Goal: Task Accomplishment & Management: Manage account settings

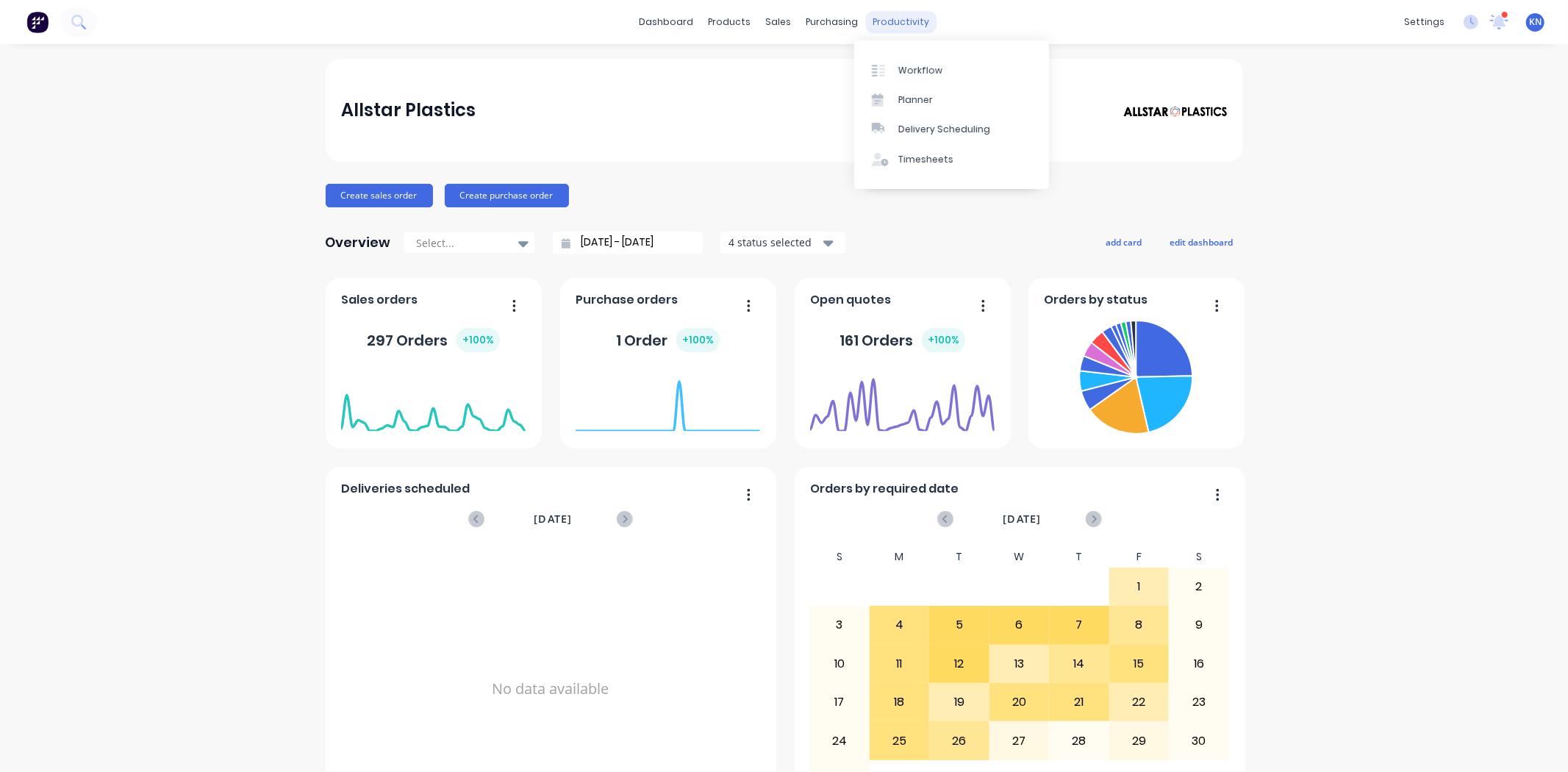
click at [901, 24] on div "productivity" at bounding box center [900, 21] width 72 height 22
click at [915, 68] on div "Workflow" at bounding box center [920, 71] width 44 height 13
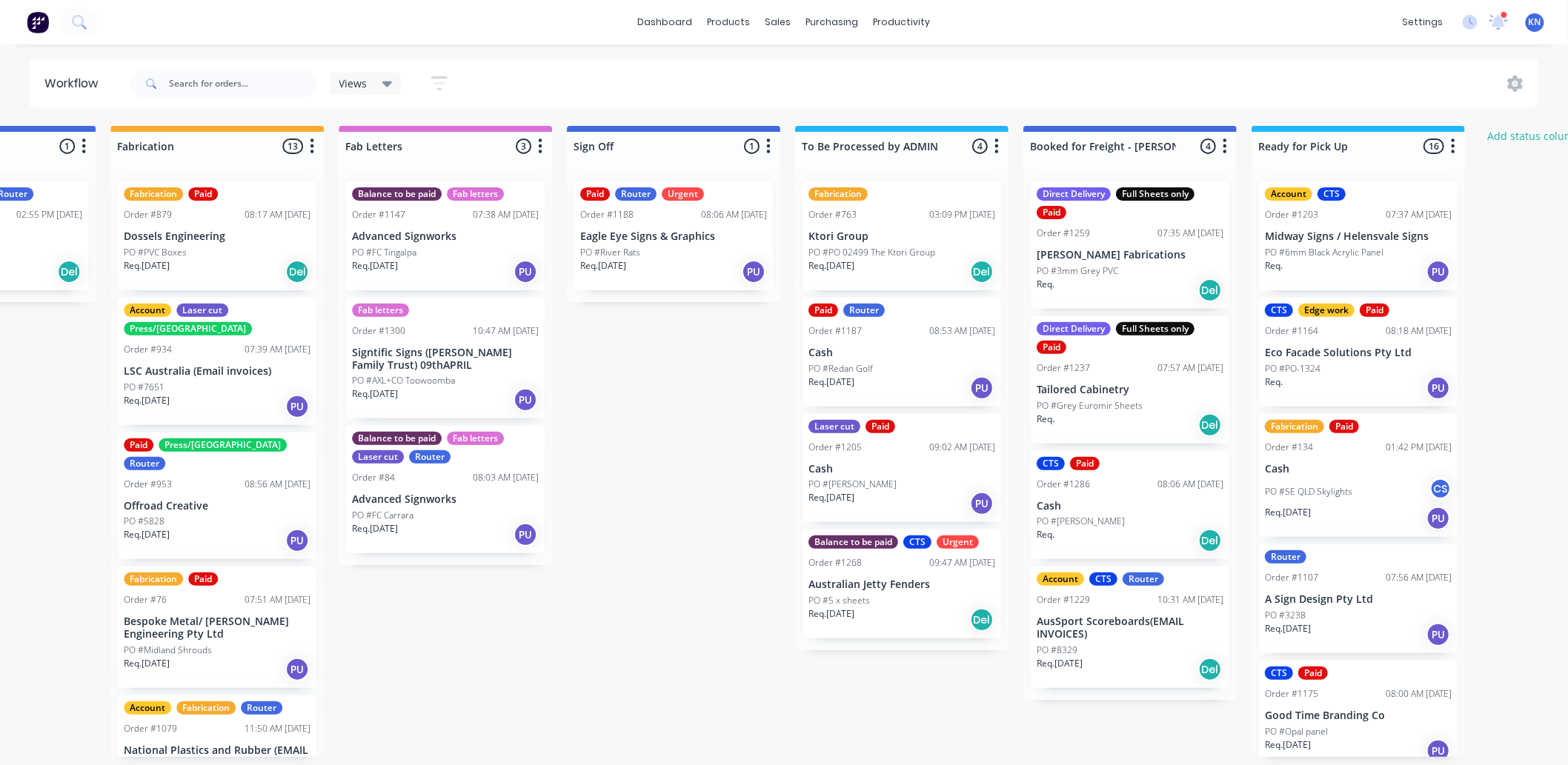
scroll to position [0, 1766]
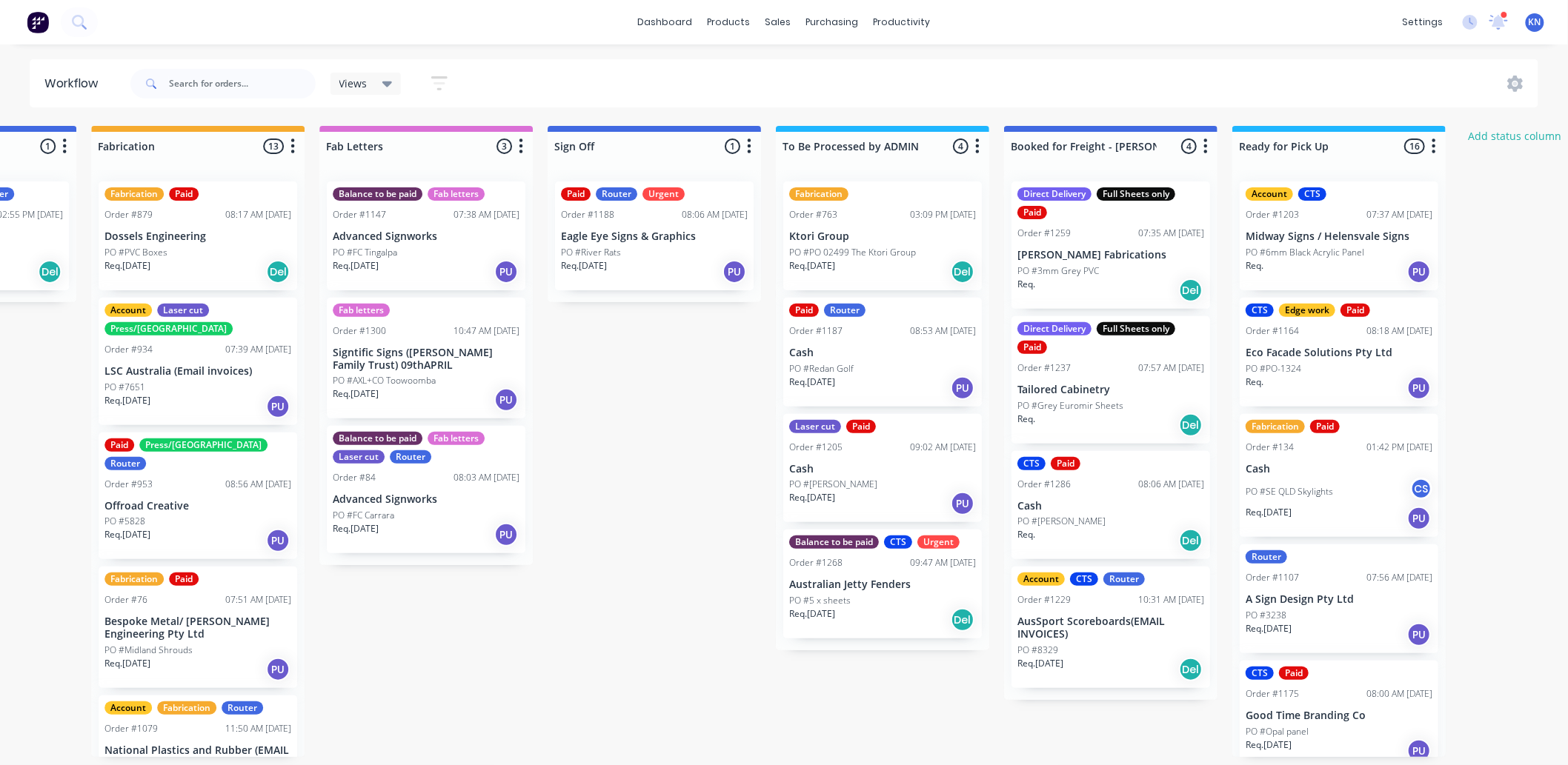
click at [870, 583] on p "Australian Jetty Fenders" at bounding box center [882, 584] width 186 height 12
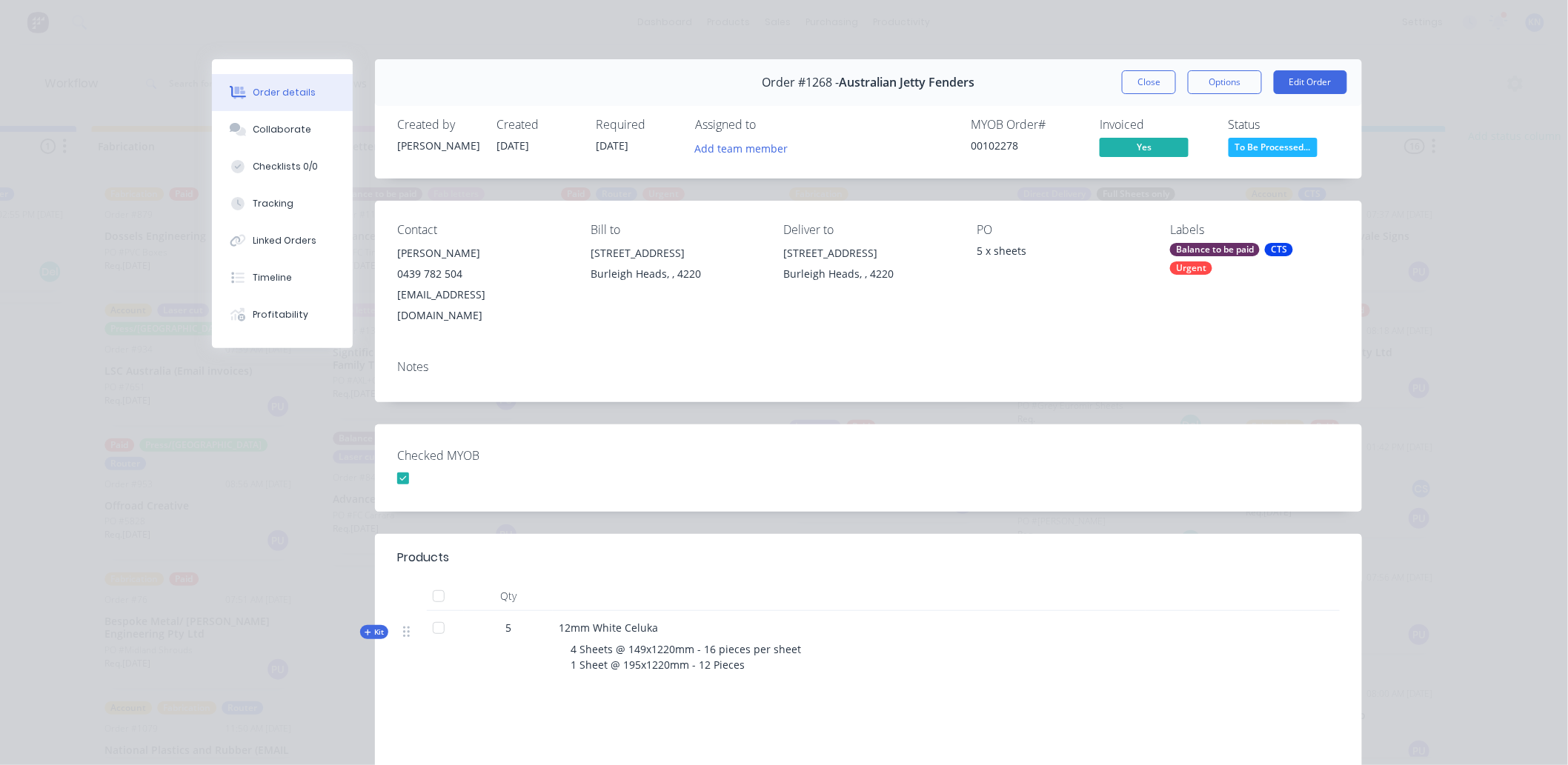
click at [1205, 248] on div "Balance to be paid" at bounding box center [1215, 249] width 90 height 13
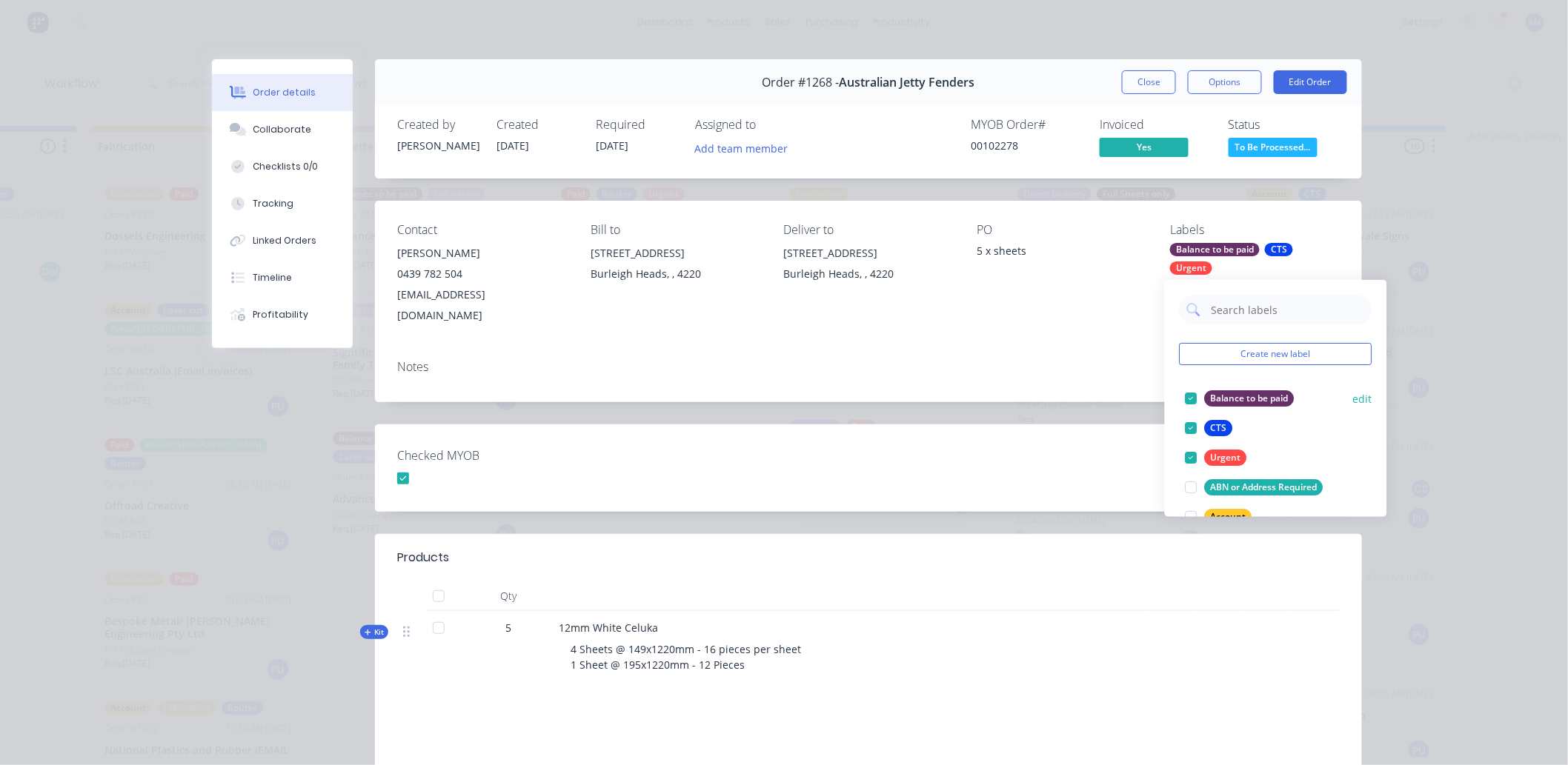
click at [1188, 395] on div at bounding box center [1192, 399] width 30 height 30
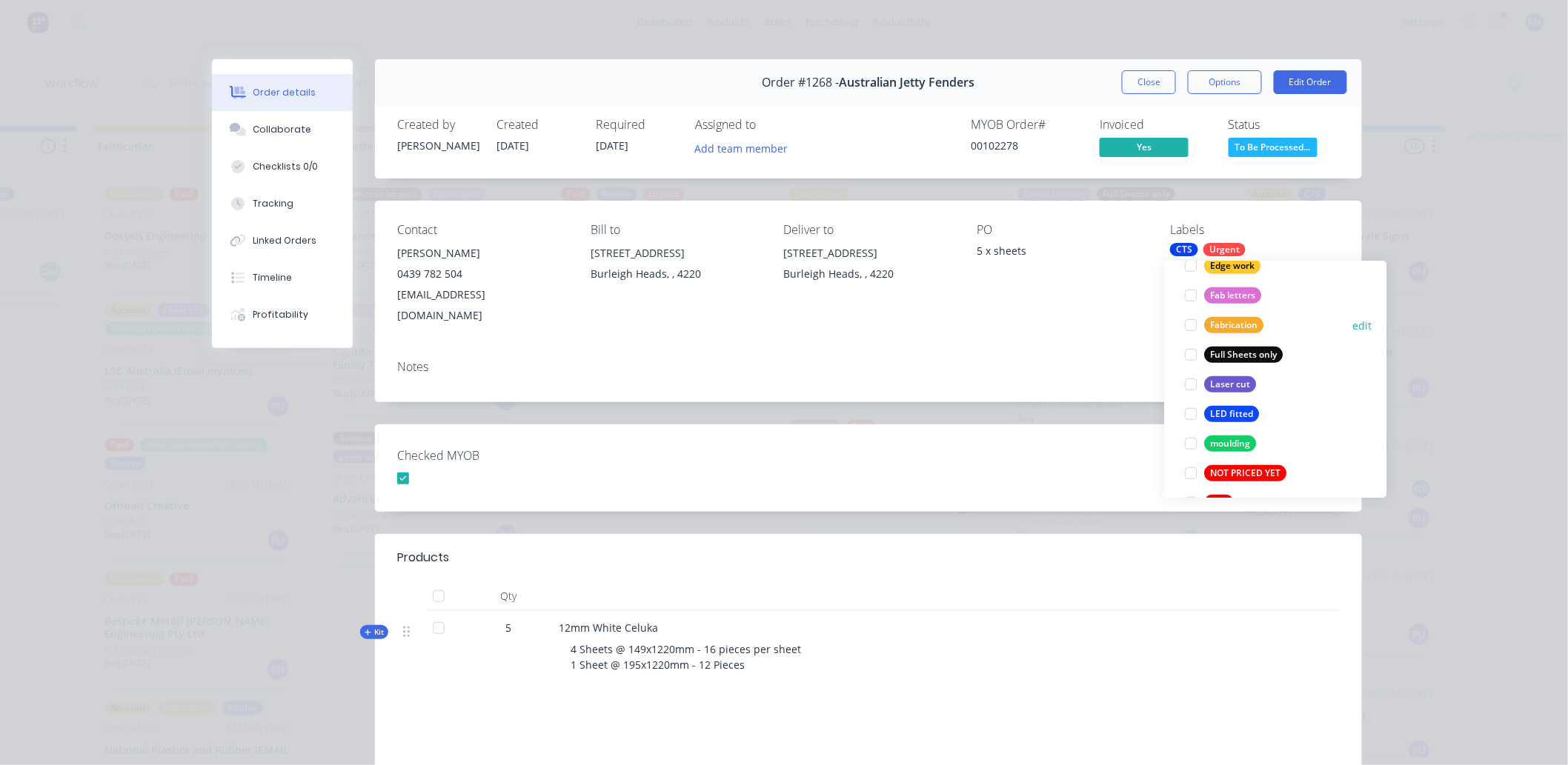
scroll to position [493, 0]
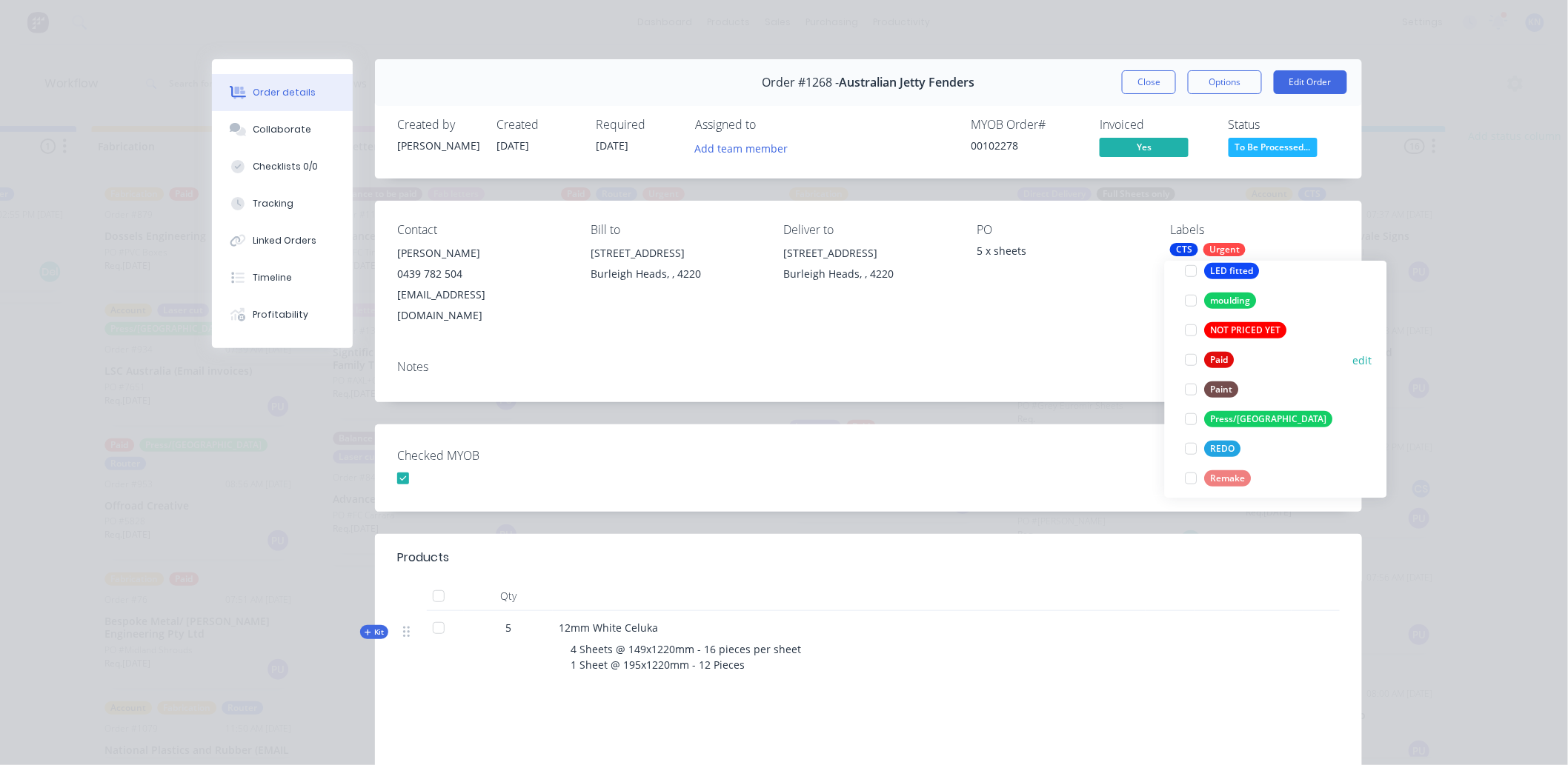
click at [1190, 360] on div at bounding box center [1192, 361] width 30 height 30
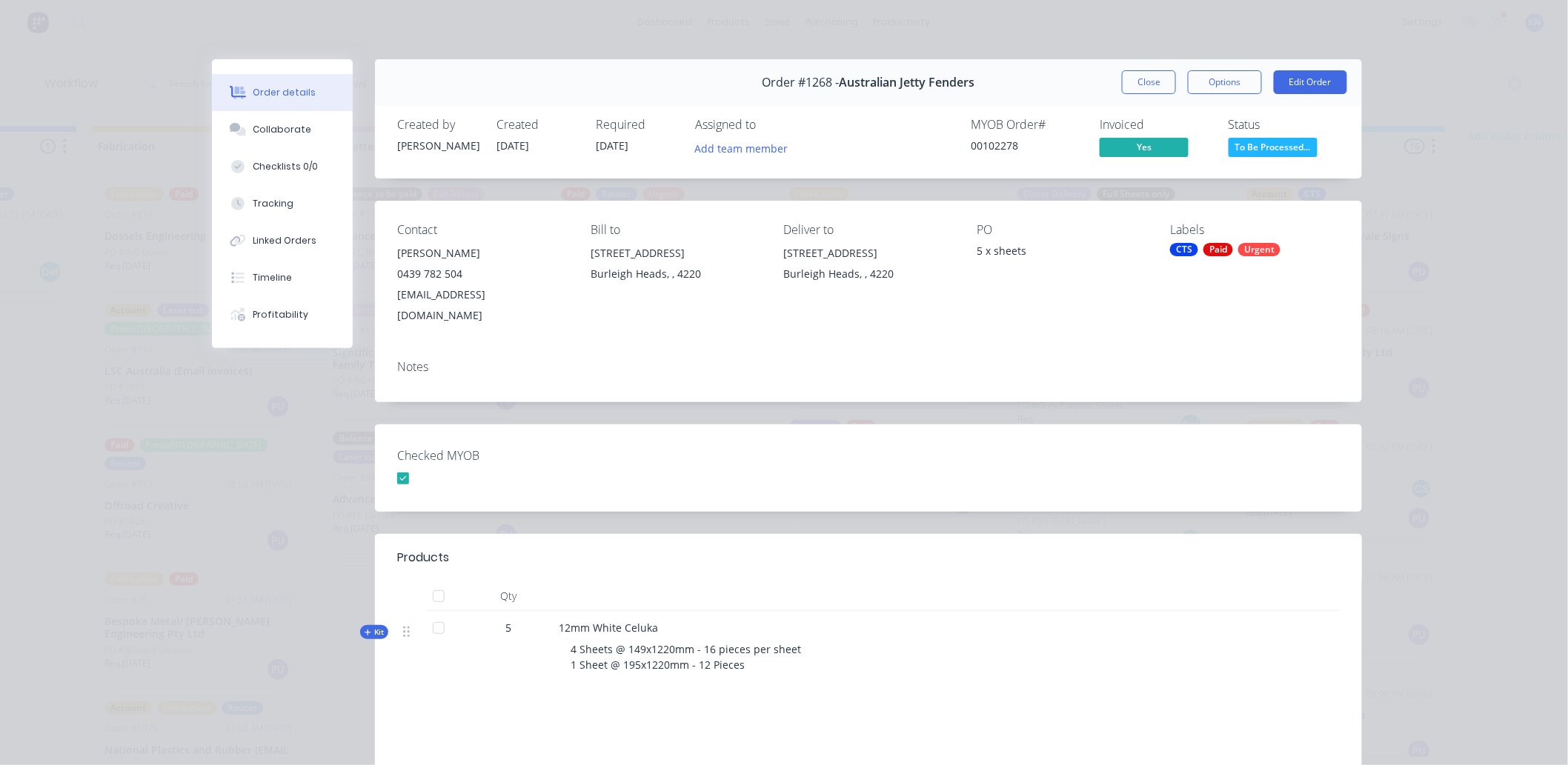
click at [1100, 459] on div "Checked MYOB" at bounding box center [868, 467] width 987 height 87
click at [1291, 133] on div "Status To Be Processed..." at bounding box center [1284, 139] width 111 height 43
click at [1290, 150] on span "To Be Processed..." at bounding box center [1272, 147] width 89 height 18
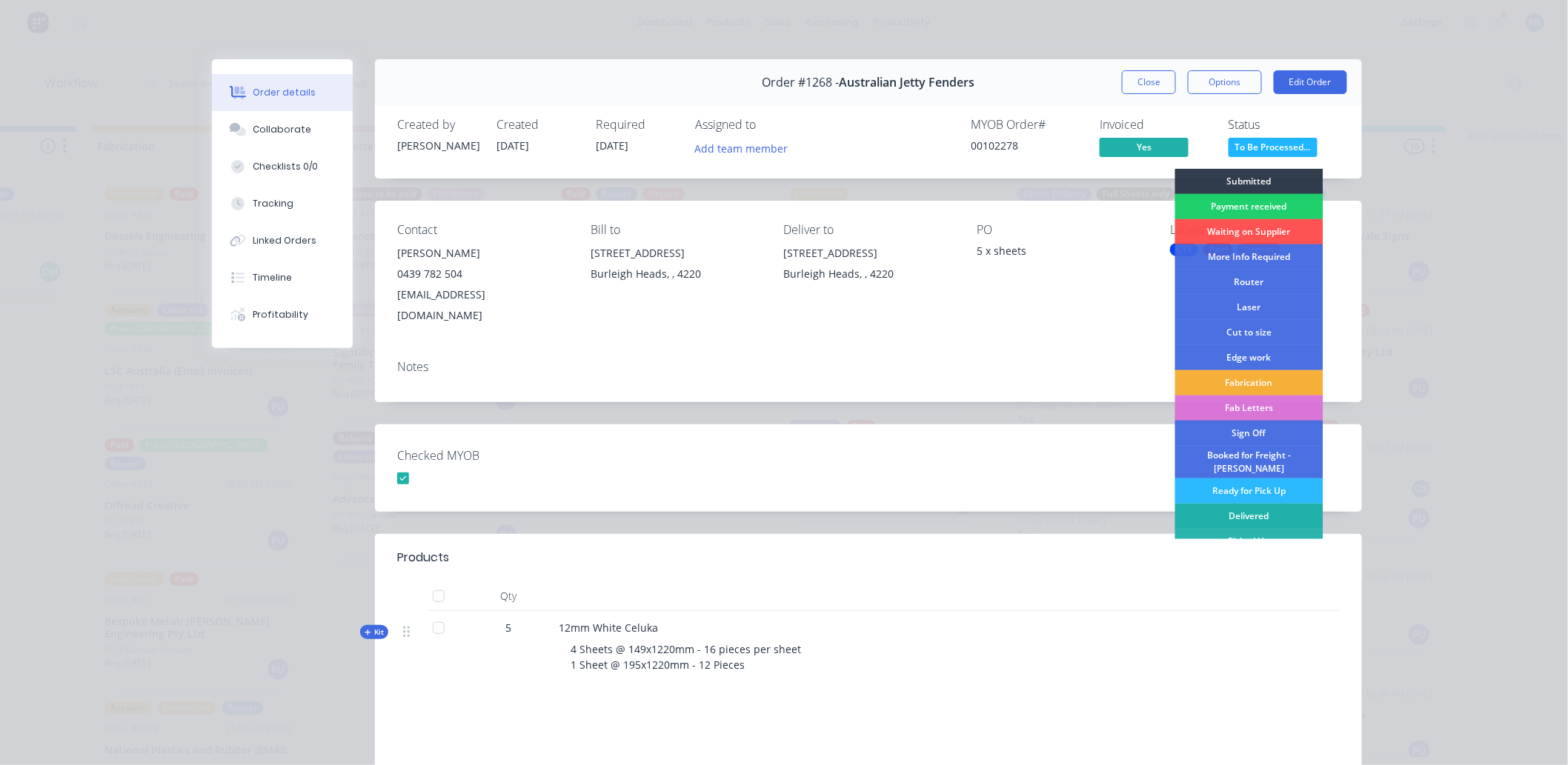
click at [1254, 506] on div "Delivered" at bounding box center [1249, 516] width 148 height 25
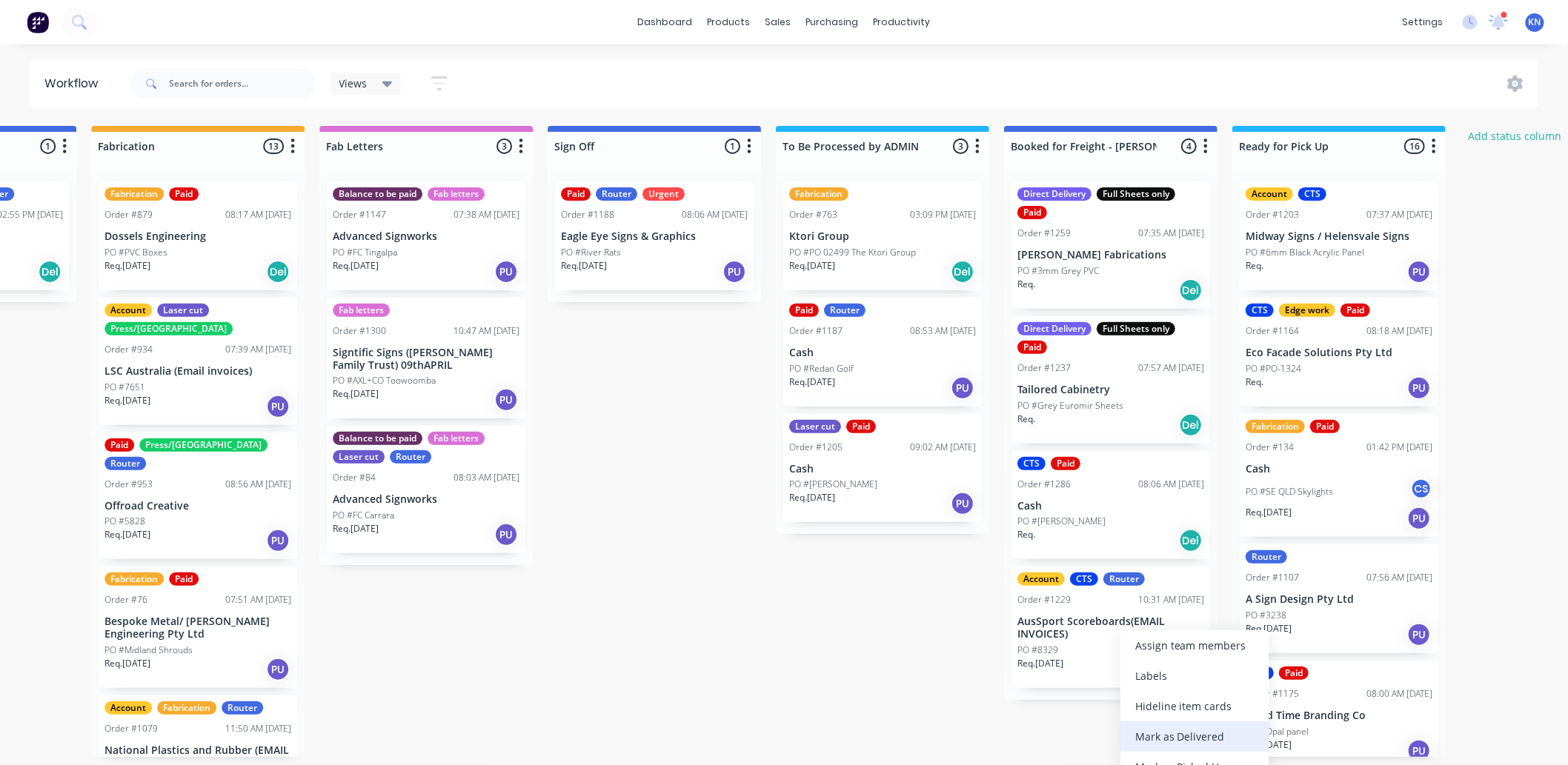
click at [1187, 732] on div "Mark as Delivered" at bounding box center [1195, 737] width 149 height 31
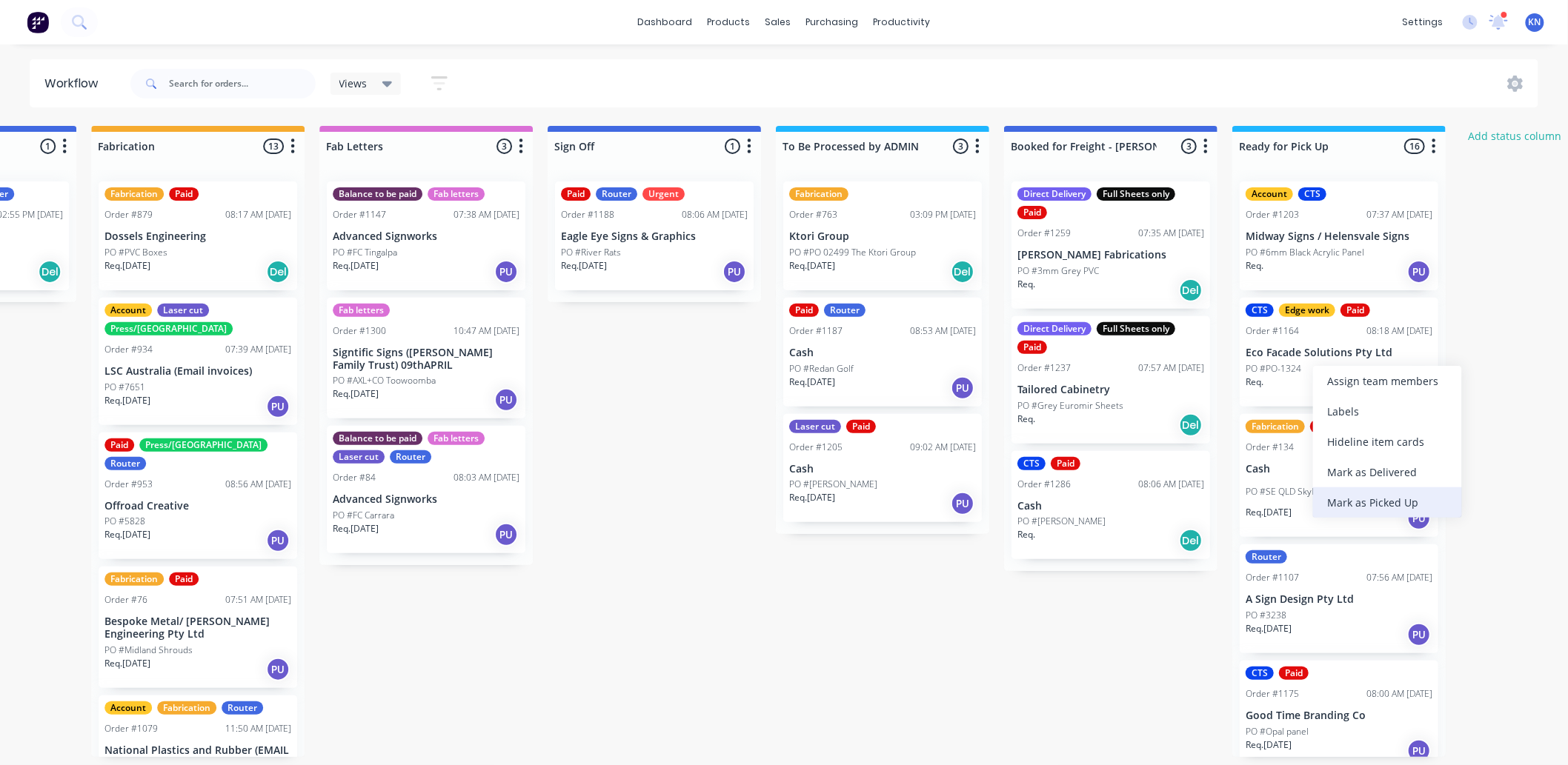
click at [1405, 495] on div "Mark as Picked Up" at bounding box center [1387, 502] width 149 height 31
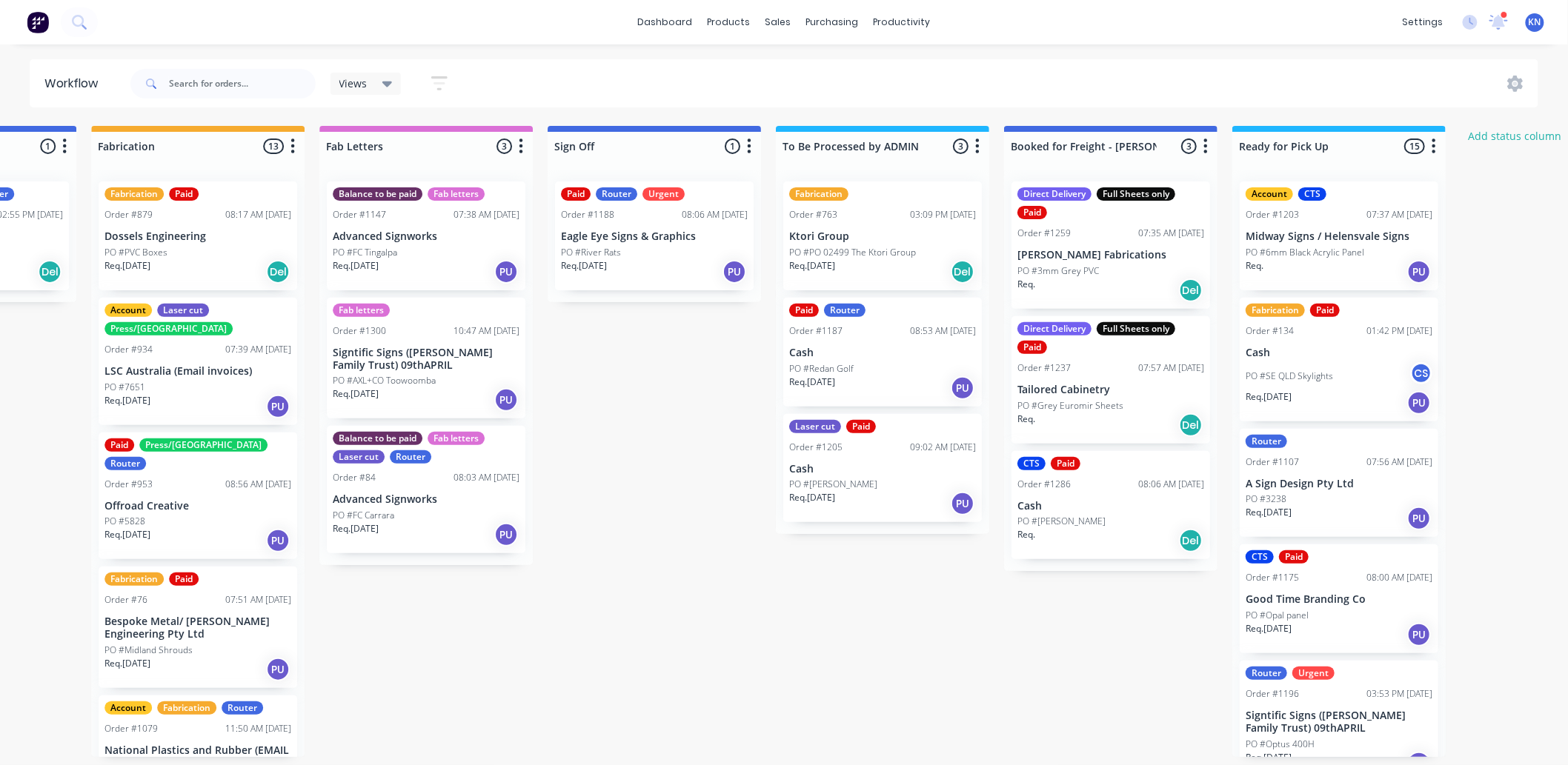
scroll to position [0, 1766]
click at [1502, 13] on div at bounding box center [1503, 14] width 7 height 7
click at [1499, 20] on icon at bounding box center [1498, 20] width 14 height 13
click at [1498, 19] on icon at bounding box center [1499, 21] width 13 height 12
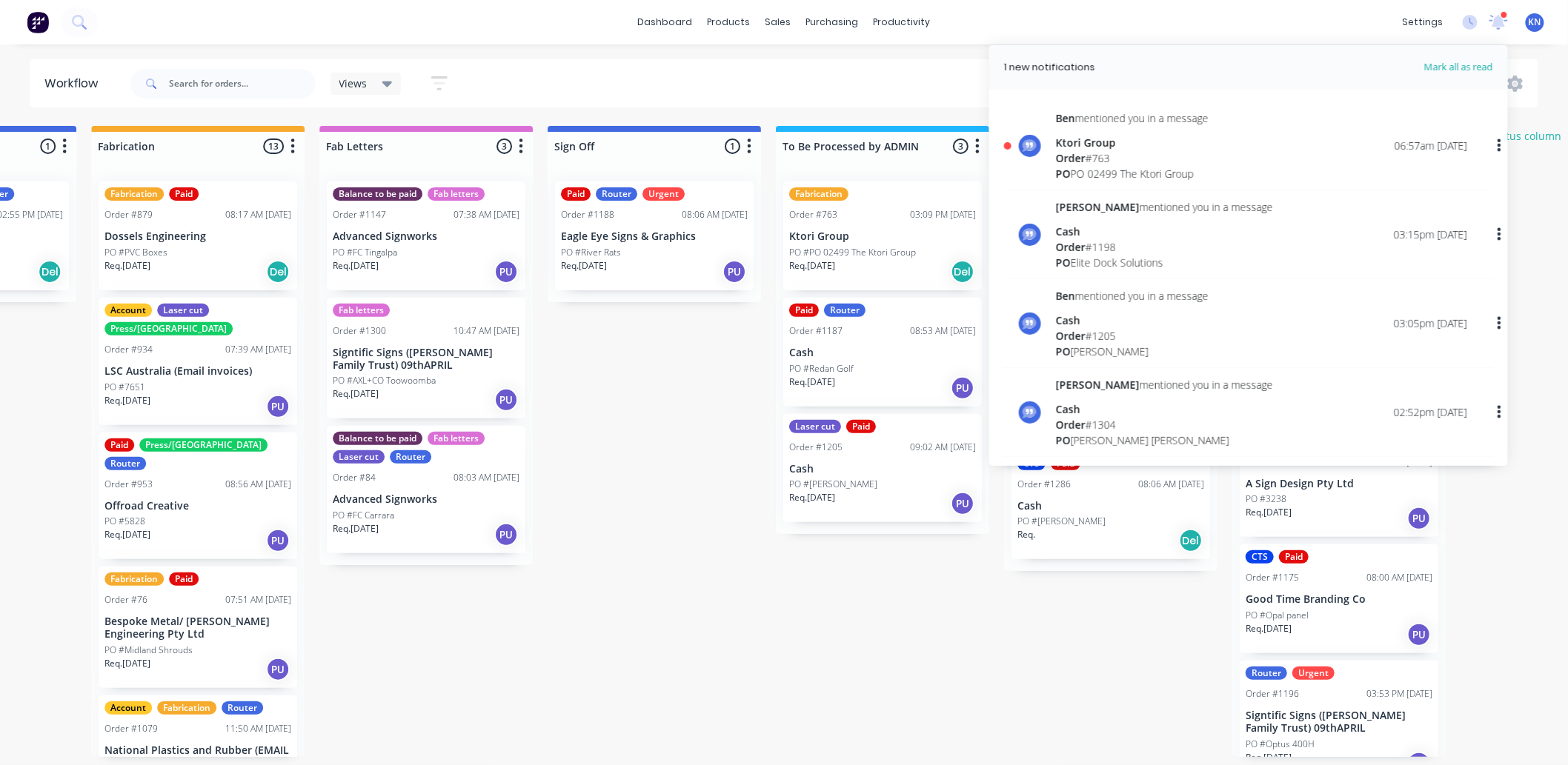
click at [1077, 151] on span "Order" at bounding box center [1071, 157] width 30 height 14
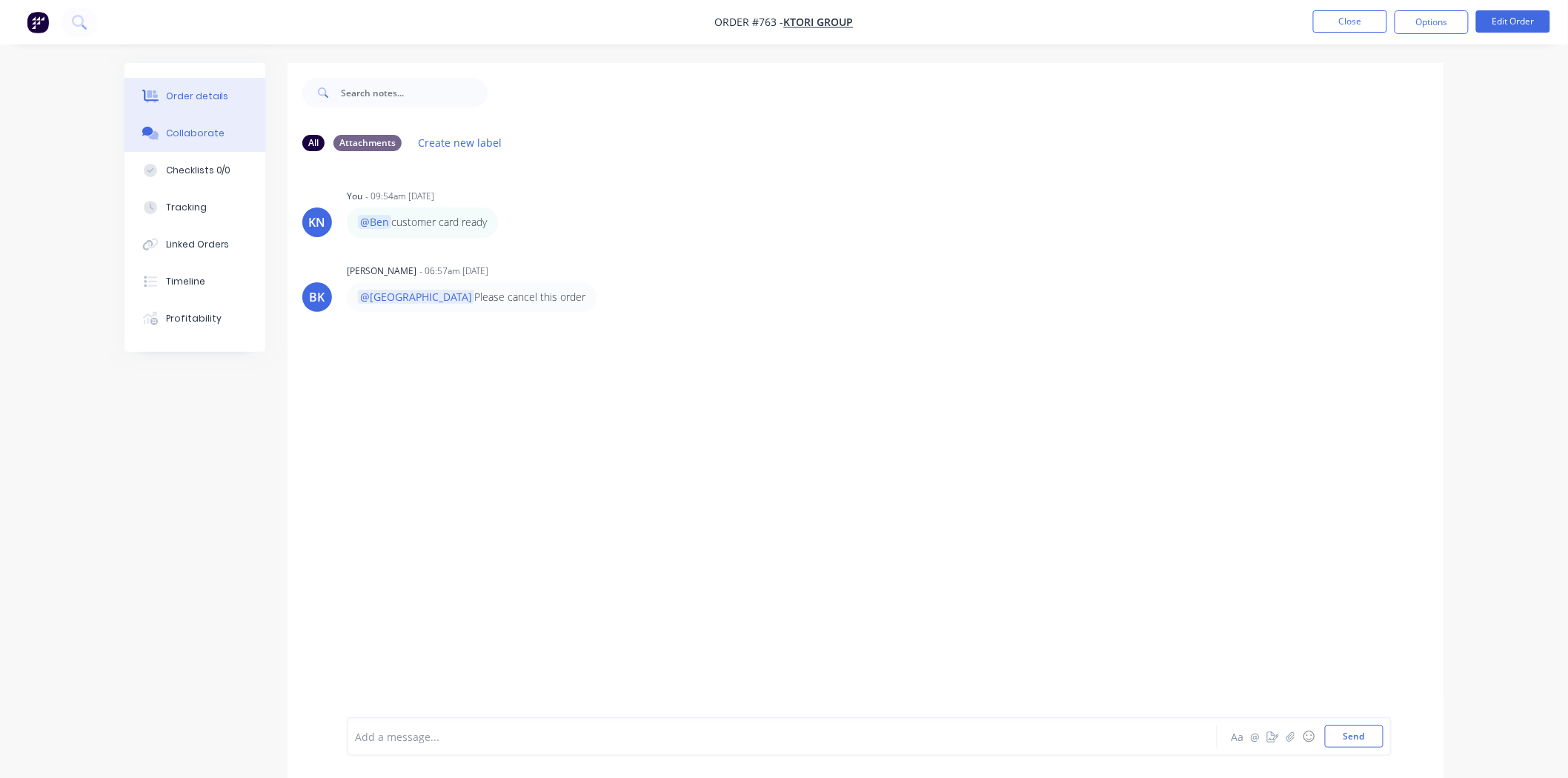
click at [186, 97] on div "Order details" at bounding box center [197, 96] width 63 height 13
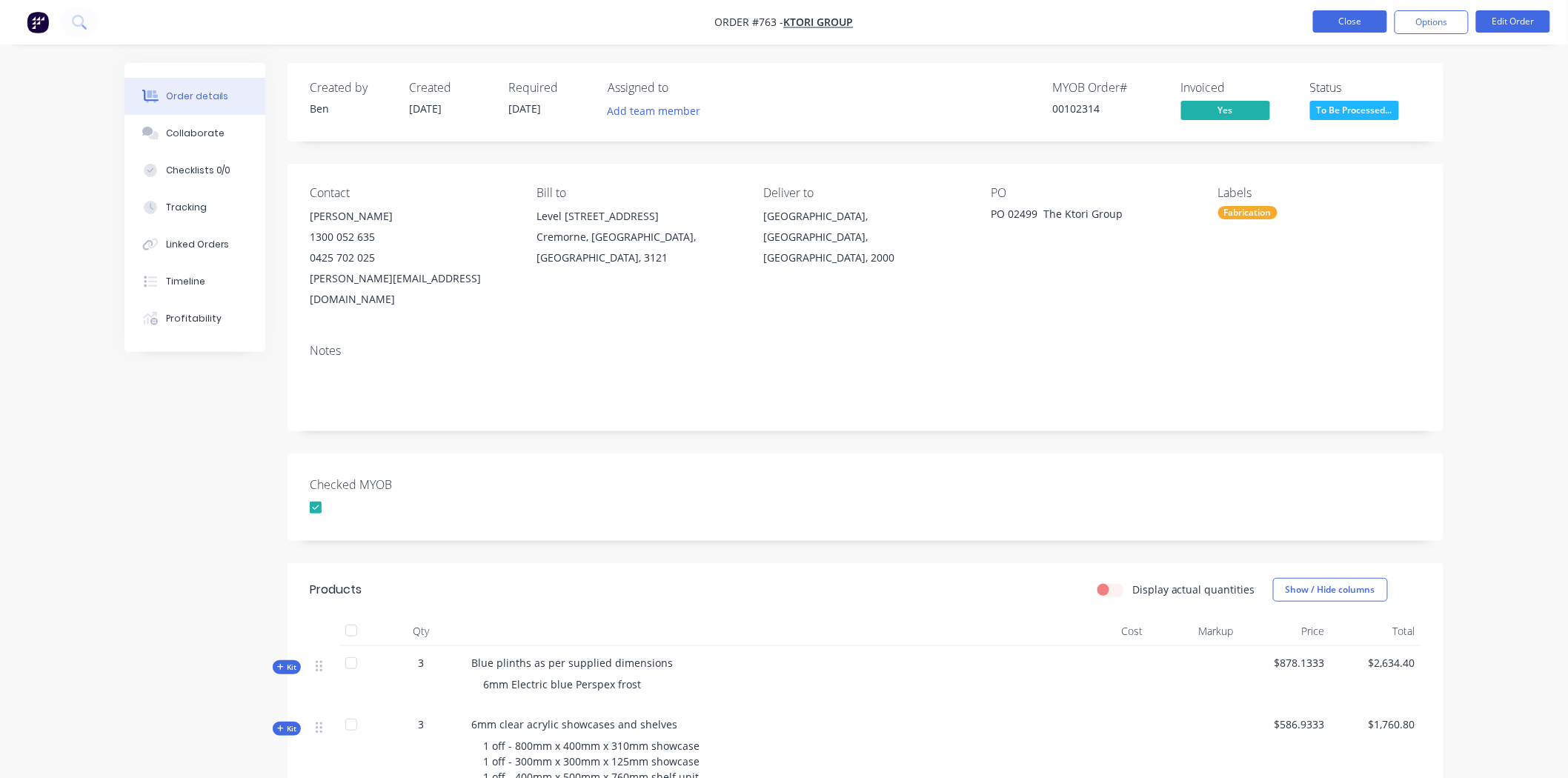
click at [1363, 21] on button "Close" at bounding box center [1349, 22] width 74 height 22
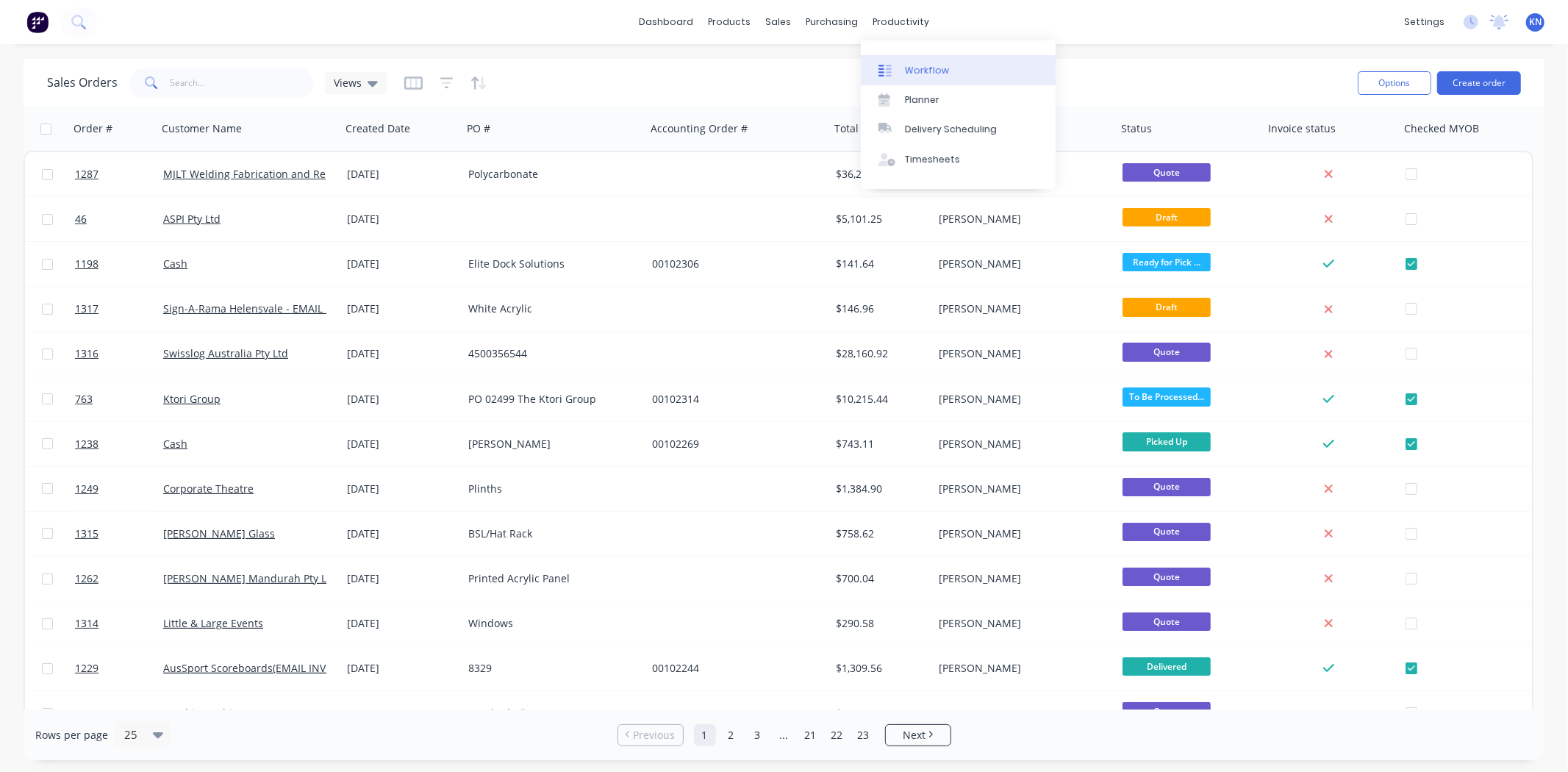
click at [937, 68] on div "Workflow" at bounding box center [927, 71] width 44 height 13
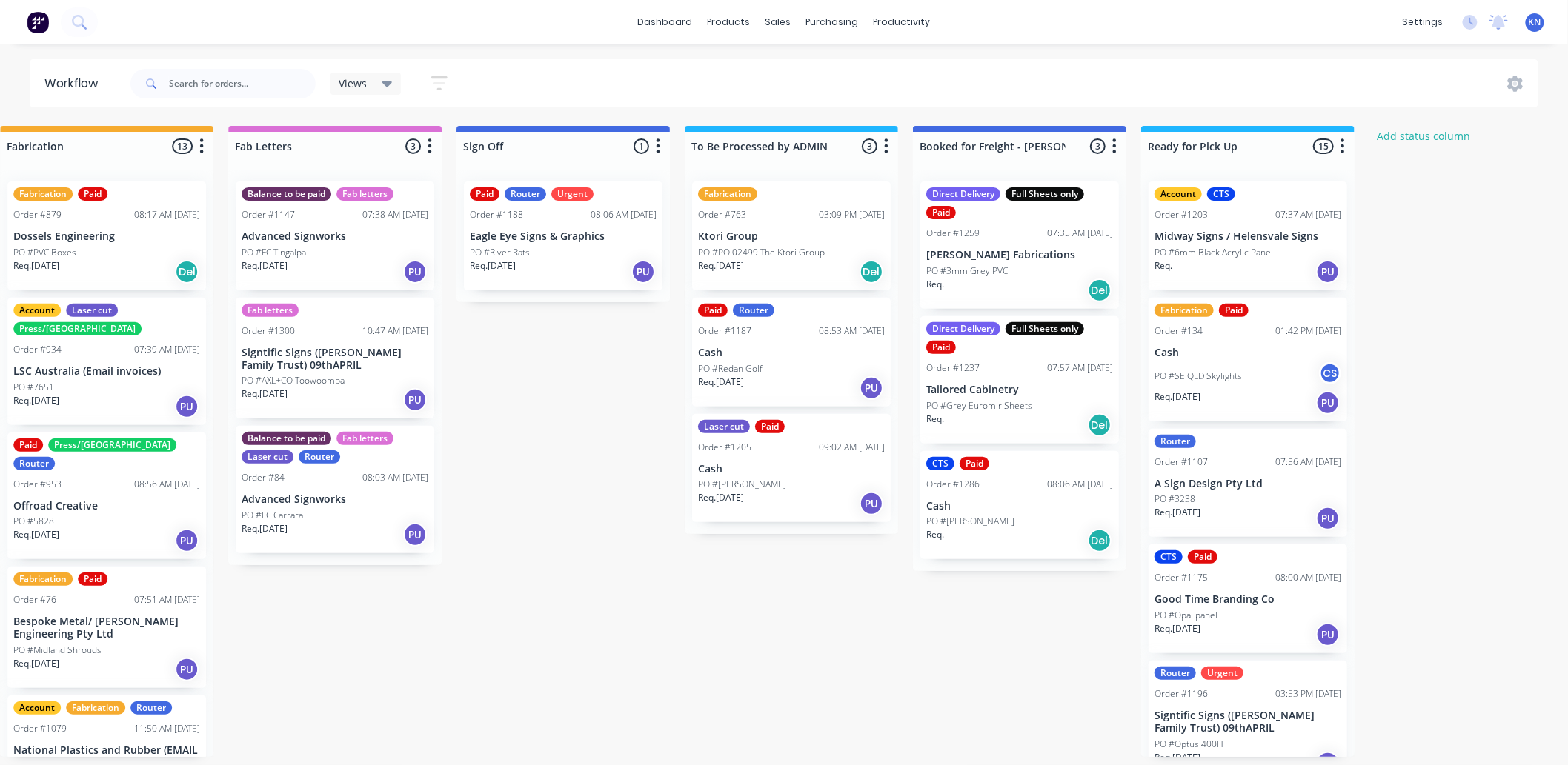
scroll to position [0, 1977]
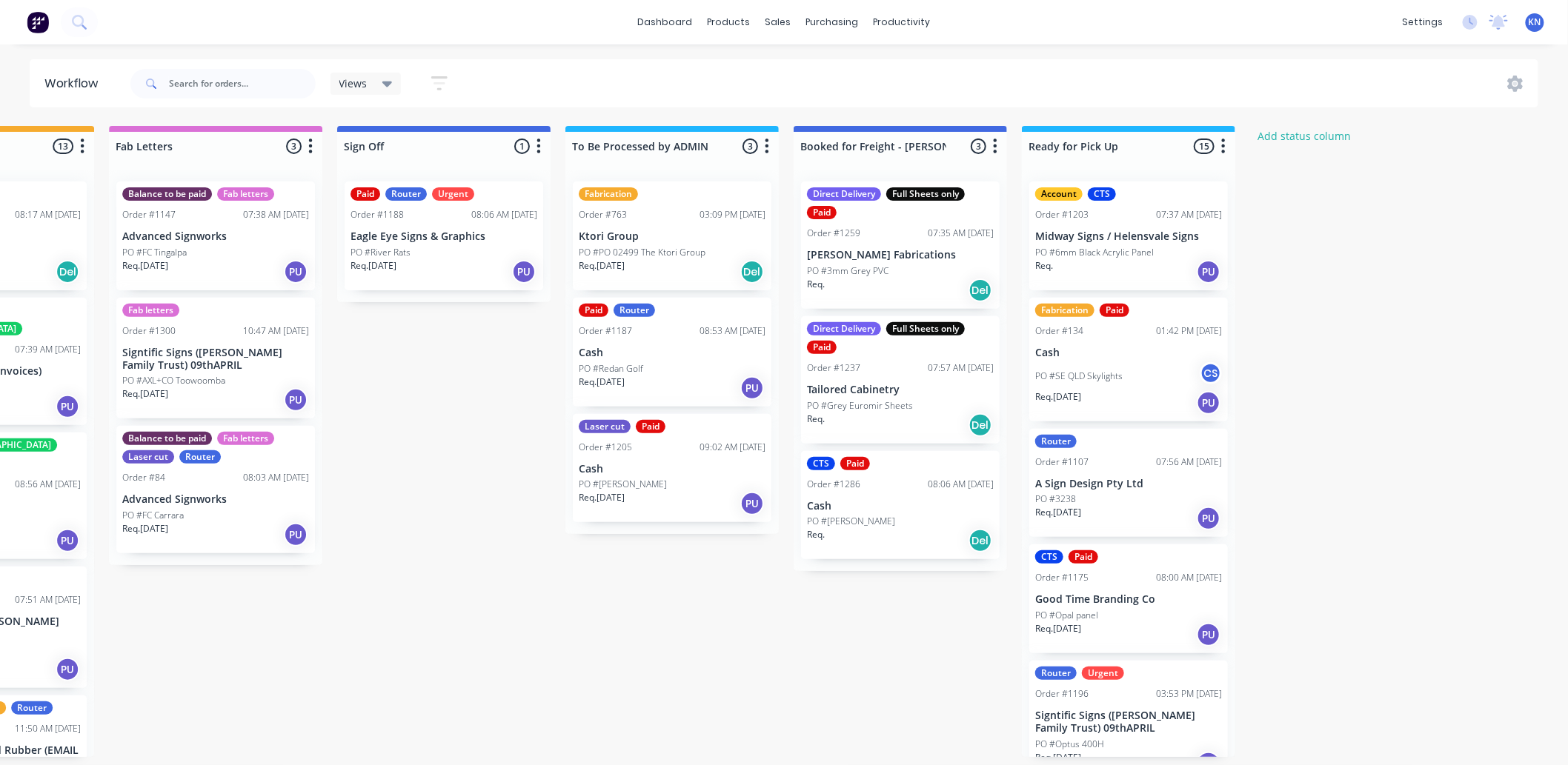
click at [618, 201] on div "Fabrication Order #763 03:09 PM [DATE] Ktori Group PO #PO 02499 The Ktori Group…" at bounding box center [672, 235] width 199 height 109
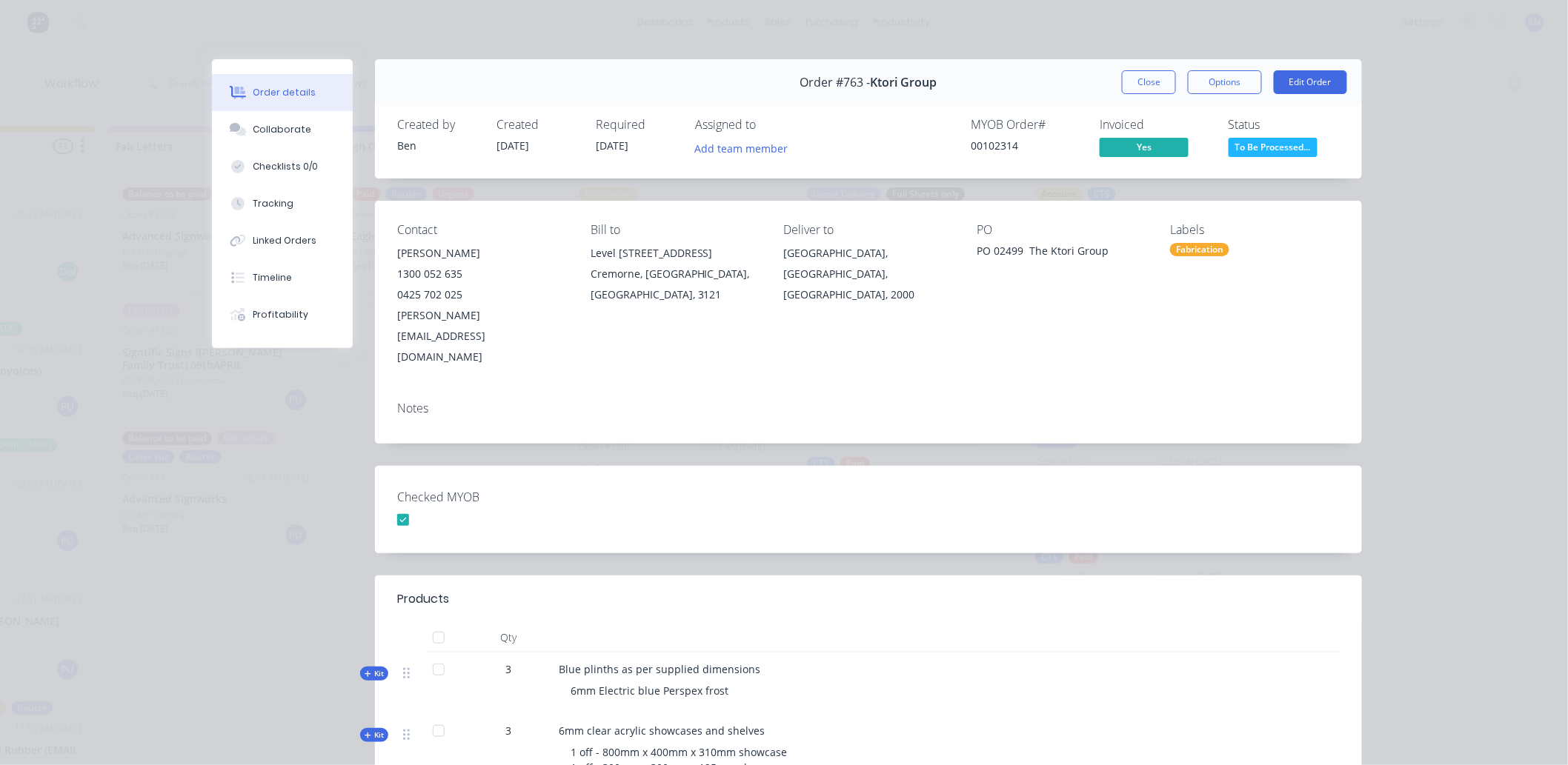
click at [1217, 248] on div "Fabrication" at bounding box center [1200, 249] width 60 height 13
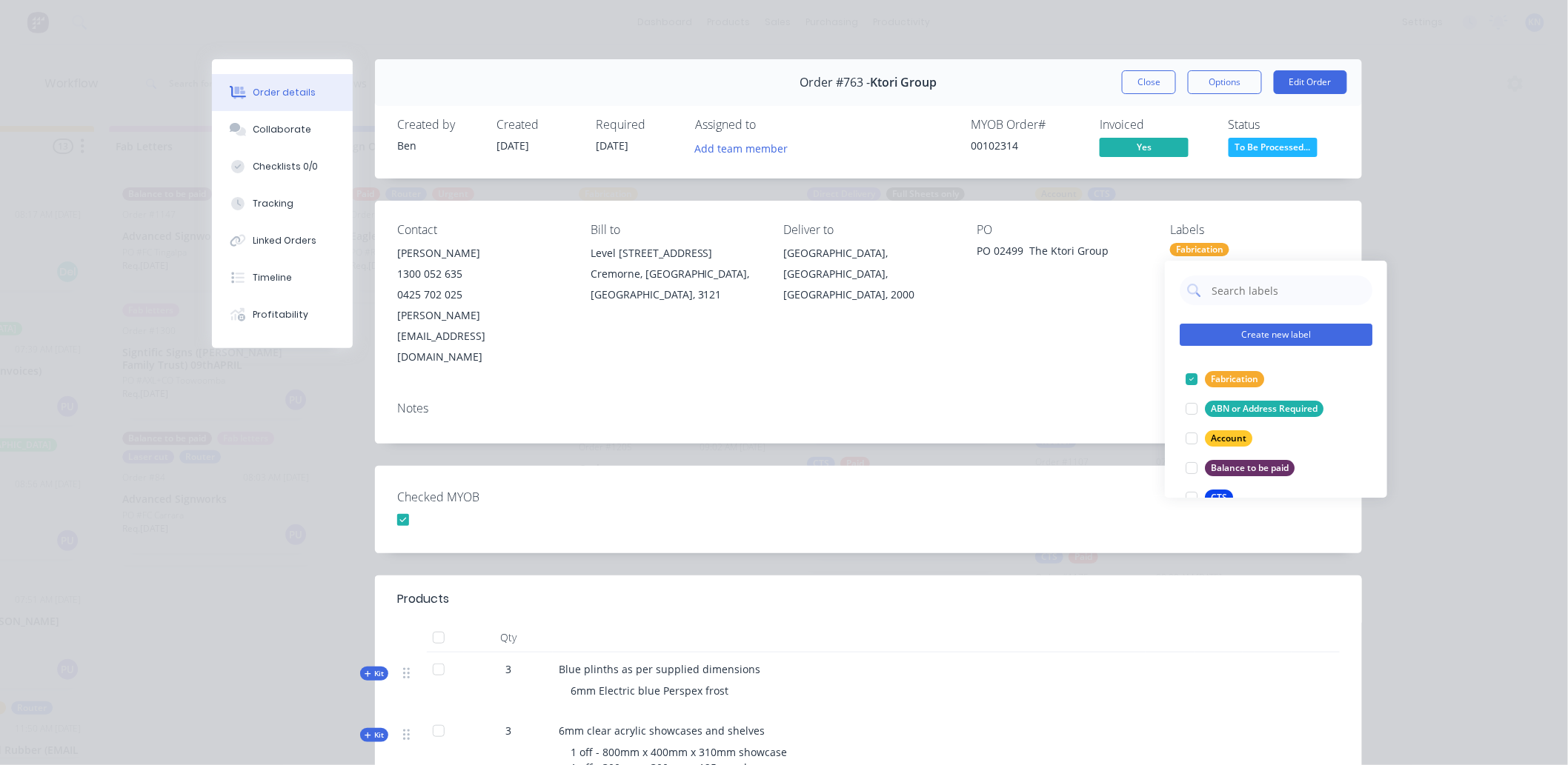
click at [1303, 331] on button "Create new label" at bounding box center [1275, 335] width 192 height 22
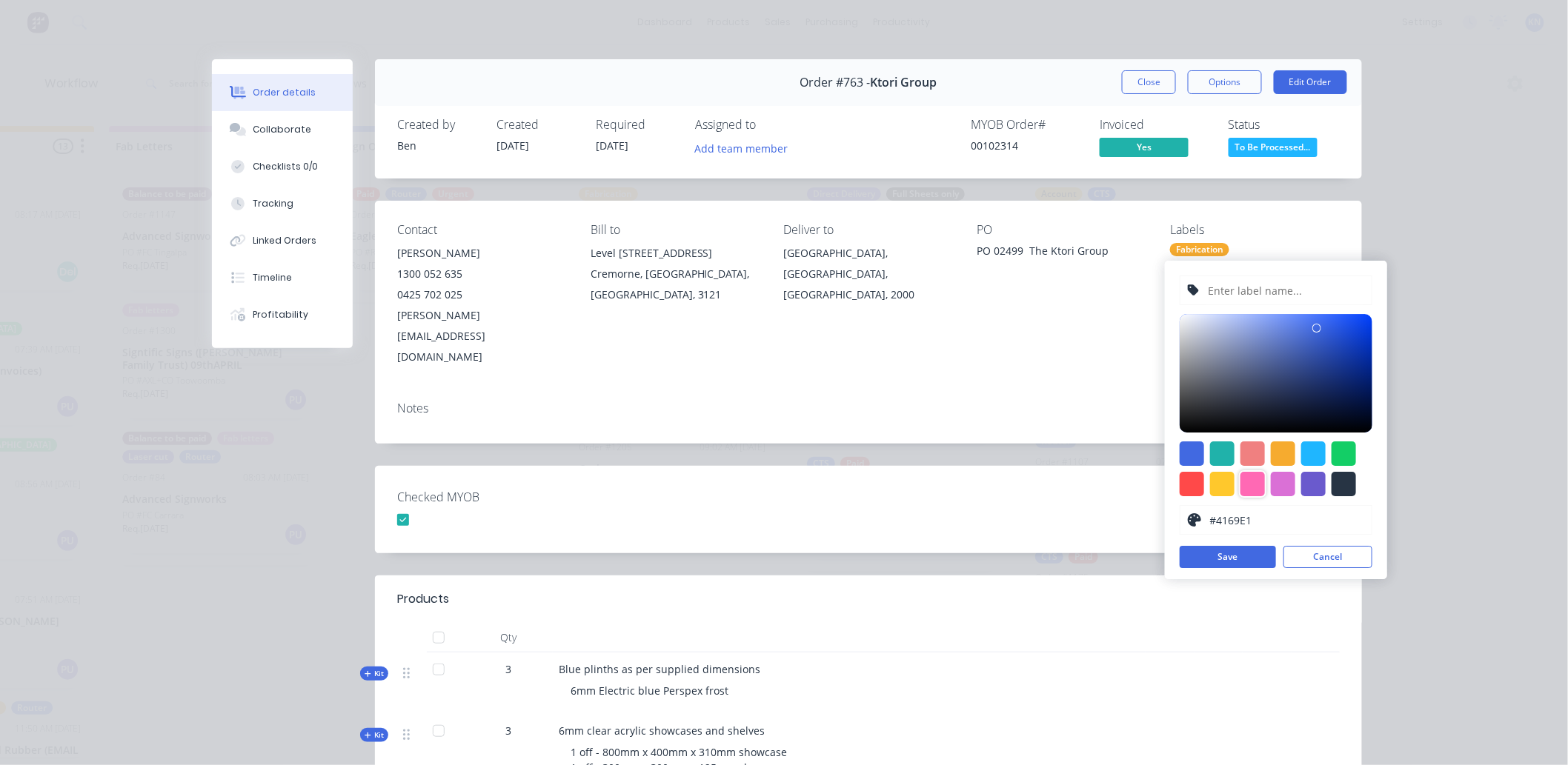
click at [1253, 487] on div at bounding box center [1253, 484] width 25 height 25
type input "#FF69B4"
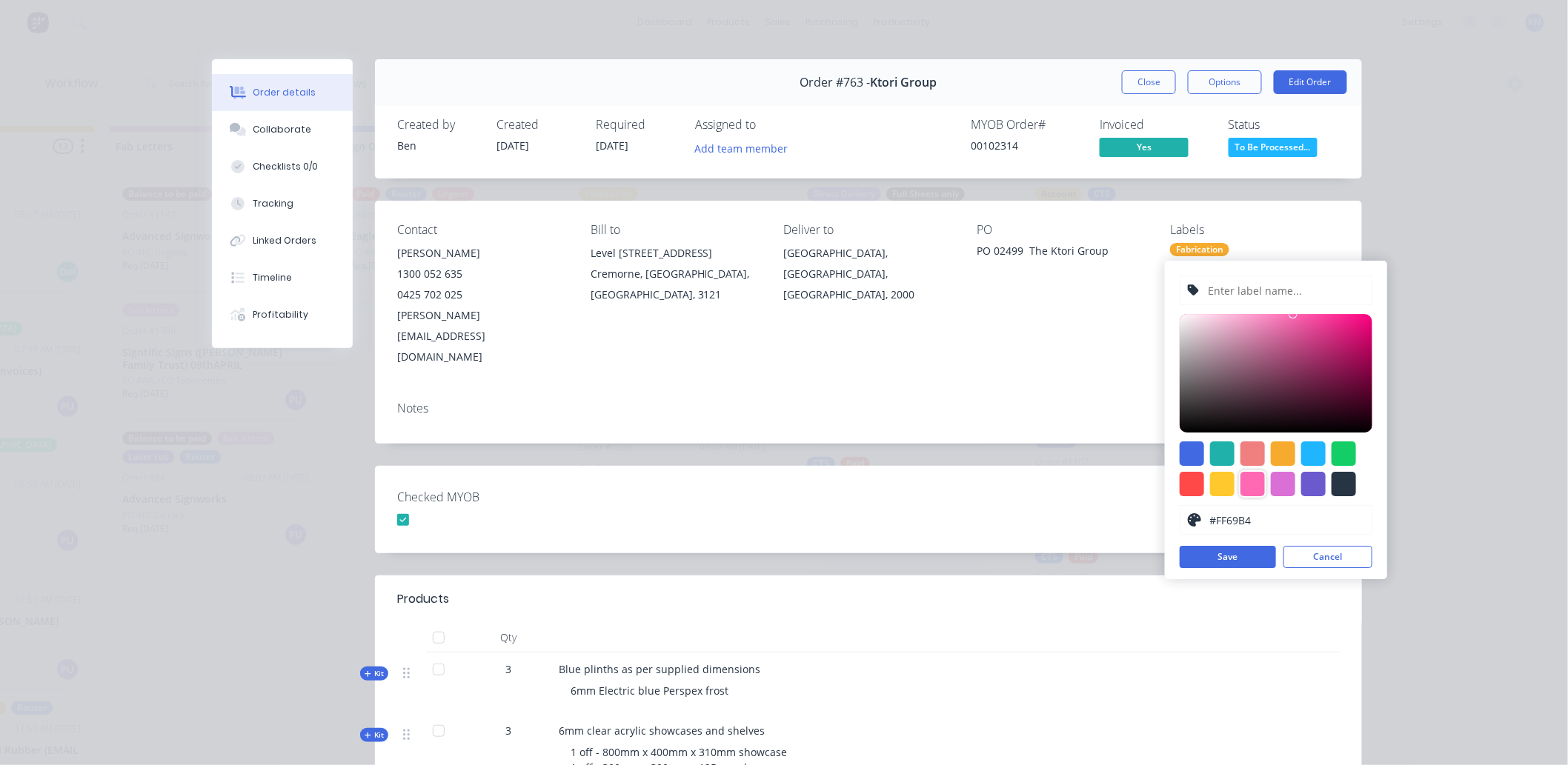
click at [1232, 283] on input "text" at bounding box center [1285, 290] width 157 height 28
type input "CANCELLED"
click at [1232, 559] on button "Save" at bounding box center [1227, 557] width 96 height 22
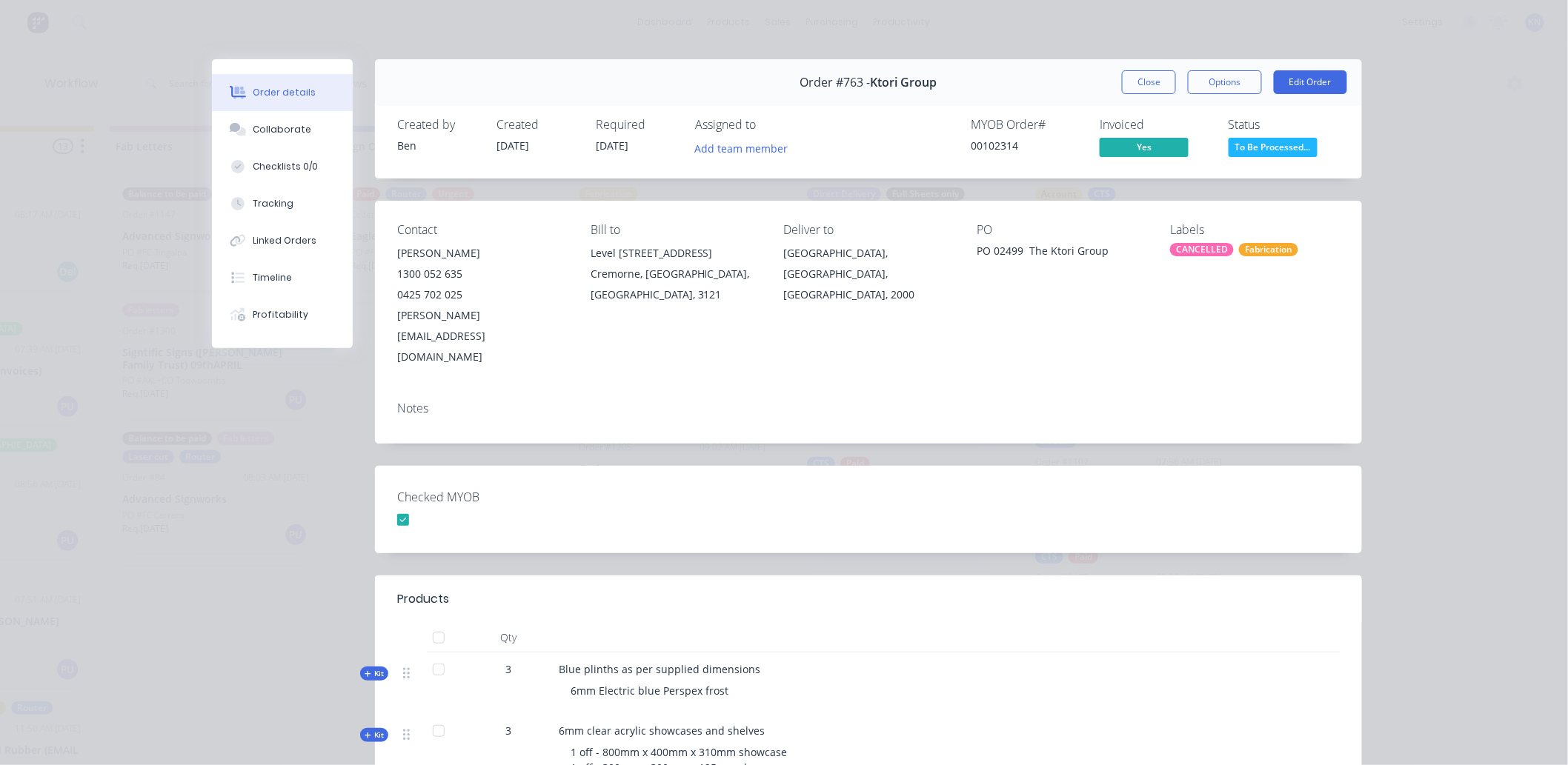
click at [1109, 576] on header "Products" at bounding box center [868, 599] width 987 height 47
click at [259, 128] on div "Collaborate" at bounding box center [283, 129] width 59 height 13
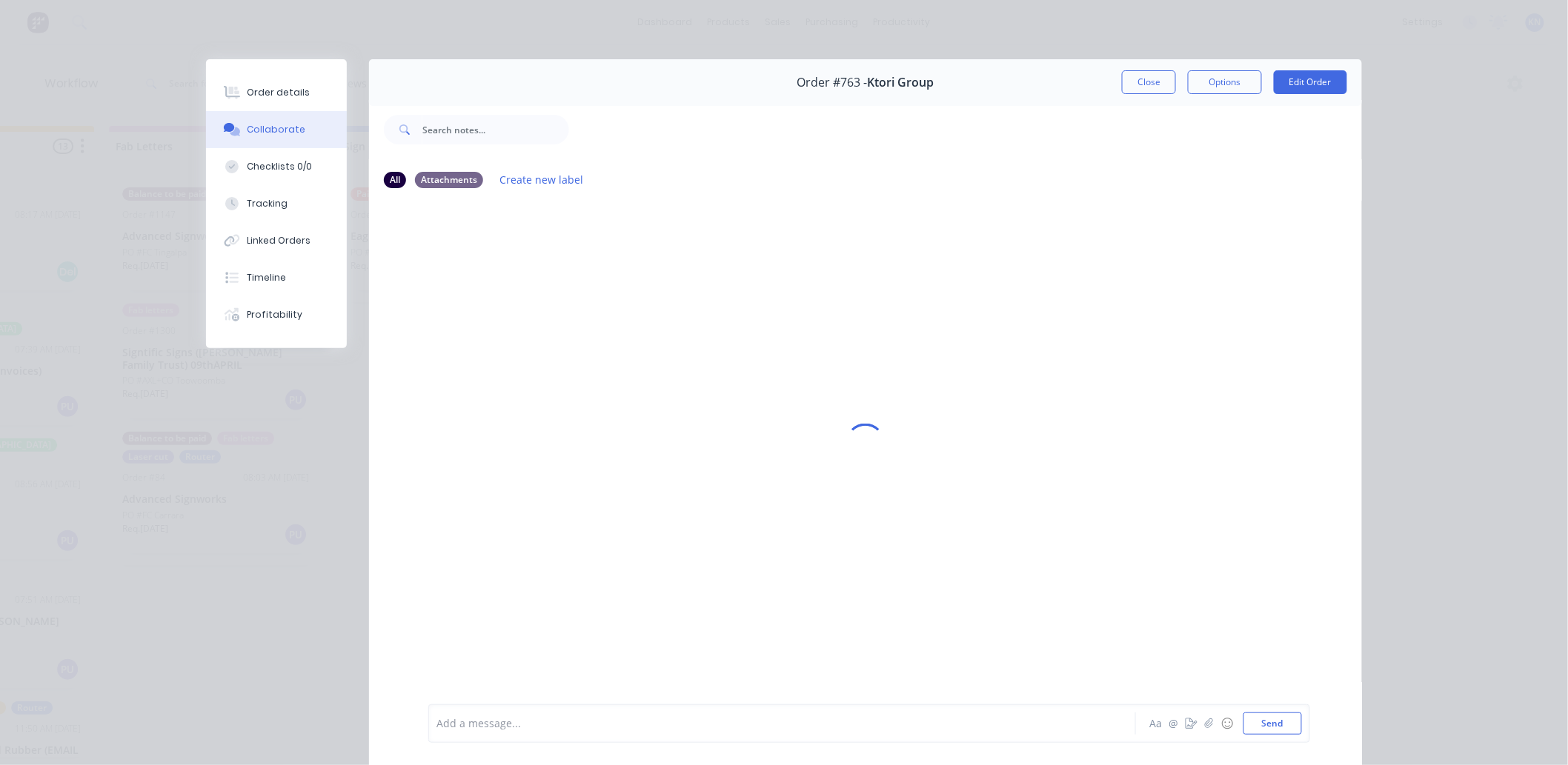
click at [477, 731] on div "Add a message..." at bounding box center [761, 724] width 649 height 22
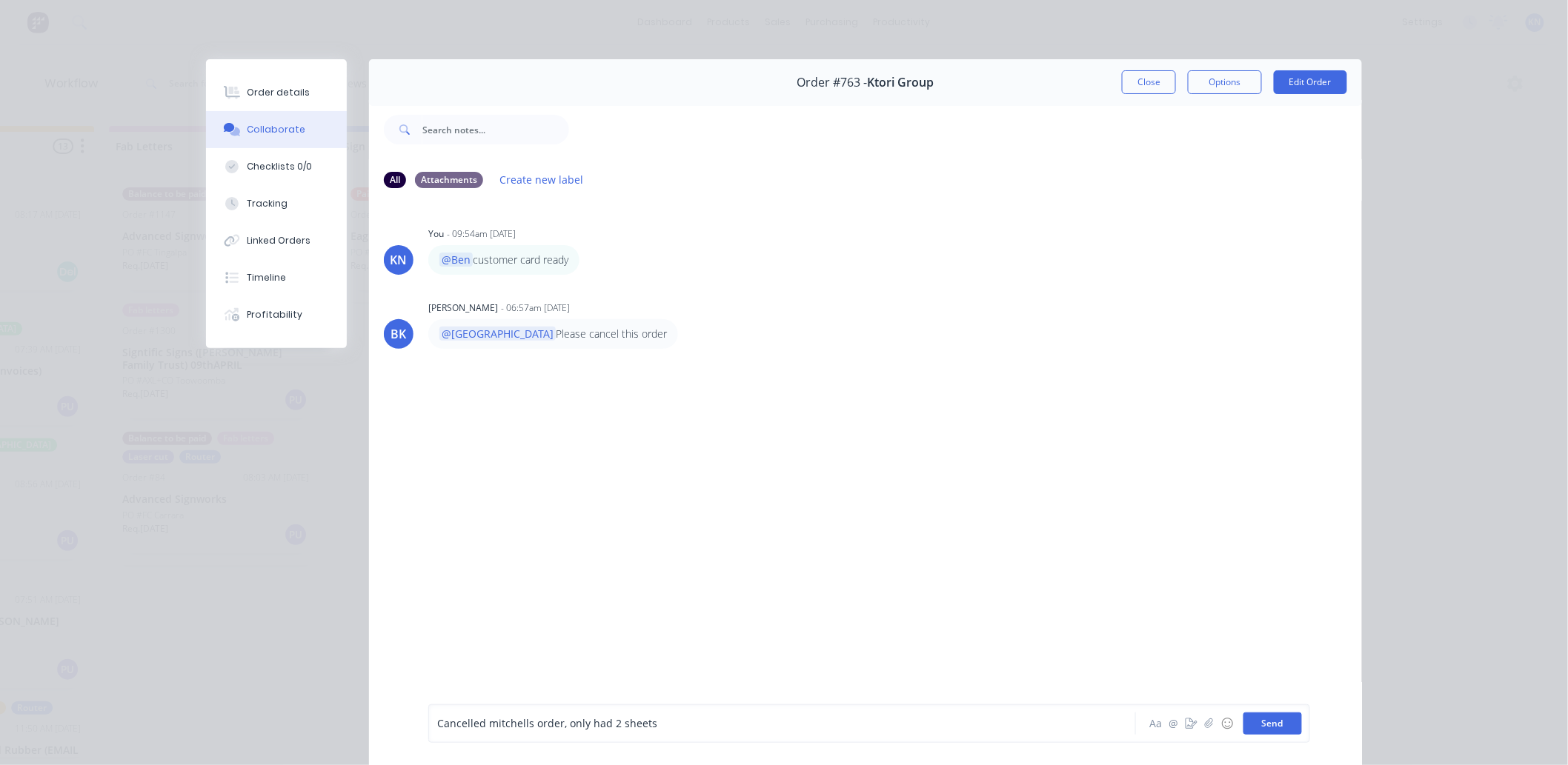
click at [1270, 729] on button "Send" at bounding box center [1272, 724] width 59 height 22
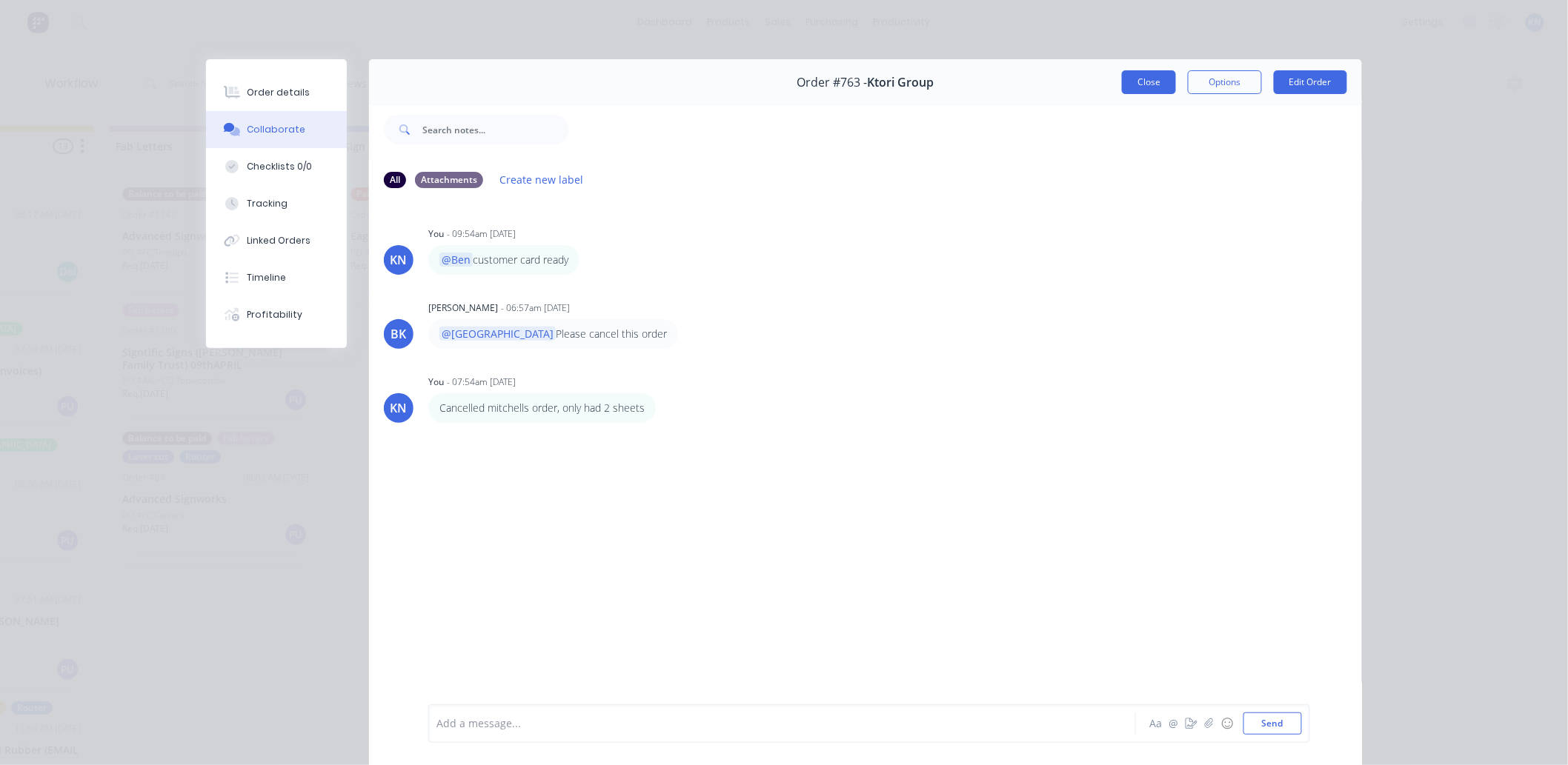
click at [1146, 76] on button "Close" at bounding box center [1149, 82] width 54 height 24
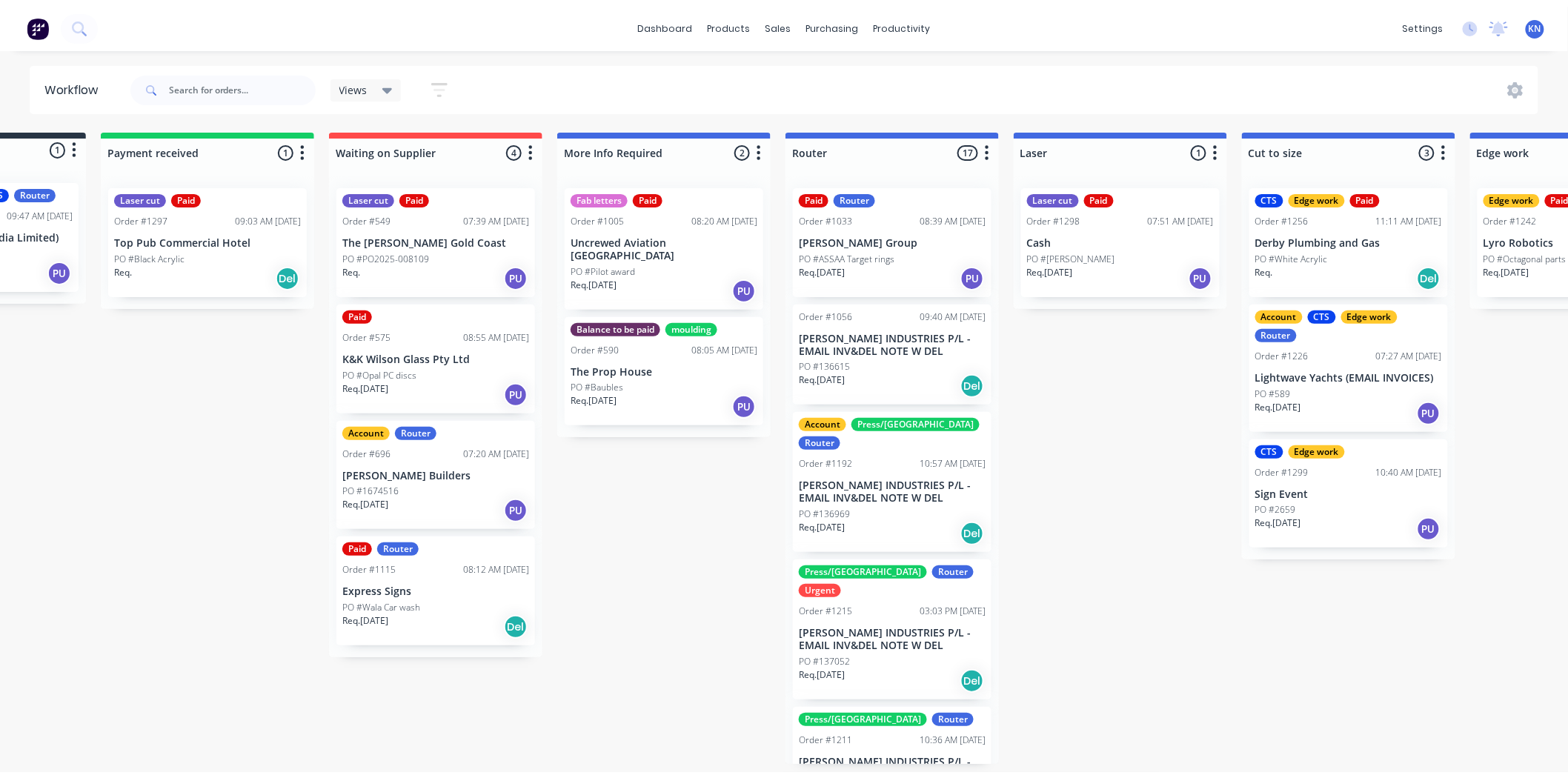
scroll to position [0, 0]
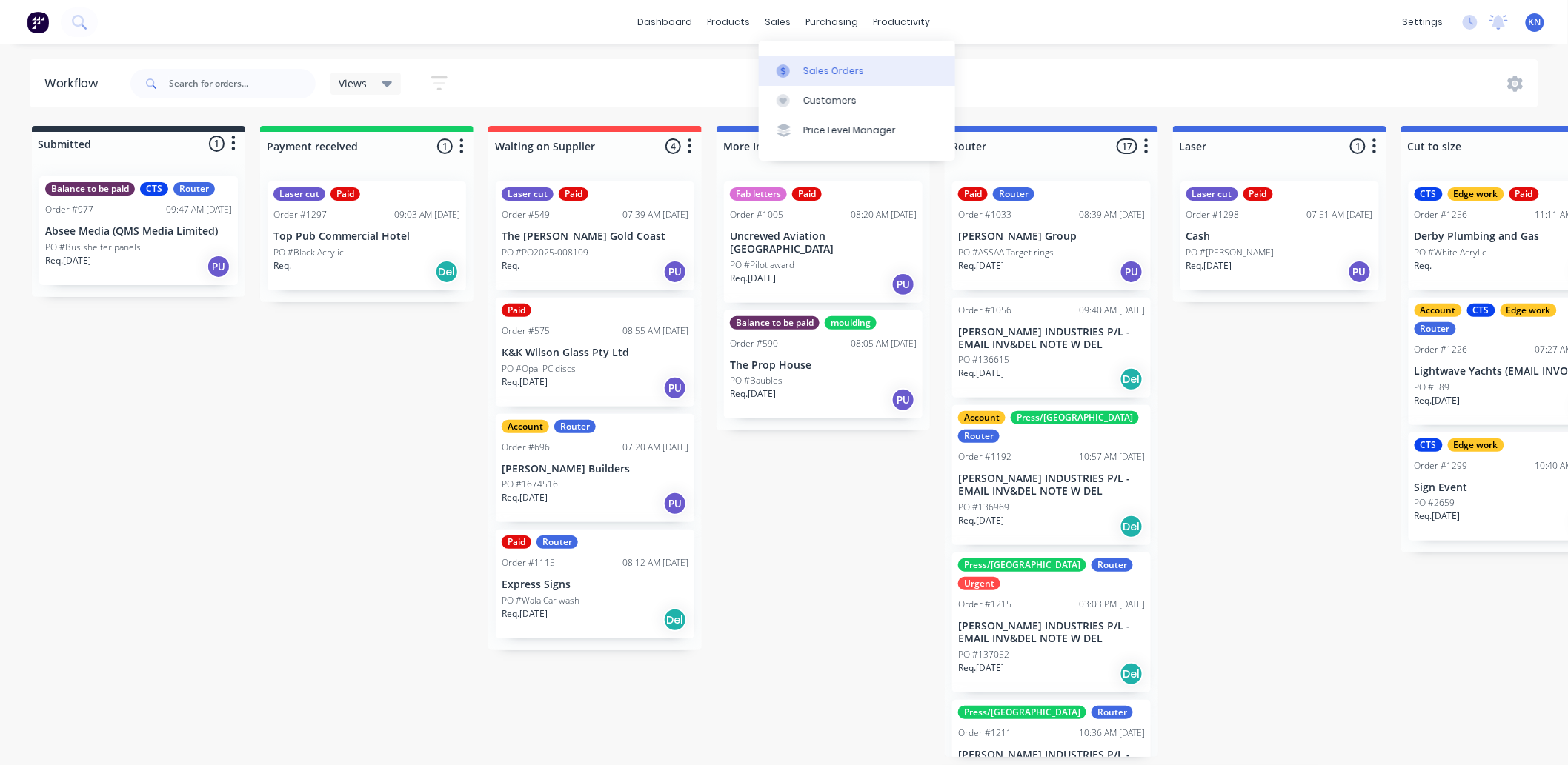
click at [812, 69] on div "Sales Orders" at bounding box center [833, 71] width 60 height 13
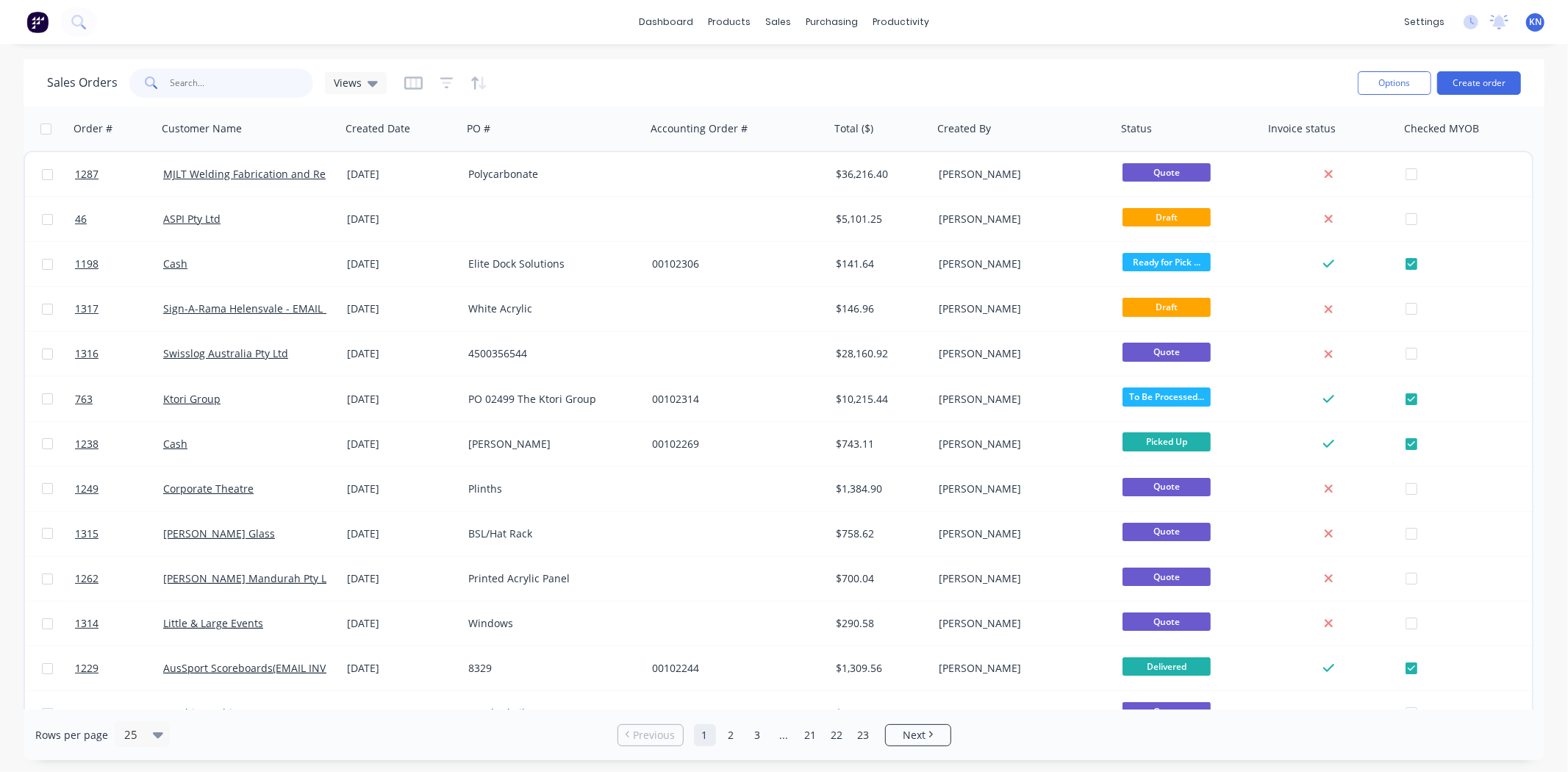
click at [211, 80] on input "text" at bounding box center [242, 83] width 143 height 30
type input "1262"
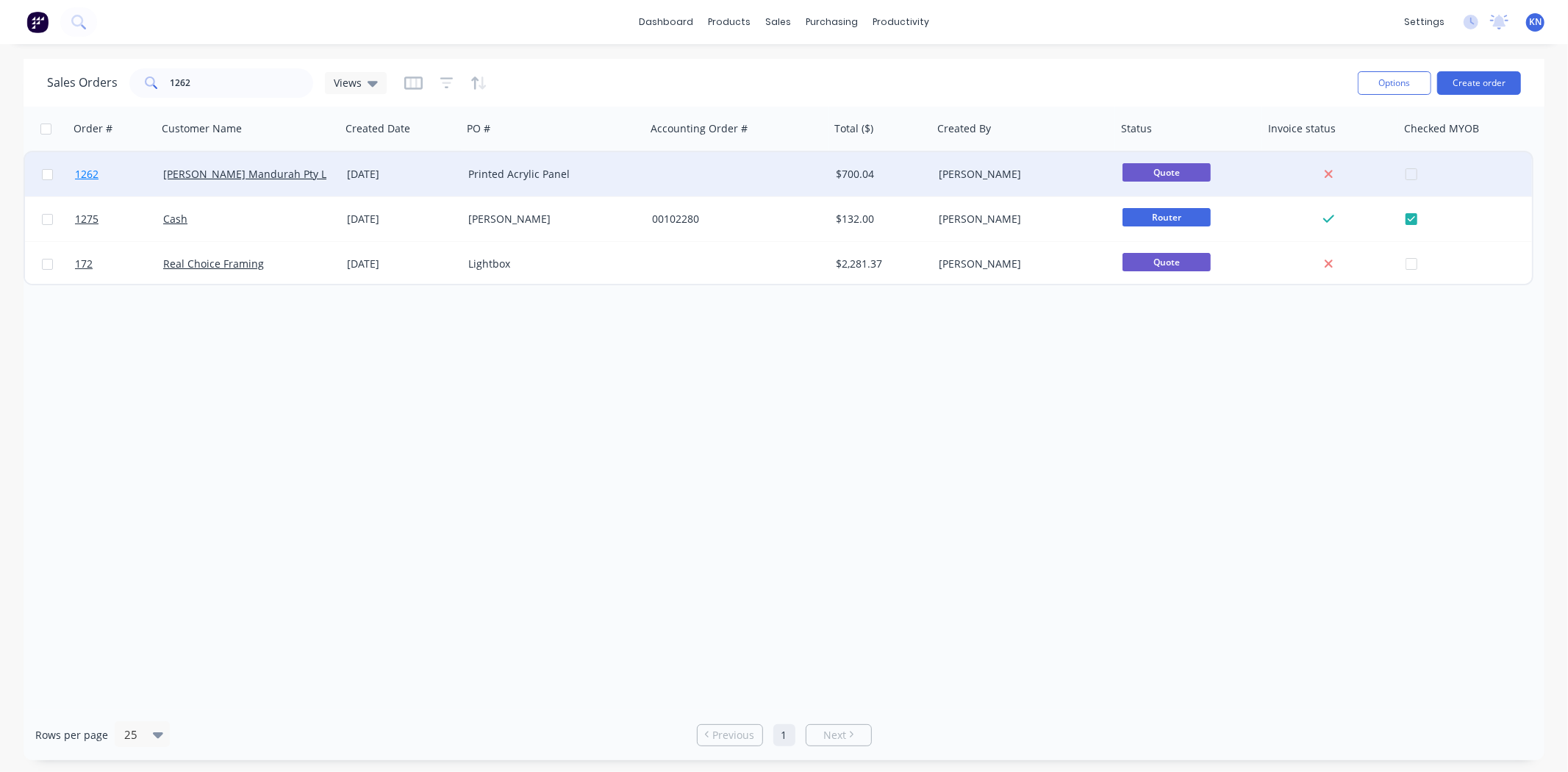
click at [85, 170] on span "1262" at bounding box center [86, 174] width 24 height 15
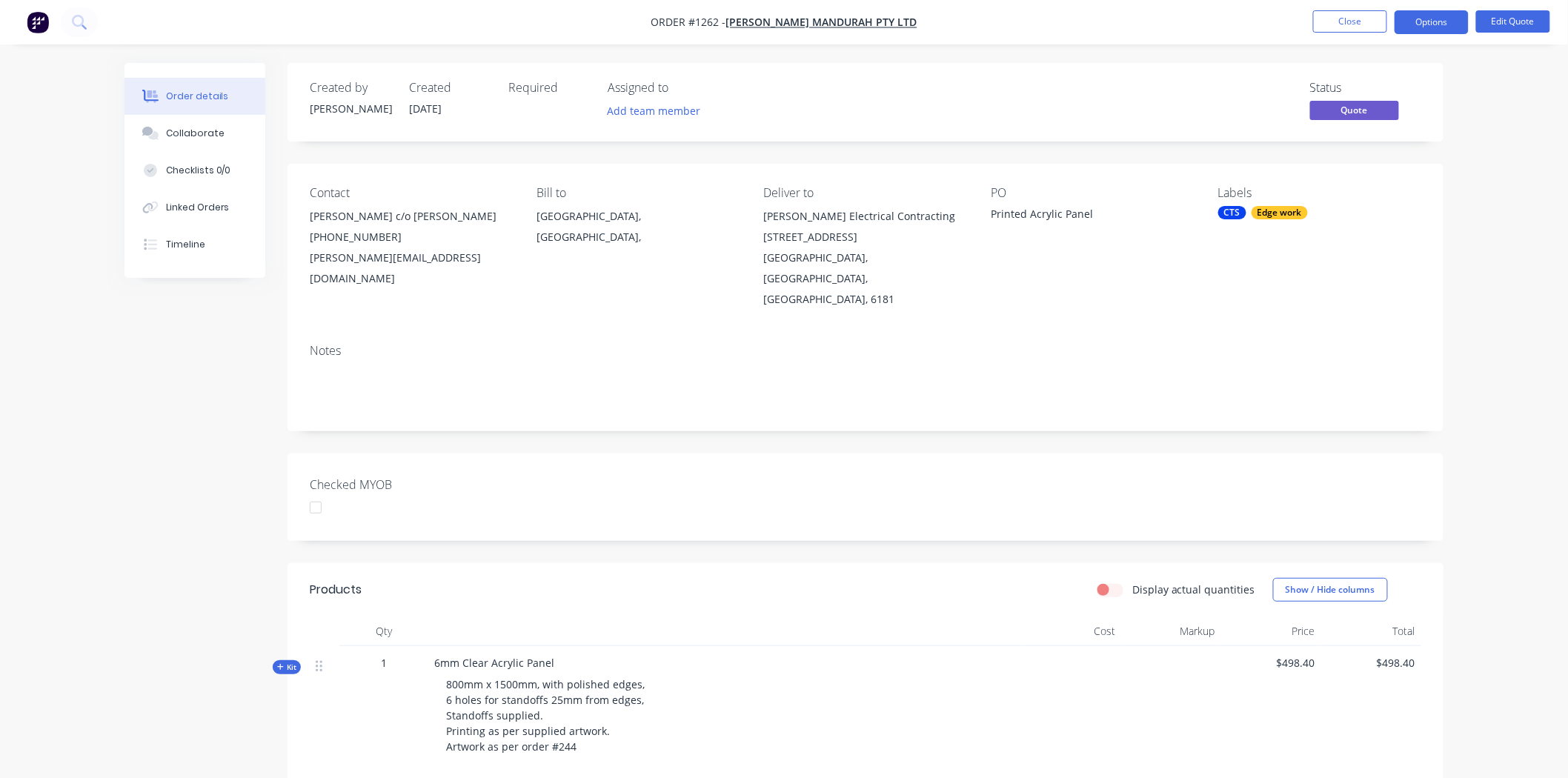
click at [319, 493] on div at bounding box center [316, 508] width 30 height 30
click at [1432, 24] on button "Options" at bounding box center [1431, 22] width 74 height 24
click at [1364, 179] on div "Convert to Order" at bounding box center [1387, 179] width 136 height 22
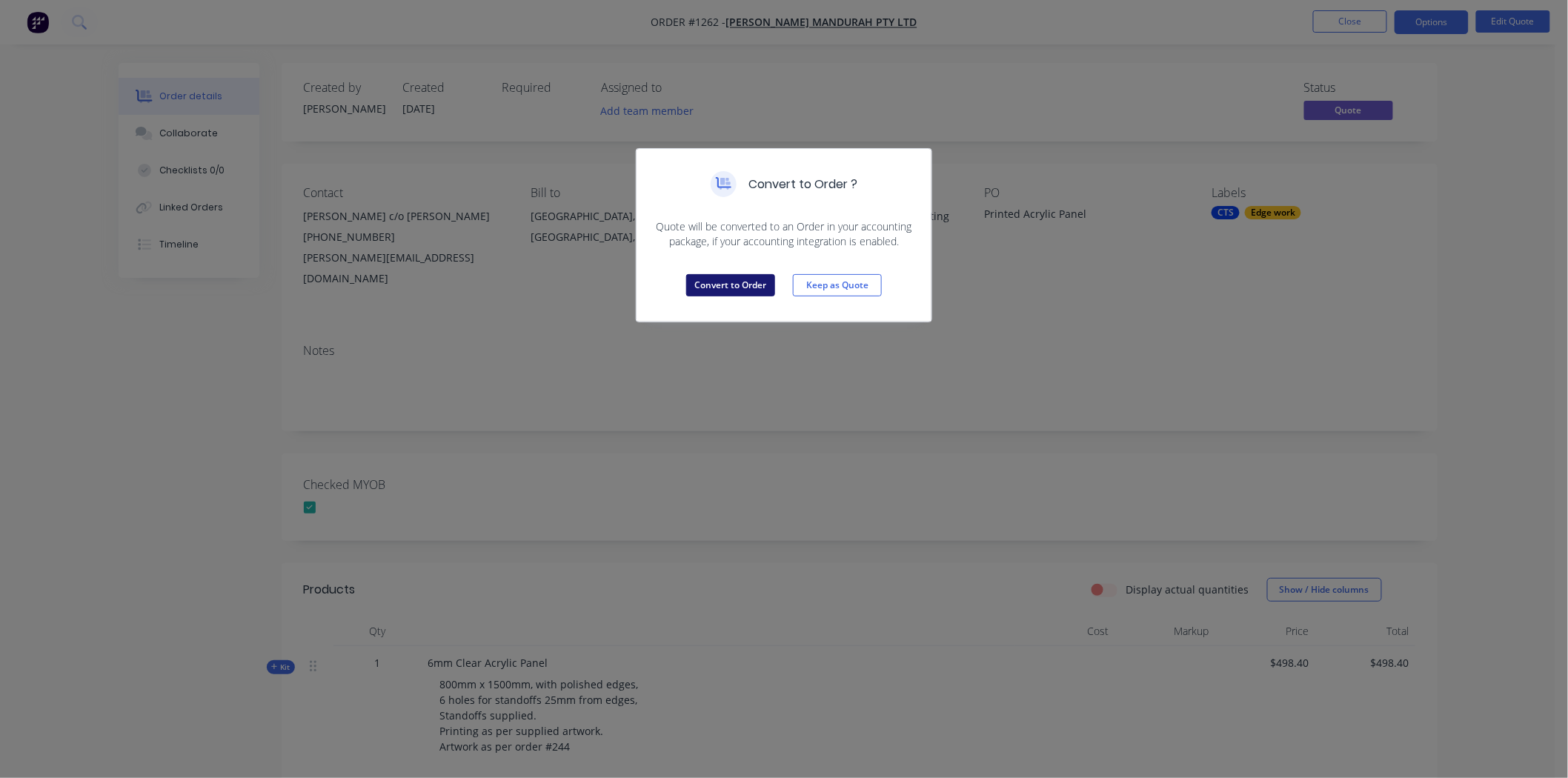
click at [731, 285] on button "Convert to Order" at bounding box center [730, 285] width 89 height 22
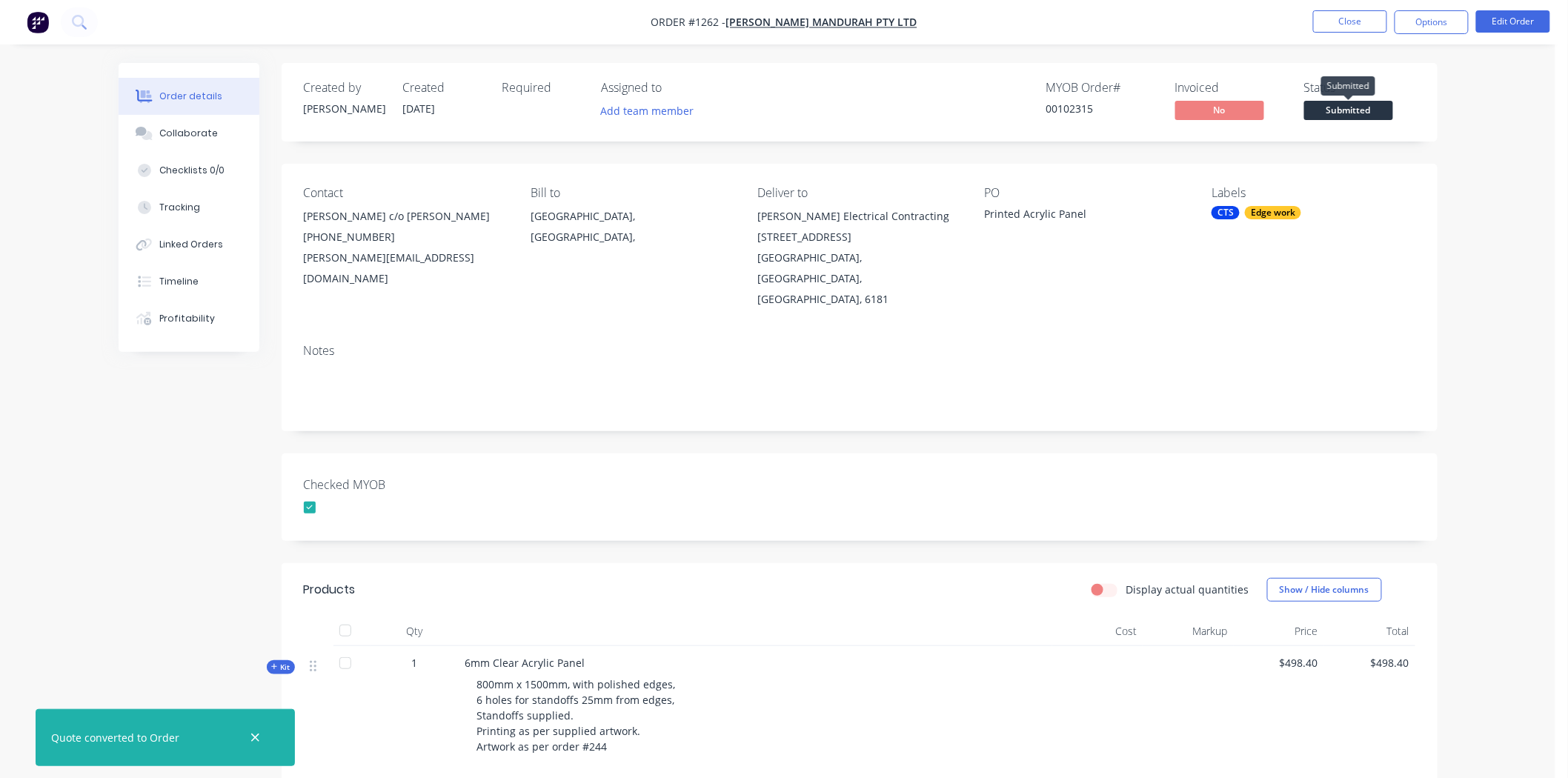
click at [1367, 108] on span "Submitted" at bounding box center [1348, 110] width 89 height 18
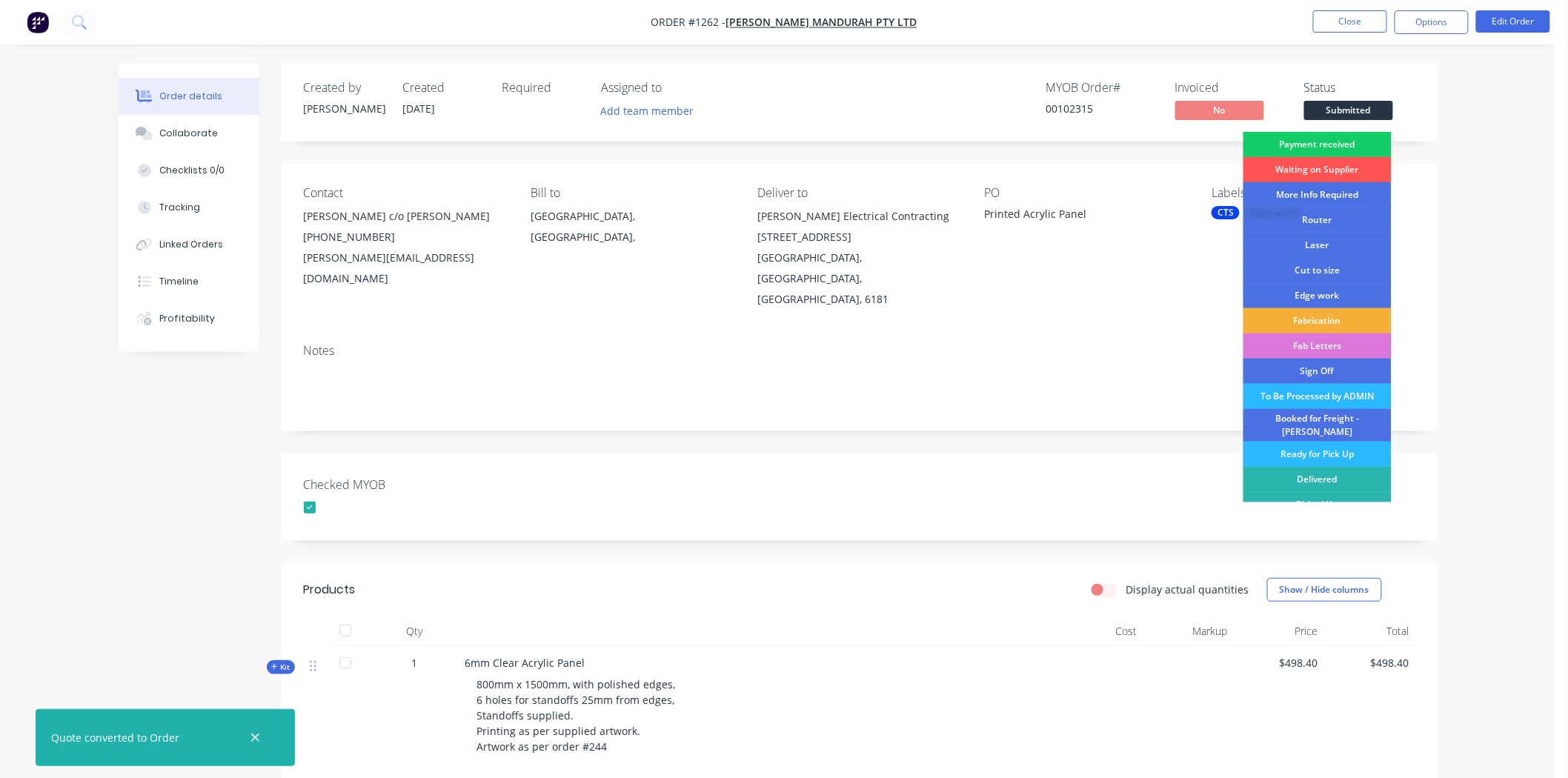
click at [1338, 142] on div "Payment received" at bounding box center [1317, 144] width 148 height 25
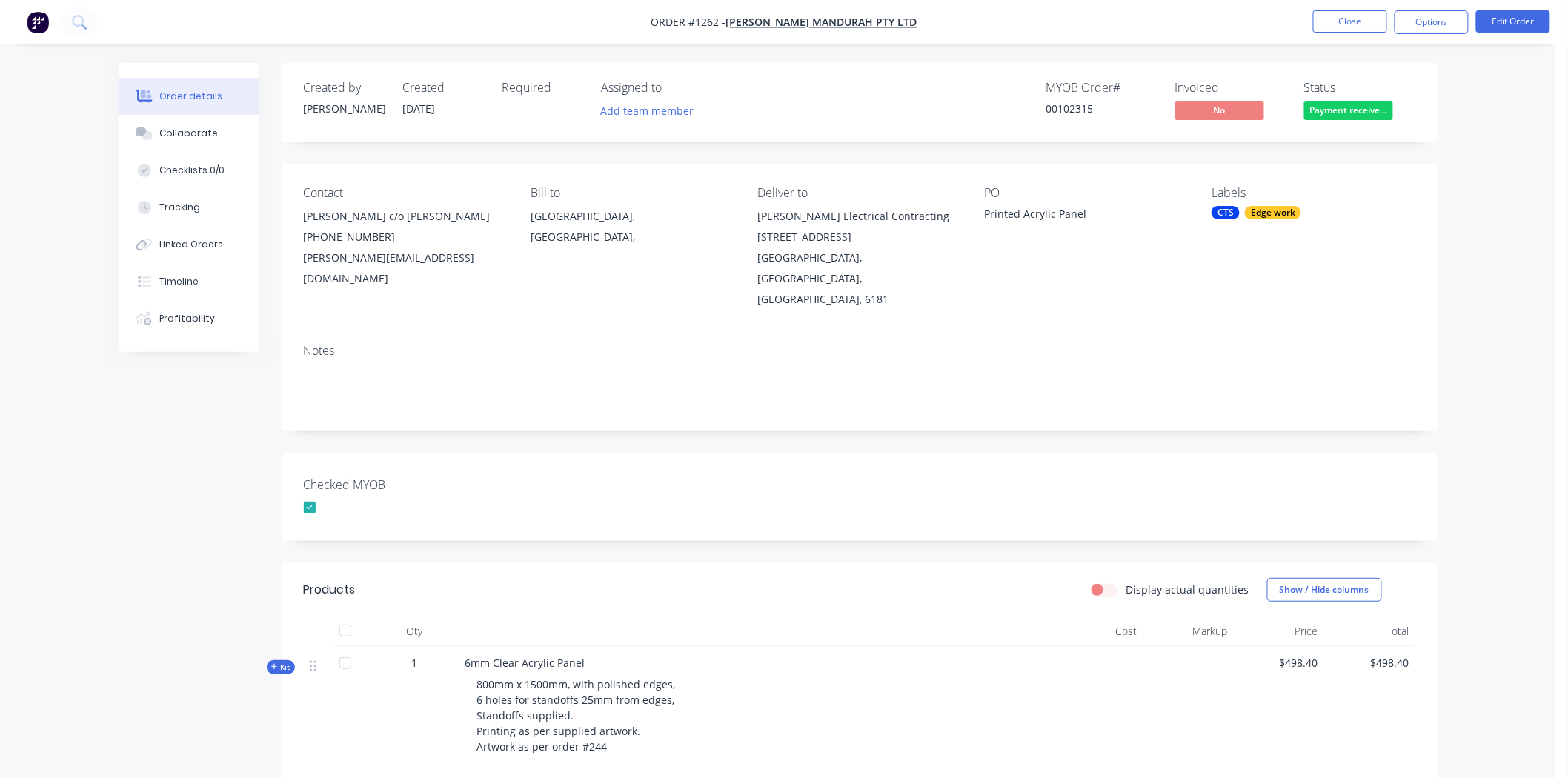
click at [1246, 212] on div "Edge work" at bounding box center [1273, 213] width 56 height 13
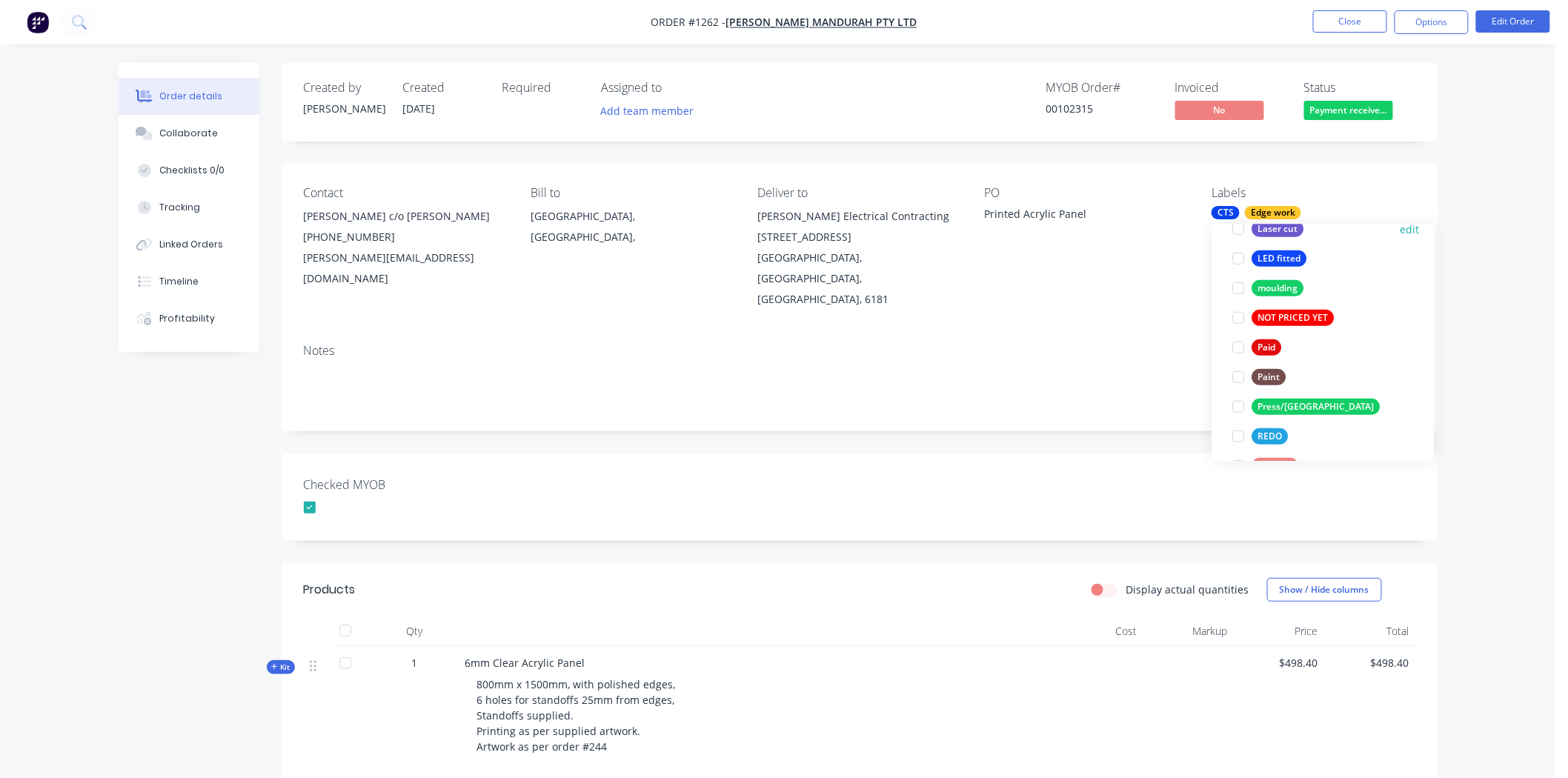
scroll to position [493, 0]
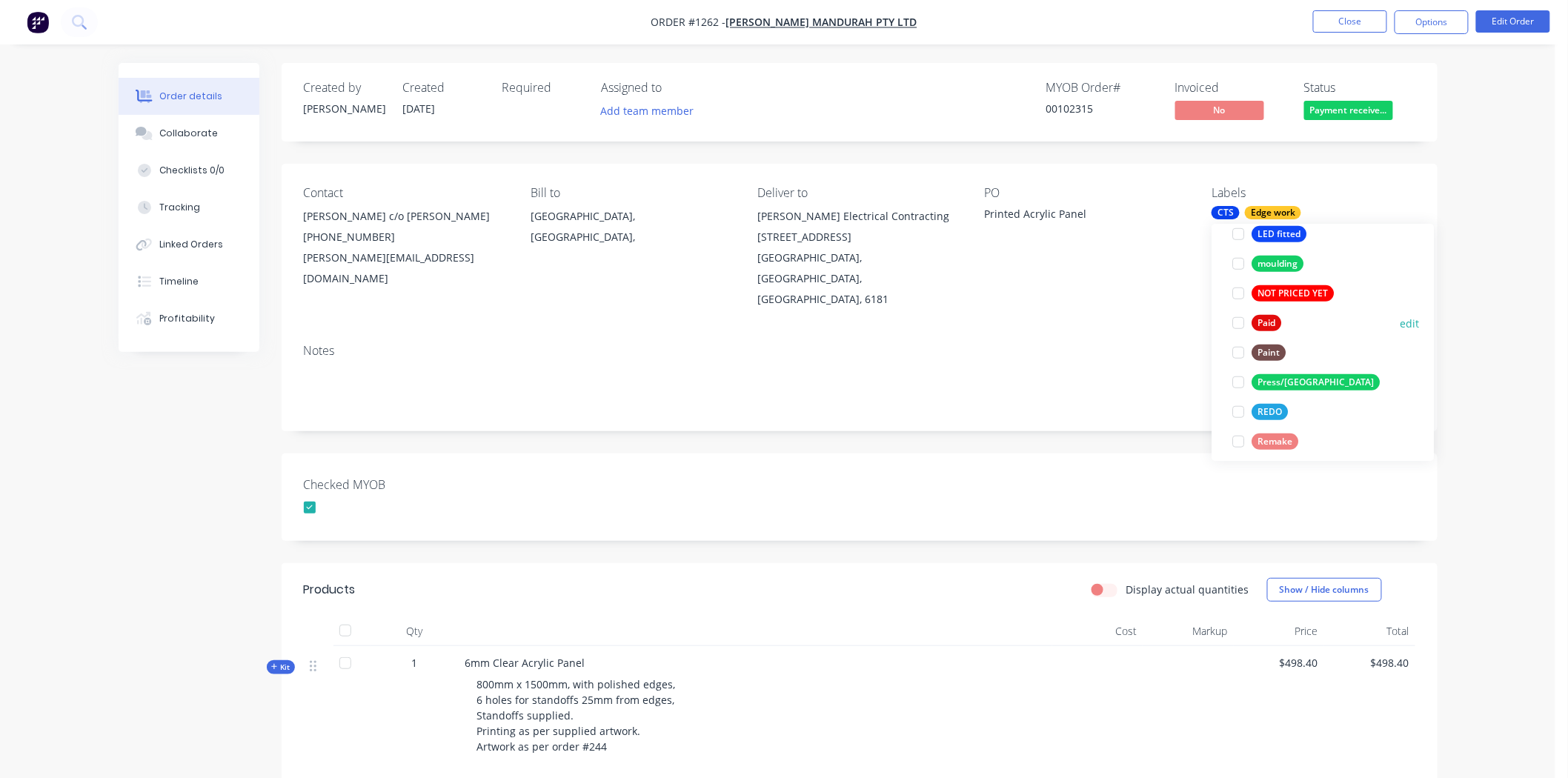
click at [1236, 318] on div at bounding box center [1239, 323] width 30 height 30
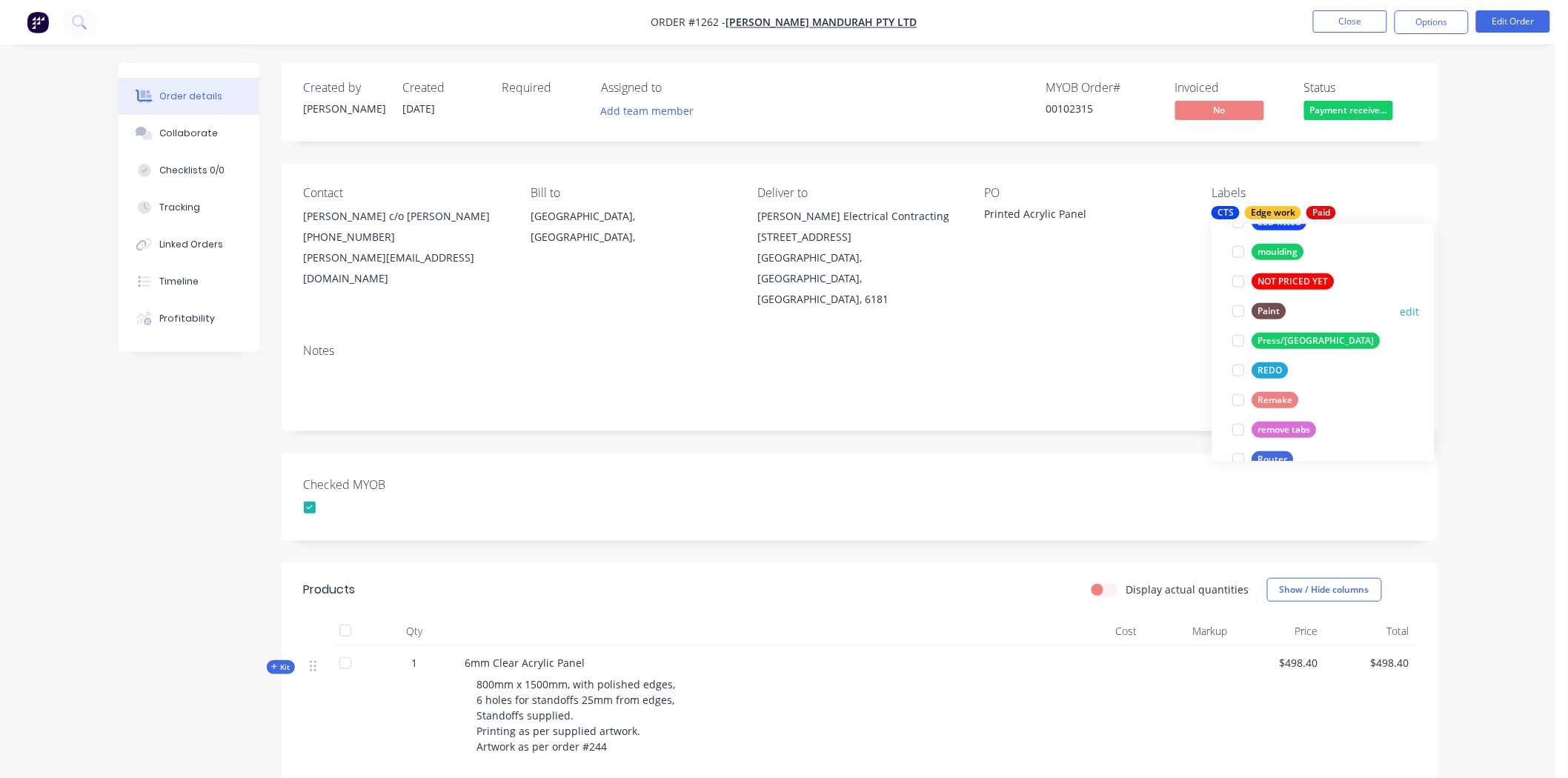
scroll to position [573, 0]
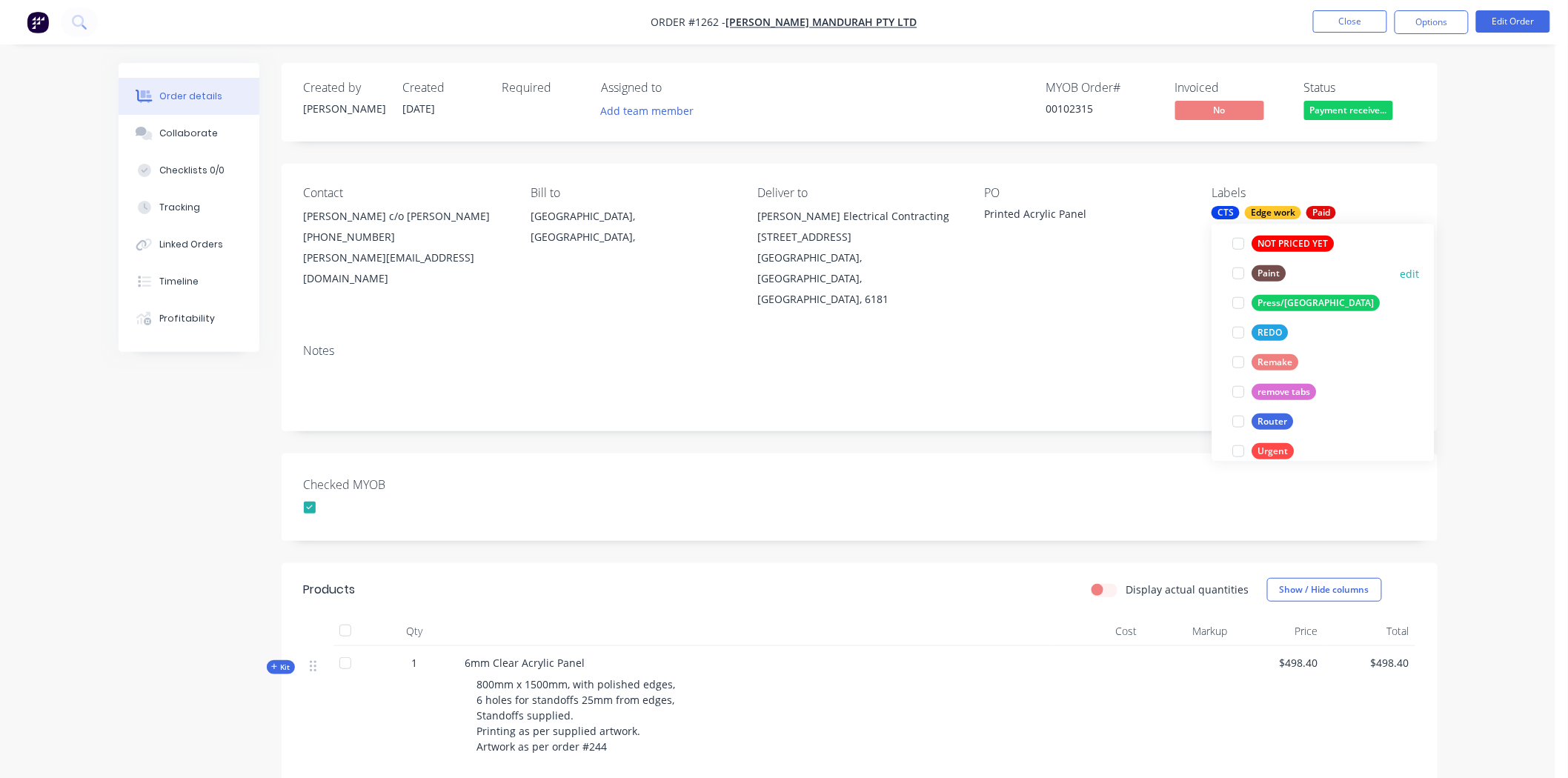
click at [1401, 274] on button "edit" at bounding box center [1410, 273] width 19 height 16
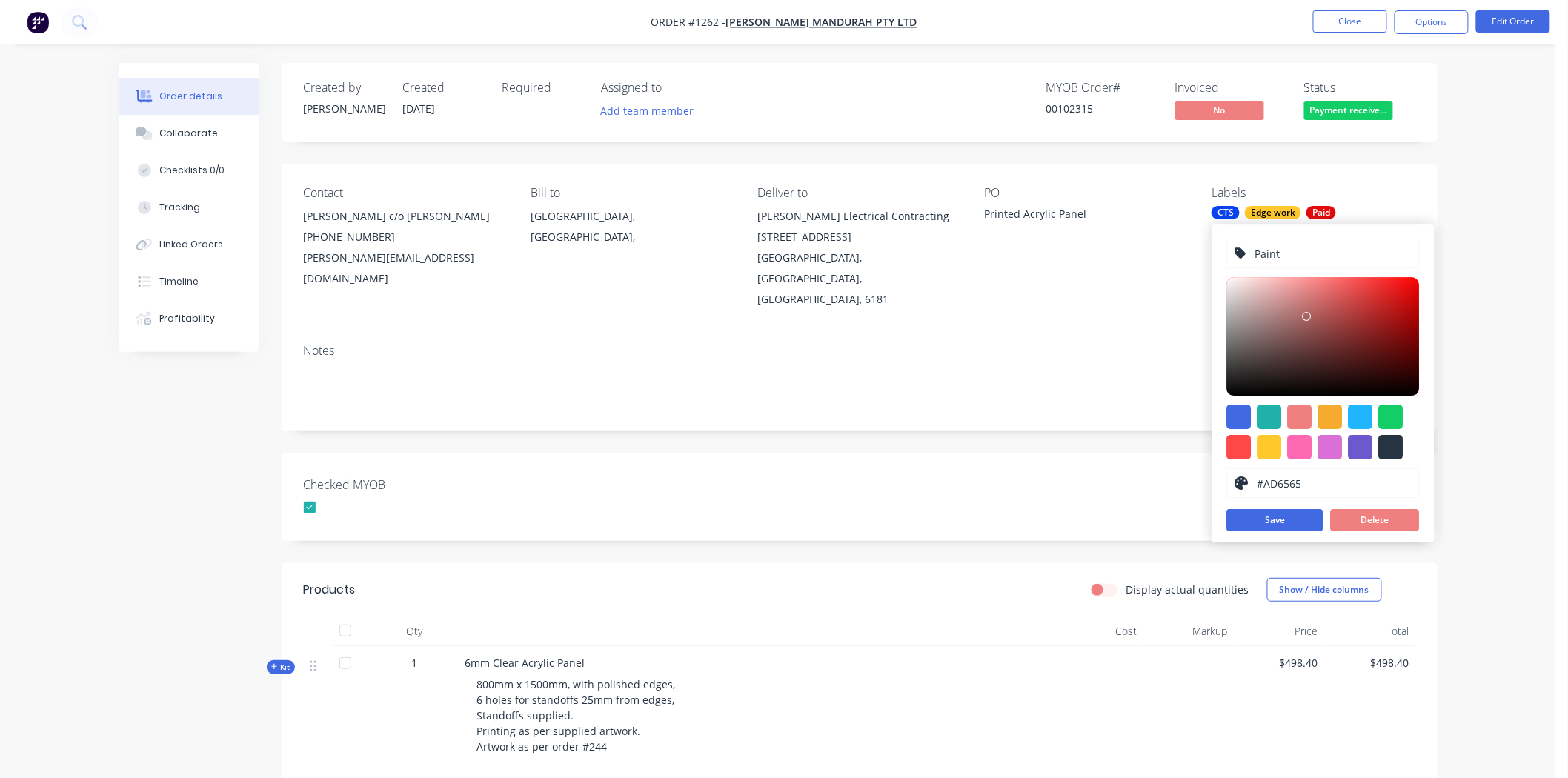
type input "#B06767"
drag, startPoint x: 1290, startPoint y: 336, endPoint x: 1307, endPoint y: 314, distance: 27.8
click at [1307, 314] on div at bounding box center [1323, 336] width 192 height 118
click at [1269, 515] on button "Save" at bounding box center [1275, 519] width 96 height 22
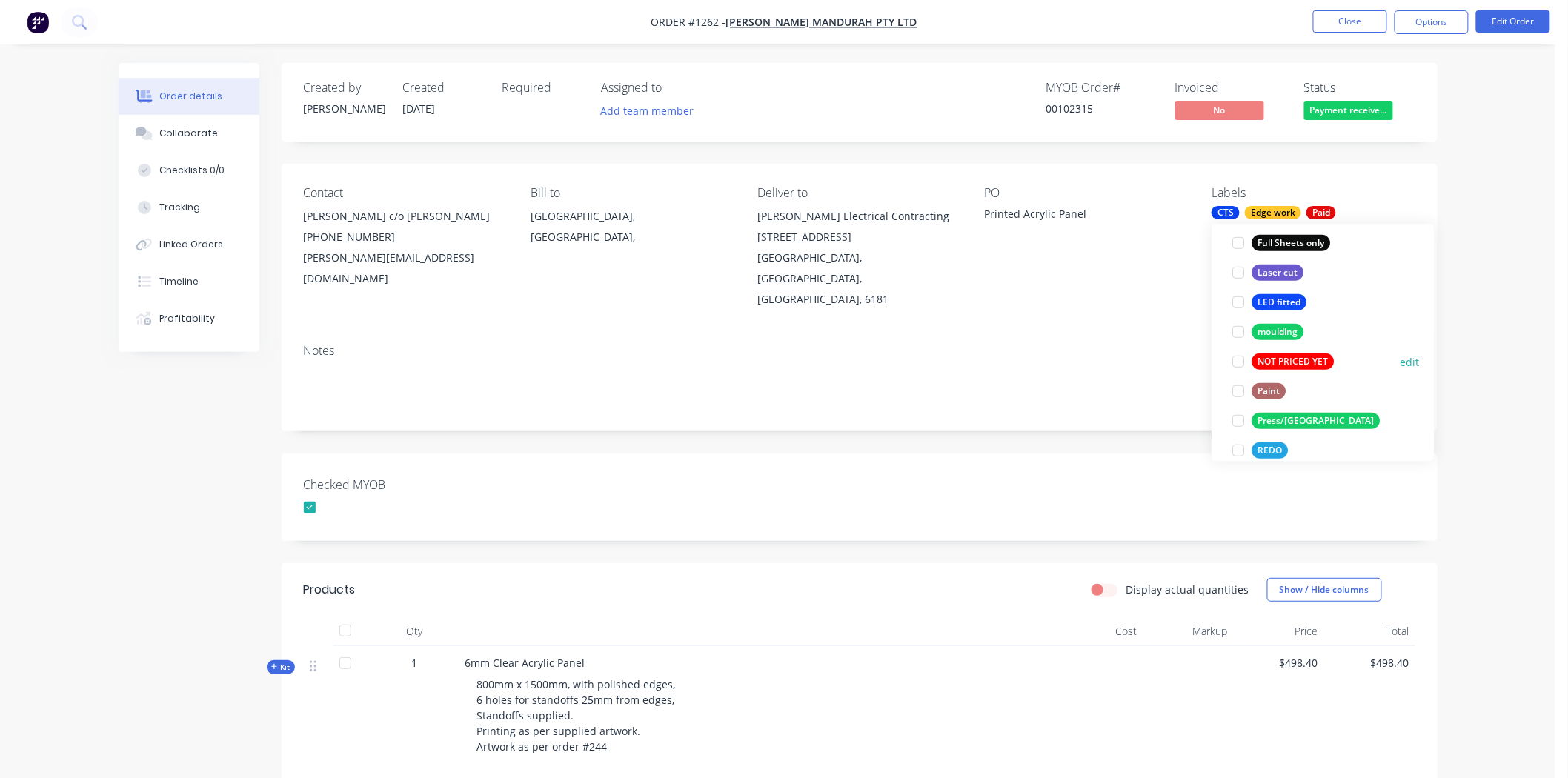
scroll to position [493, 0]
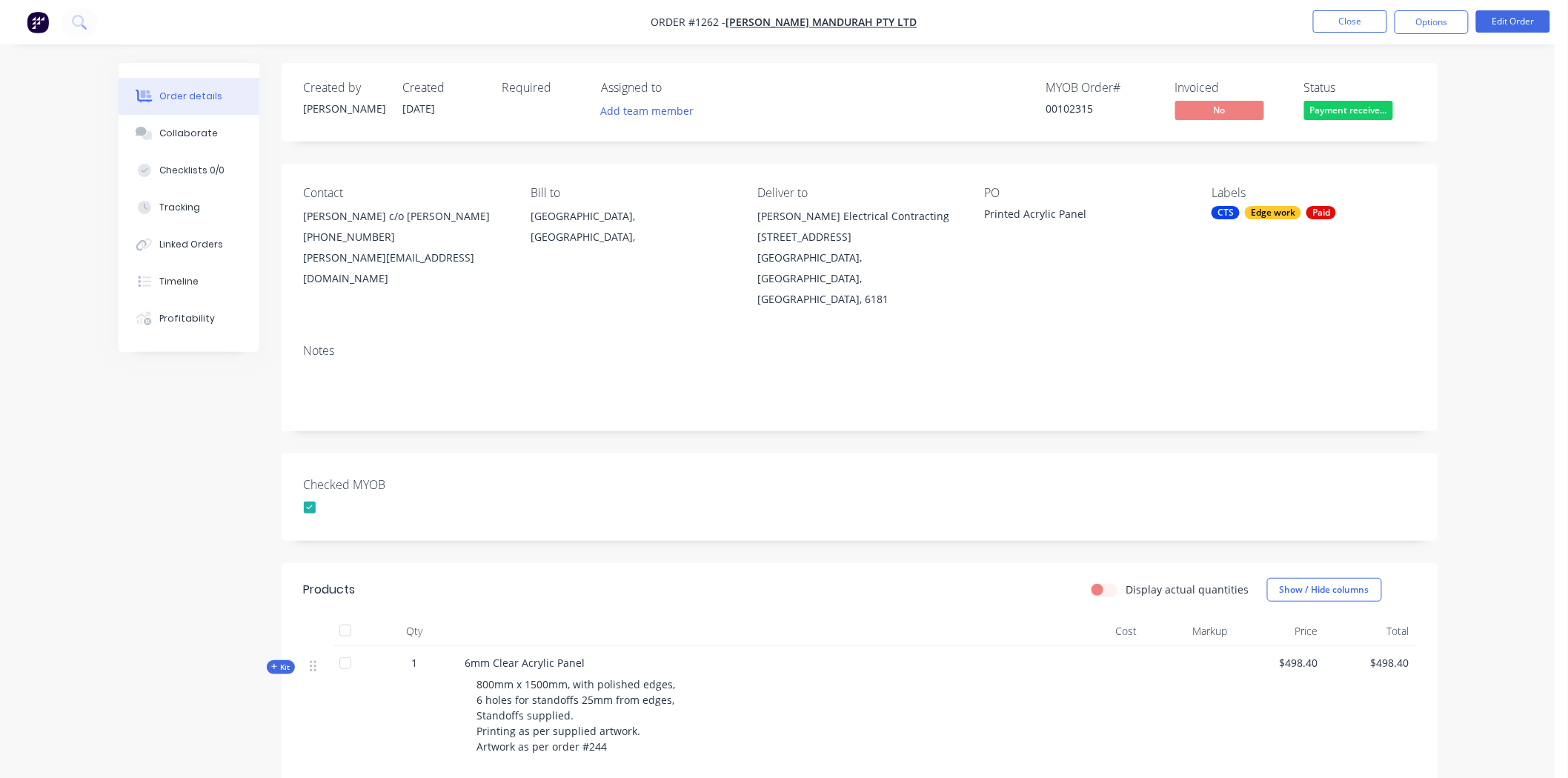
click at [1012, 471] on div "Checked MYOB" at bounding box center [859, 496] width 1156 height 87
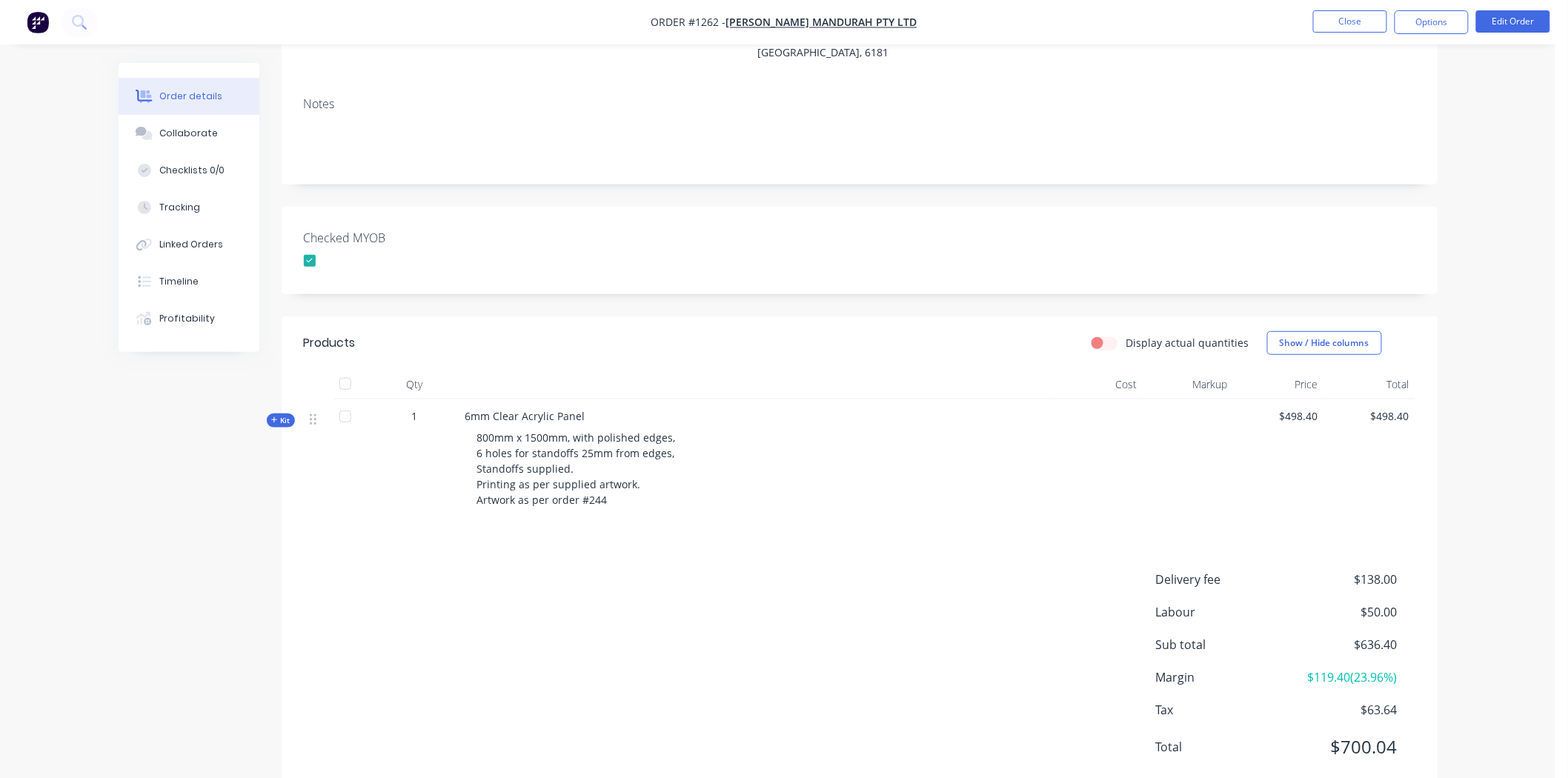
scroll to position [0, 0]
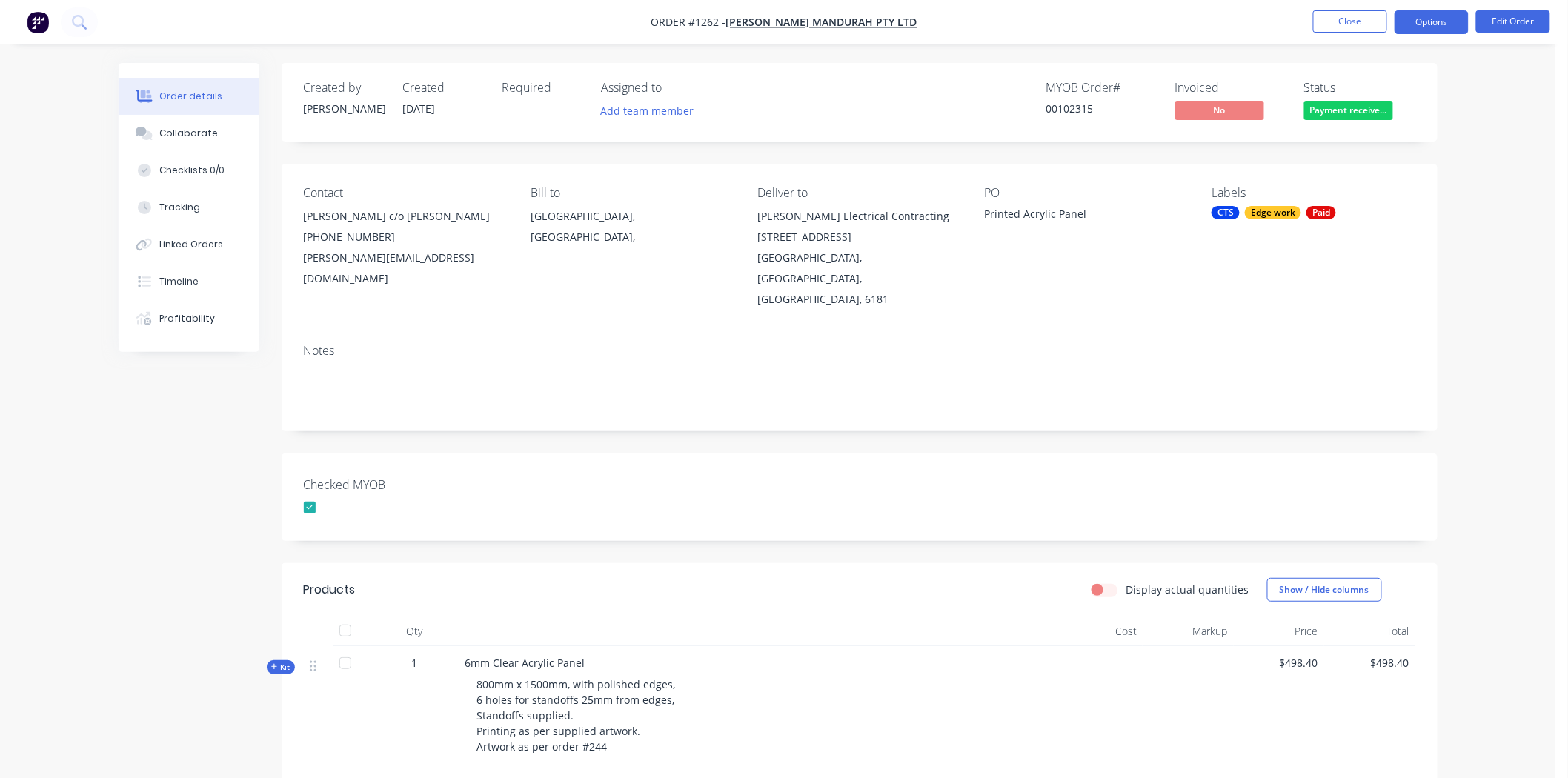
click at [1438, 21] on button "Options" at bounding box center [1431, 22] width 74 height 24
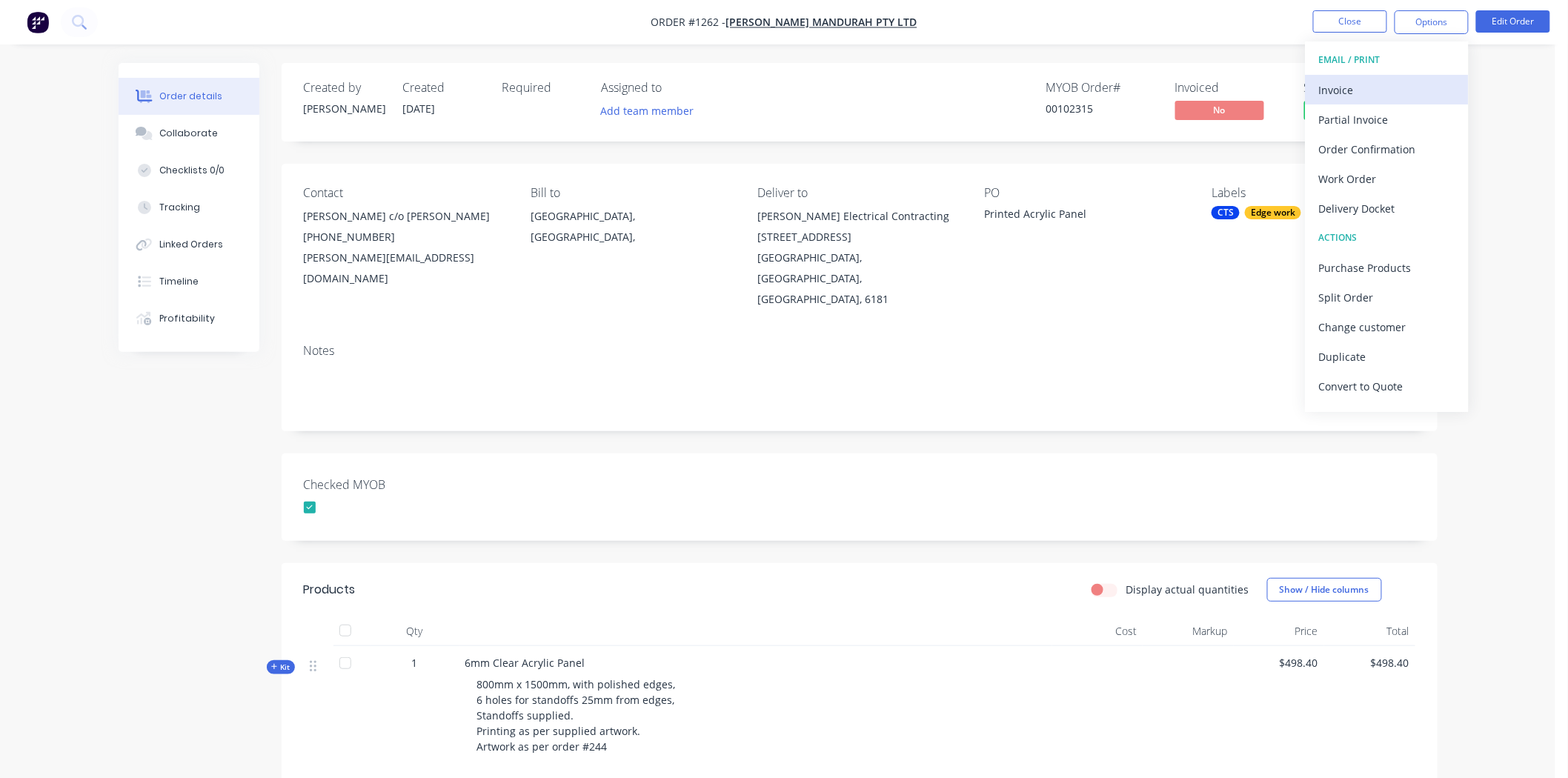
click at [1360, 84] on div "Invoice" at bounding box center [1387, 90] width 136 height 22
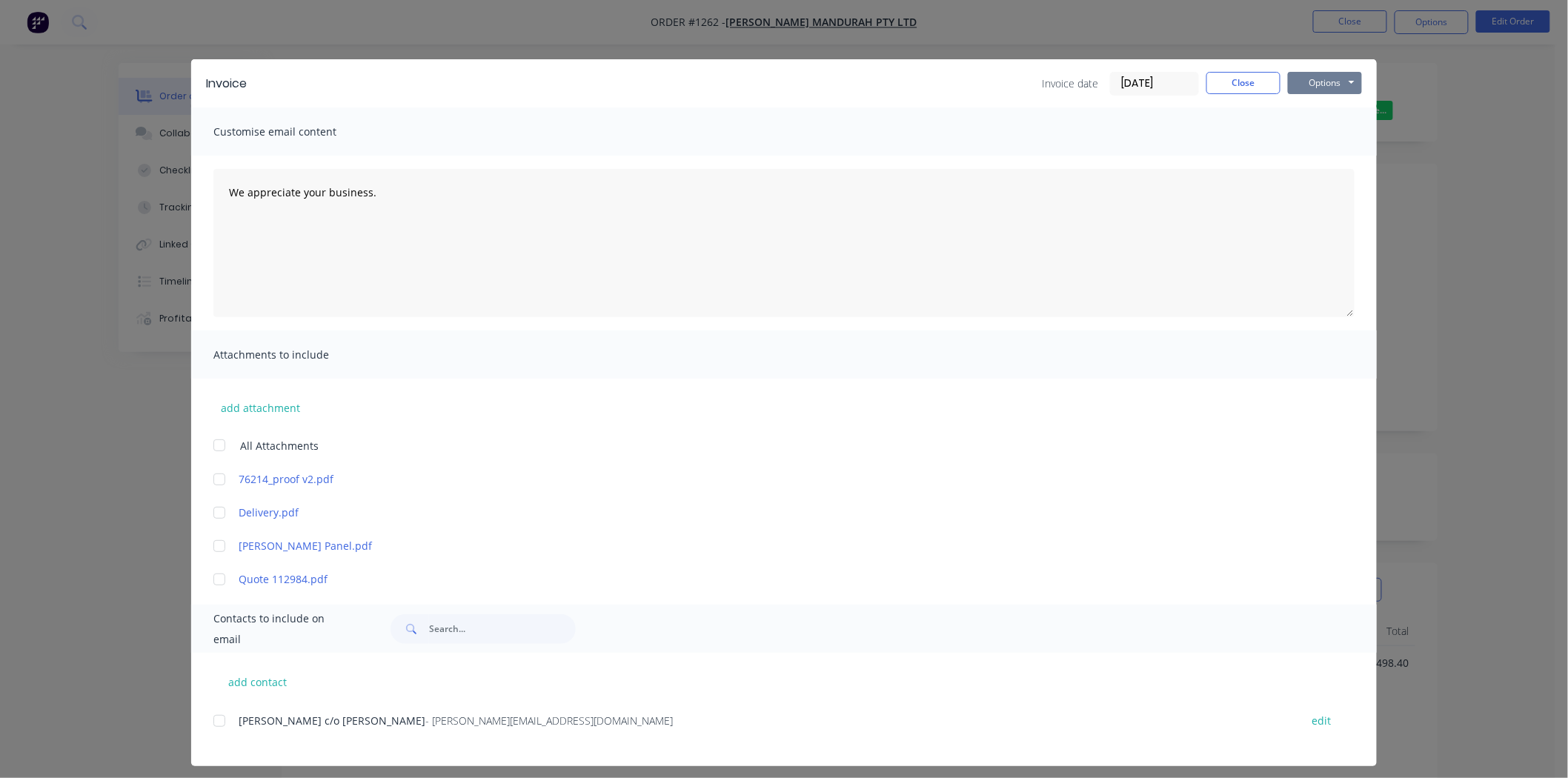
click at [1314, 75] on button "Options" at bounding box center [1324, 83] width 74 height 22
click at [1337, 127] on button "Print" at bounding box center [1335, 134] width 94 height 25
click at [1219, 83] on button "Close" at bounding box center [1242, 83] width 74 height 22
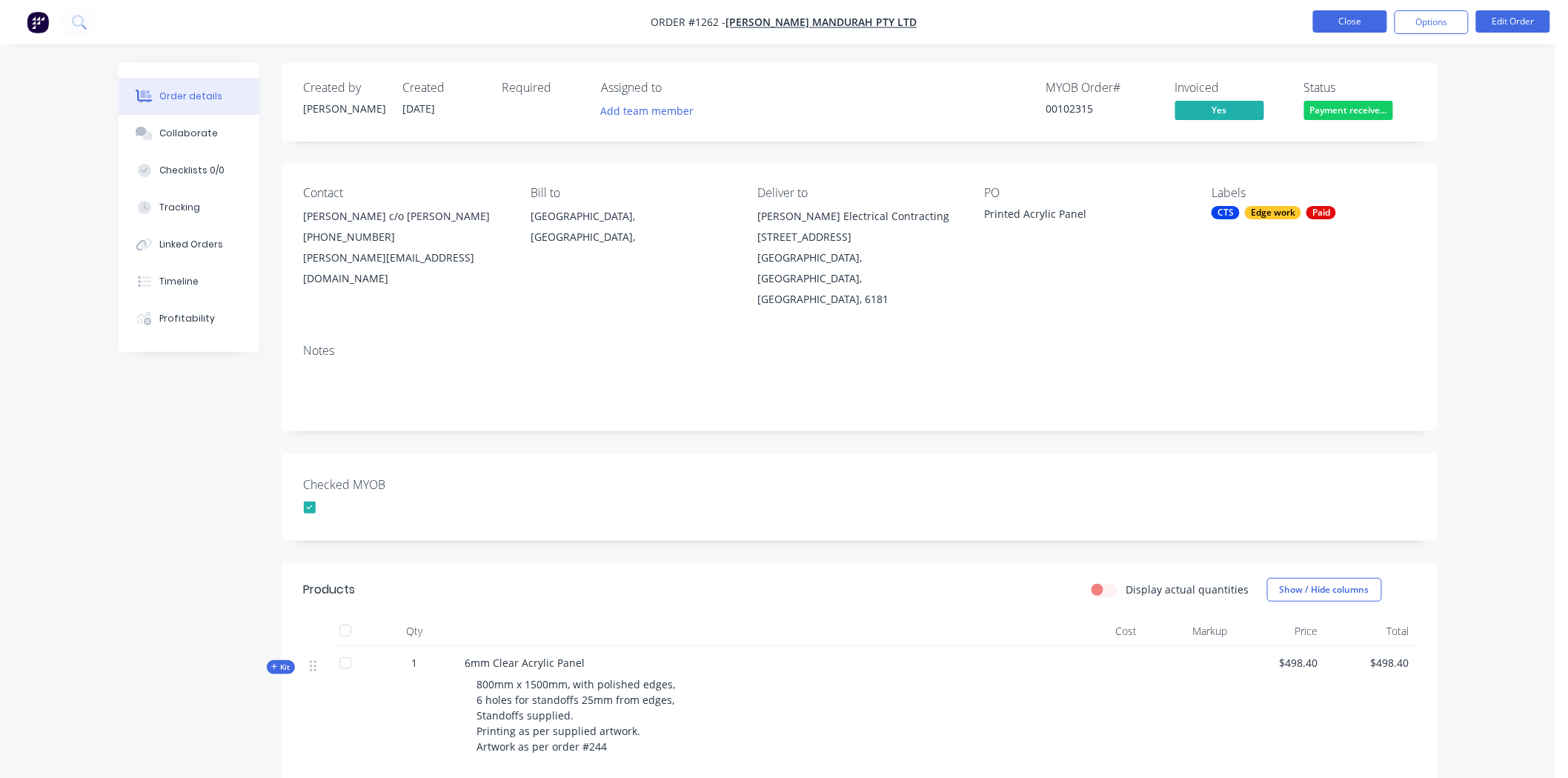
click at [1339, 17] on button "Close" at bounding box center [1349, 22] width 74 height 22
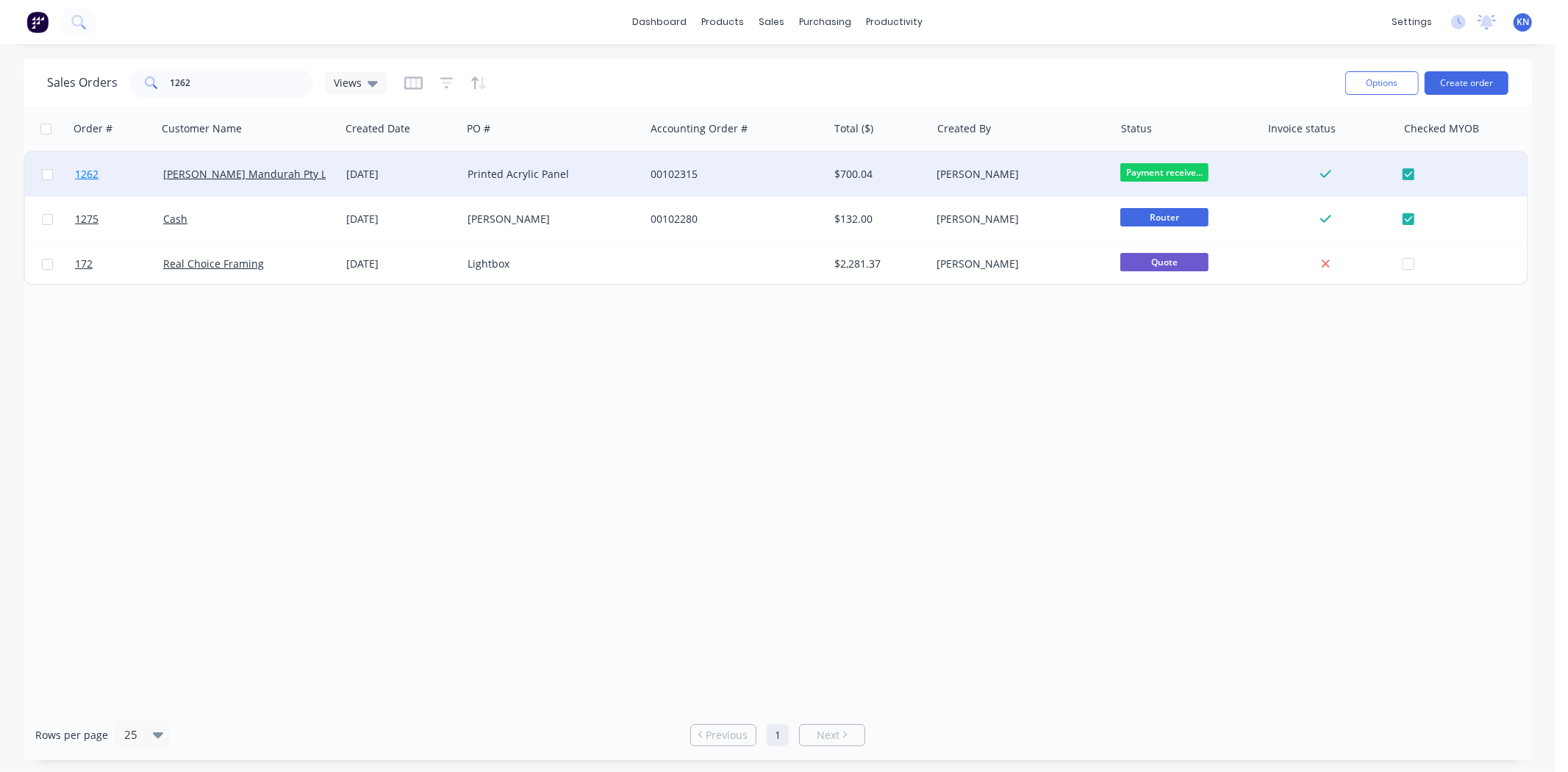
click at [86, 177] on span "1262" at bounding box center [86, 174] width 24 height 15
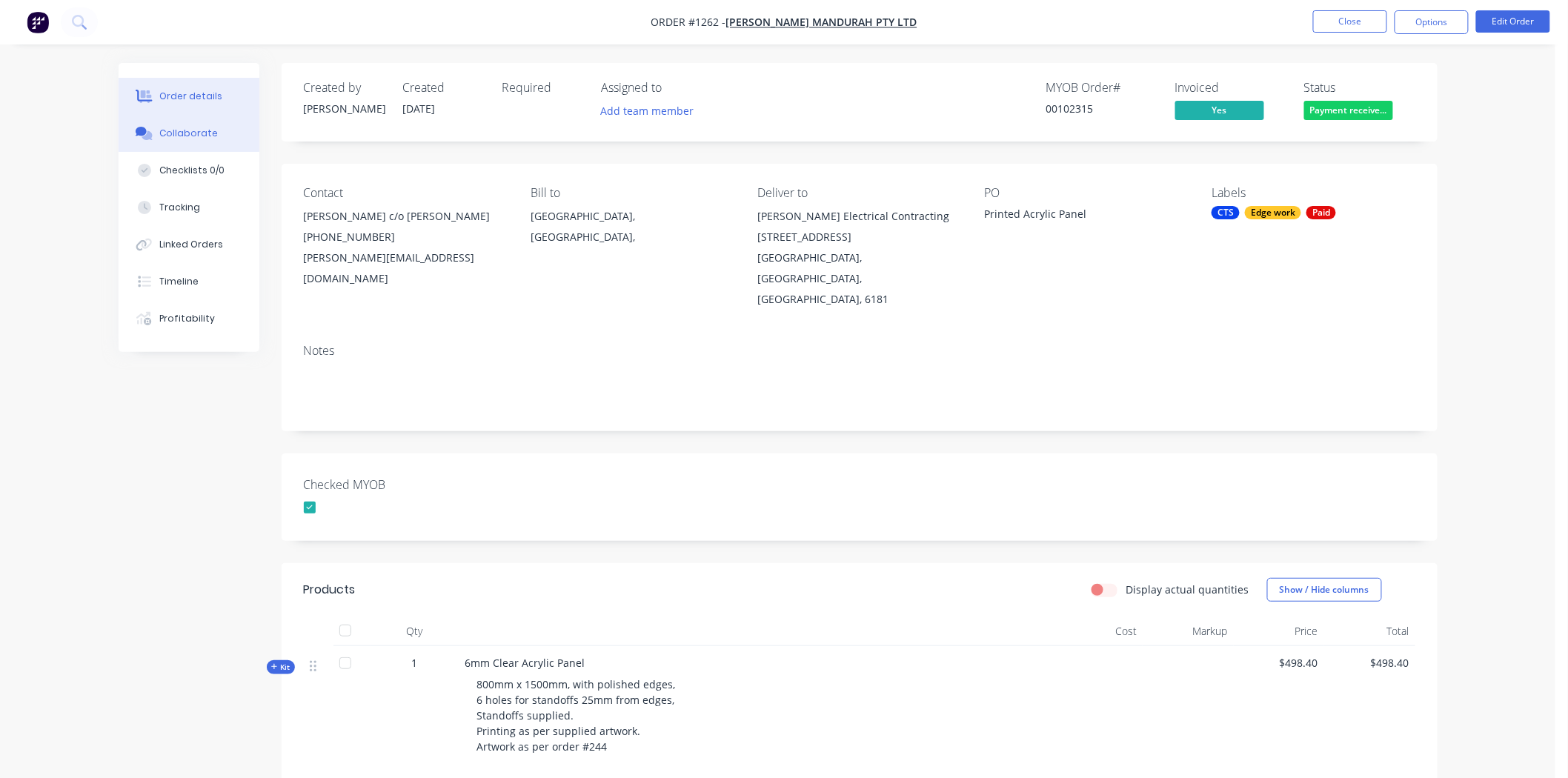
click at [205, 128] on div "Collaborate" at bounding box center [188, 133] width 59 height 13
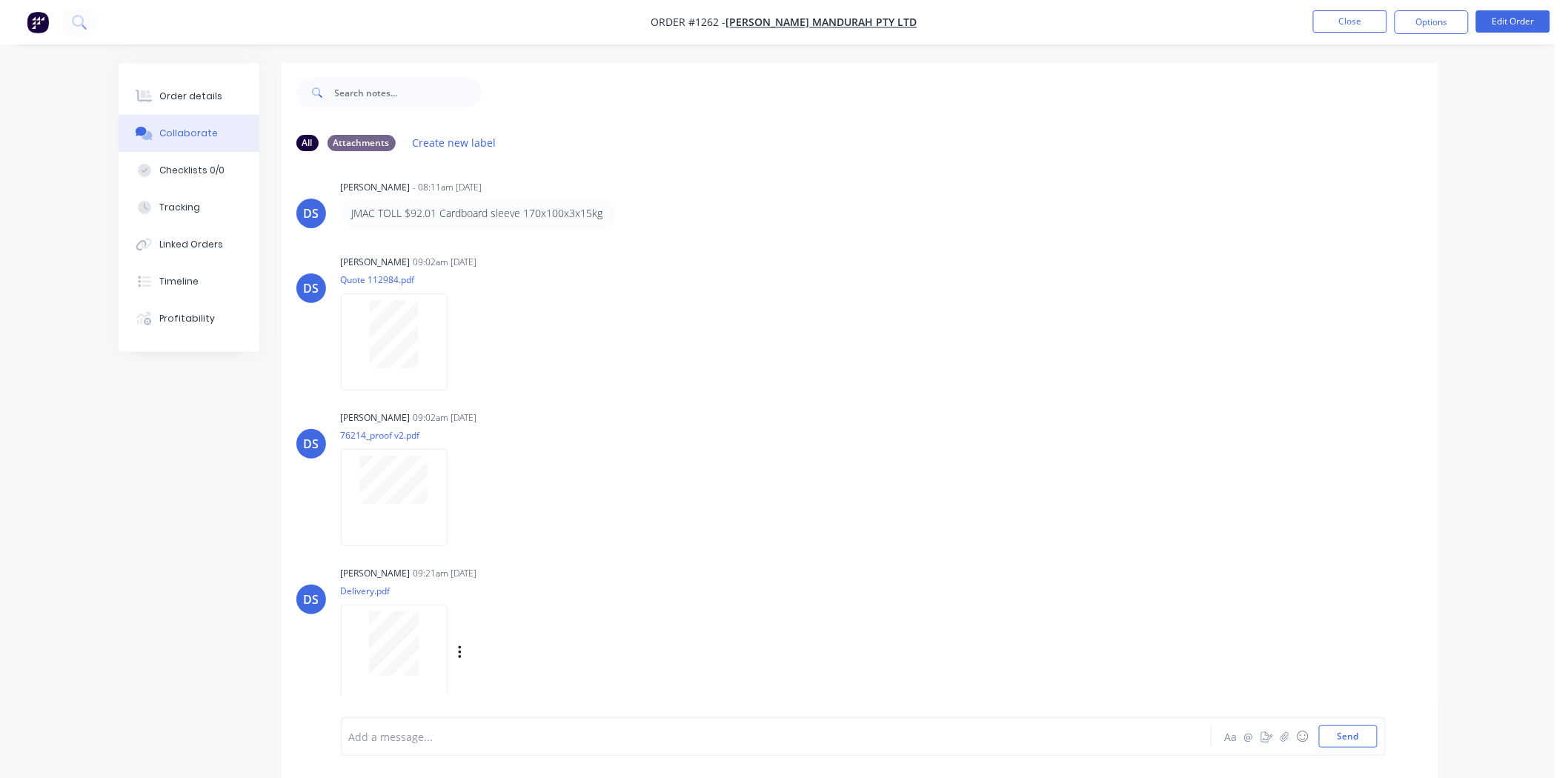
scroll to position [231, 0]
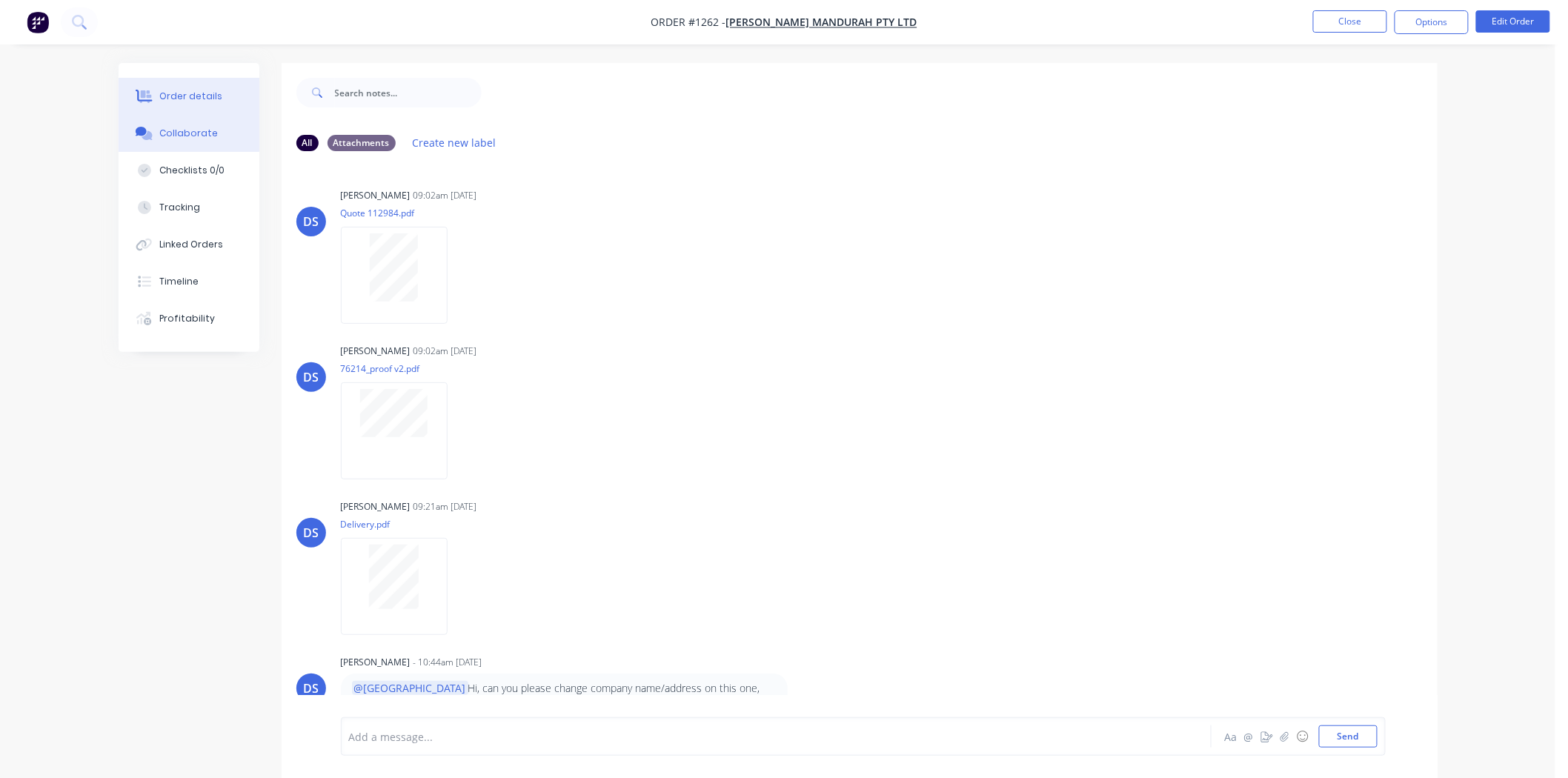
click at [172, 98] on div "Order details" at bounding box center [191, 96] width 63 height 13
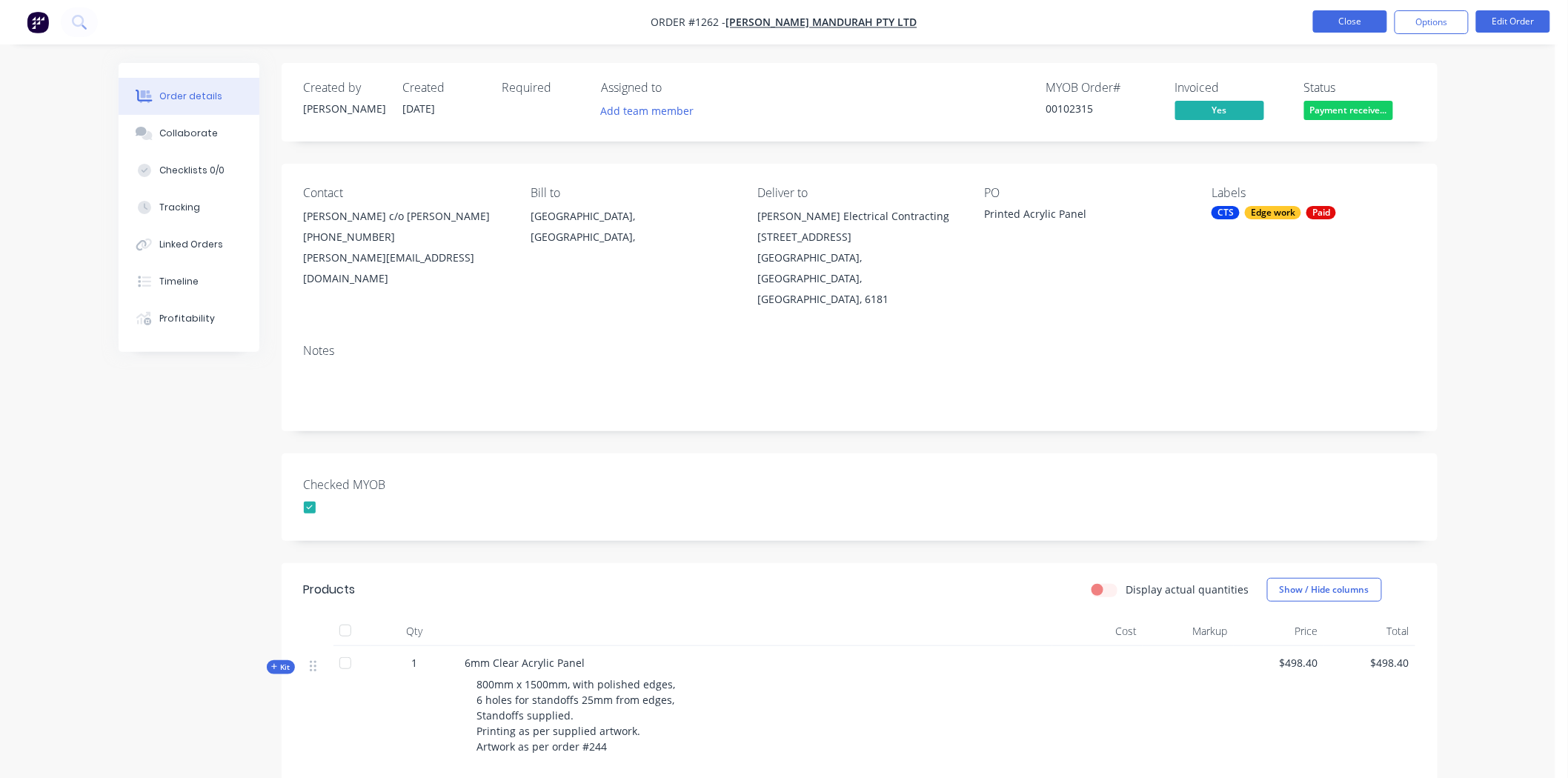
click at [1338, 17] on button "Close" at bounding box center [1349, 22] width 74 height 22
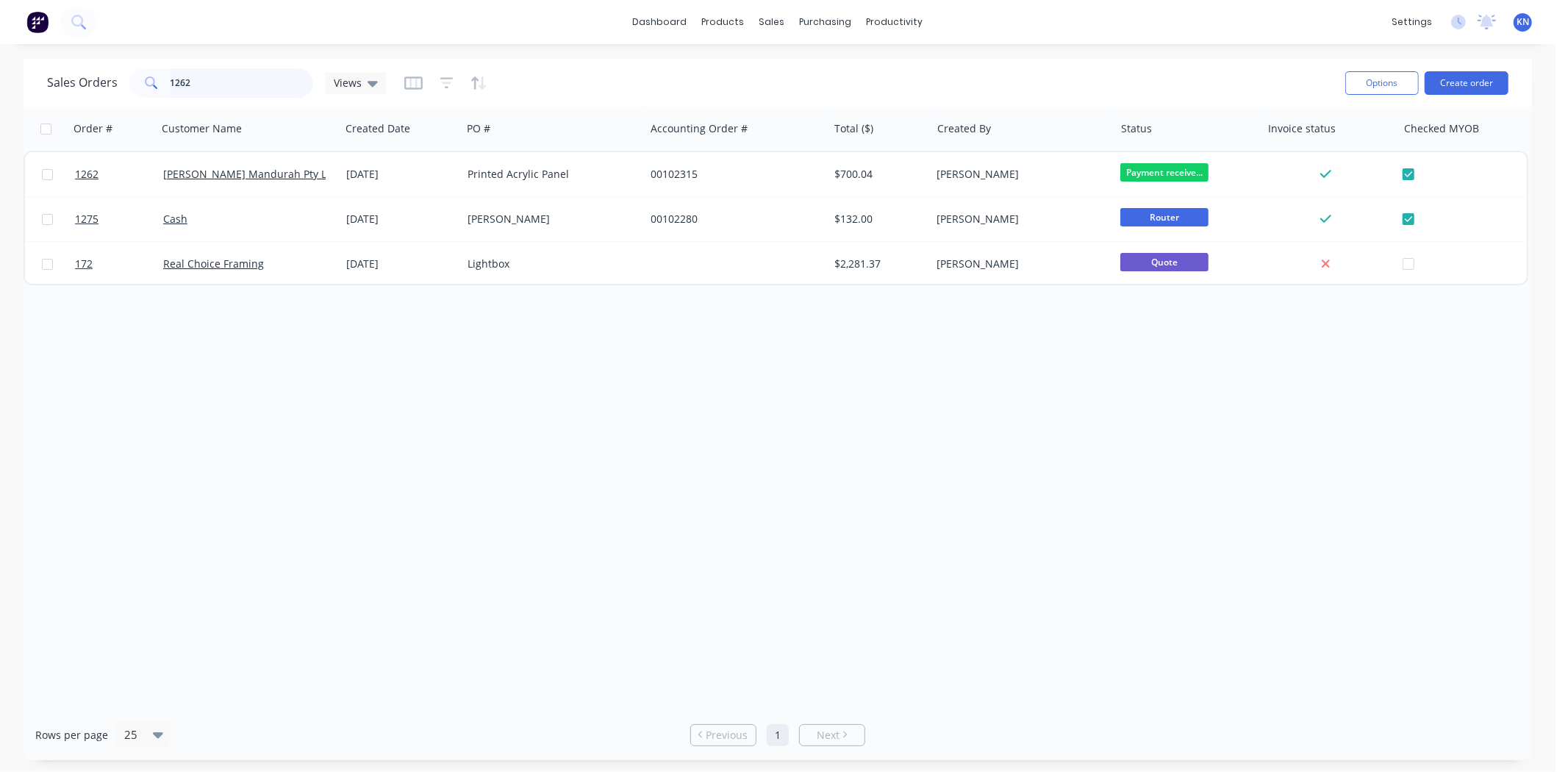
click at [223, 82] on input "1262" at bounding box center [242, 83] width 143 height 30
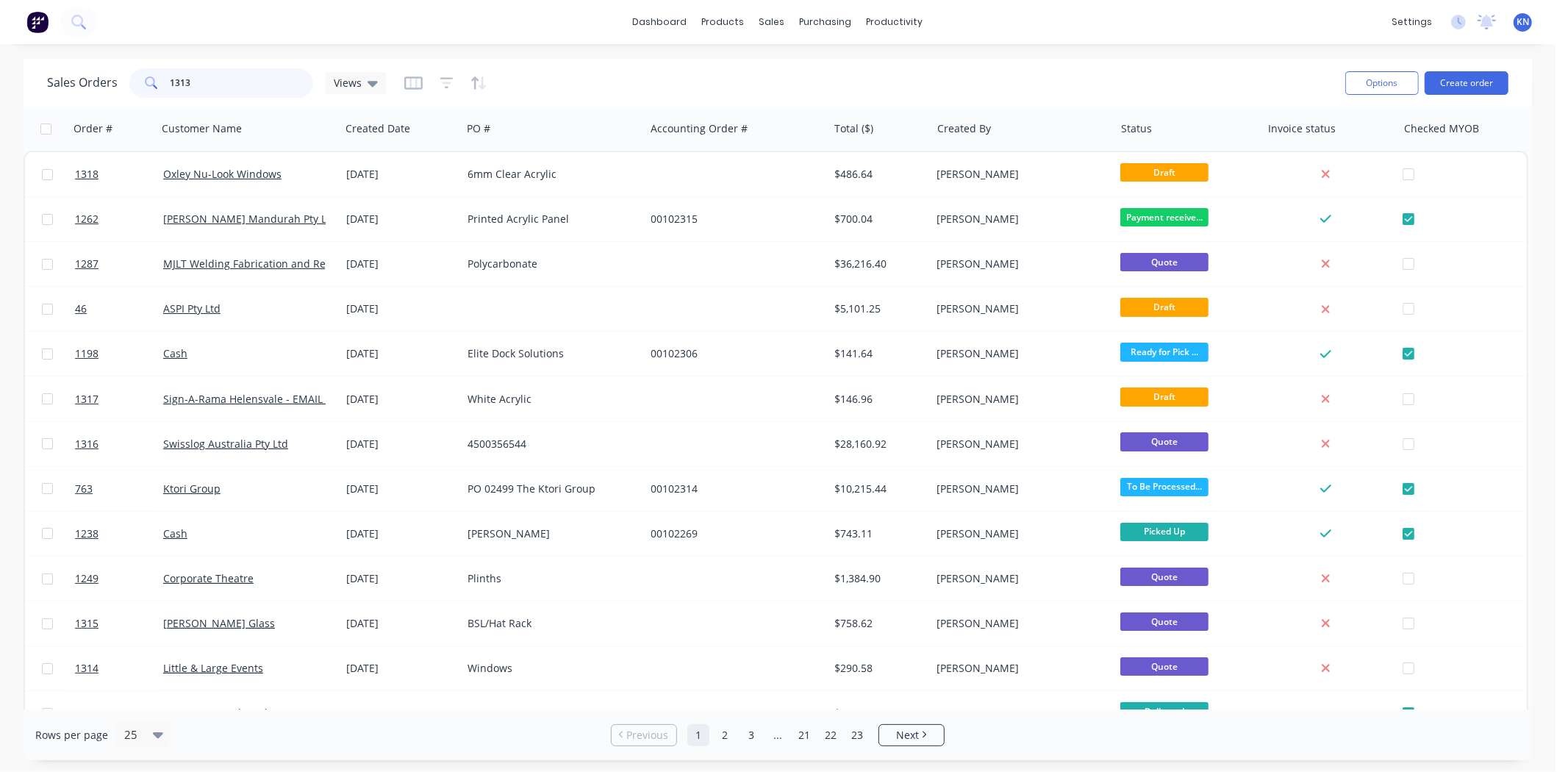
type input "1313"
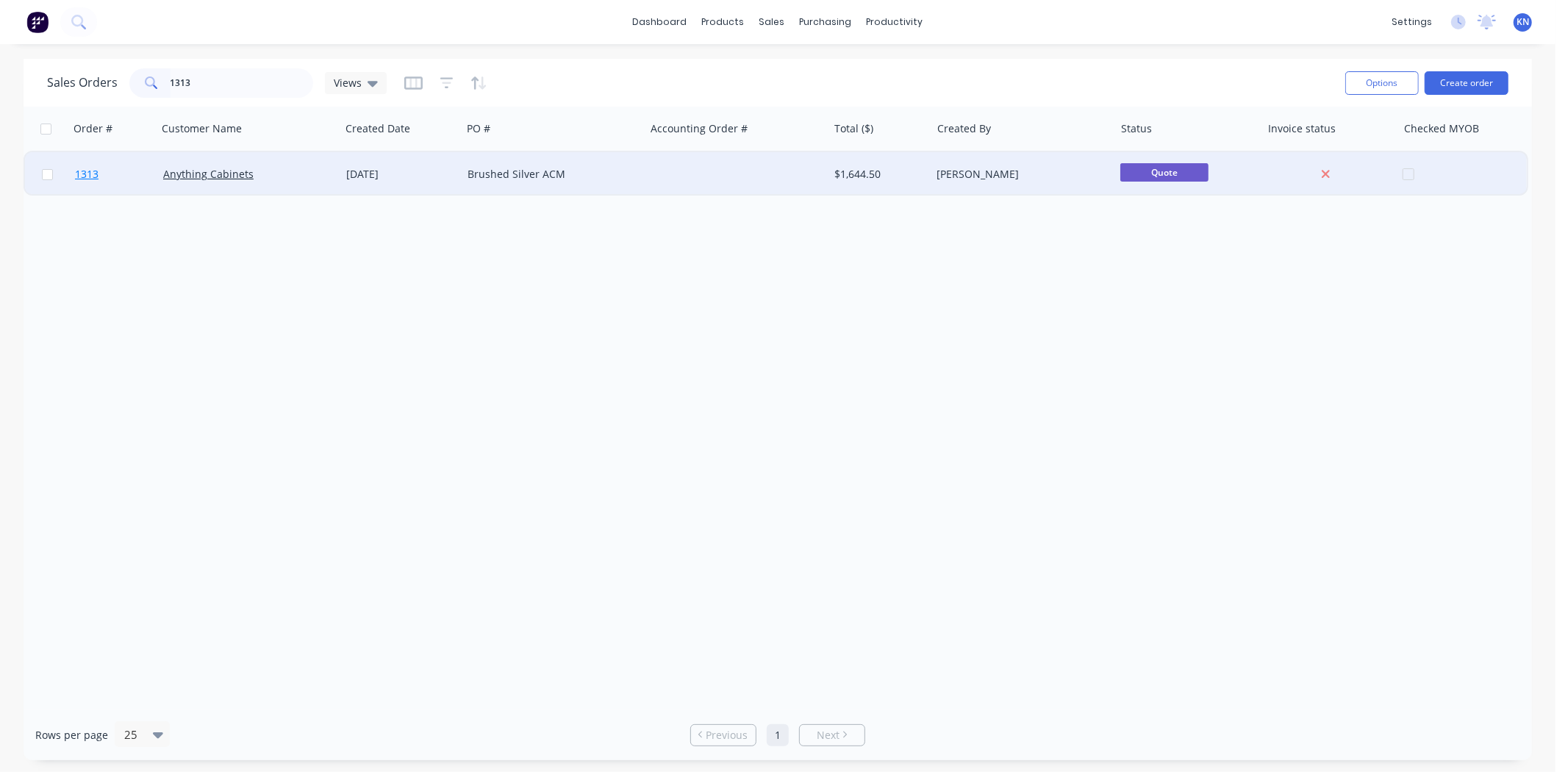
click at [90, 170] on span "1313" at bounding box center [86, 174] width 24 height 15
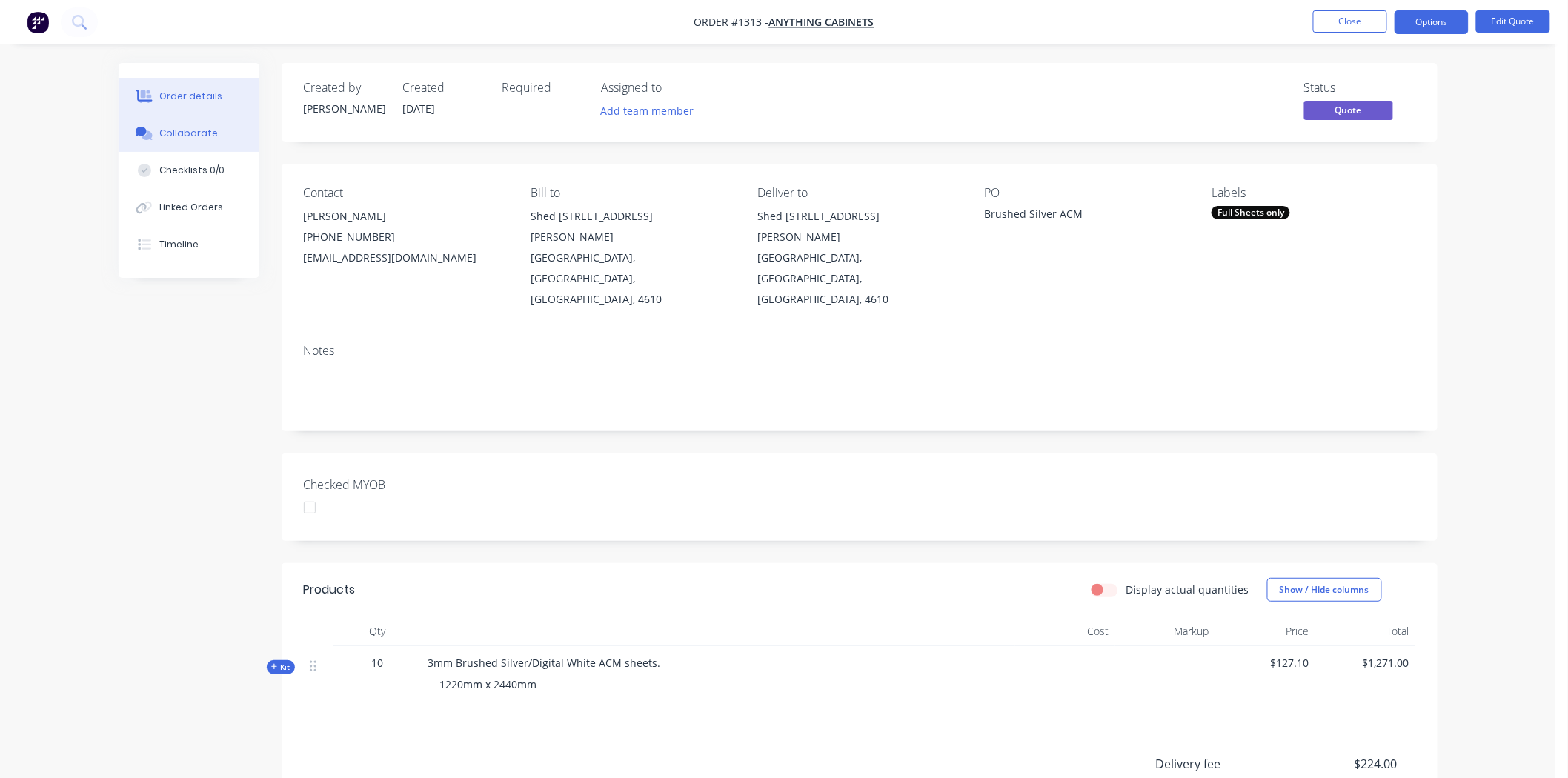
click at [180, 136] on div "Collaborate" at bounding box center [188, 133] width 59 height 13
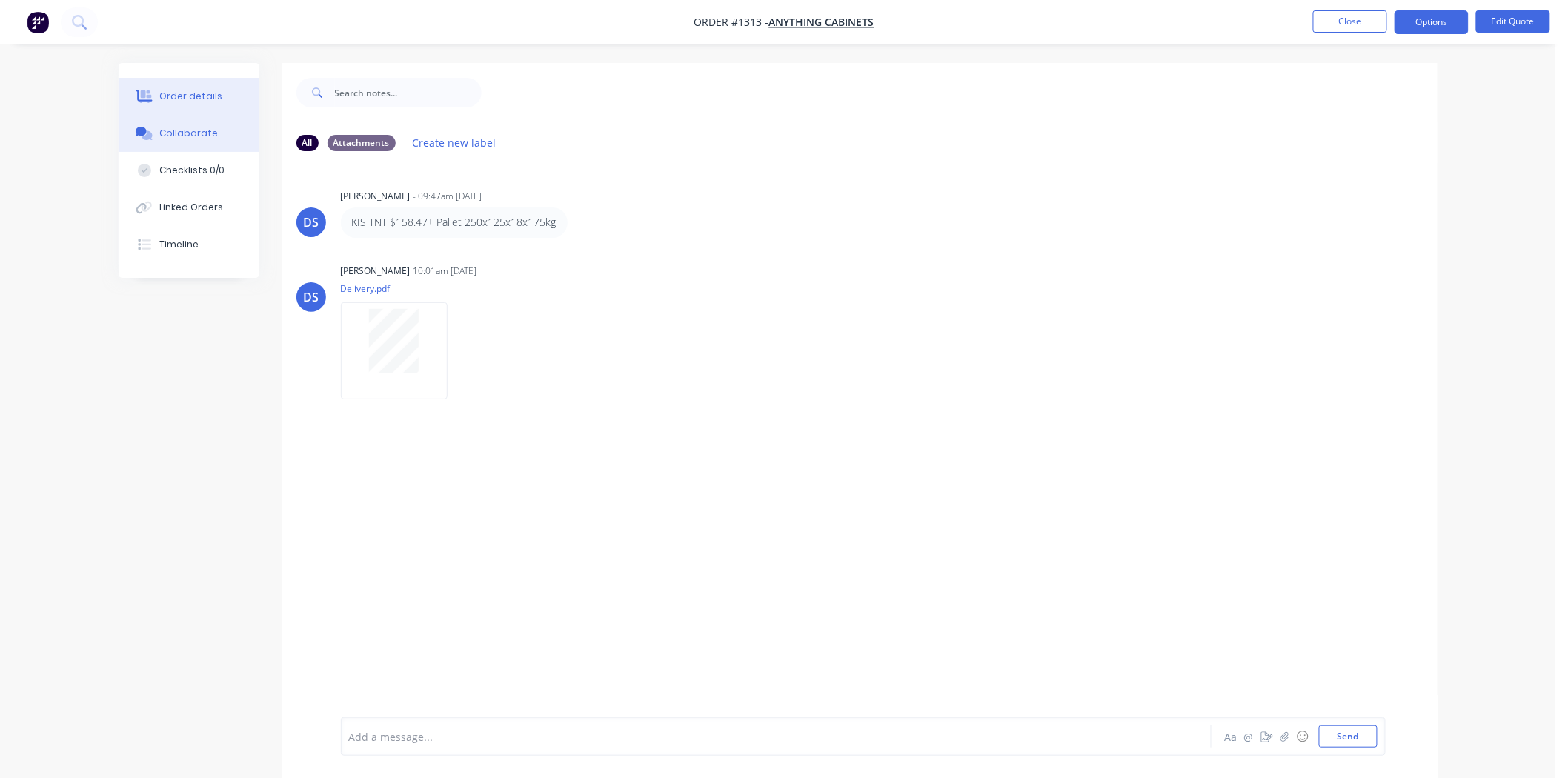
click at [215, 91] on div "Order details" at bounding box center [191, 96] width 63 height 13
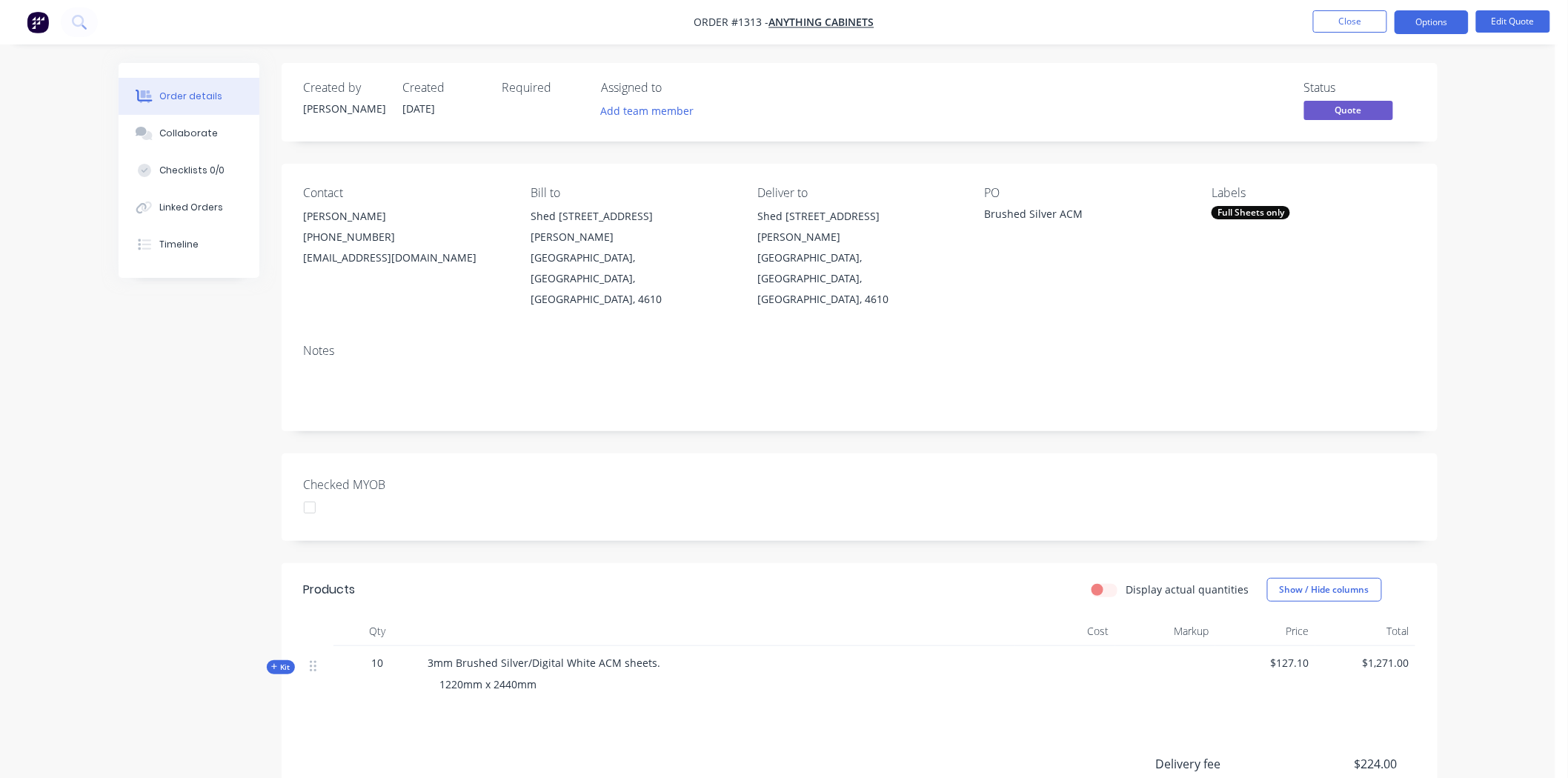
click at [273, 663] on icon at bounding box center [274, 666] width 7 height 7
click at [217, 128] on button "Collaborate" at bounding box center [189, 133] width 141 height 37
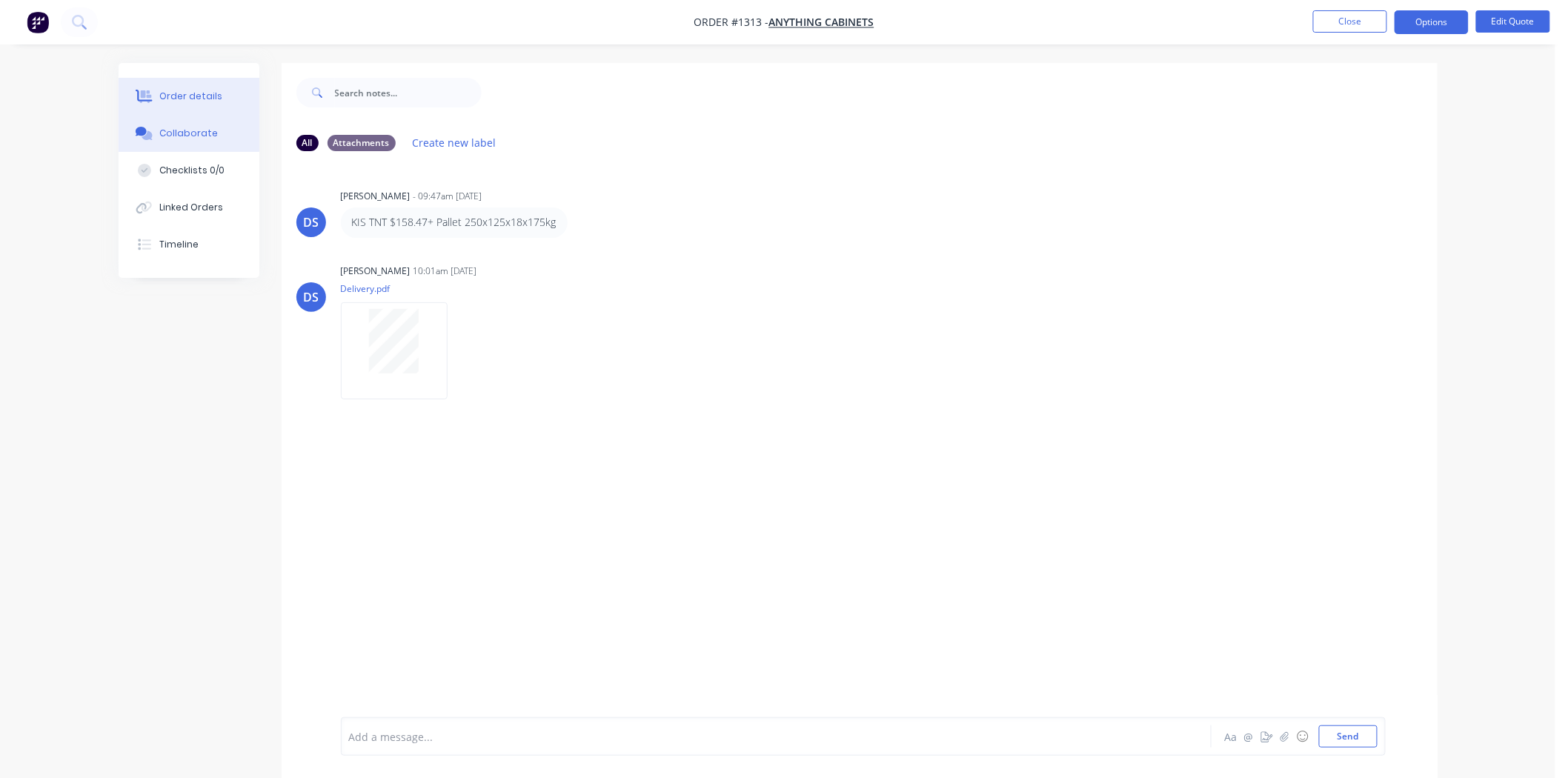
click at [209, 94] on div "Order details" at bounding box center [191, 96] width 63 height 13
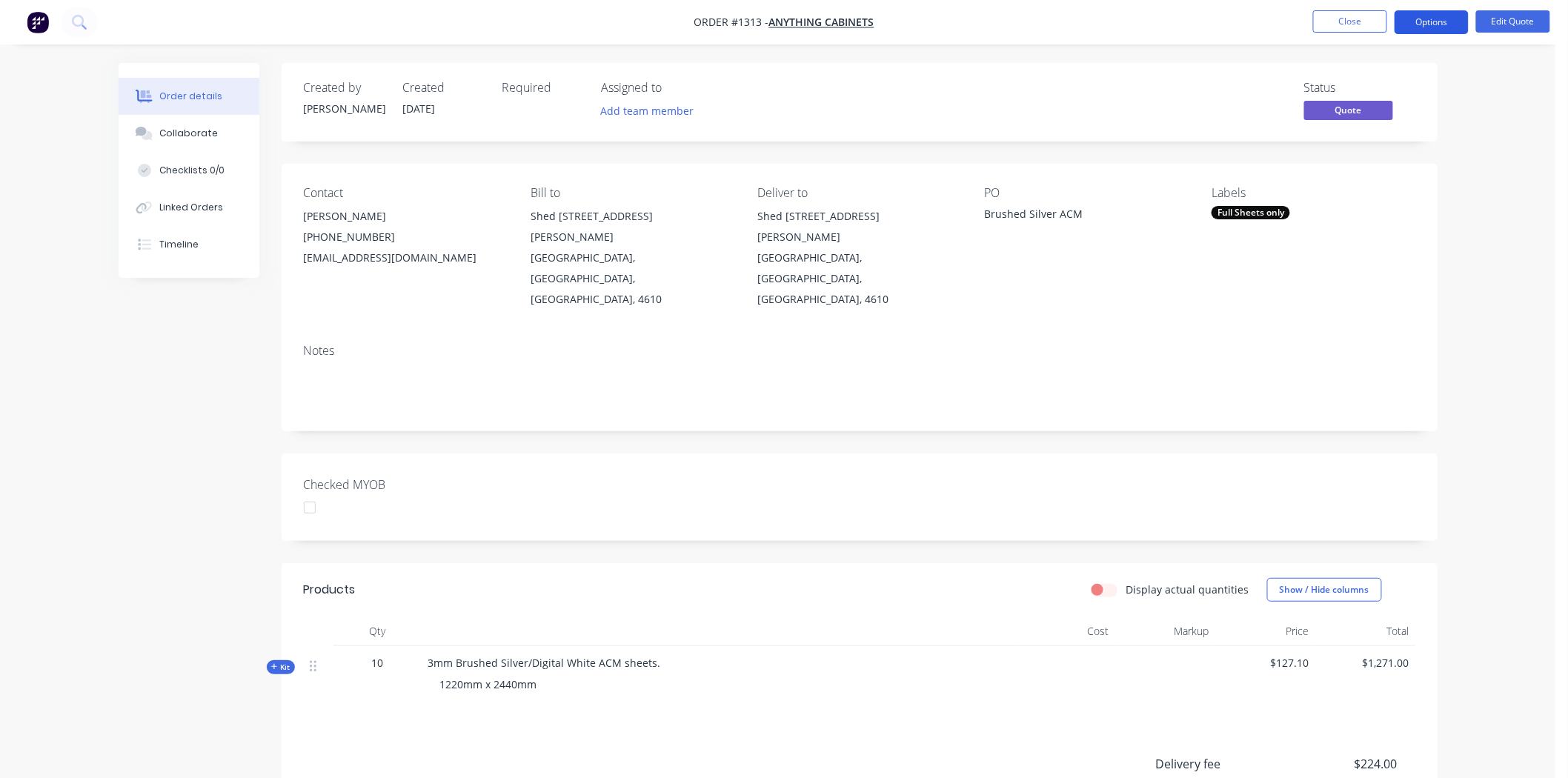
click at [1435, 19] on button "Options" at bounding box center [1431, 22] width 74 height 24
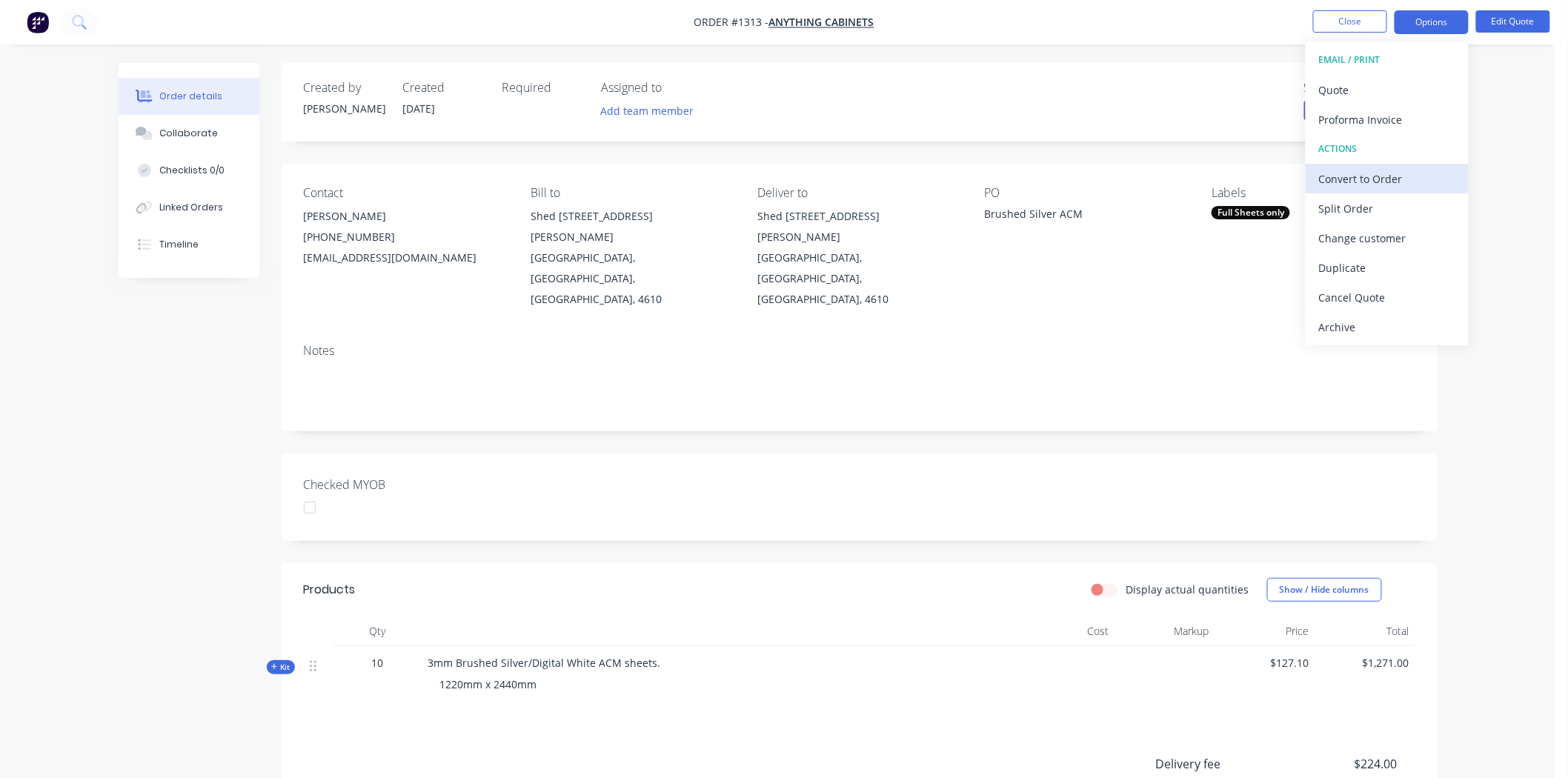
click at [1359, 178] on div "Convert to Order" at bounding box center [1387, 179] width 136 height 22
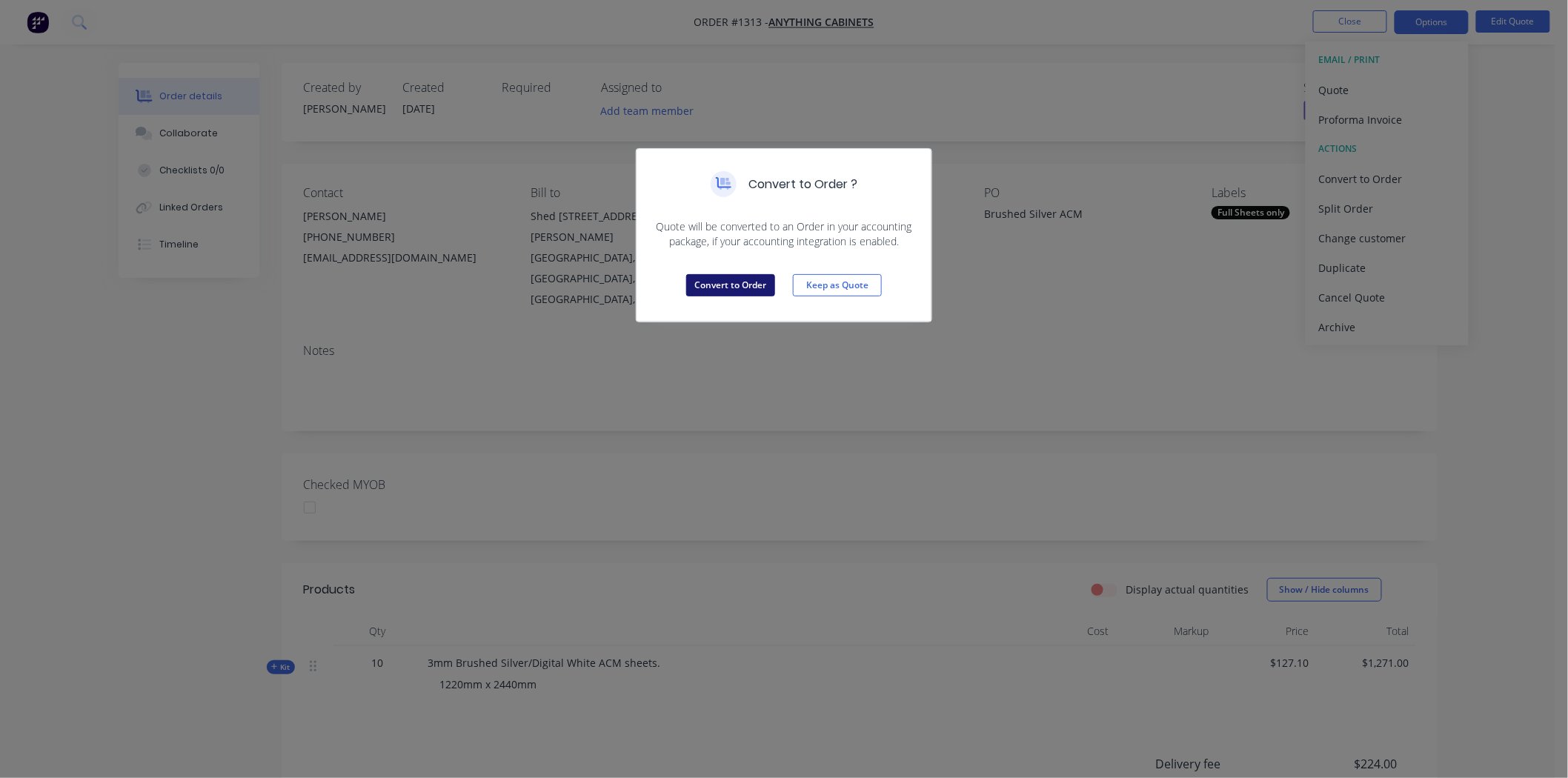
click at [705, 280] on button "Convert to Order" at bounding box center [730, 285] width 89 height 22
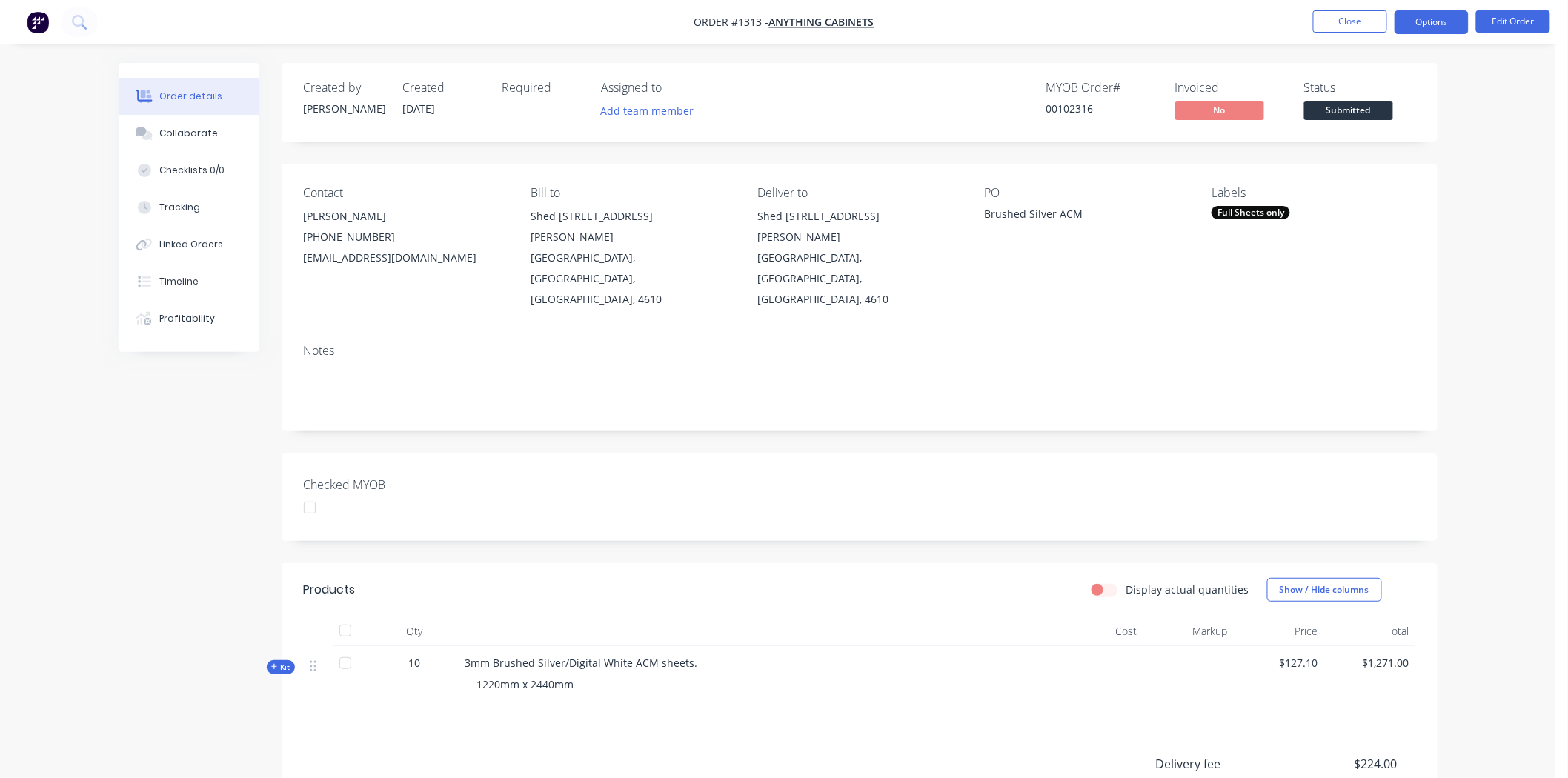
click at [1428, 26] on button "Options" at bounding box center [1431, 22] width 74 height 24
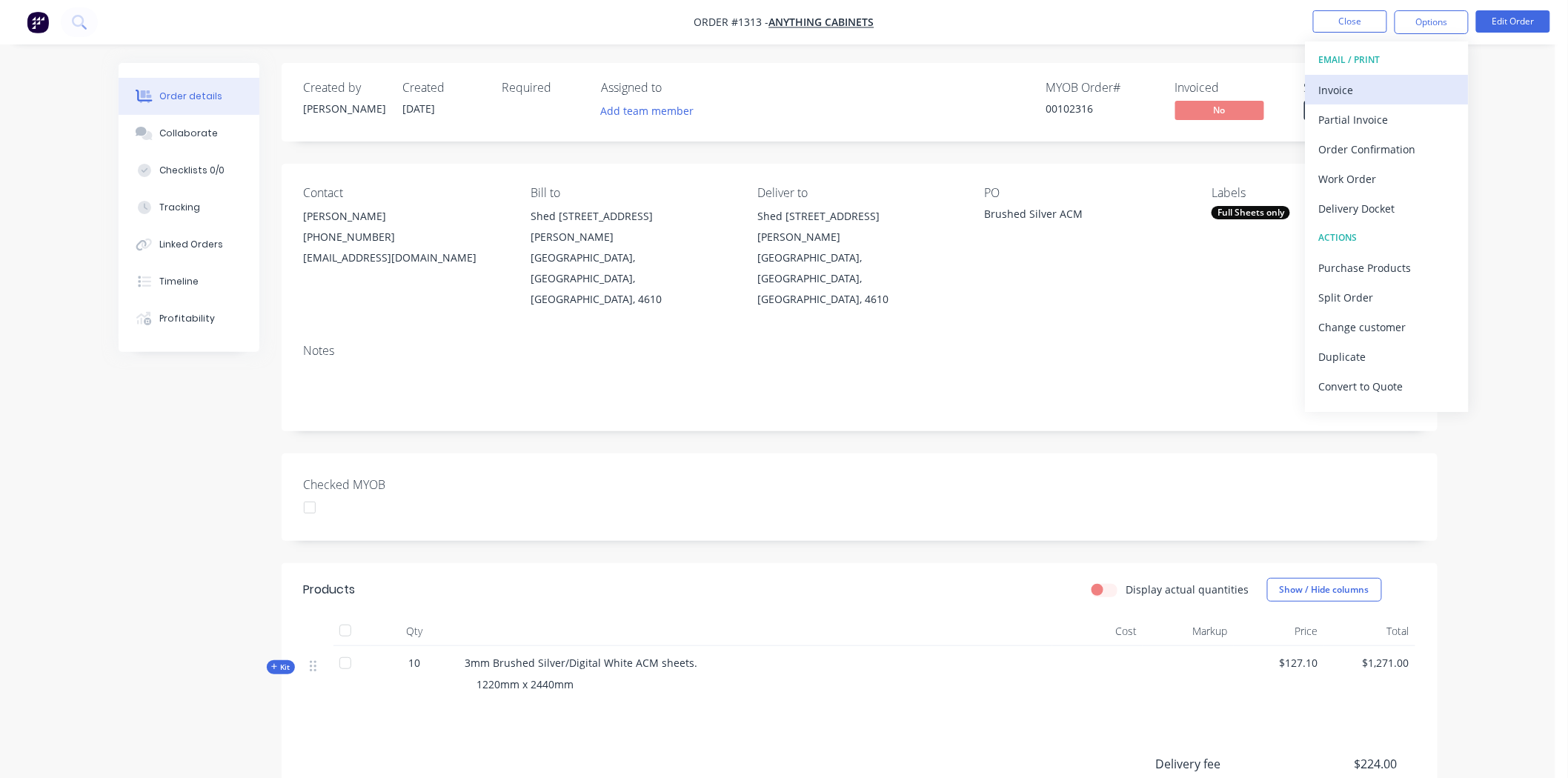
click at [1344, 87] on div "Invoice" at bounding box center [1387, 90] width 136 height 22
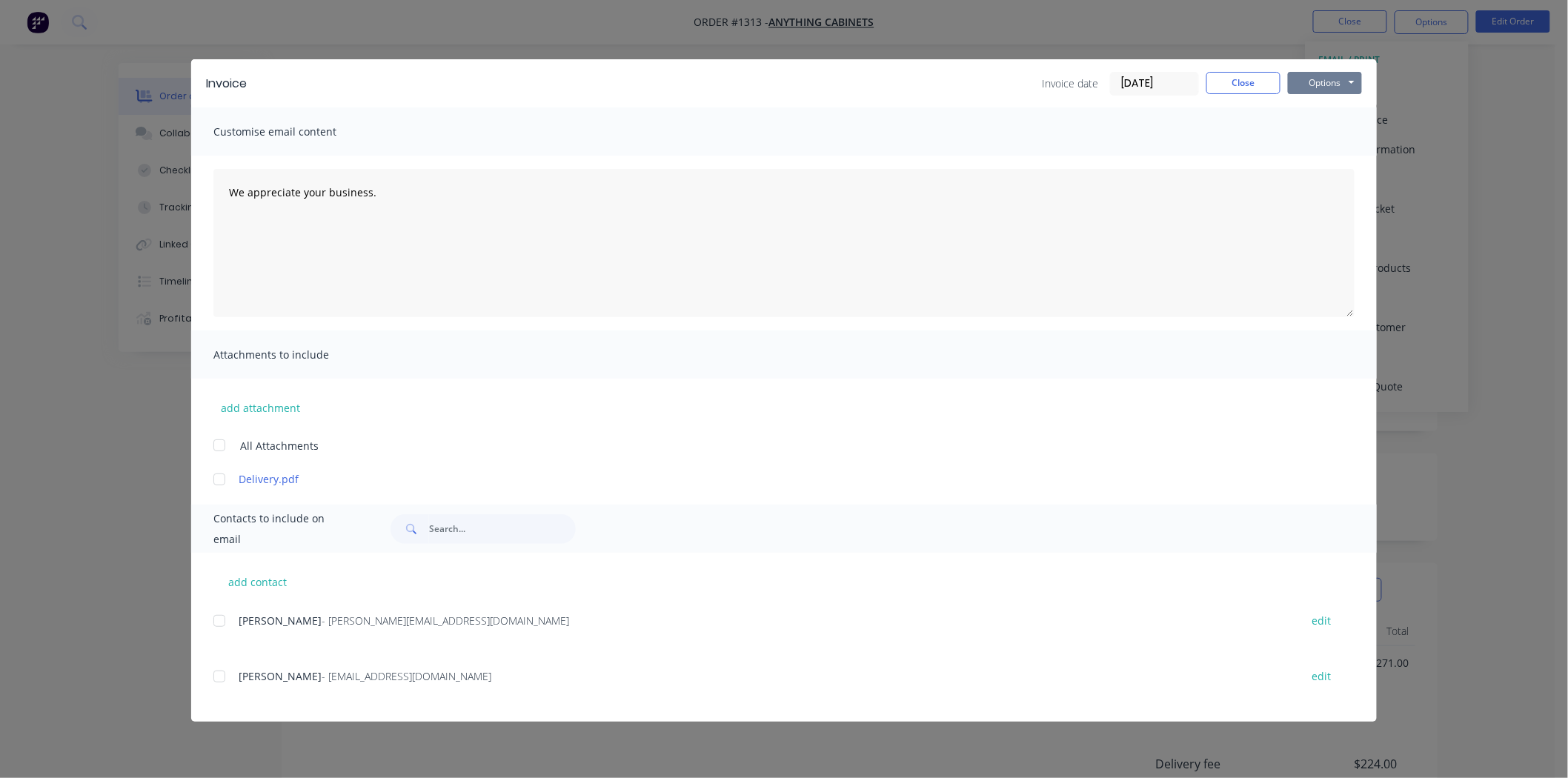
click at [1314, 79] on button "Options" at bounding box center [1324, 83] width 74 height 22
click at [1166, 87] on input "28/08/25" at bounding box center [1154, 84] width 87 height 22
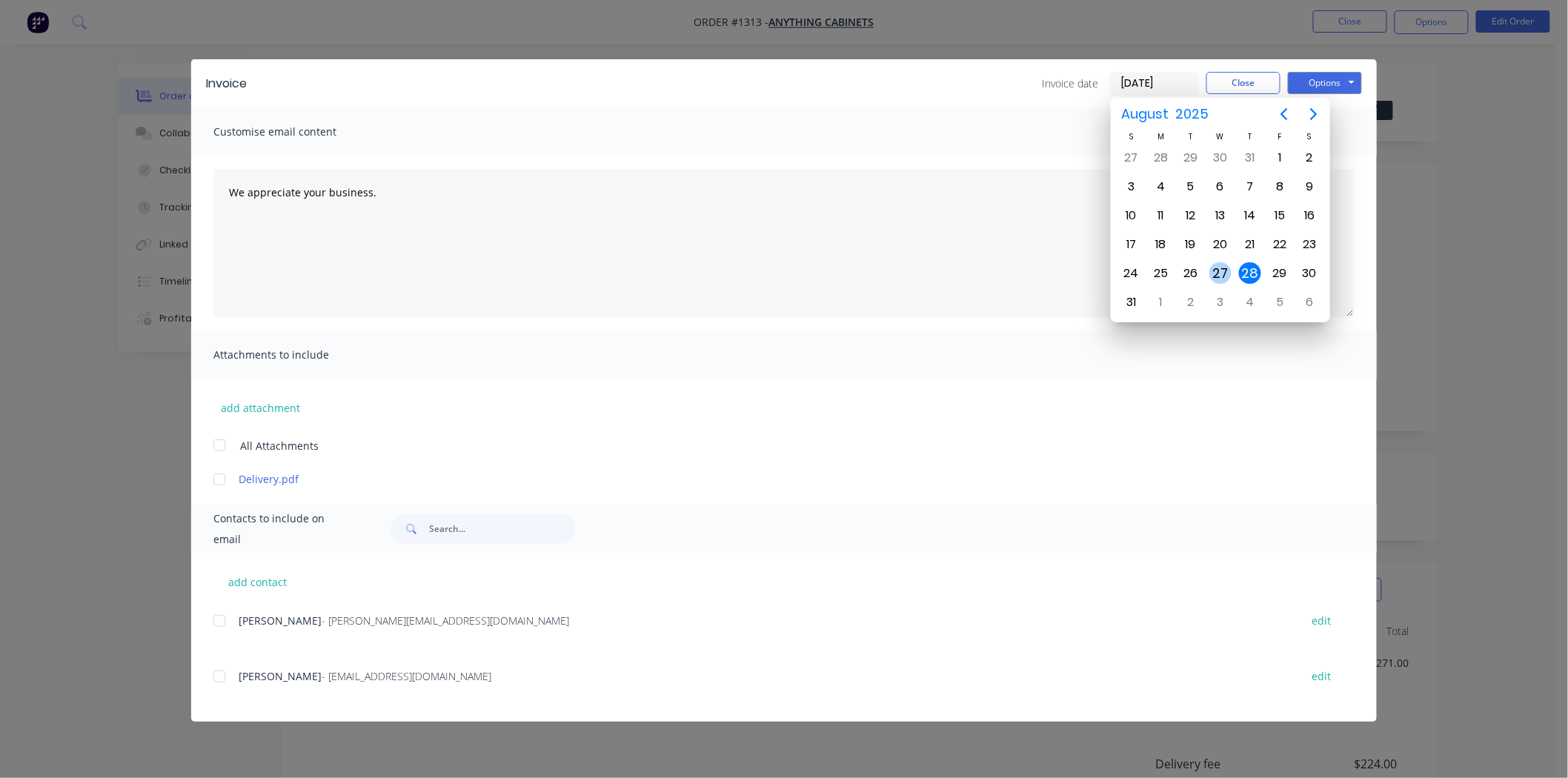
click at [1220, 270] on div "27" at bounding box center [1220, 273] width 22 height 22
type input "[DATE]"
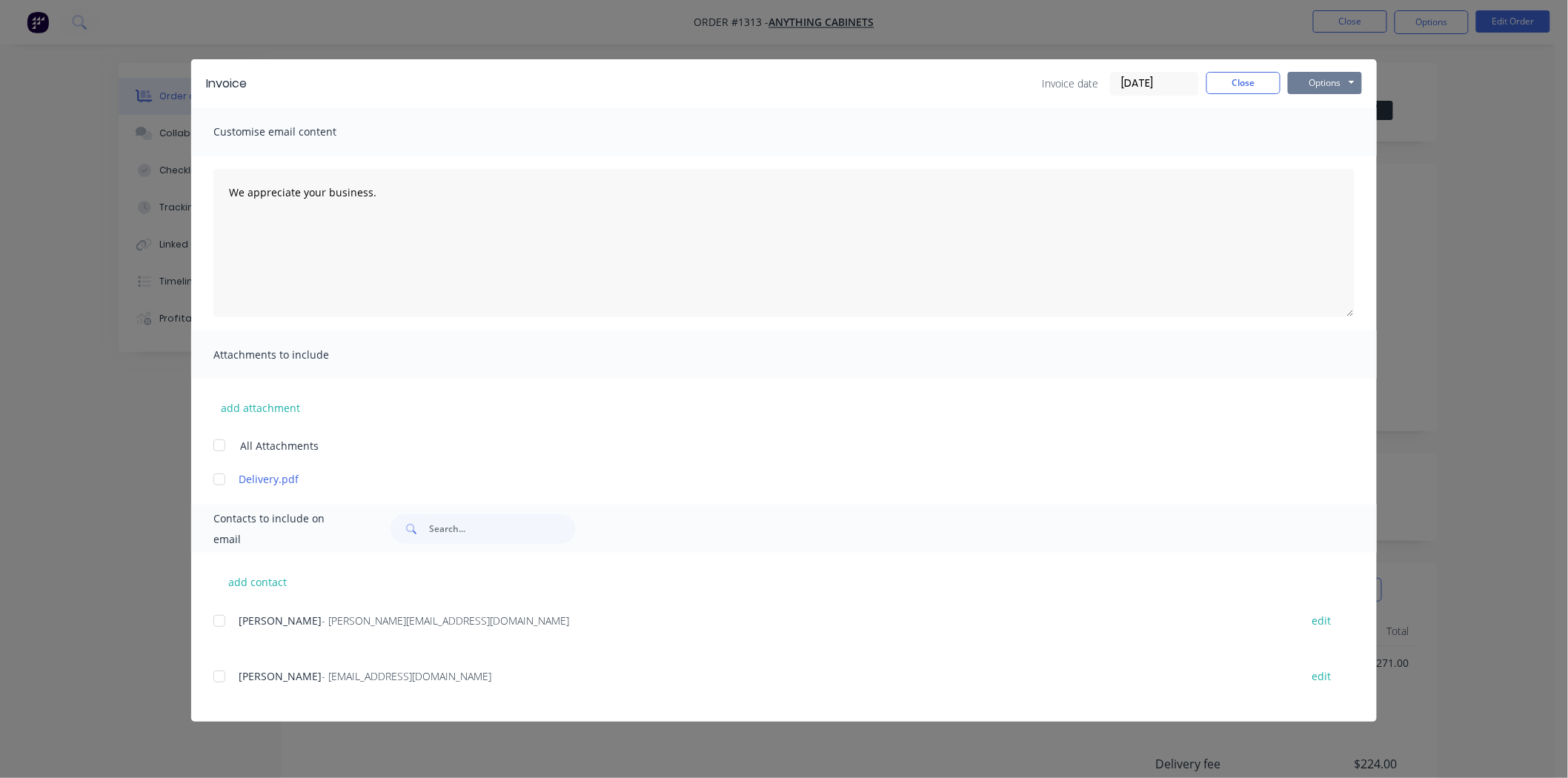
click at [1327, 82] on button "Options" at bounding box center [1324, 83] width 74 height 22
click at [1329, 128] on button "Print" at bounding box center [1335, 134] width 94 height 25
click at [1243, 85] on button "Close" at bounding box center [1242, 83] width 74 height 22
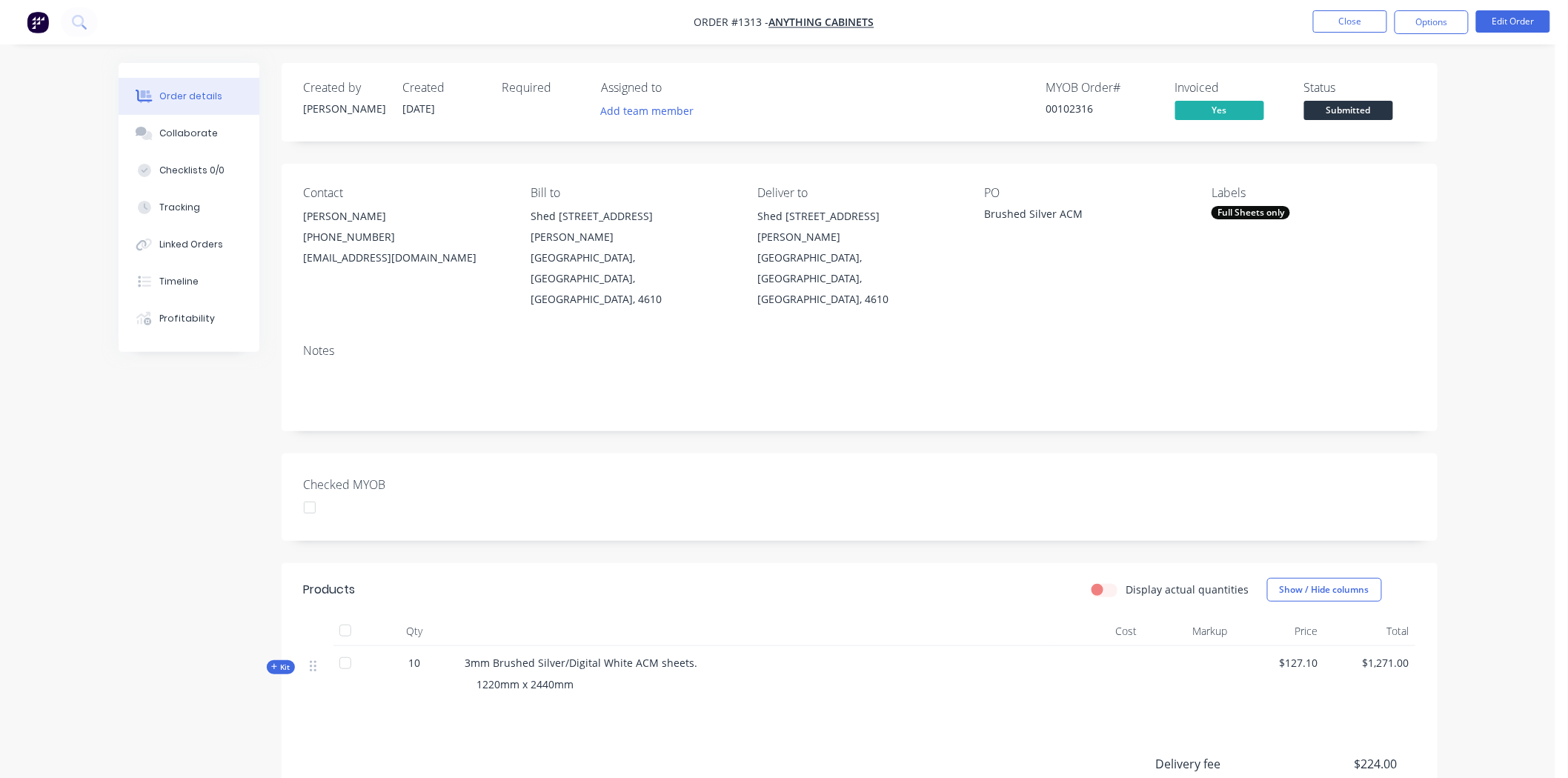
click at [312, 493] on div at bounding box center [310, 508] width 30 height 30
click at [1251, 210] on div "Full Sheets only" at bounding box center [1251, 213] width 79 height 13
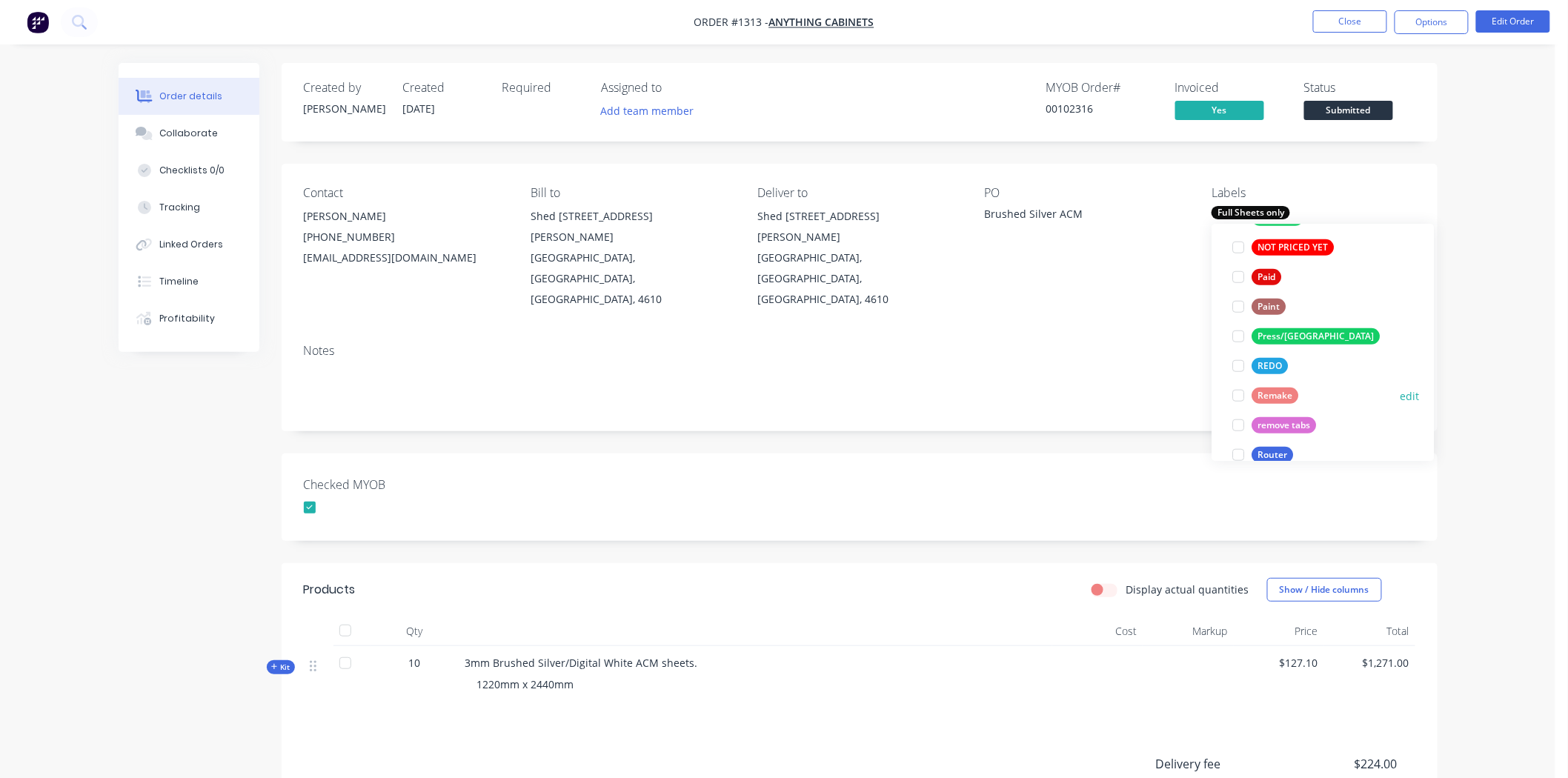
scroll to position [457, 0]
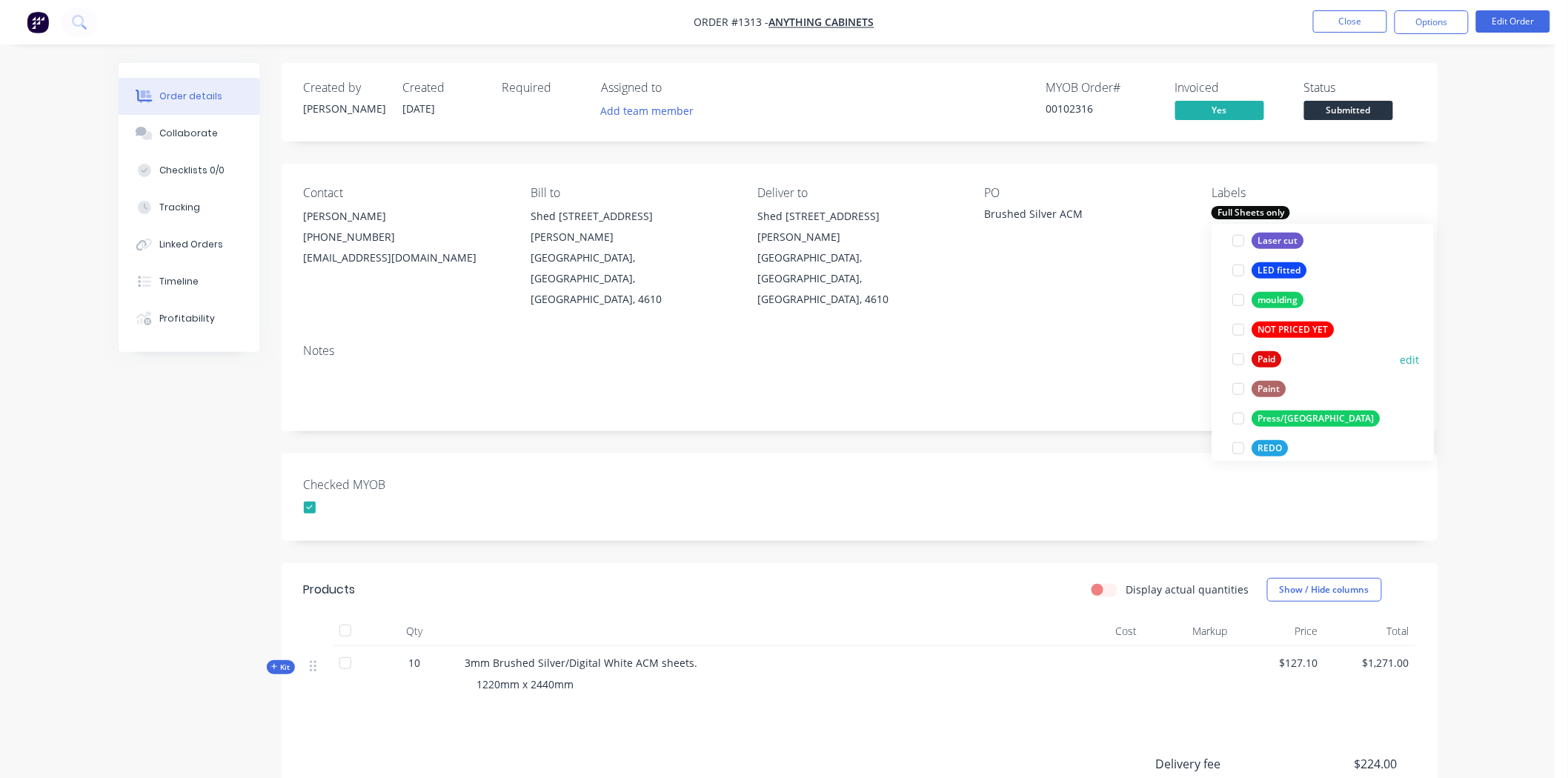
click at [1238, 360] on div at bounding box center [1239, 360] width 30 height 30
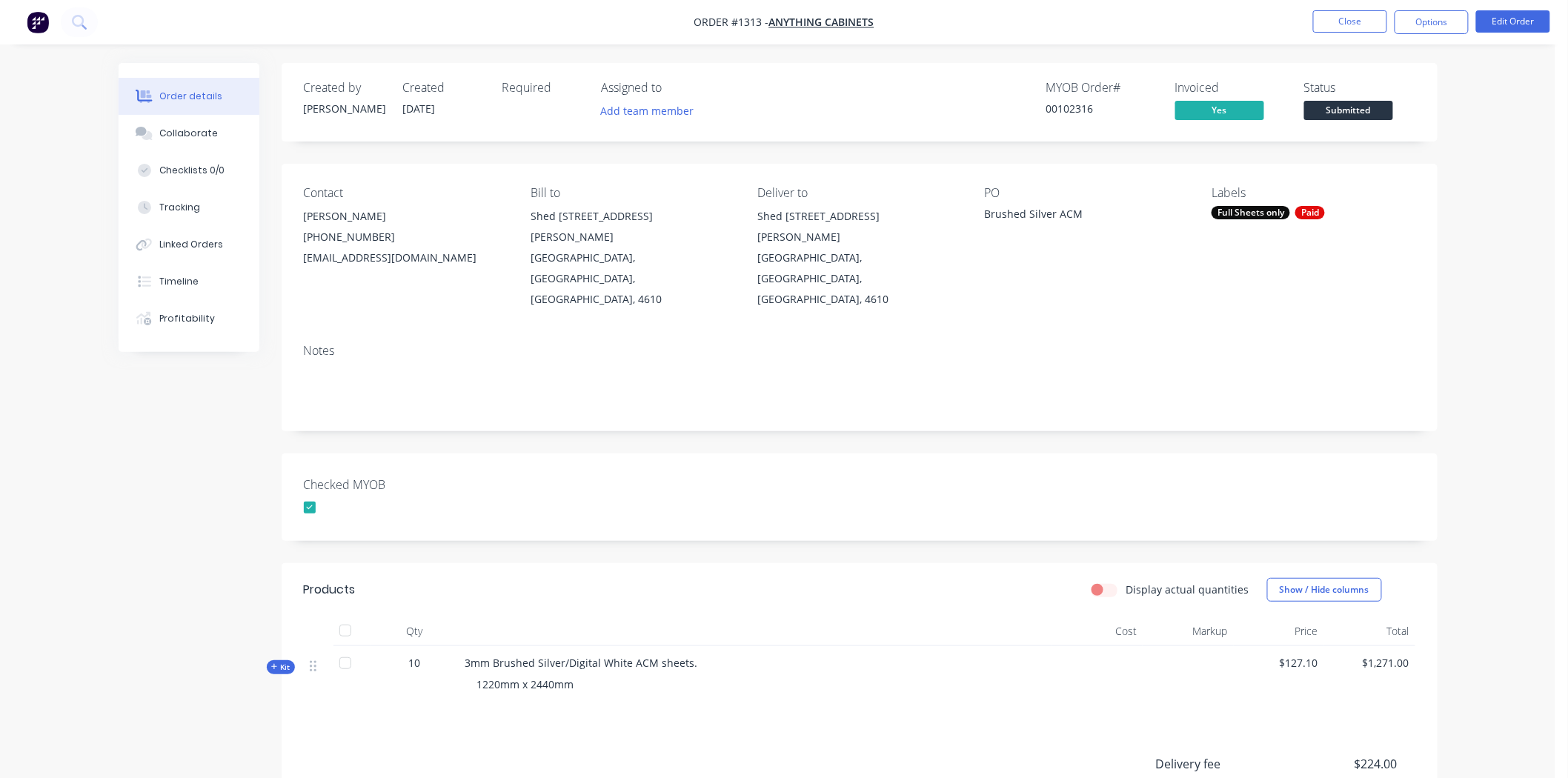
click at [1136, 453] on div "Checked MYOB" at bounding box center [859, 496] width 1156 height 87
click at [1374, 109] on span "Submitted" at bounding box center [1348, 110] width 89 height 18
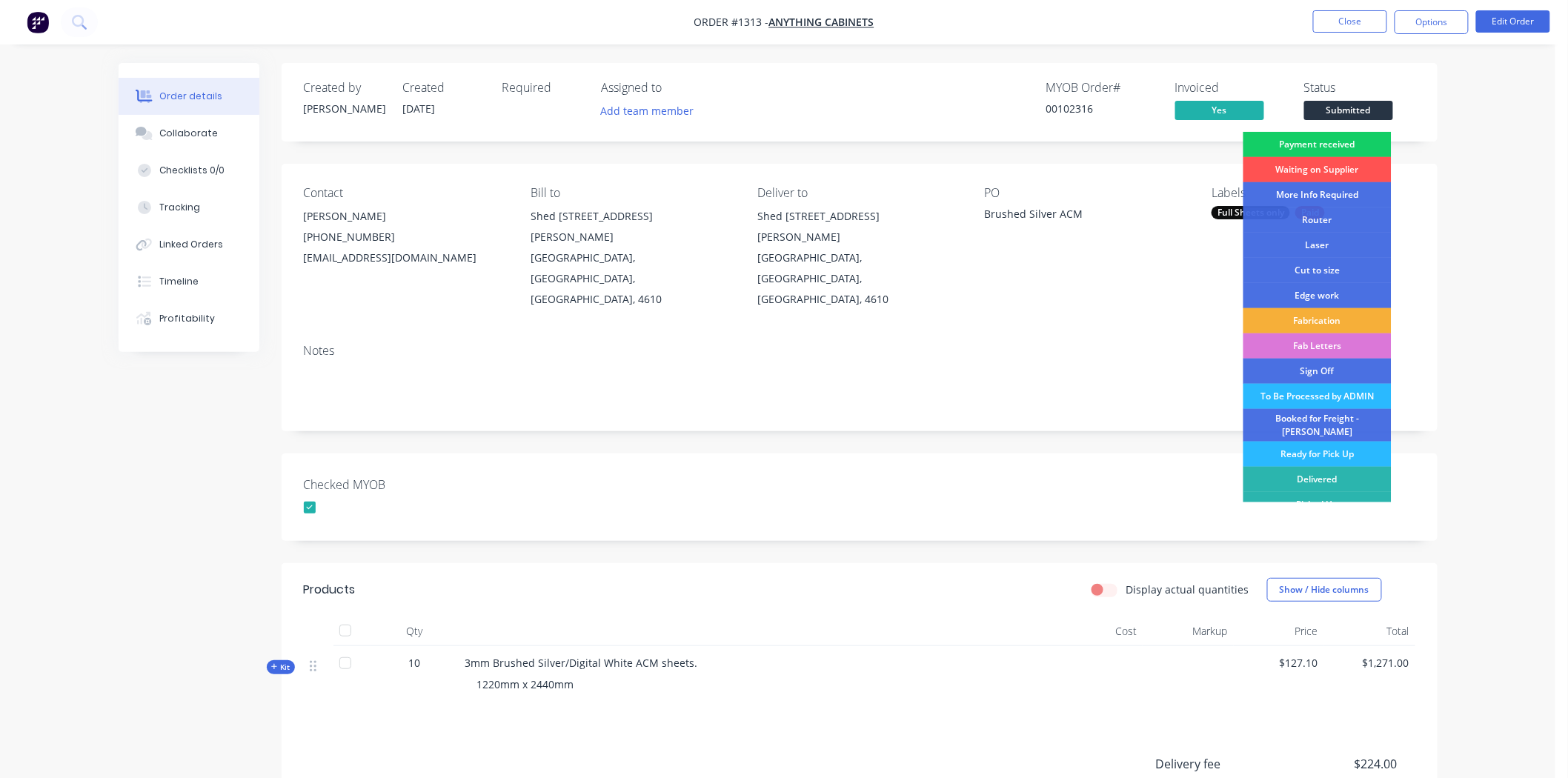
click at [1338, 145] on div "Payment received" at bounding box center [1317, 144] width 148 height 25
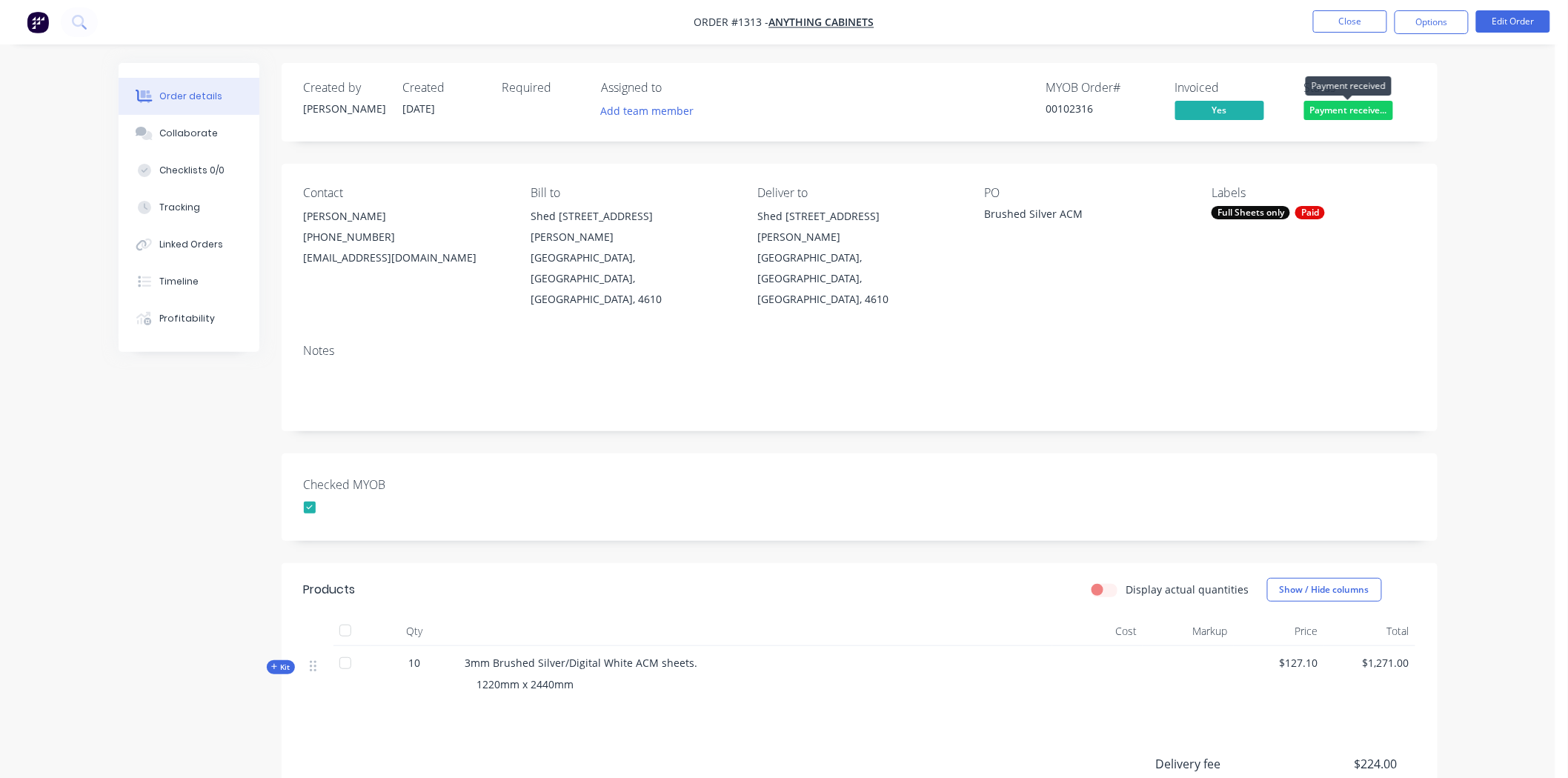
click at [1352, 109] on span "Payment receive..." at bounding box center [1348, 110] width 89 height 18
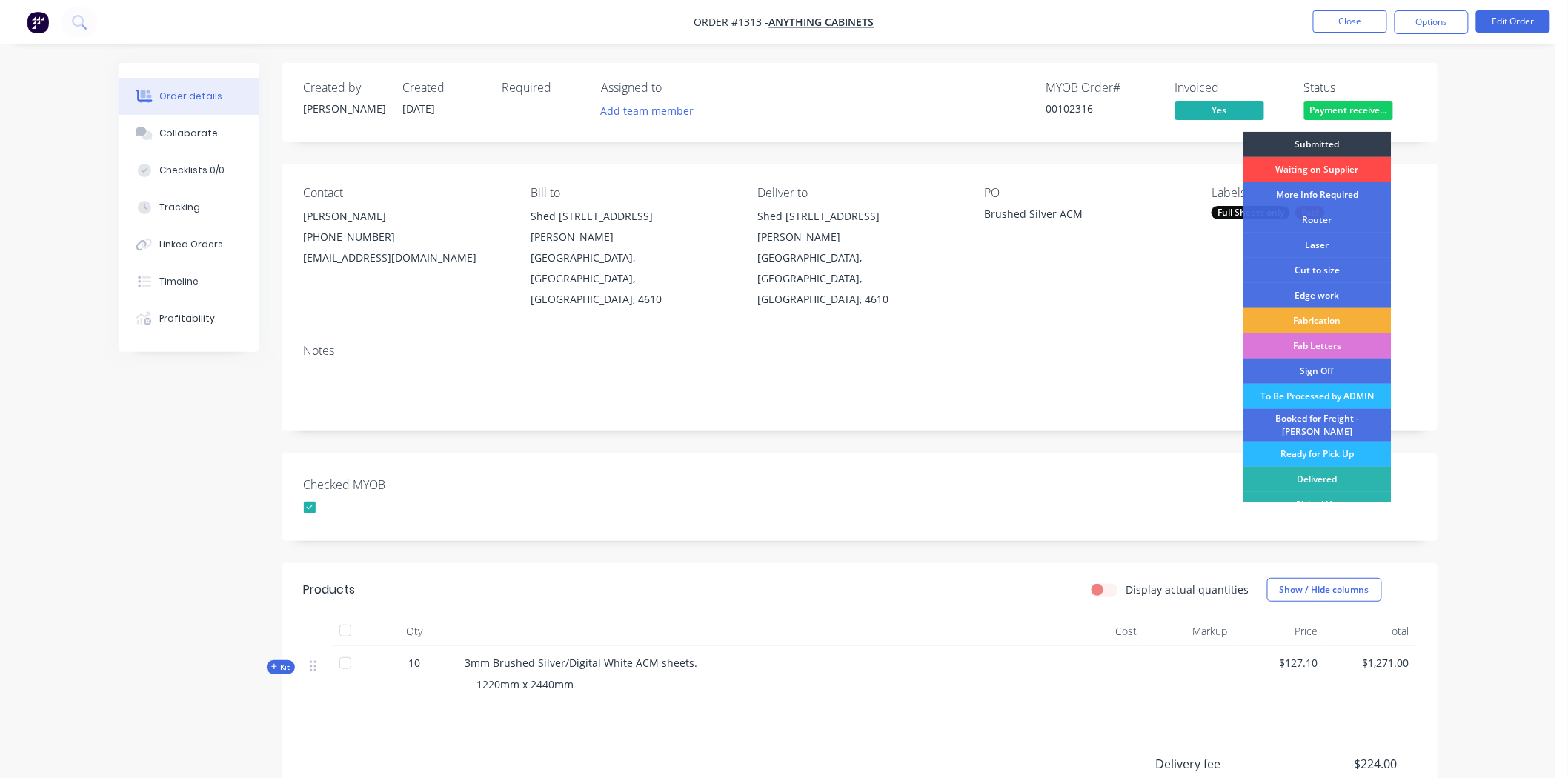
click at [1319, 171] on div "Waiting on Supplier" at bounding box center [1317, 170] width 148 height 25
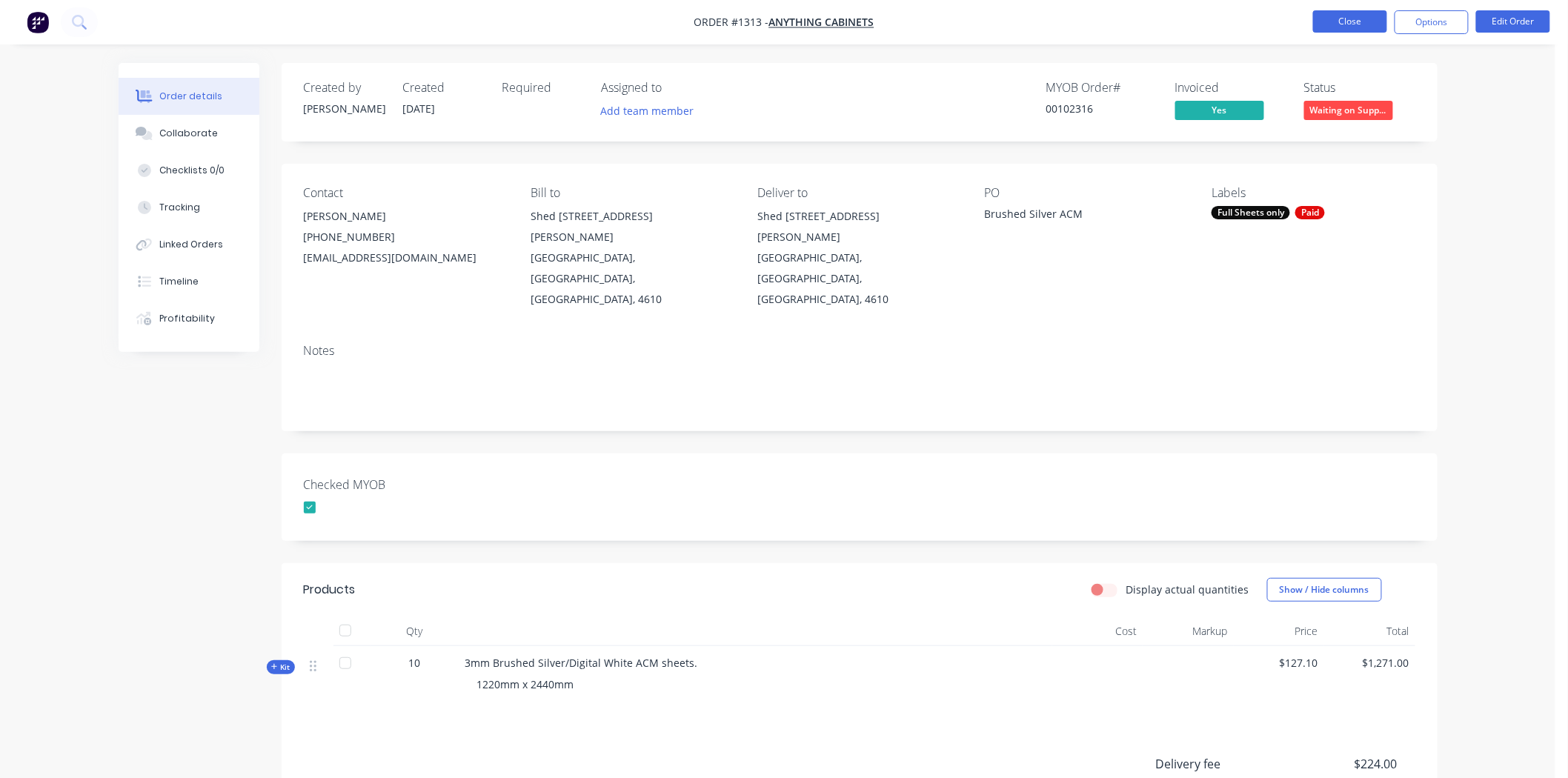
click at [1359, 18] on button "Close" at bounding box center [1349, 22] width 74 height 22
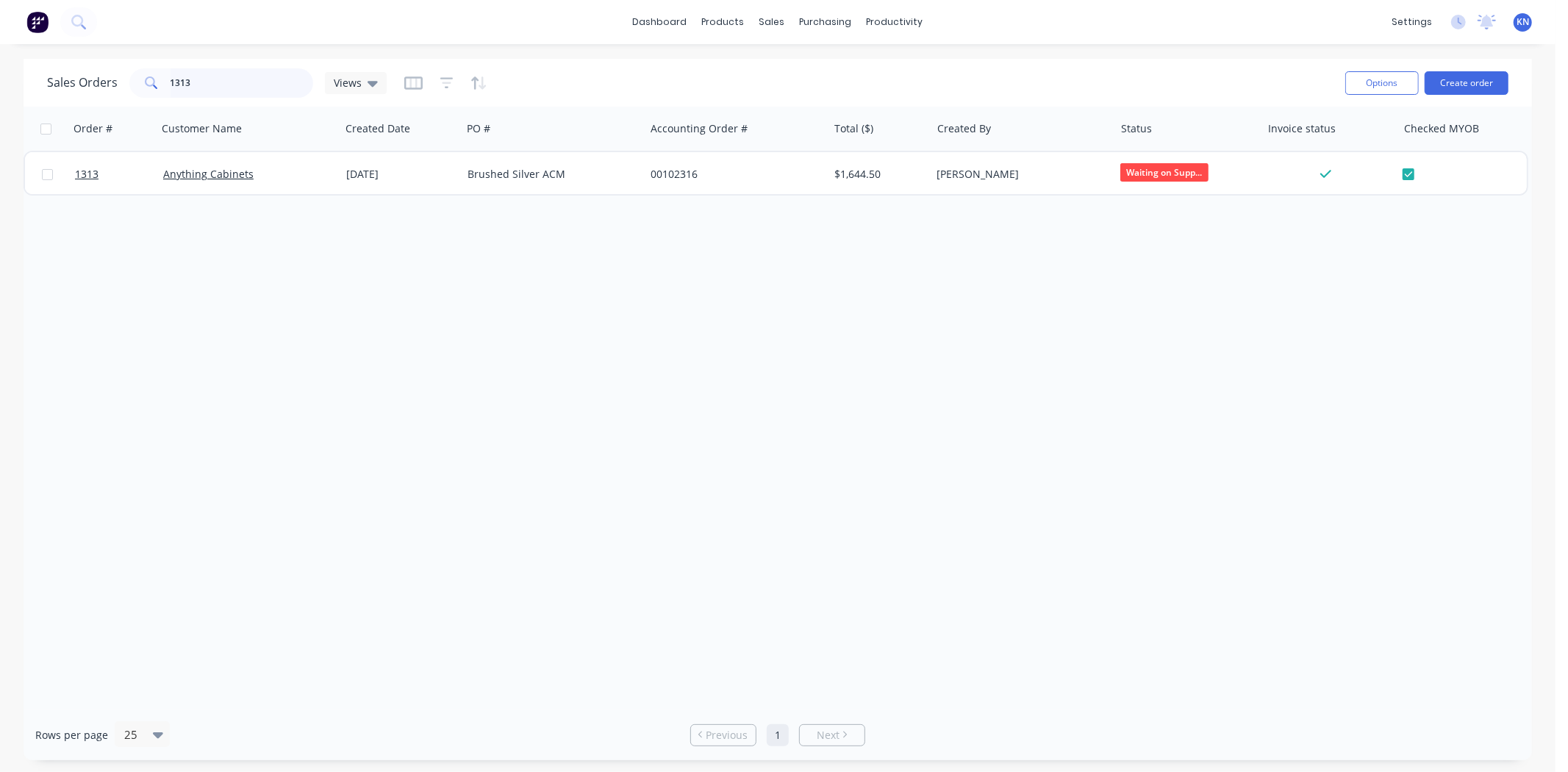
click at [208, 85] on input "1313" at bounding box center [242, 83] width 143 height 30
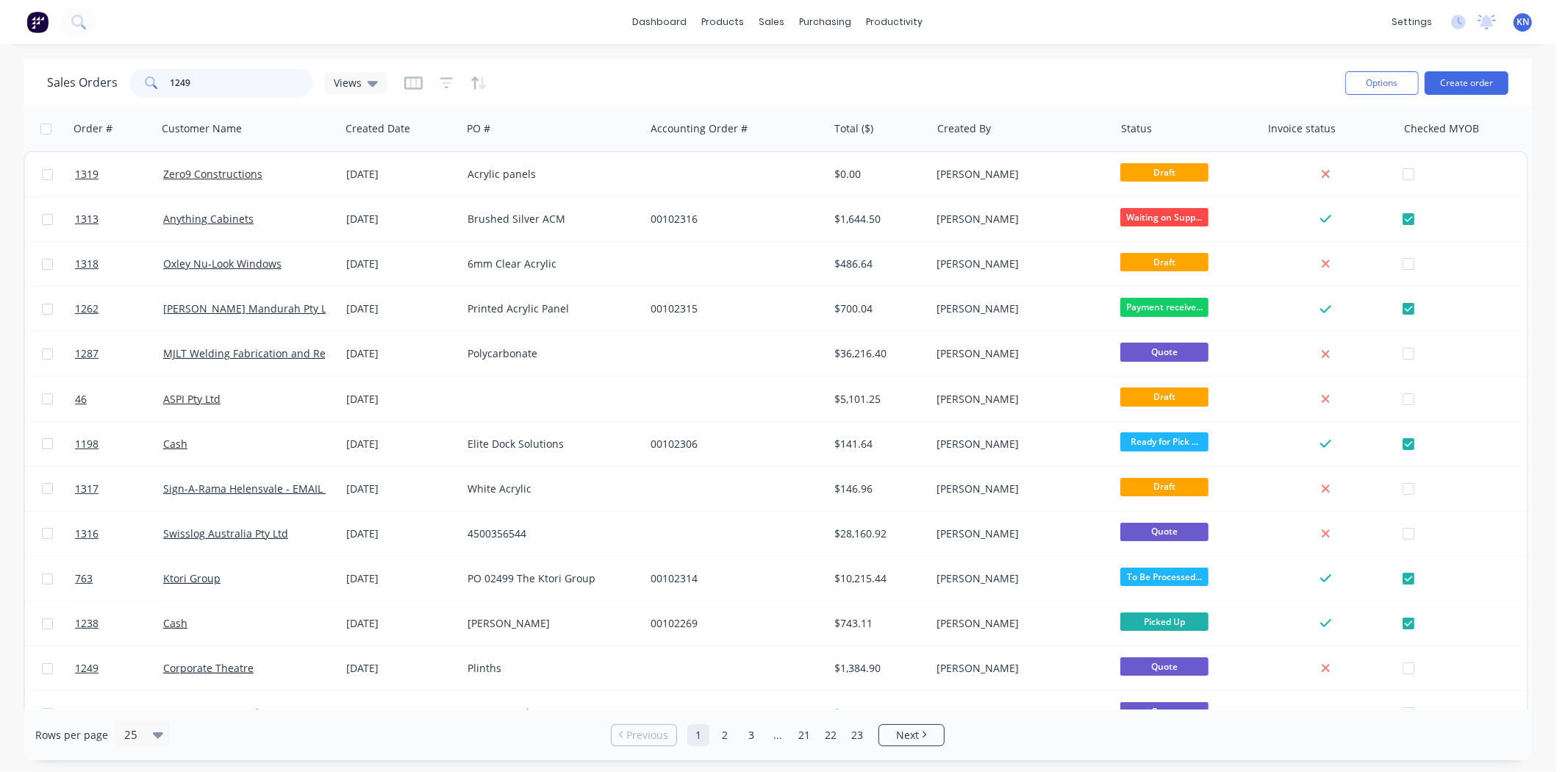
type input "1249"
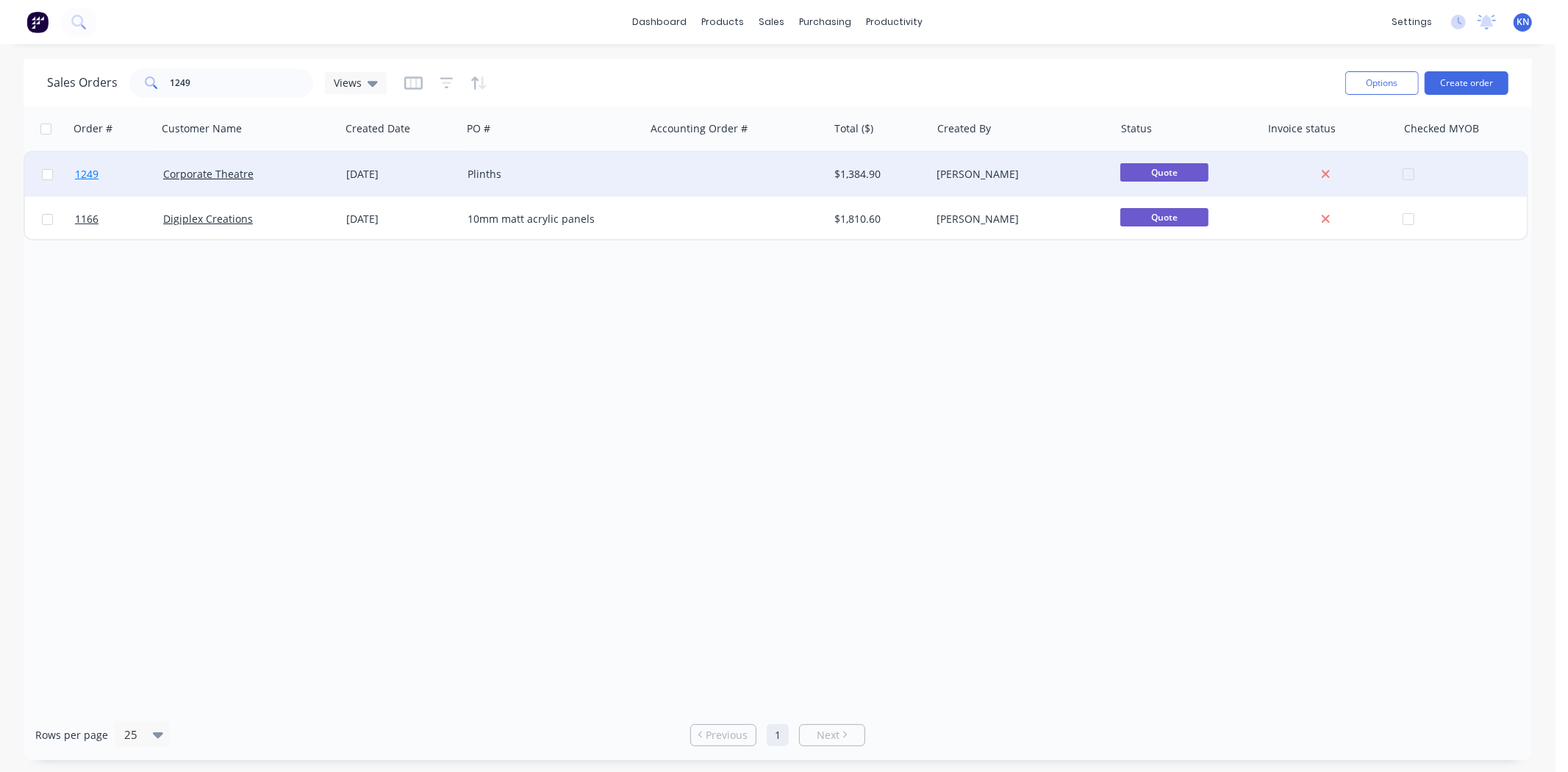
click at [89, 171] on span "1249" at bounding box center [86, 174] width 24 height 15
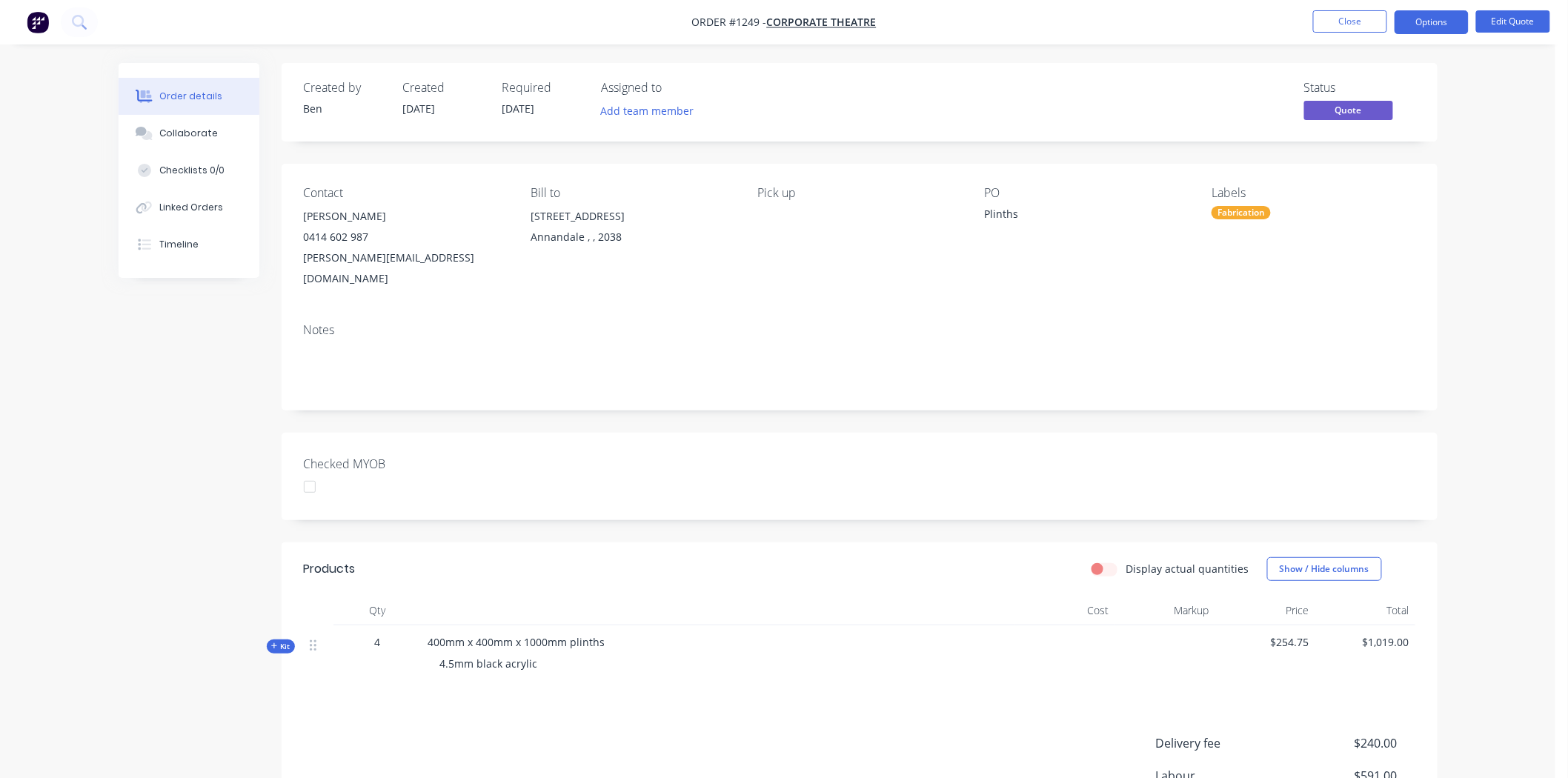
click at [314, 471] on div at bounding box center [310, 486] width 30 height 30
click at [1436, 19] on button "Options" at bounding box center [1431, 22] width 74 height 24
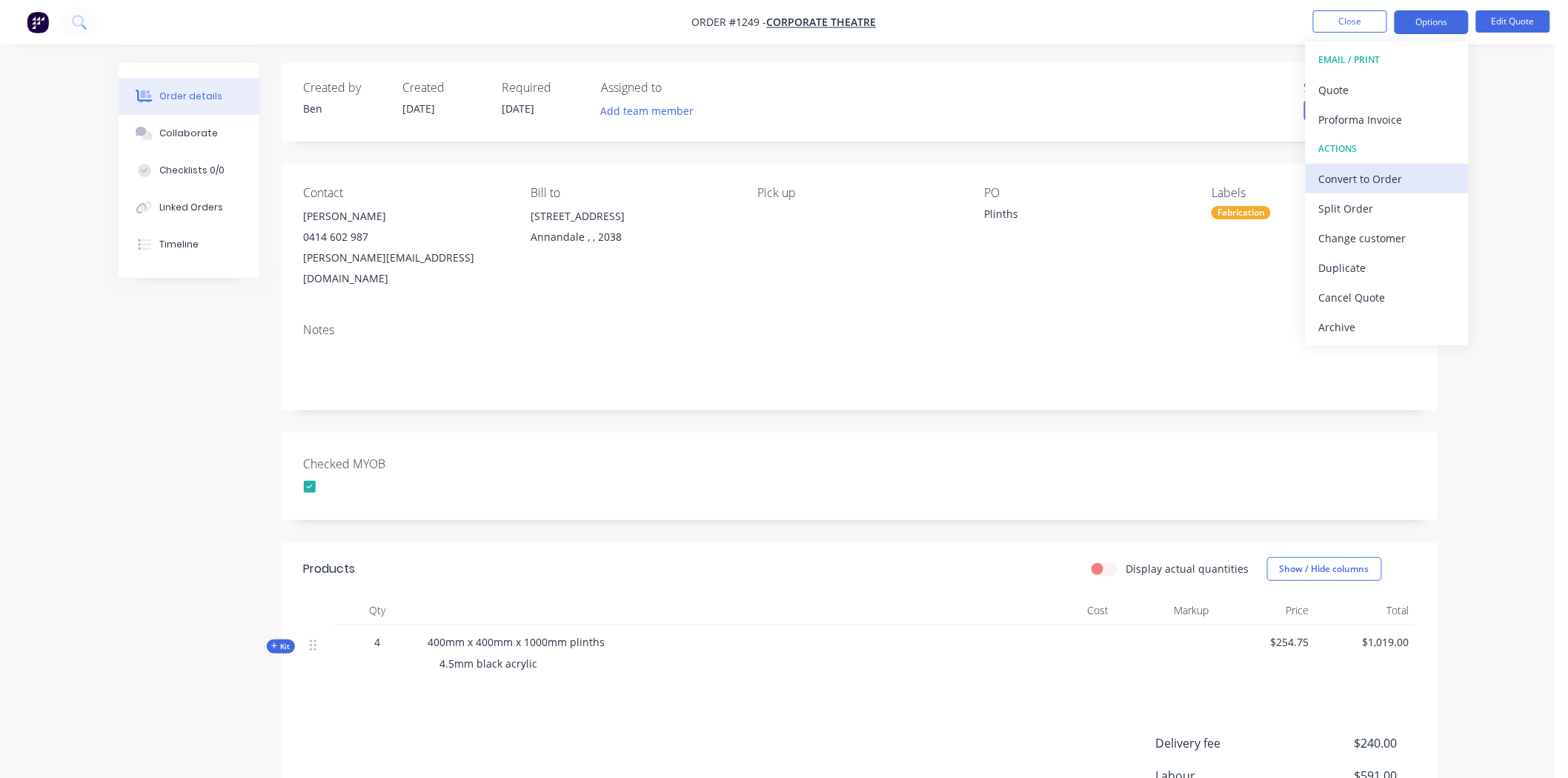
click at [1372, 179] on div "Convert to Order" at bounding box center [1387, 179] width 136 height 22
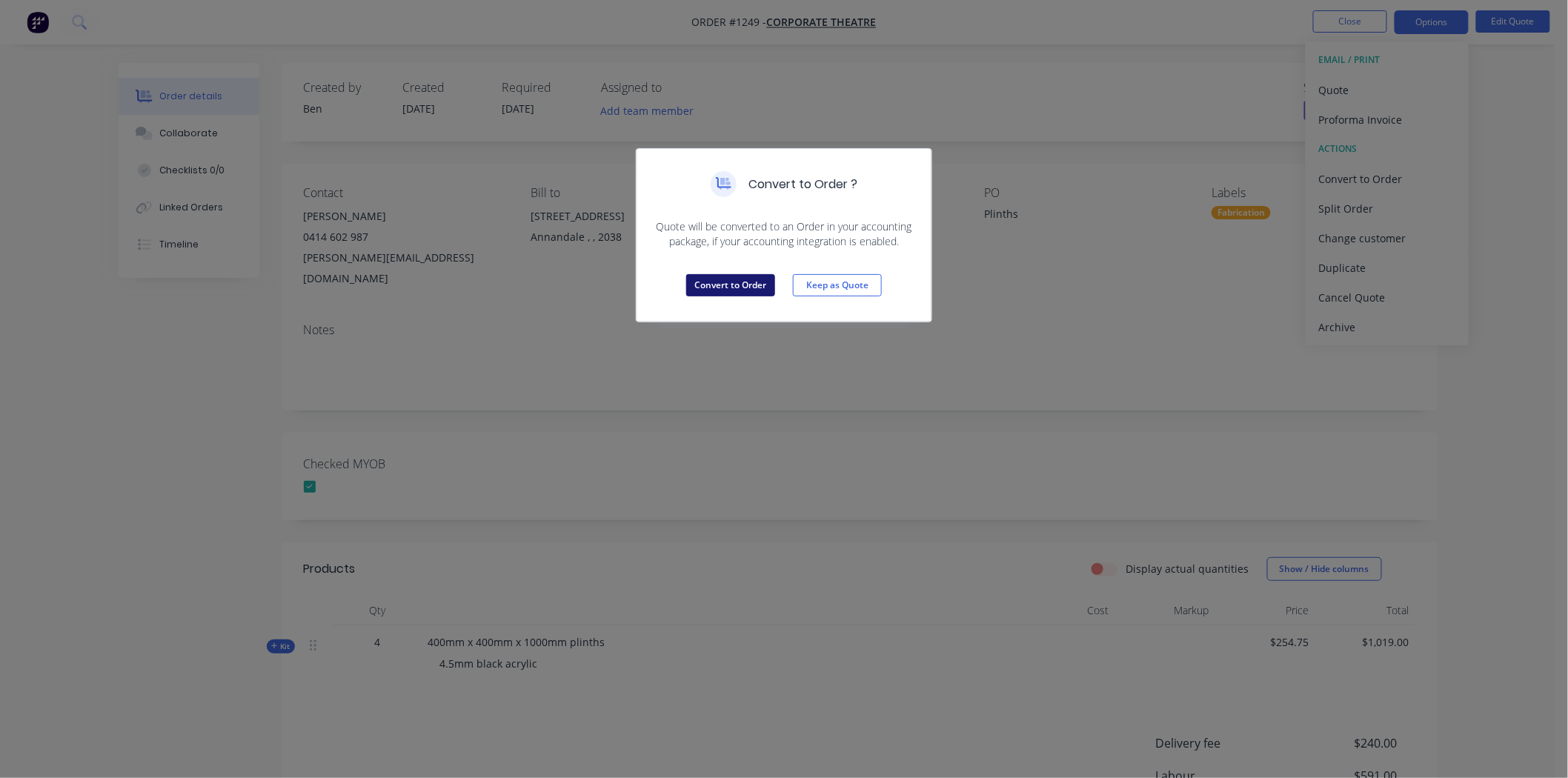
click at [724, 290] on button "Convert to Order" at bounding box center [730, 285] width 89 height 22
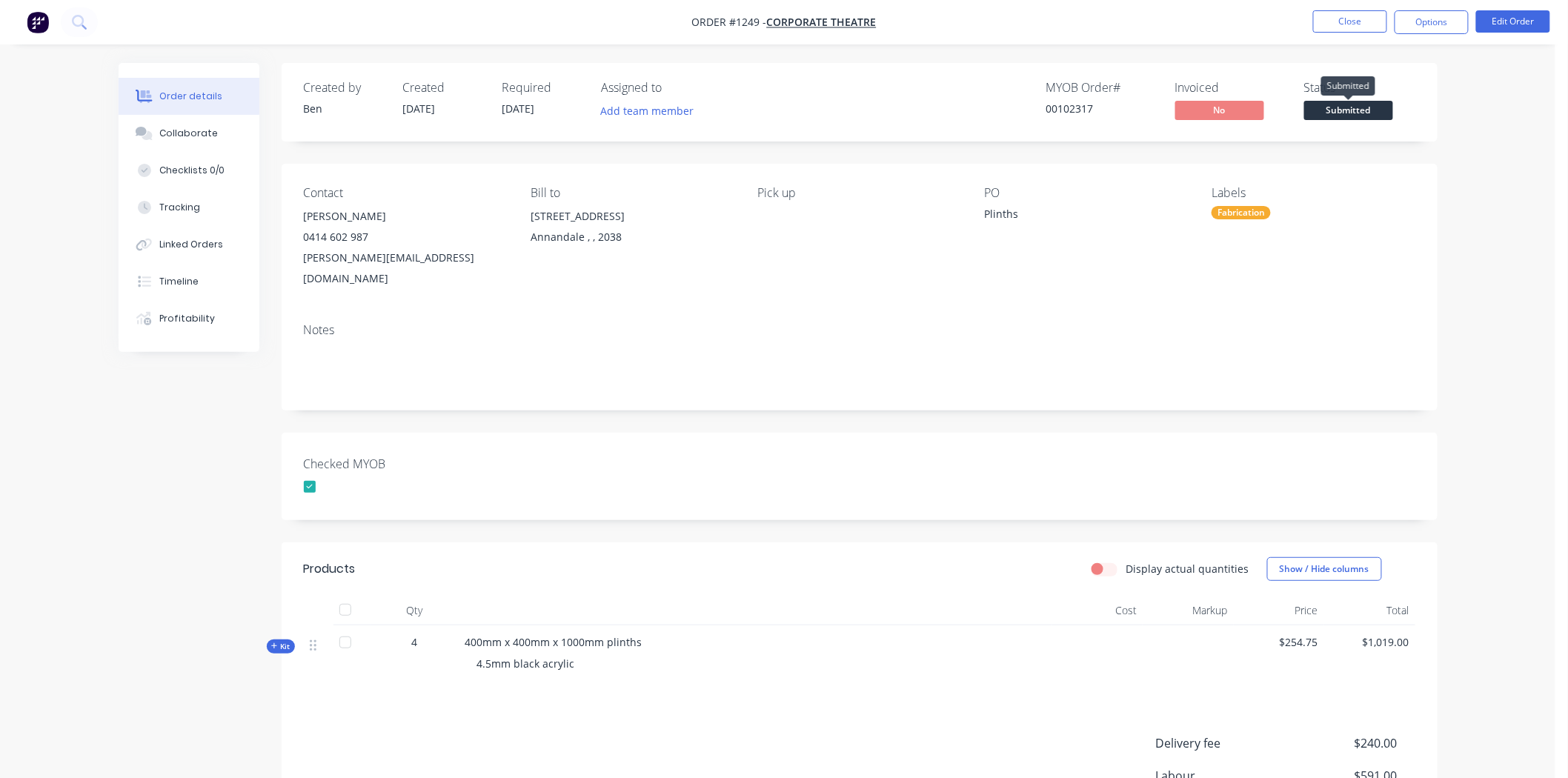
click at [1345, 112] on span "Submitted" at bounding box center [1348, 110] width 89 height 18
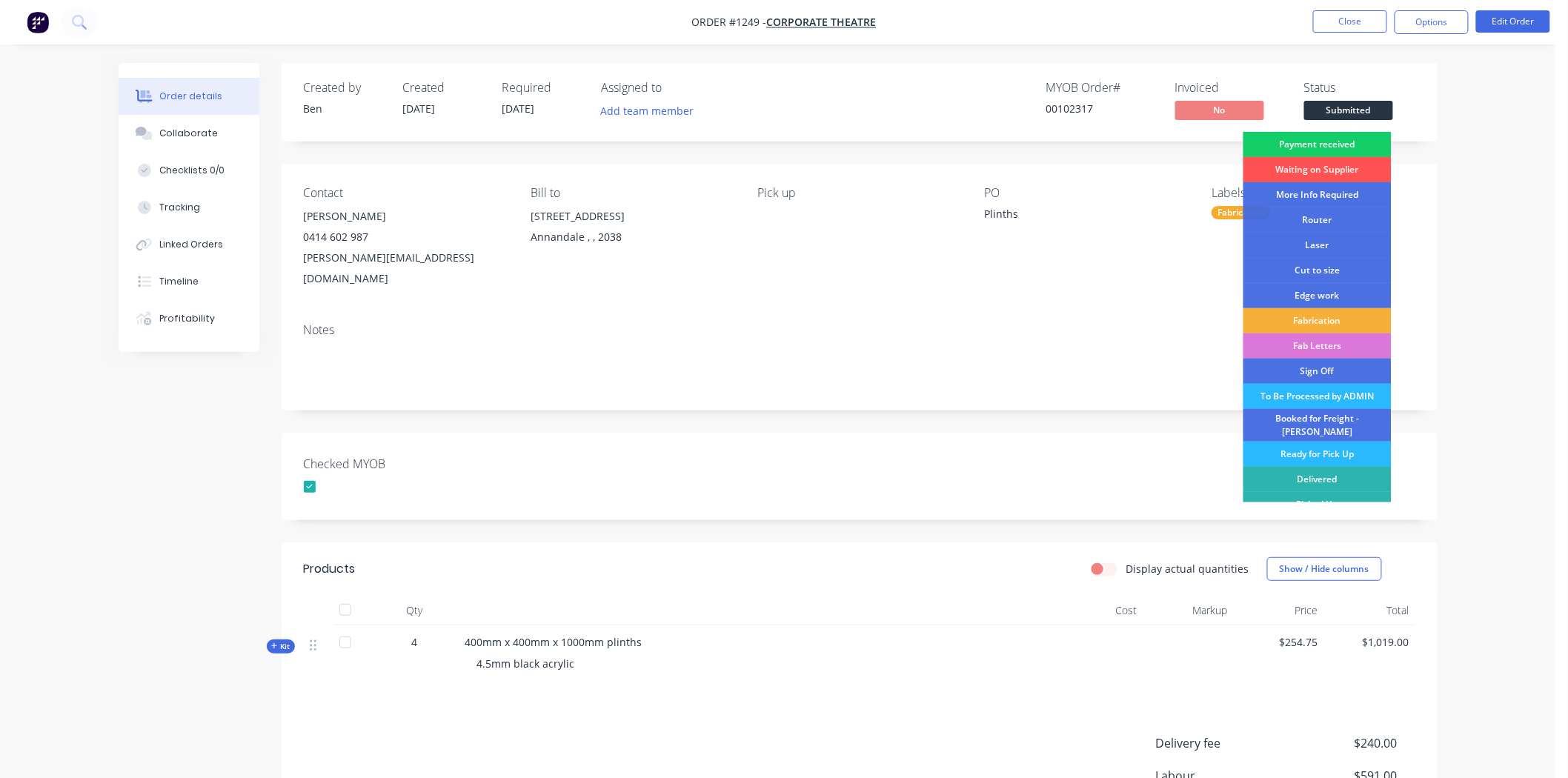
click at [1348, 143] on div "Payment received" at bounding box center [1317, 144] width 148 height 25
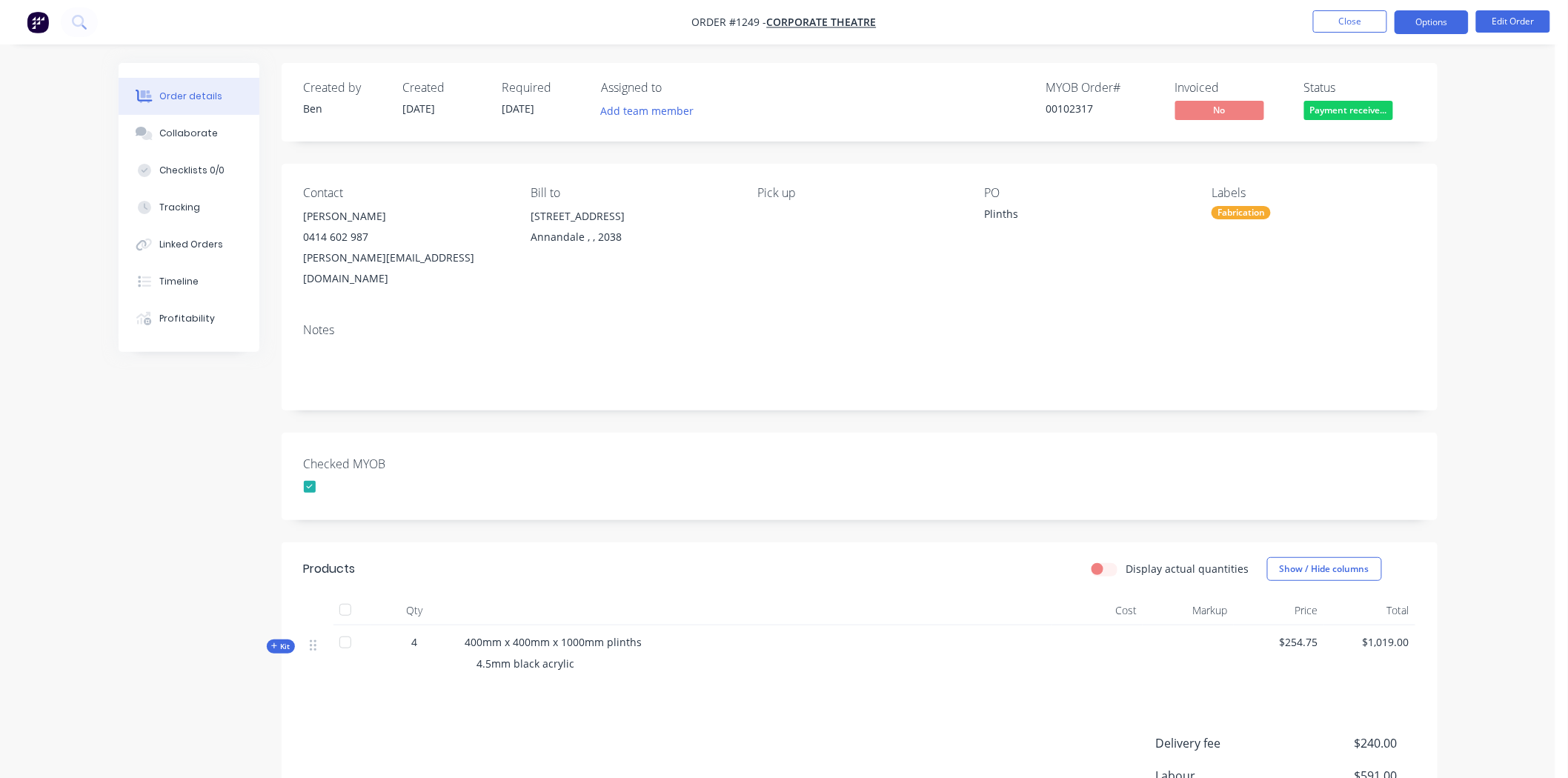
click at [1425, 17] on button "Options" at bounding box center [1431, 22] width 74 height 24
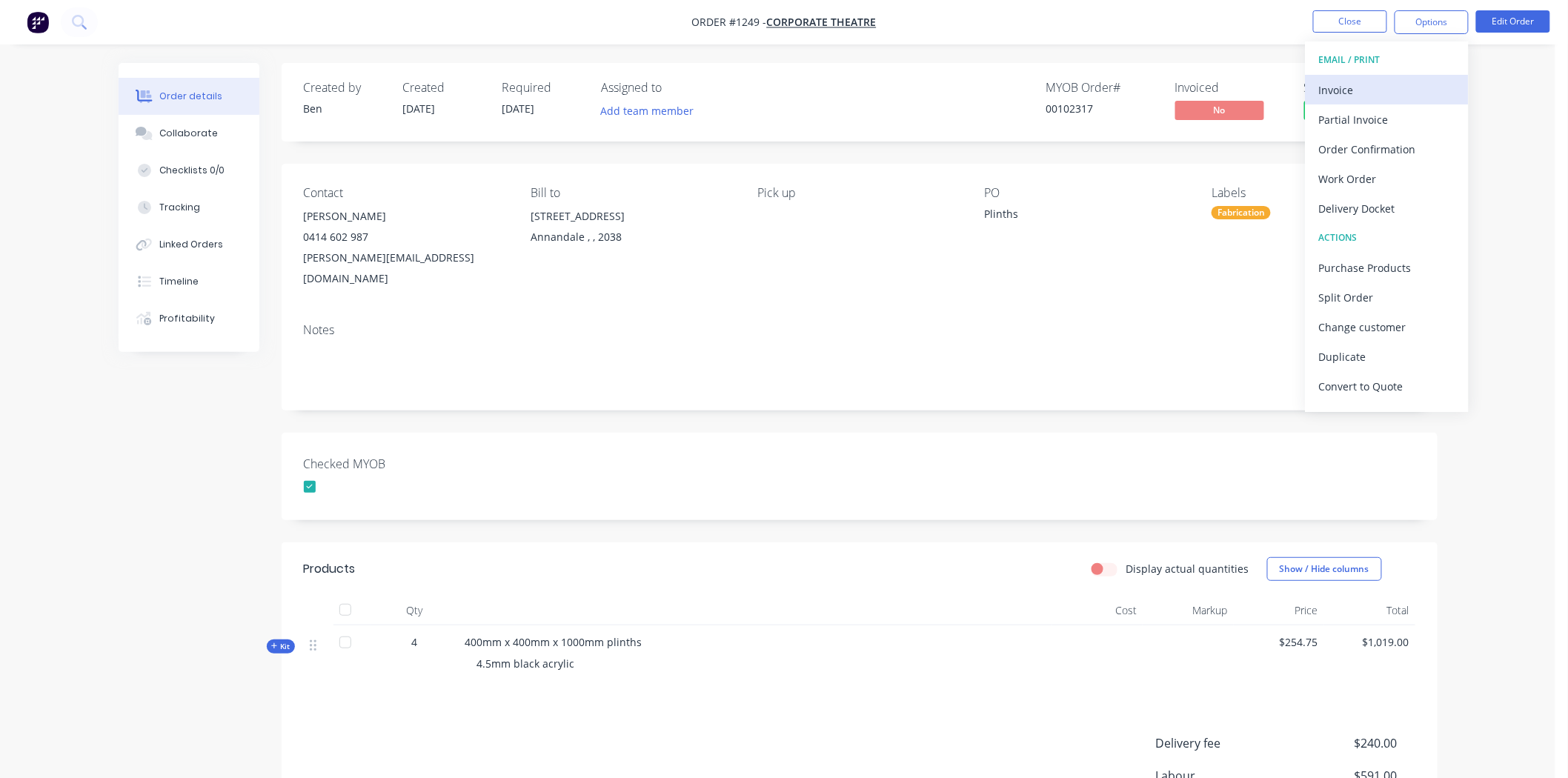
click at [1332, 89] on div "Invoice" at bounding box center [1387, 90] width 136 height 22
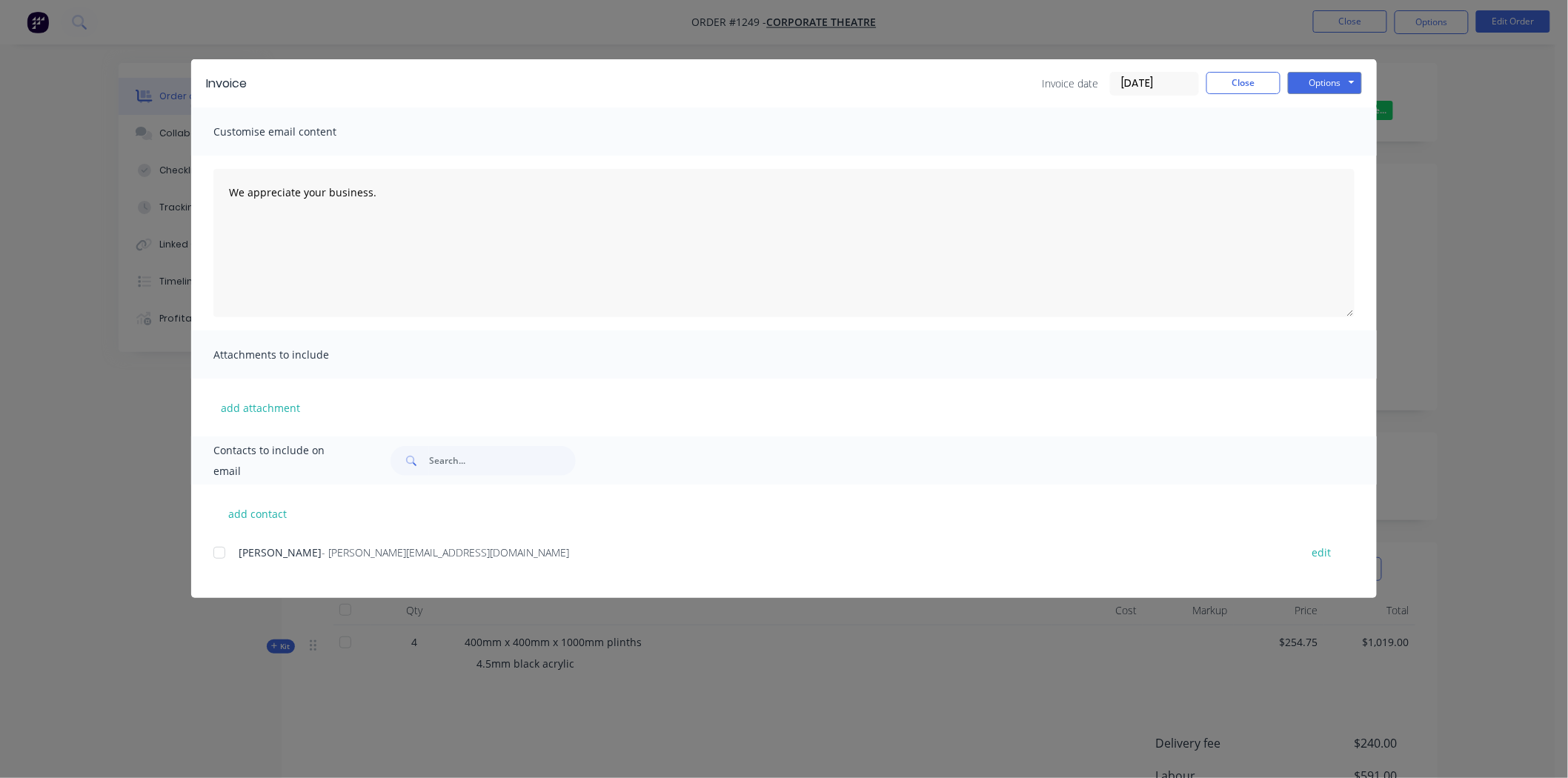
click at [1154, 80] on input "28/08/25" at bounding box center [1154, 84] width 87 height 22
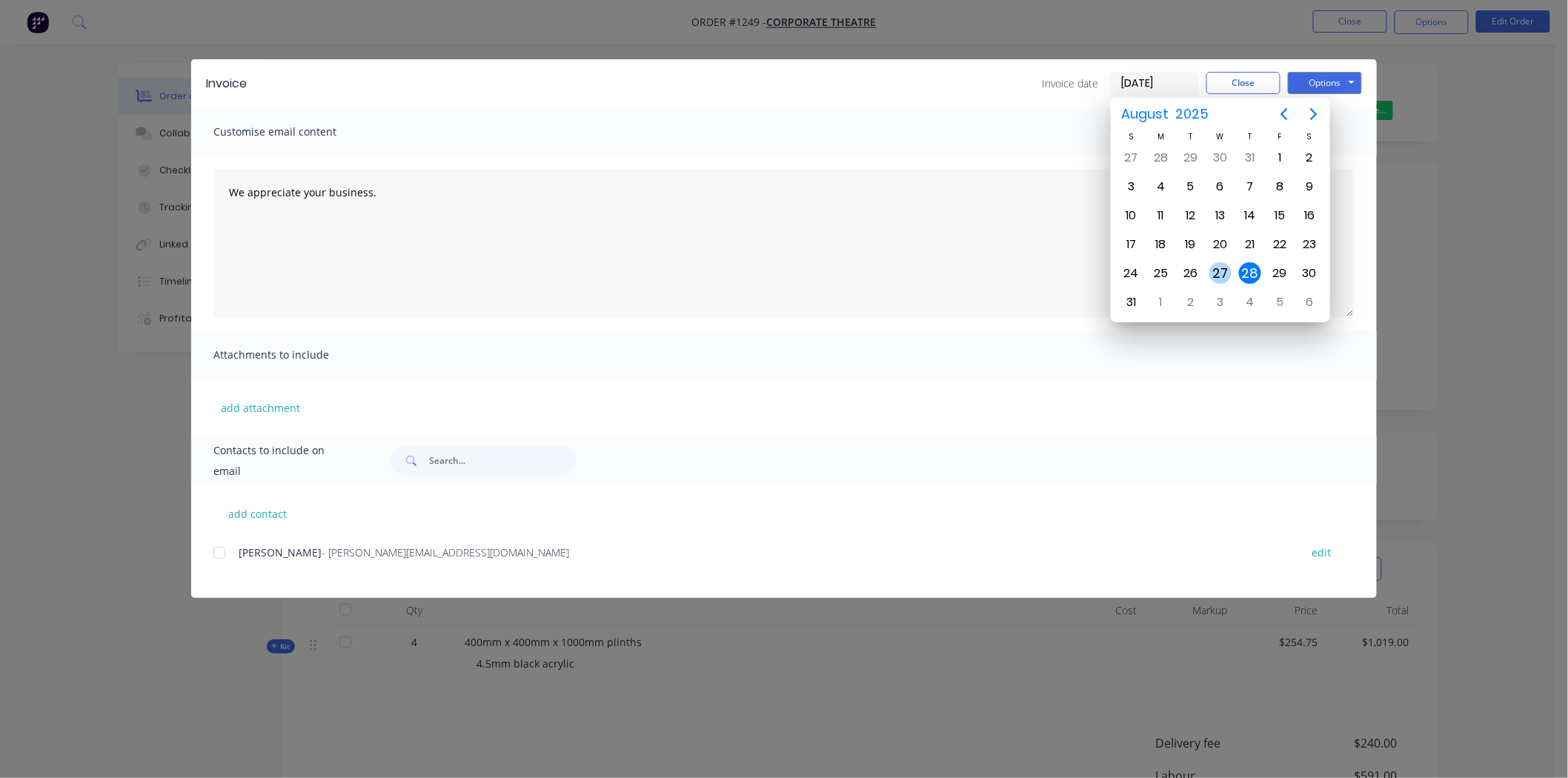
click at [1222, 263] on div "27" at bounding box center [1220, 273] width 22 height 22
type input "[DATE]"
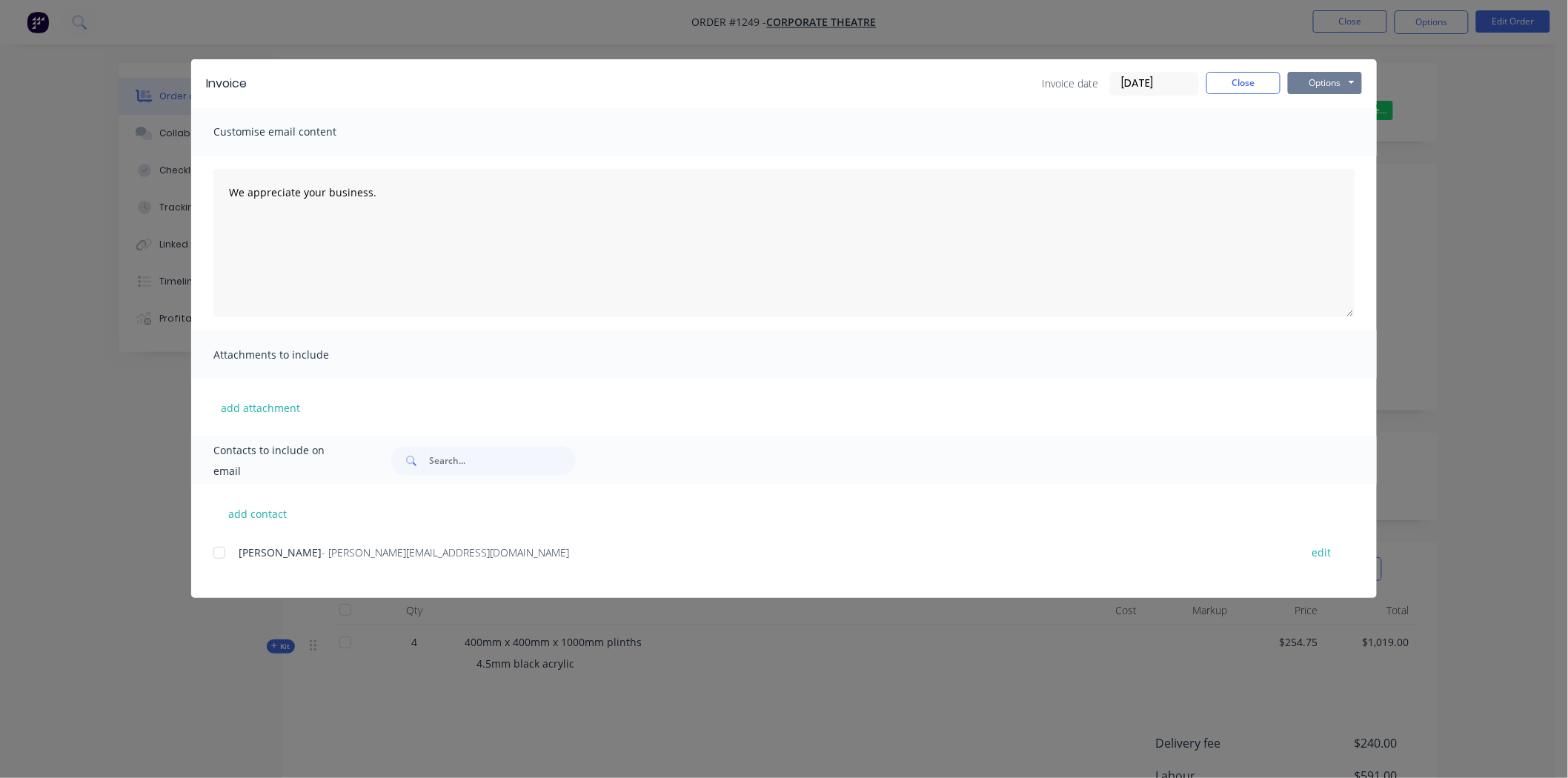
click at [1323, 84] on button "Options" at bounding box center [1324, 83] width 74 height 22
click at [1327, 131] on button "Print" at bounding box center [1335, 134] width 94 height 25
click at [1247, 80] on button "Close" at bounding box center [1242, 83] width 74 height 22
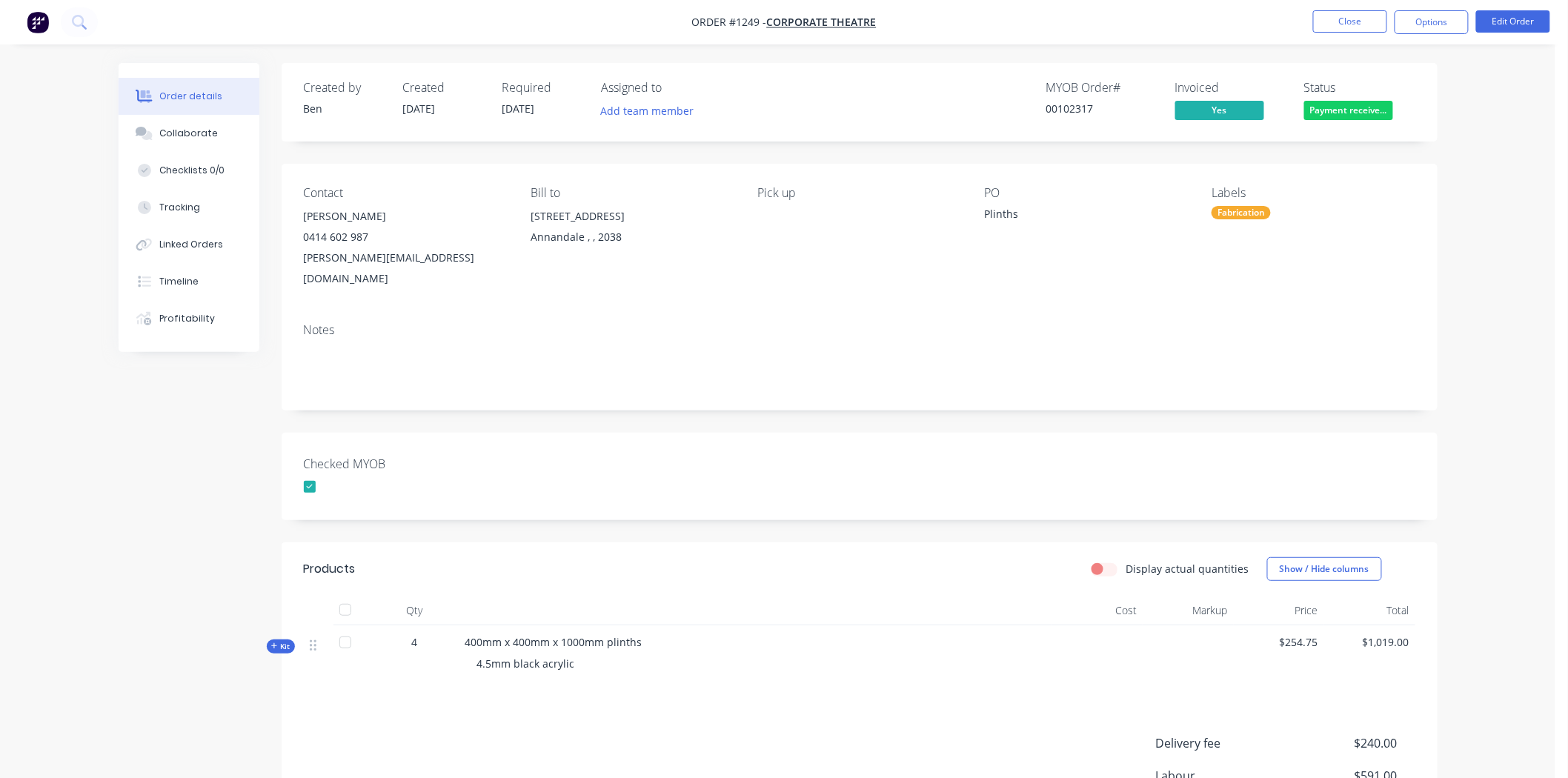
click at [1252, 213] on div "Fabrication" at bounding box center [1241, 213] width 60 height 13
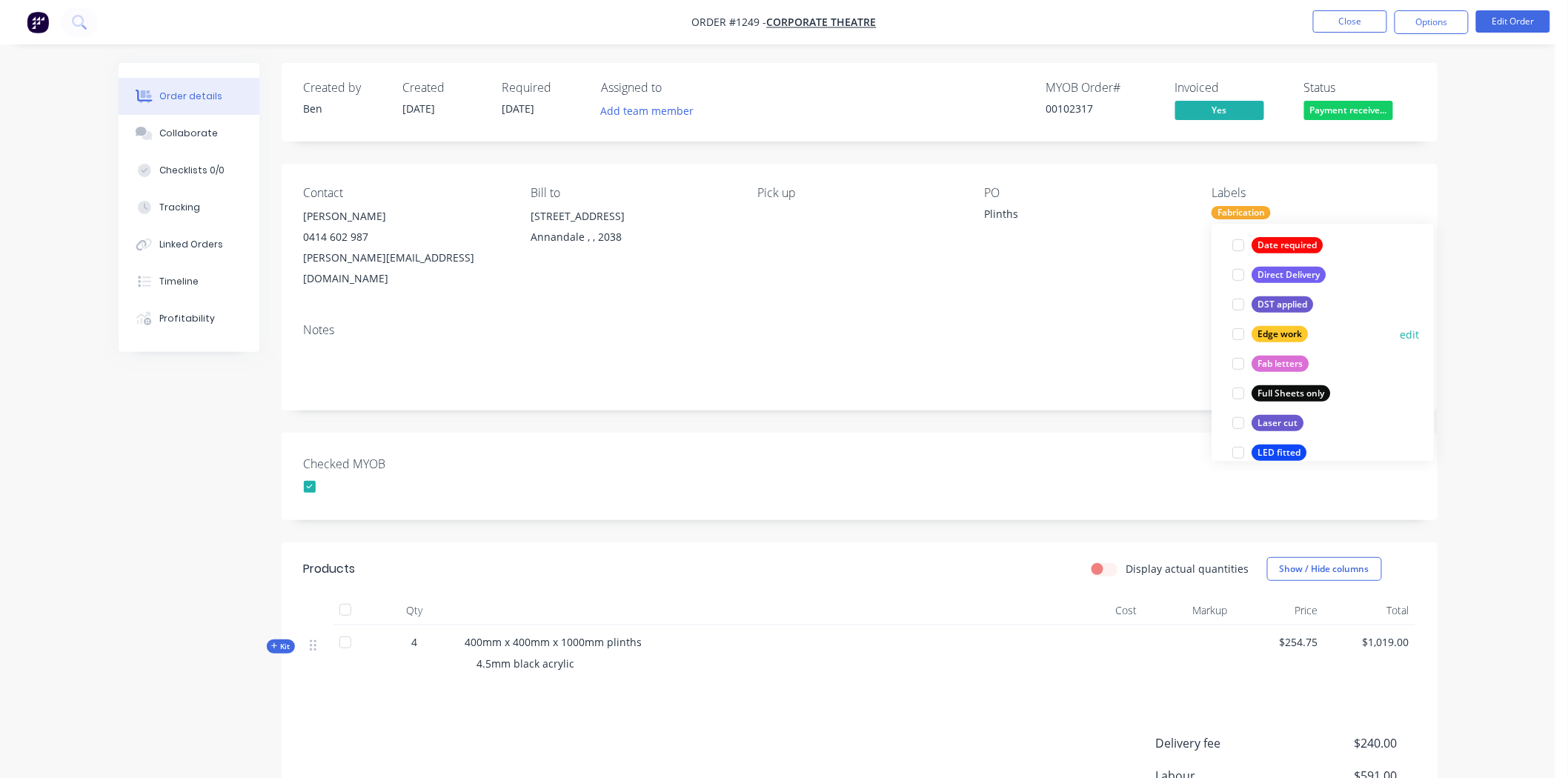
scroll to position [411, 0]
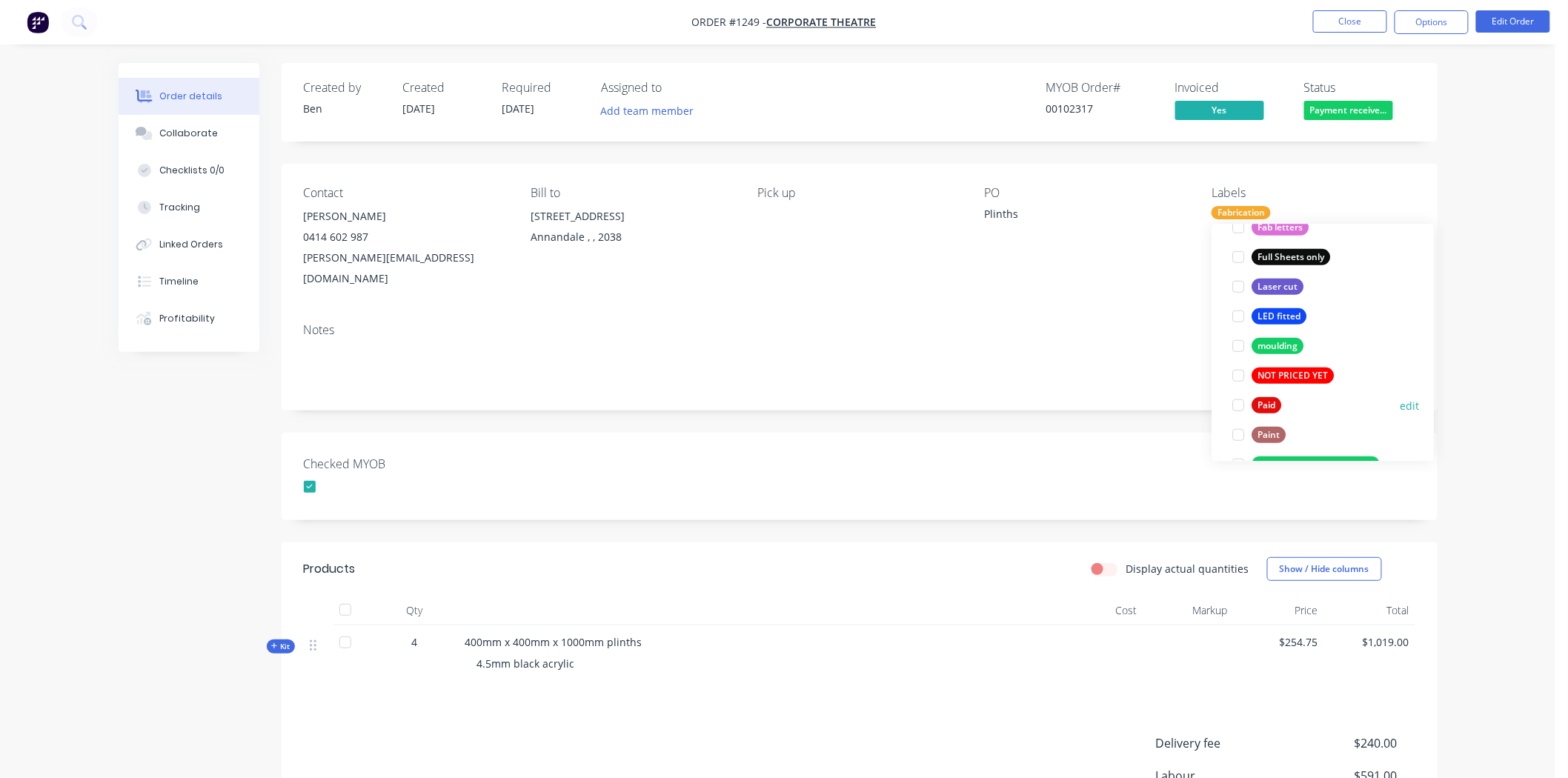
click at [1239, 406] on div at bounding box center [1239, 405] width 30 height 30
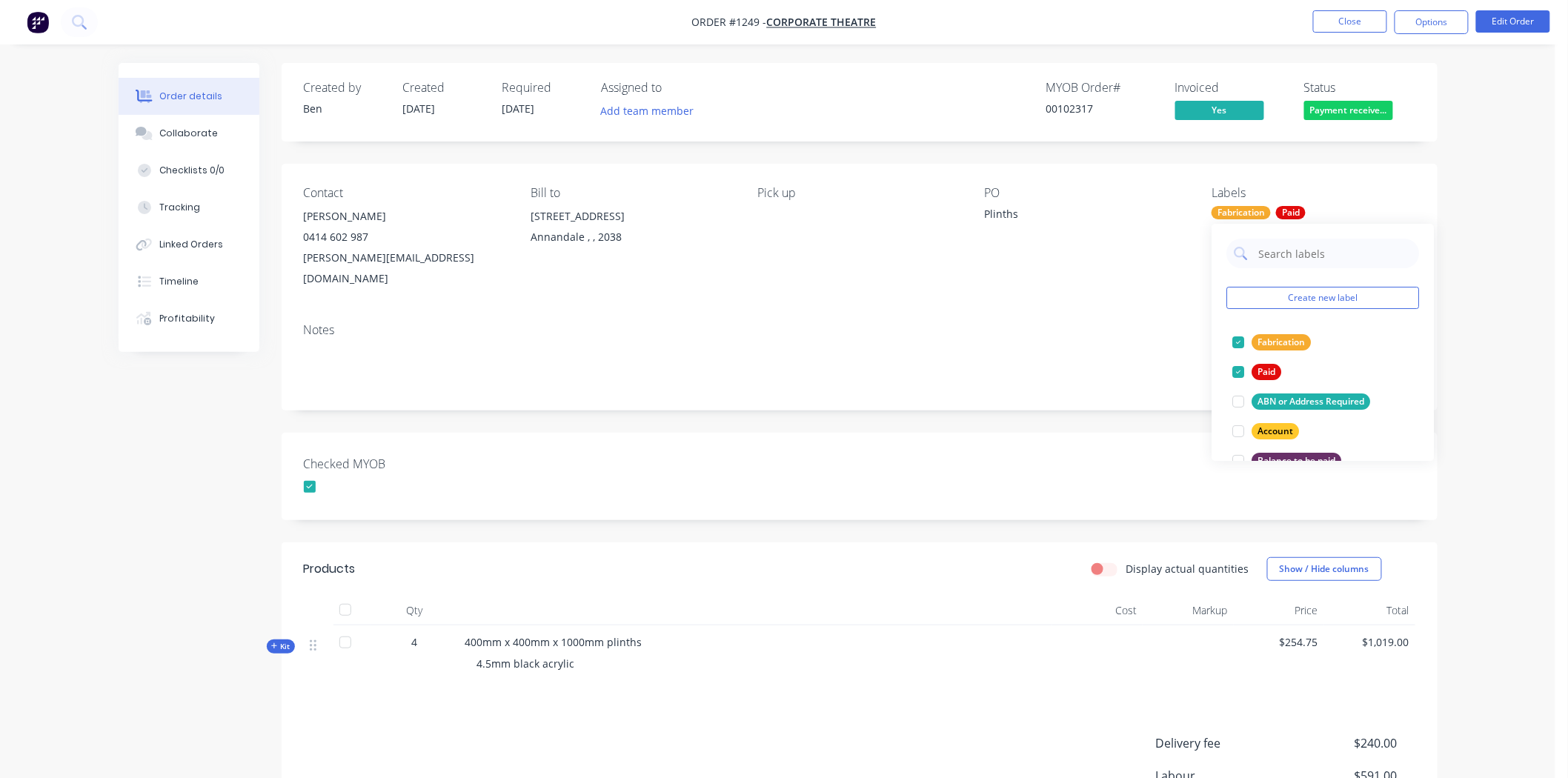
click at [965, 474] on div "Checked MYOB" at bounding box center [859, 476] width 1156 height 87
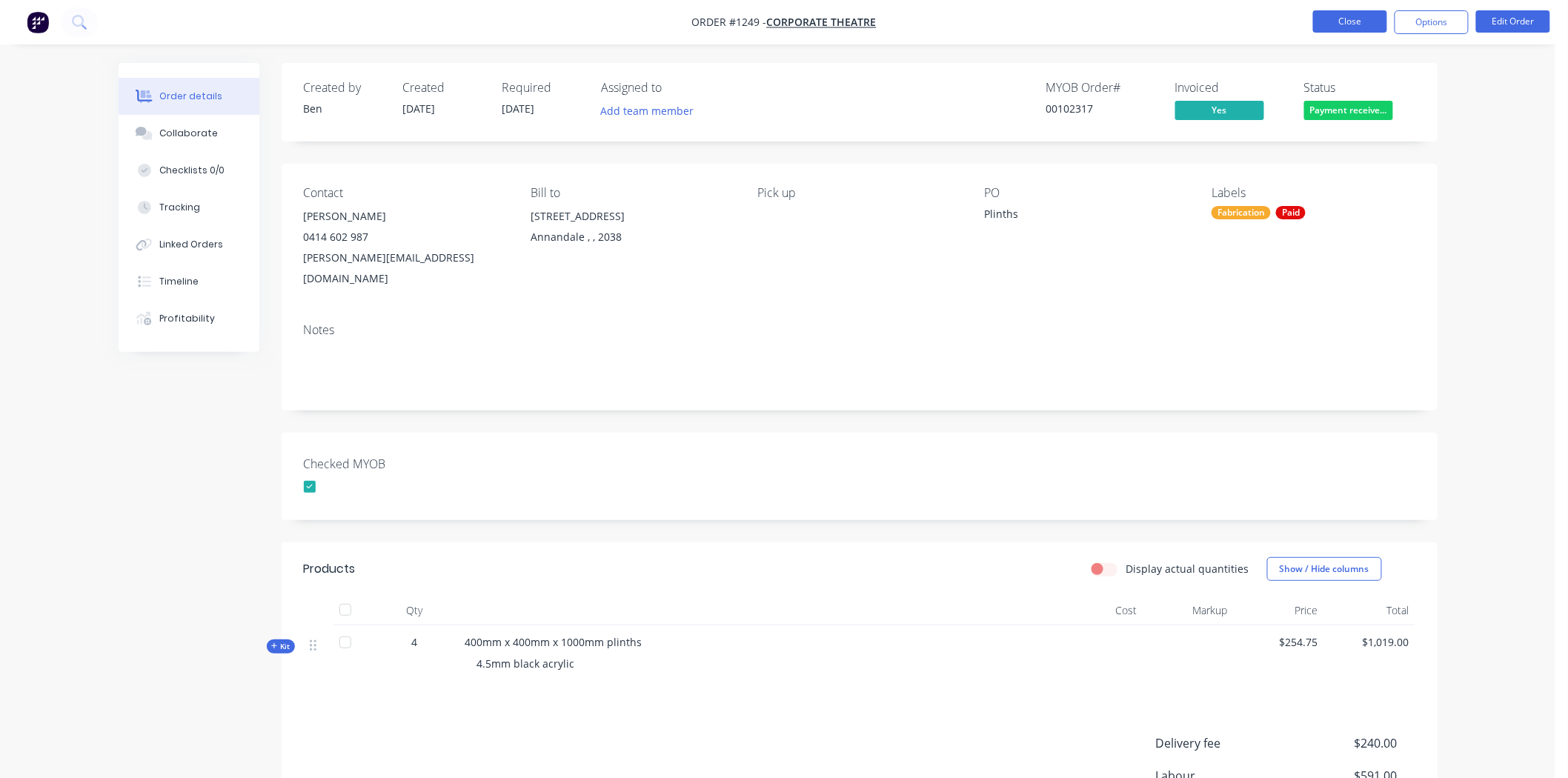
click at [1361, 18] on button "Close" at bounding box center [1349, 22] width 74 height 22
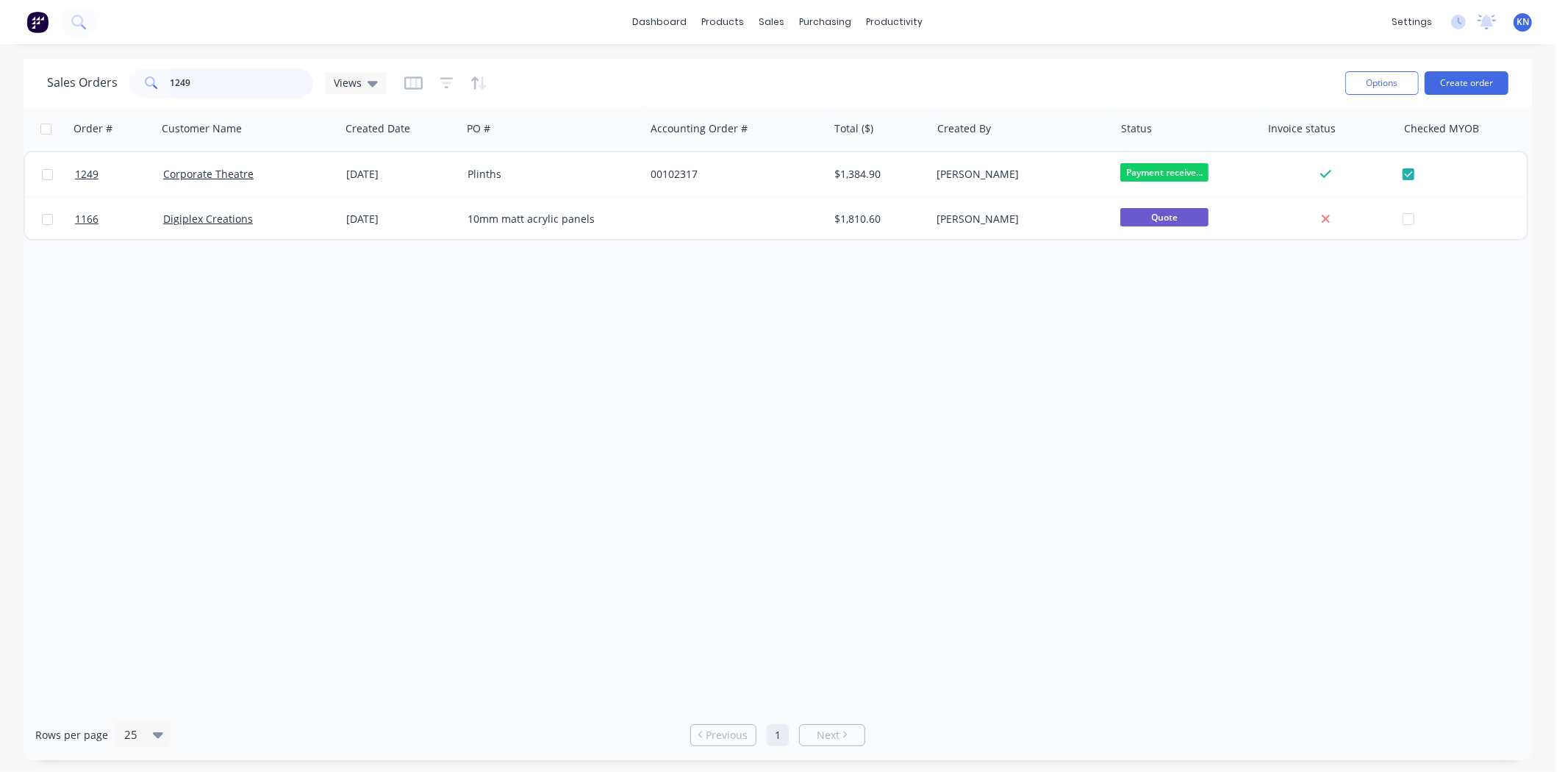
click at [250, 76] on input "1249" at bounding box center [242, 83] width 143 height 30
type input "1"
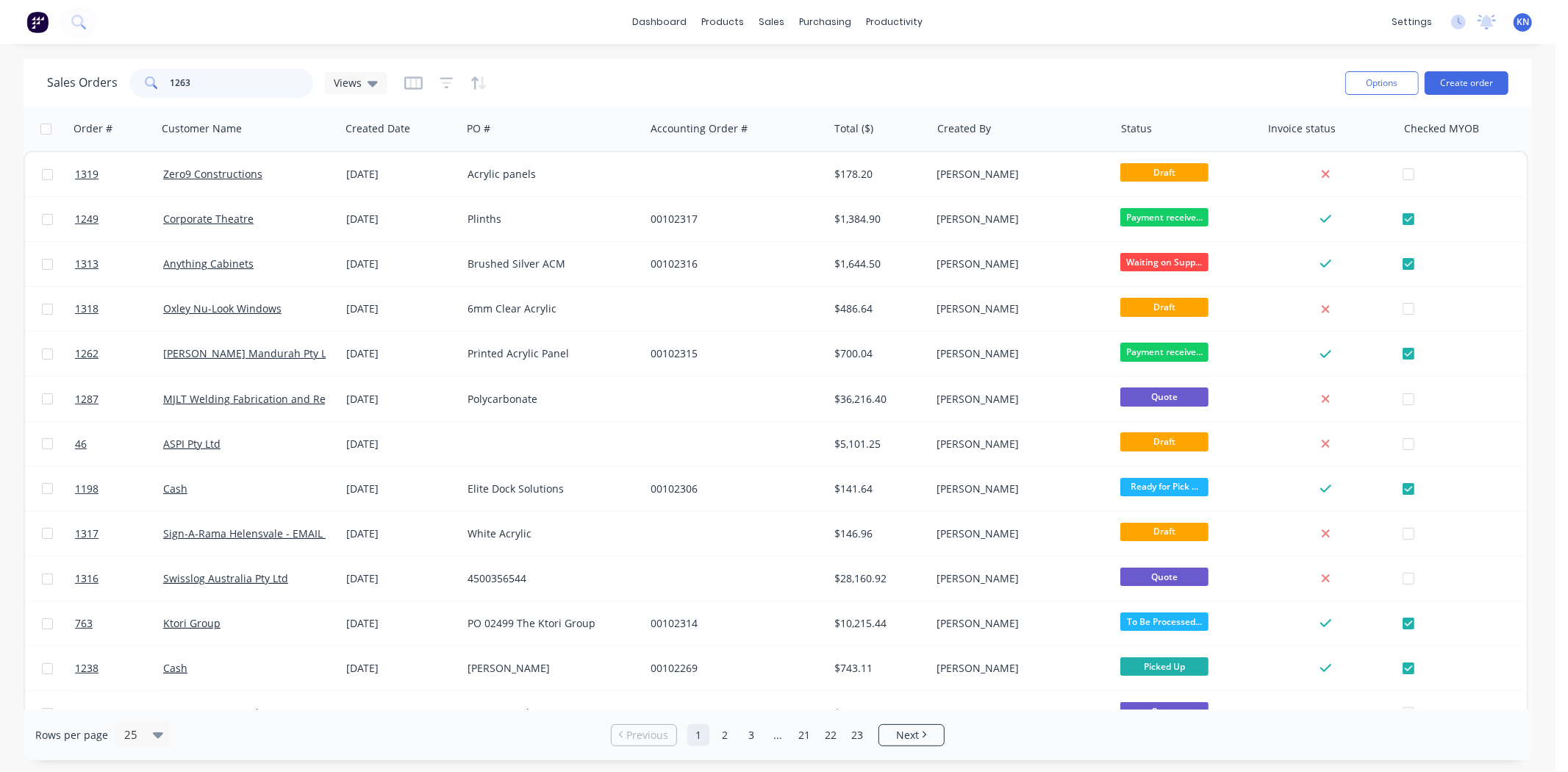
type input "1263"
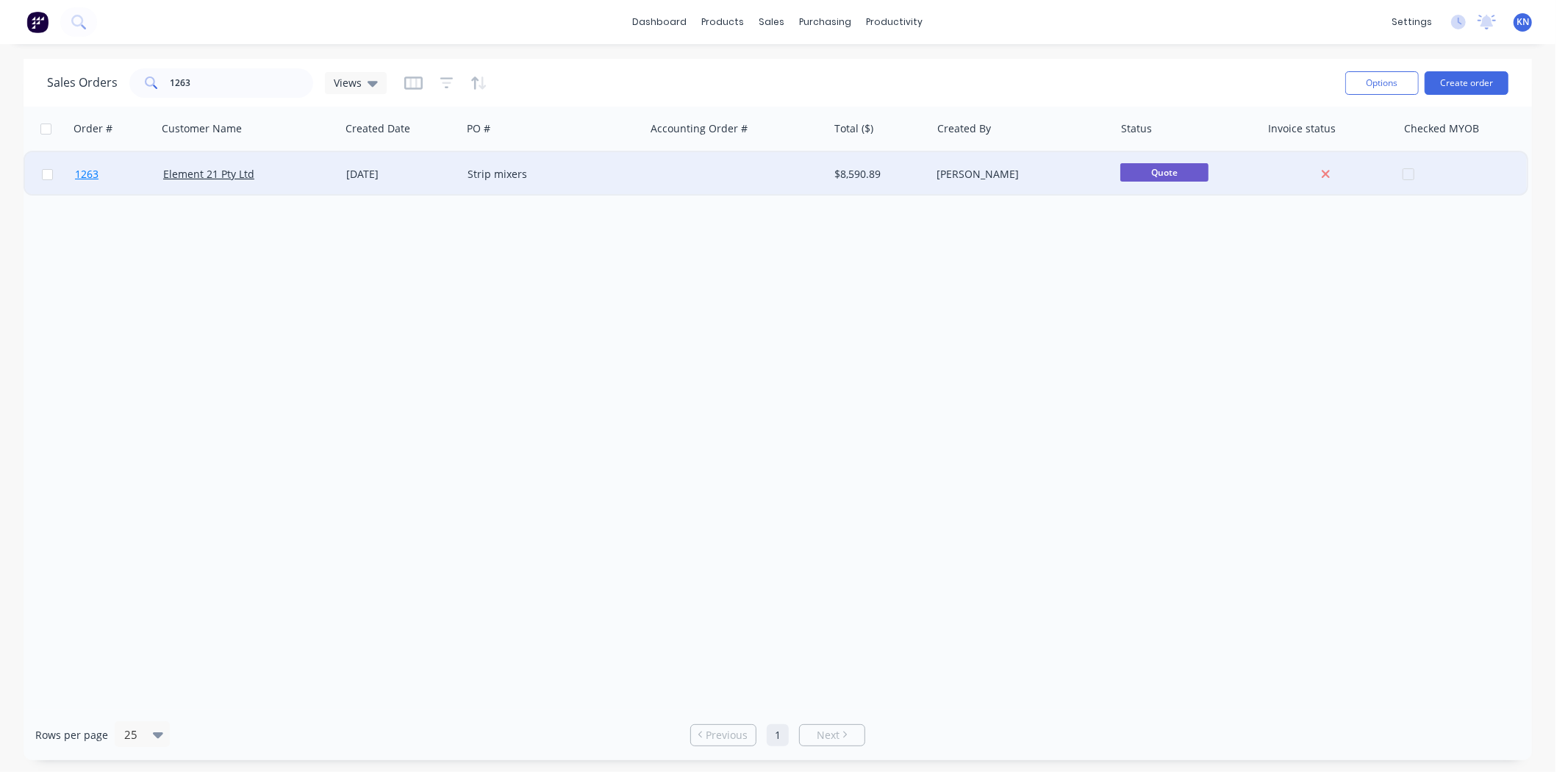
click at [88, 173] on span "1263" at bounding box center [86, 174] width 24 height 15
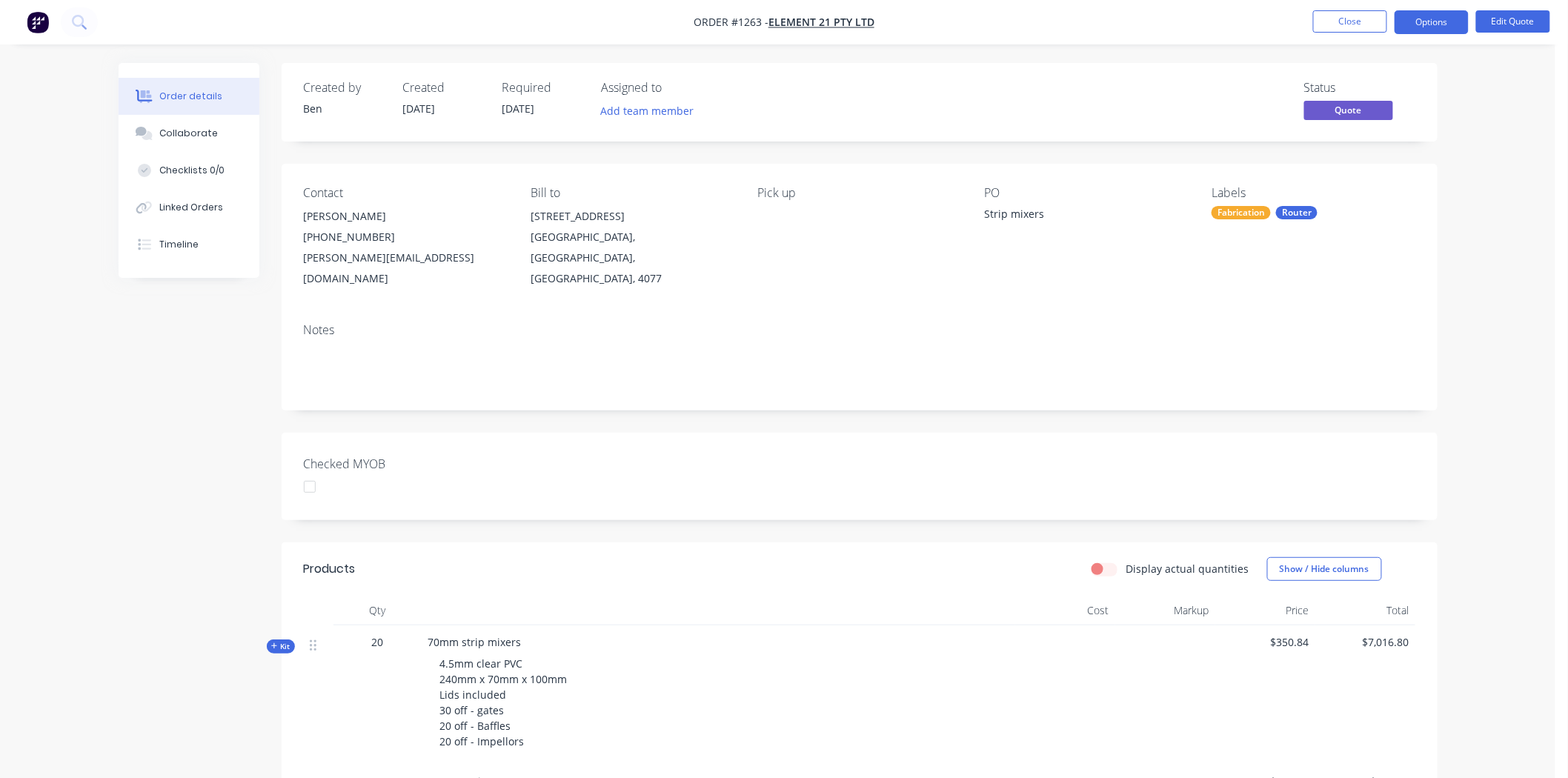
click at [316, 471] on div at bounding box center [310, 486] width 30 height 30
click at [1299, 210] on div "Router" at bounding box center [1296, 213] width 41 height 13
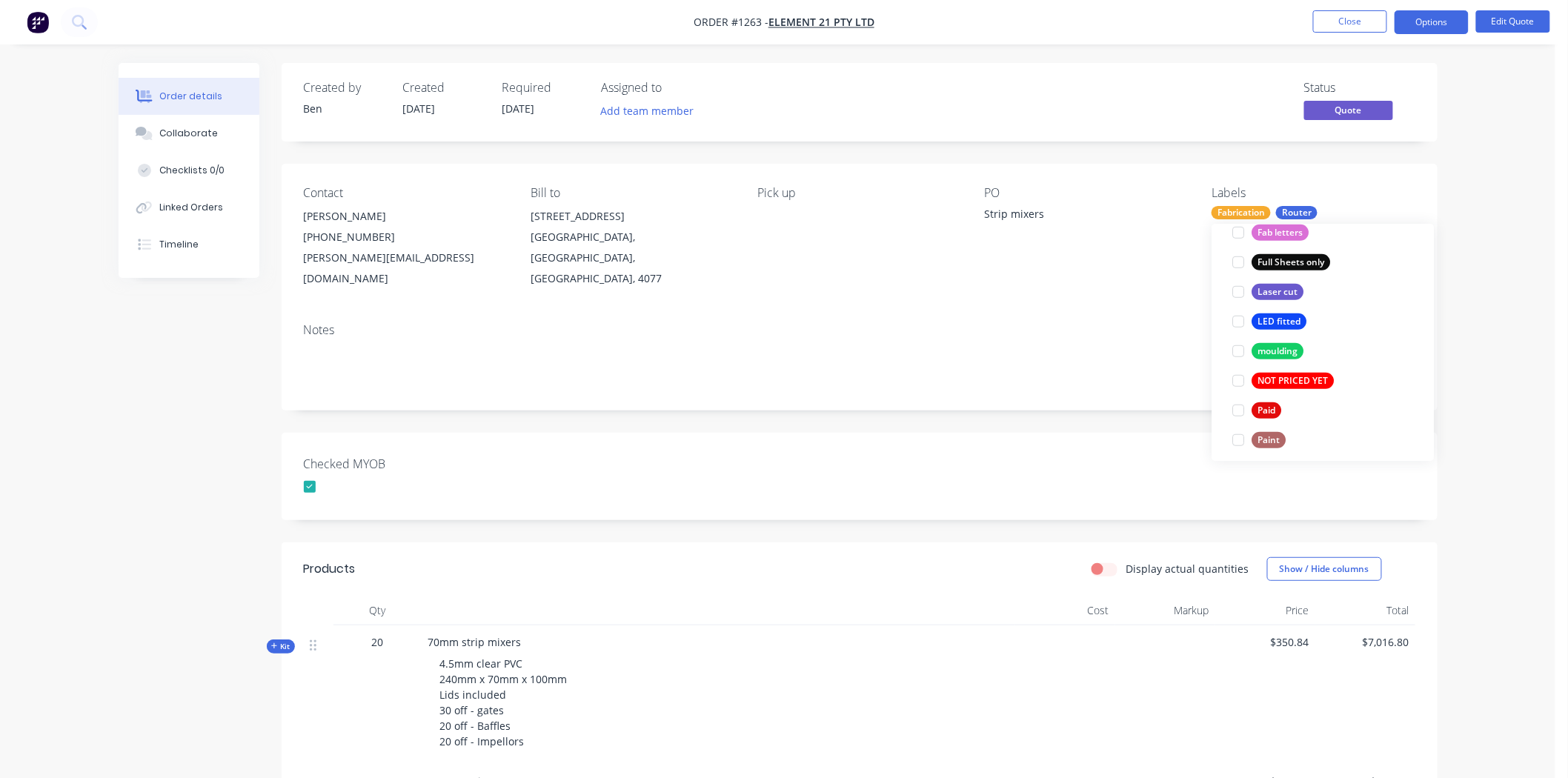
scroll to position [576, 0]
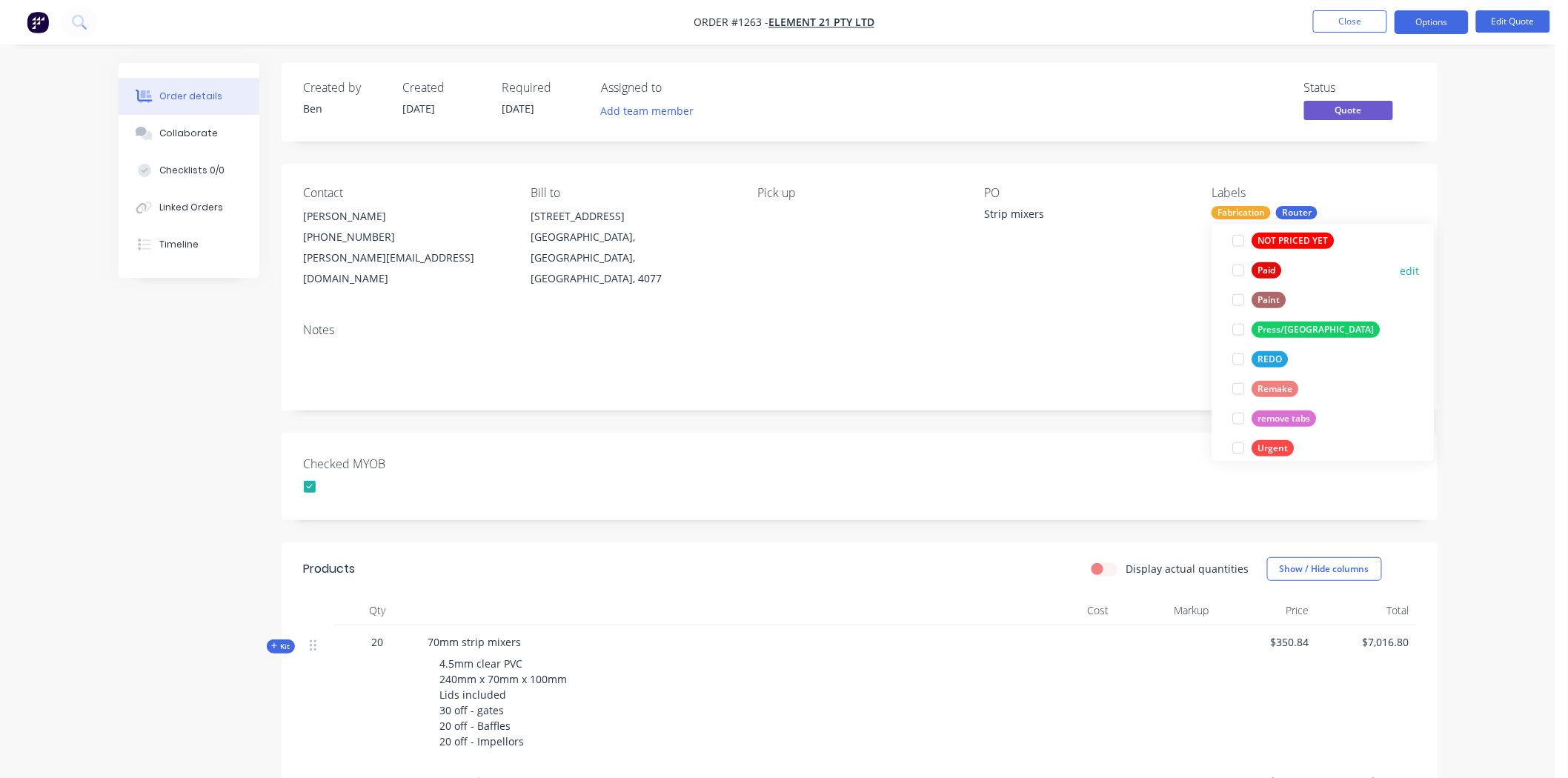
click at [1236, 268] on div at bounding box center [1239, 270] width 30 height 30
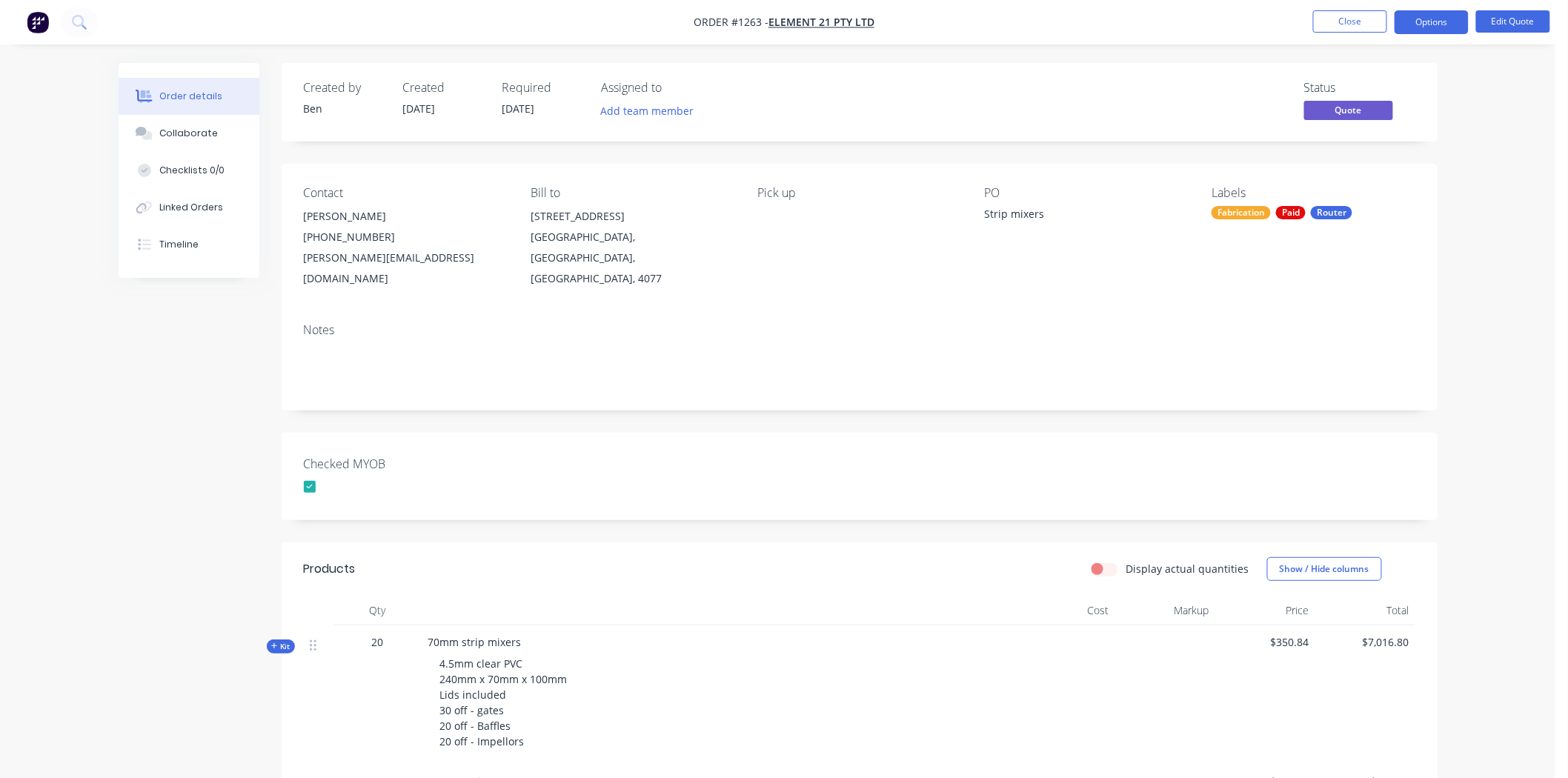
click at [1067, 453] on div "Checked MYOB" at bounding box center [859, 476] width 1156 height 87
click at [1440, 19] on button "Options" at bounding box center [1431, 22] width 74 height 24
click at [1376, 173] on div "Convert to Order" at bounding box center [1387, 179] width 136 height 22
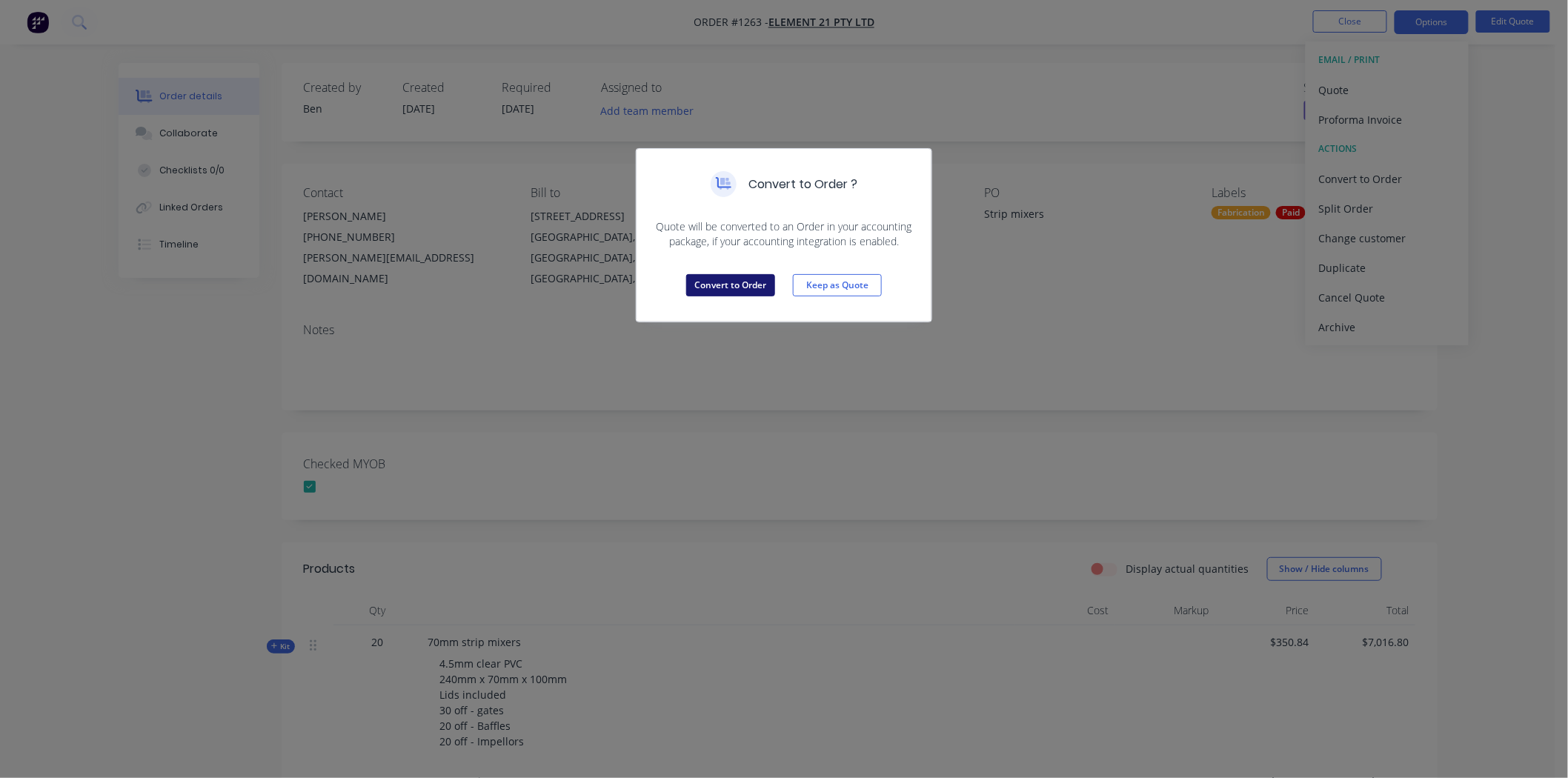
click at [724, 283] on button "Convert to Order" at bounding box center [730, 285] width 89 height 22
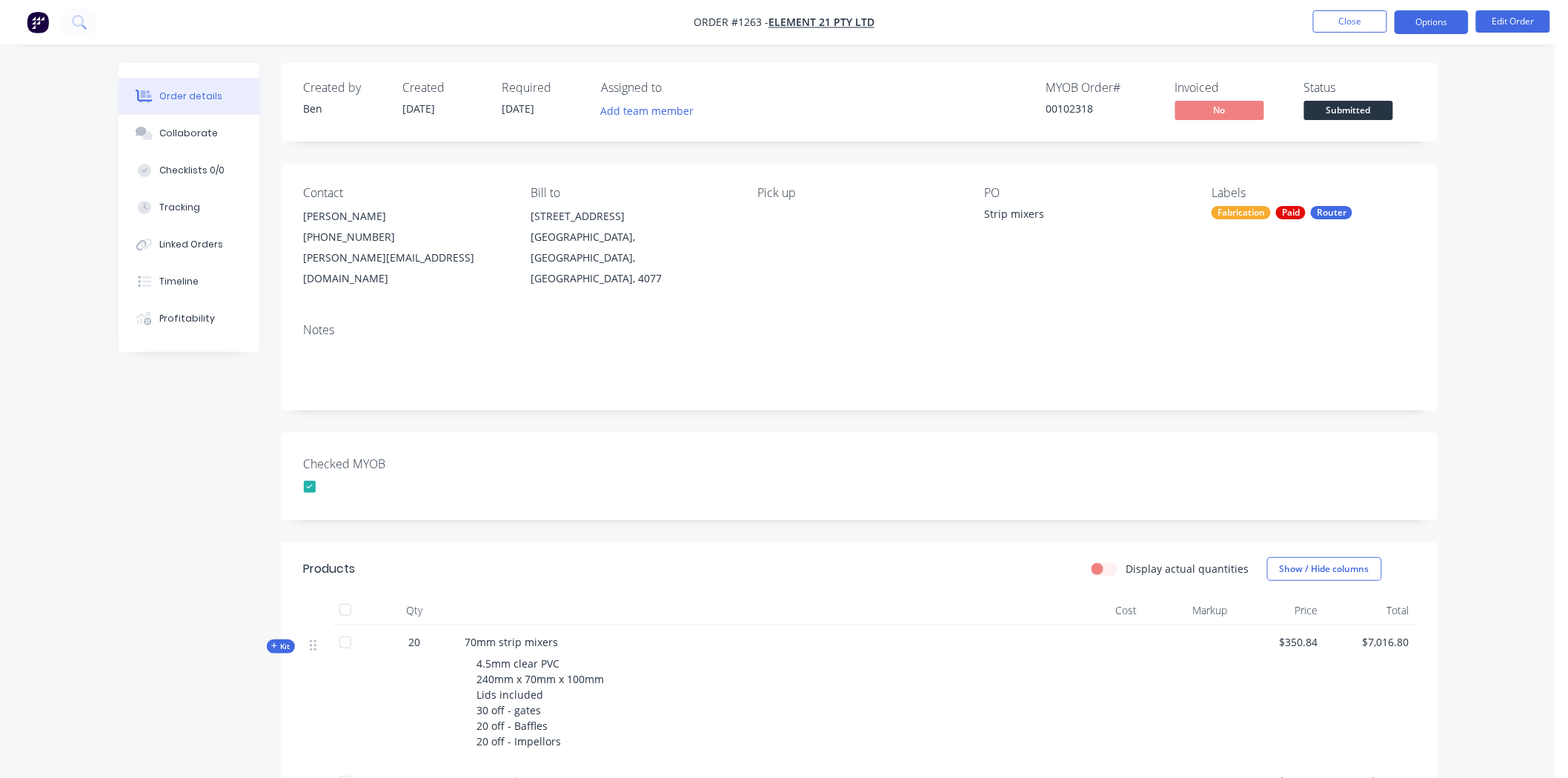
click at [1436, 21] on button "Options" at bounding box center [1431, 22] width 74 height 24
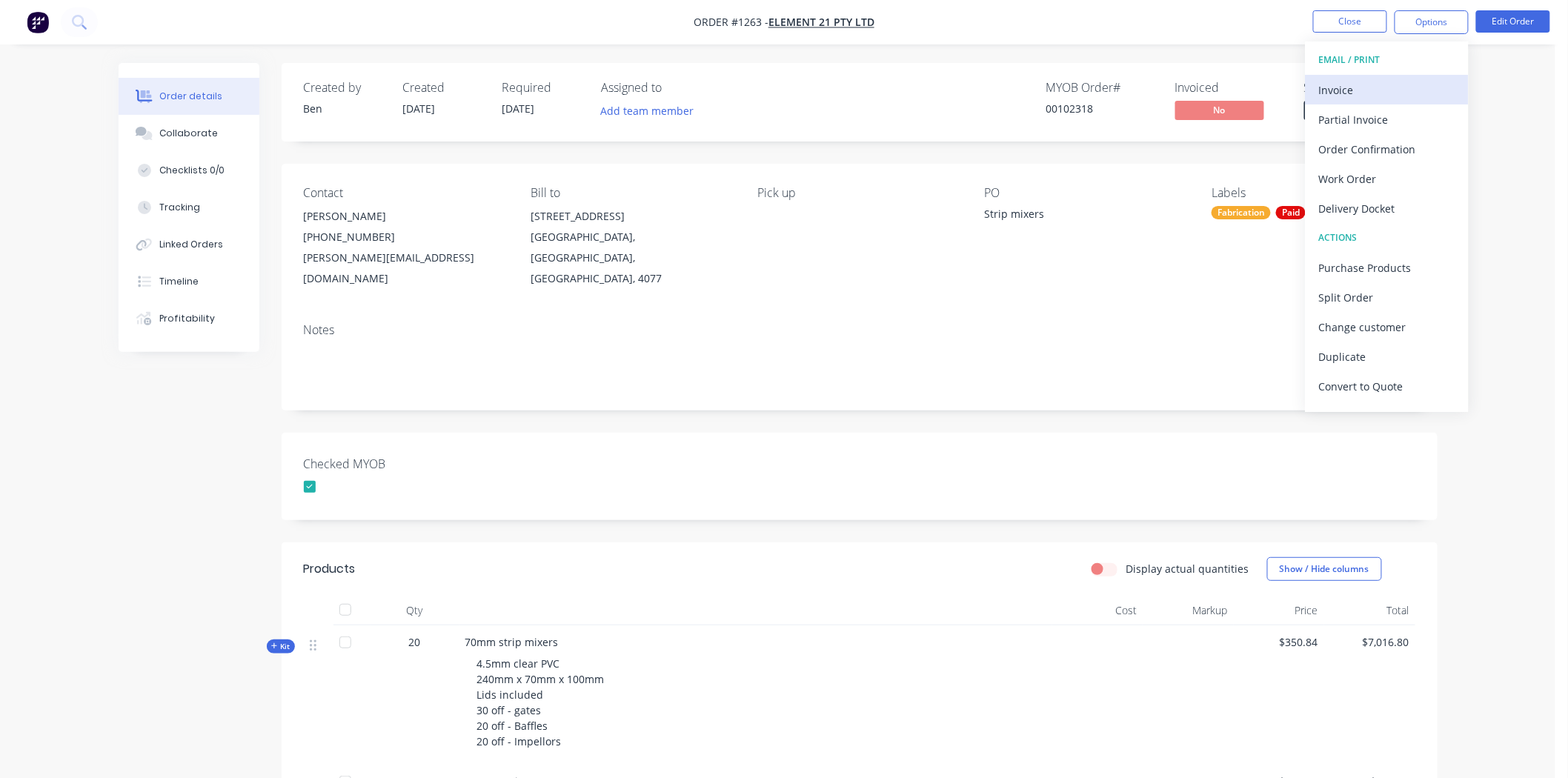
click at [1354, 85] on div "Invoice" at bounding box center [1387, 90] width 136 height 22
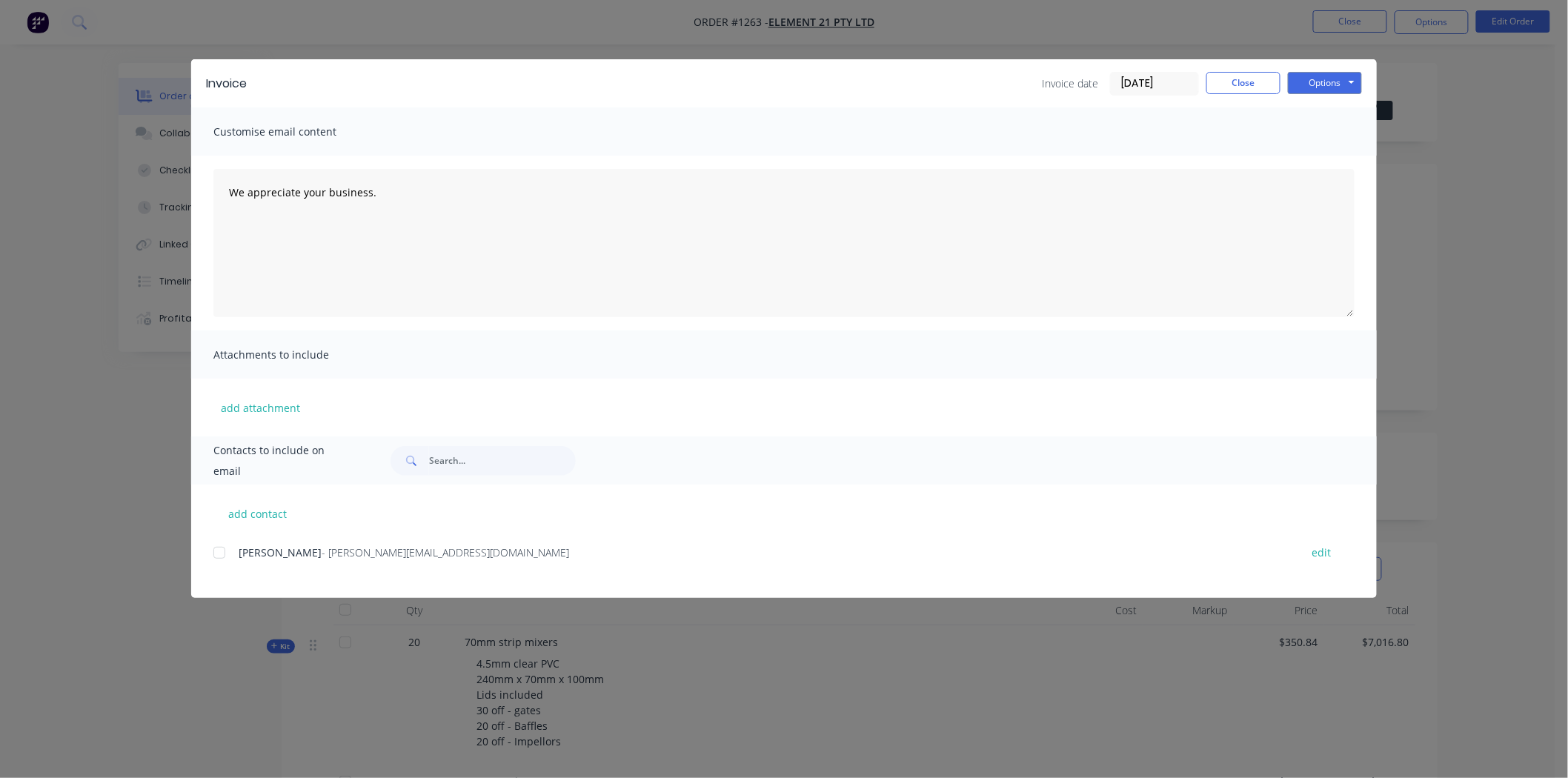
click at [1156, 80] on input "28/08/25" at bounding box center [1154, 84] width 87 height 22
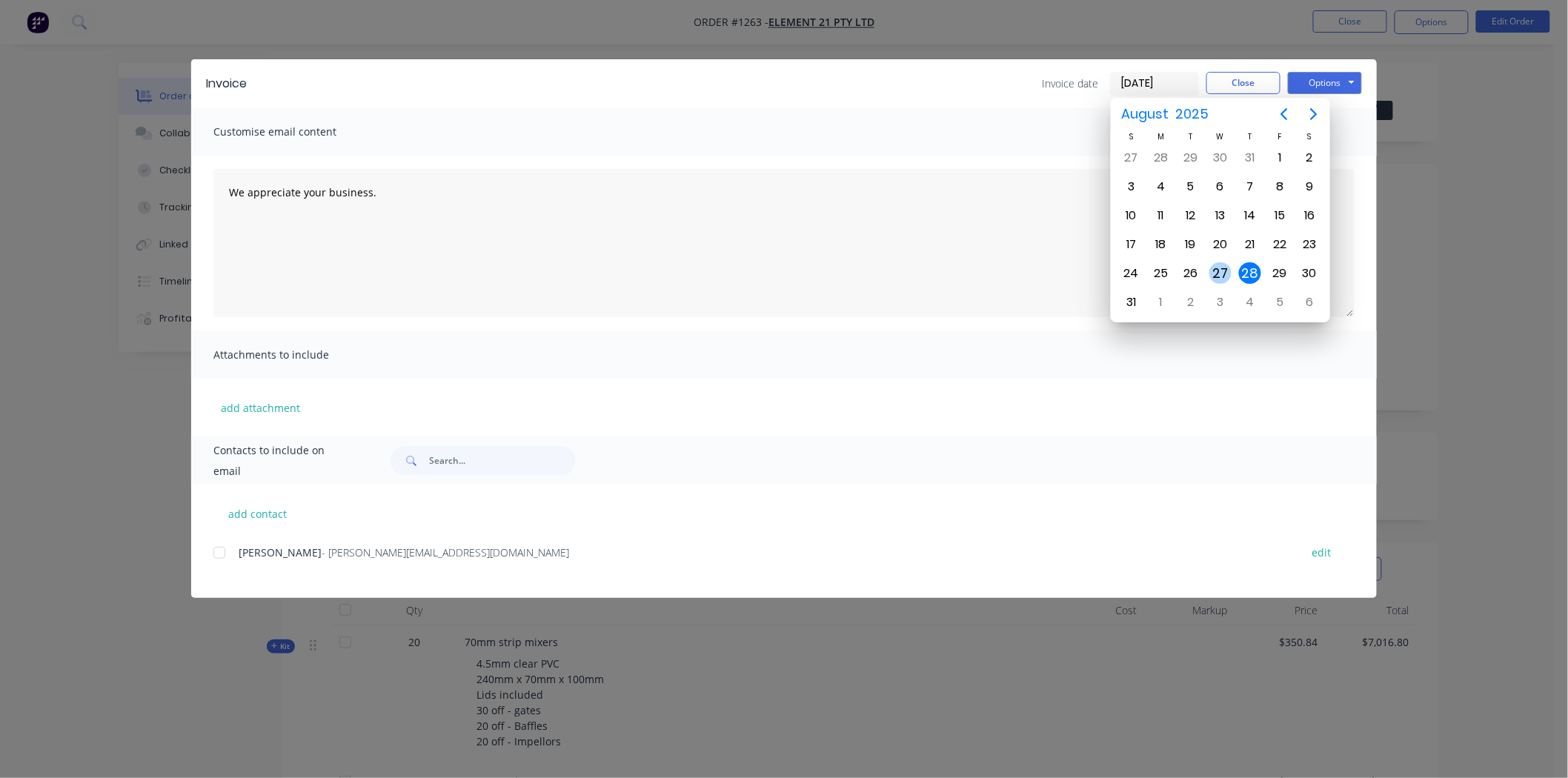
click at [1218, 263] on div "27" at bounding box center [1220, 273] width 22 height 22
type input "[DATE]"
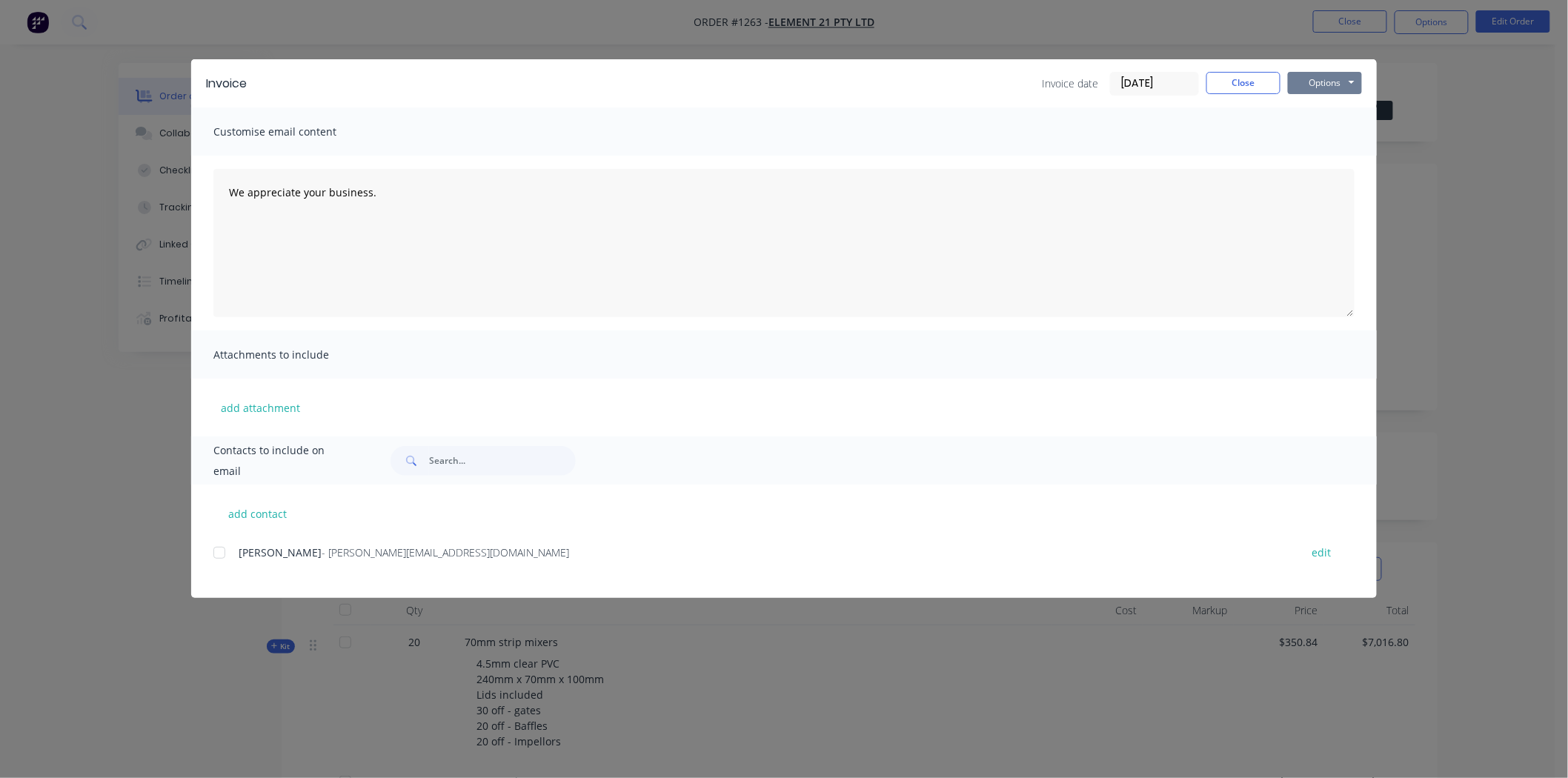
drag, startPoint x: 1323, startPoint y: 75, endPoint x: 1323, endPoint y: 83, distance: 8.0
click at [1323, 75] on button "Options" at bounding box center [1324, 83] width 74 height 22
click at [1347, 135] on button "Print" at bounding box center [1335, 134] width 94 height 25
click at [1266, 80] on button "Close" at bounding box center [1242, 83] width 74 height 22
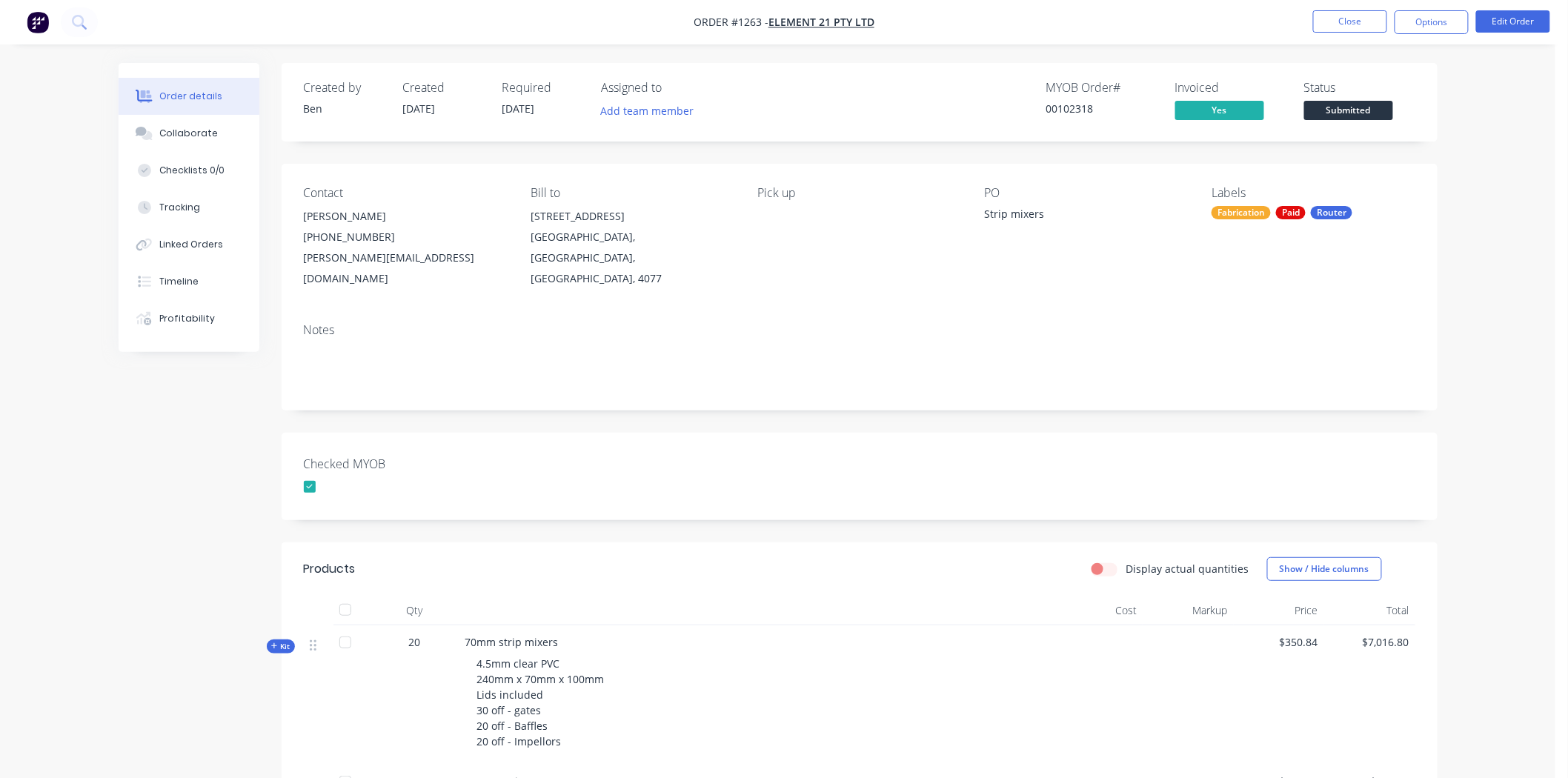
click at [1382, 106] on span "Submitted" at bounding box center [1348, 110] width 89 height 18
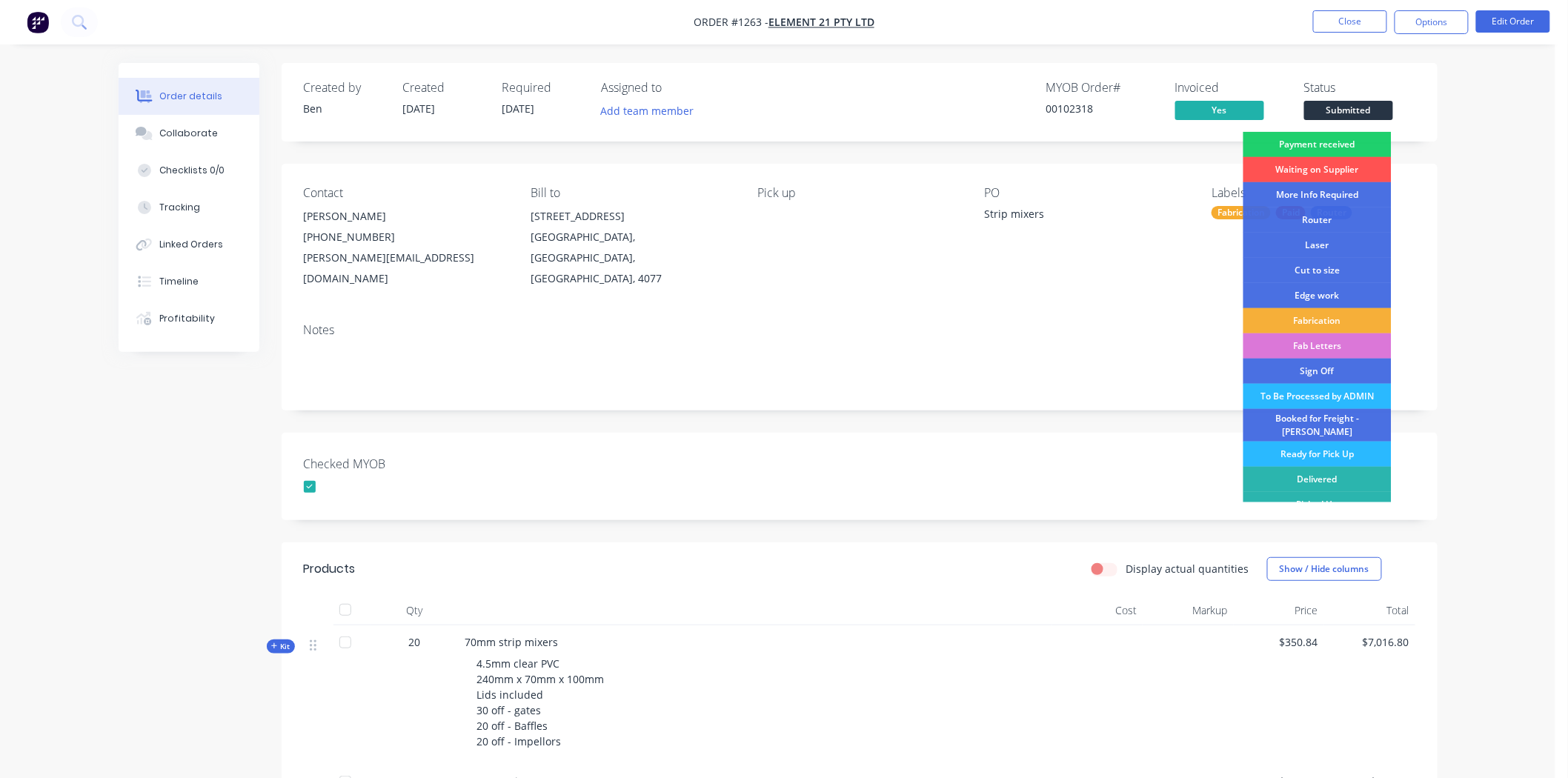
click at [1332, 137] on div "Payment received" at bounding box center [1317, 144] width 148 height 25
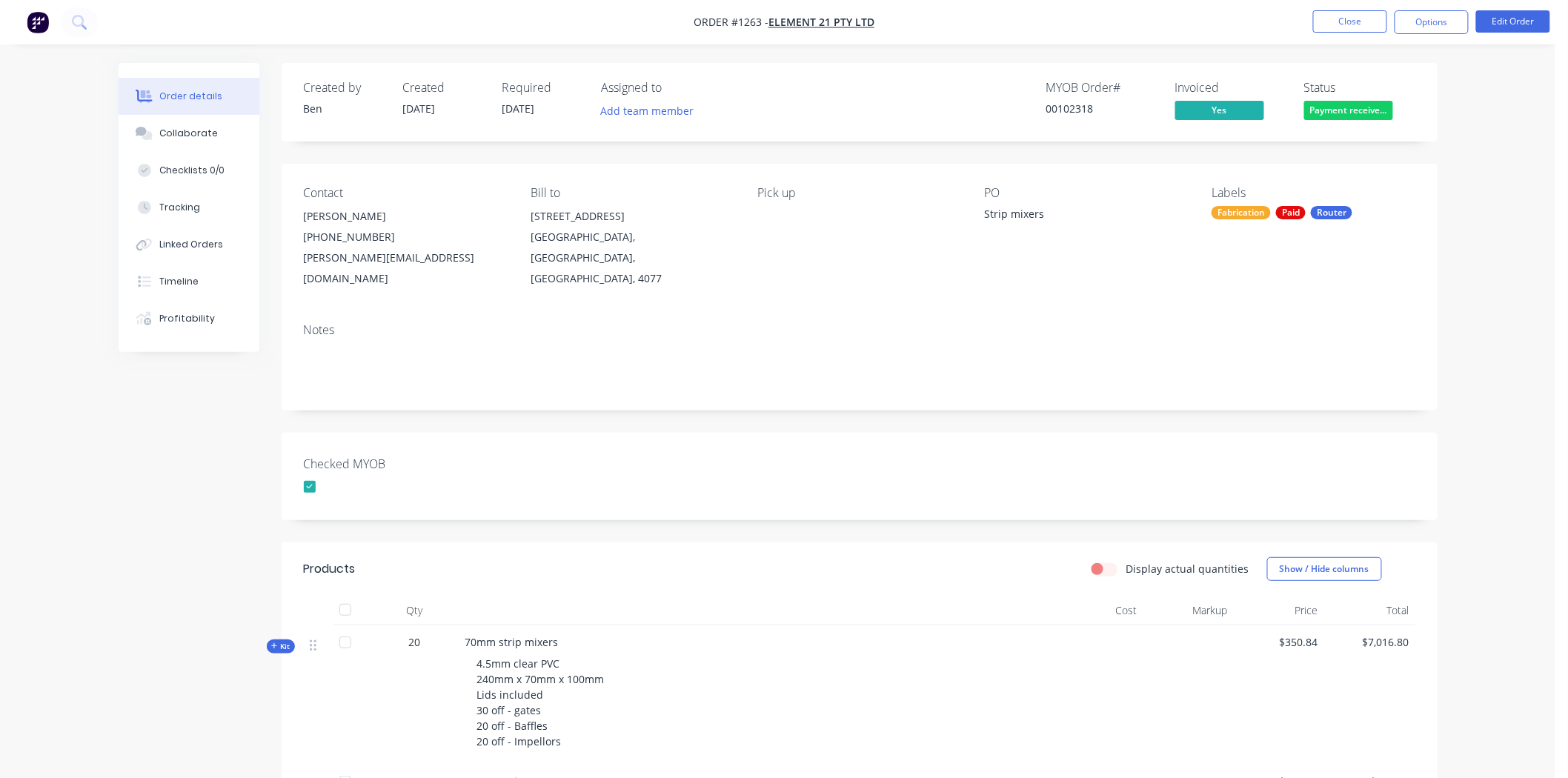
click at [876, 435] on div "Checked MYOB" at bounding box center [859, 476] width 1156 height 87
click at [1349, 17] on button "Close" at bounding box center [1349, 22] width 74 height 22
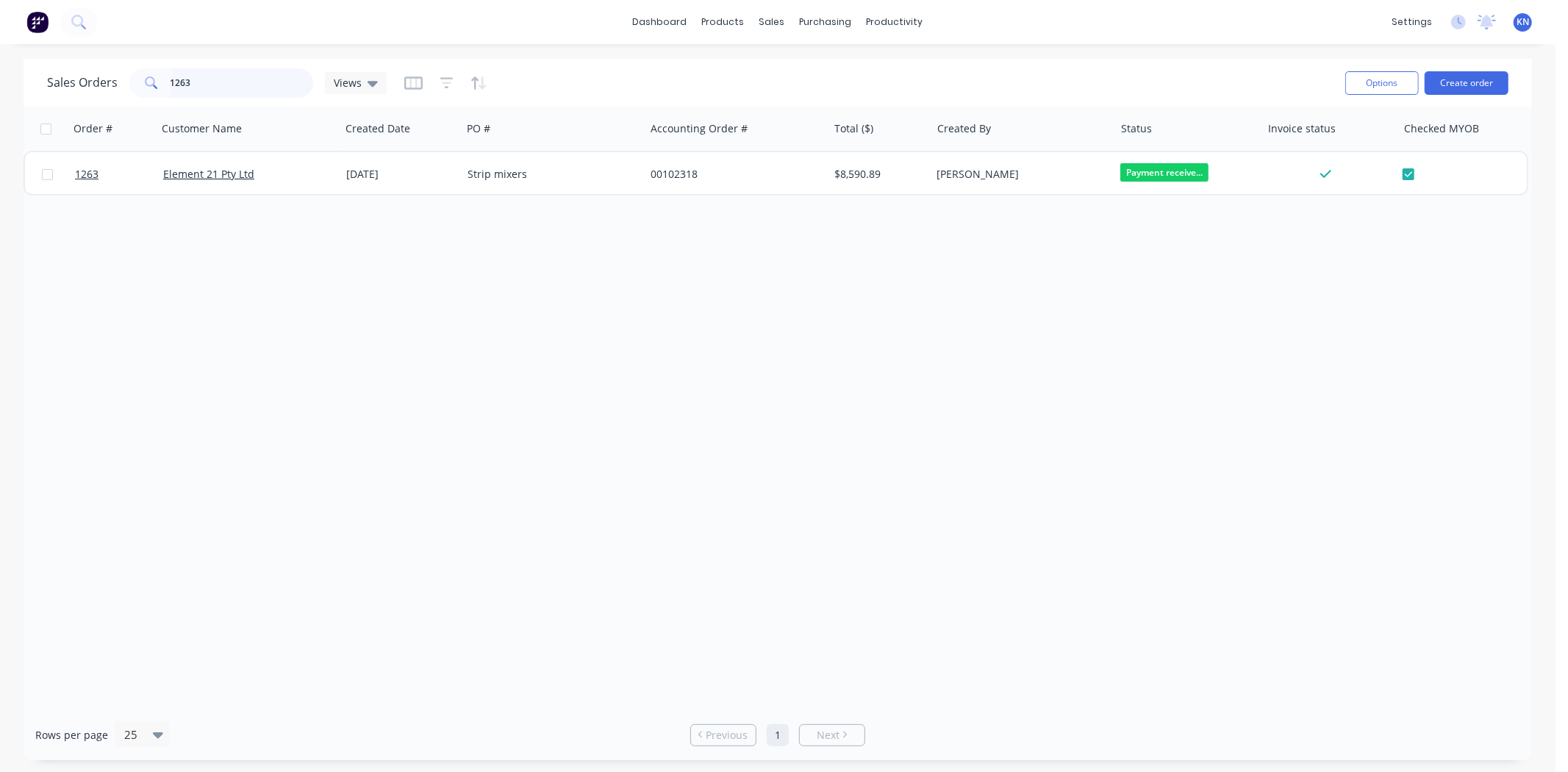
click at [199, 78] on input "1263" at bounding box center [242, 83] width 143 height 30
type input "1"
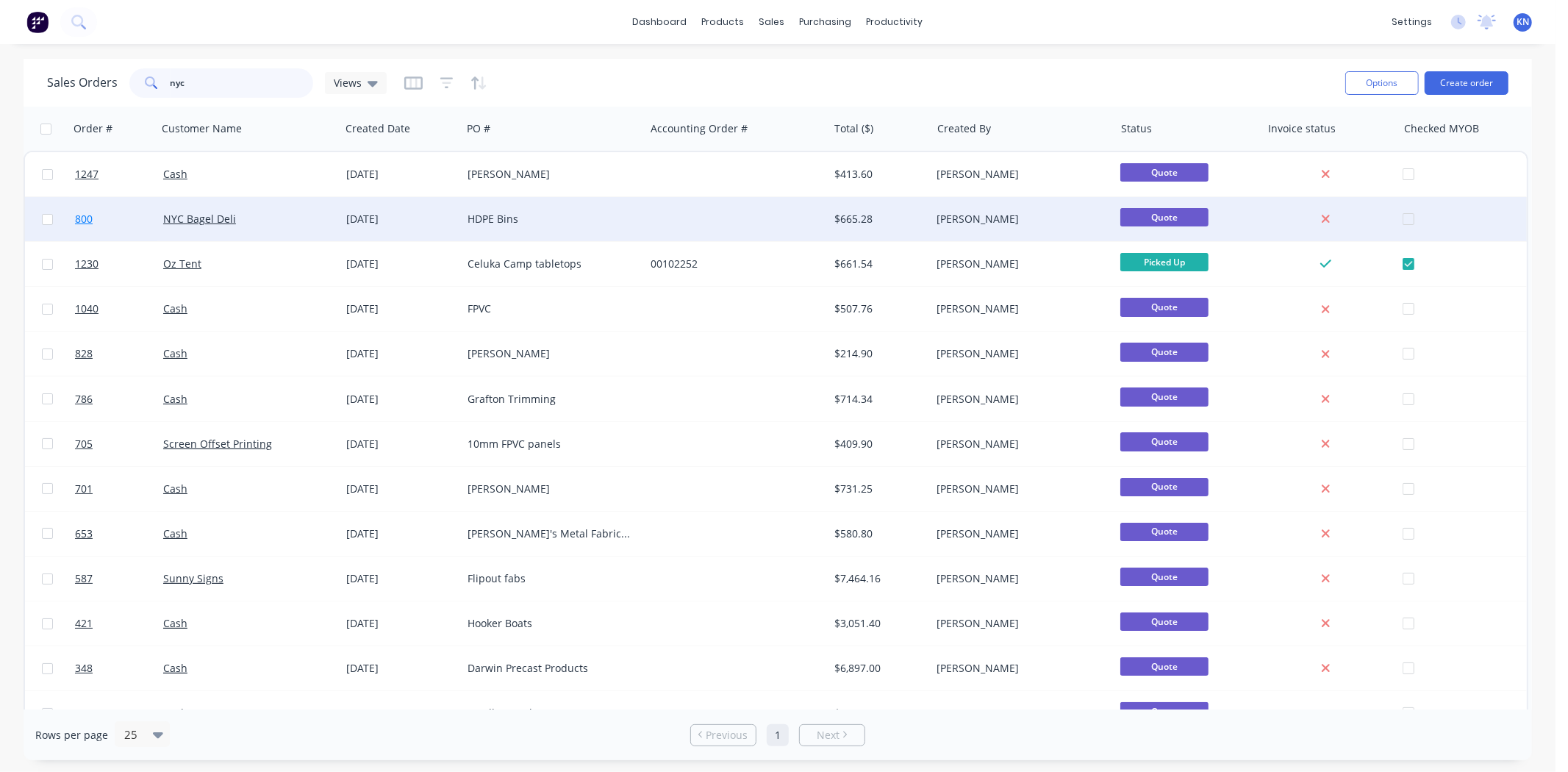
type input "nyc"
click at [106, 215] on link "800" at bounding box center [118, 220] width 88 height 44
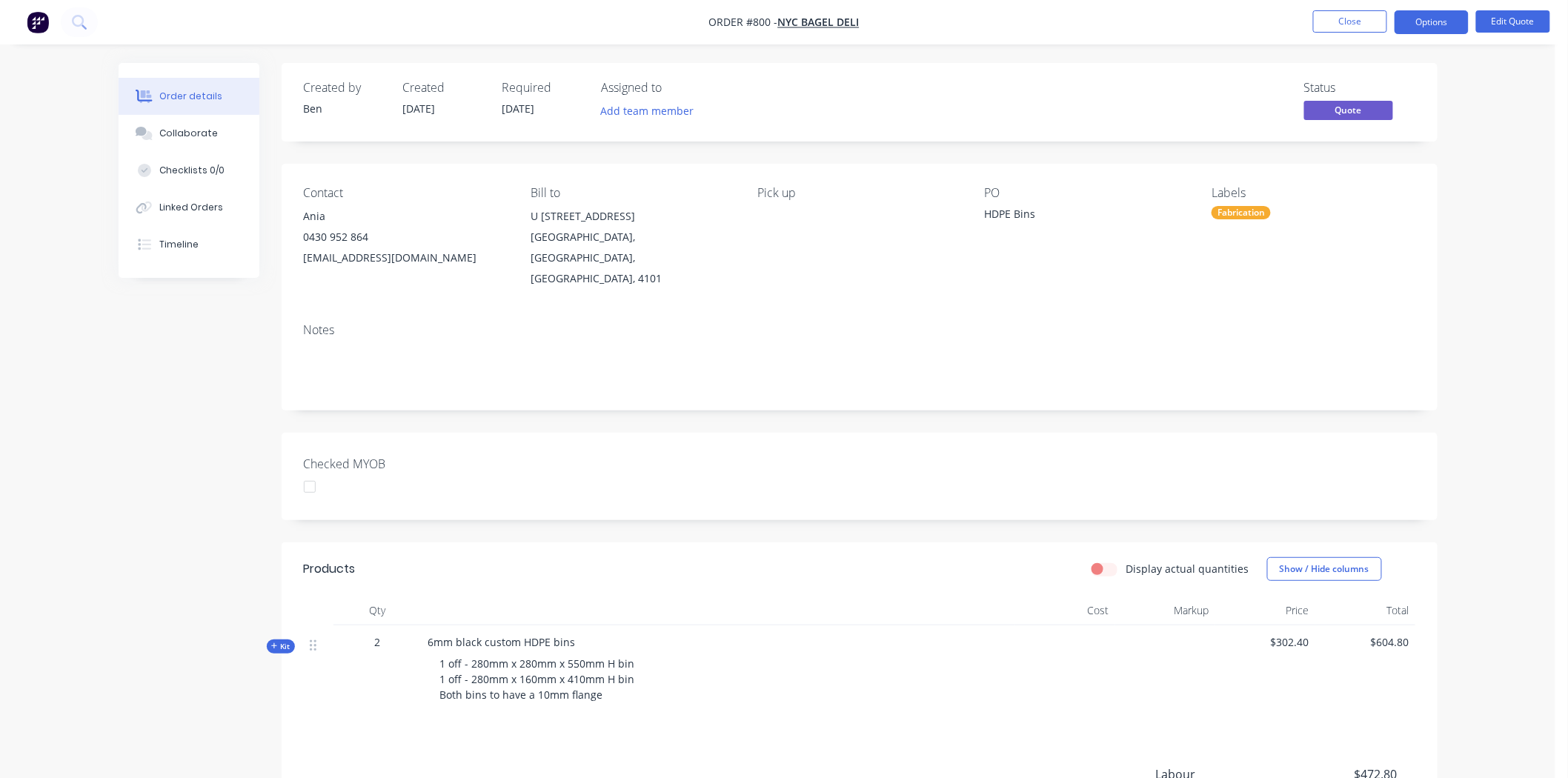
click at [309, 471] on div at bounding box center [310, 486] width 30 height 30
click at [1437, 19] on button "Options" at bounding box center [1431, 22] width 74 height 24
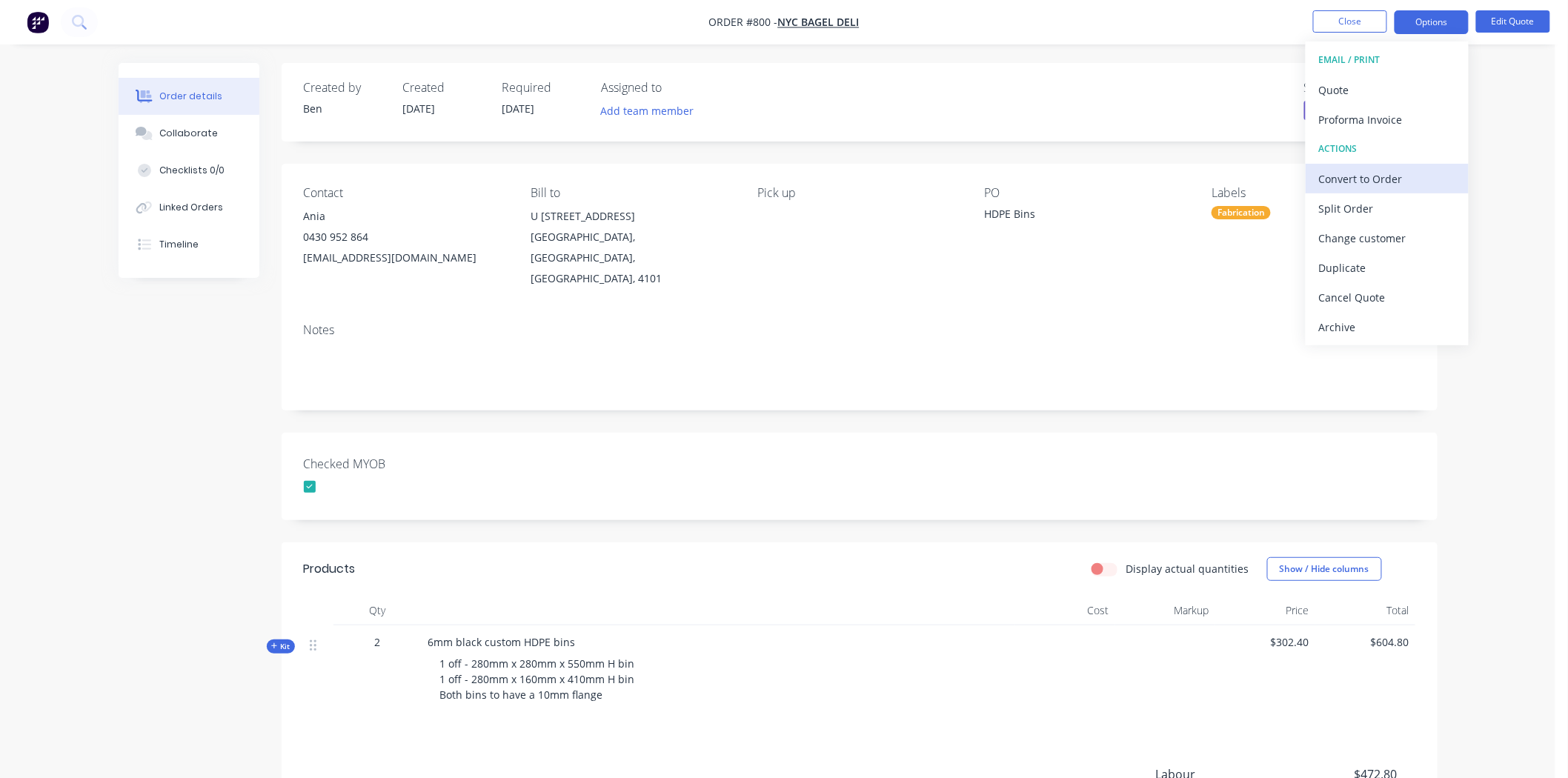
click at [1361, 176] on div "Convert to Order" at bounding box center [1387, 179] width 136 height 22
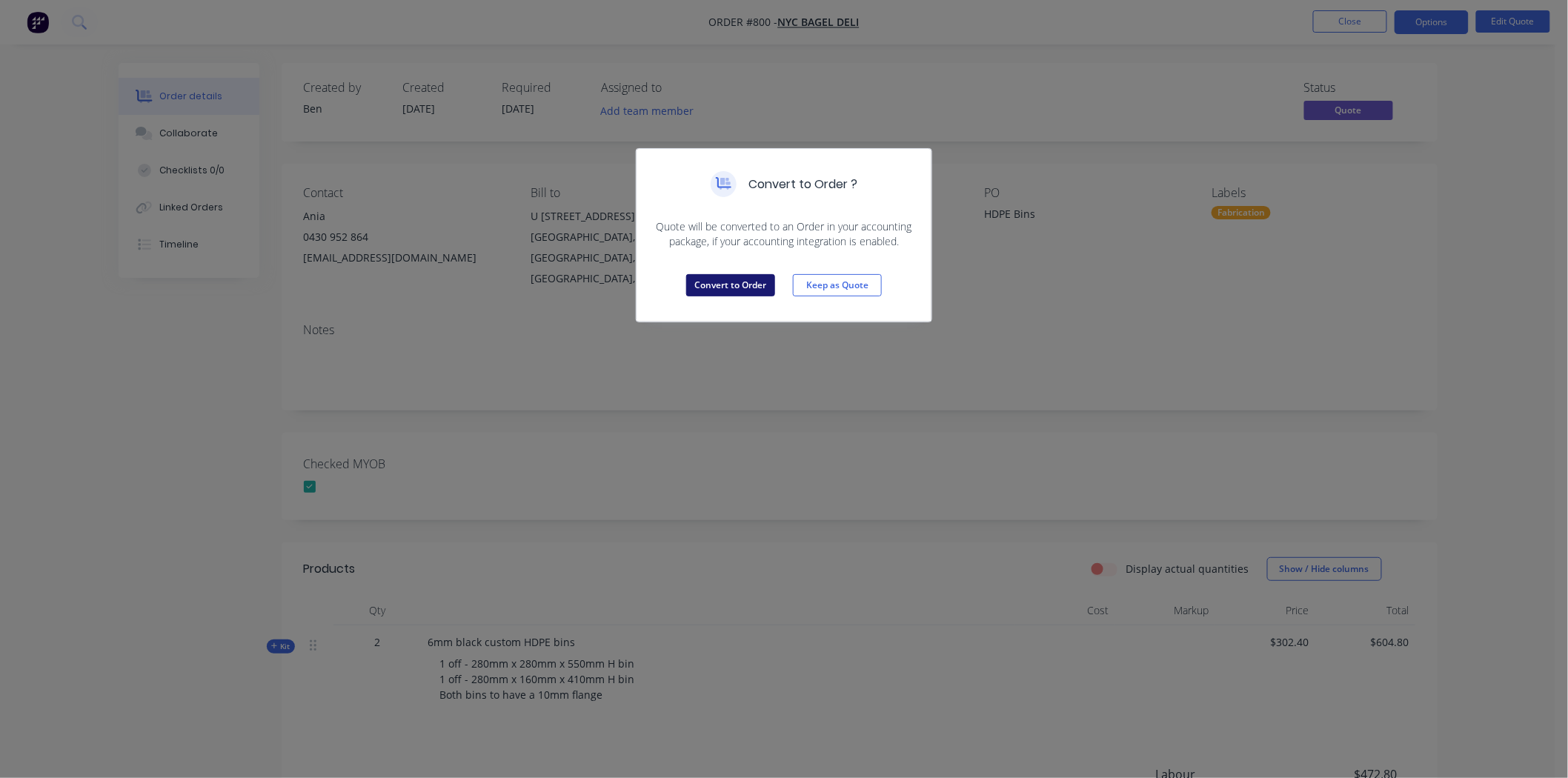
click at [726, 283] on button "Convert to Order" at bounding box center [730, 285] width 89 height 22
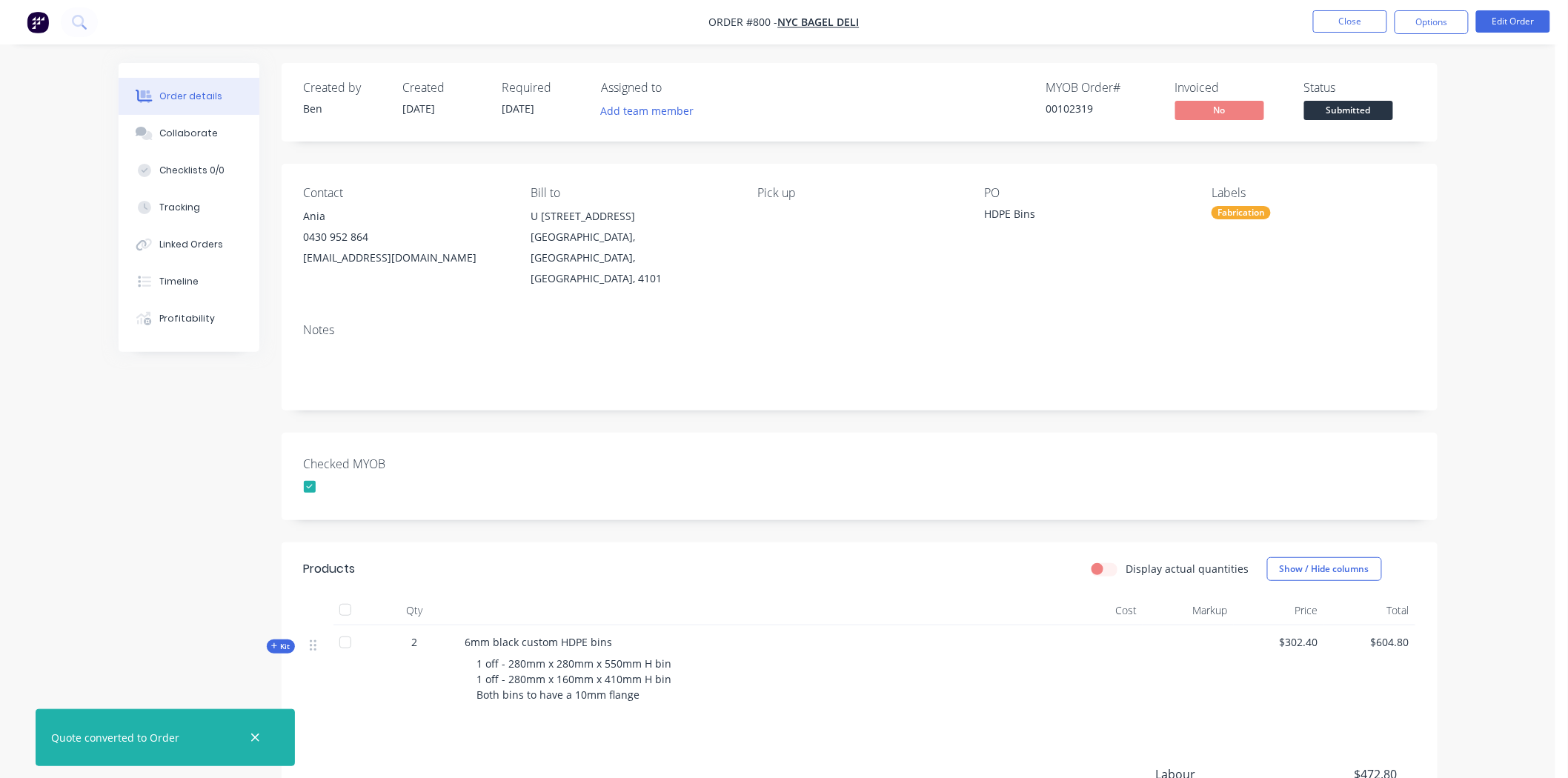
click at [1357, 106] on span "Submitted" at bounding box center [1348, 110] width 89 height 18
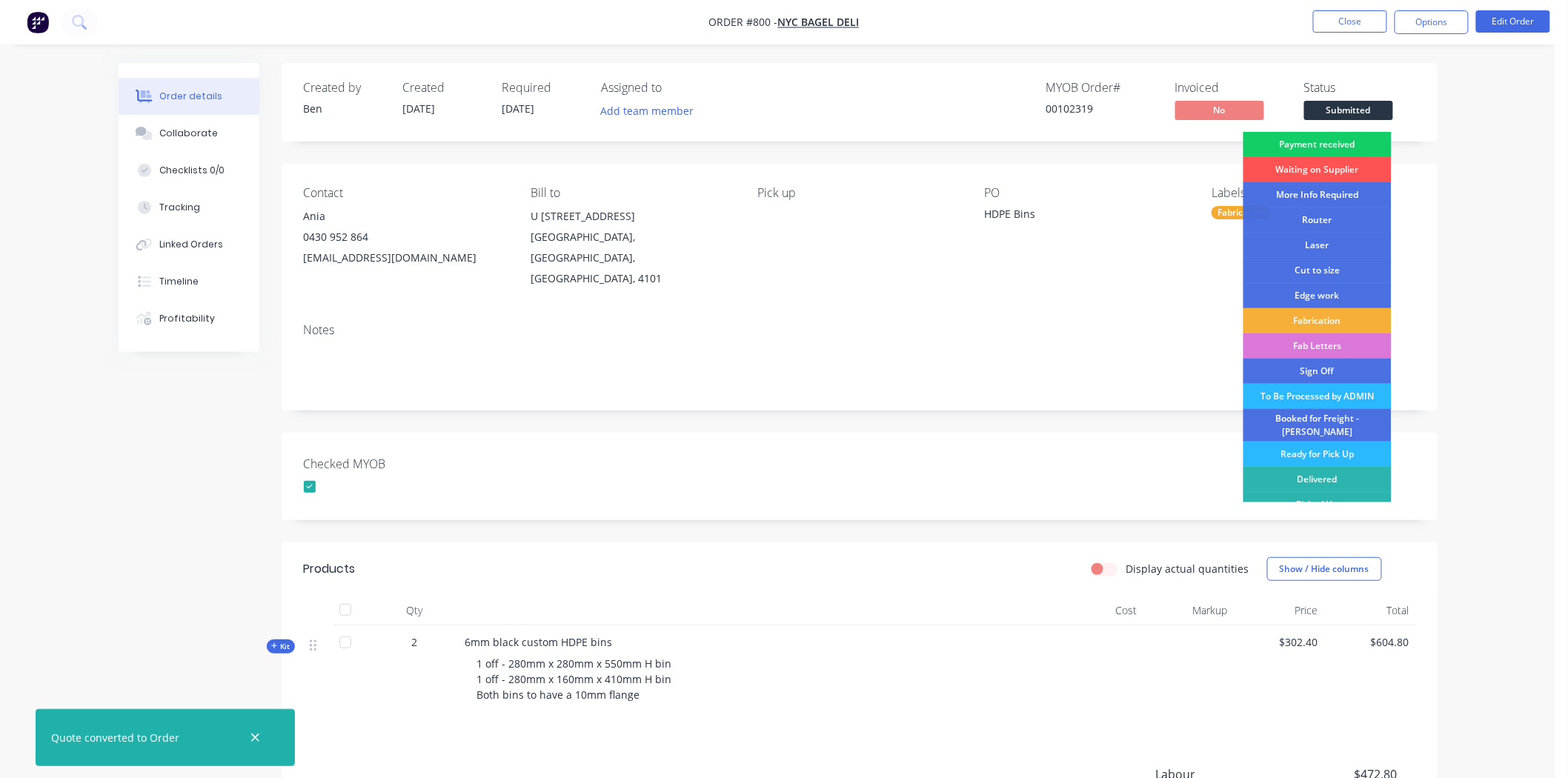
click at [1342, 143] on div "Payment received" at bounding box center [1317, 144] width 148 height 25
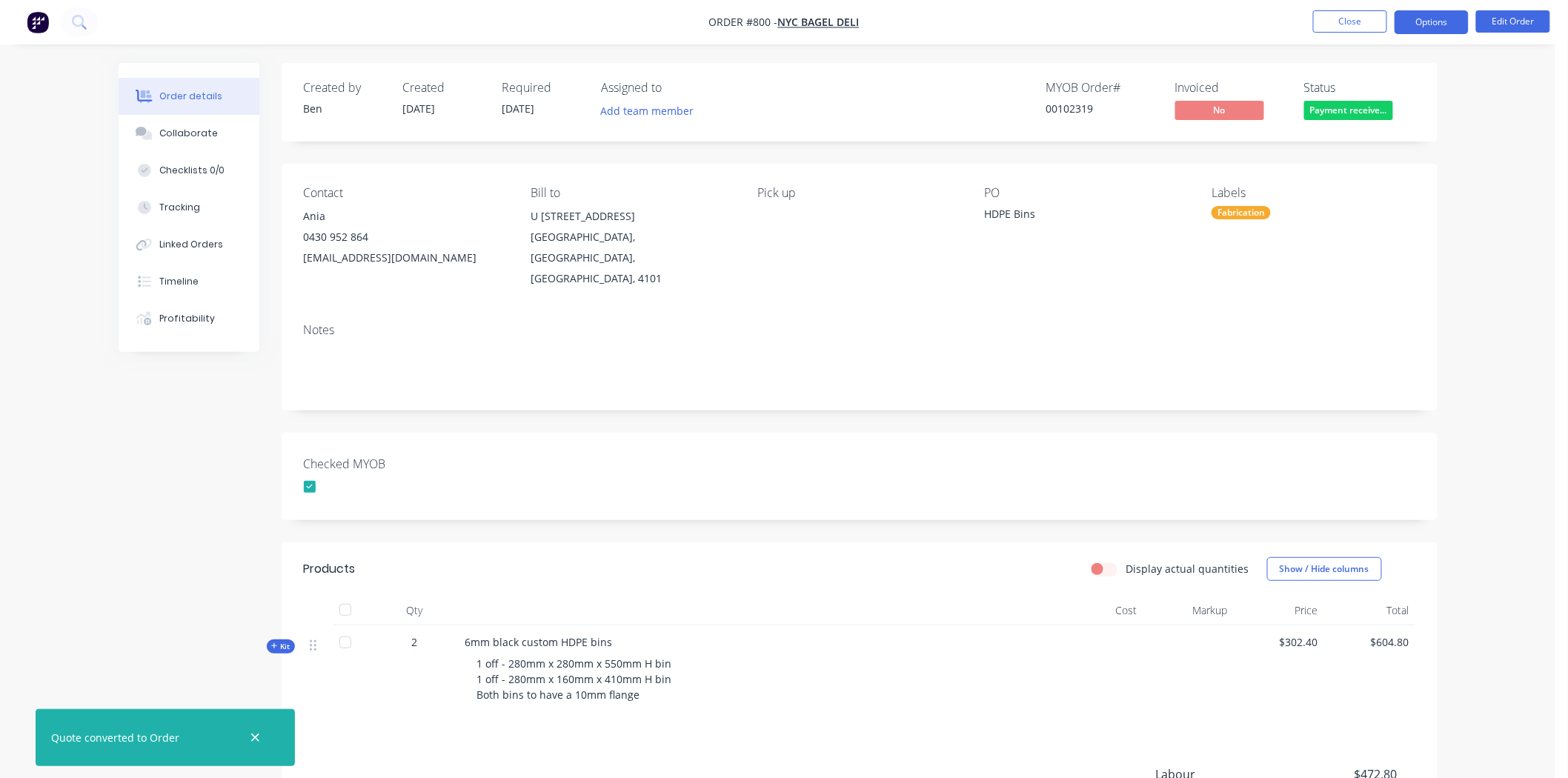
click at [1426, 20] on button "Options" at bounding box center [1431, 22] width 74 height 24
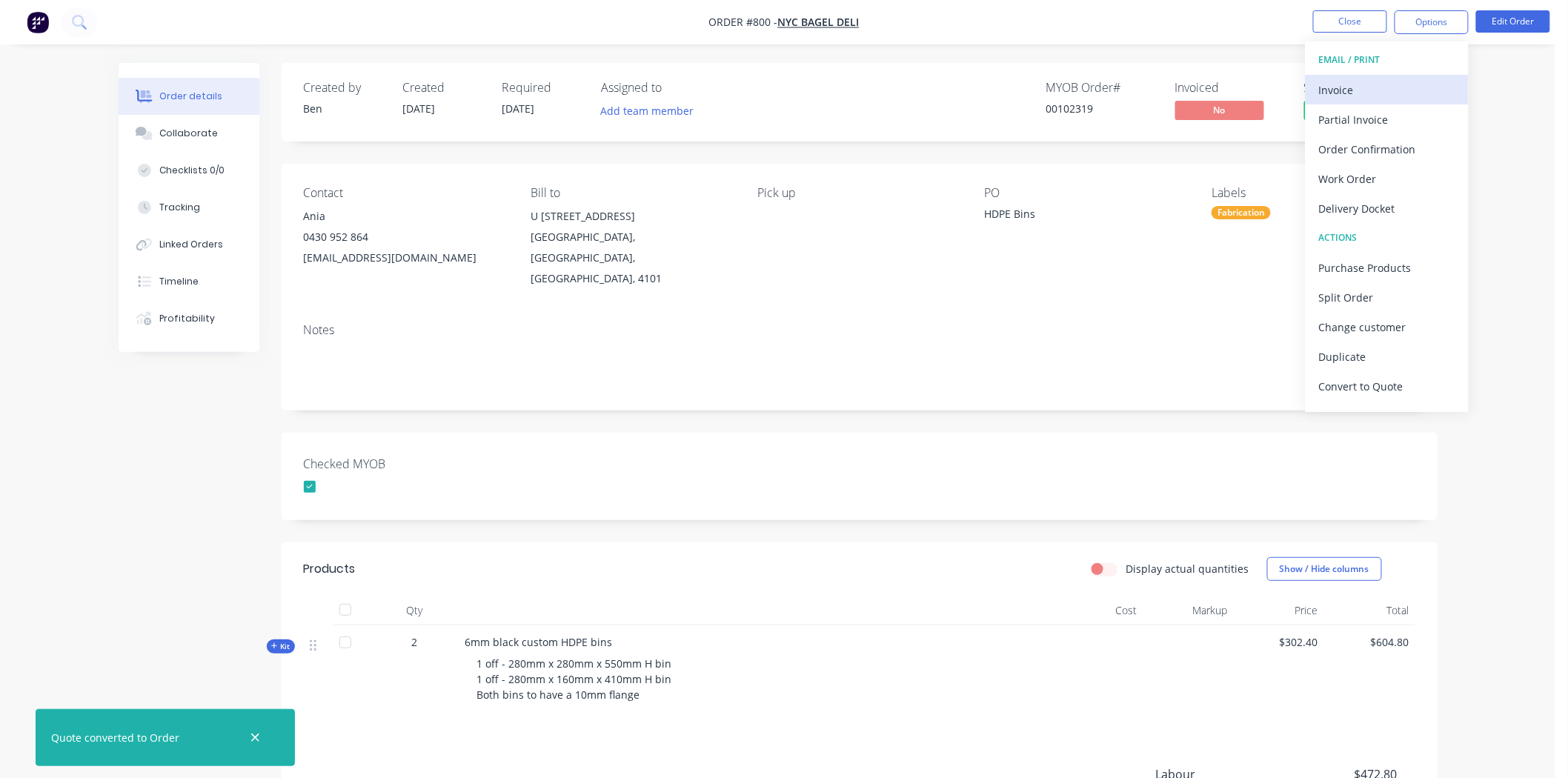
click at [1360, 85] on div "Invoice" at bounding box center [1387, 90] width 136 height 22
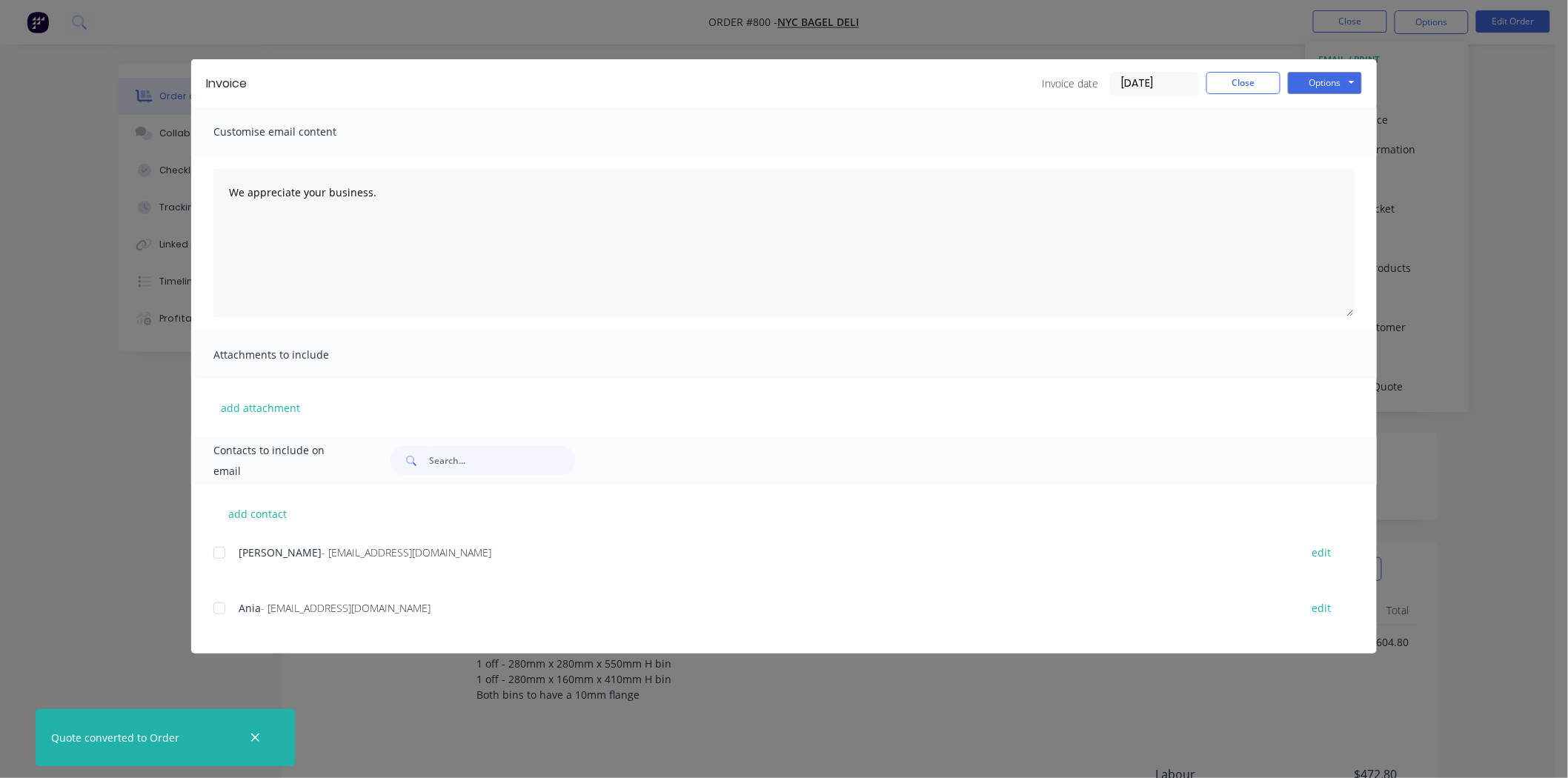
click at [1160, 80] on input "[DATE]" at bounding box center [1154, 84] width 87 height 22
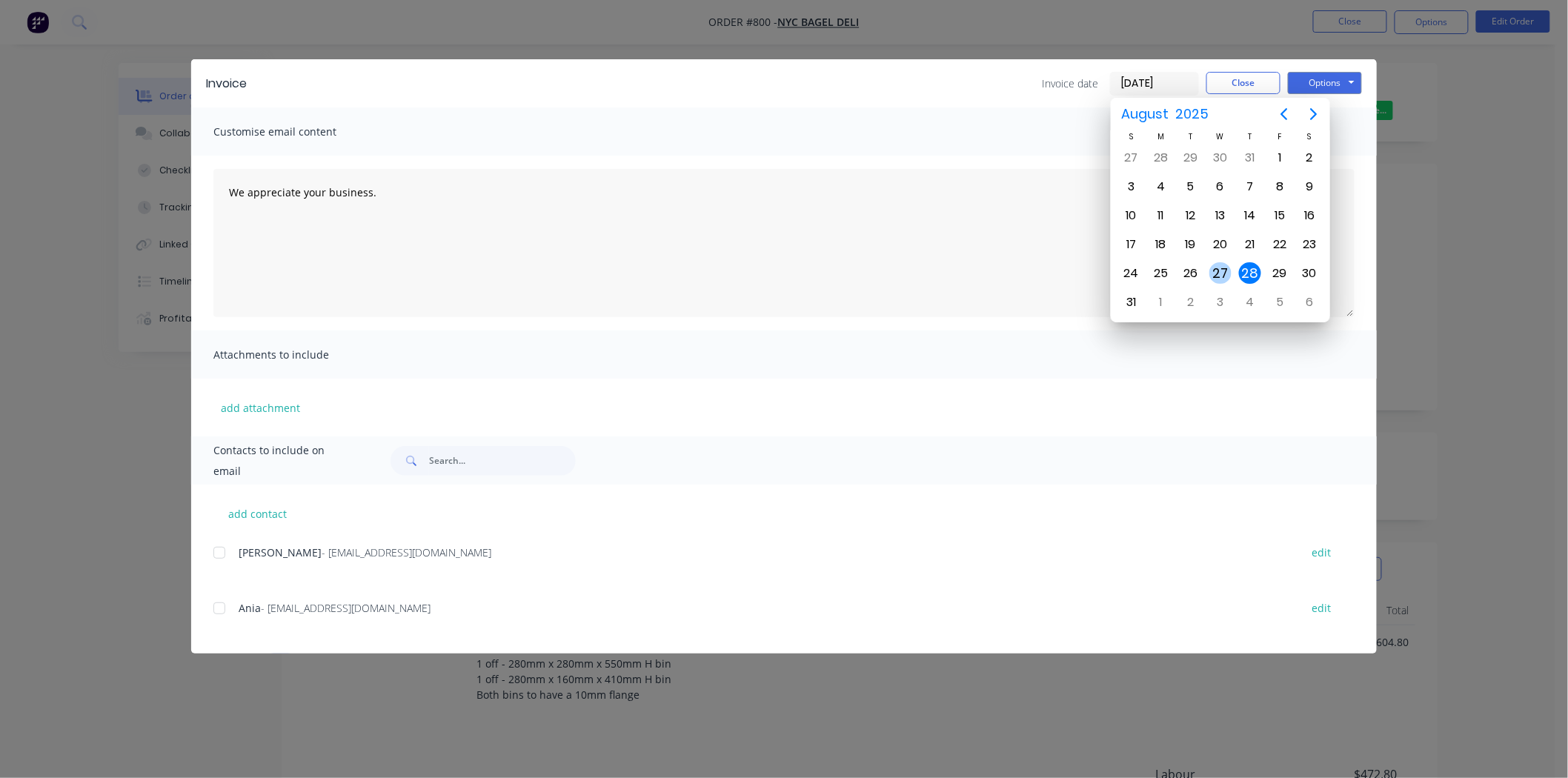
click at [1218, 267] on div "27" at bounding box center [1220, 273] width 22 height 22
type input "[DATE]"
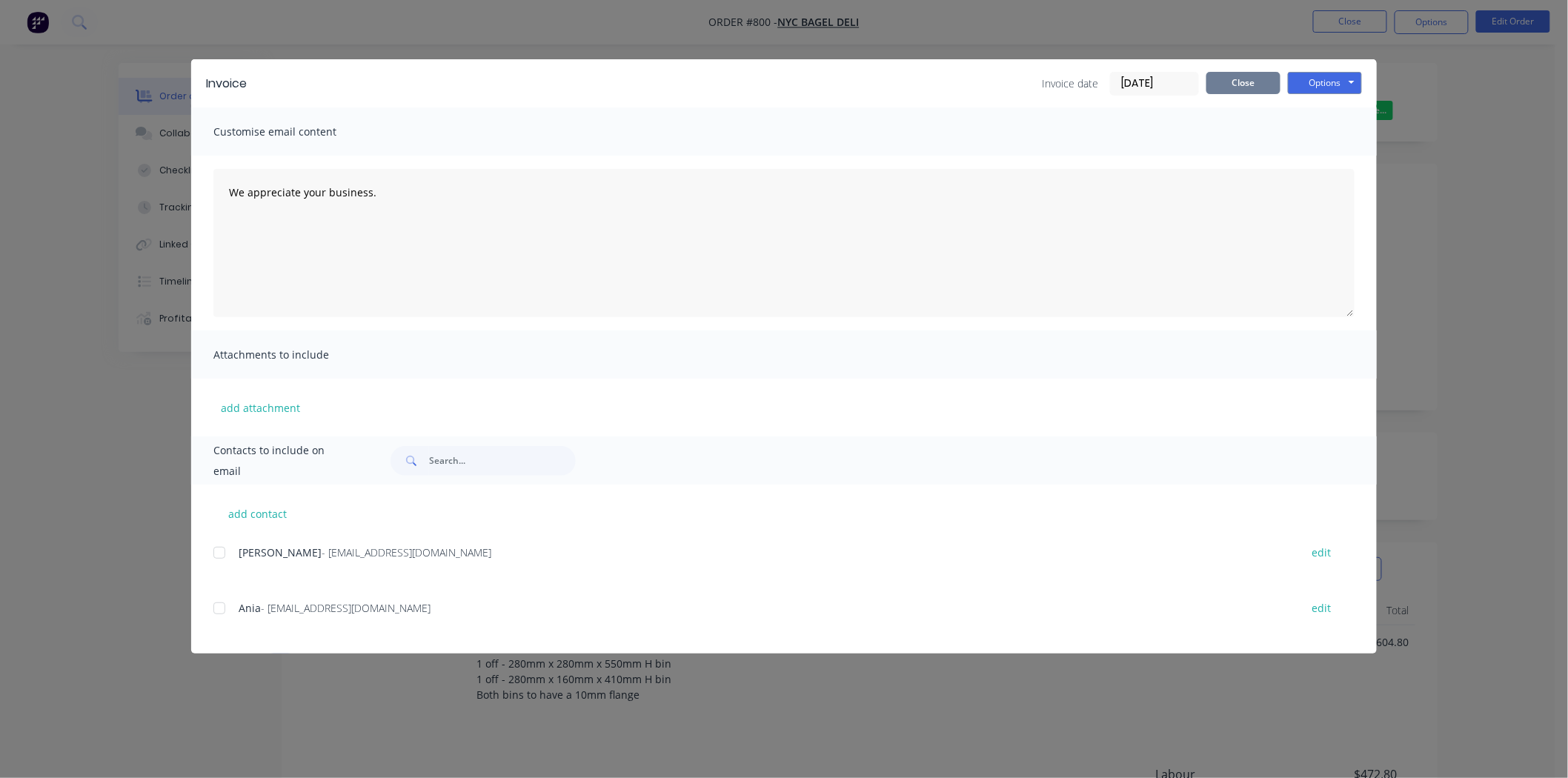
click at [1252, 82] on button "Close" at bounding box center [1242, 83] width 74 height 22
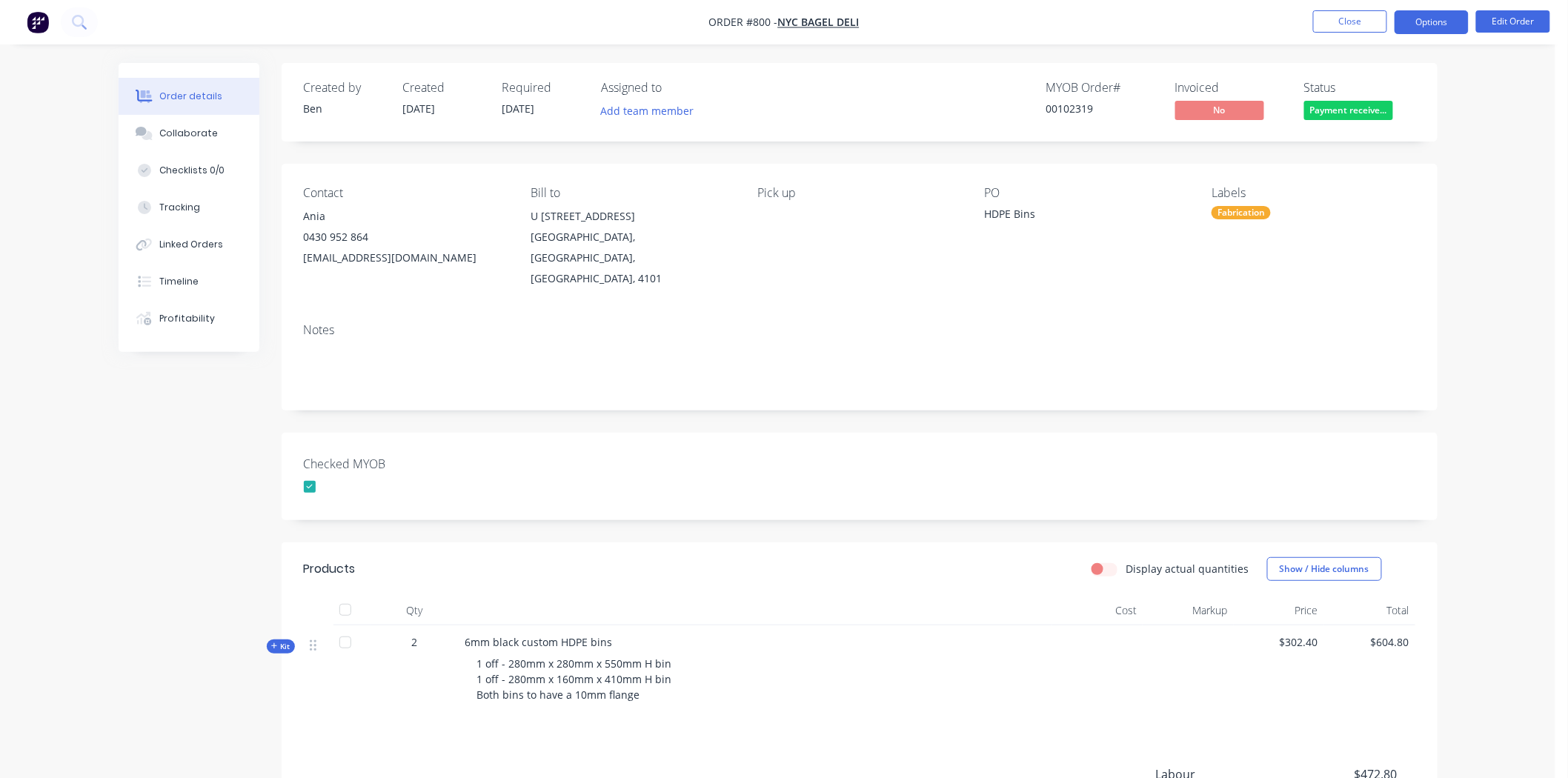
click at [1436, 25] on button "Options" at bounding box center [1431, 22] width 74 height 24
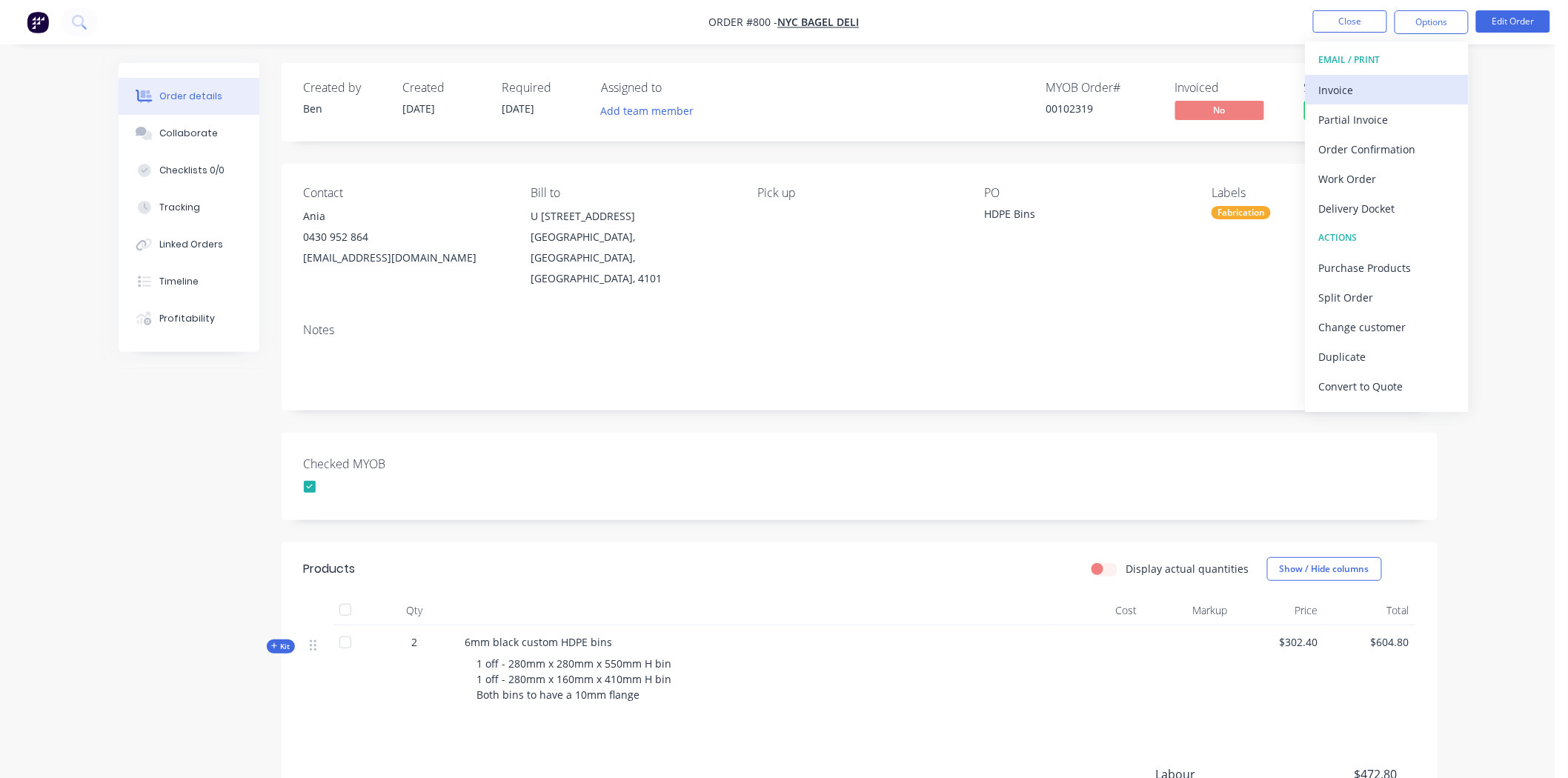
click at [1343, 85] on div "Invoice" at bounding box center [1387, 90] width 136 height 22
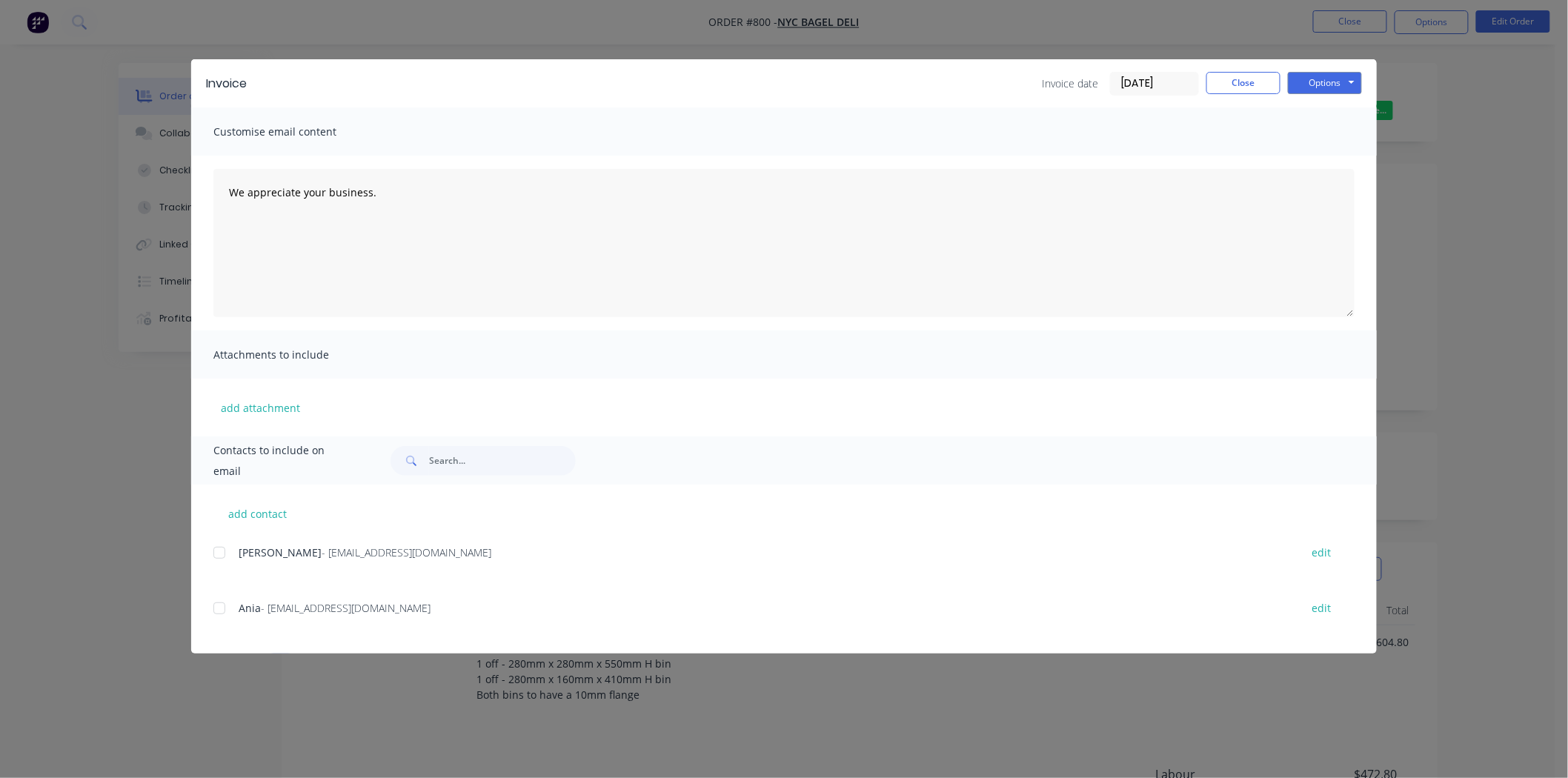
click at [1135, 82] on input "[DATE]" at bounding box center [1154, 84] width 87 height 22
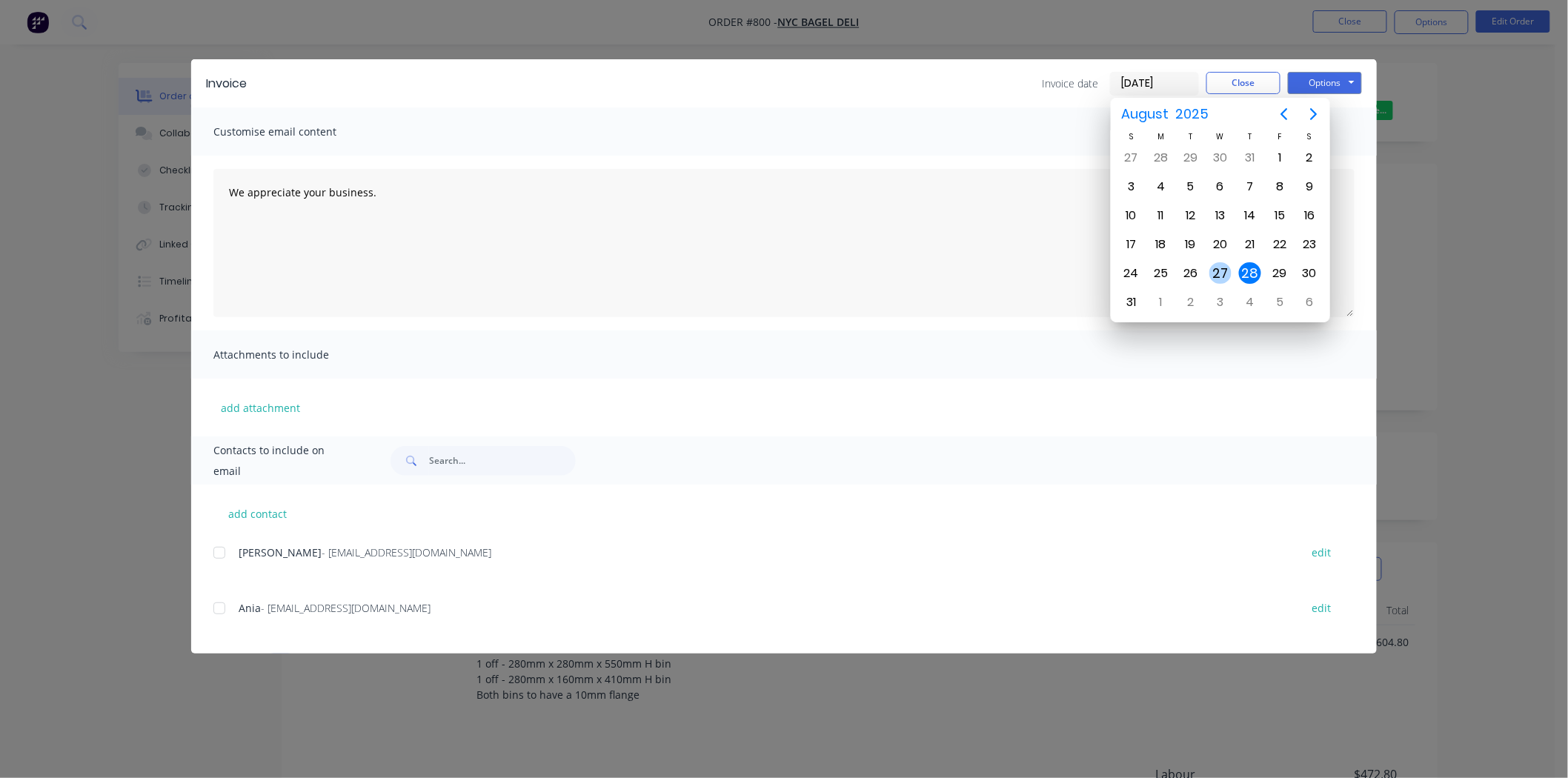
click at [1223, 263] on div "27" at bounding box center [1220, 273] width 22 height 22
type input "[DATE]"
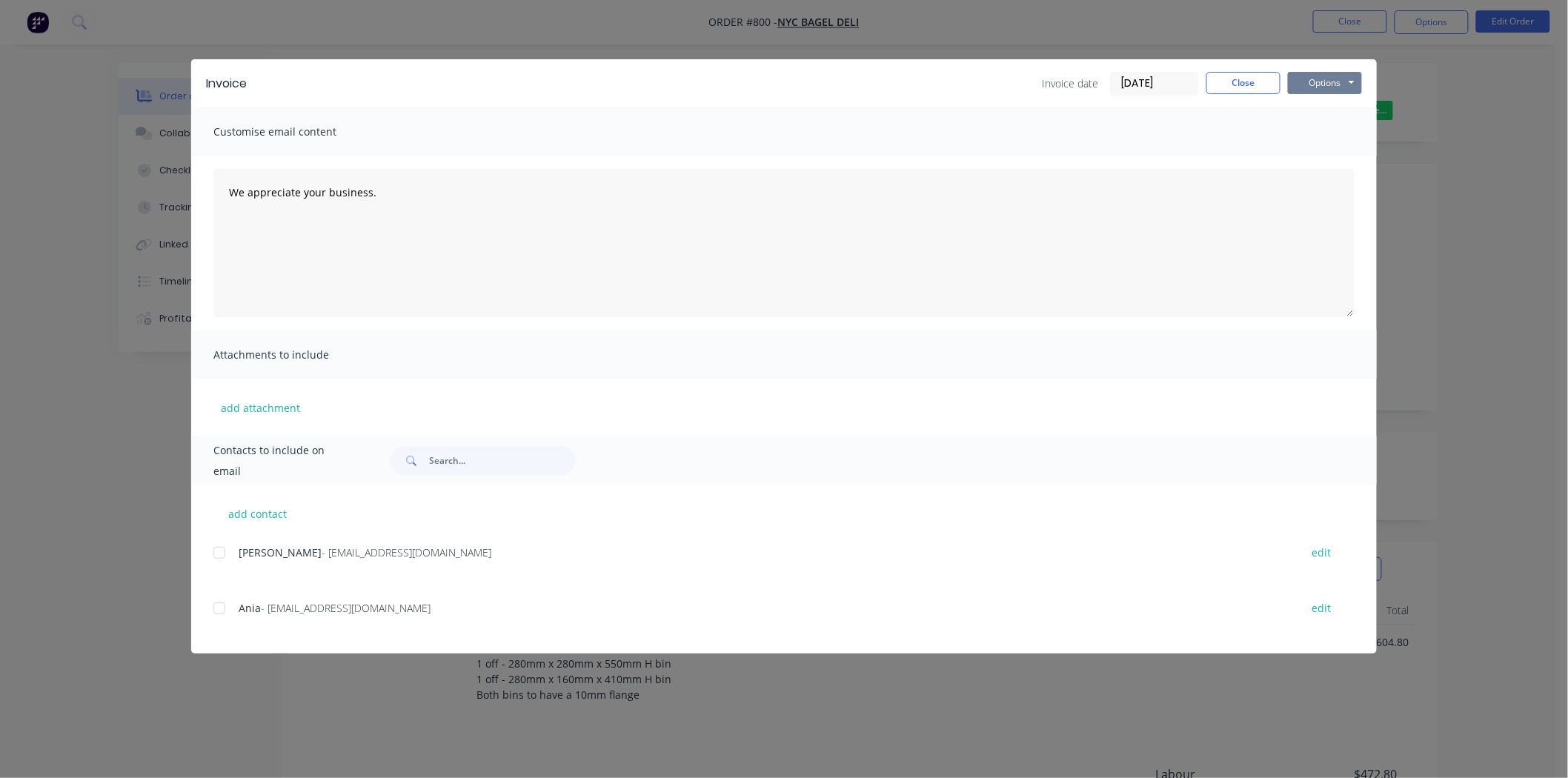
click at [1316, 80] on button "Options" at bounding box center [1324, 83] width 74 height 22
click at [1326, 134] on button "Print" at bounding box center [1335, 134] width 94 height 25
click at [1246, 82] on button "Close" at bounding box center [1242, 83] width 74 height 22
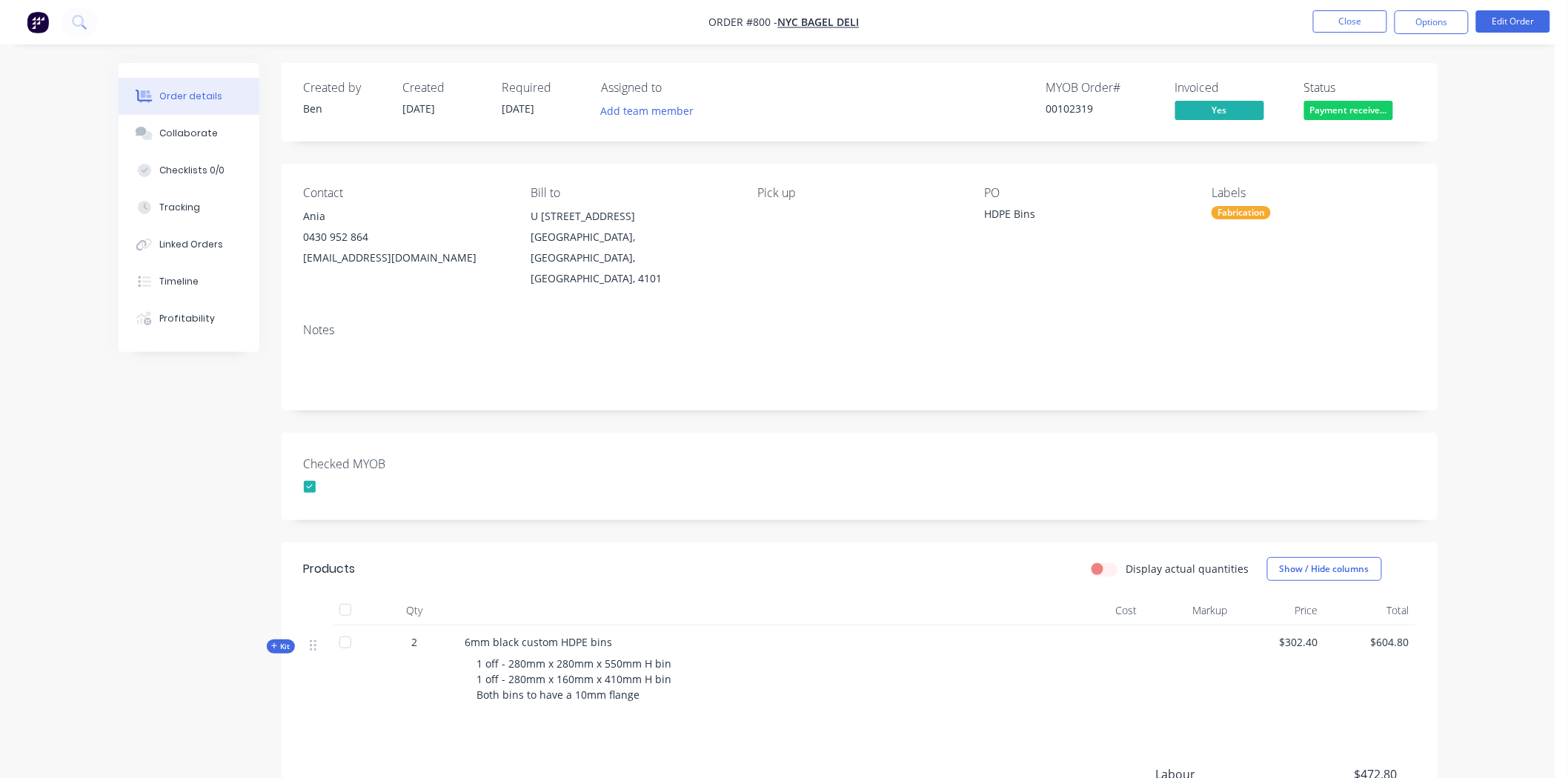
click at [1265, 210] on div "Fabrication" at bounding box center [1241, 213] width 60 height 13
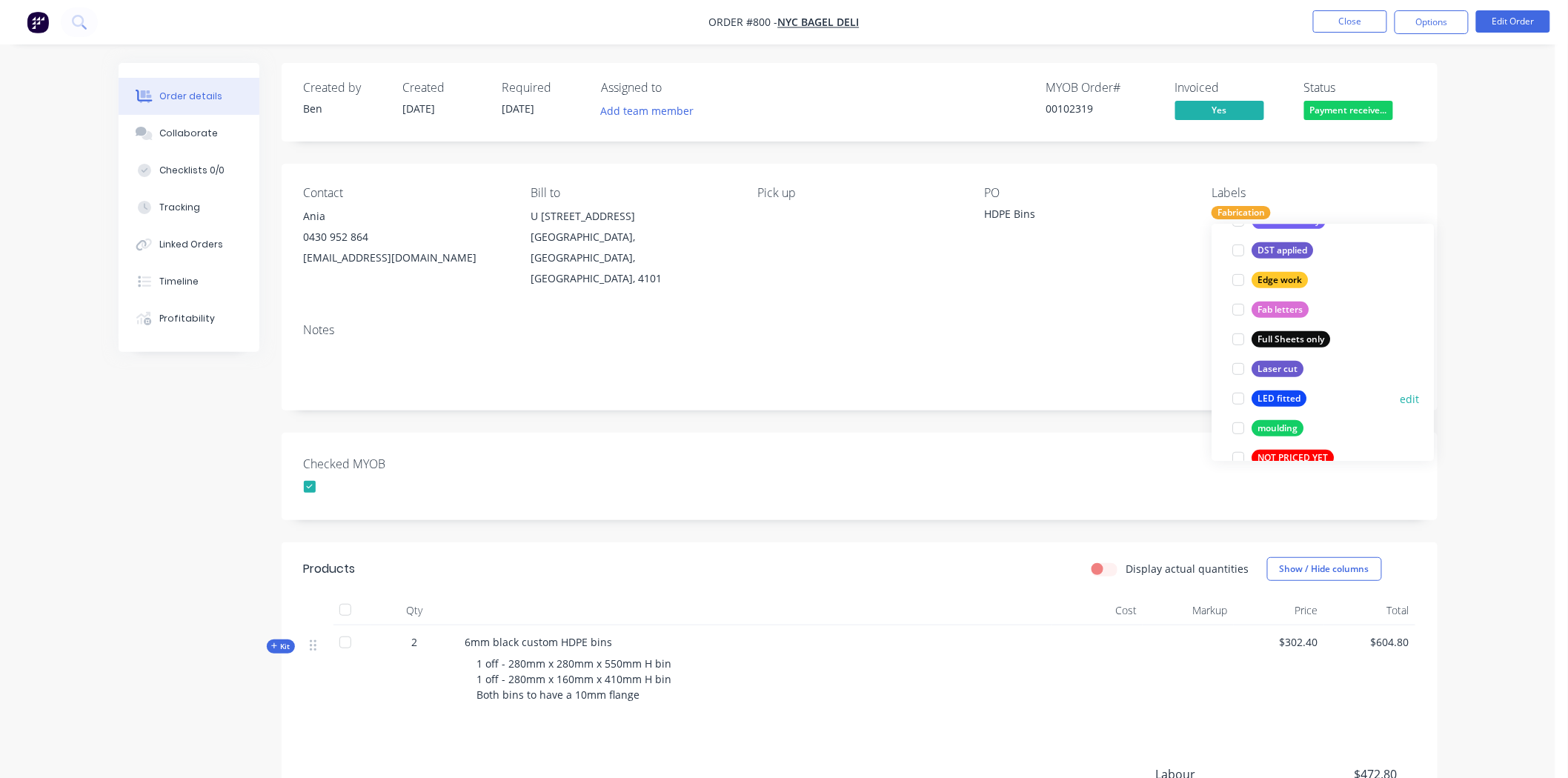
scroll to position [411, 0]
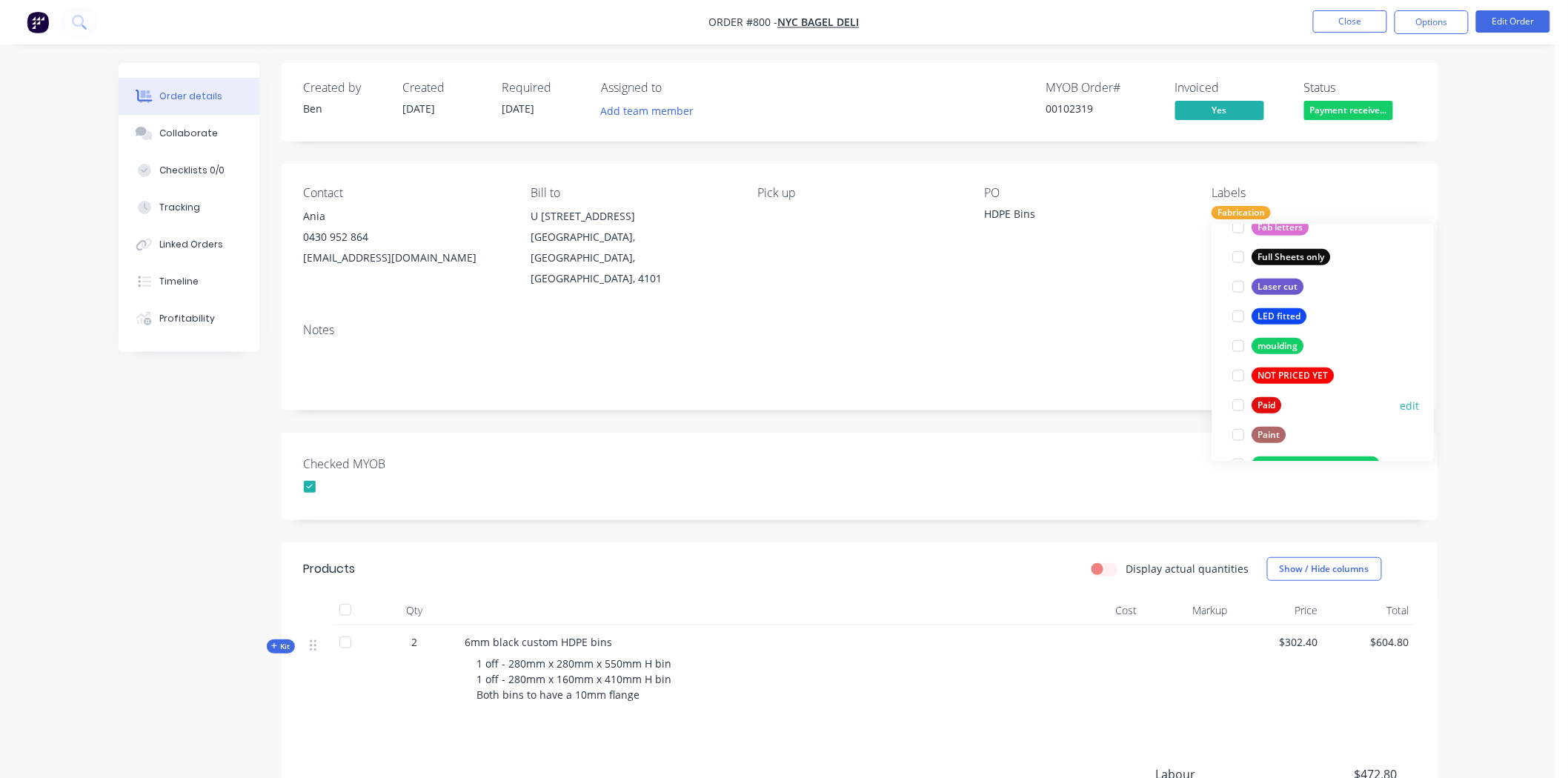
click at [1239, 408] on div at bounding box center [1239, 405] width 30 height 30
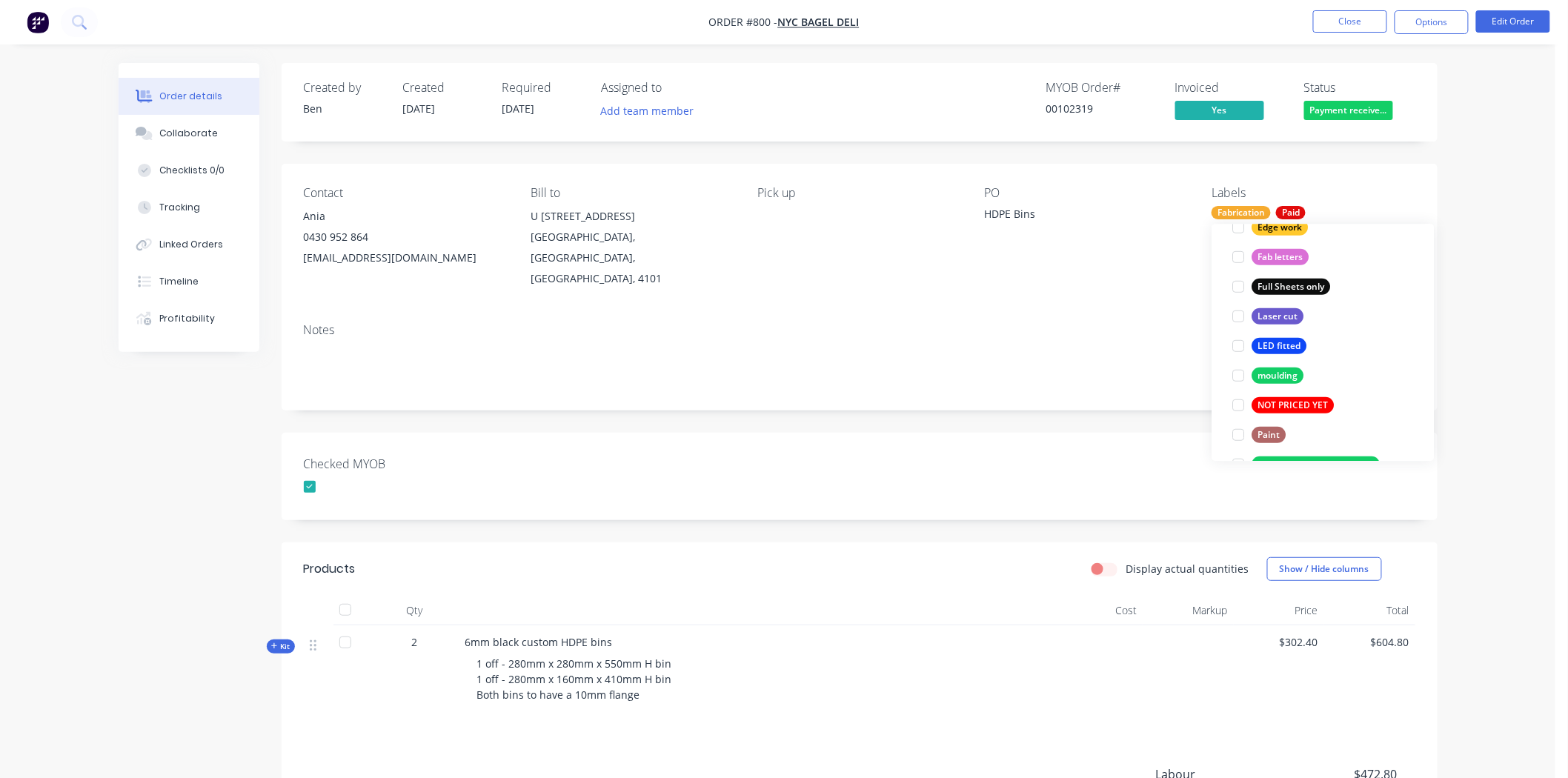
scroll to position [0, 0]
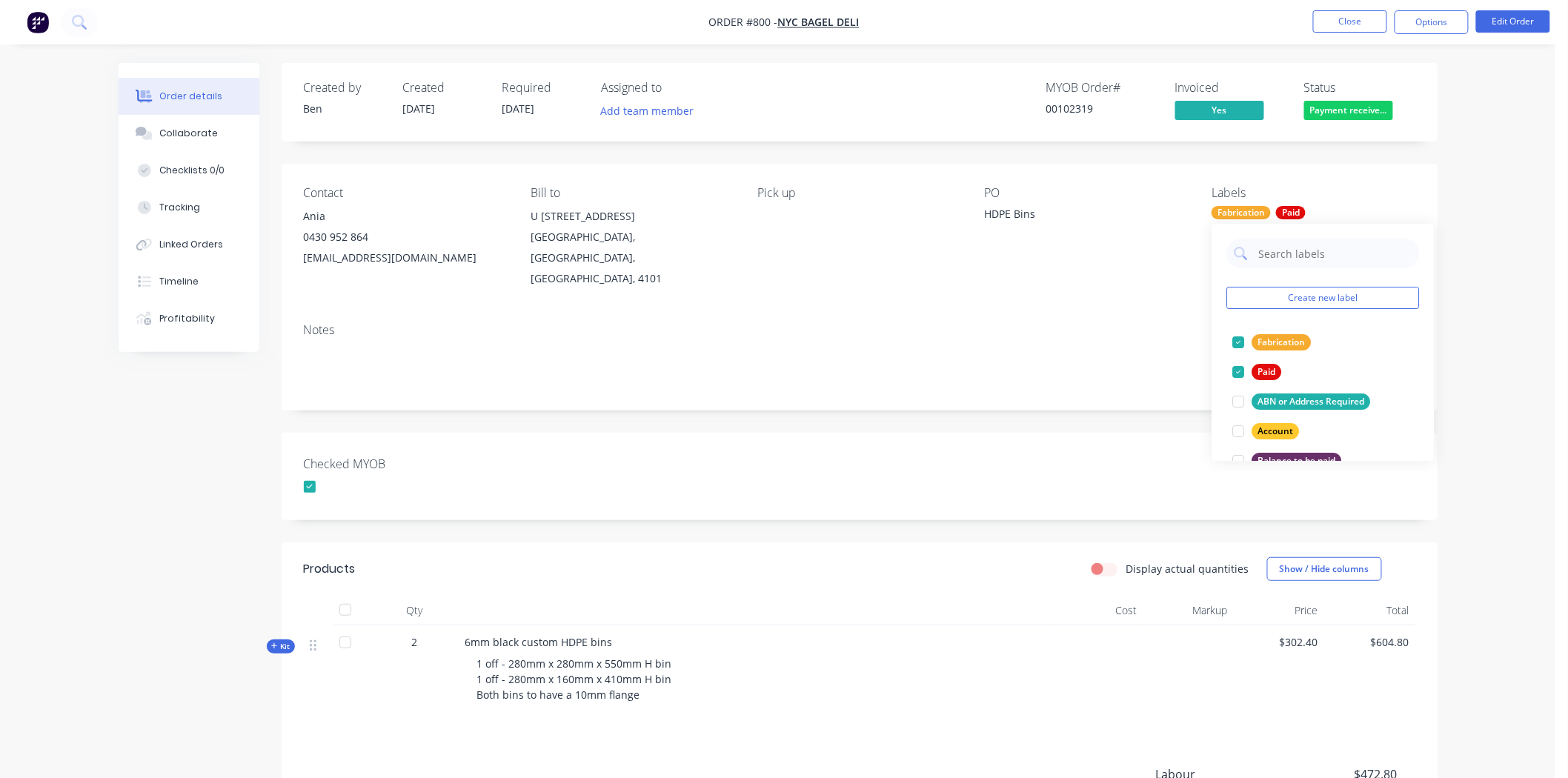
click at [1085, 379] on div "Notes" at bounding box center [859, 360] width 1156 height 99
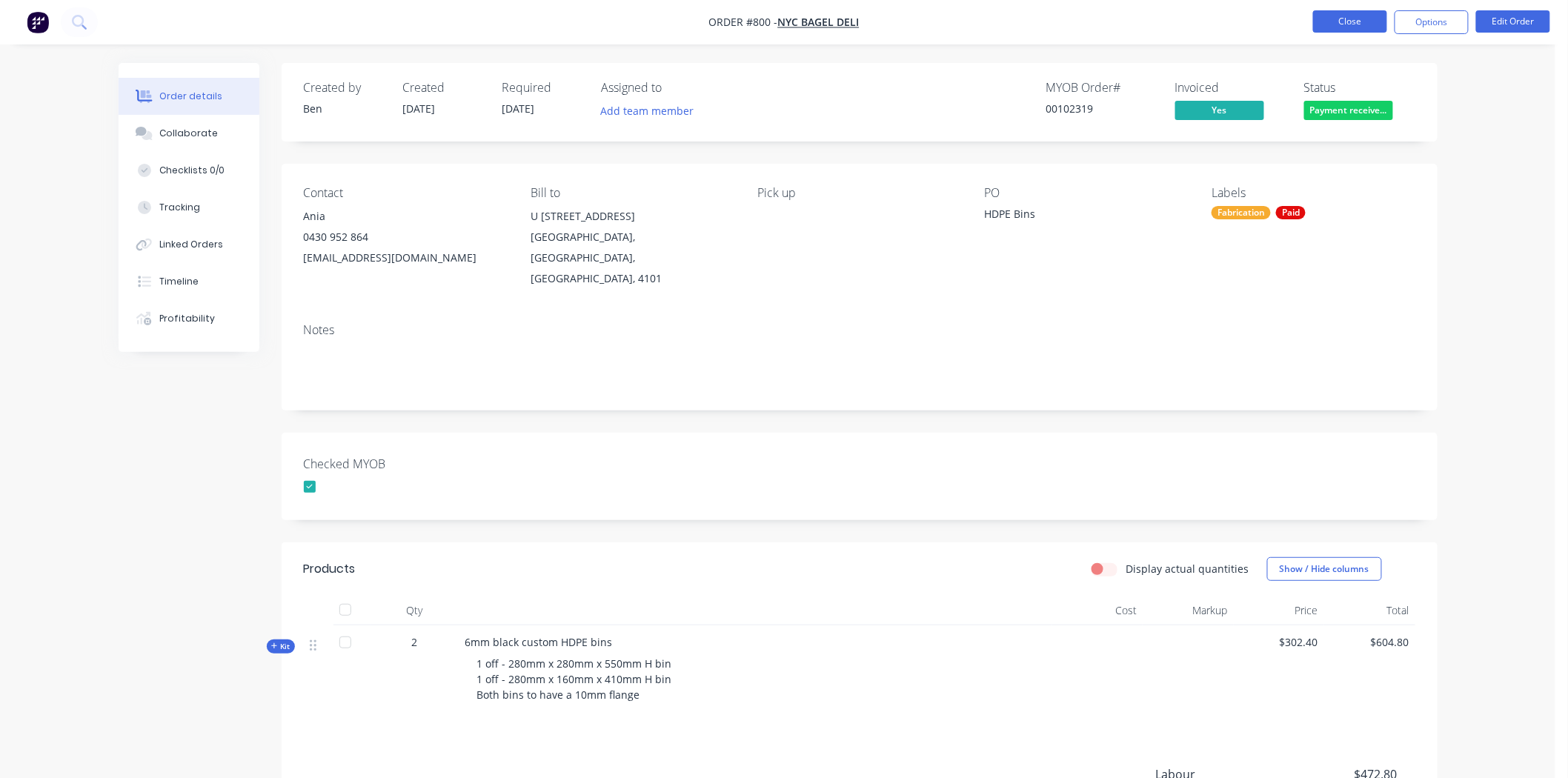
click at [1354, 23] on button "Close" at bounding box center [1349, 22] width 74 height 22
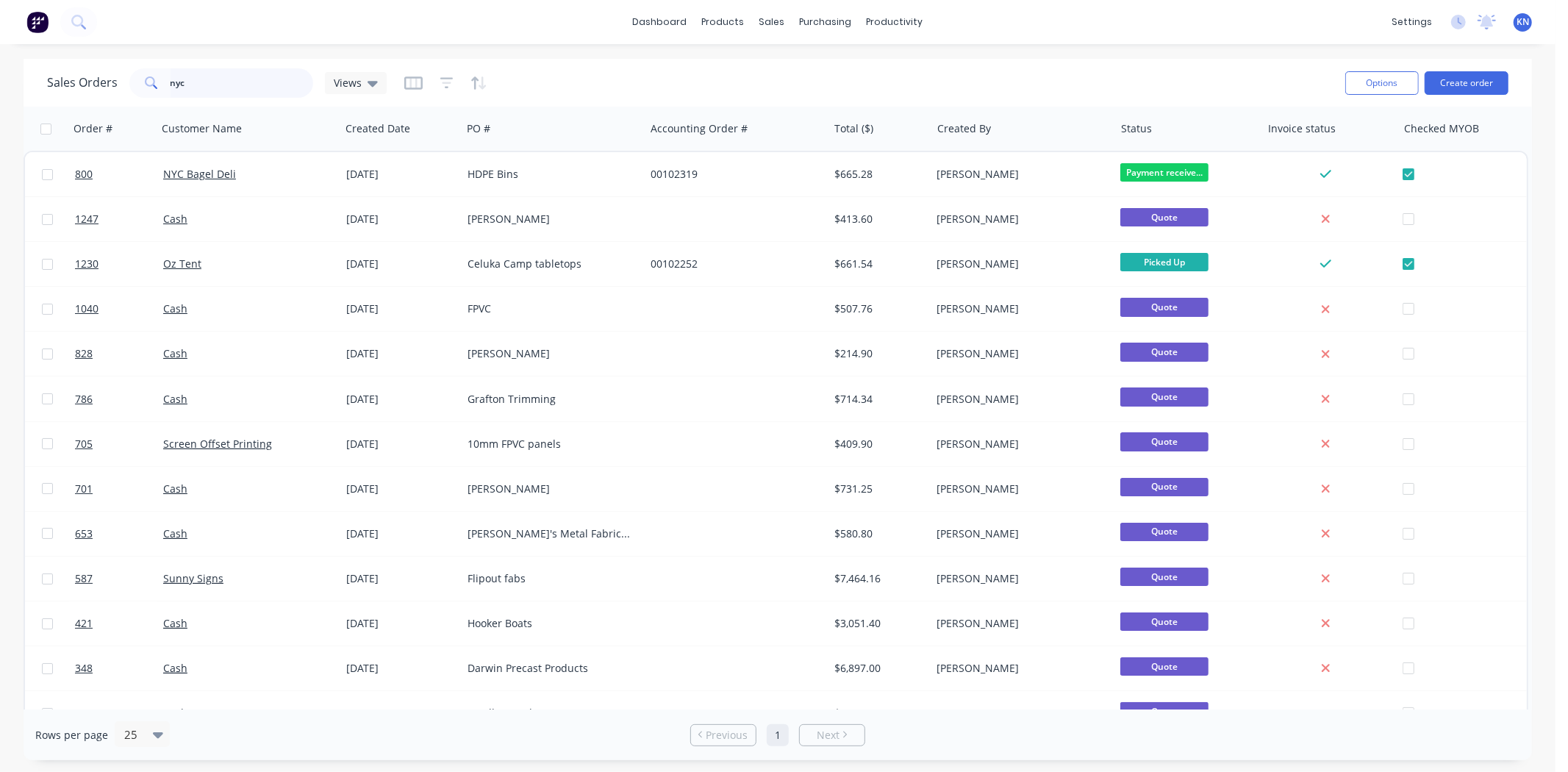
click at [205, 80] on input "nyc" at bounding box center [242, 83] width 143 height 30
type input "n"
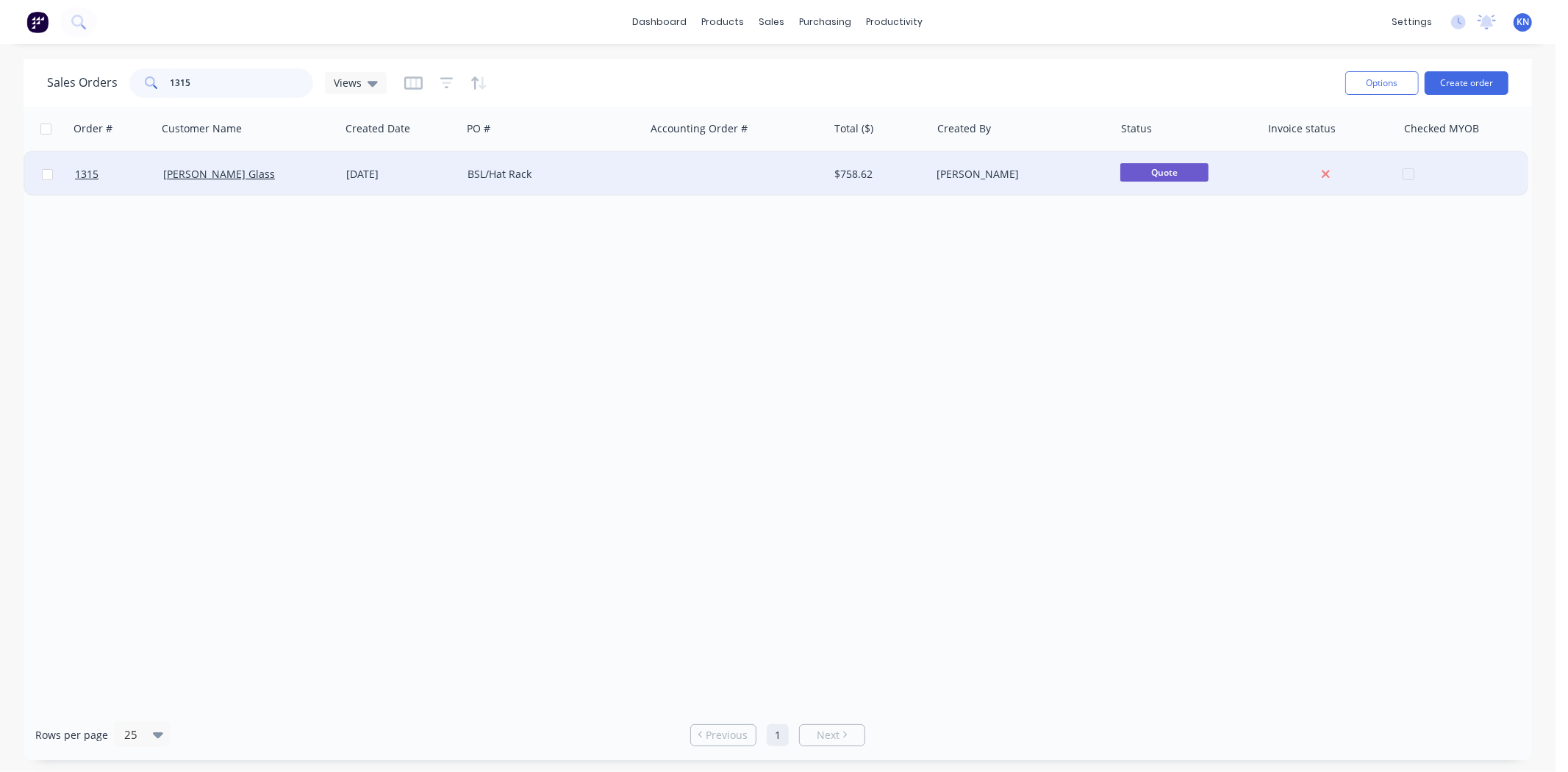
type input "1315"
click at [276, 172] on div "[PERSON_NAME] Glass" at bounding box center [244, 174] width 163 height 15
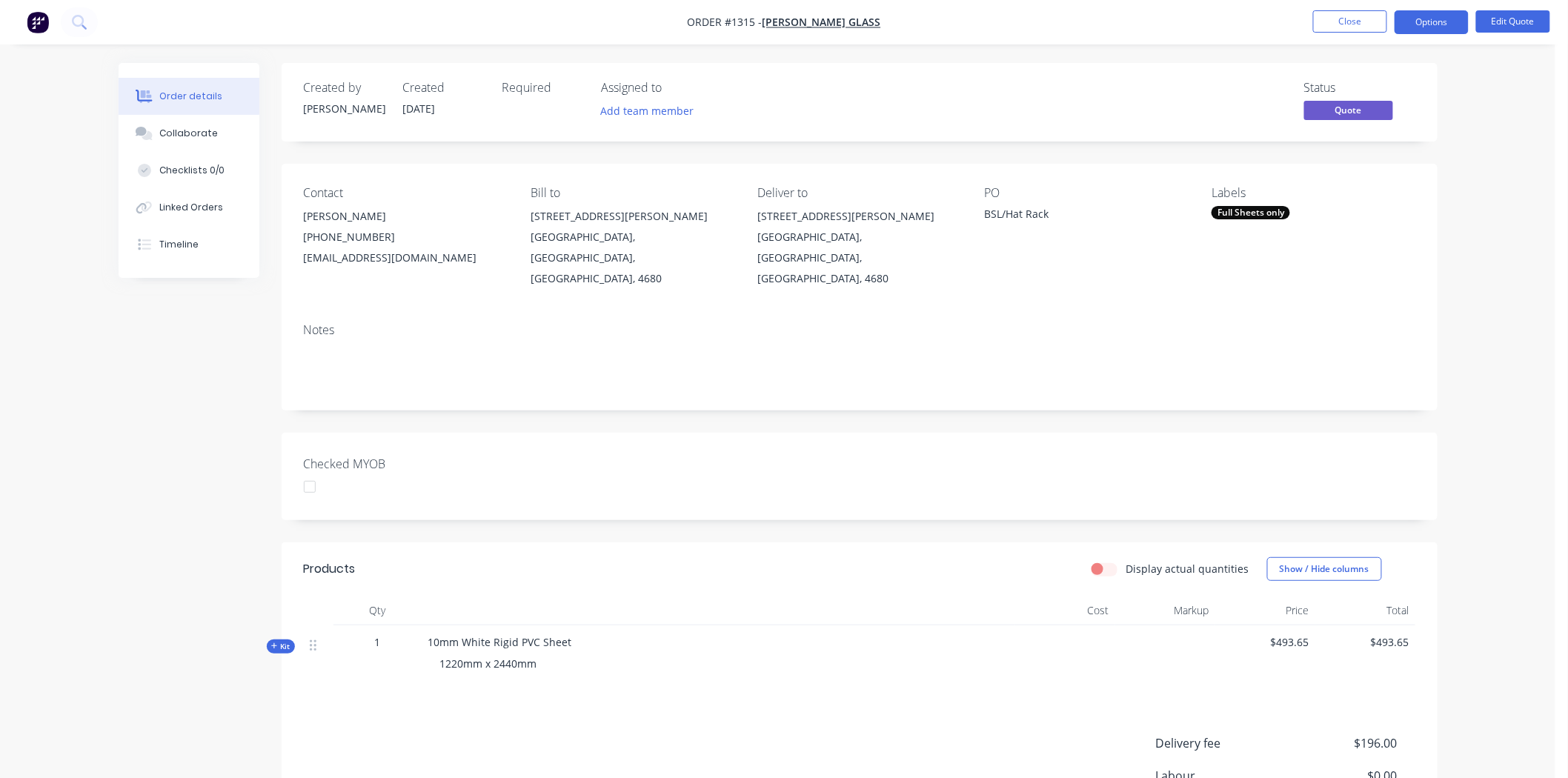
click at [307, 471] on div at bounding box center [310, 486] width 30 height 30
click at [1440, 21] on button "Options" at bounding box center [1431, 22] width 74 height 24
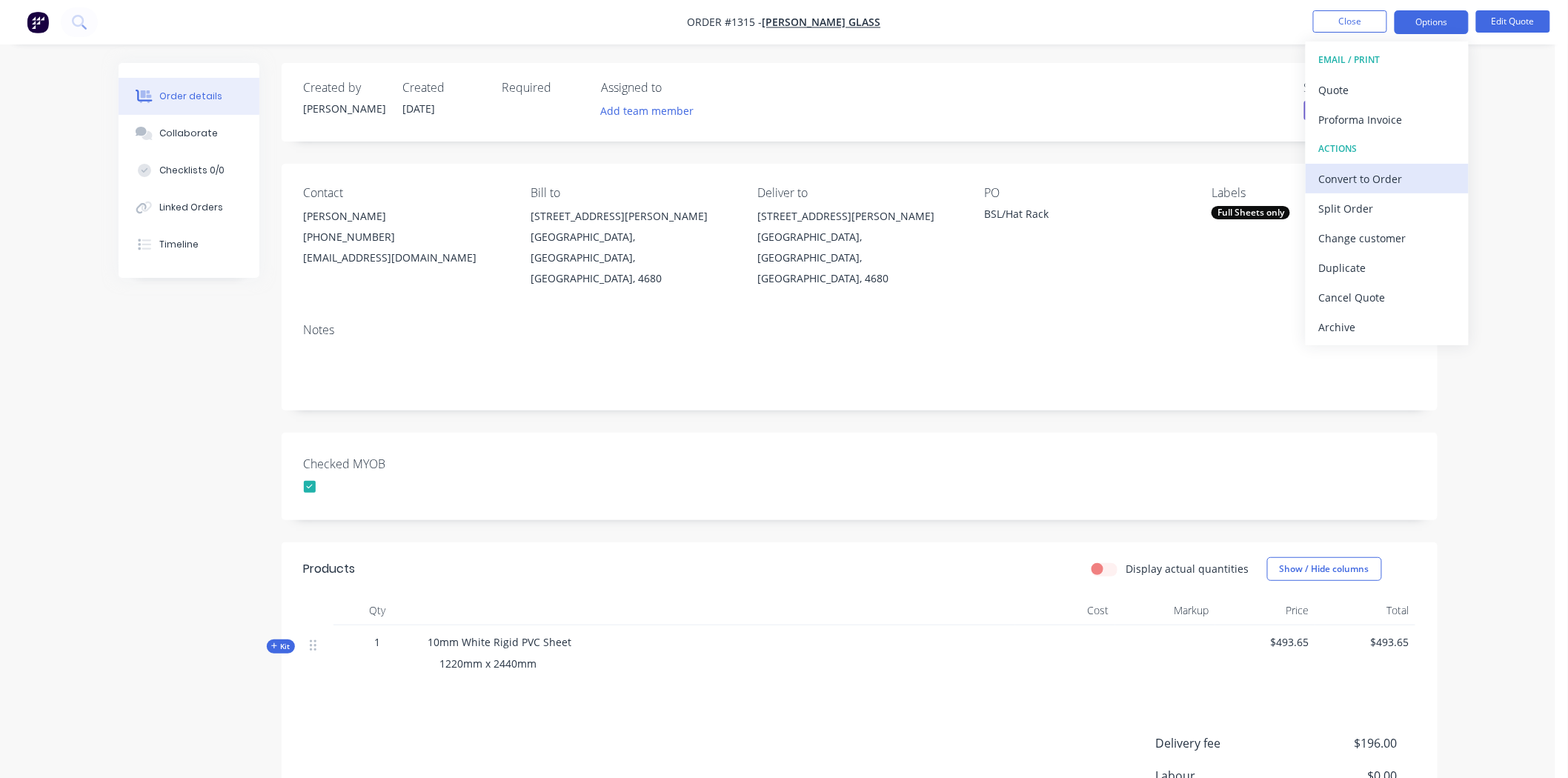
click at [1354, 175] on div "Convert to Order" at bounding box center [1387, 179] width 136 height 22
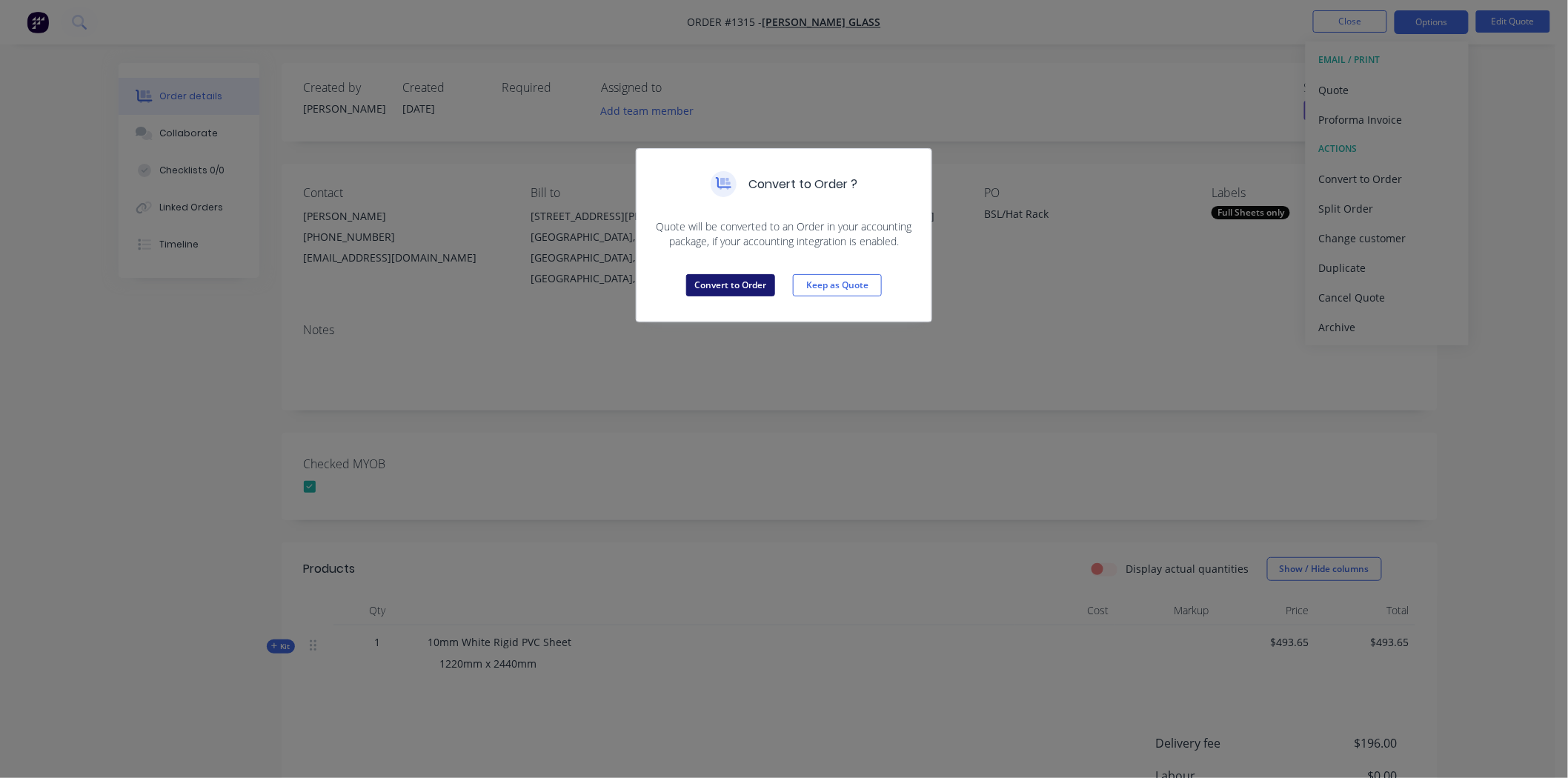
click at [741, 276] on button "Convert to Order" at bounding box center [730, 285] width 89 height 22
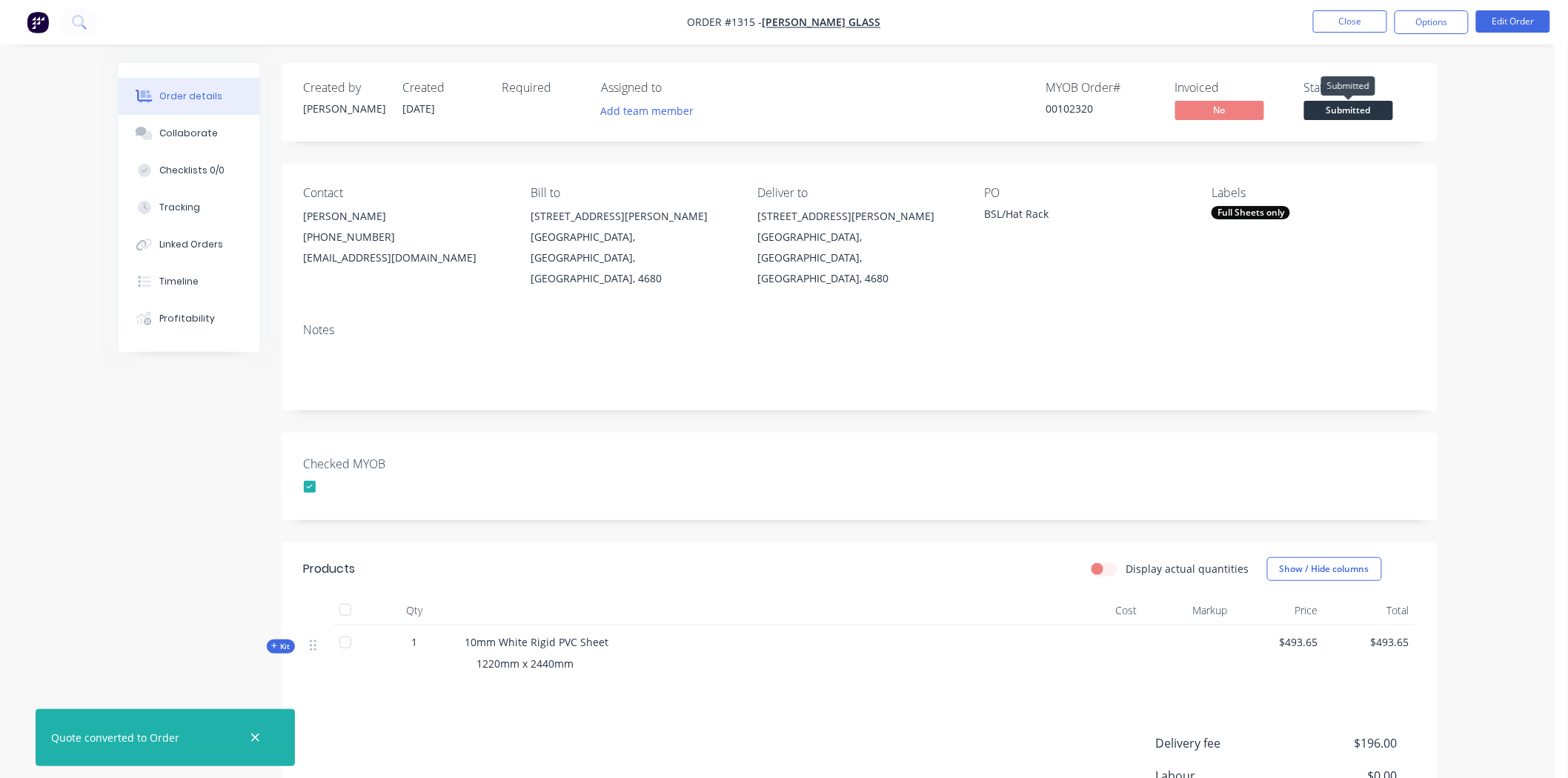
click at [1367, 107] on span "Submitted" at bounding box center [1348, 110] width 89 height 18
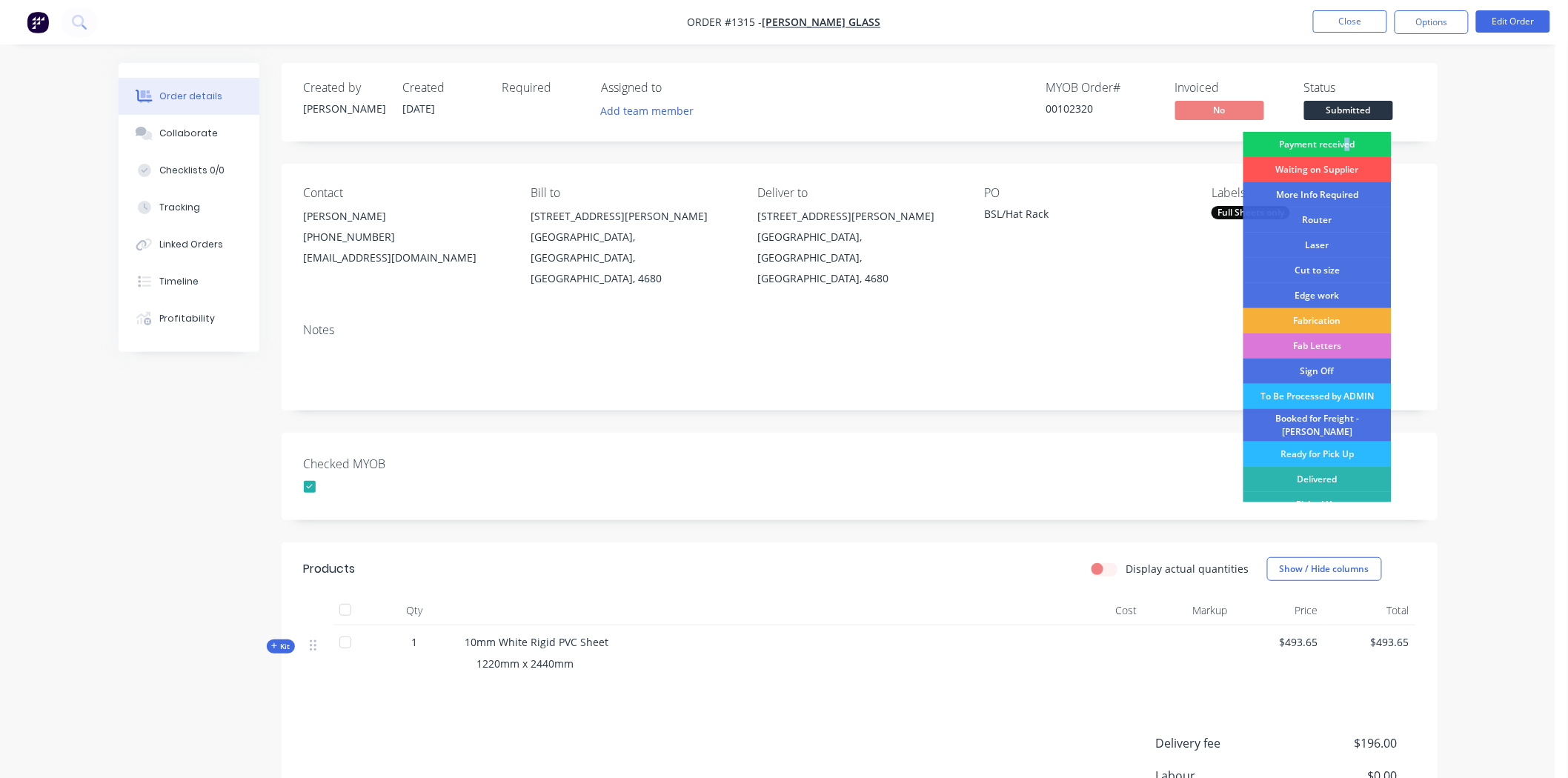
click at [1342, 142] on div "Payment received" at bounding box center [1317, 144] width 148 height 25
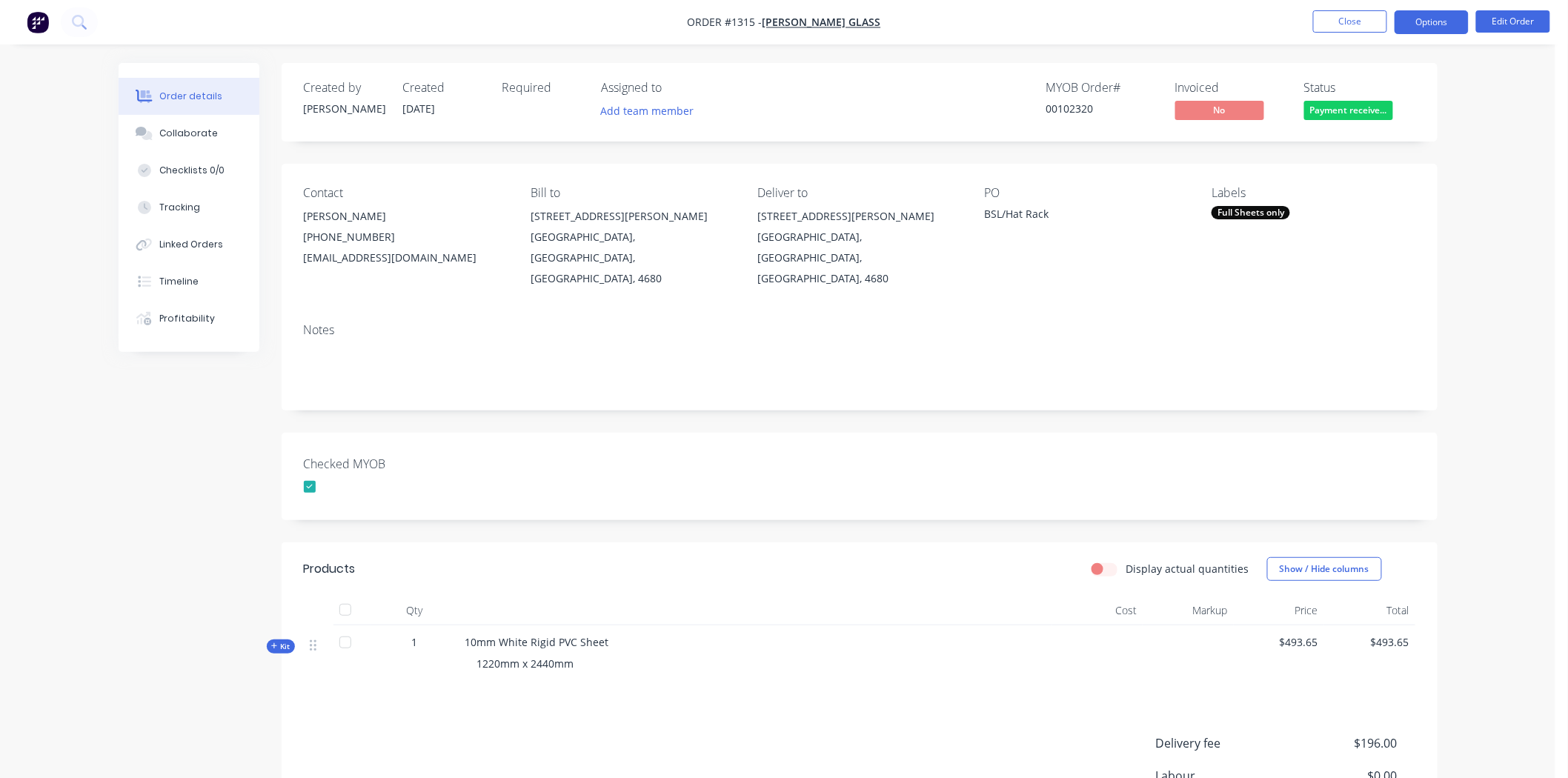
click at [1428, 20] on button "Options" at bounding box center [1431, 22] width 74 height 24
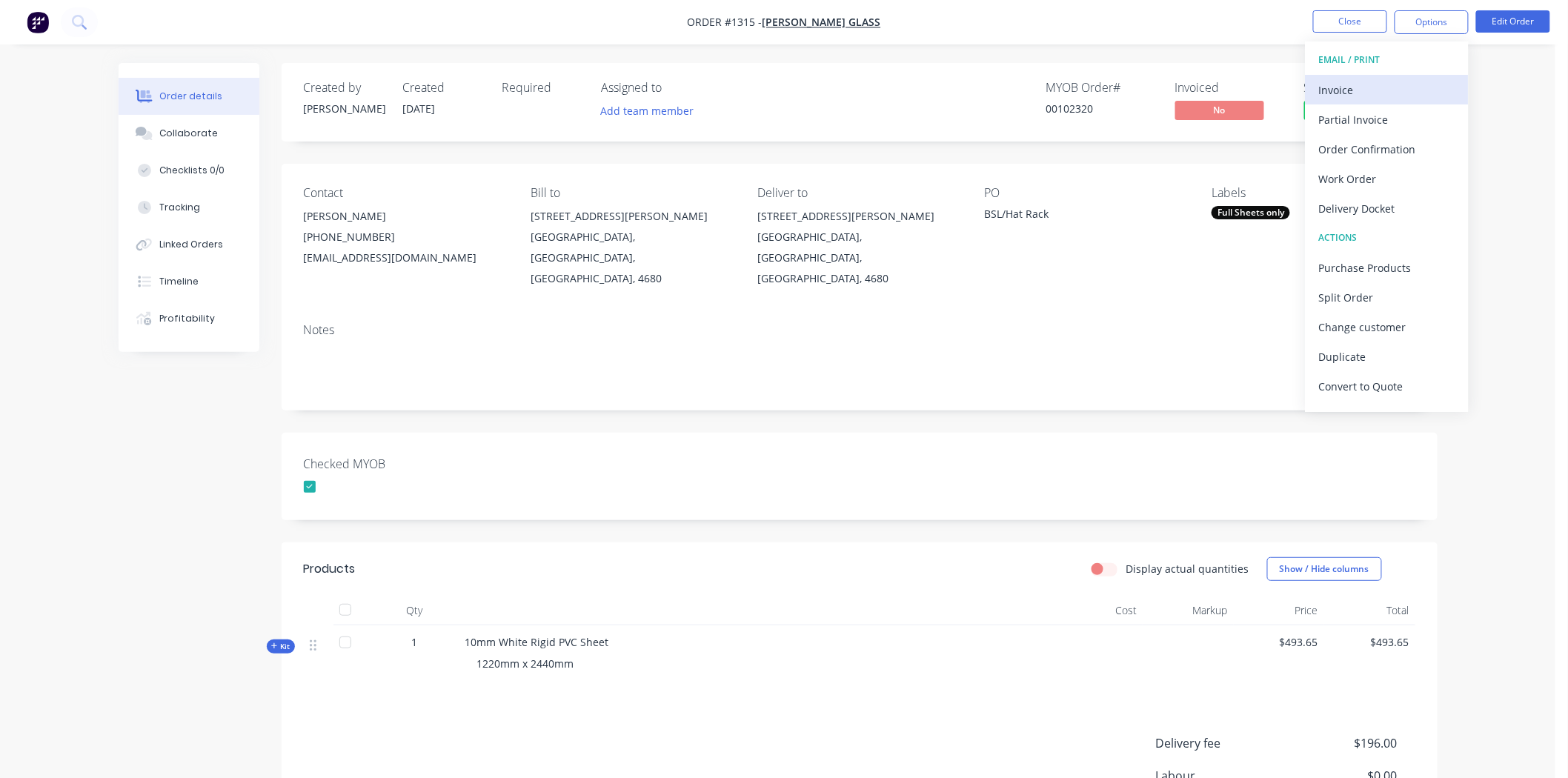
click at [1367, 85] on div "Invoice" at bounding box center [1387, 90] width 136 height 22
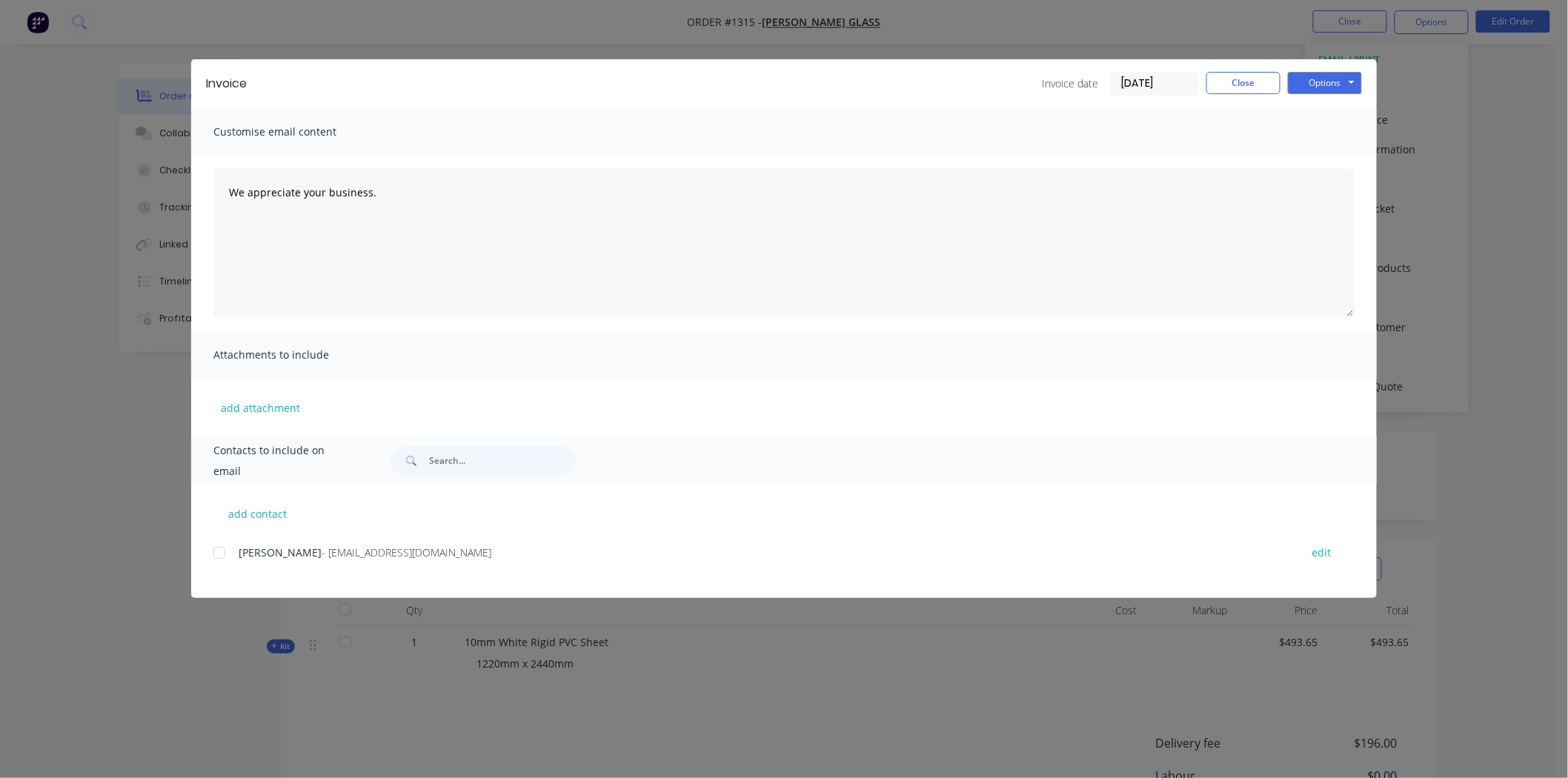
click at [1135, 85] on input "[DATE]" at bounding box center [1154, 84] width 87 height 22
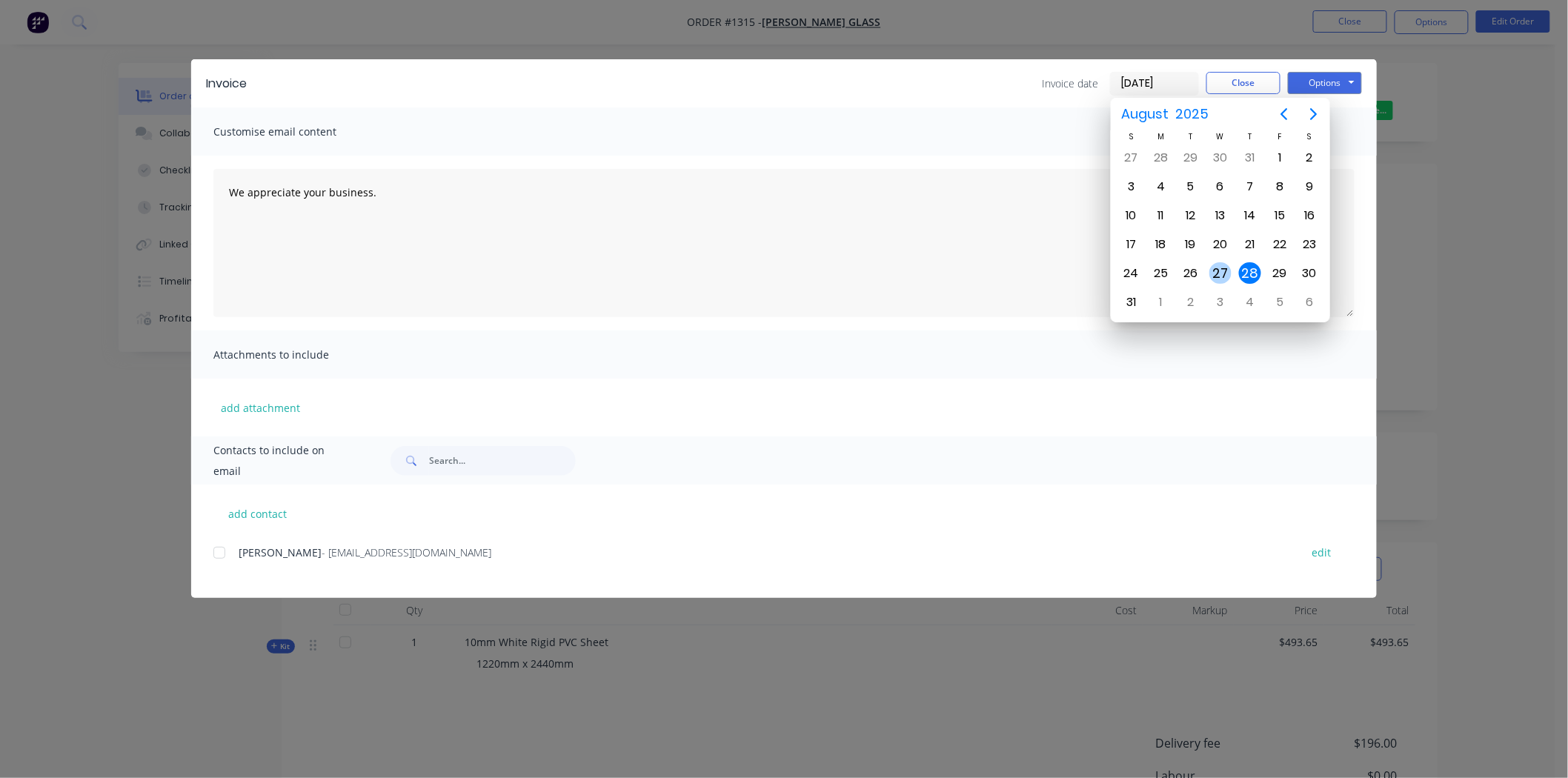
click at [1220, 269] on div "27" at bounding box center [1220, 273] width 22 height 22
type input "[DATE]"
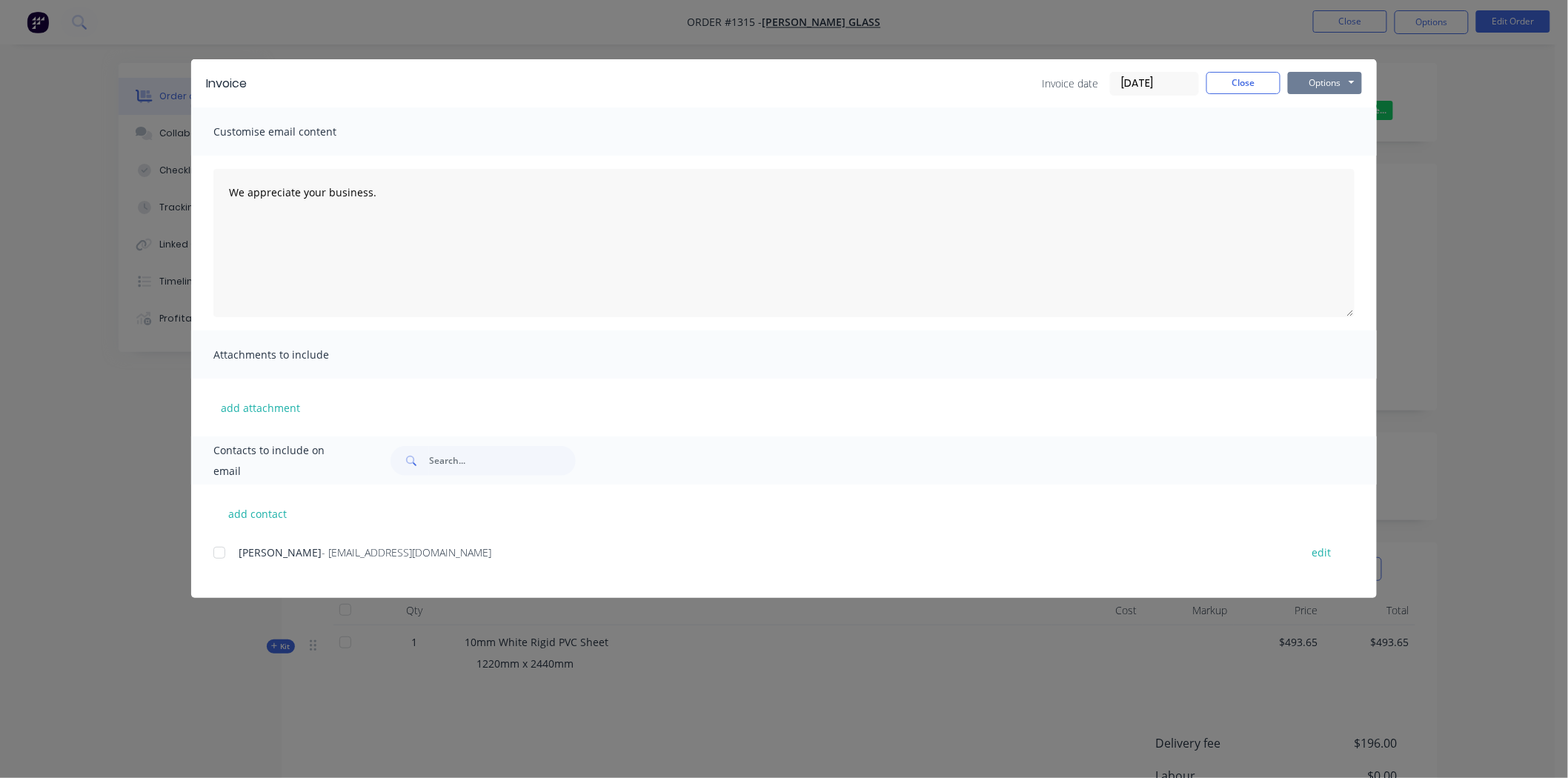
click at [1334, 83] on button "Options" at bounding box center [1324, 83] width 74 height 22
click at [1338, 129] on button "Print" at bounding box center [1335, 134] width 94 height 25
click at [1252, 82] on button "Close" at bounding box center [1242, 83] width 74 height 22
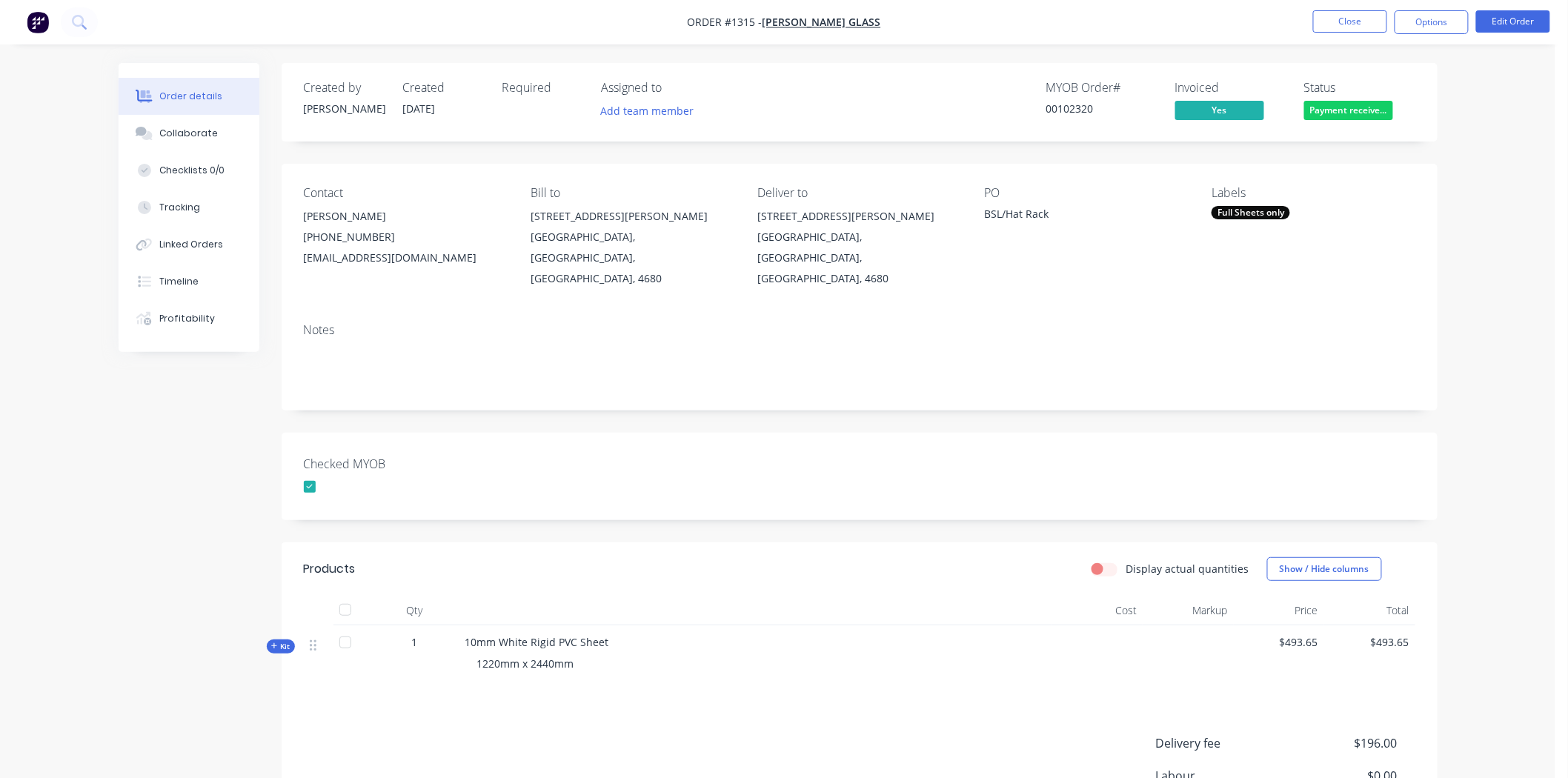
click at [1265, 216] on div "Full Sheets only" at bounding box center [1251, 213] width 79 height 13
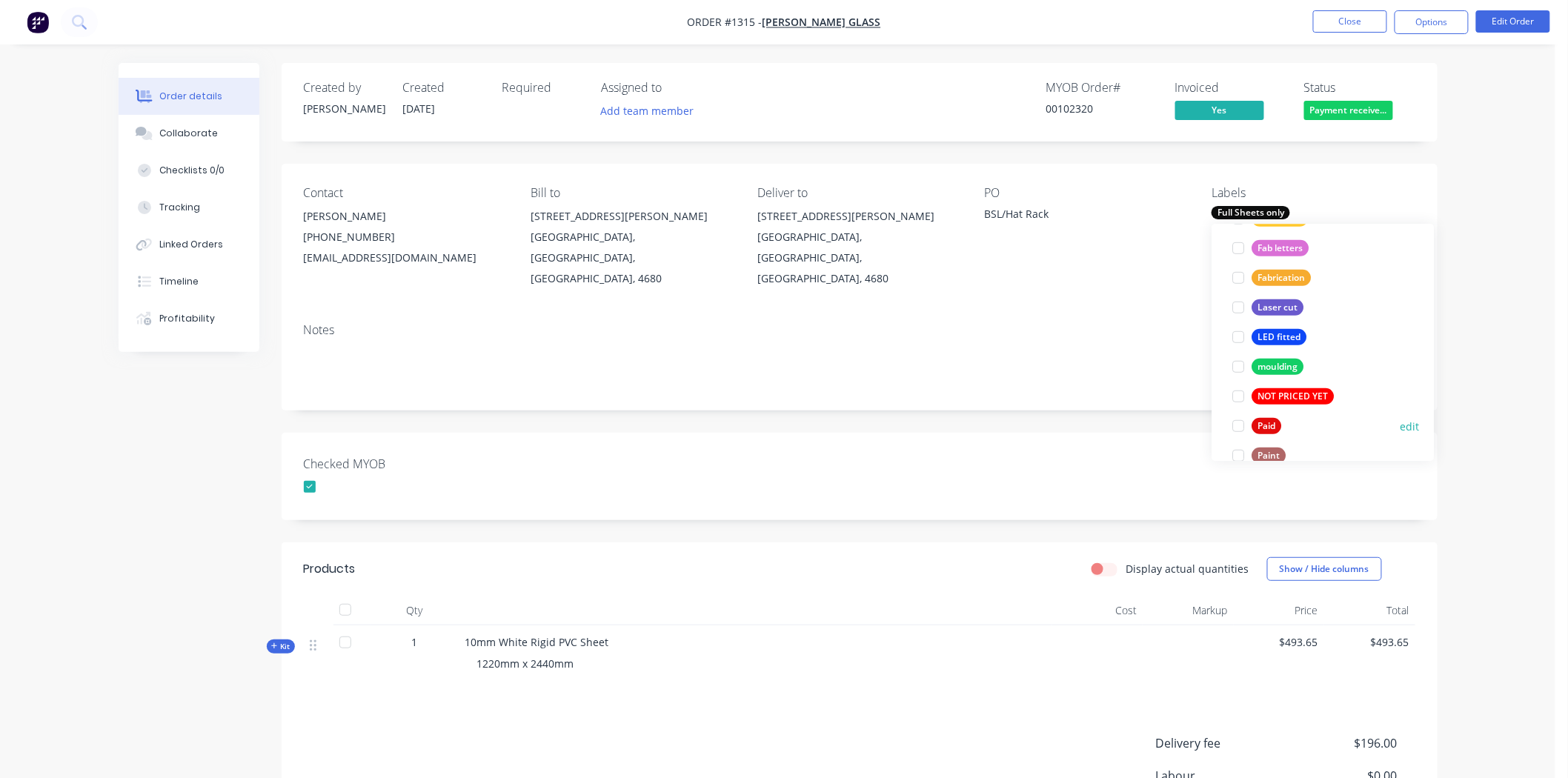
scroll to position [493, 0]
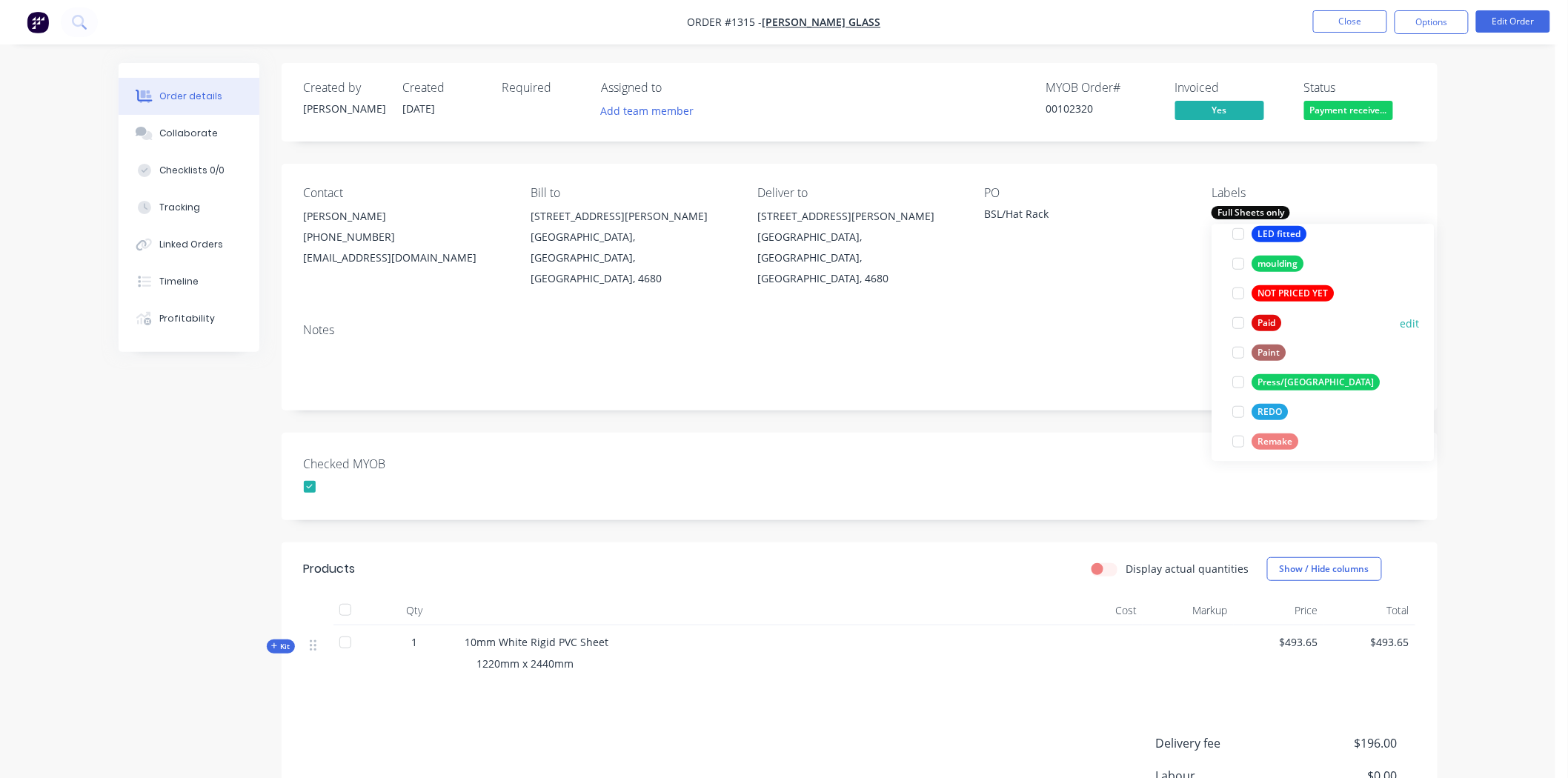
click at [1238, 321] on div at bounding box center [1239, 323] width 30 height 30
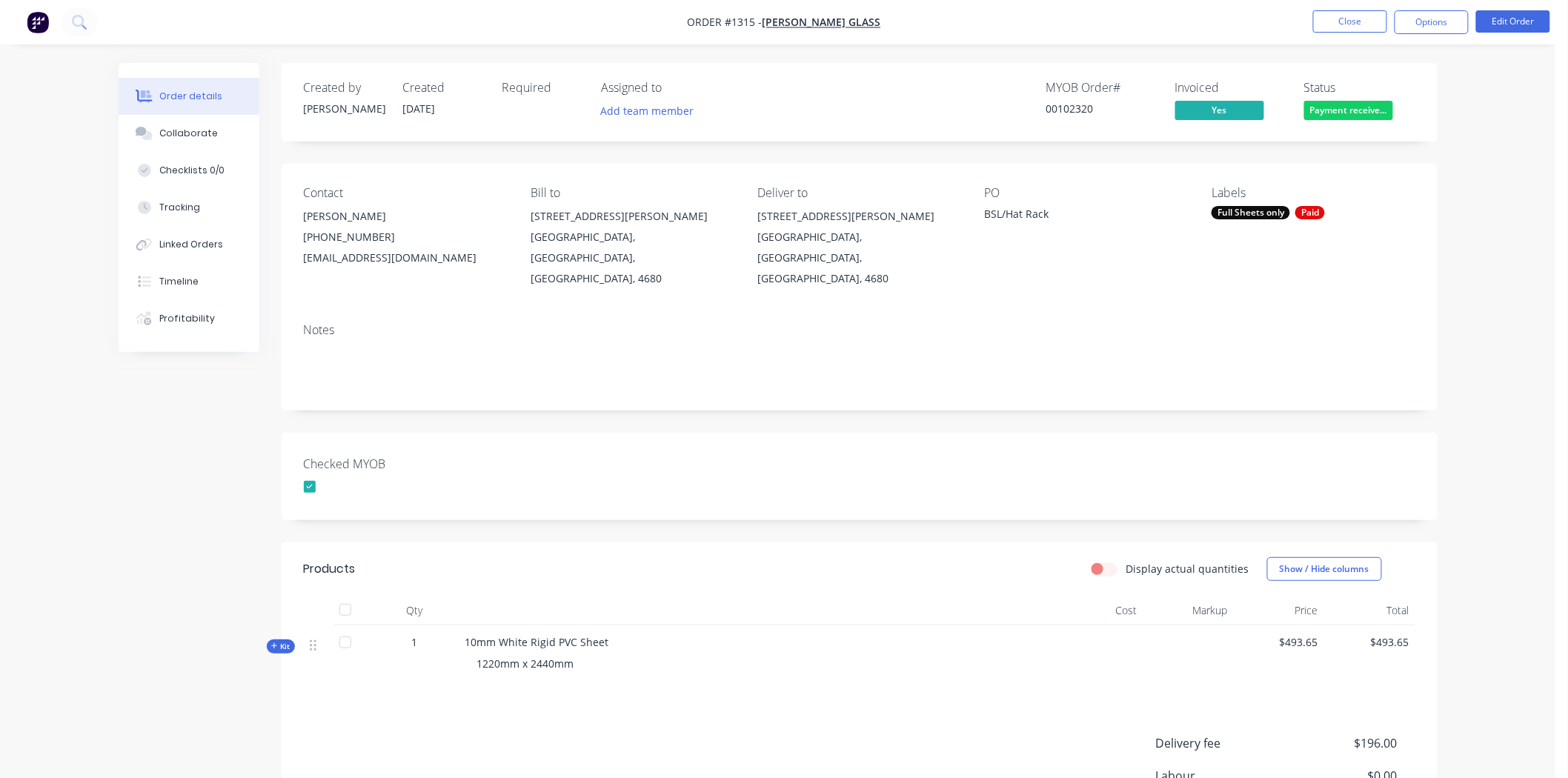
drag, startPoint x: 595, startPoint y: 476, endPoint x: 645, endPoint y: 471, distance: 50.2
click at [596, 471] on div "Checked MYOB" at bounding box center [859, 476] width 1156 height 87
click at [171, 132] on div "Collaborate" at bounding box center [188, 133] width 59 height 13
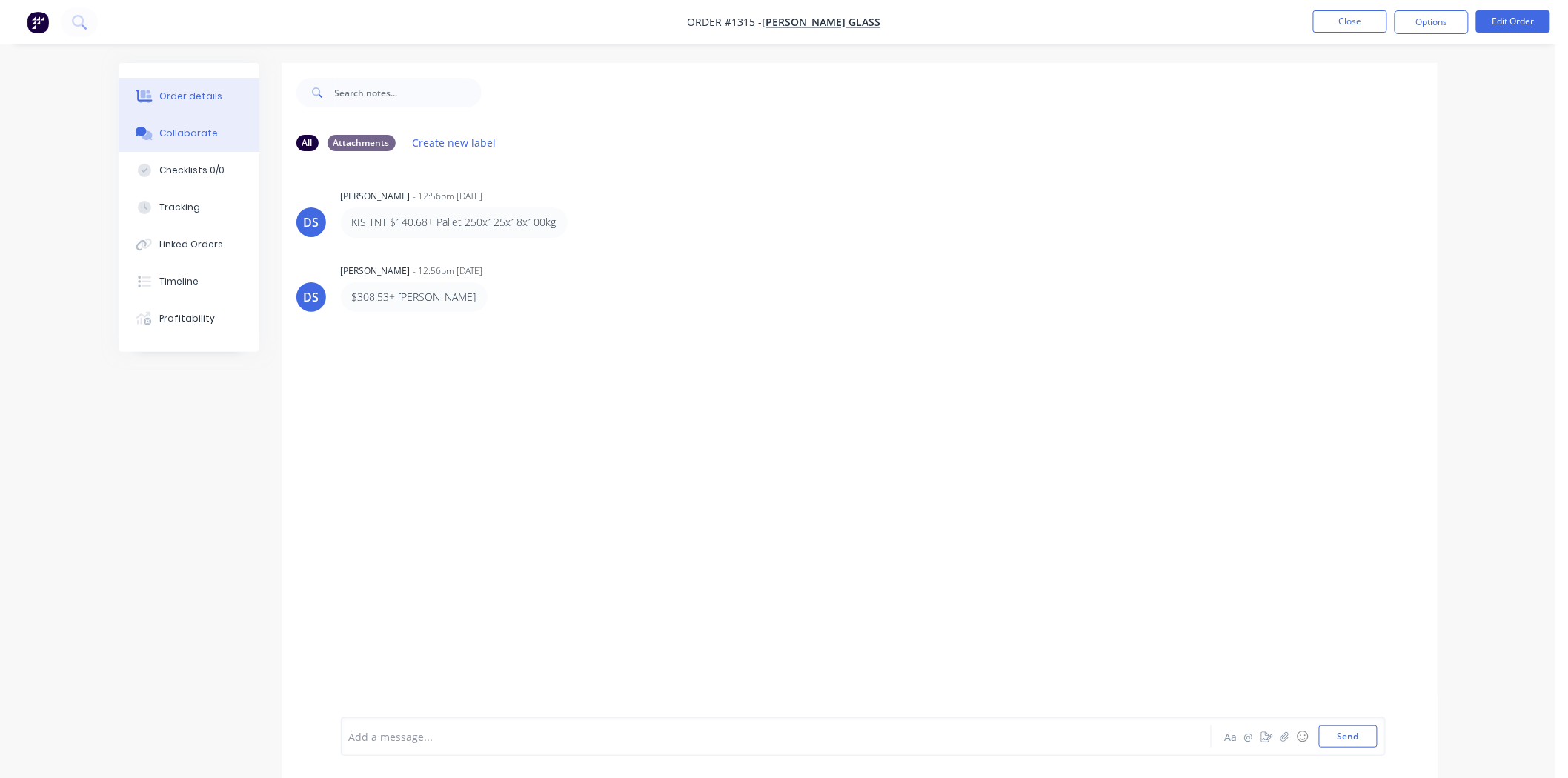
click at [211, 96] on div "Order details" at bounding box center [191, 96] width 63 height 13
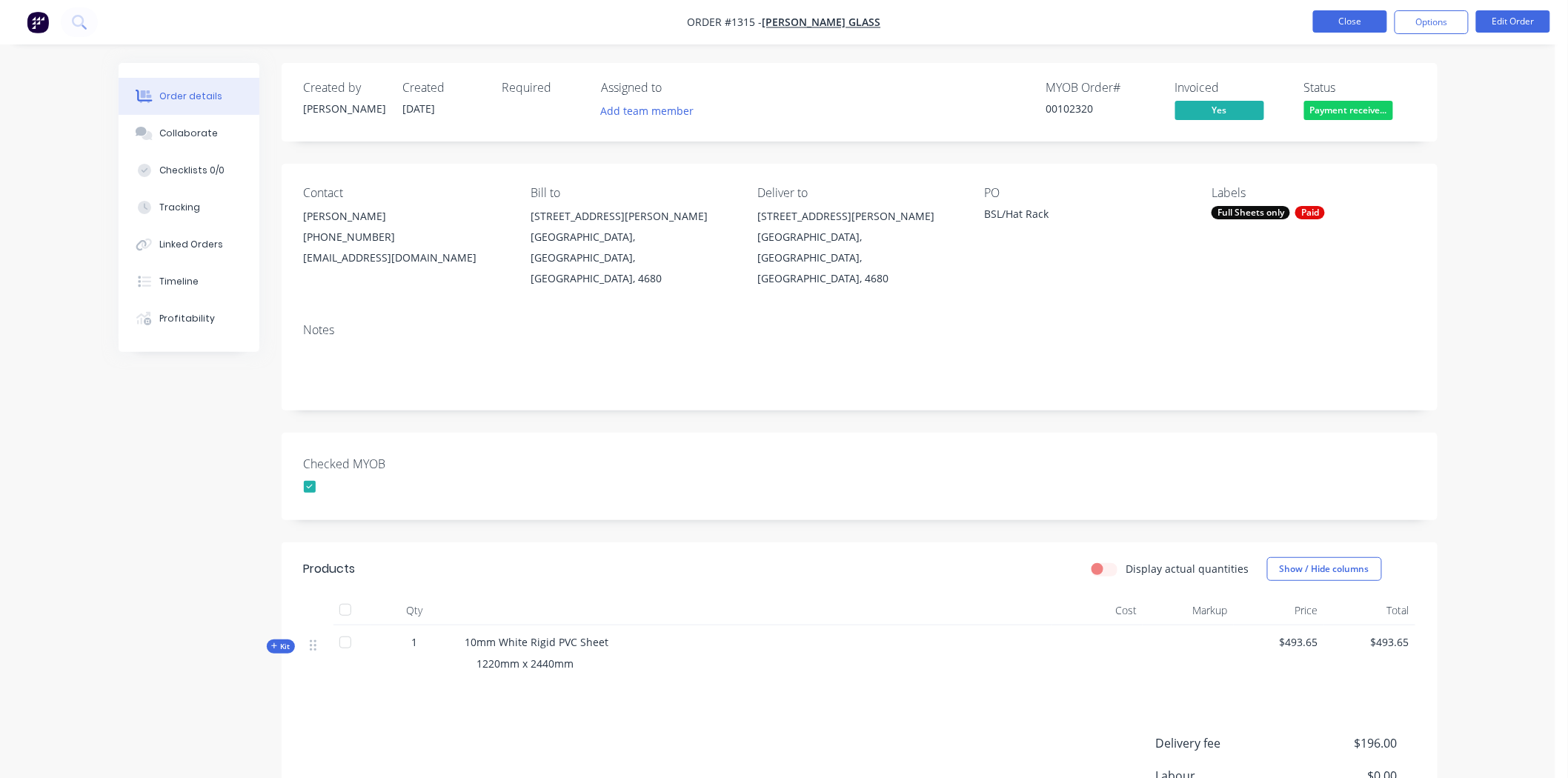
click at [1360, 21] on button "Close" at bounding box center [1349, 22] width 74 height 22
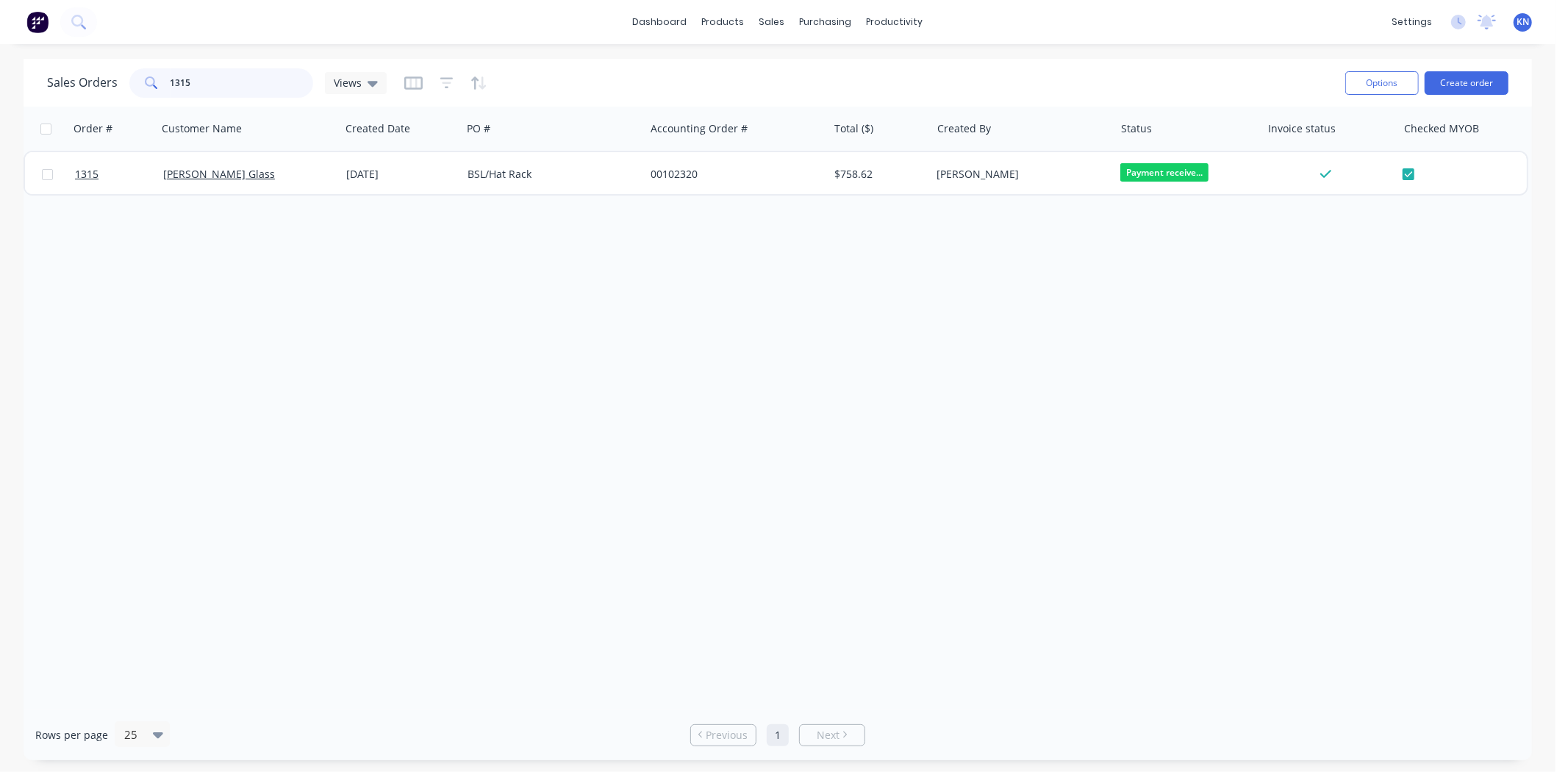
click at [224, 82] on input "1315" at bounding box center [242, 83] width 143 height 30
type input "1"
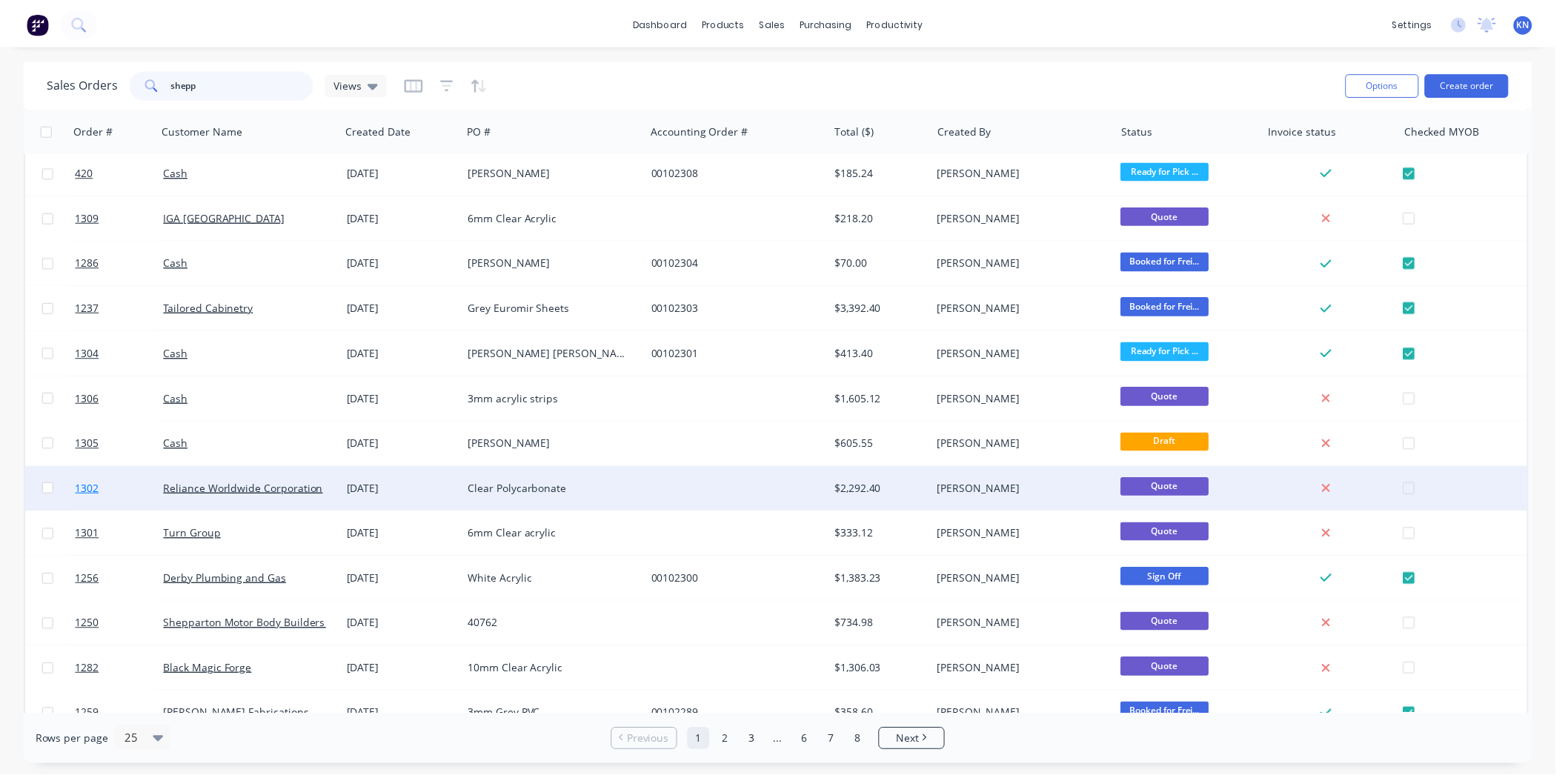
scroll to position [493, 0]
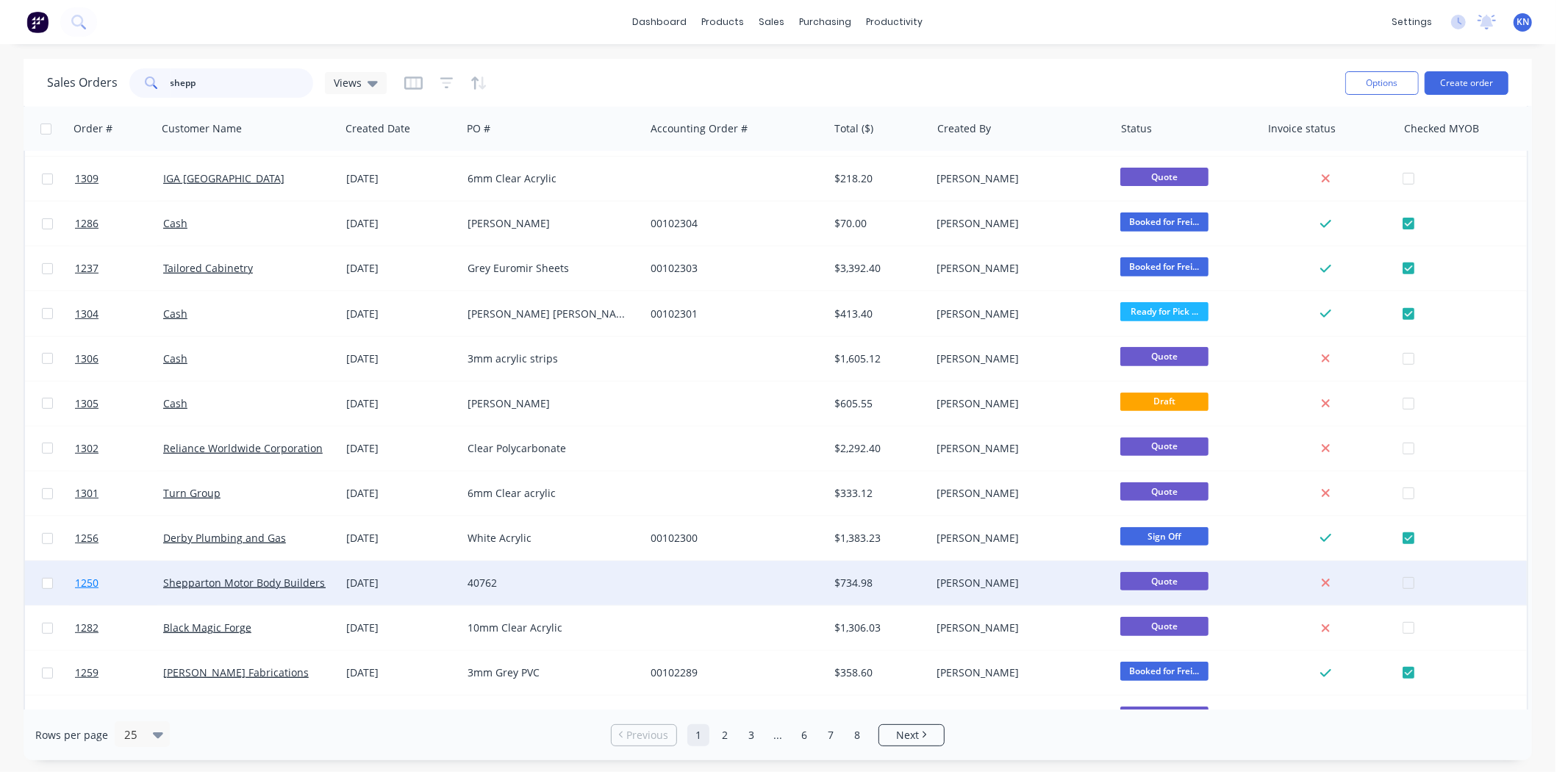
type input "shepp"
click at [122, 577] on link "1250" at bounding box center [118, 583] width 88 height 44
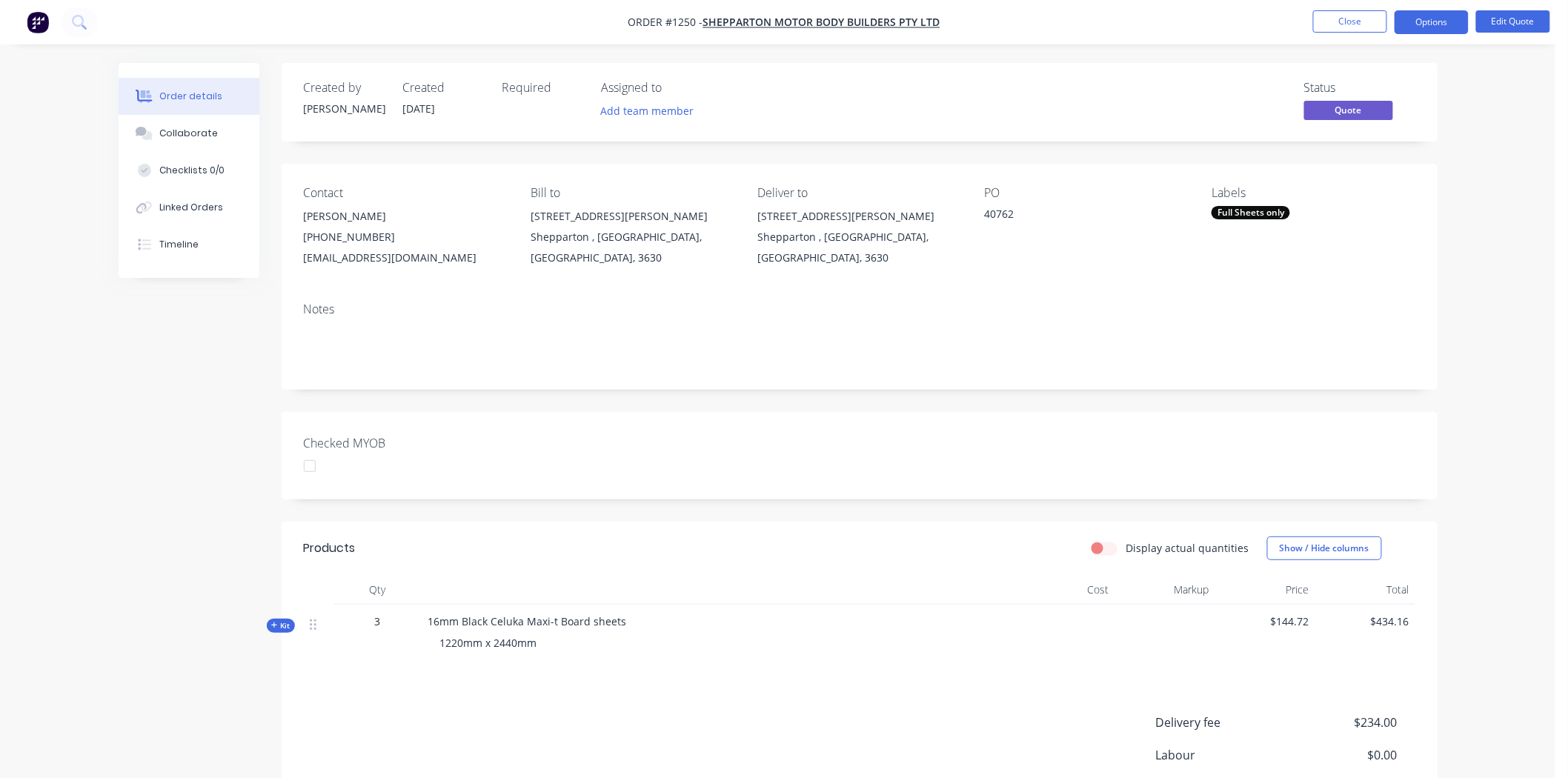
click at [1260, 206] on div "Full Sheets only" at bounding box center [1251, 213] width 79 height 13
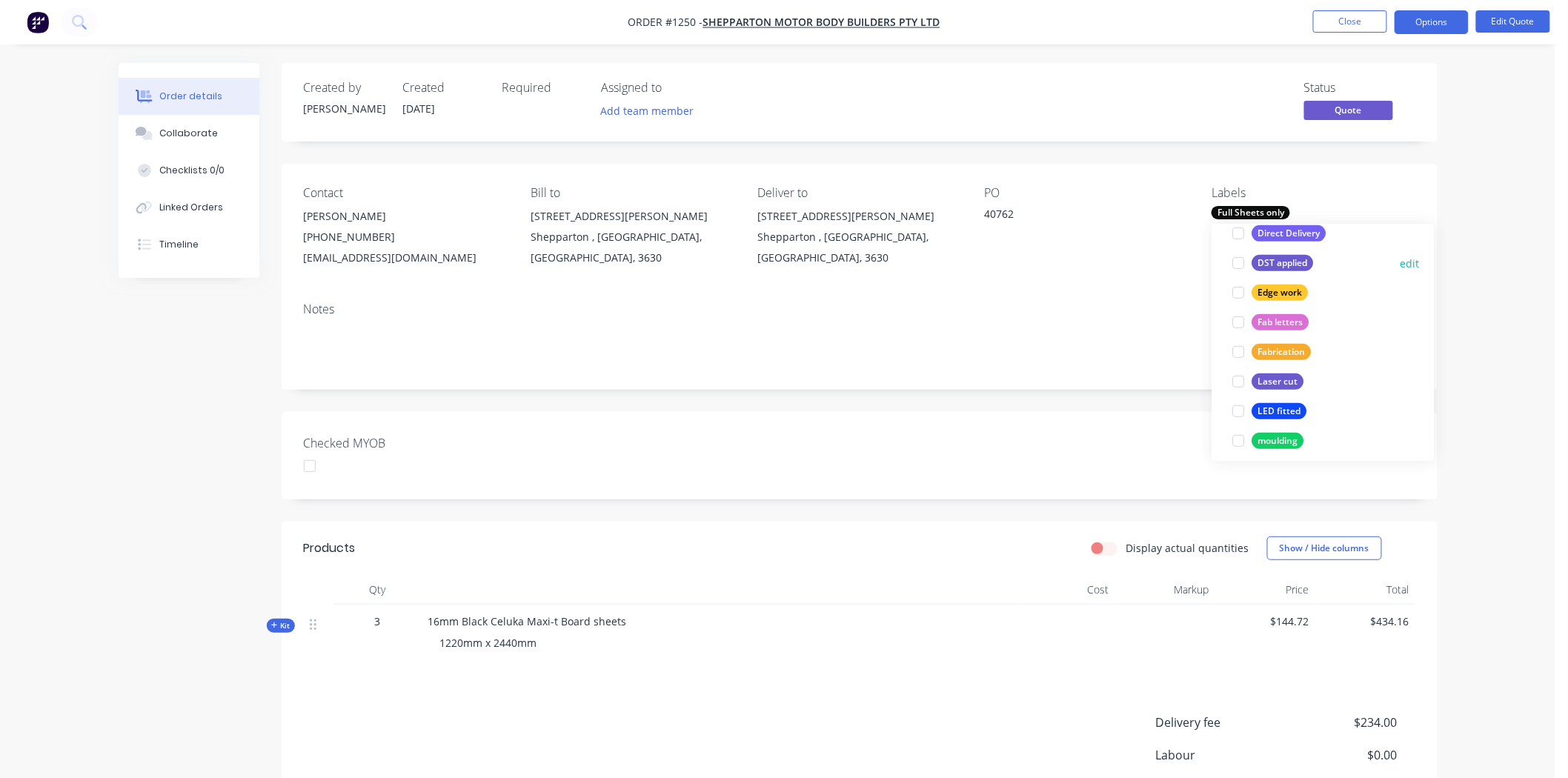
scroll to position [411, 0]
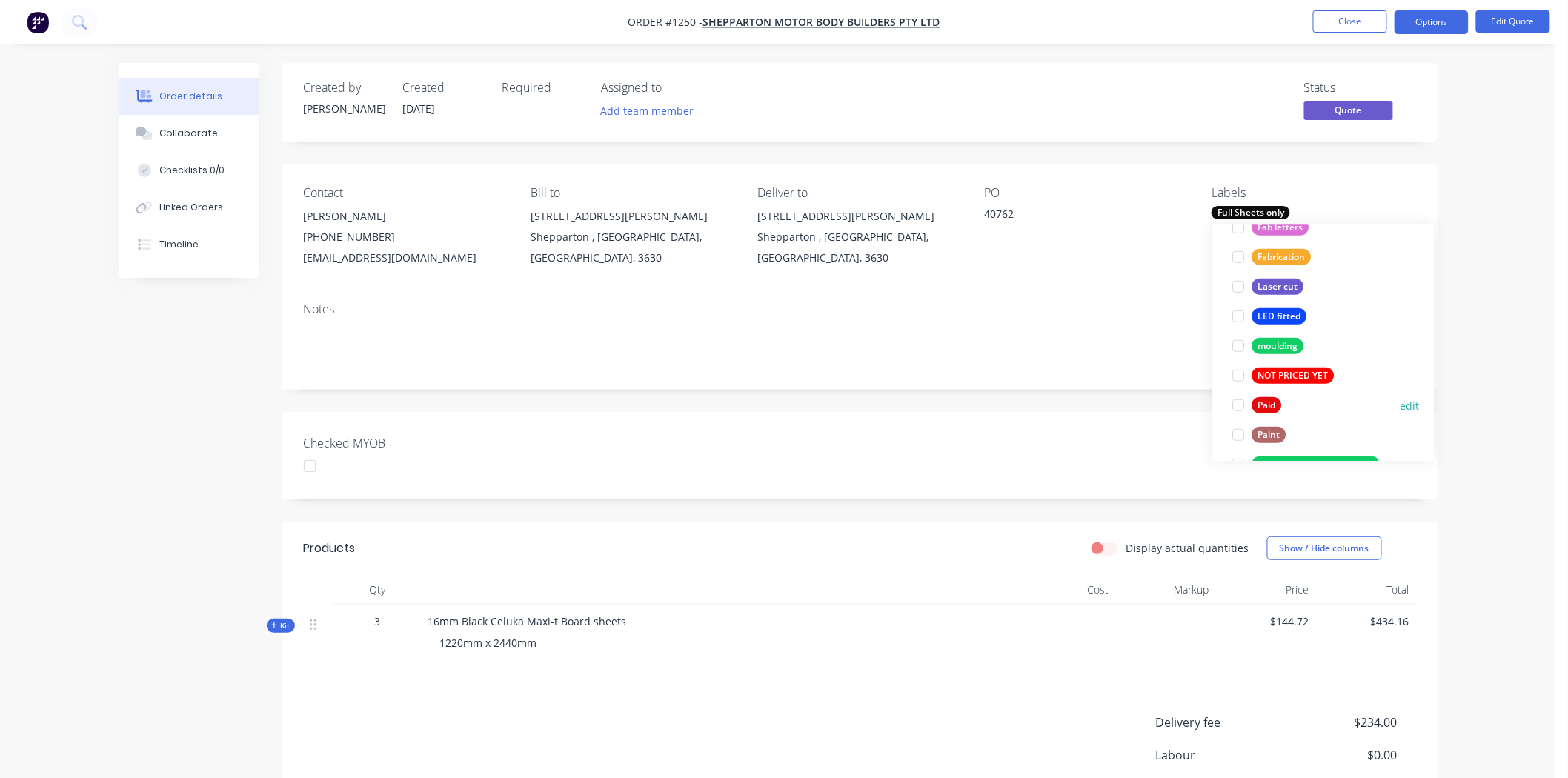
click at [1237, 403] on div at bounding box center [1239, 405] width 30 height 30
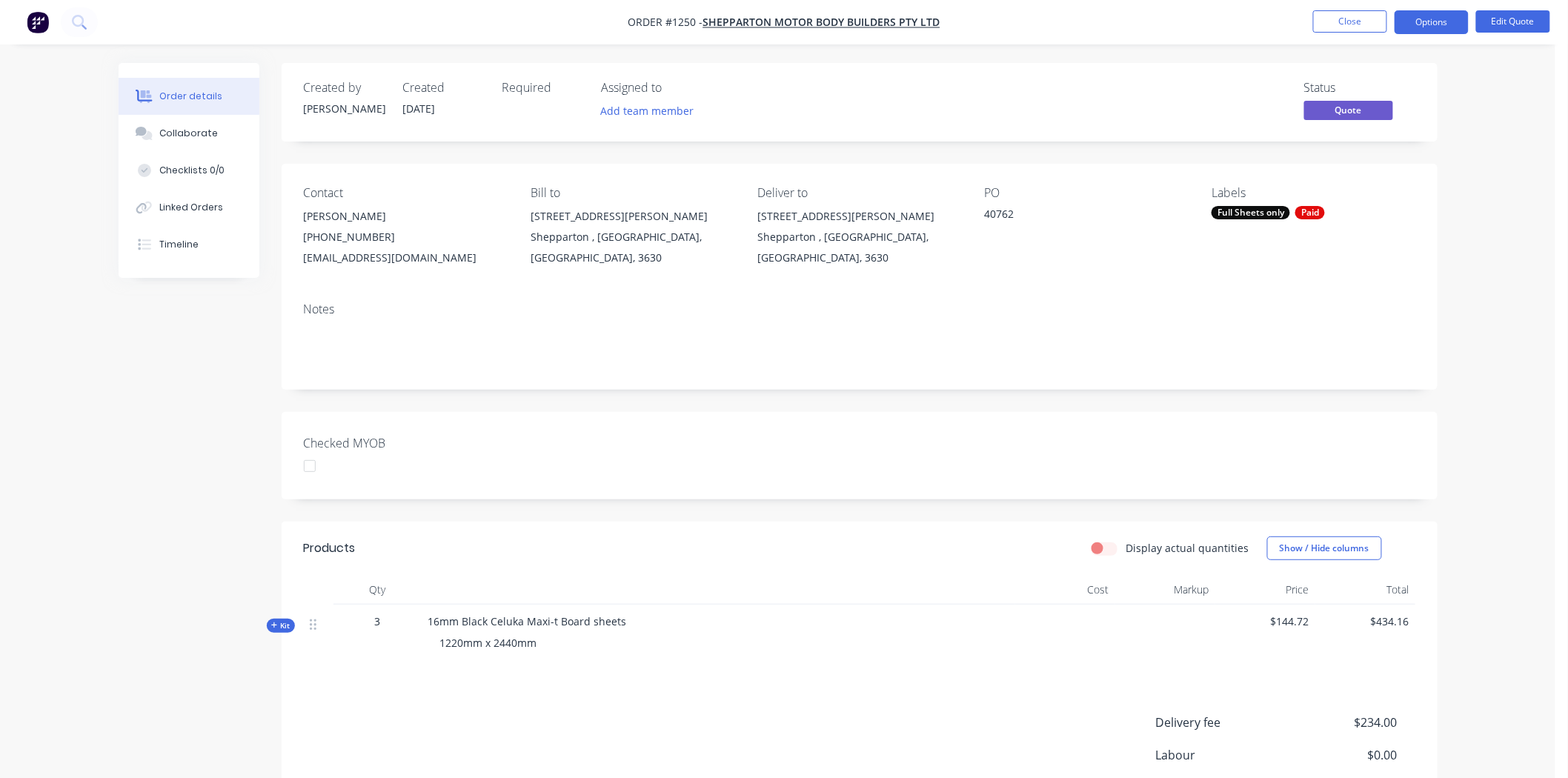
click at [305, 467] on div at bounding box center [310, 466] width 30 height 30
click at [1447, 23] on button "Options" at bounding box center [1431, 22] width 74 height 24
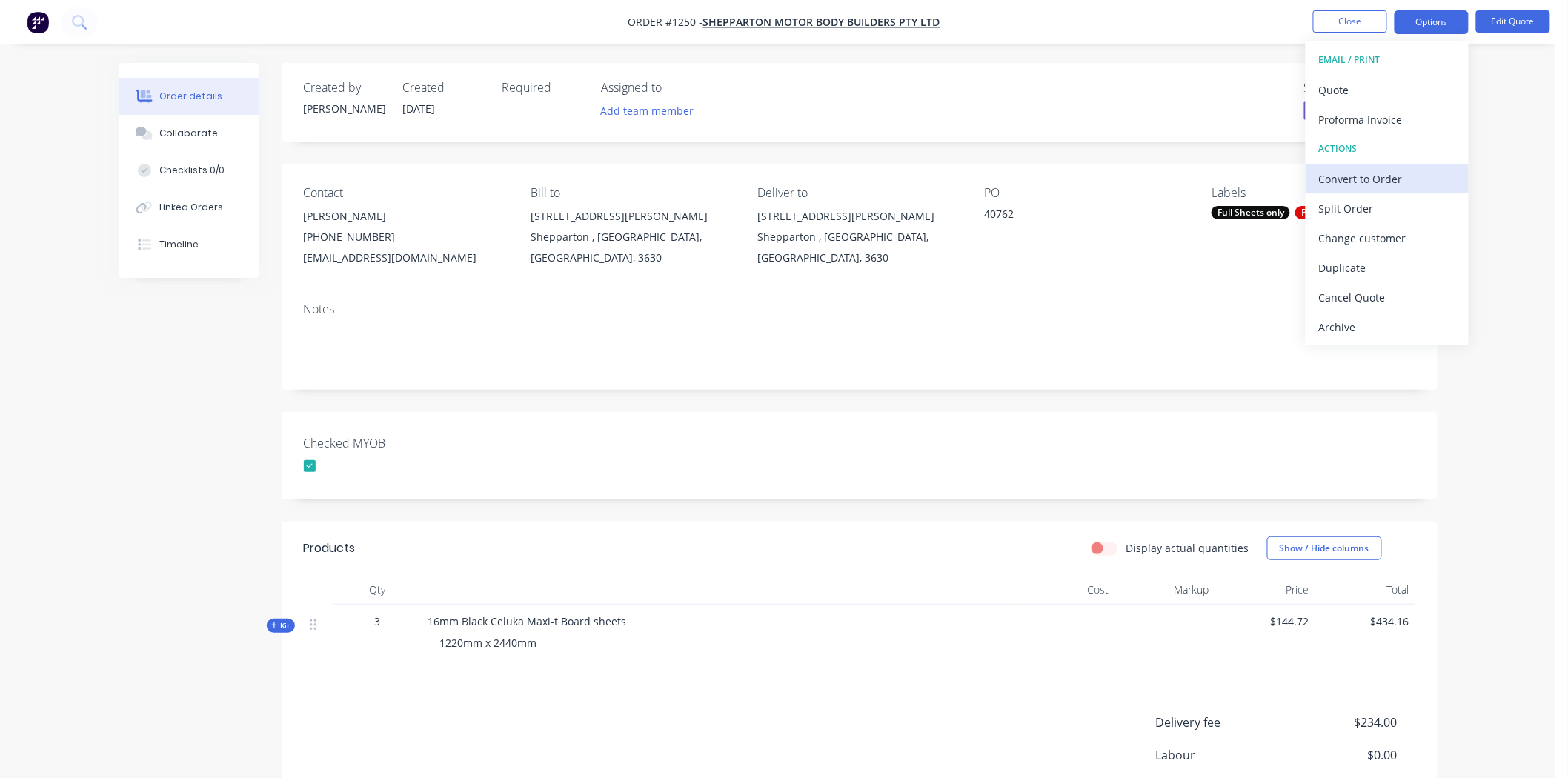
click at [1376, 178] on div "Convert to Order" at bounding box center [1387, 179] width 136 height 22
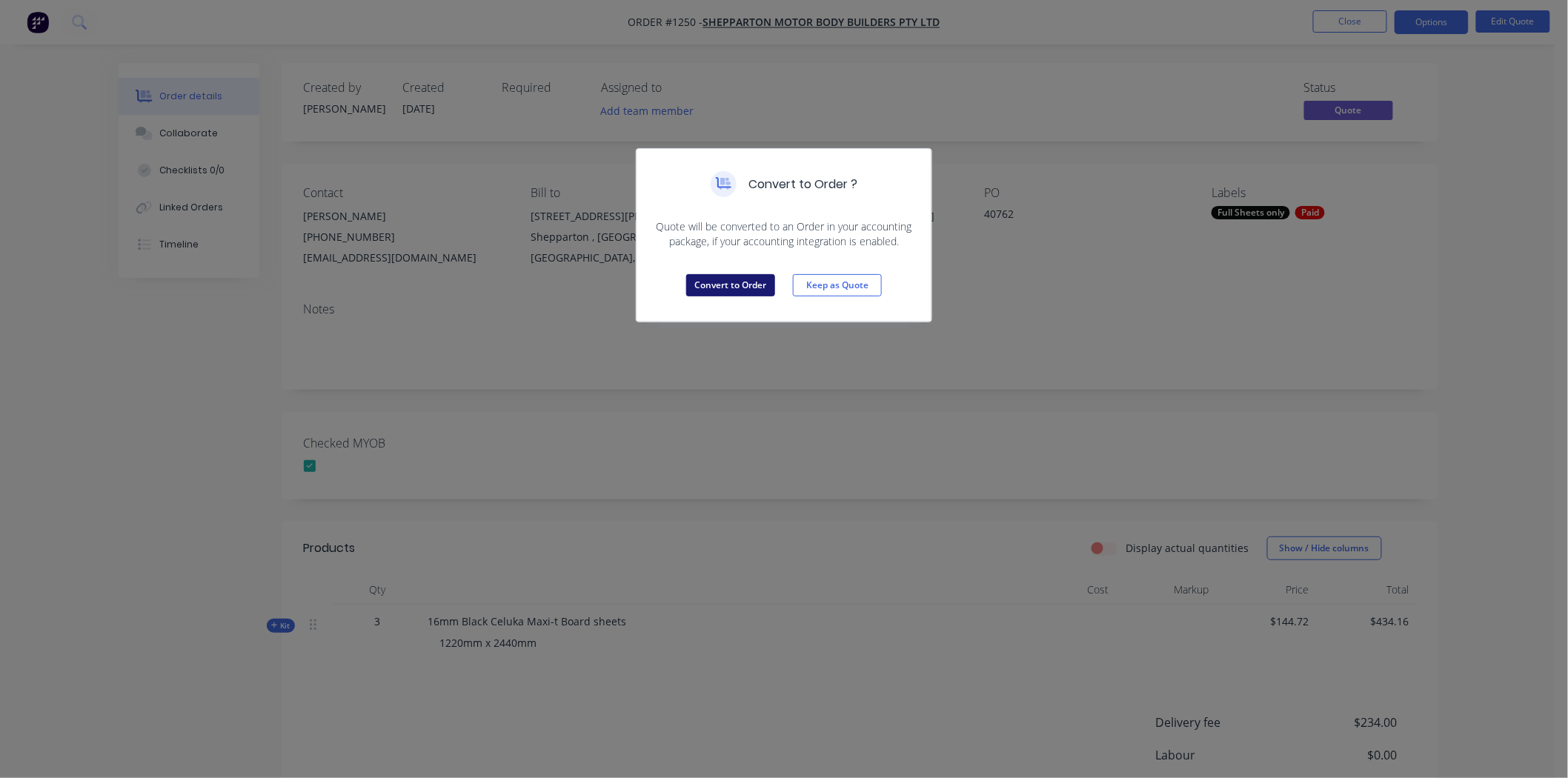
click at [737, 279] on button "Convert to Order" at bounding box center [730, 285] width 89 height 22
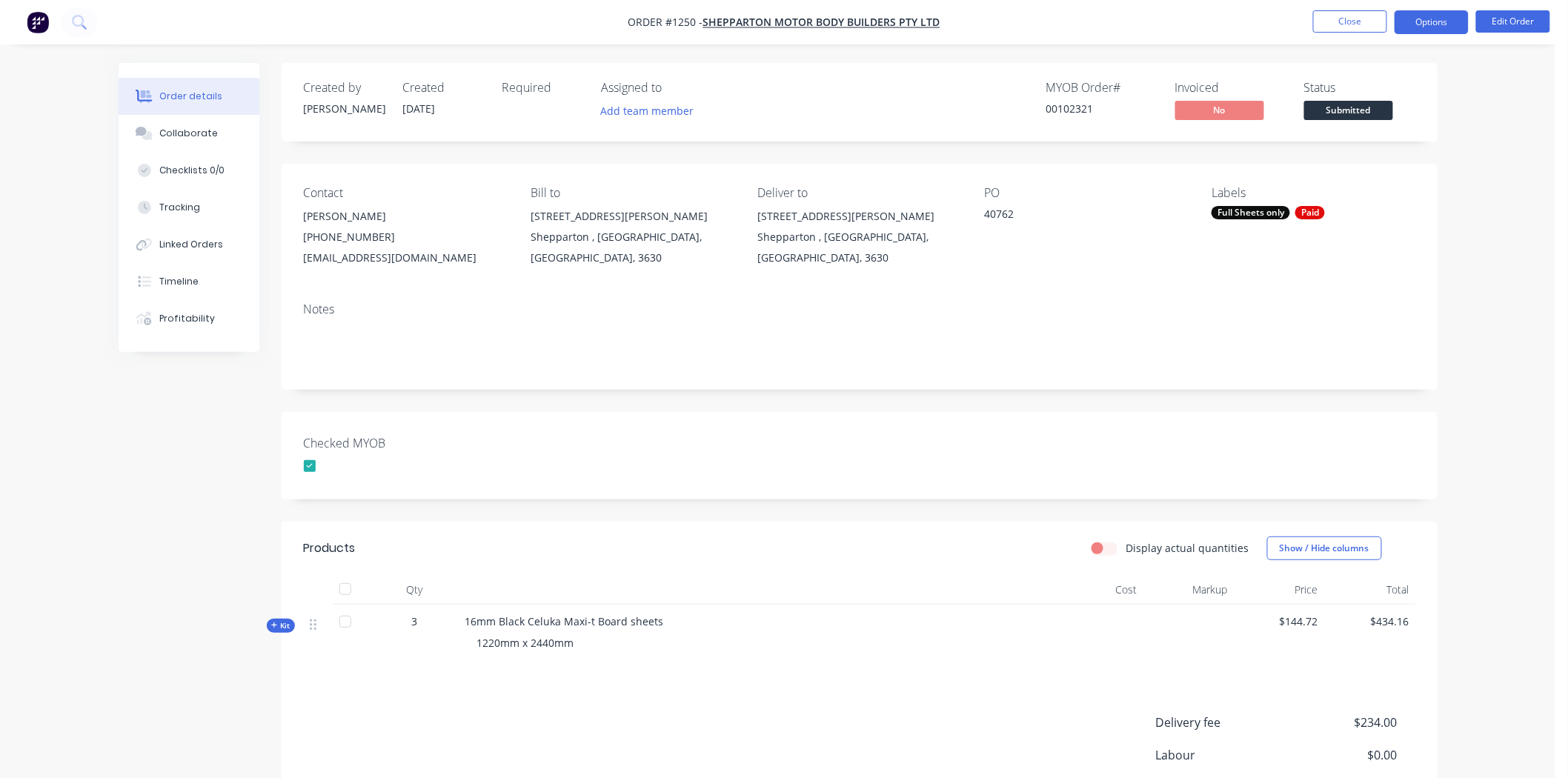
click at [1440, 16] on button "Options" at bounding box center [1431, 22] width 74 height 24
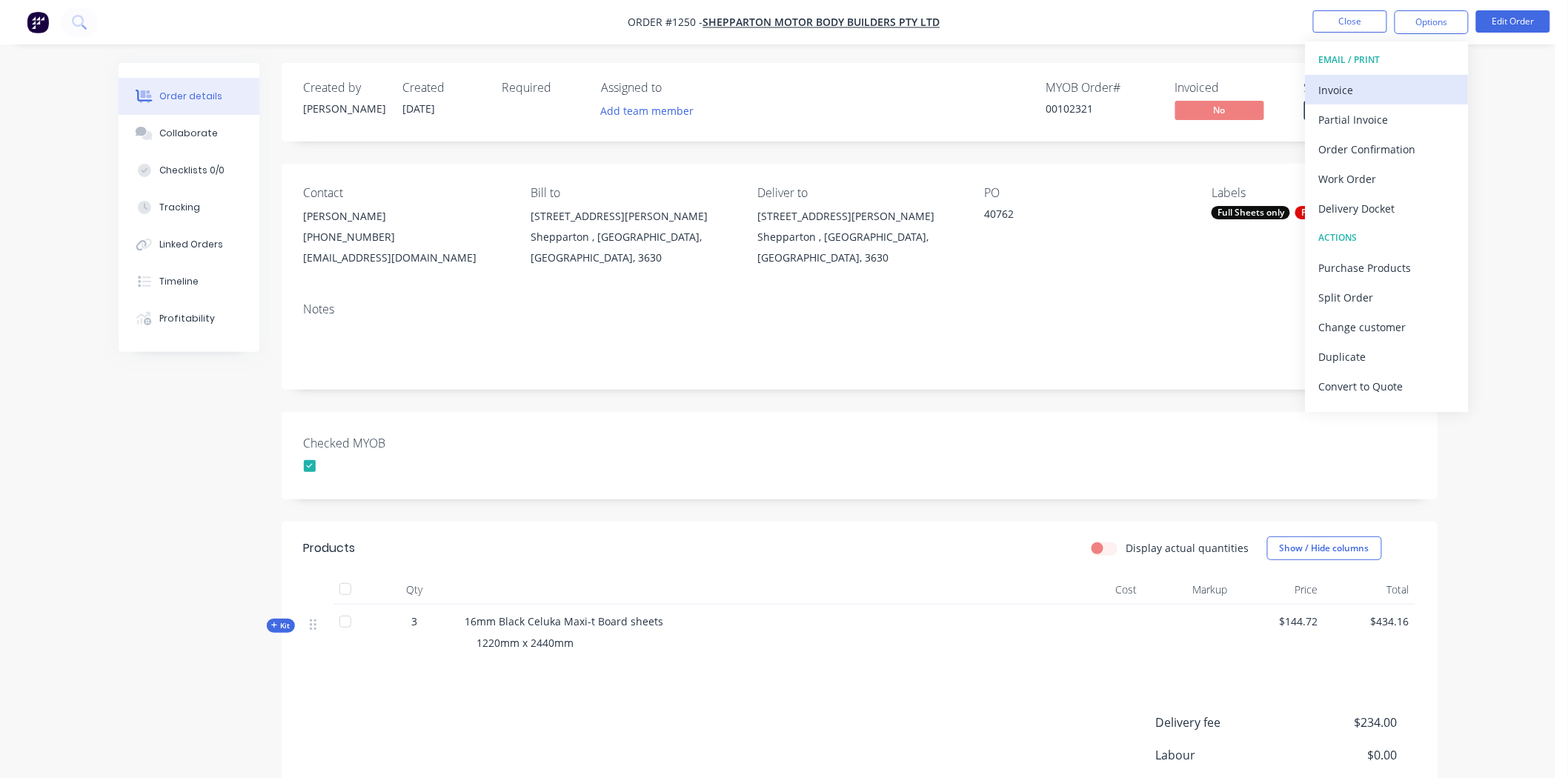
click at [1353, 87] on div "Invoice" at bounding box center [1387, 90] width 136 height 22
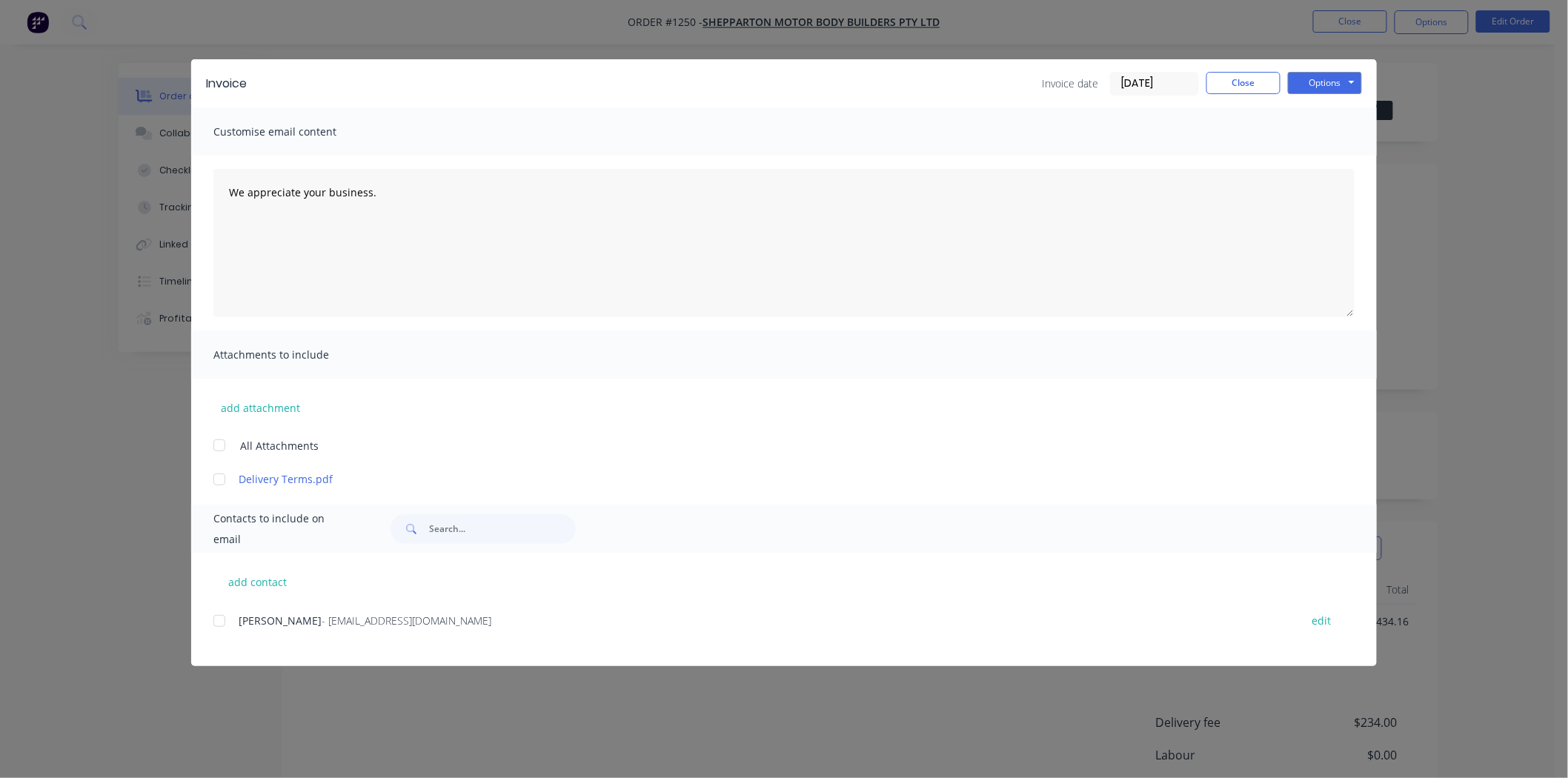
click at [1140, 87] on input "[DATE]" at bounding box center [1154, 84] width 87 height 22
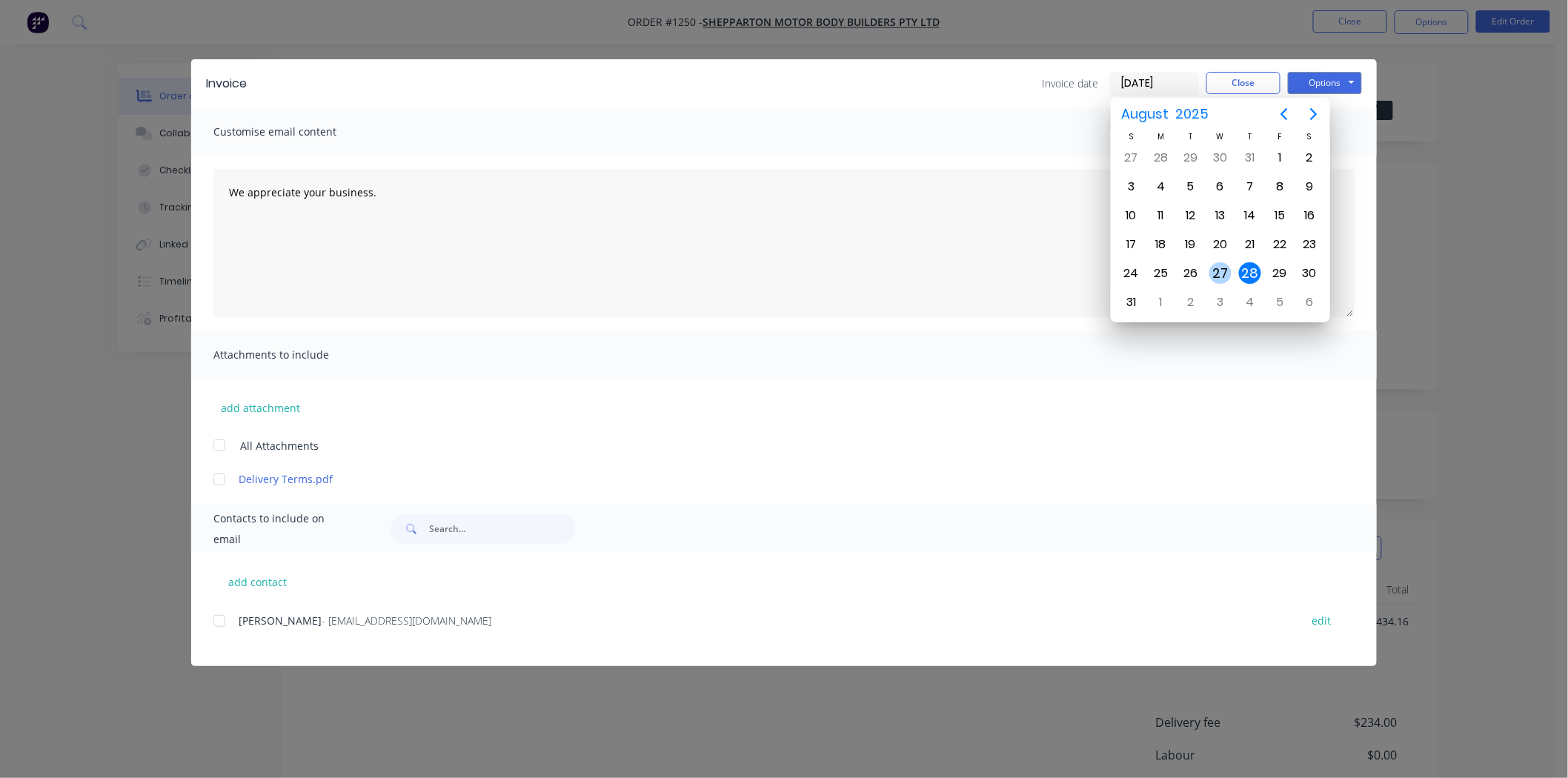
click at [1222, 262] on div "27" at bounding box center [1220, 273] width 22 height 22
type input "[DATE]"
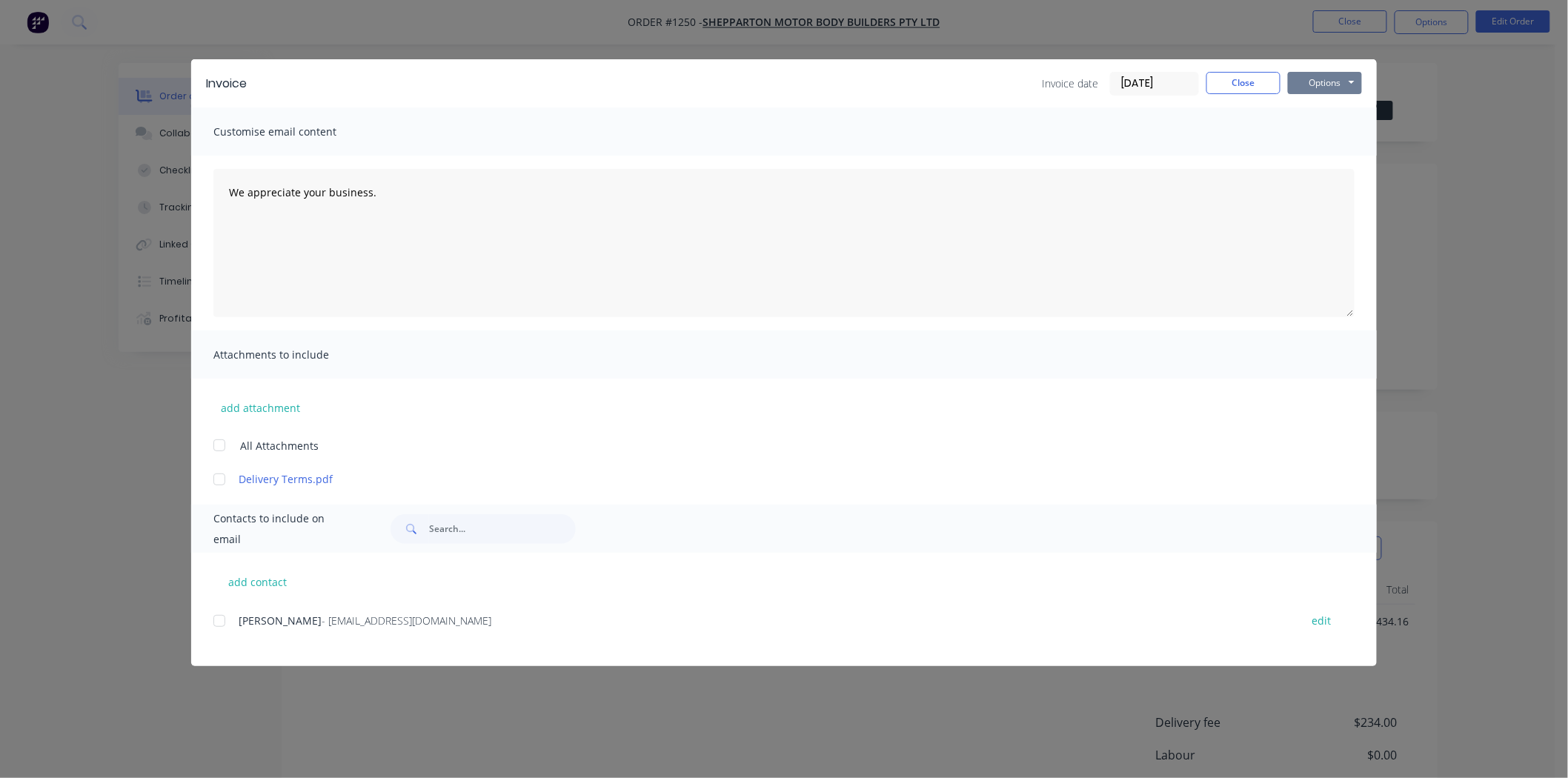
click at [1320, 80] on button "Options" at bounding box center [1324, 83] width 74 height 22
click at [1319, 132] on button "Print" at bounding box center [1335, 134] width 94 height 25
click at [1250, 85] on button "Close" at bounding box center [1242, 83] width 74 height 22
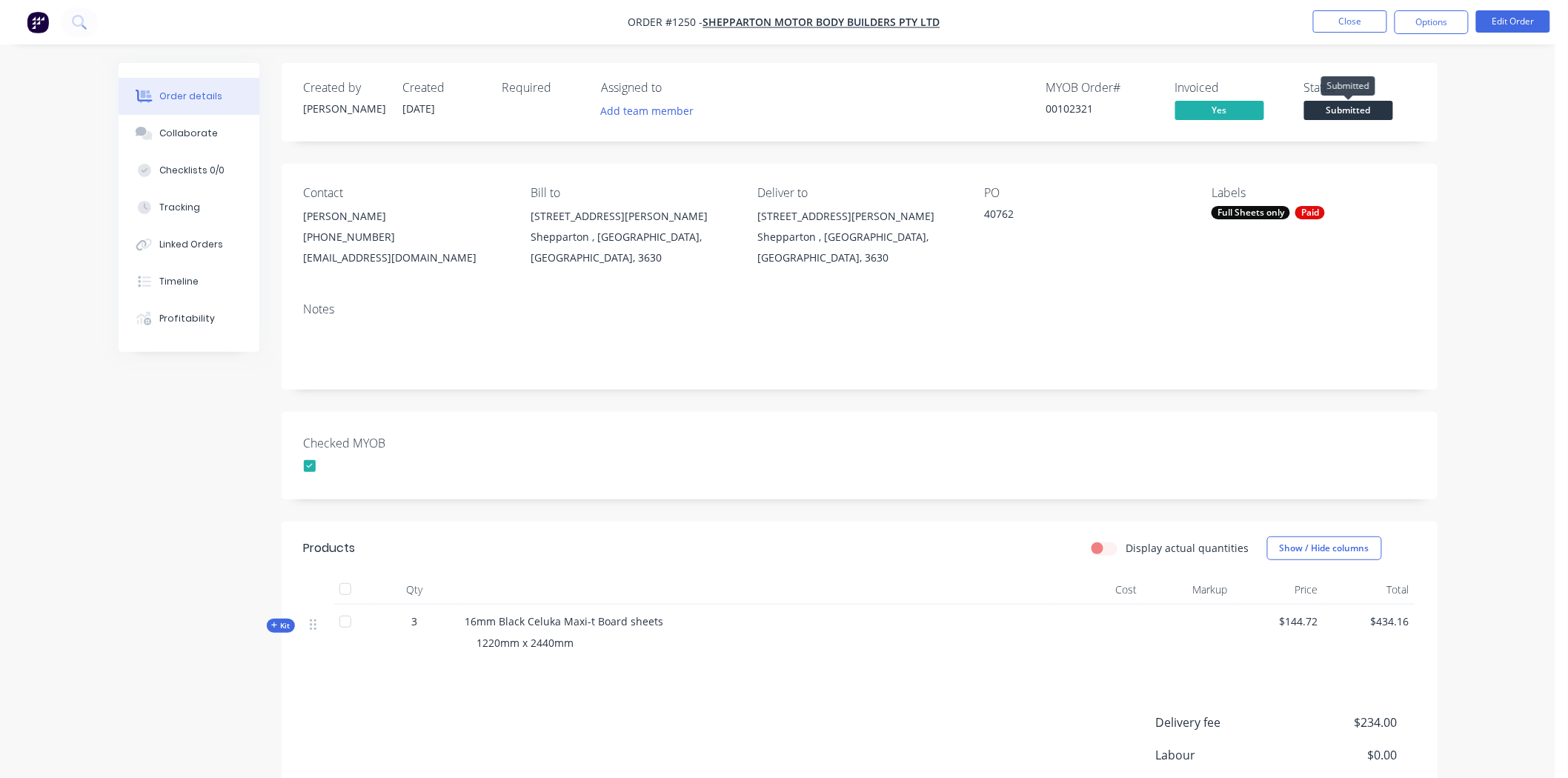
click at [1378, 106] on span "Submitted" at bounding box center [1348, 110] width 89 height 18
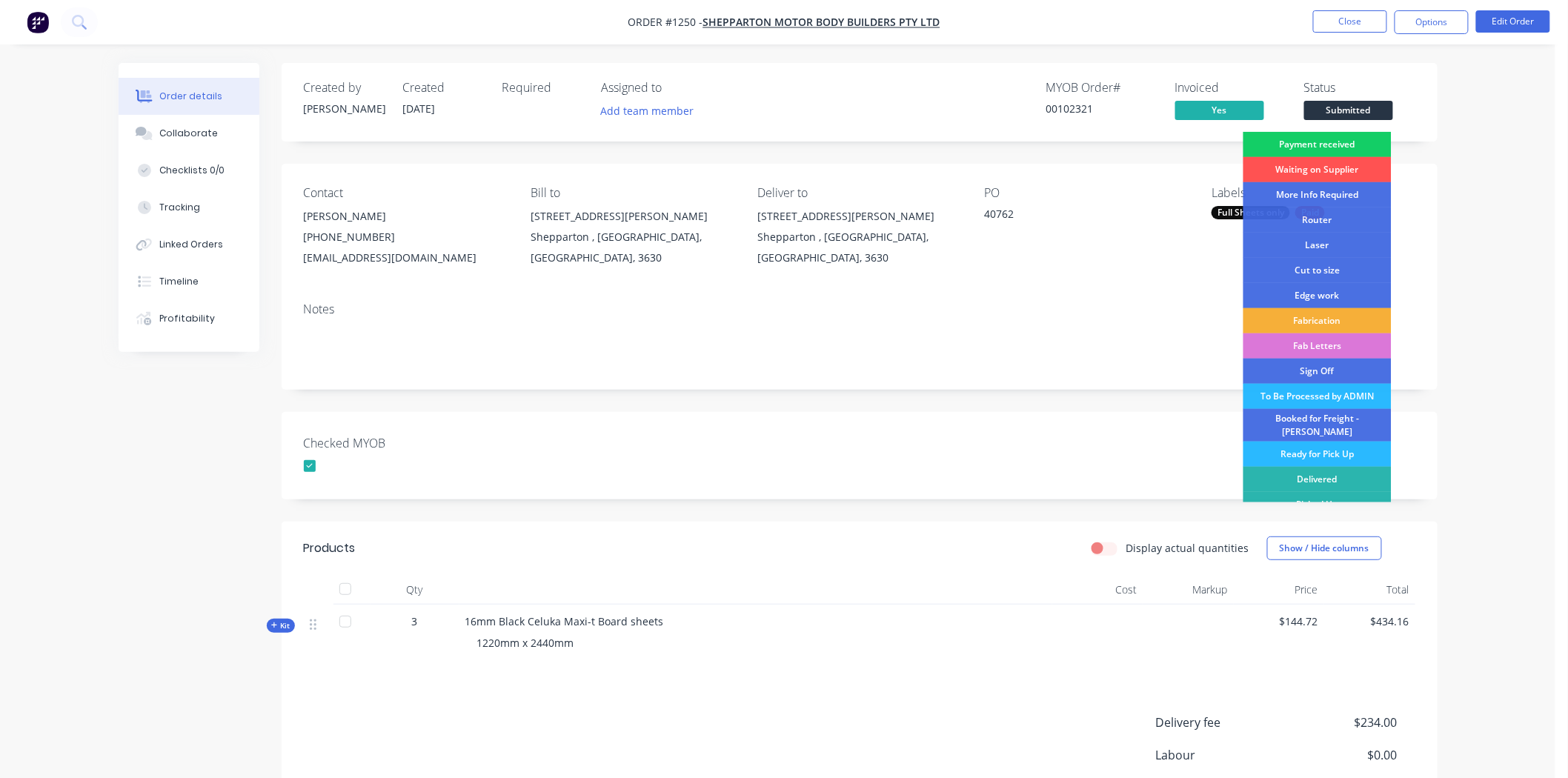
click at [1342, 139] on div "Payment received" at bounding box center [1317, 144] width 148 height 25
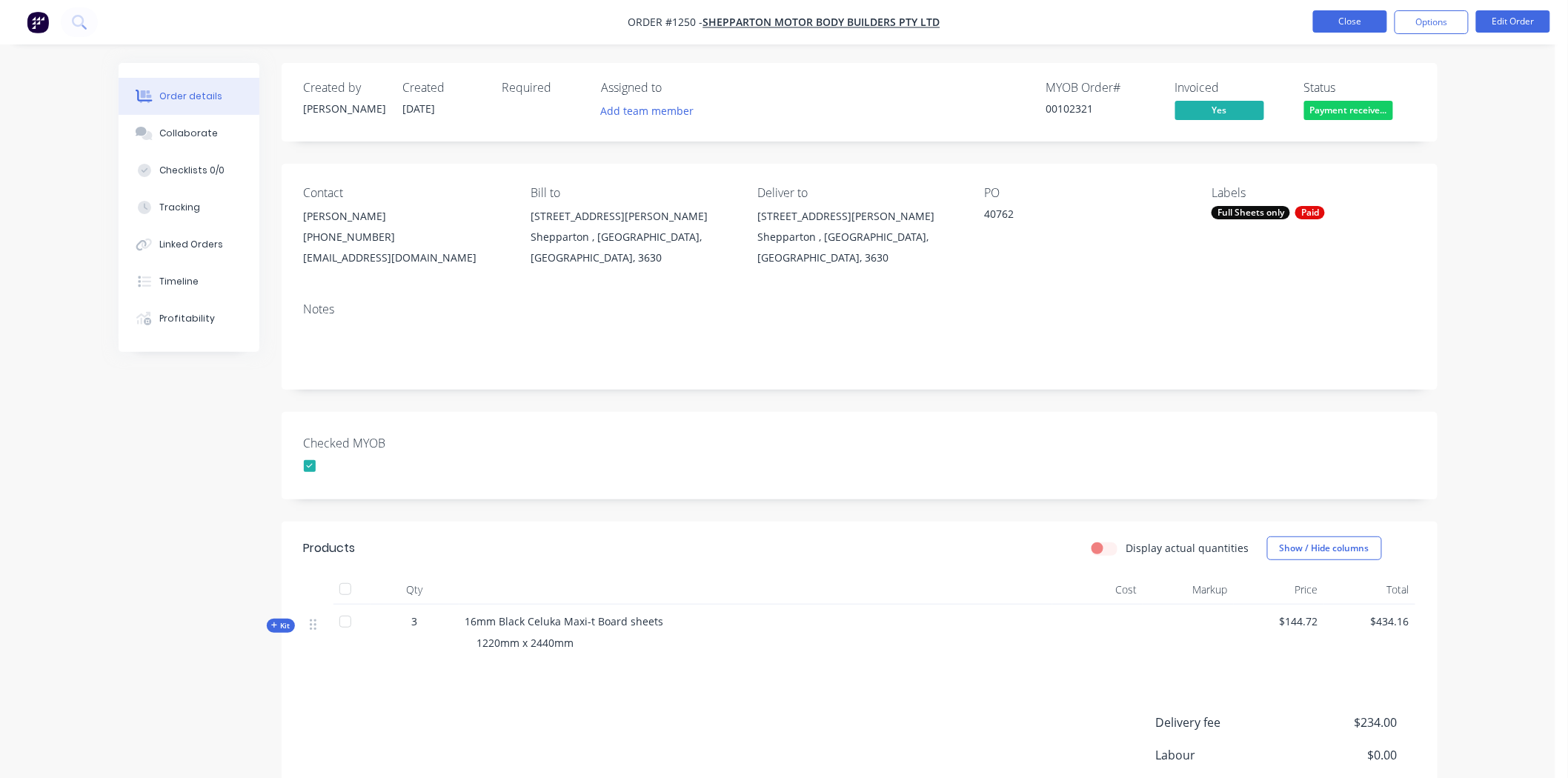
click at [1353, 20] on button "Close" at bounding box center [1349, 22] width 74 height 22
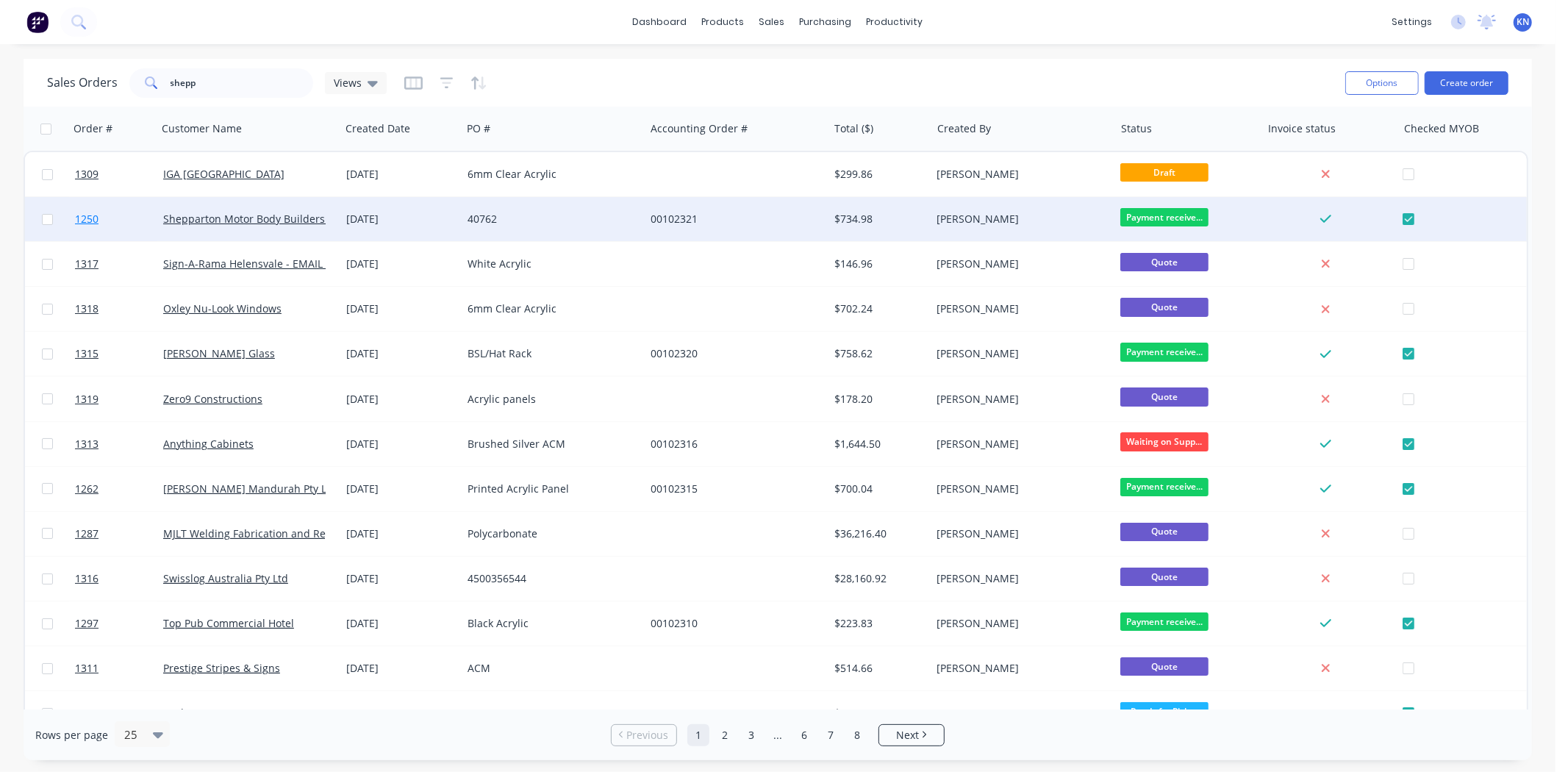
click at [121, 219] on link "1250" at bounding box center [118, 220] width 88 height 44
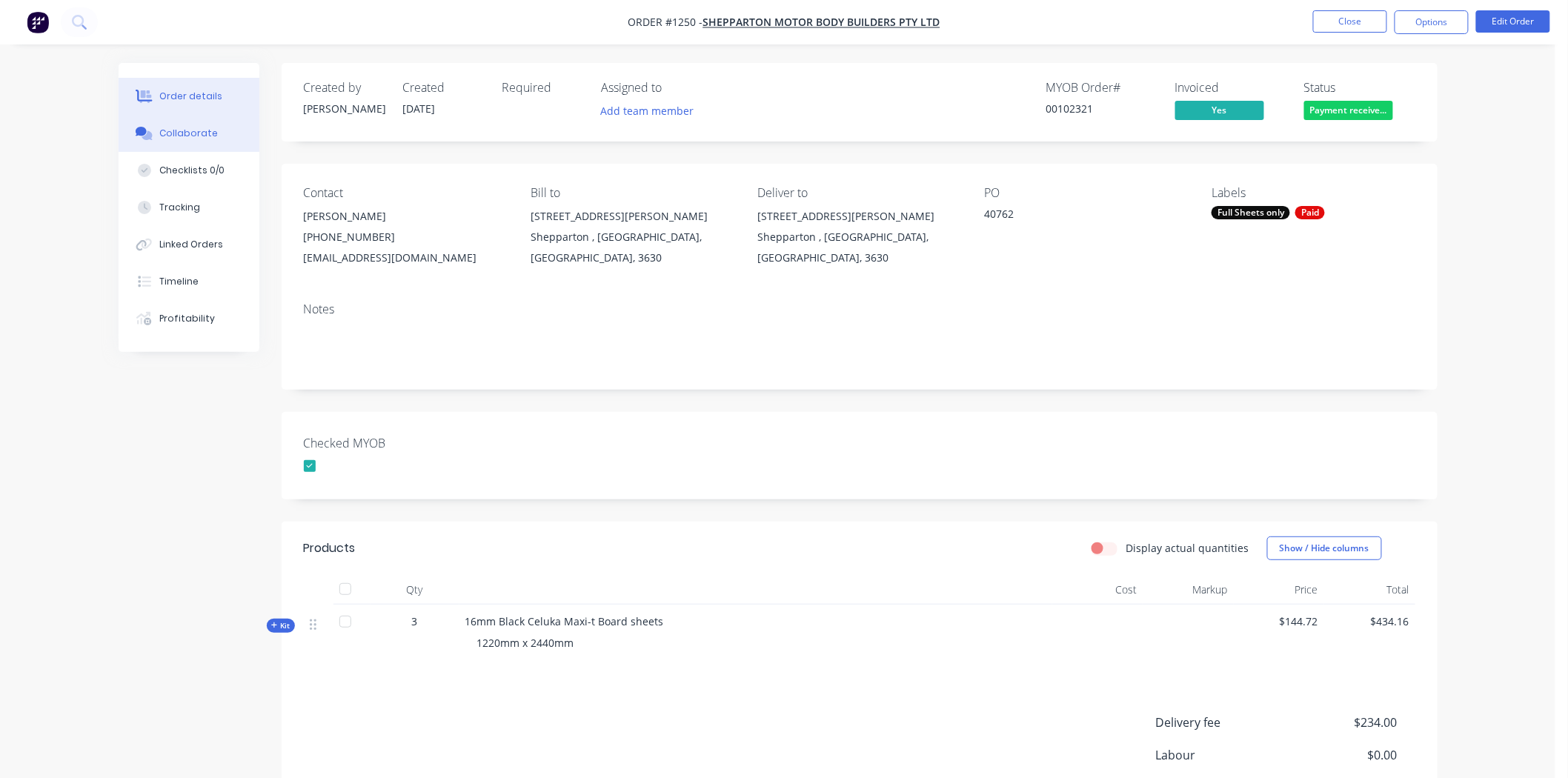
click at [201, 133] on div "Collaborate" at bounding box center [188, 133] width 59 height 13
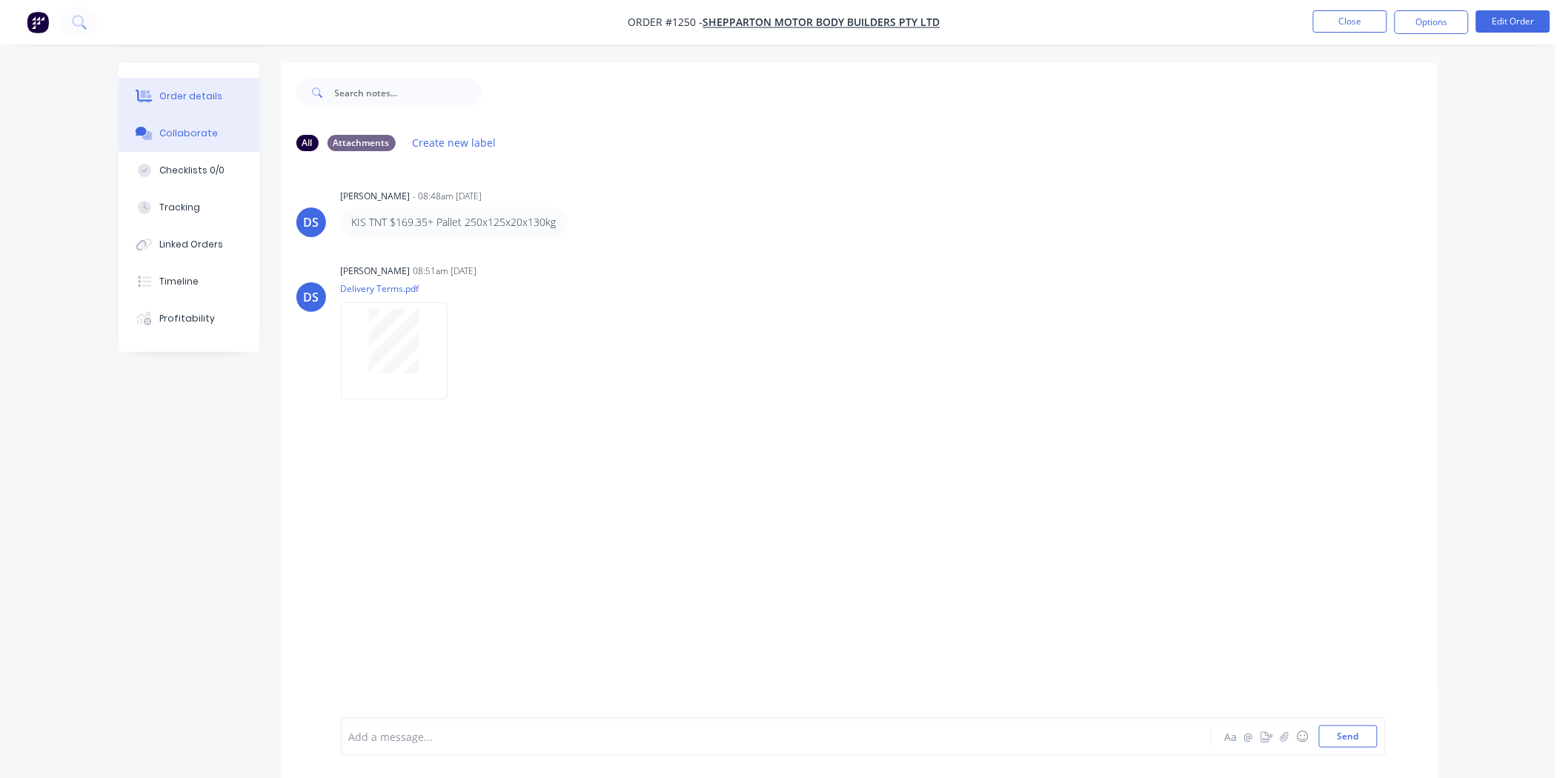
click at [198, 87] on button "Order details" at bounding box center [189, 96] width 141 height 37
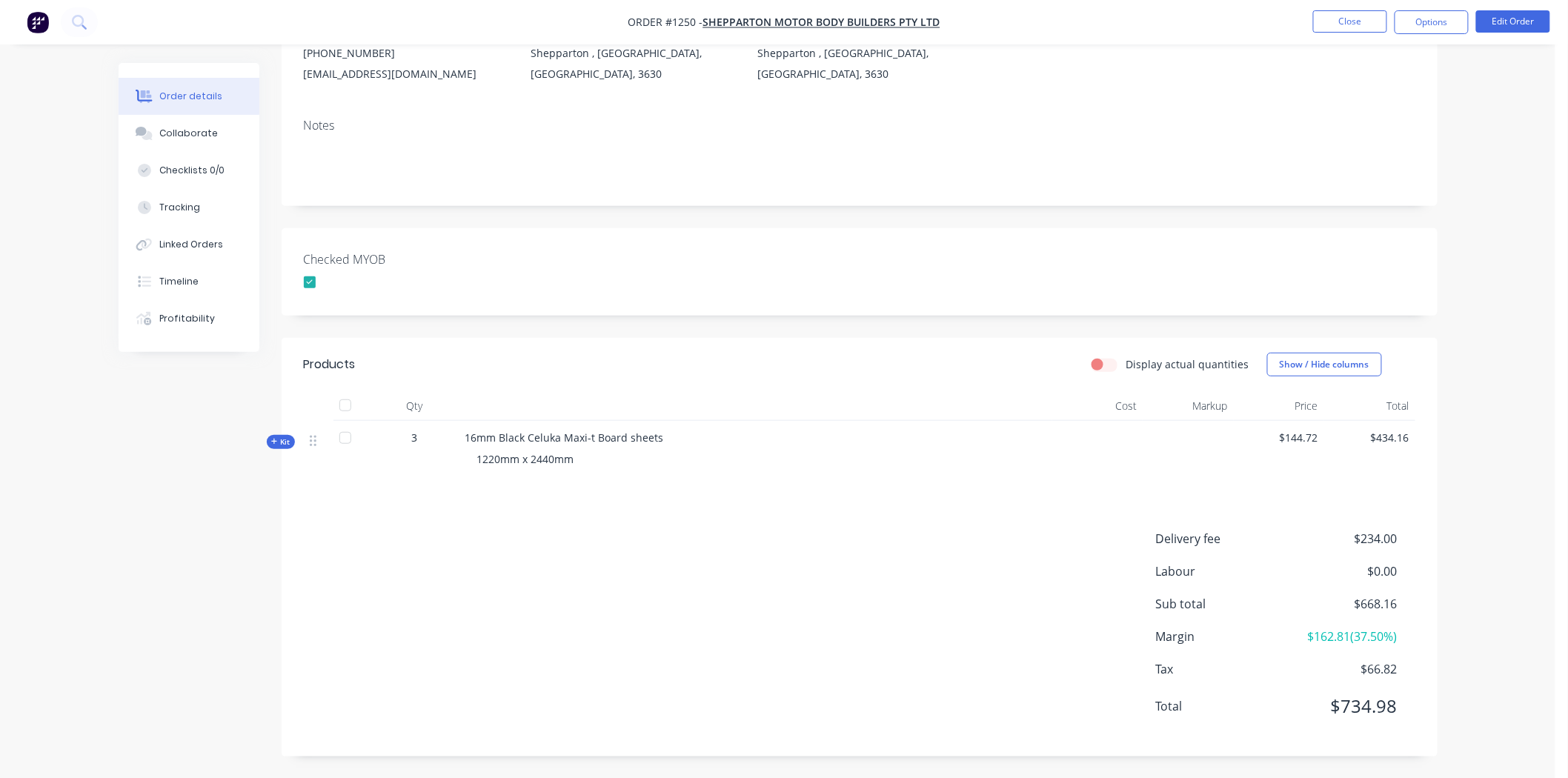
scroll to position [185, 0]
click at [284, 436] on span "Kit" at bounding box center [280, 441] width 19 height 11
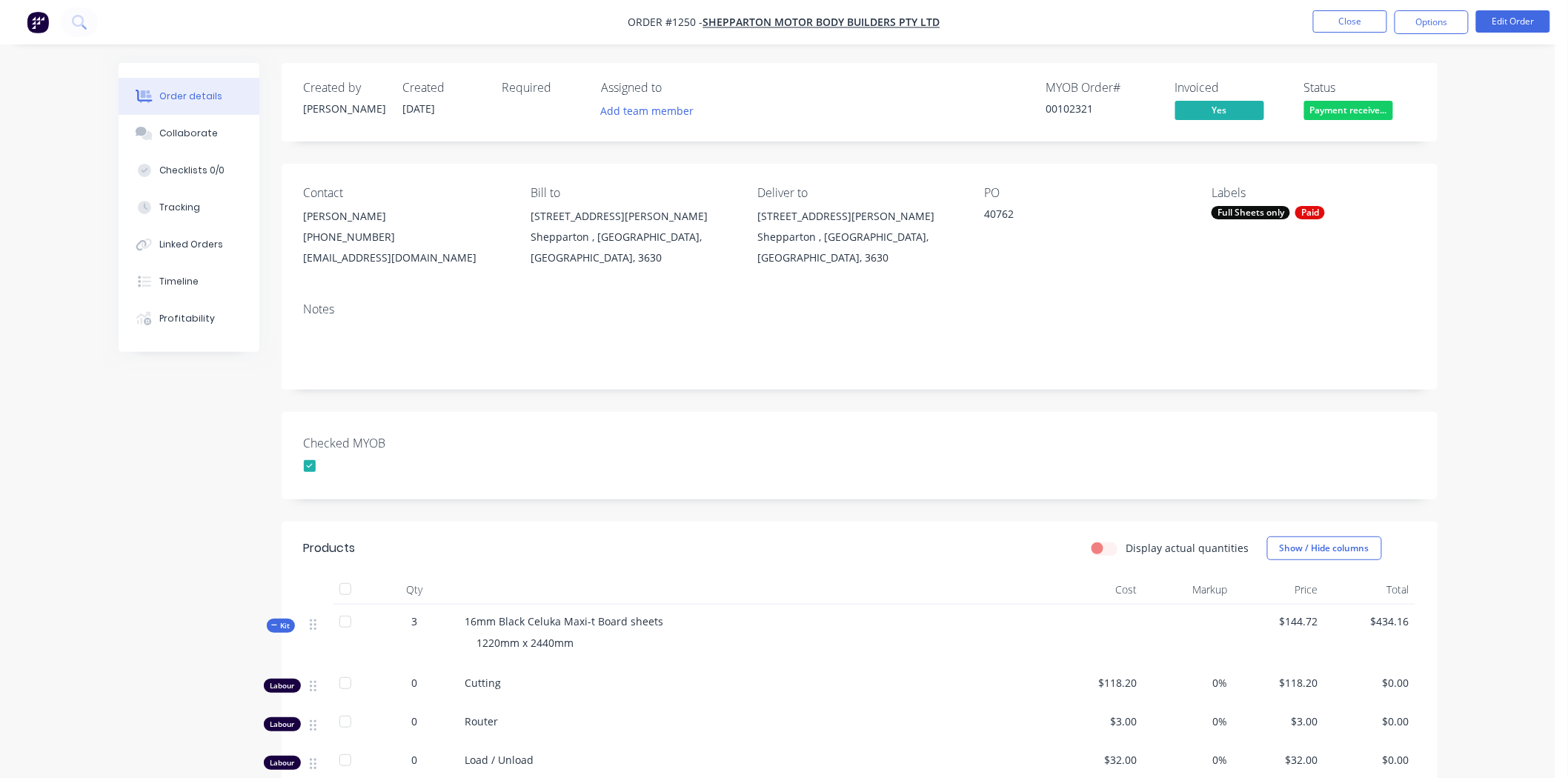
scroll to position [247, 0]
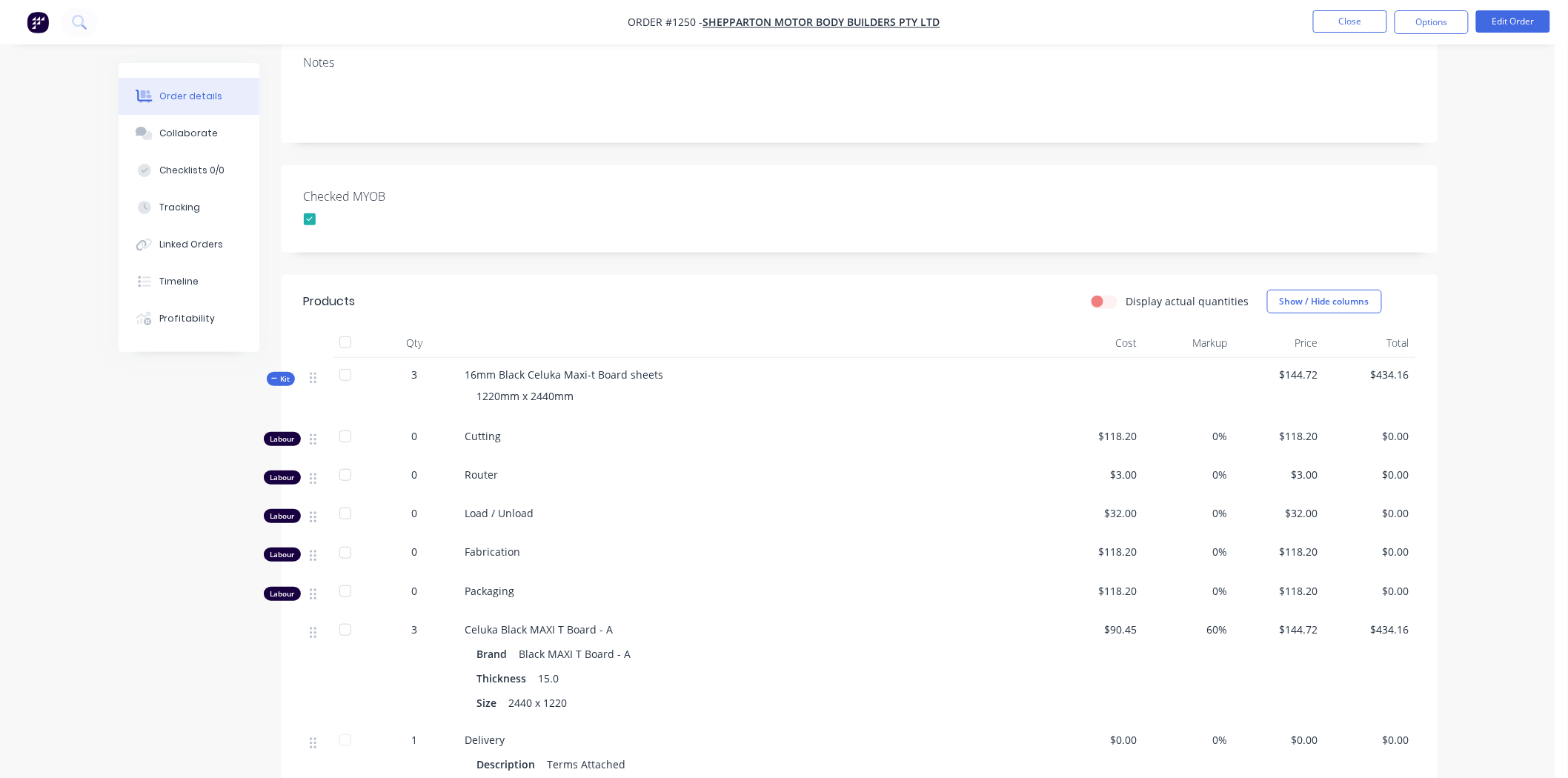
click at [276, 379] on icon at bounding box center [274, 378] width 7 height 7
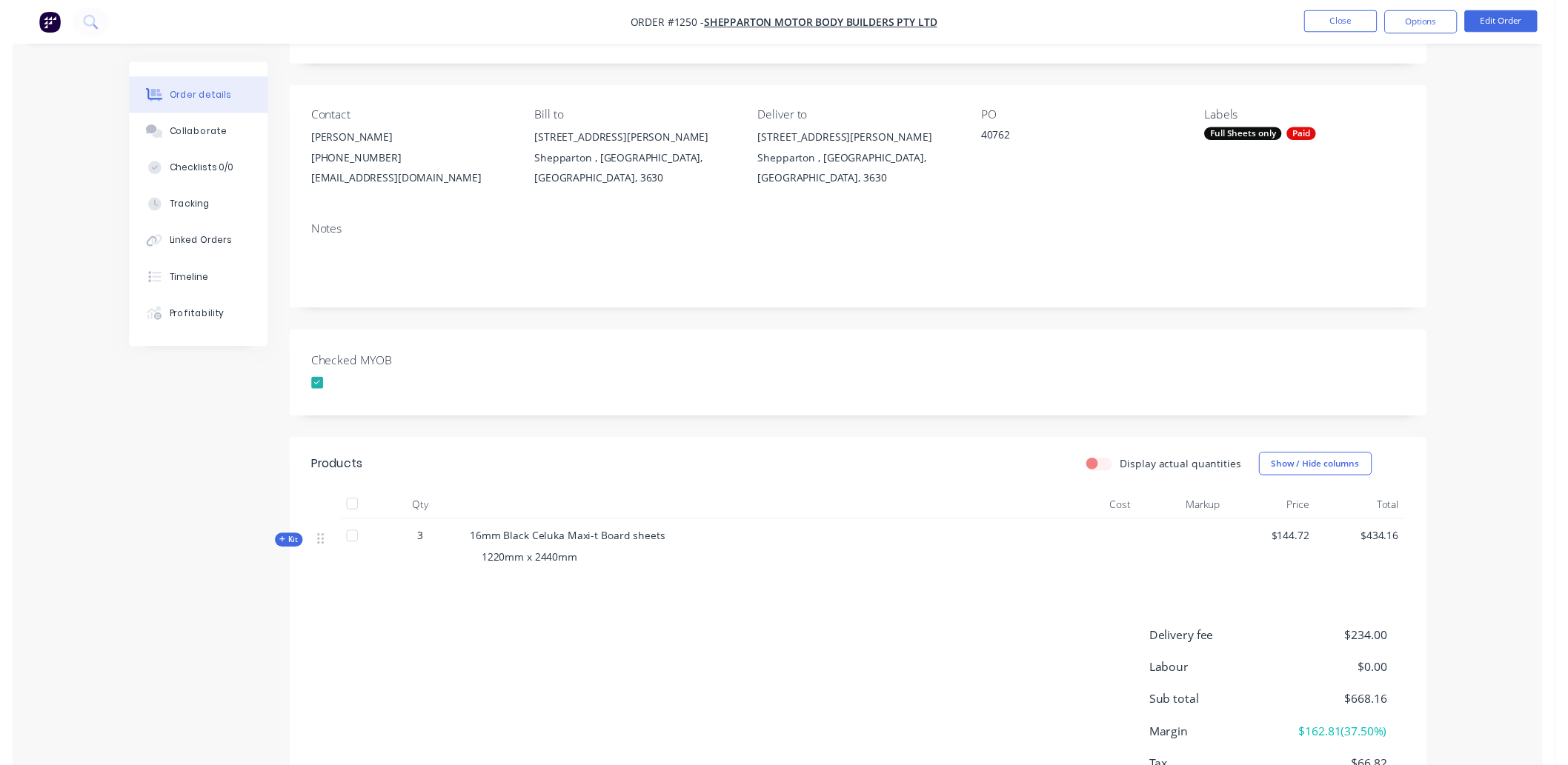
scroll to position [0, 0]
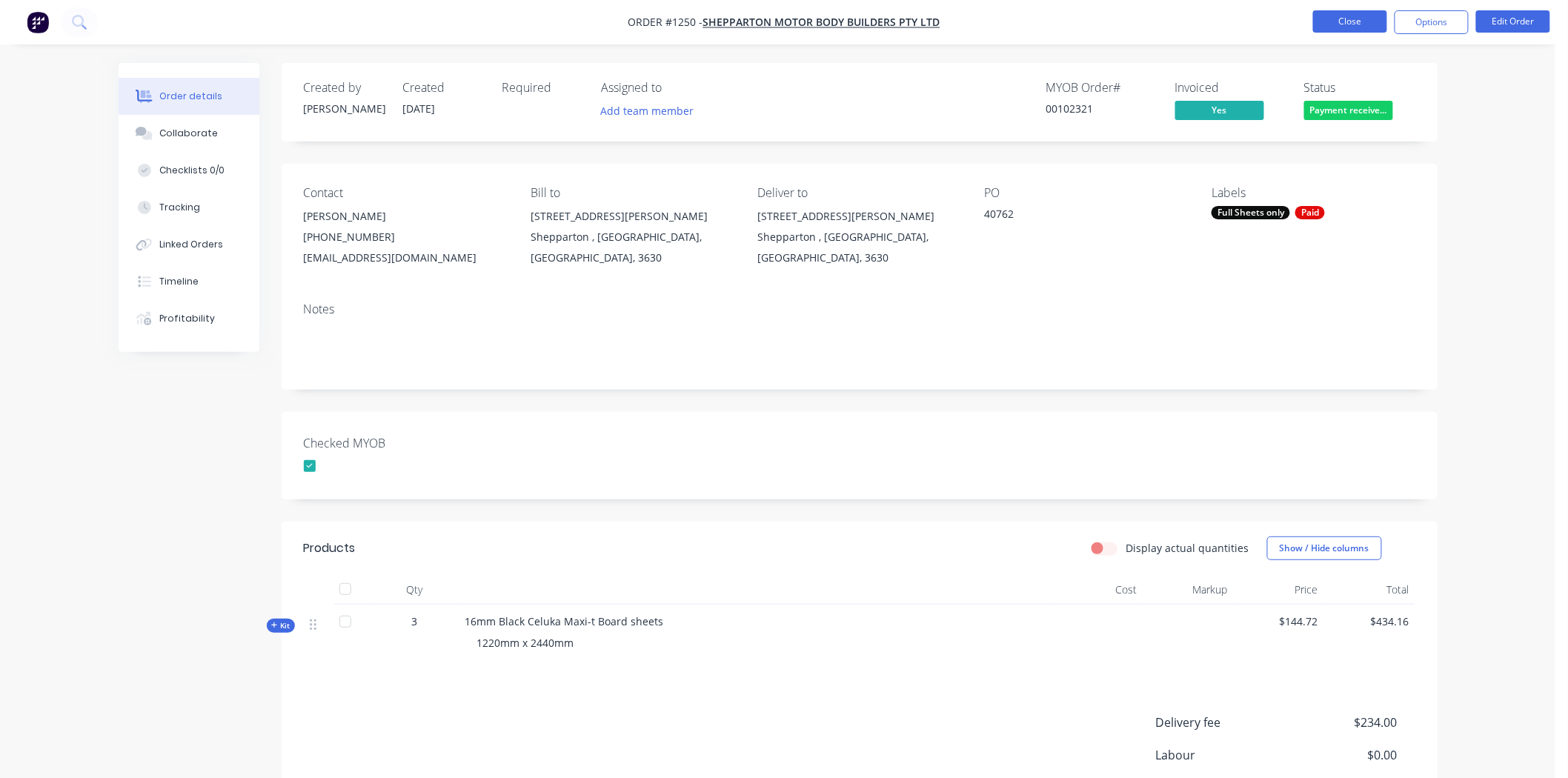
click at [1334, 22] on button "Close" at bounding box center [1349, 22] width 74 height 22
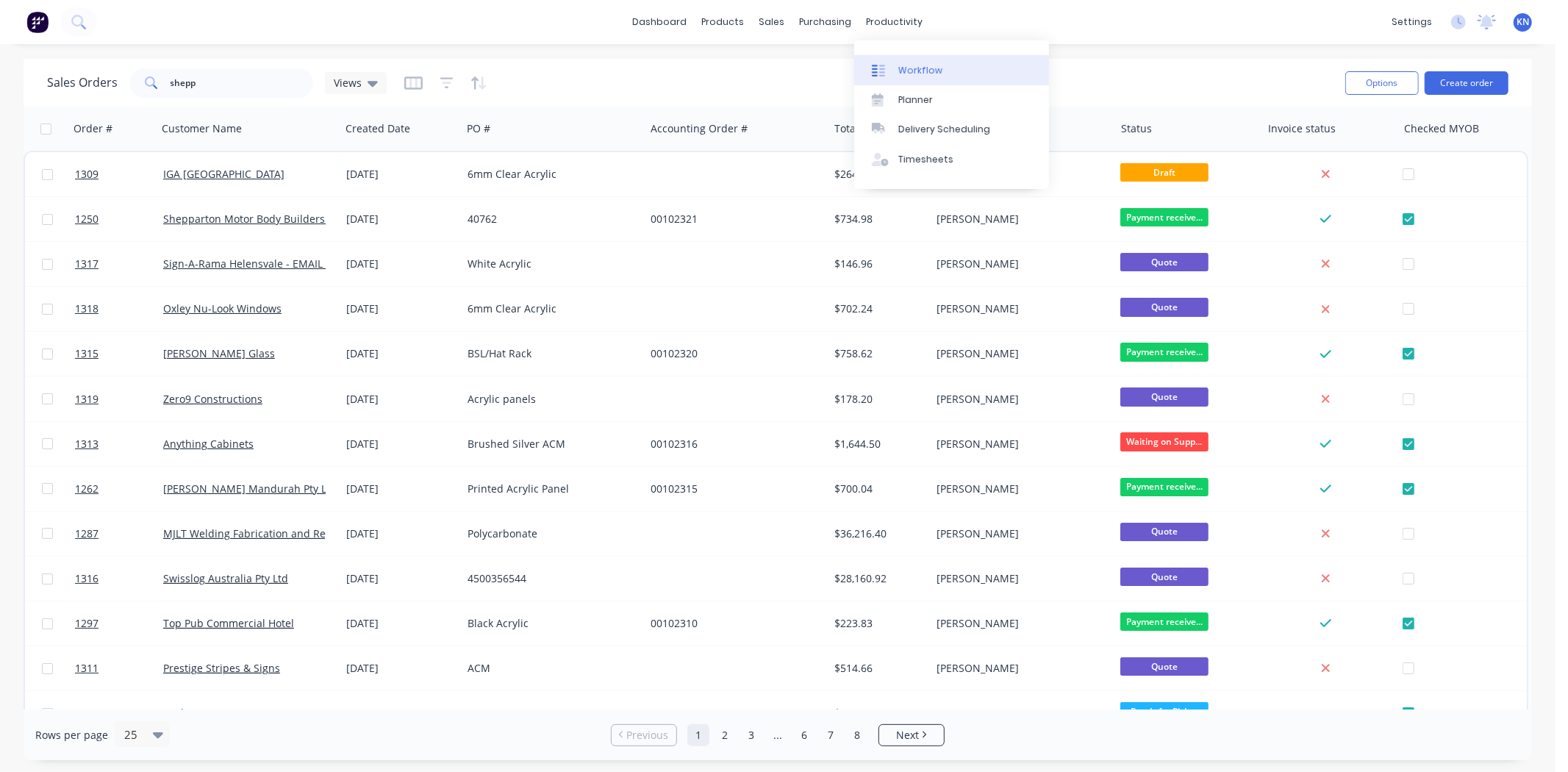
click at [908, 67] on div "Workflow" at bounding box center [920, 71] width 44 height 13
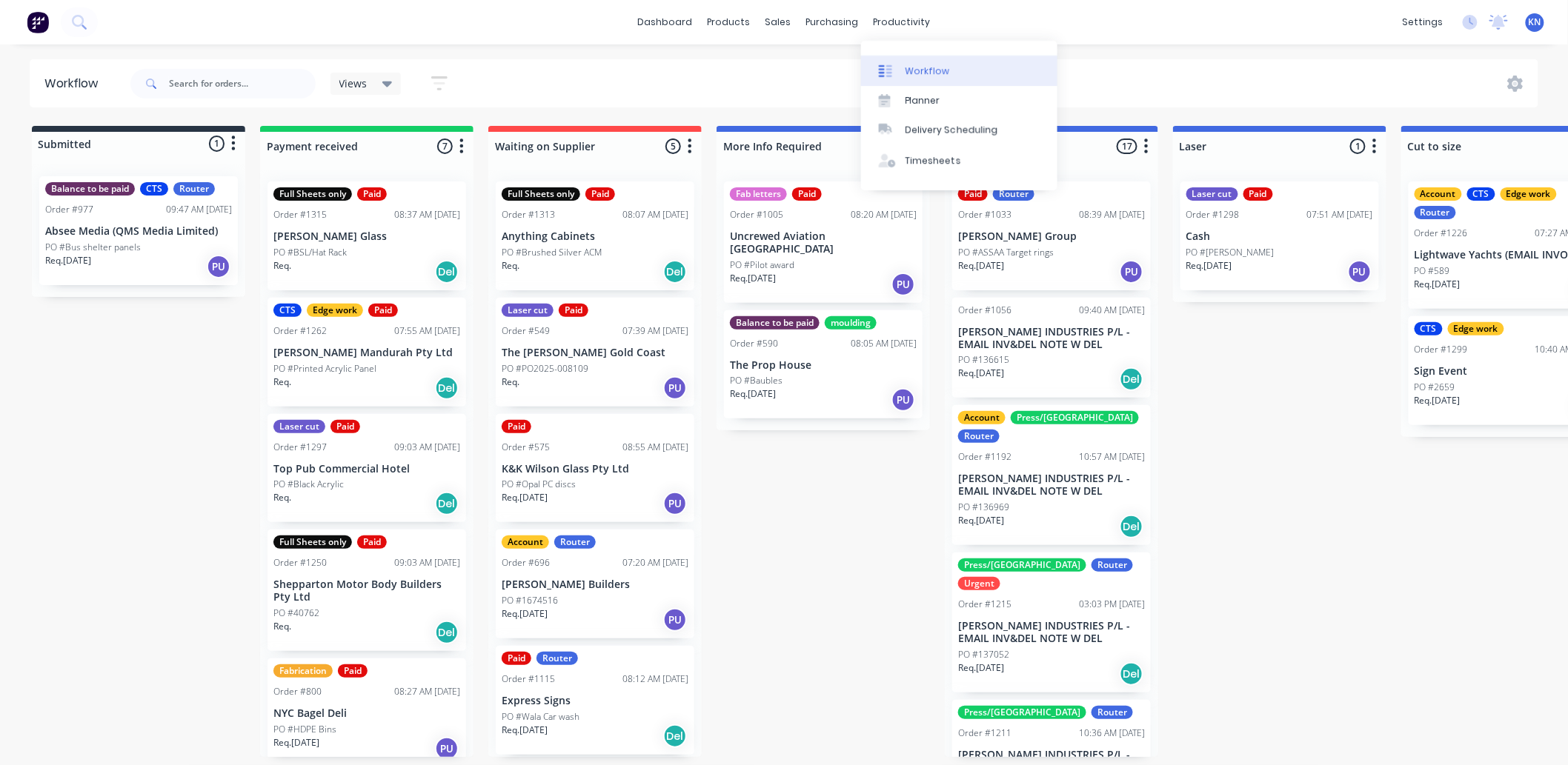
click at [933, 67] on div "Workflow" at bounding box center [927, 71] width 45 height 13
click at [1082, 85] on div "Views Save new view None (Default) edit Ready for Pick Up edit Show/Hide status…" at bounding box center [833, 84] width 1411 height 45
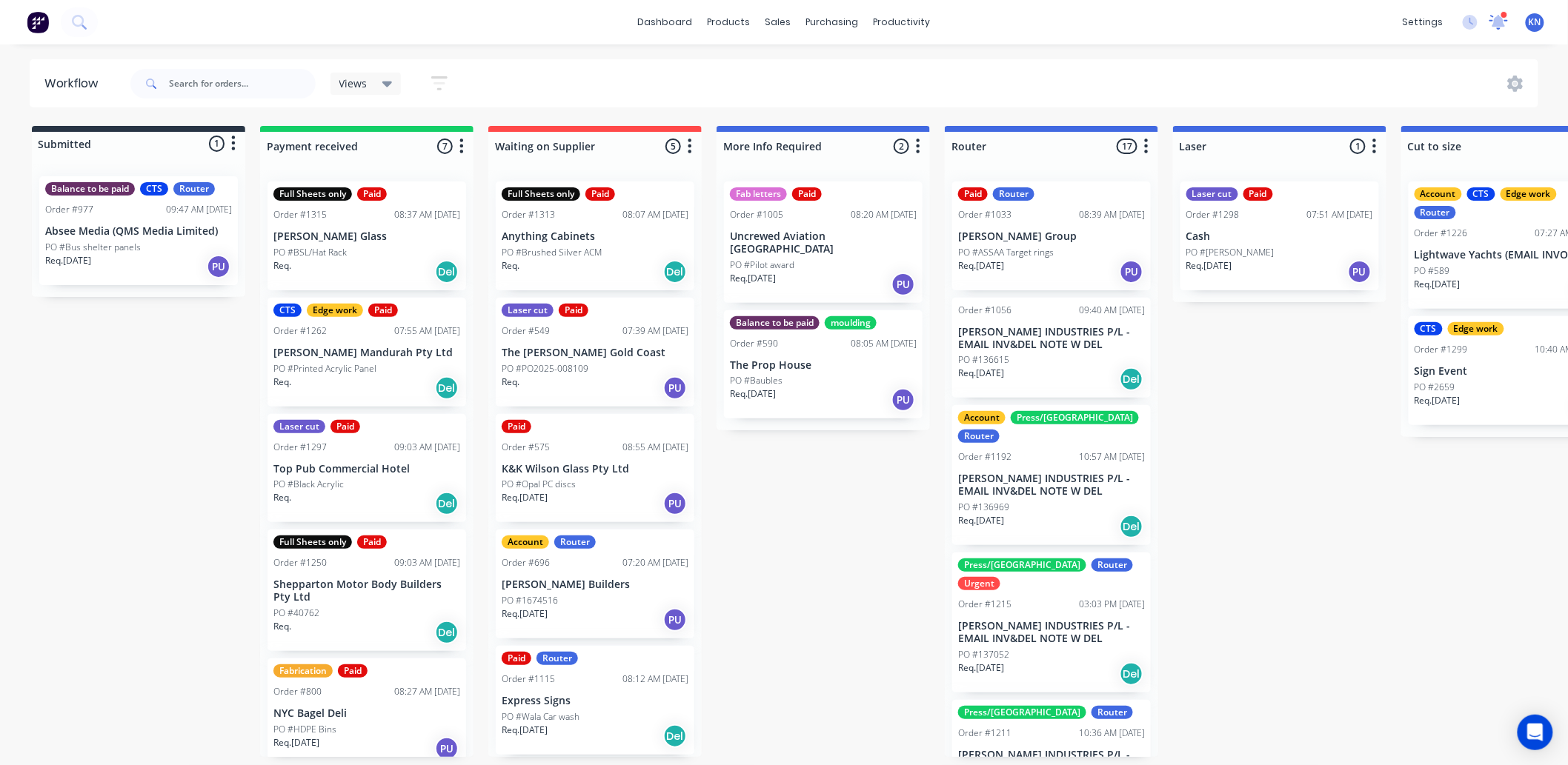
click at [1495, 24] on icon at bounding box center [1498, 21] width 14 height 13
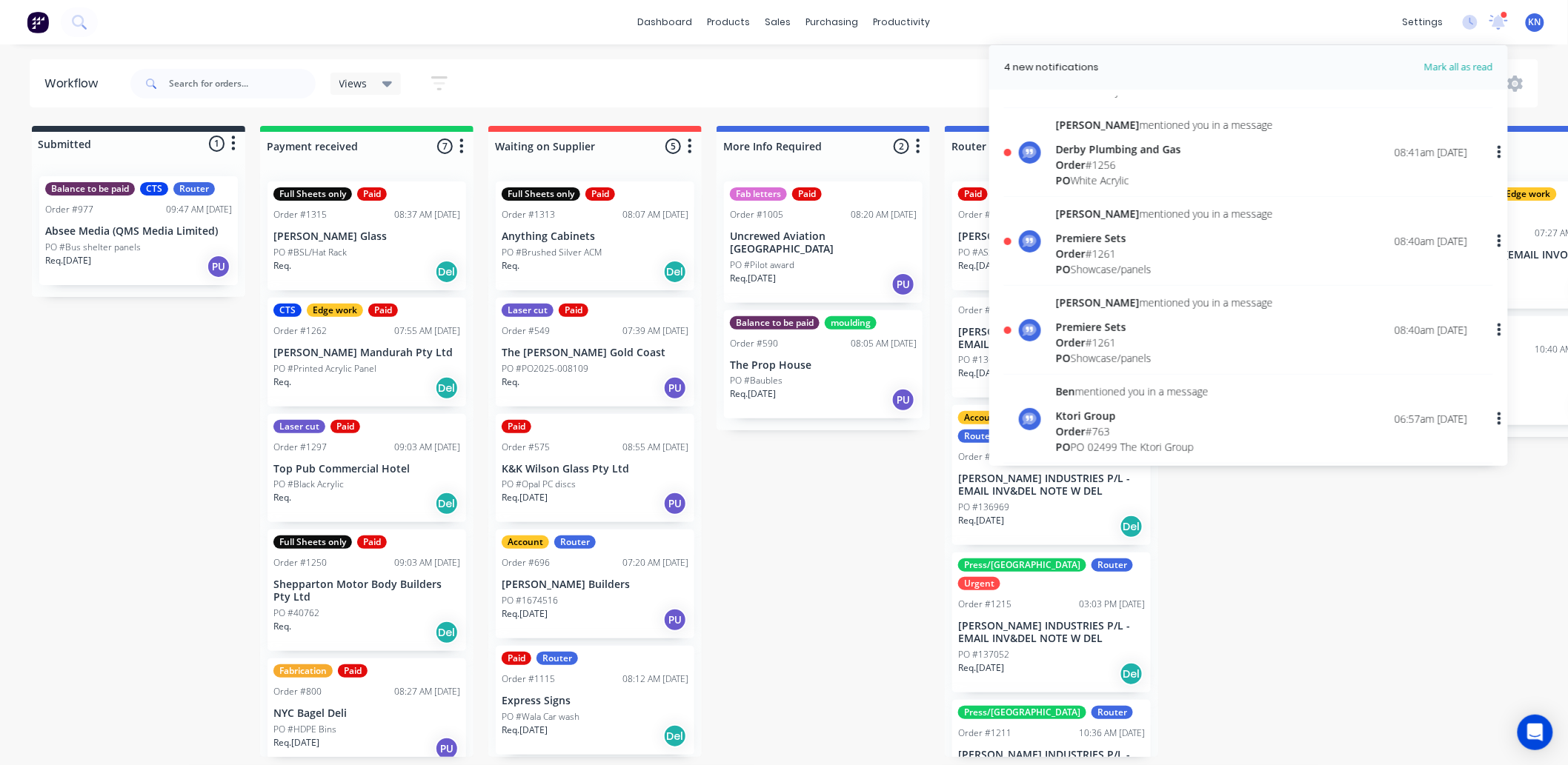
scroll to position [164, 0]
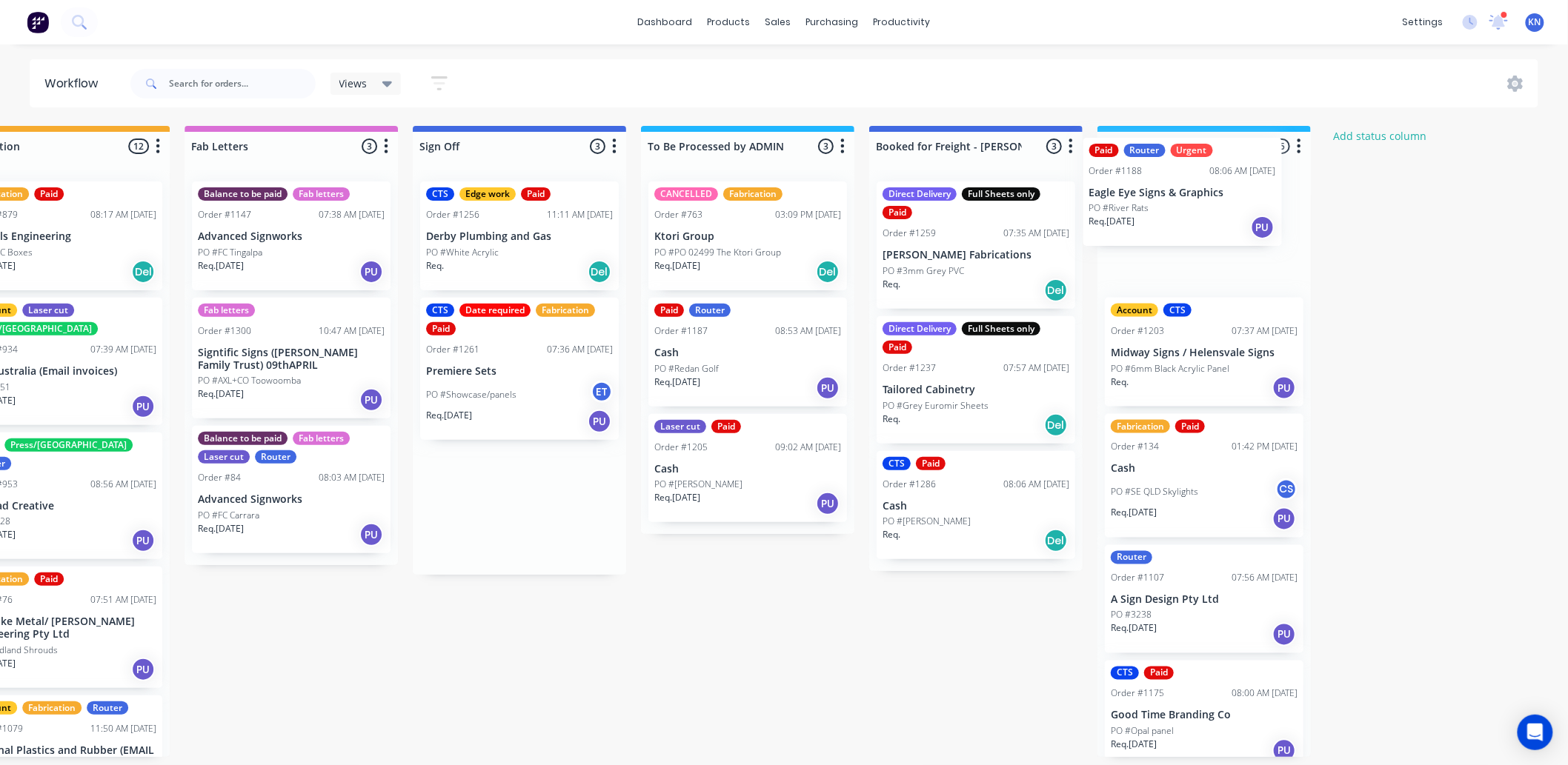
scroll to position [0, 1909]
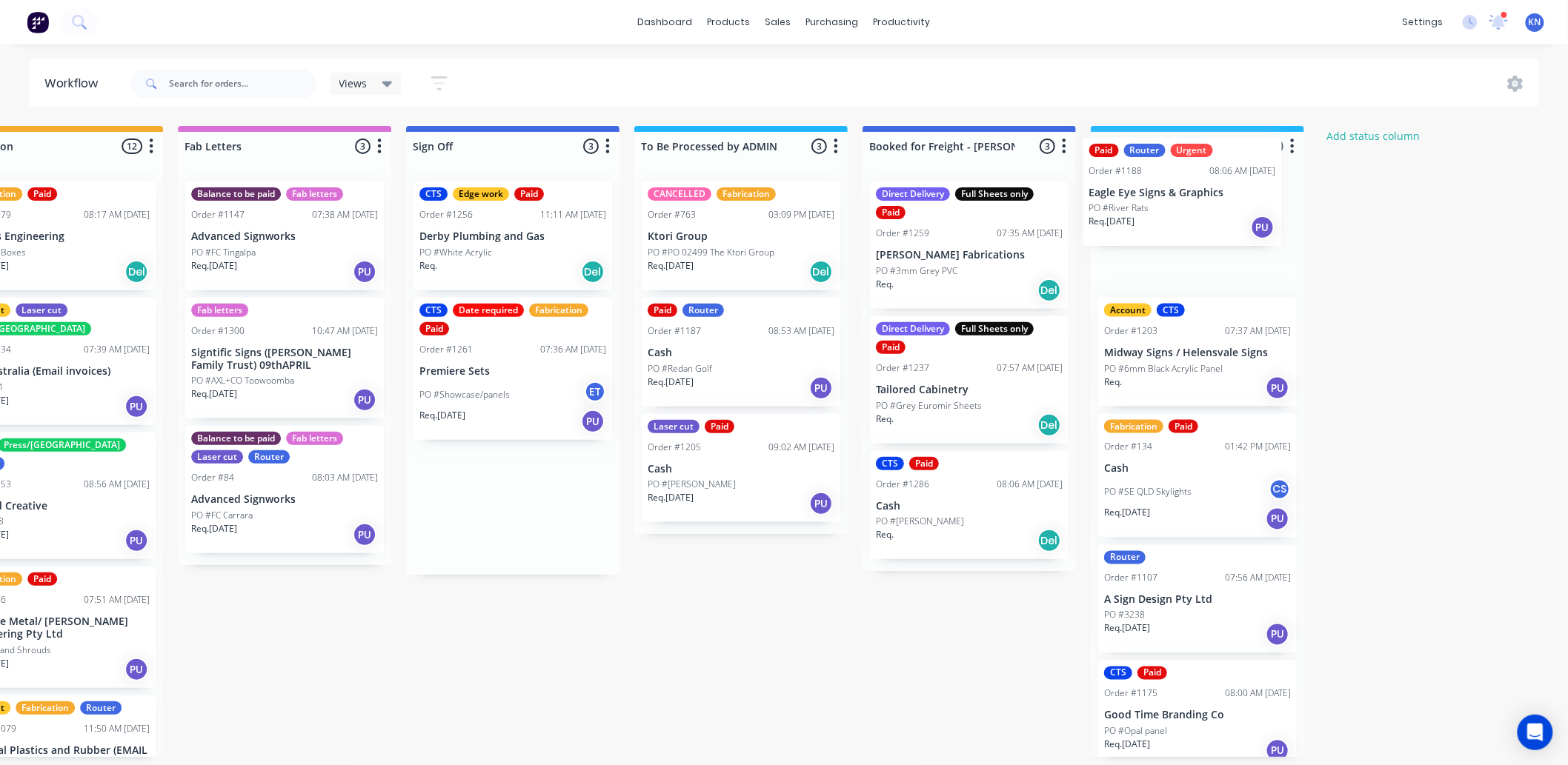
drag, startPoint x: 835, startPoint y: 358, endPoint x: 1173, endPoint y: 198, distance: 374.0
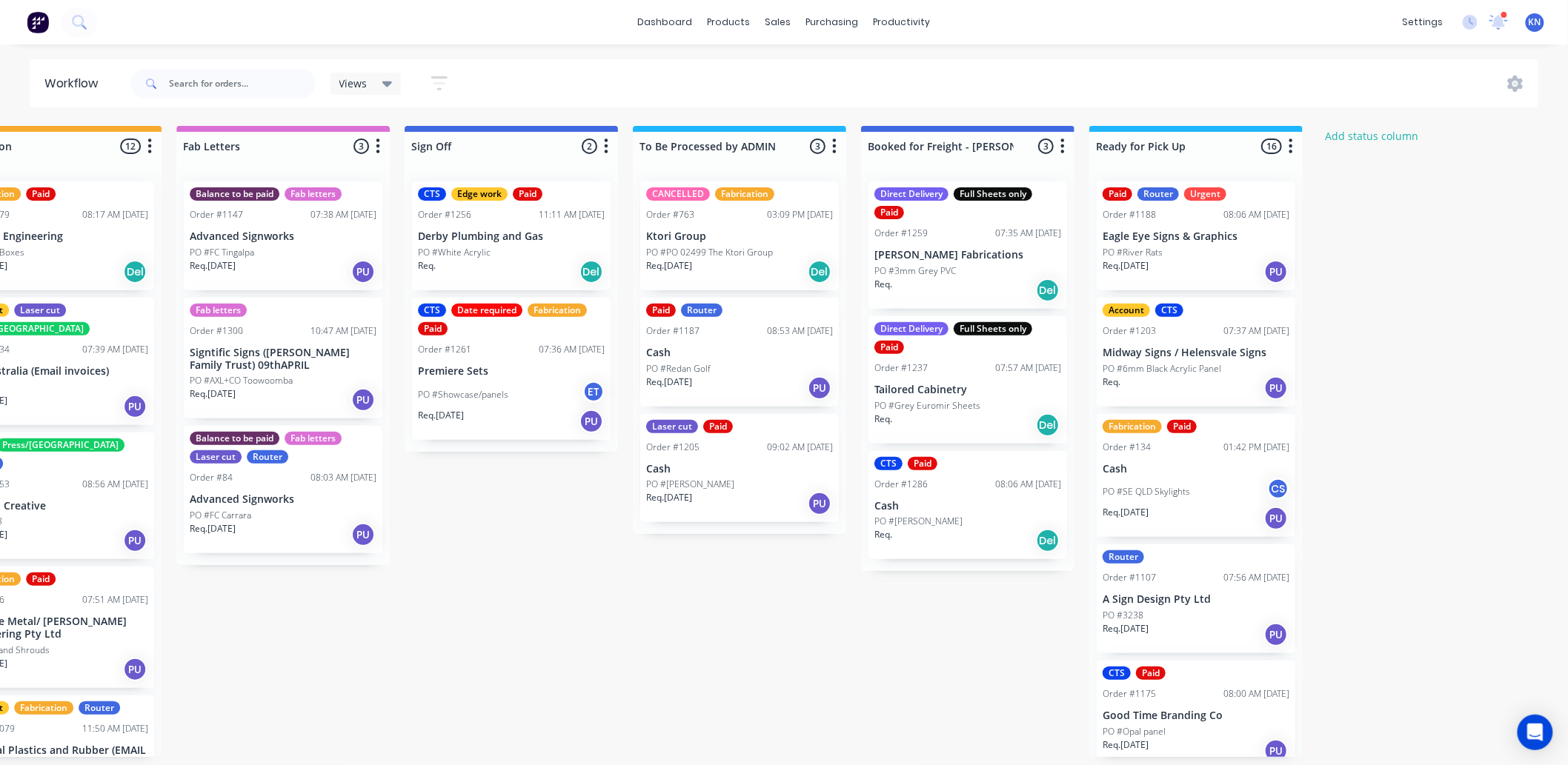
click at [1151, 253] on p "PO #River Rats" at bounding box center [1132, 253] width 60 height 13
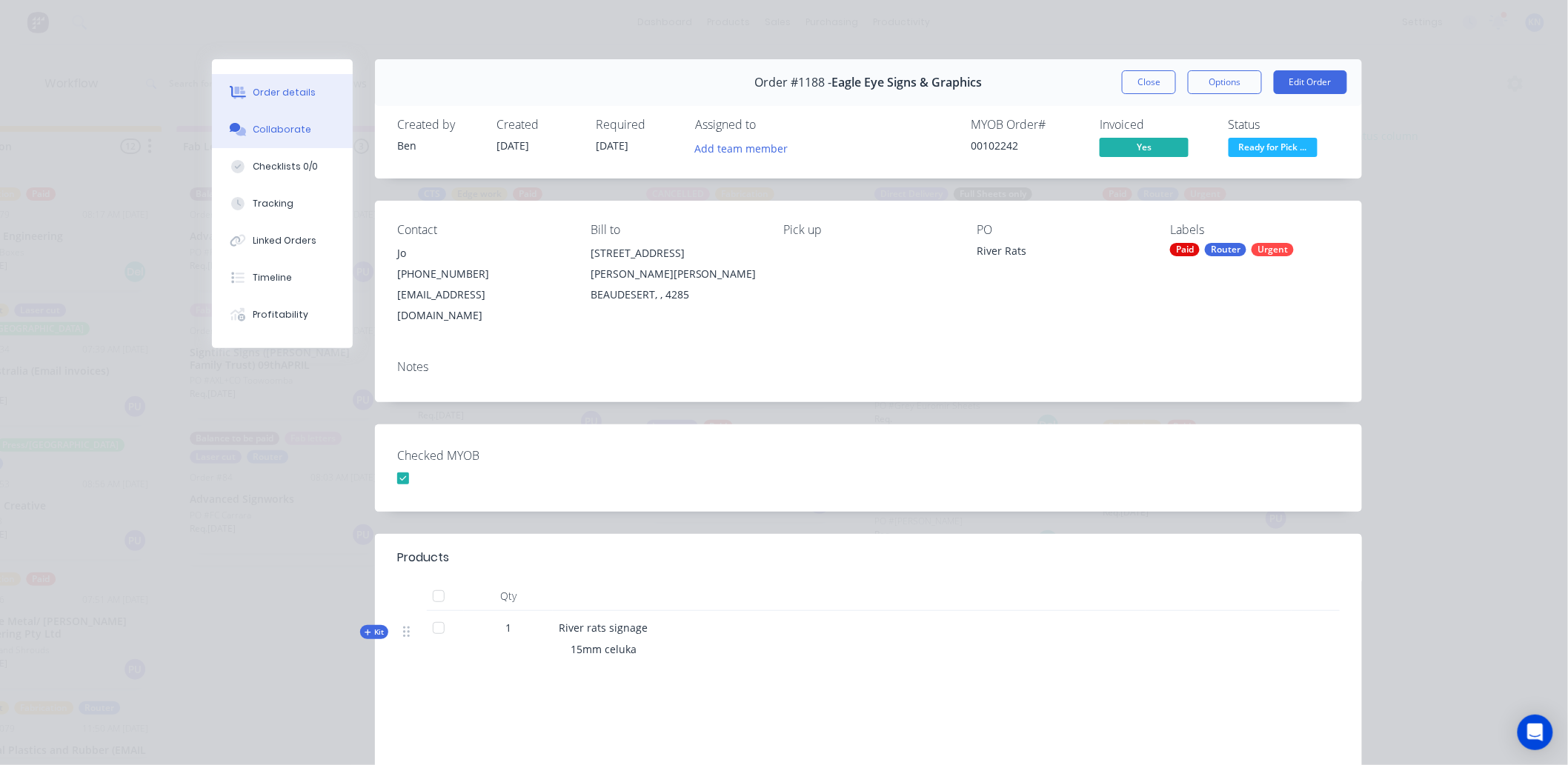
click at [286, 129] on div "Collaborate" at bounding box center [283, 129] width 59 height 13
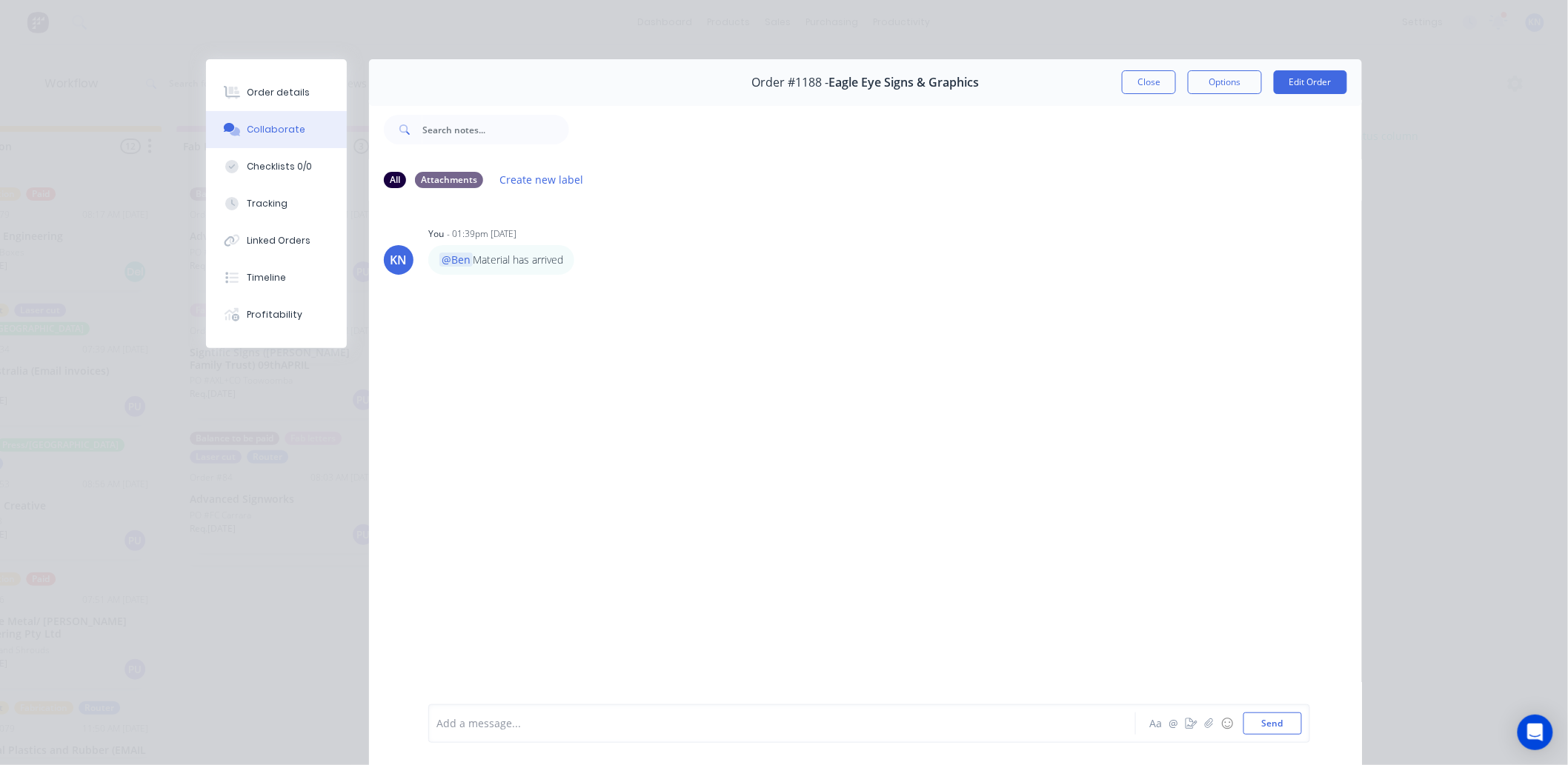
drag, startPoint x: 1147, startPoint y: 84, endPoint x: 1506, endPoint y: 233, distance: 388.7
click at [1146, 84] on button "Close" at bounding box center [1149, 82] width 54 height 24
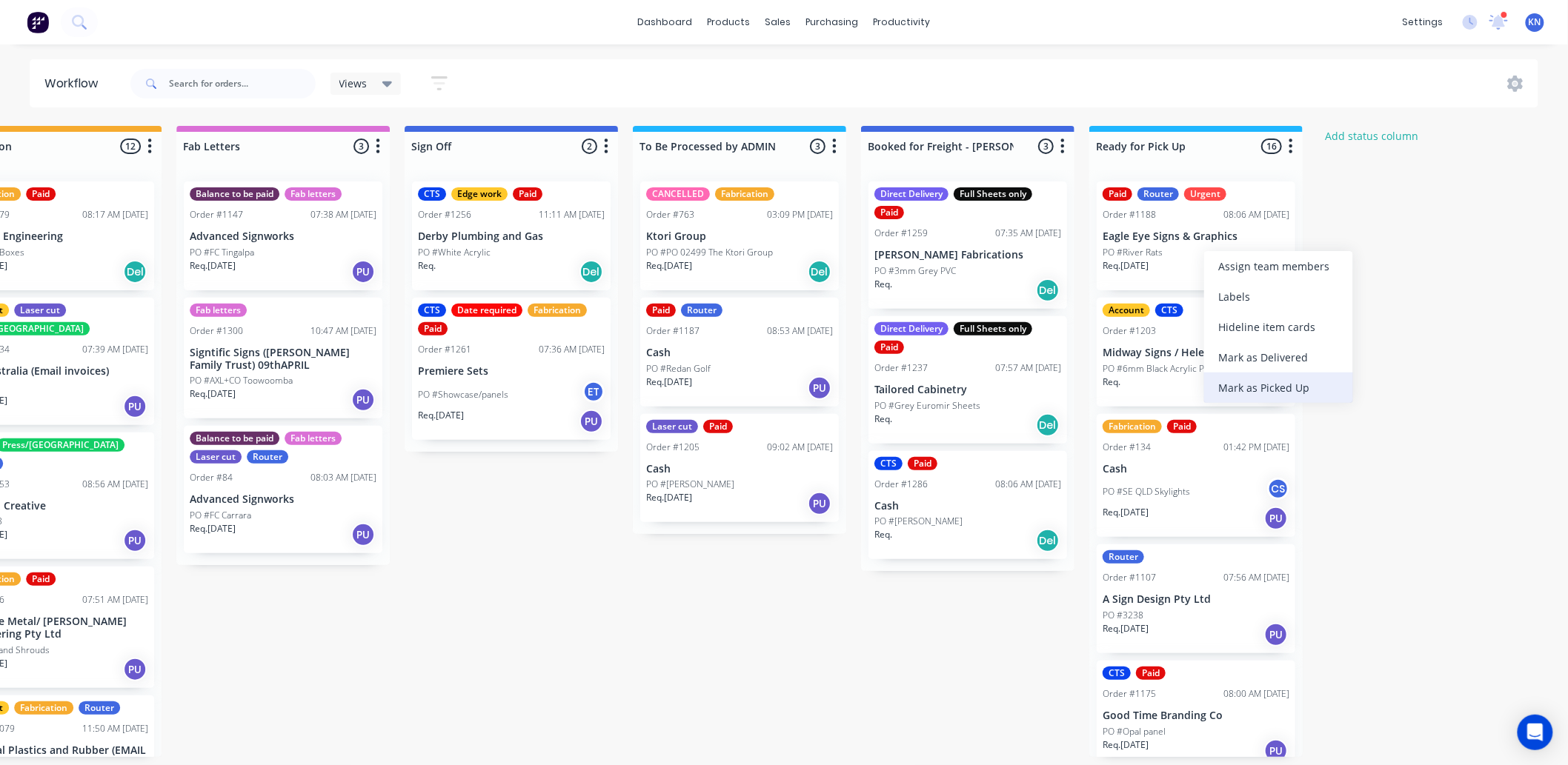
click at [1261, 382] on div "Mark as Picked Up" at bounding box center [1279, 388] width 149 height 31
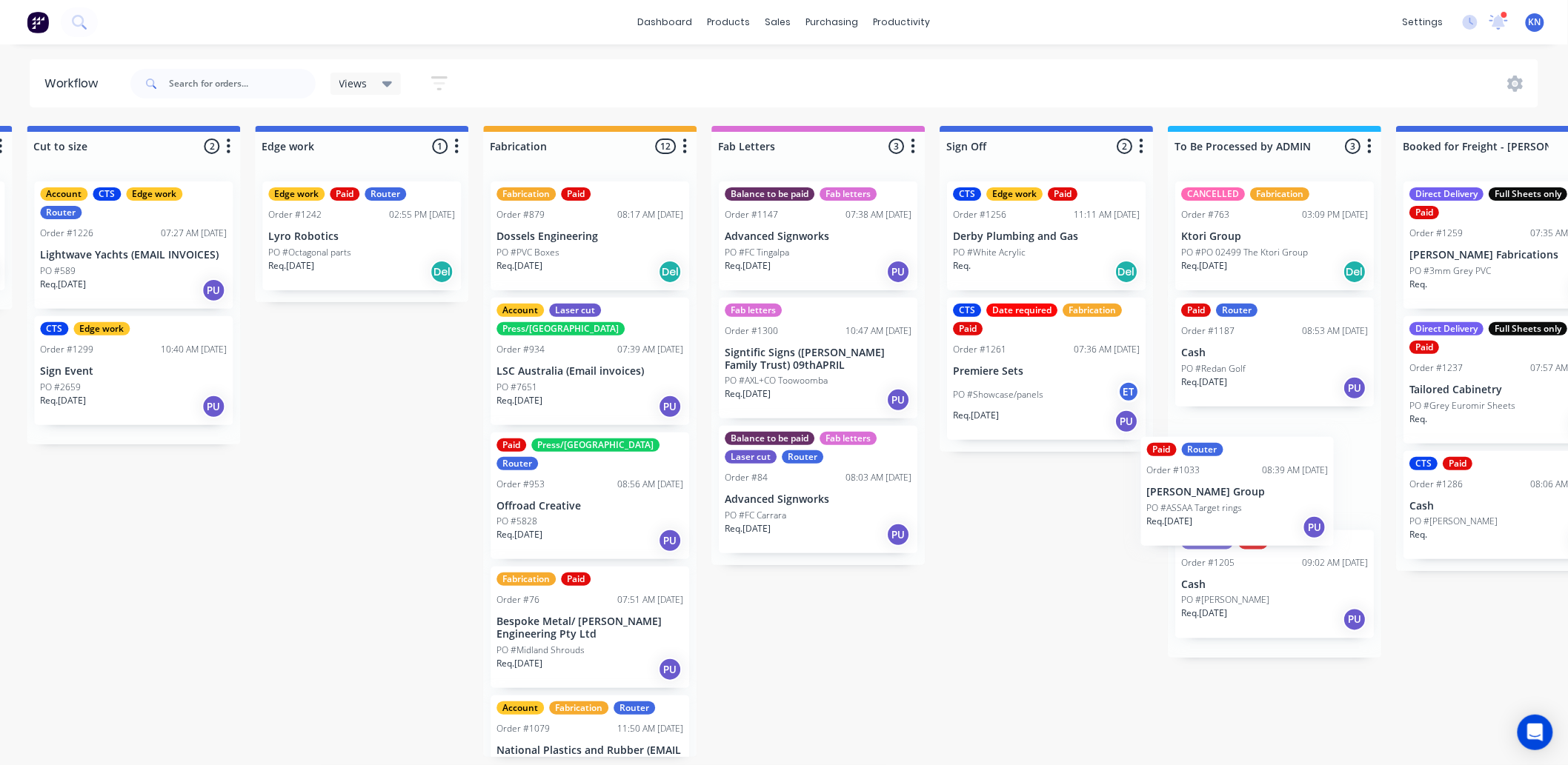
scroll to position [0, 1381]
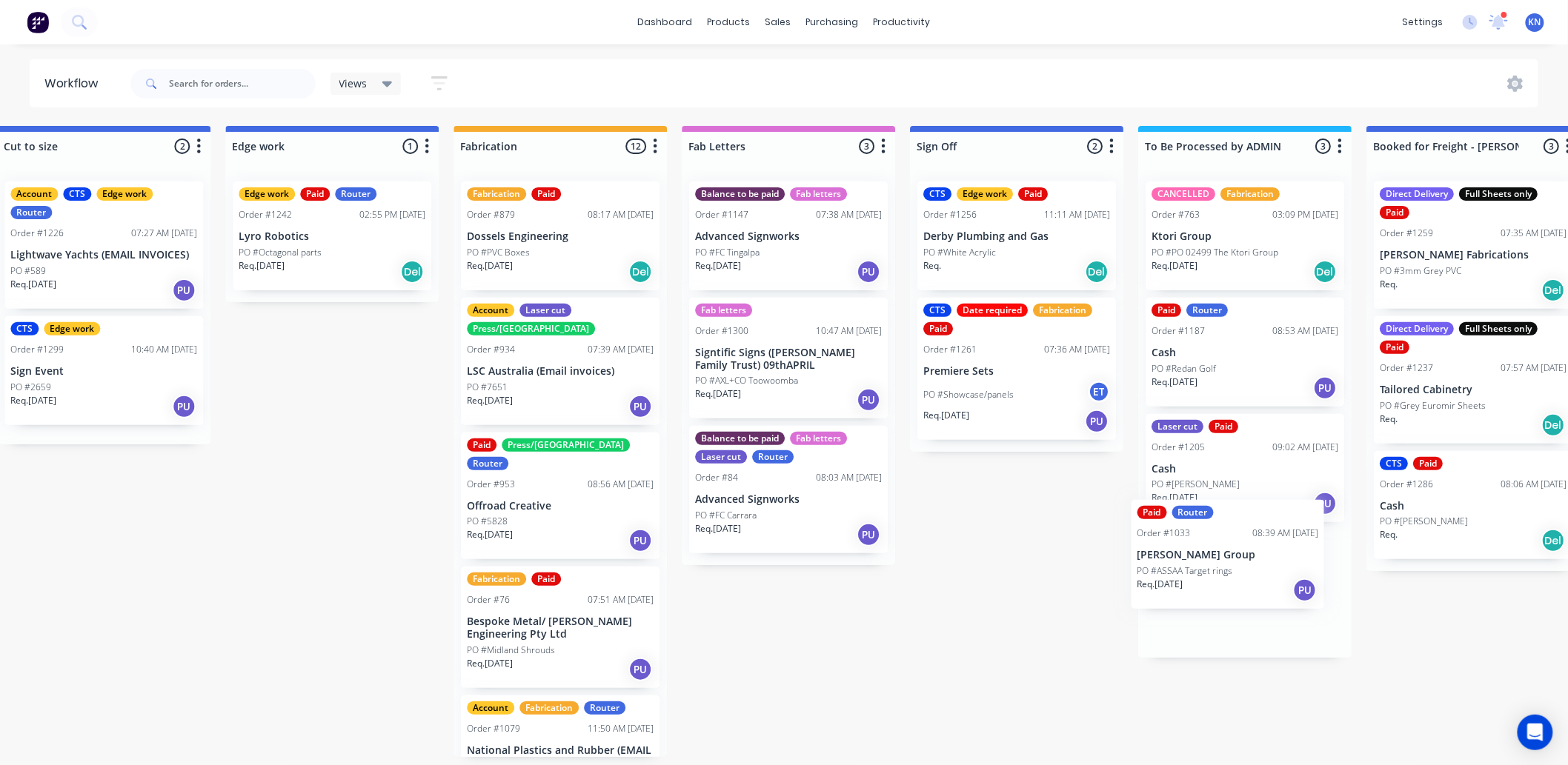
drag, startPoint x: 395, startPoint y: 252, endPoint x: 1198, endPoint y: 590, distance: 871.2
click at [1198, 585] on div "Submitted 1 Status colour #273444 hex #273444 Save Cancel Summaries Total order…" at bounding box center [357, 442] width 3545 height 632
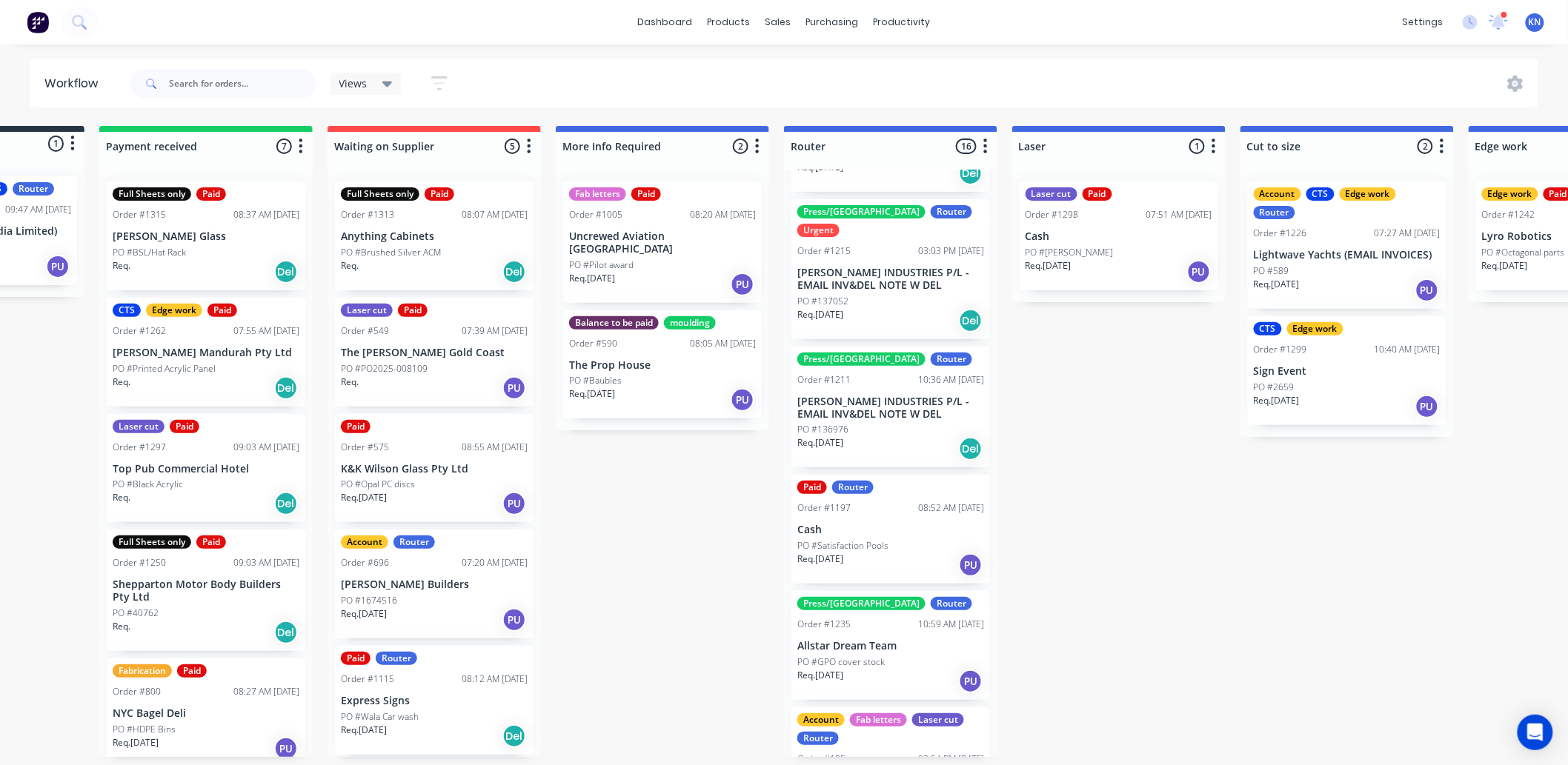
scroll to position [247, 0]
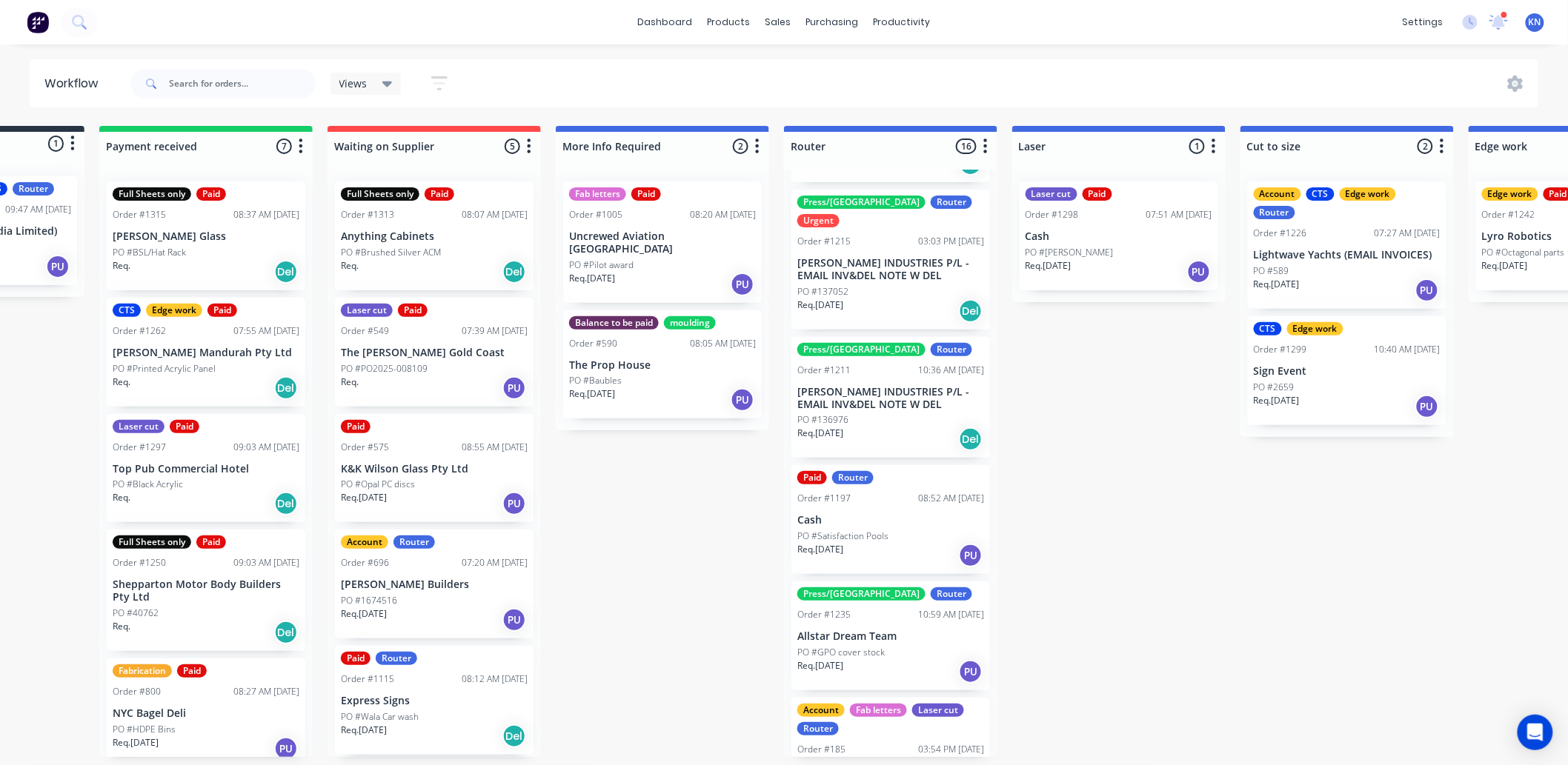
click at [864, 543] on div "Req. 21/08/25 PU" at bounding box center [890, 555] width 186 height 25
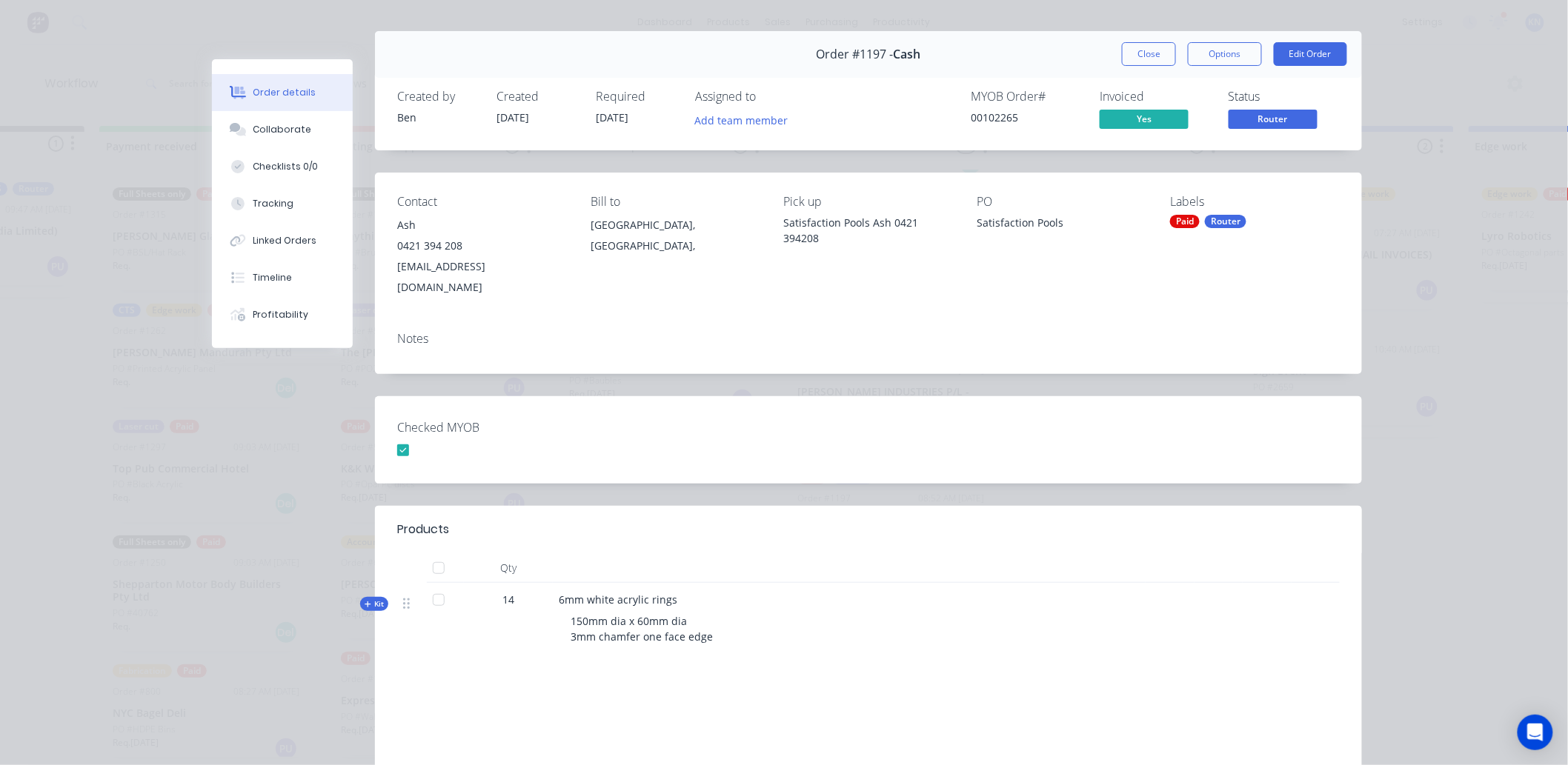
scroll to position [0, 0]
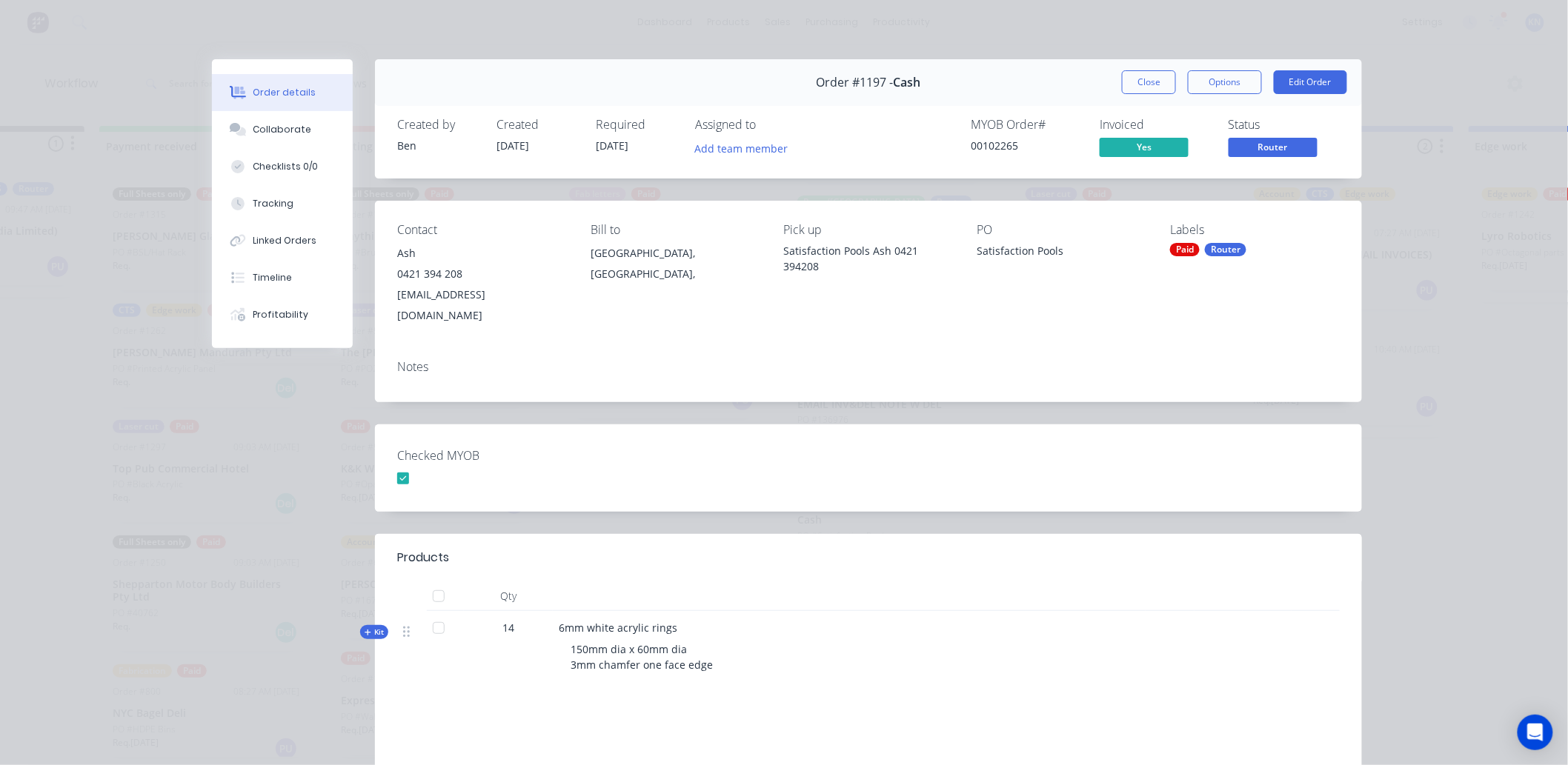
click at [1127, 77] on button "Close" at bounding box center [1149, 82] width 54 height 24
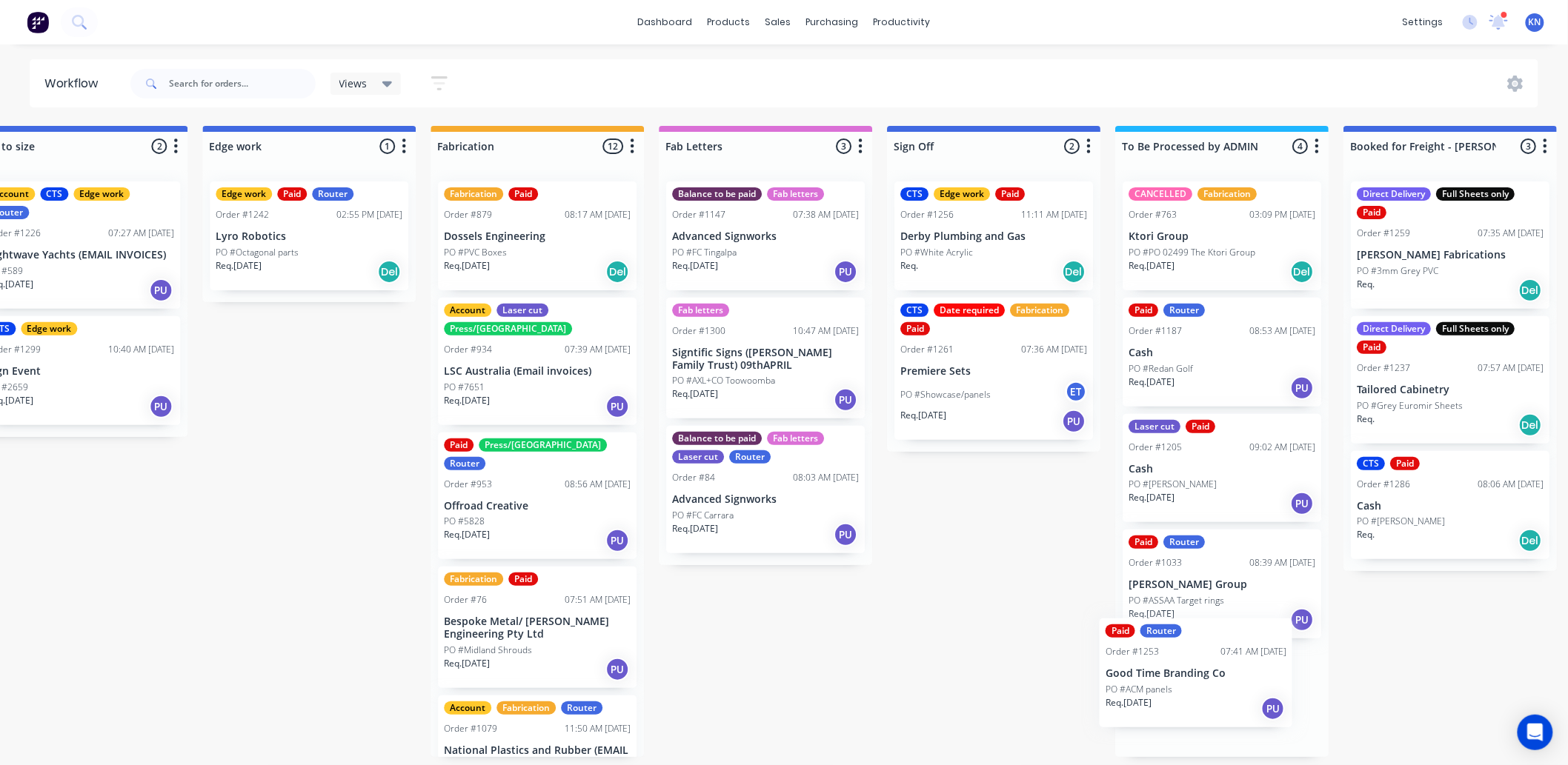
scroll to position [3, 1435]
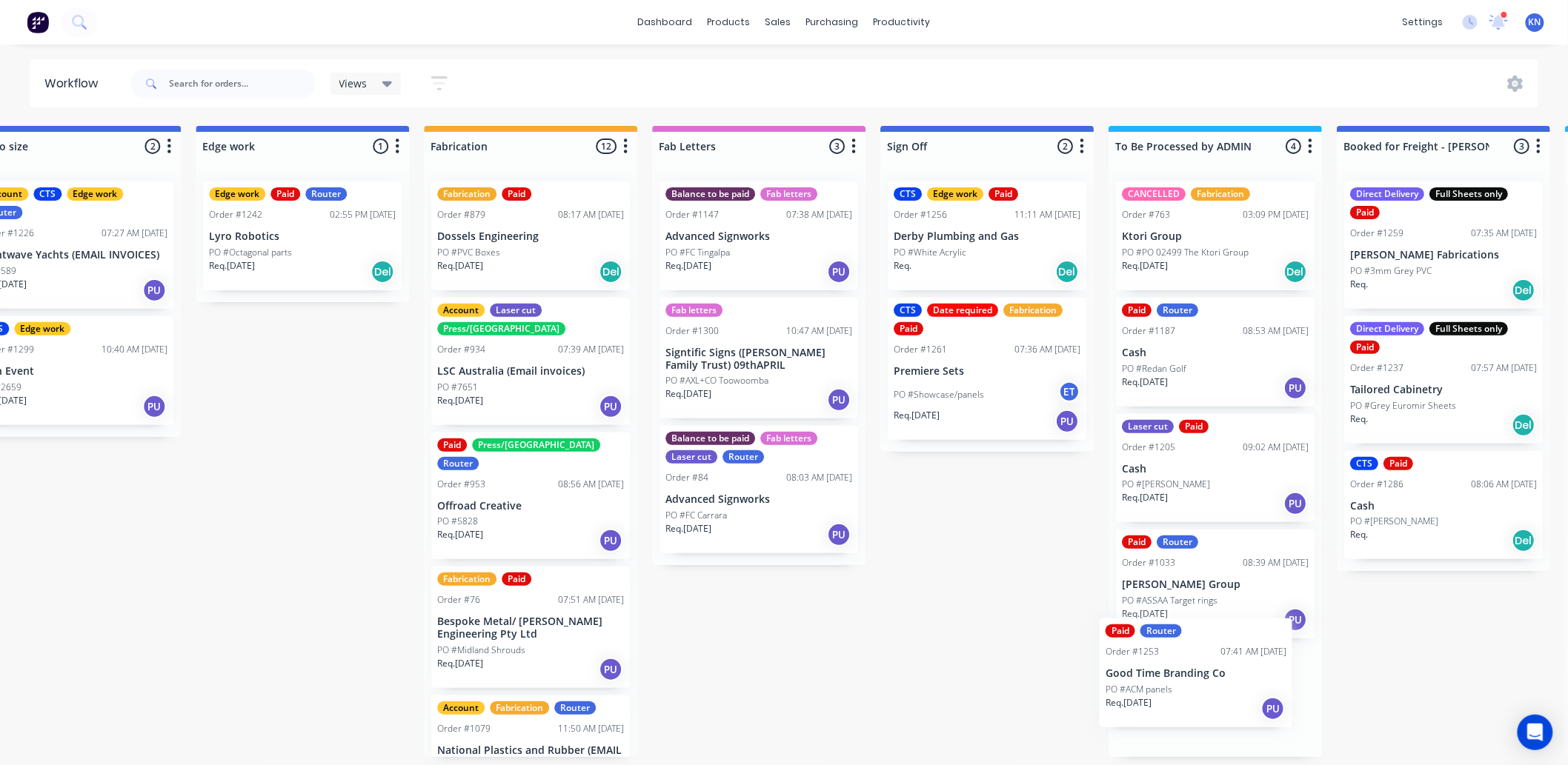
drag, startPoint x: 854, startPoint y: 456, endPoint x: 1178, endPoint y: 700, distance: 405.6
click at [1178, 700] on div "Submitted 1 Status colour #273444 hex #273444 Save Cancel Summaries Total order…" at bounding box center [328, 442] width 3545 height 632
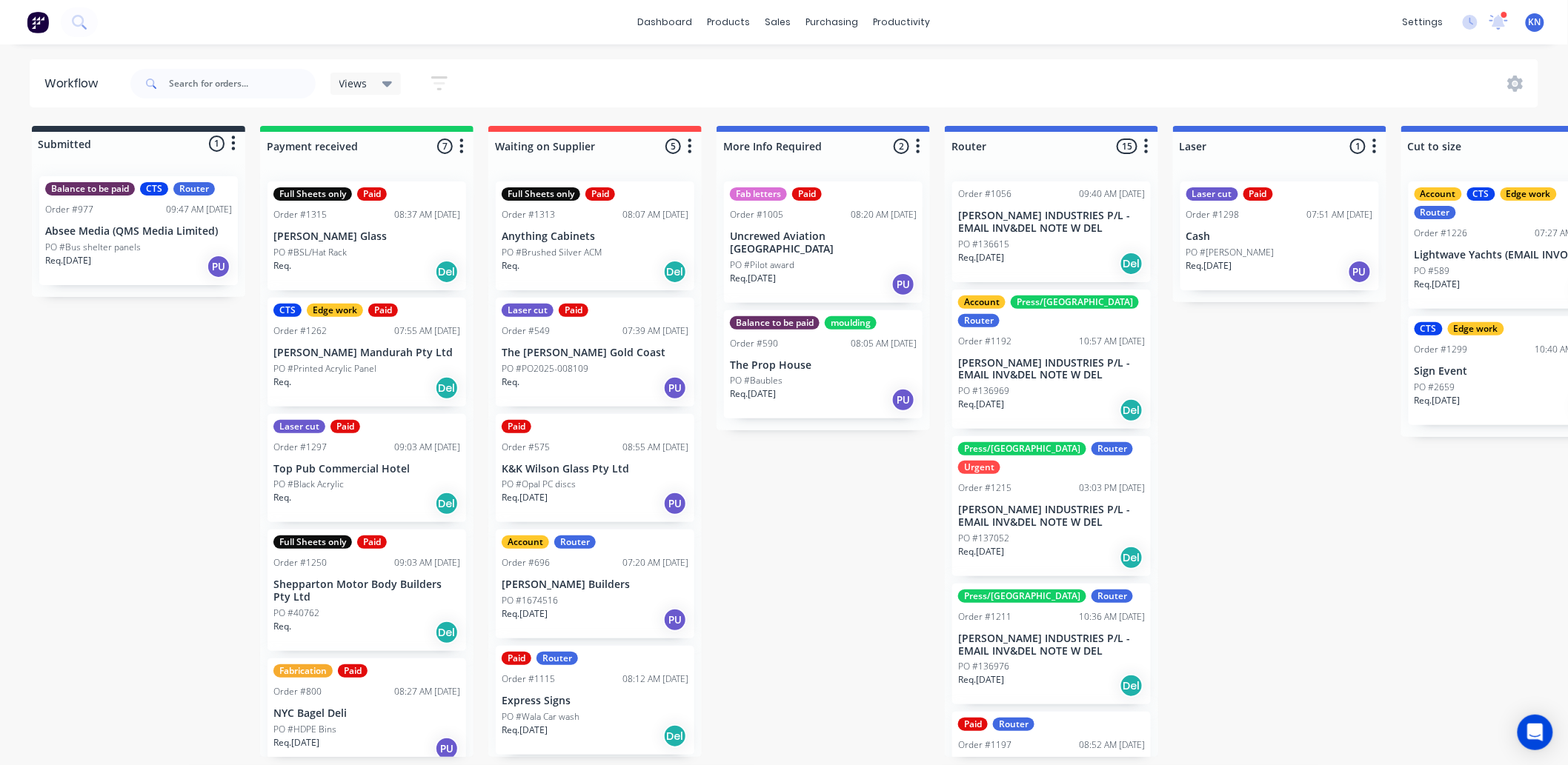
scroll to position [0, 0]
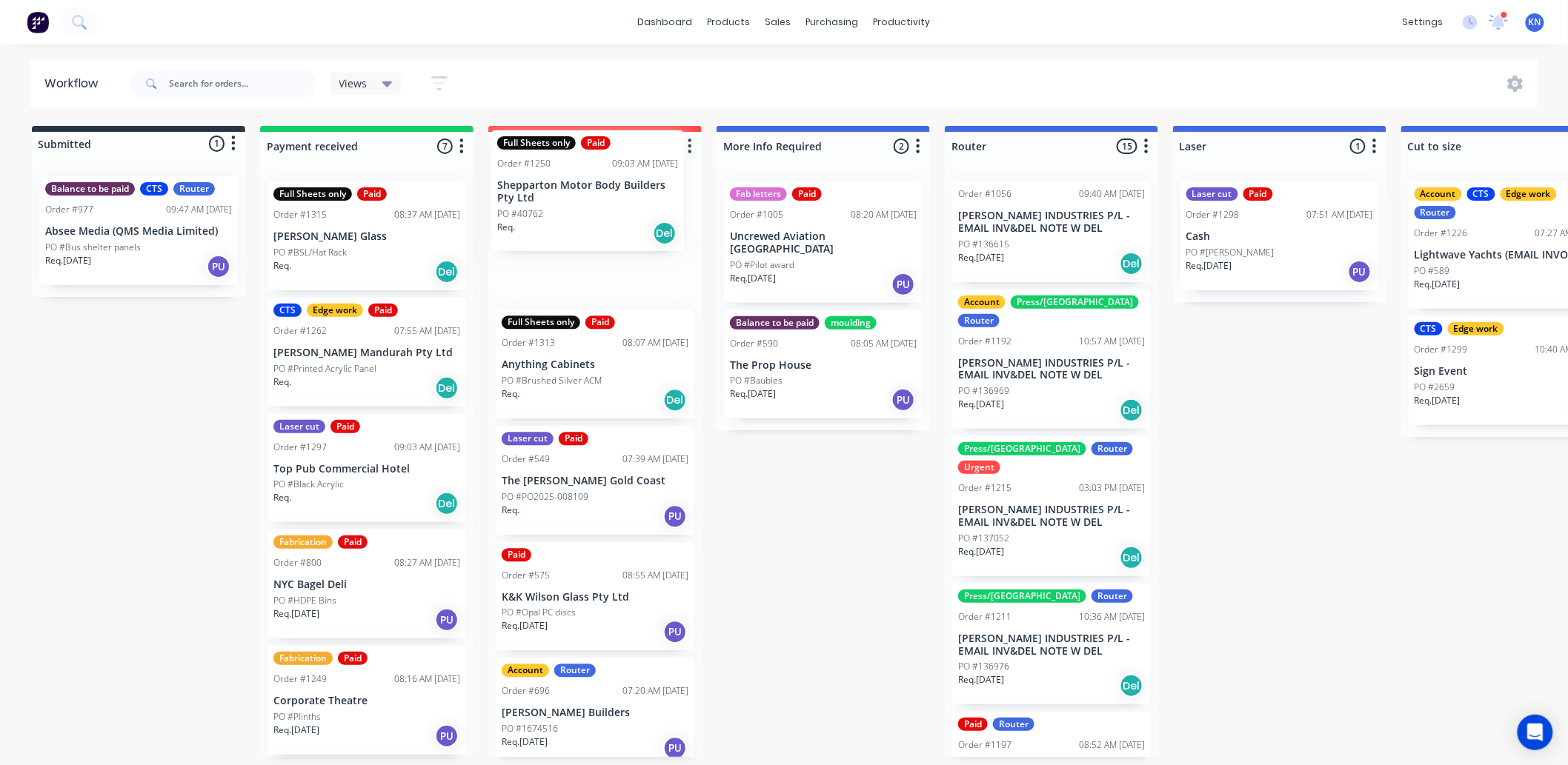
drag, startPoint x: 336, startPoint y: 591, endPoint x: 570, endPoint y: 189, distance: 465.1
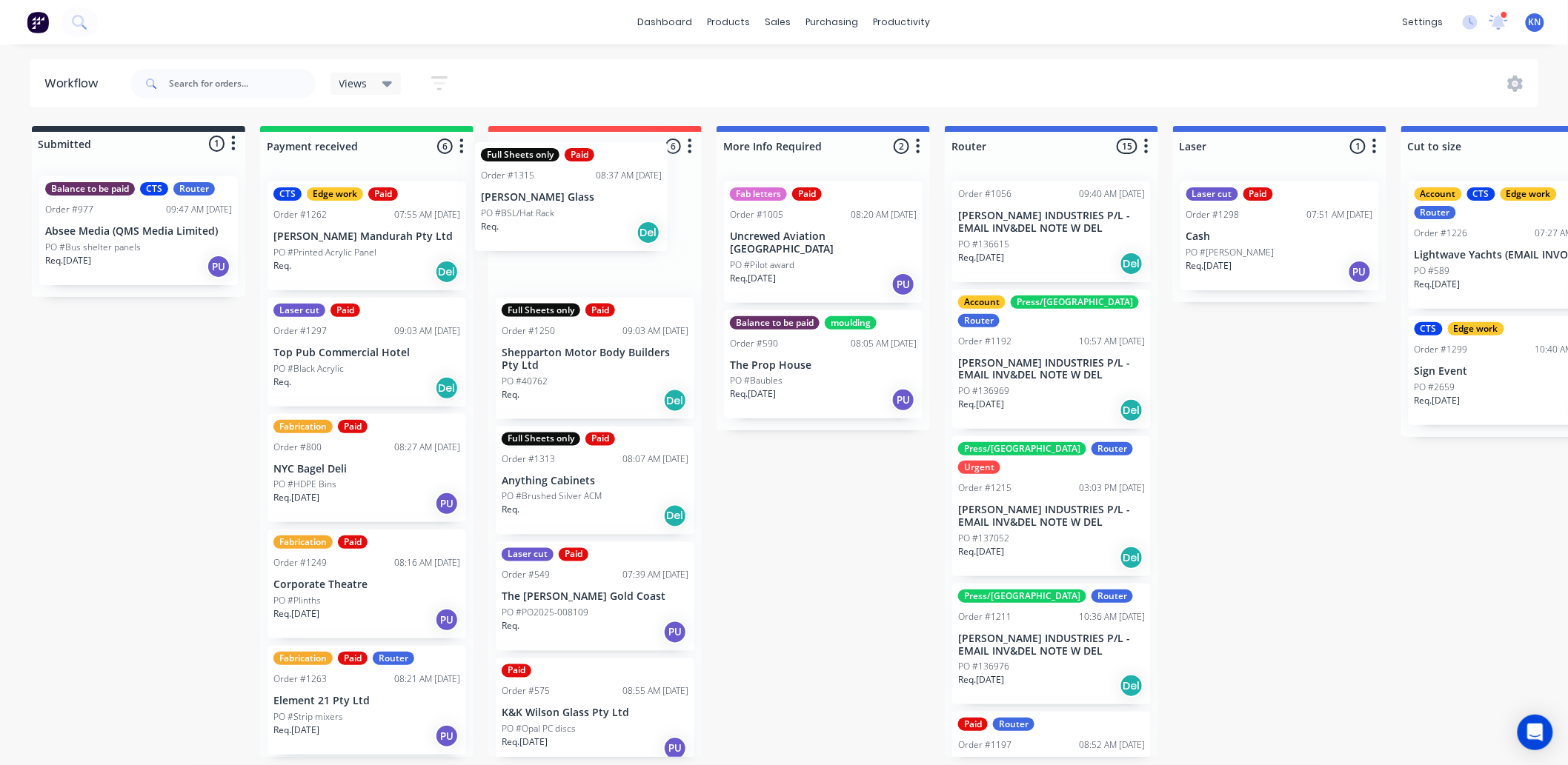
drag, startPoint x: 322, startPoint y: 240, endPoint x: 573, endPoint y: 192, distance: 255.5
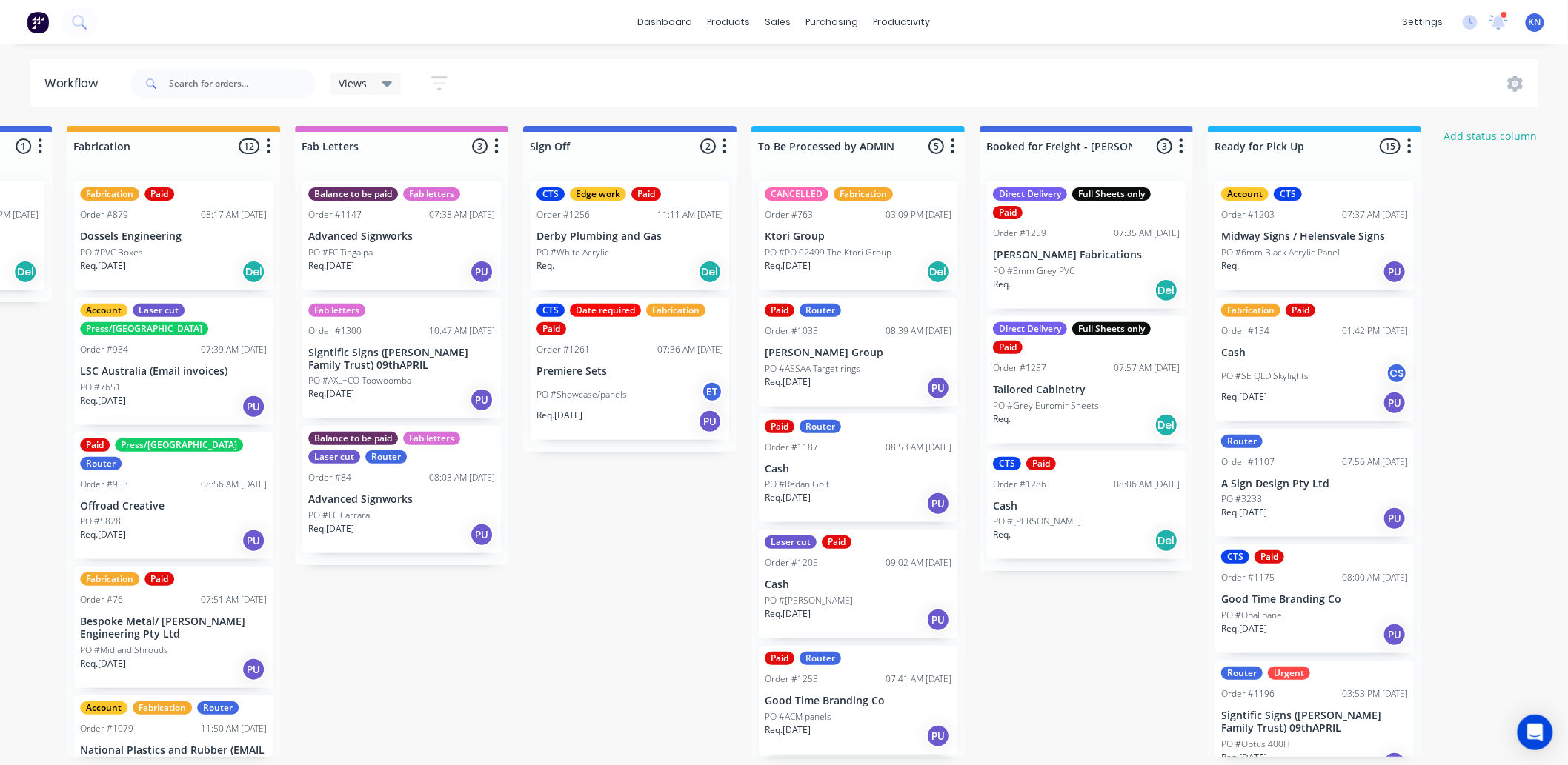
scroll to position [0, 1865]
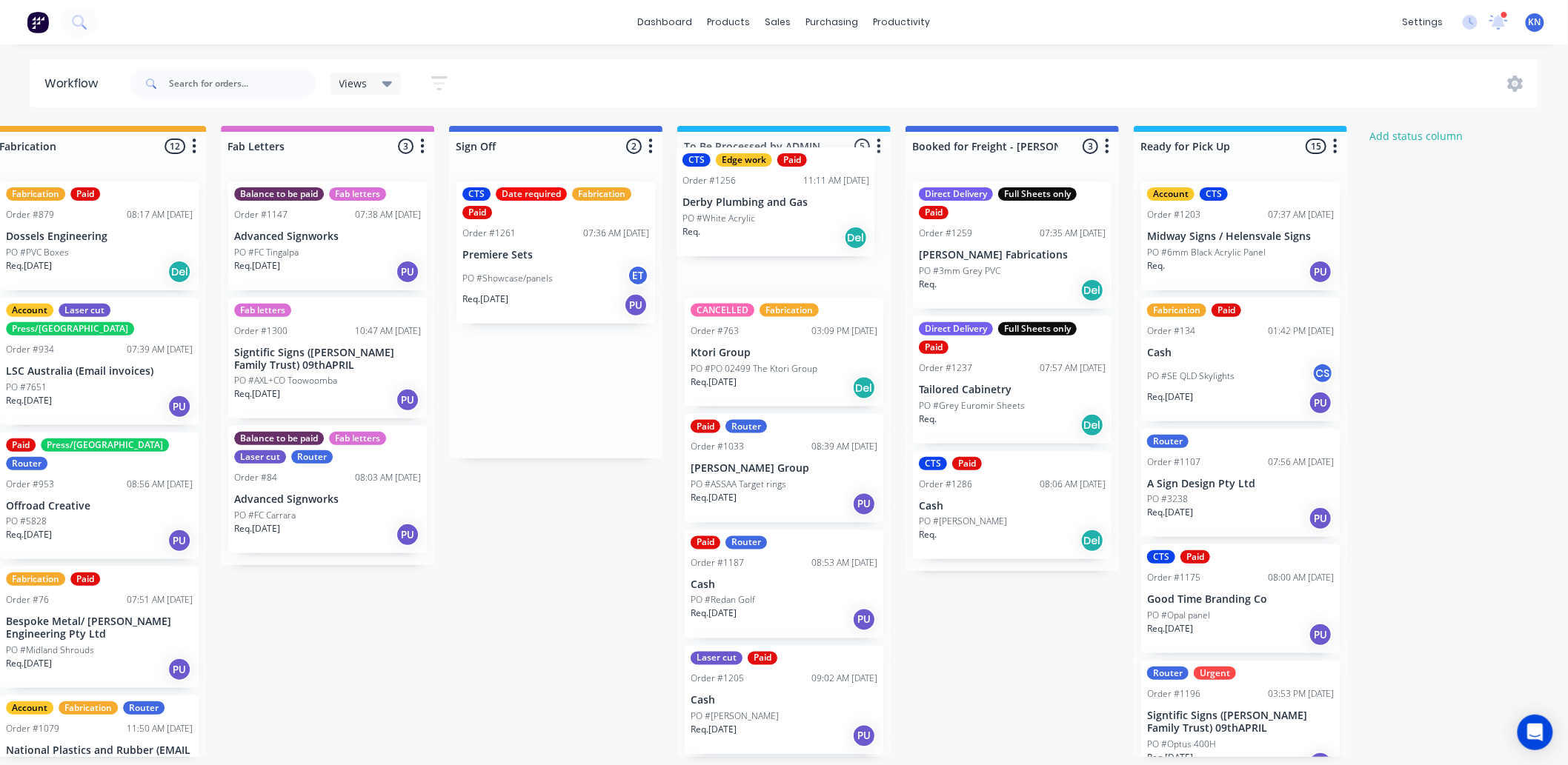
drag, startPoint x: 579, startPoint y: 225, endPoint x: 748, endPoint y: 205, distance: 170.2
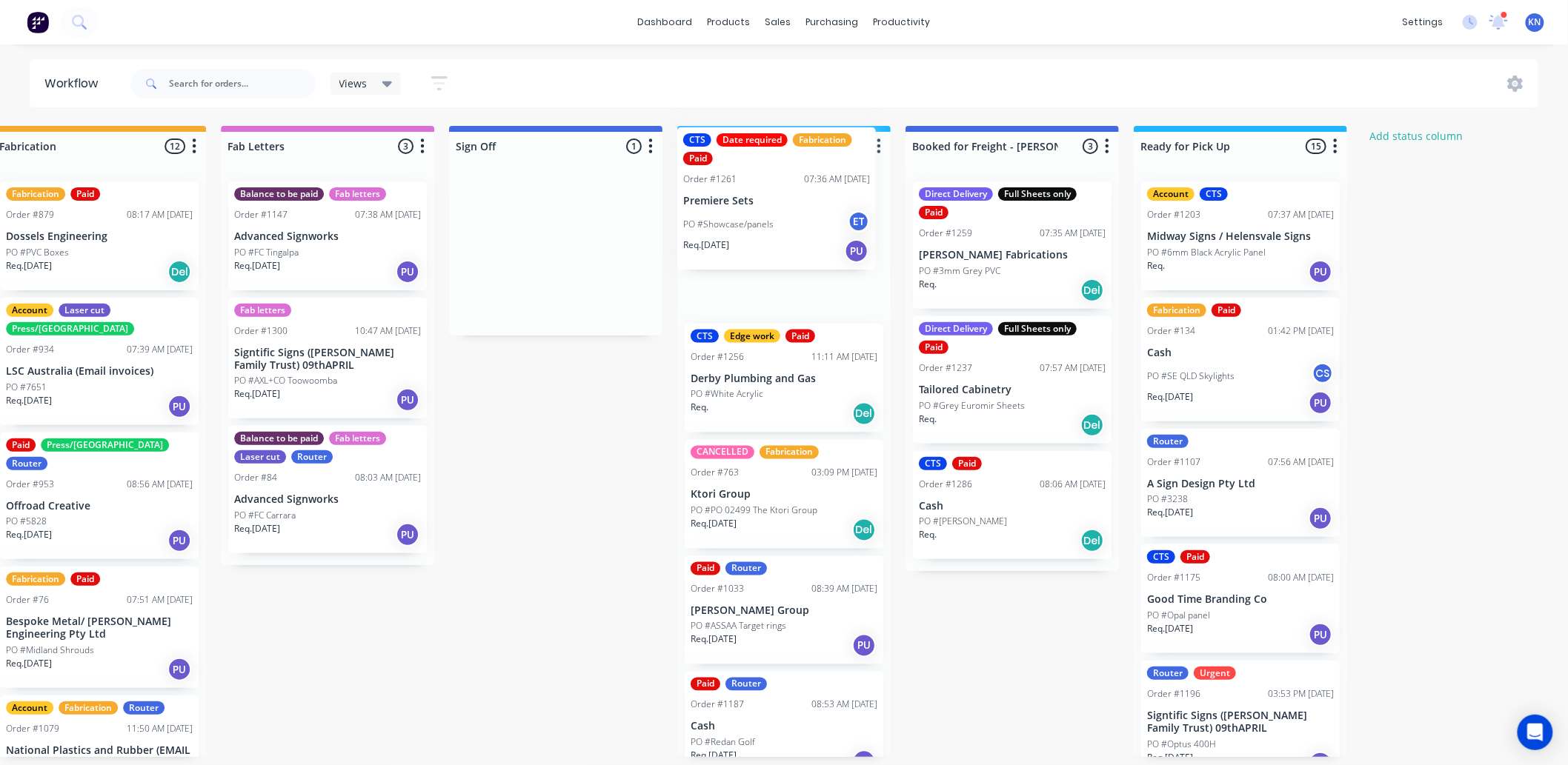
drag, startPoint x: 514, startPoint y: 252, endPoint x: 744, endPoint y: 194, distance: 237.2
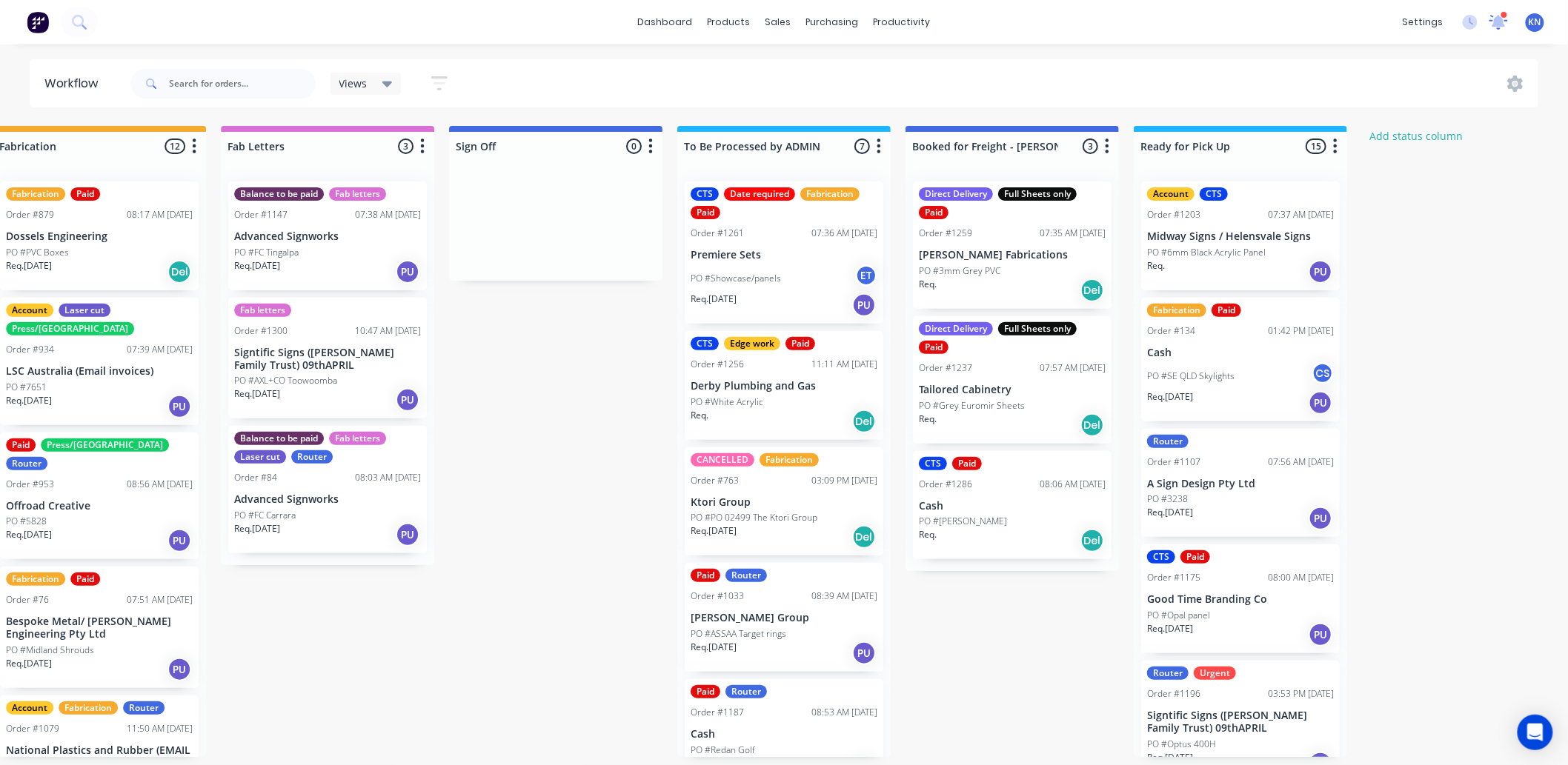
click at [1504, 18] on icon at bounding box center [1498, 22] width 20 height 17
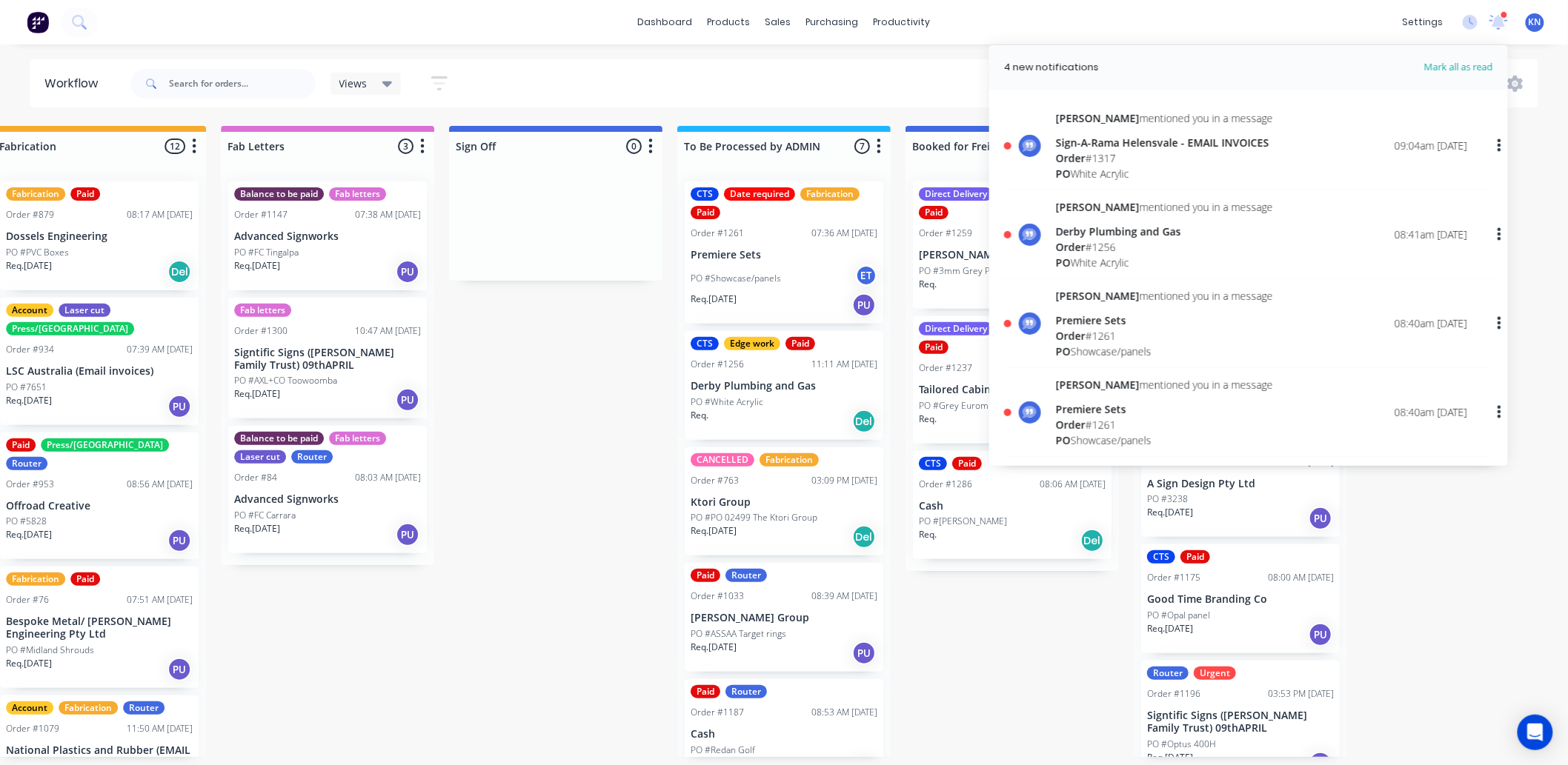
click at [1101, 329] on div "Order # 1261" at bounding box center [1164, 336] width 217 height 16
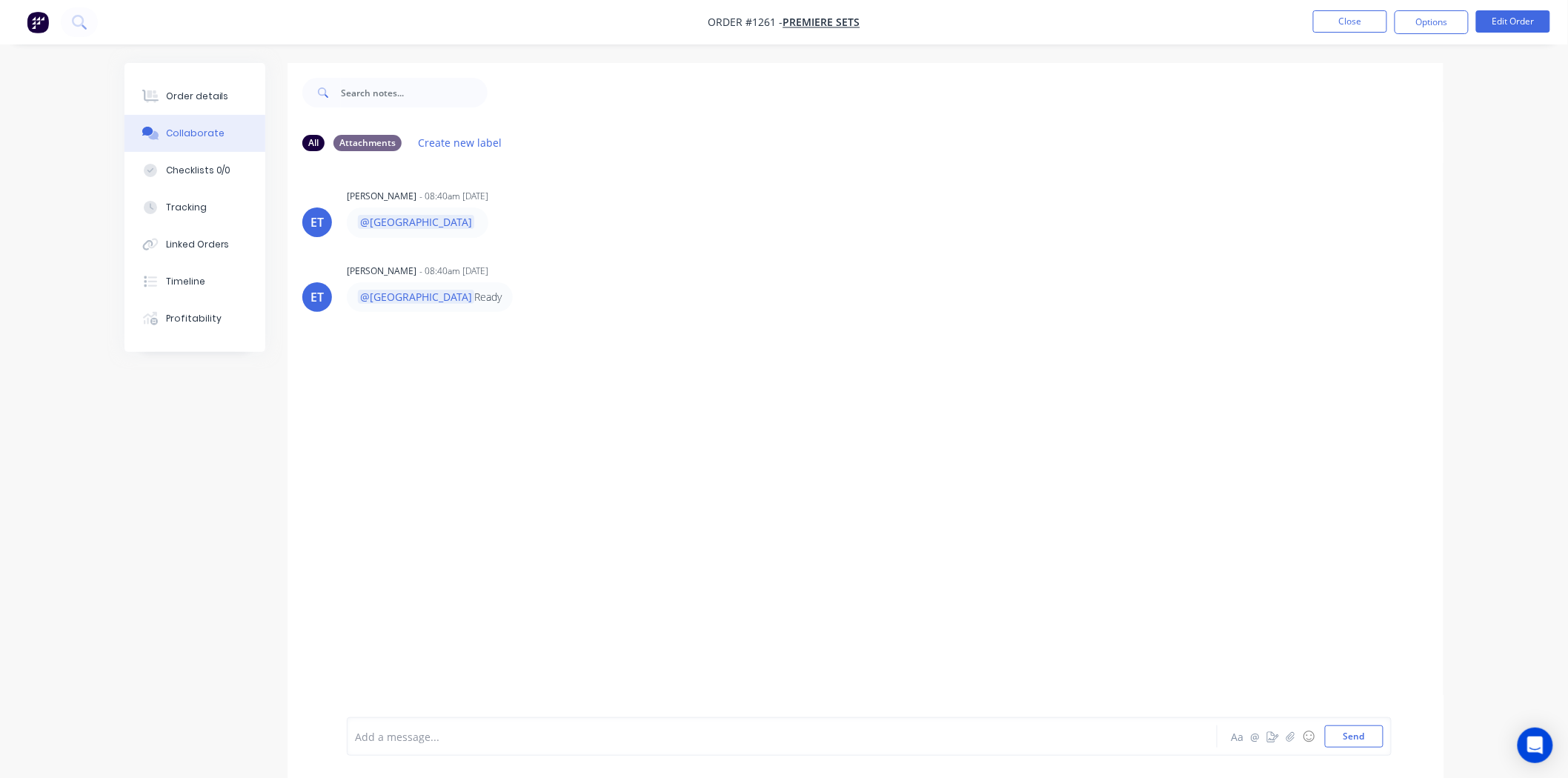
click at [378, 737] on div at bounding box center [741, 737] width 771 height 16
click at [1342, 737] on button "Send" at bounding box center [1353, 736] width 59 height 22
click at [188, 94] on div "Order details" at bounding box center [197, 96] width 63 height 13
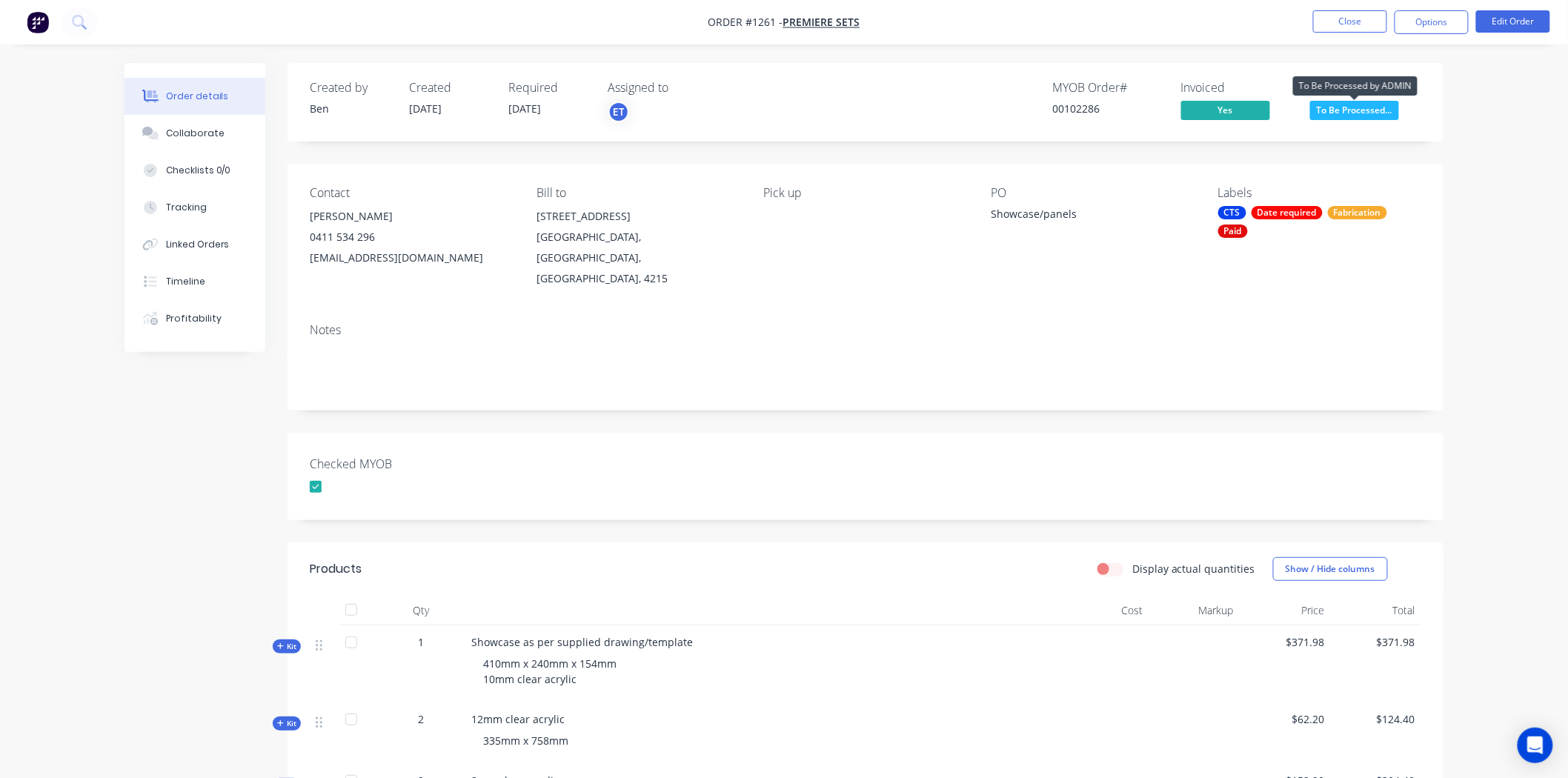
click at [1349, 109] on span "To Be Processed..." at bounding box center [1354, 110] width 89 height 18
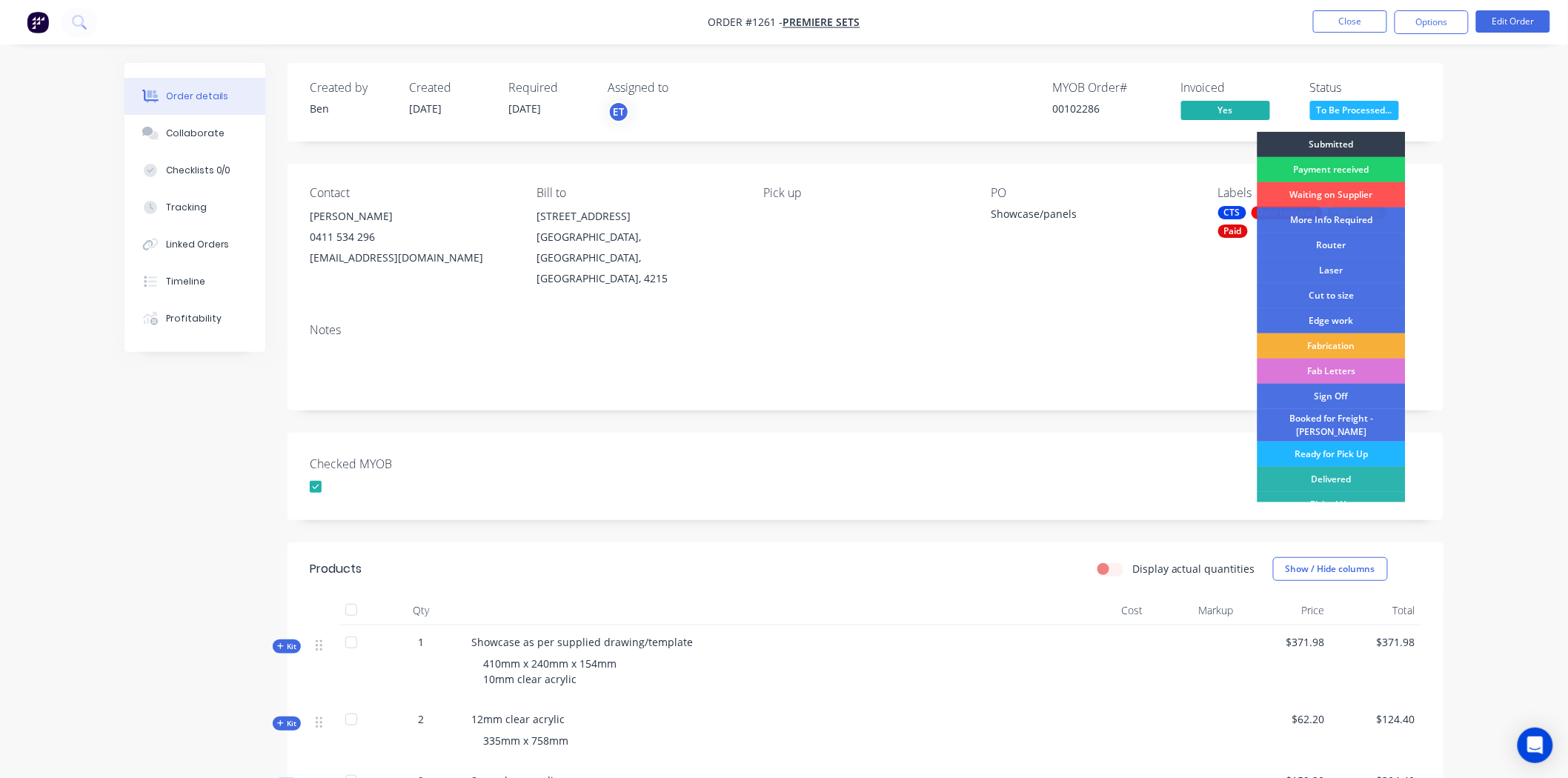
click at [1319, 445] on div "Ready for Pick Up" at bounding box center [1331, 454] width 148 height 25
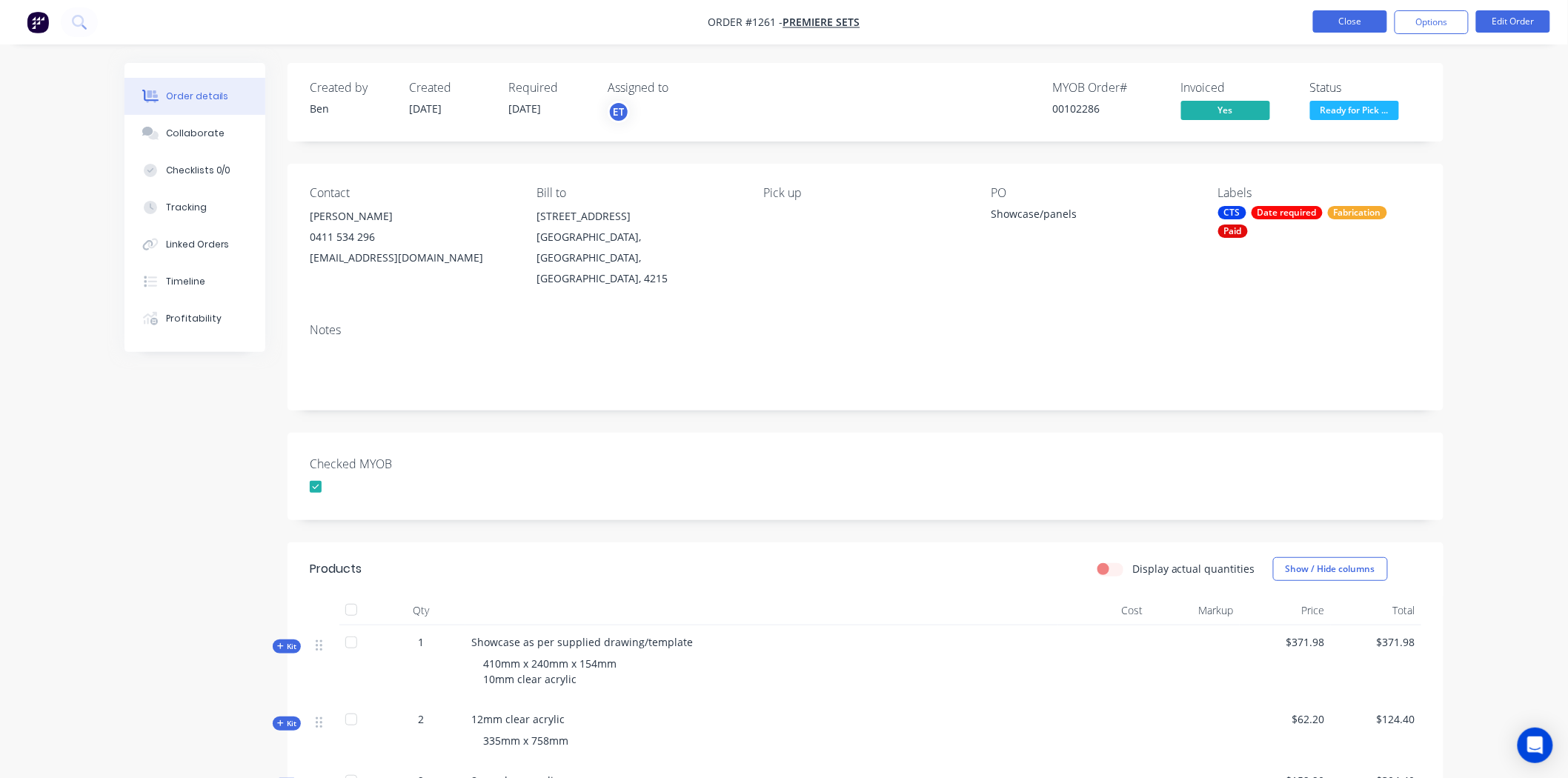
click at [1358, 21] on button "Close" at bounding box center [1349, 22] width 74 height 22
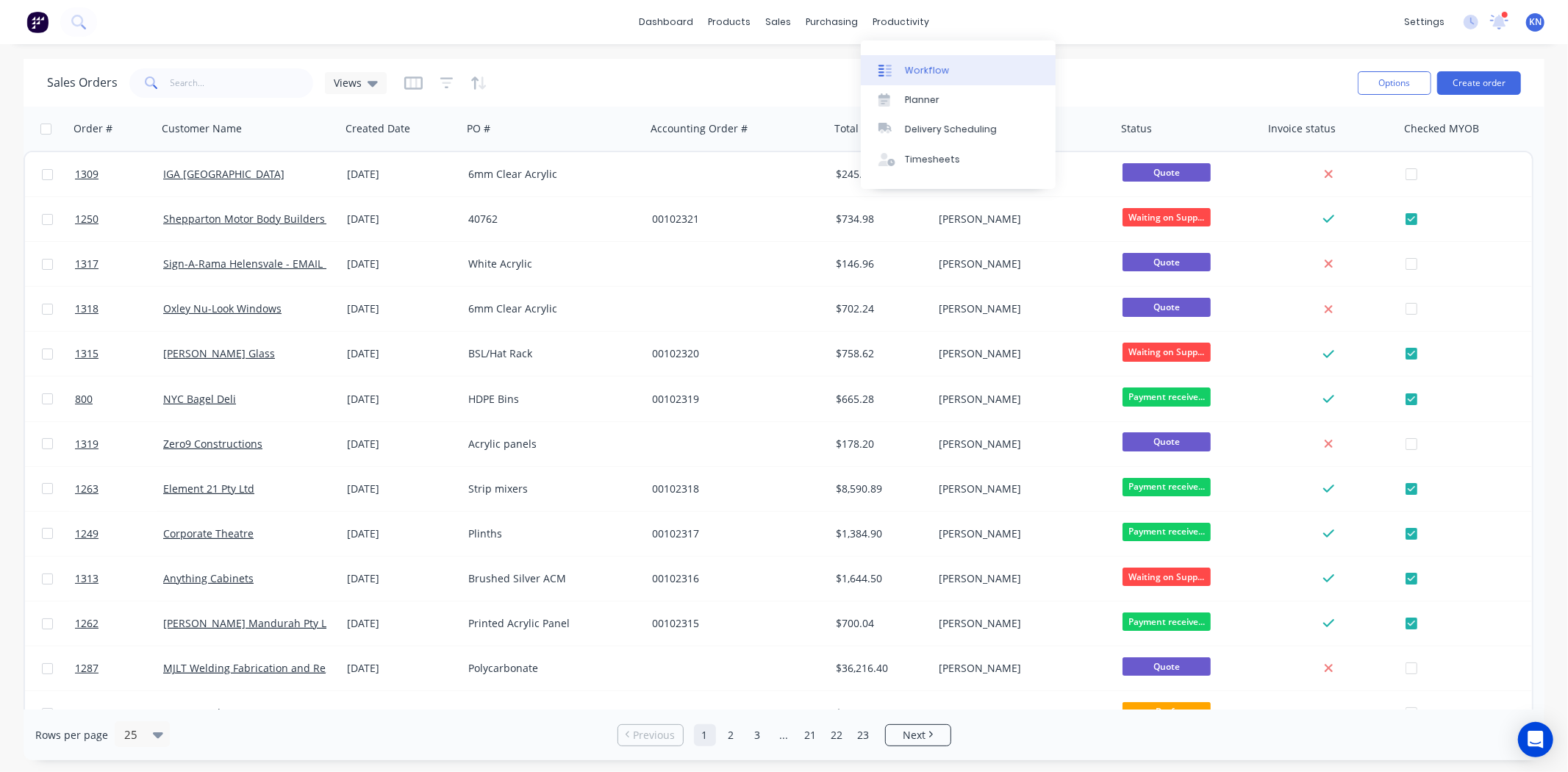
click at [933, 67] on div "Workflow" at bounding box center [927, 71] width 44 height 13
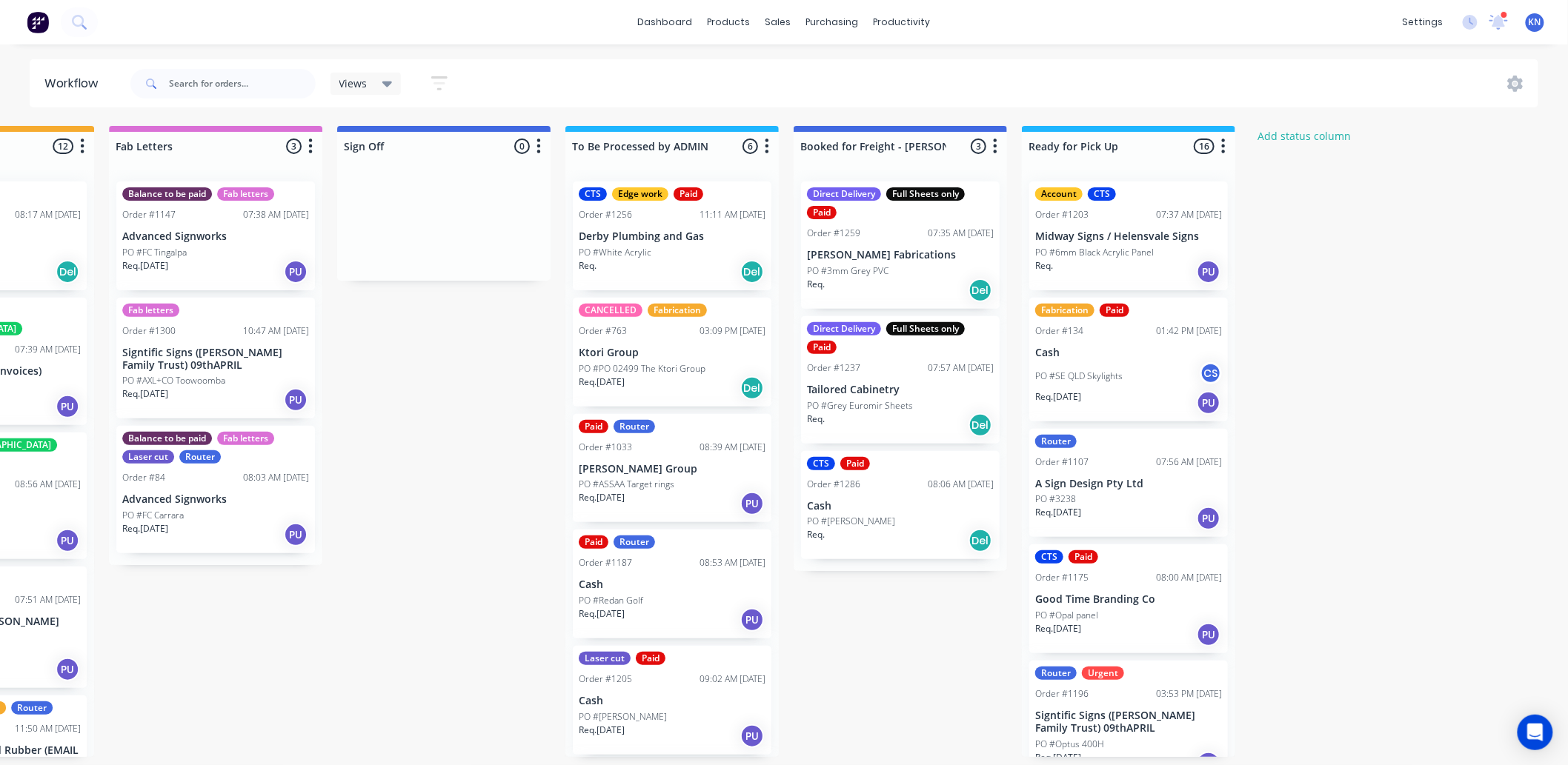
scroll to position [82, 0]
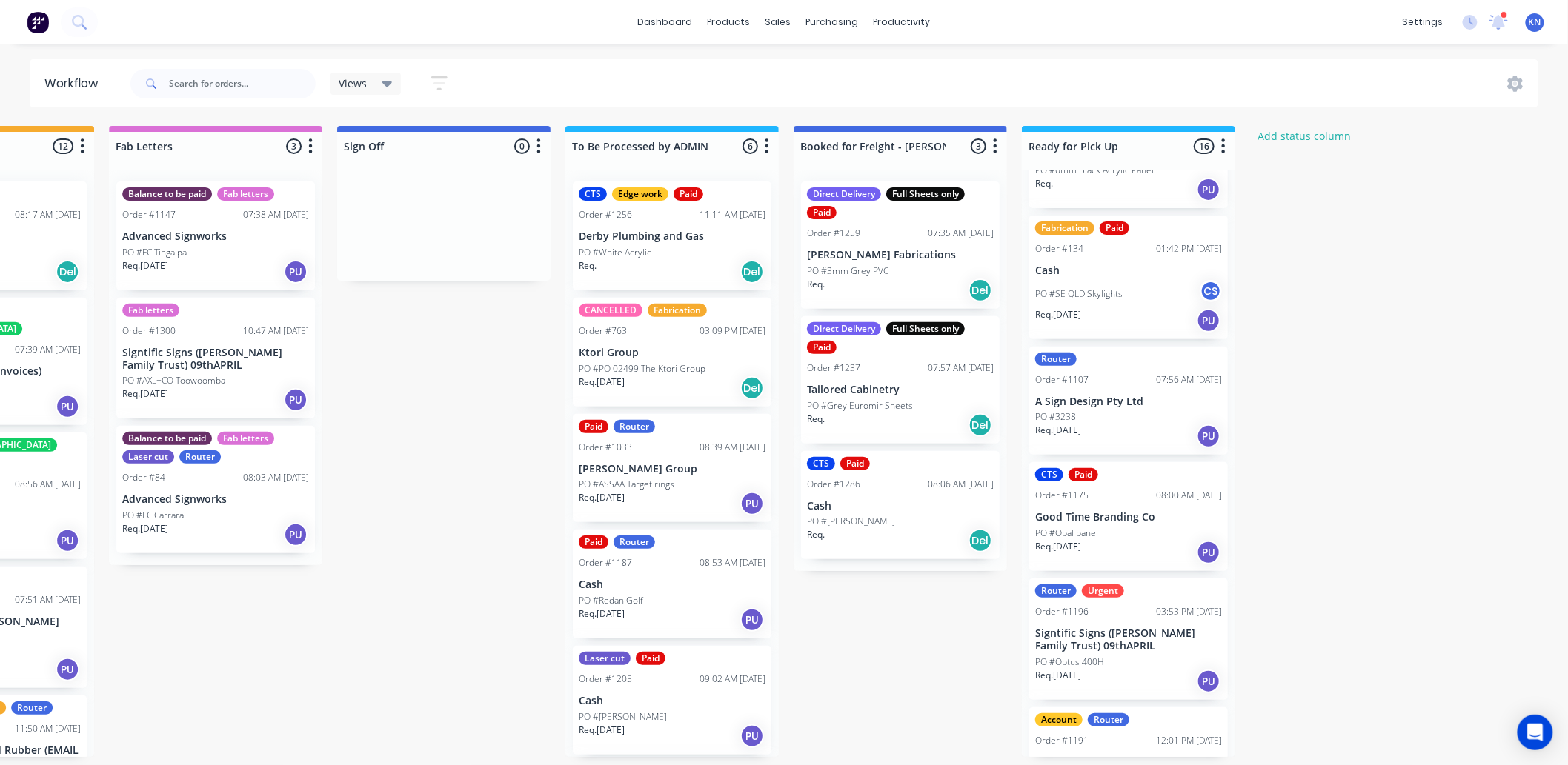
click at [1101, 665] on p "PO #Optus 400H" at bounding box center [1069, 662] width 69 height 13
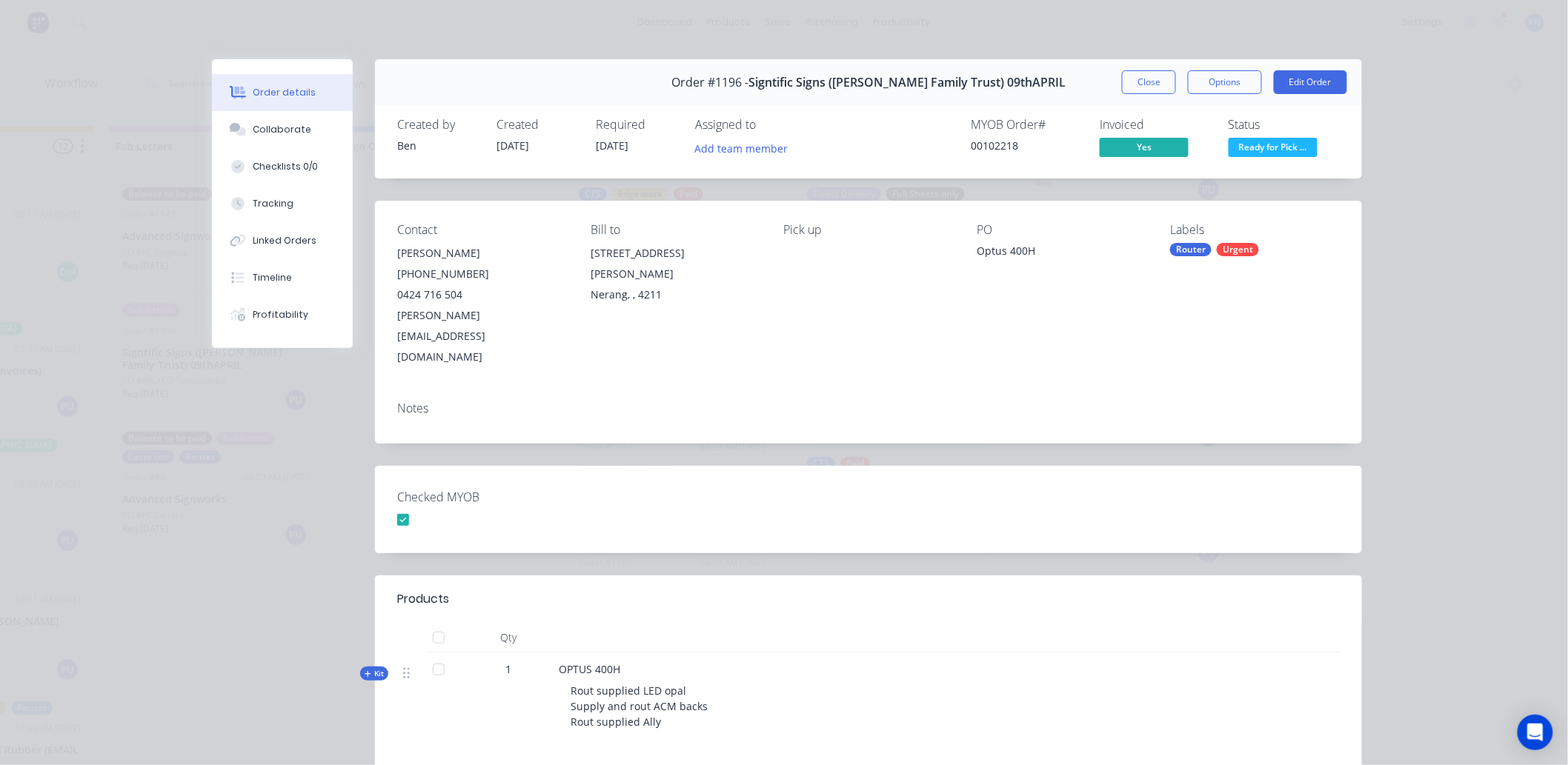
drag, startPoint x: 1147, startPoint y: 75, endPoint x: 1167, endPoint y: 73, distance: 20.1
click at [1147, 76] on button "Close" at bounding box center [1149, 82] width 54 height 24
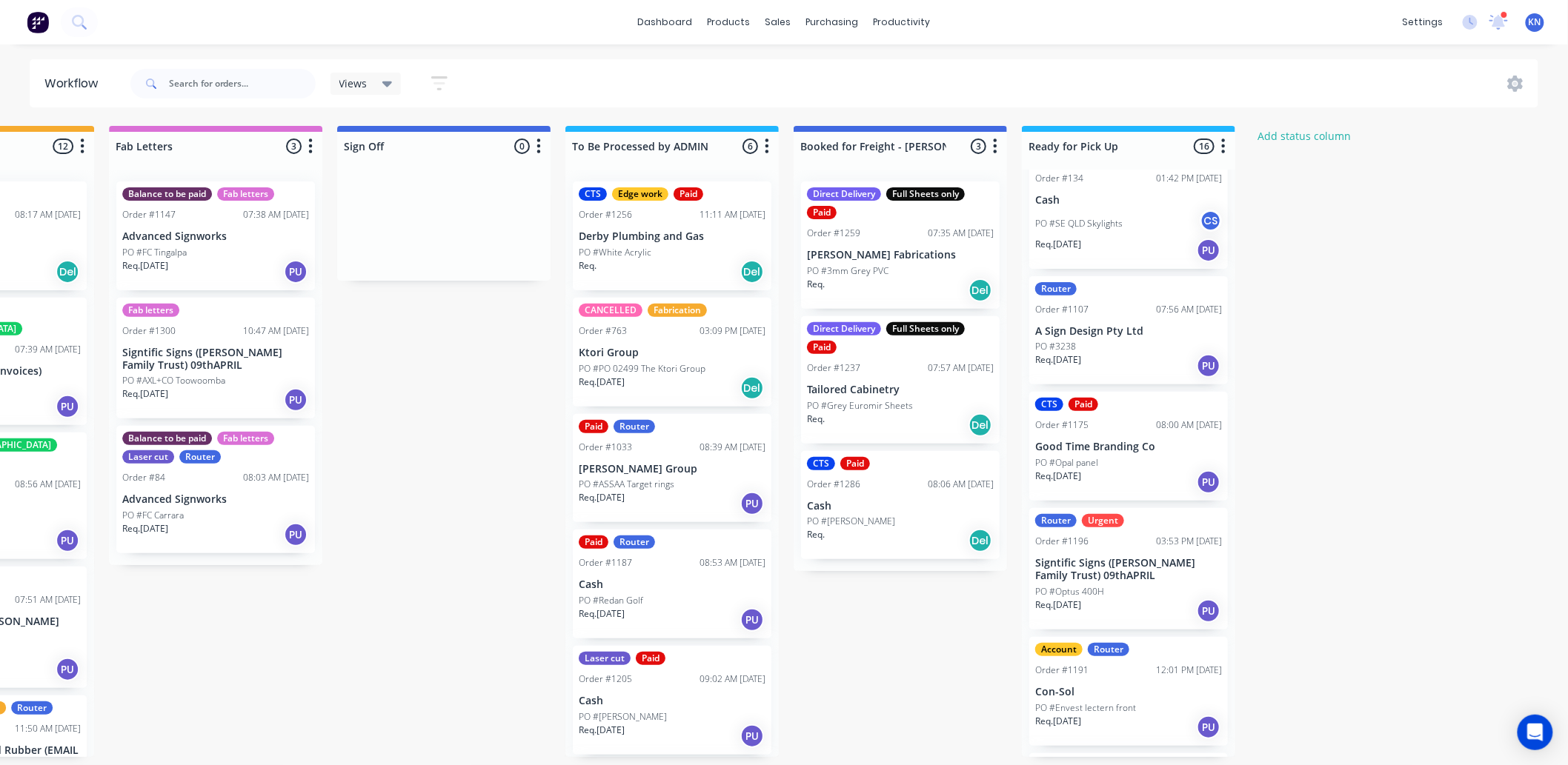
scroll to position [247, 0]
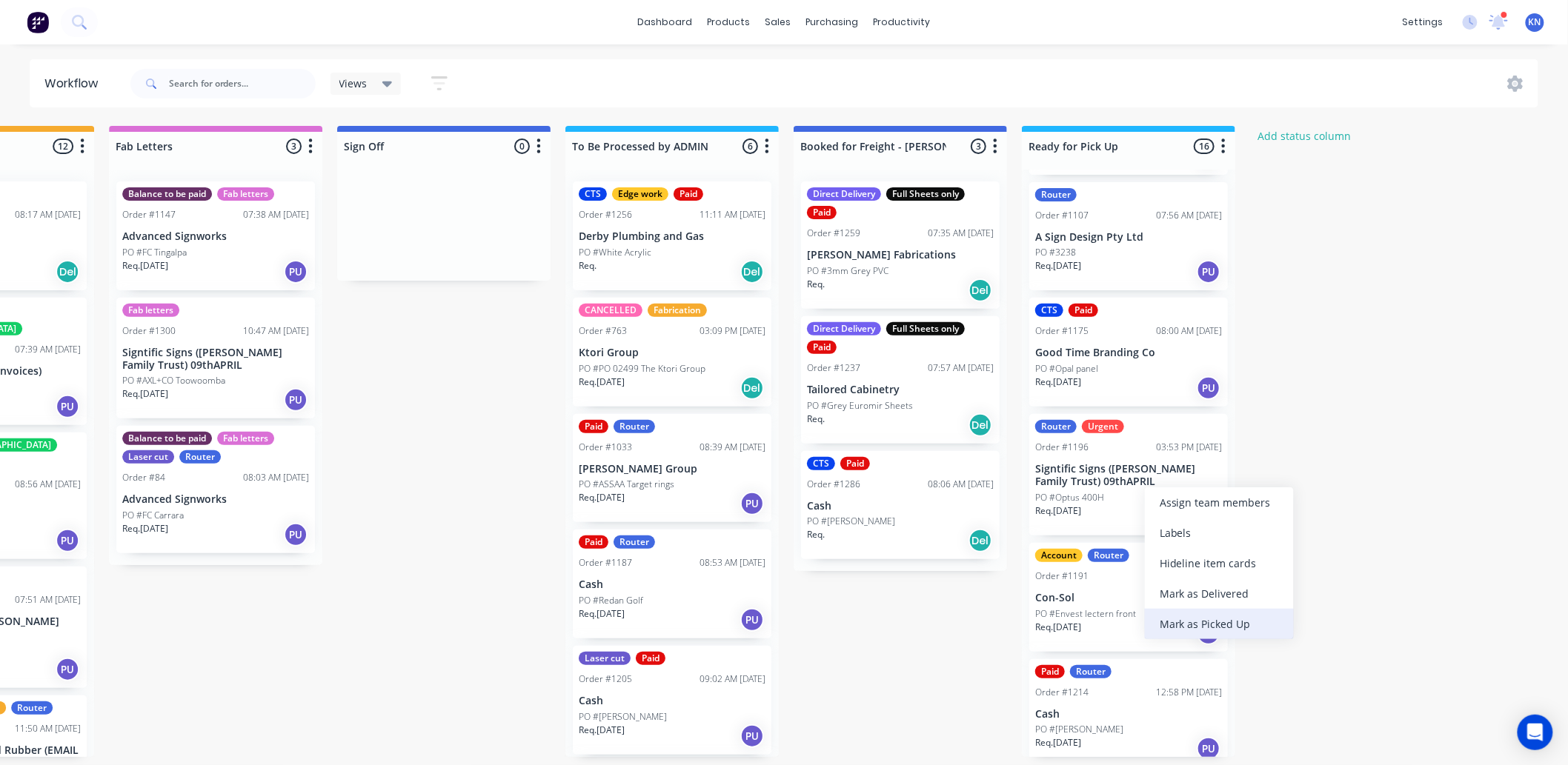
click at [1224, 626] on div "Mark as Picked Up" at bounding box center [1219, 624] width 149 height 31
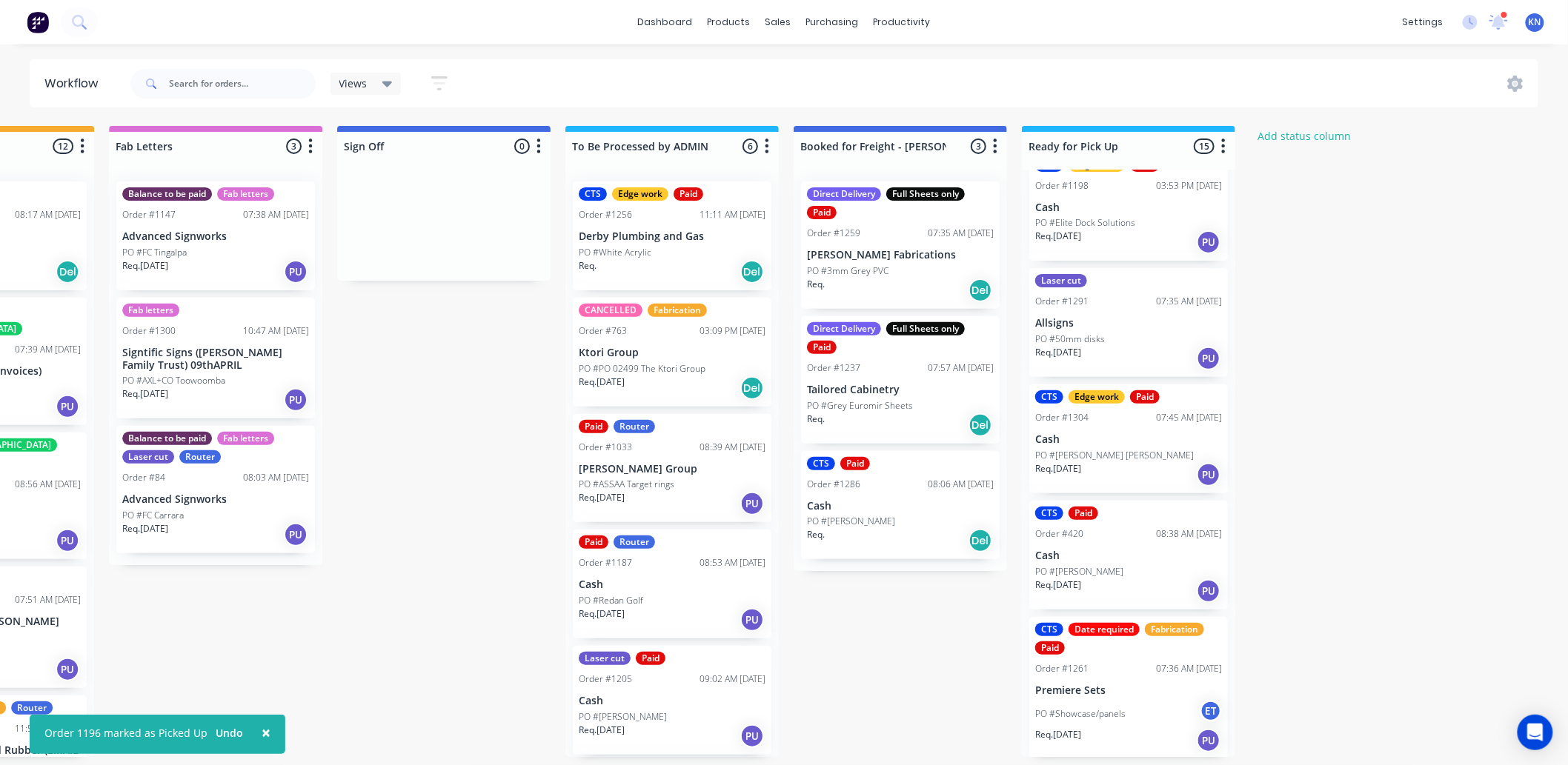
scroll to position [3, 1977]
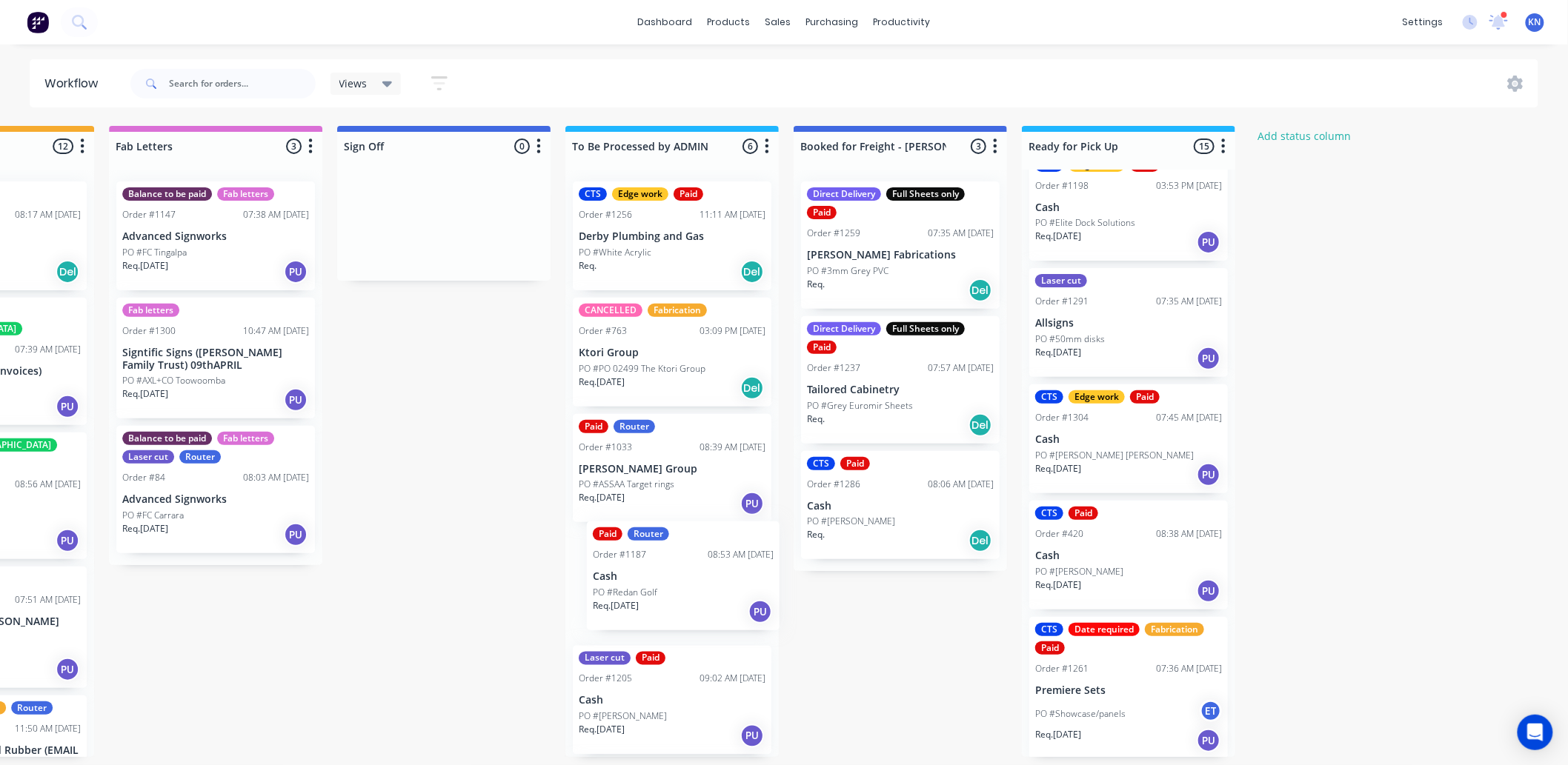
drag, startPoint x: 667, startPoint y: 587, endPoint x: 685, endPoint y: 583, distance: 18.4
click at [685, 583] on div "CTS Edge work Paid Order #1256 11:11 AM 26/08/25 Derby Plumbing and Gas PO #Whi…" at bounding box center [671, 463] width 213 height 588
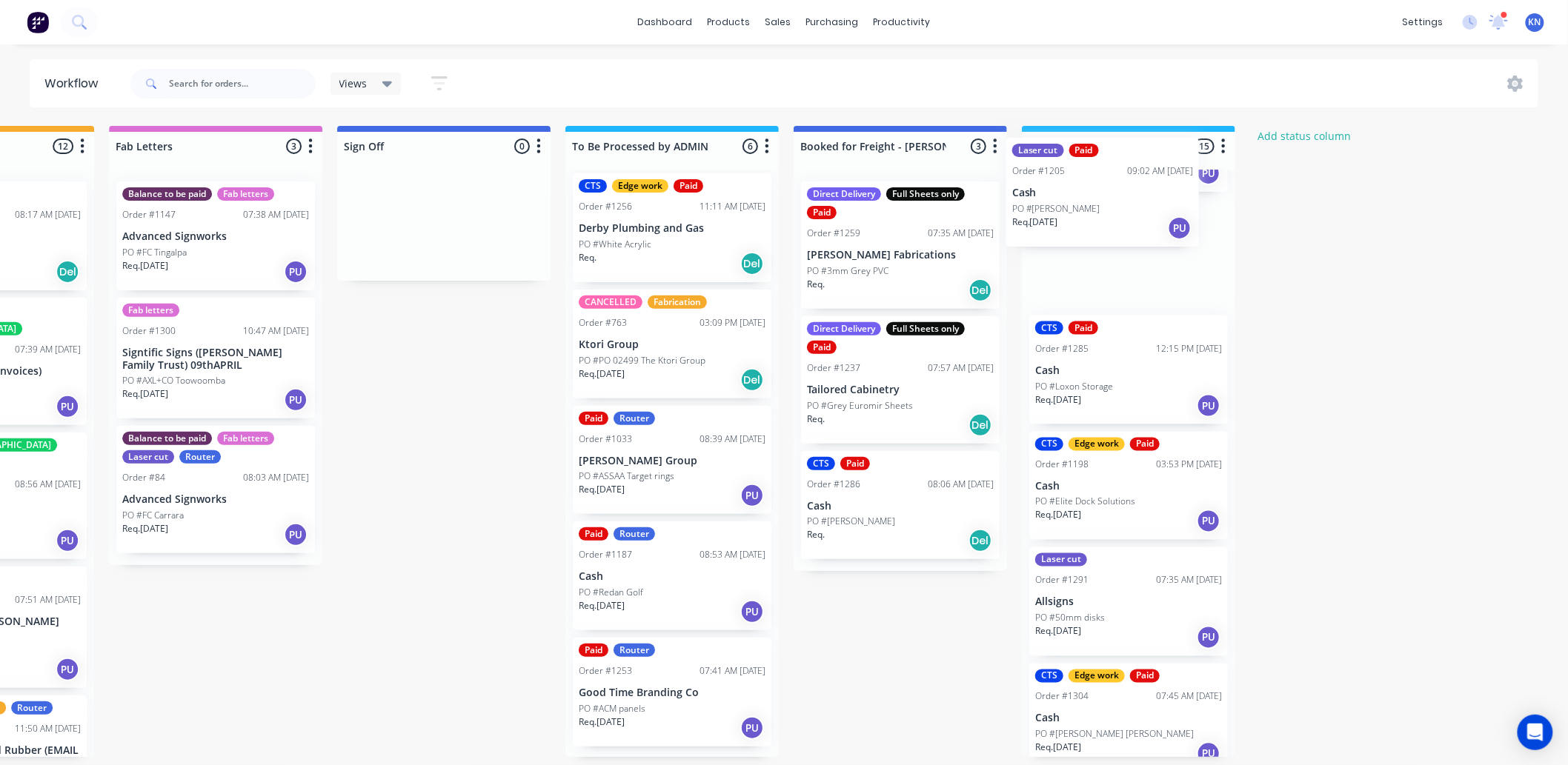
scroll to position [0, 1977]
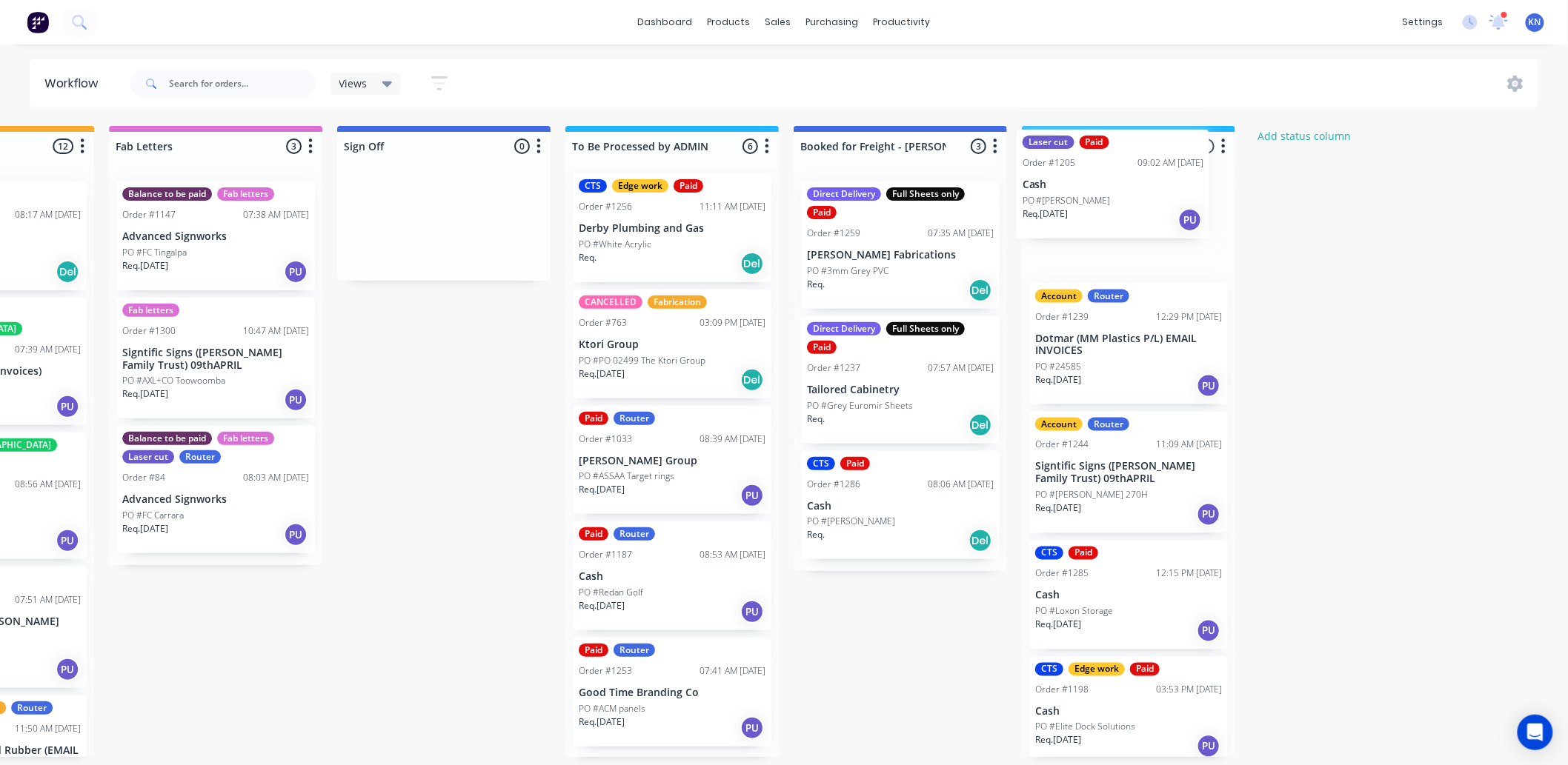
drag, startPoint x: 601, startPoint y: 707, endPoint x: 1053, endPoint y: 194, distance: 683.7
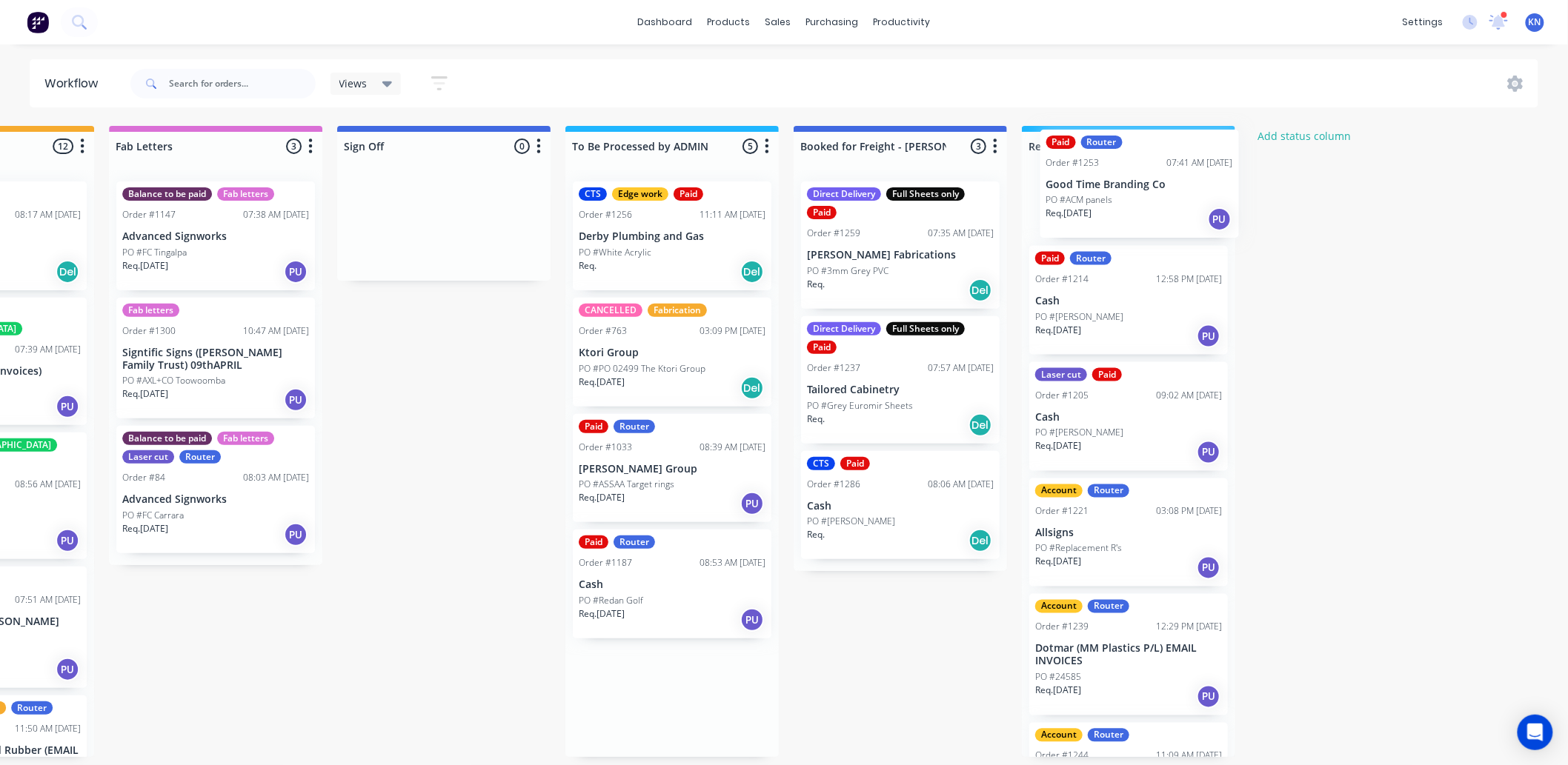
drag, startPoint x: 605, startPoint y: 713, endPoint x: 1071, endPoint y: 191, distance: 699.7
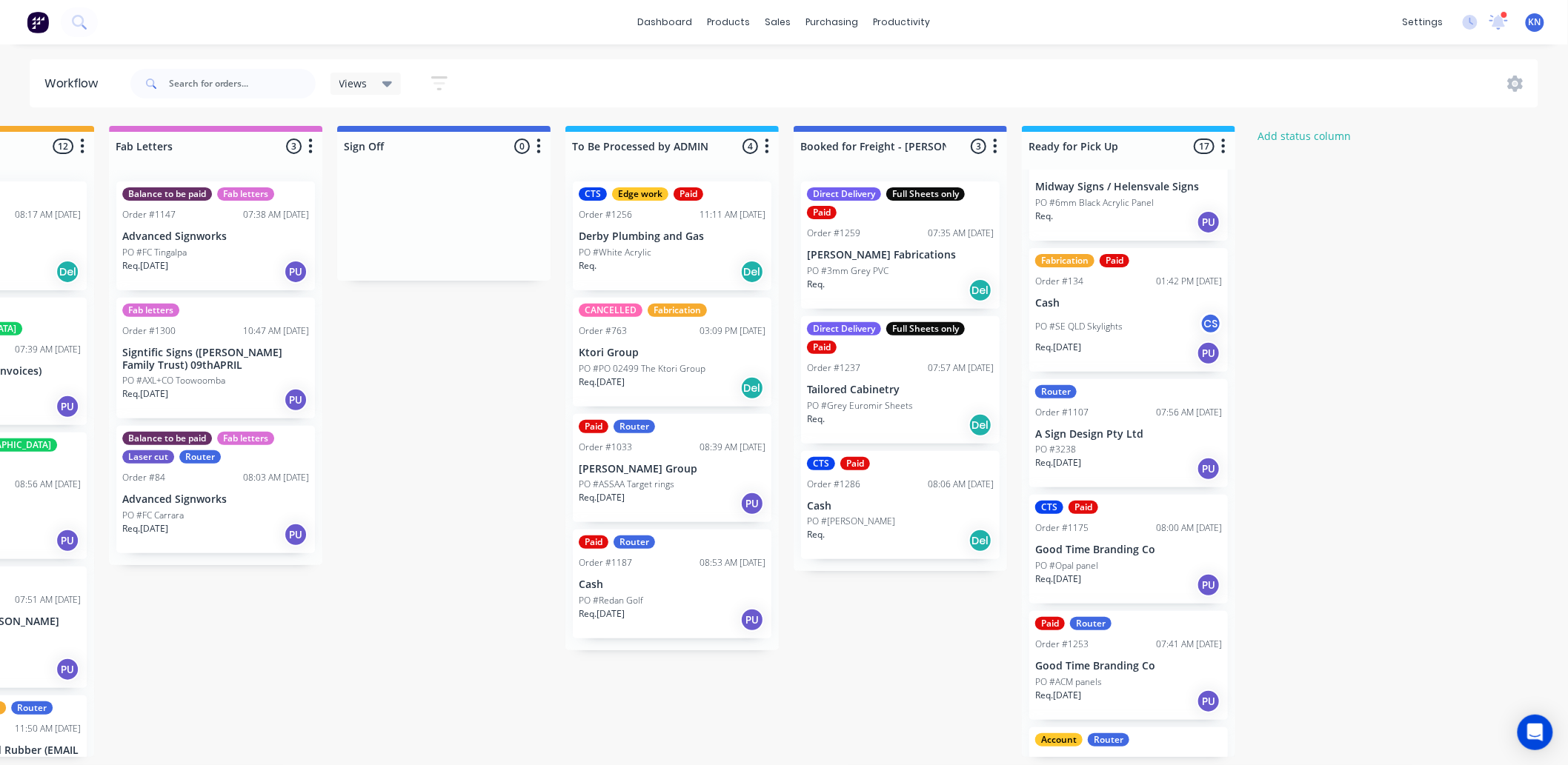
scroll to position [0, 0]
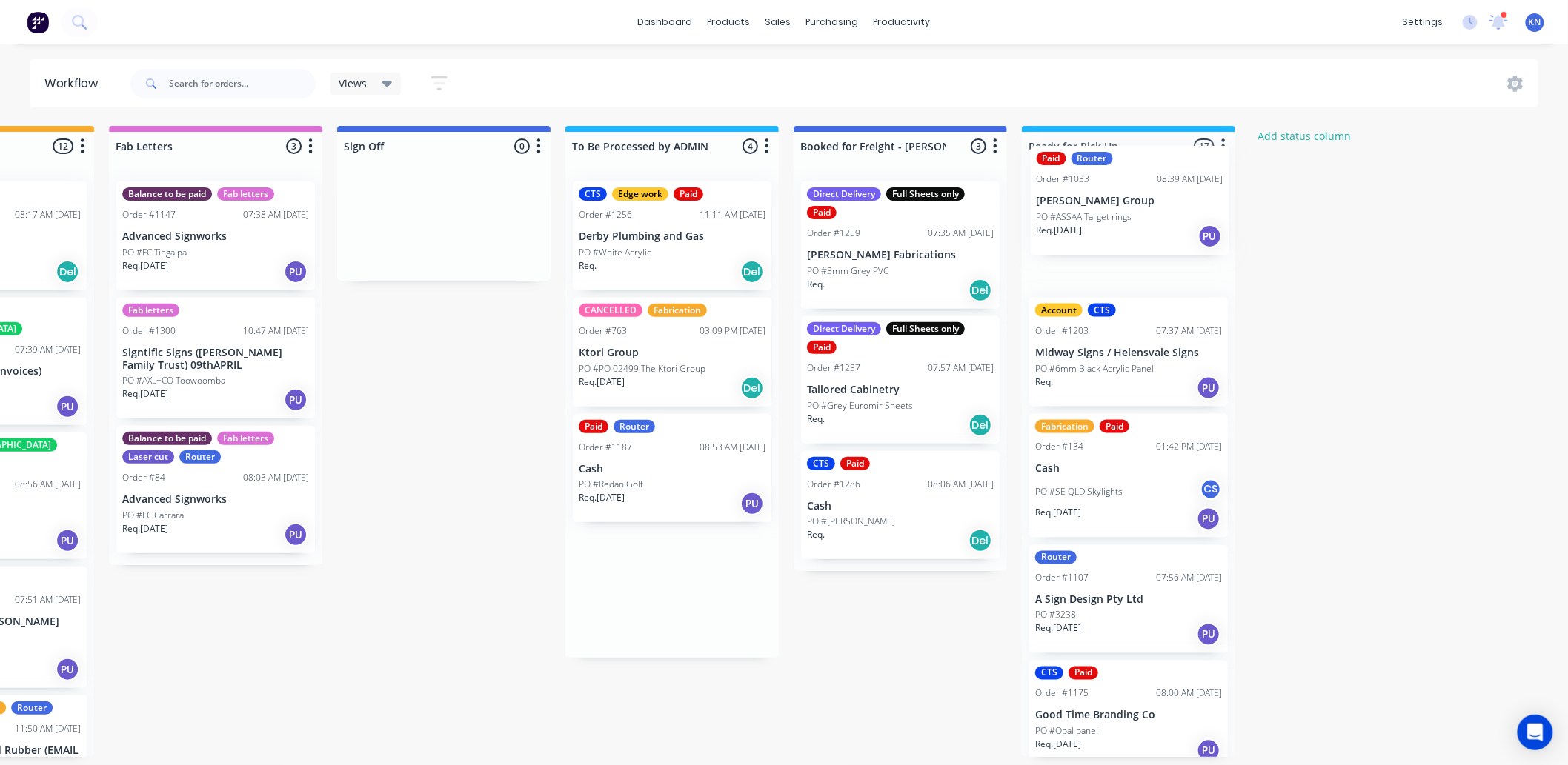
drag, startPoint x: 641, startPoint y: 458, endPoint x: 1098, endPoint y: 191, distance: 529.3
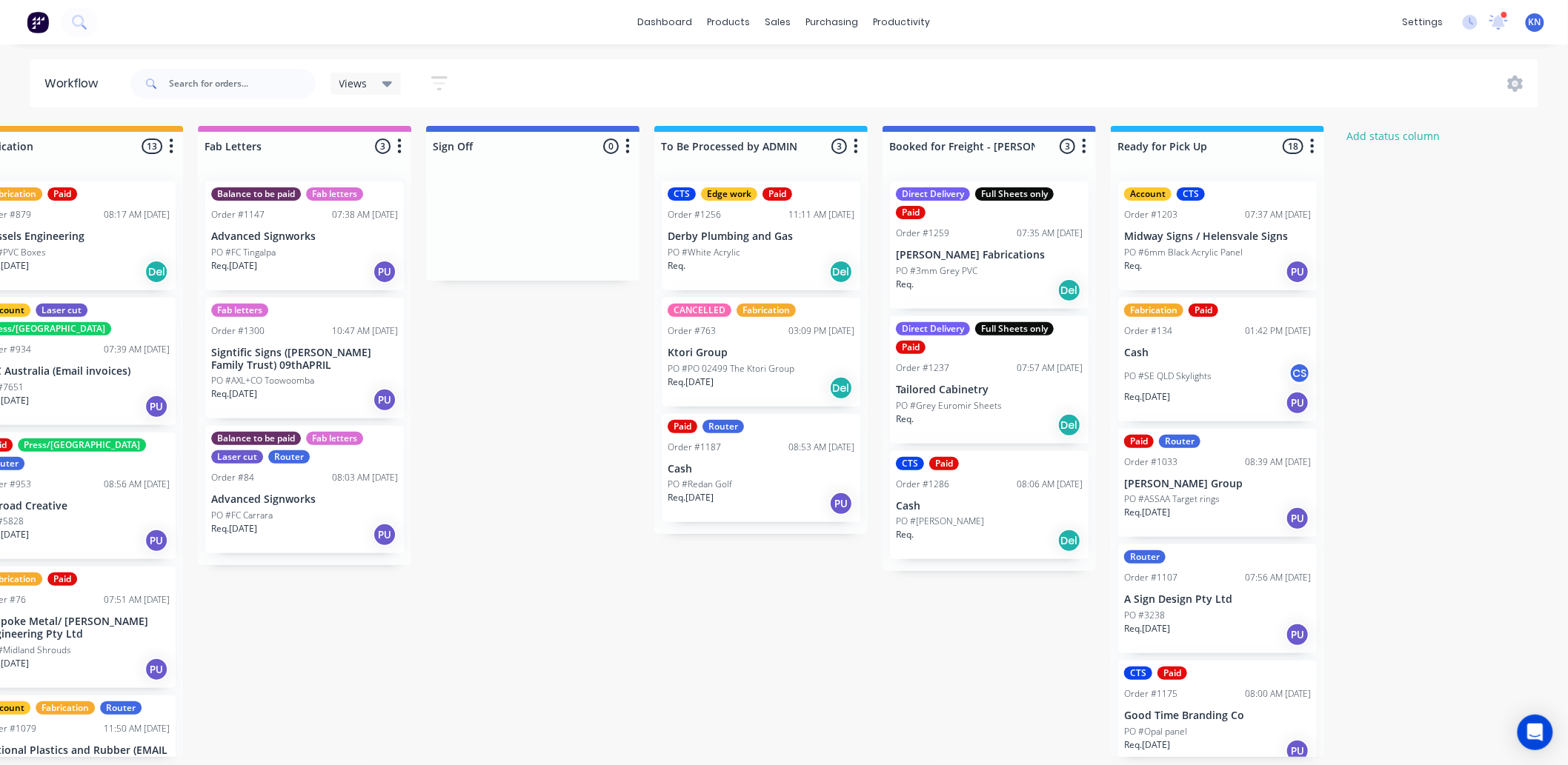
scroll to position [0, 1977]
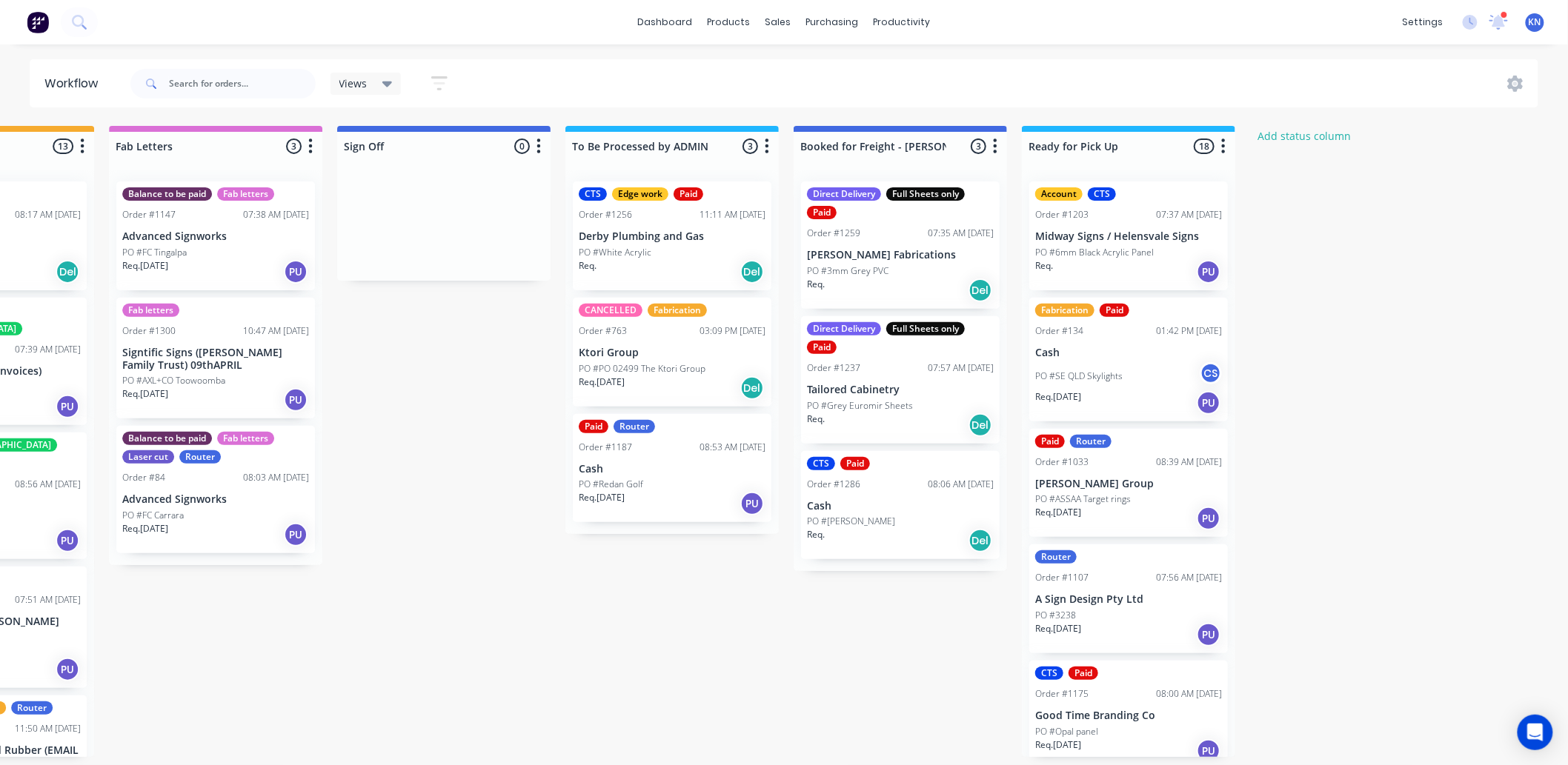
click at [640, 463] on p "Cash" at bounding box center [671, 469] width 186 height 12
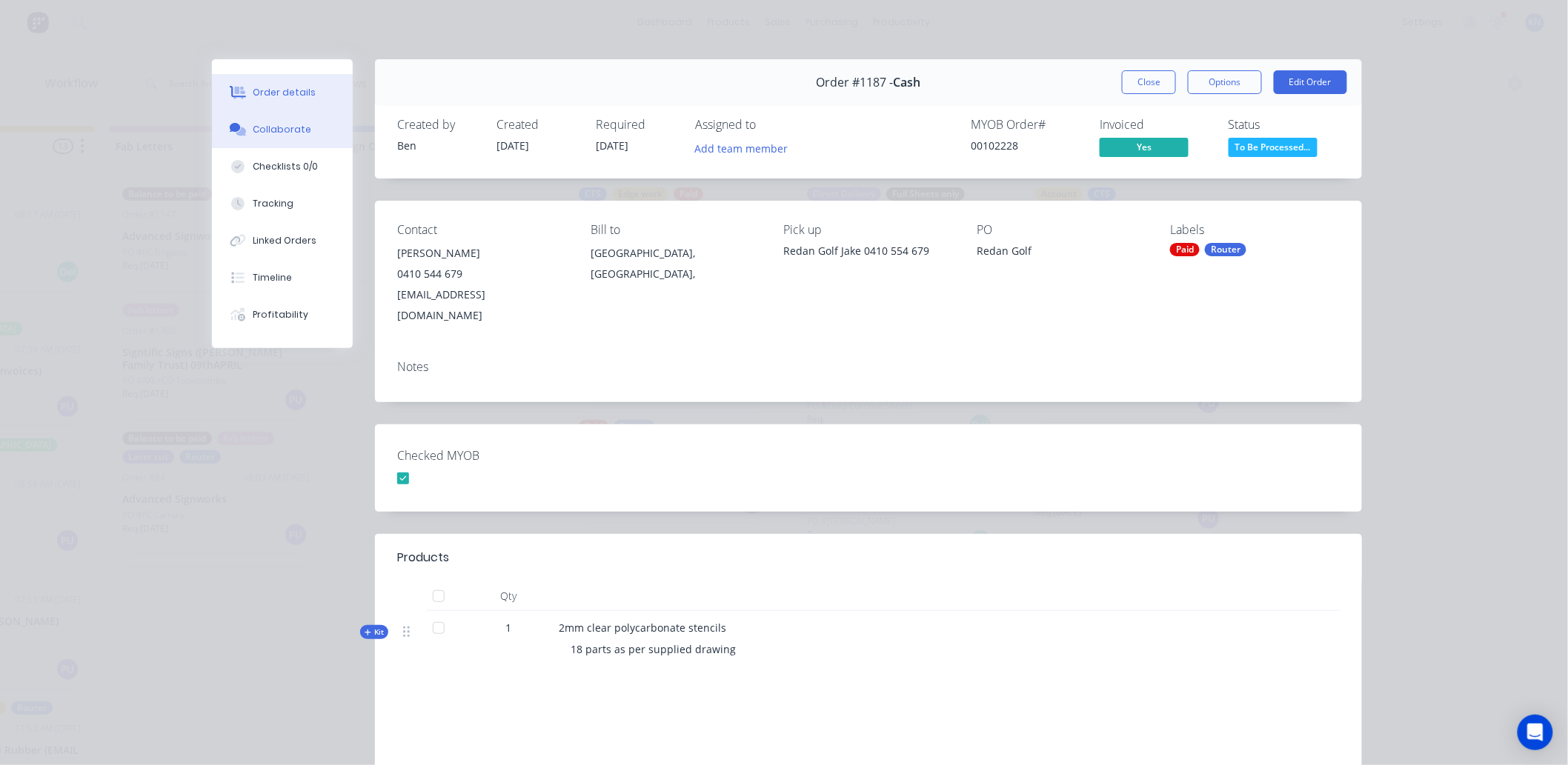
click at [283, 126] on div "Collaborate" at bounding box center [283, 129] width 59 height 13
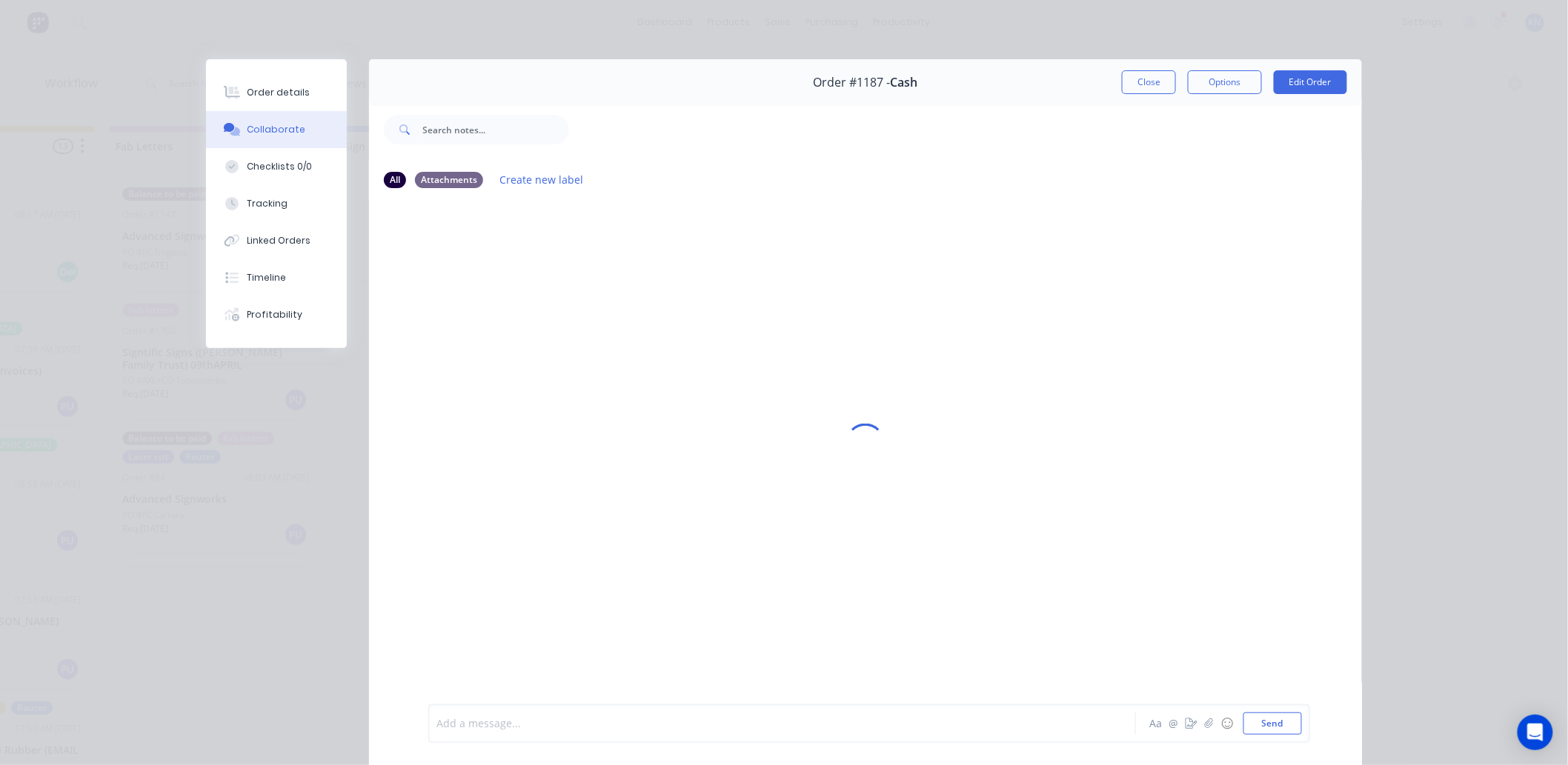
click at [464, 722] on div at bounding box center [761, 724] width 648 height 16
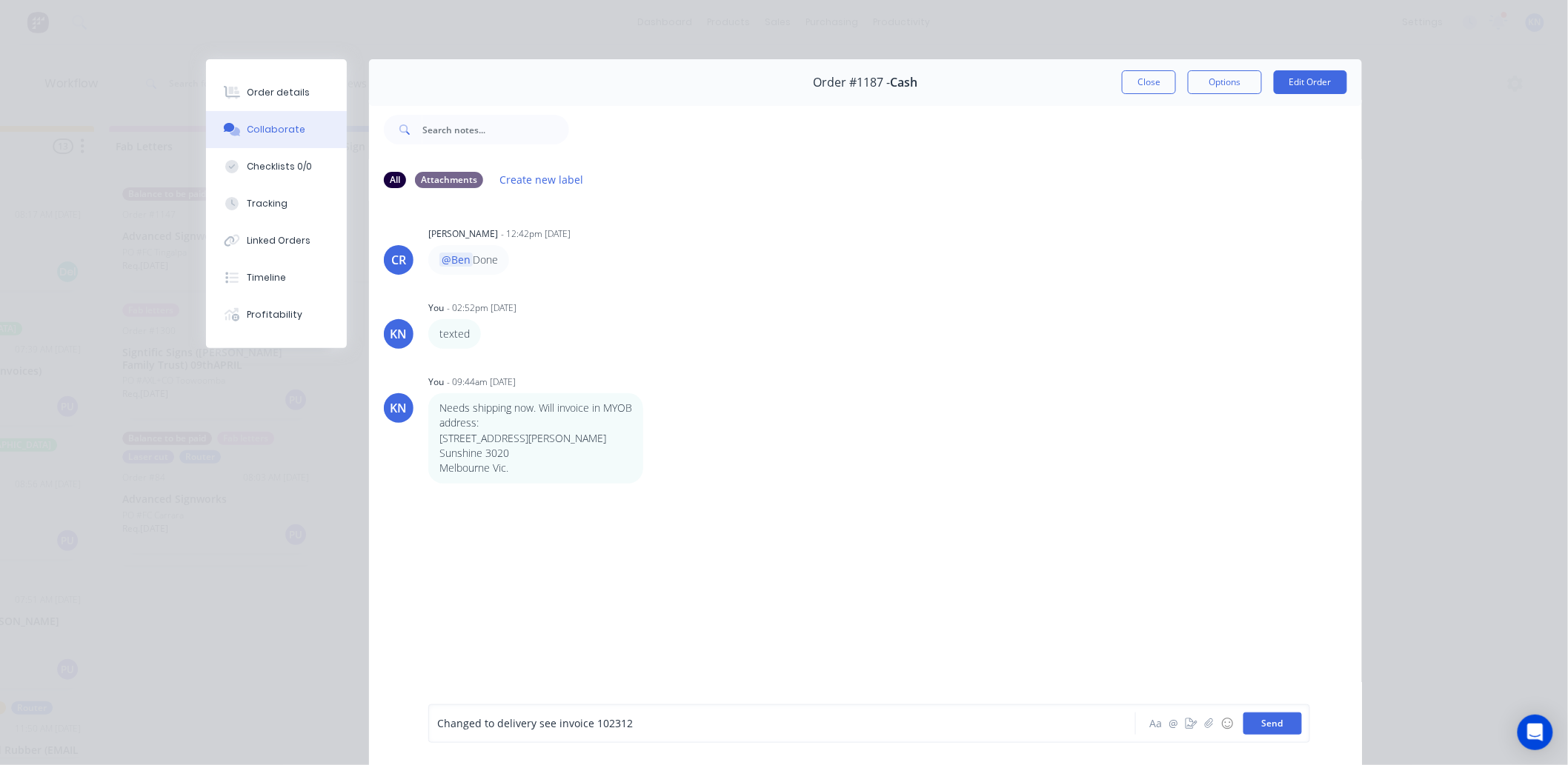
click at [1250, 721] on button "Send" at bounding box center [1272, 724] width 59 height 22
drag, startPoint x: 301, startPoint y: 94, endPoint x: 430, endPoint y: 63, distance: 132.7
click at [301, 94] on button "Order details" at bounding box center [277, 92] width 141 height 37
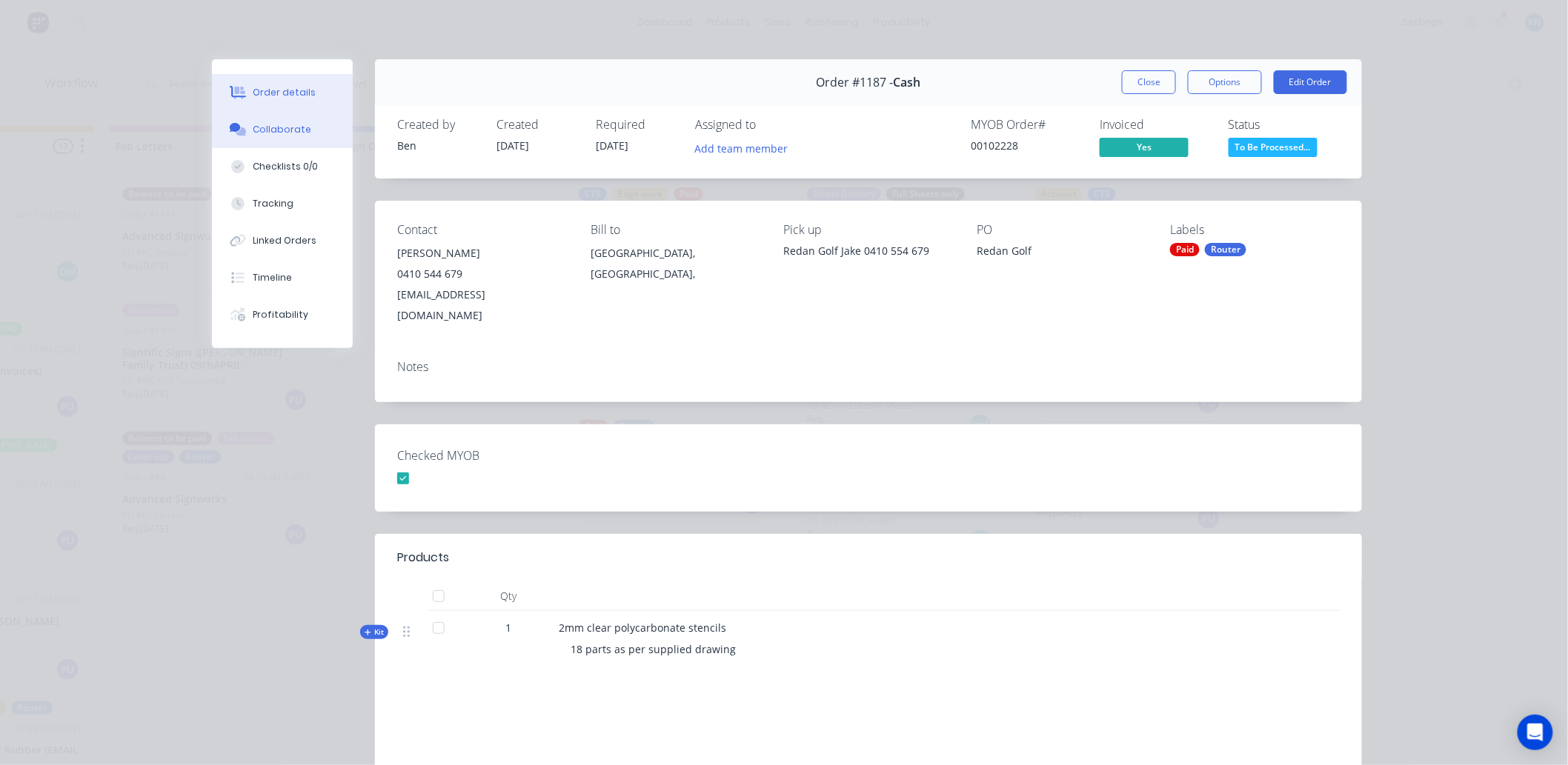
click at [291, 129] on div "Collaborate" at bounding box center [283, 129] width 59 height 13
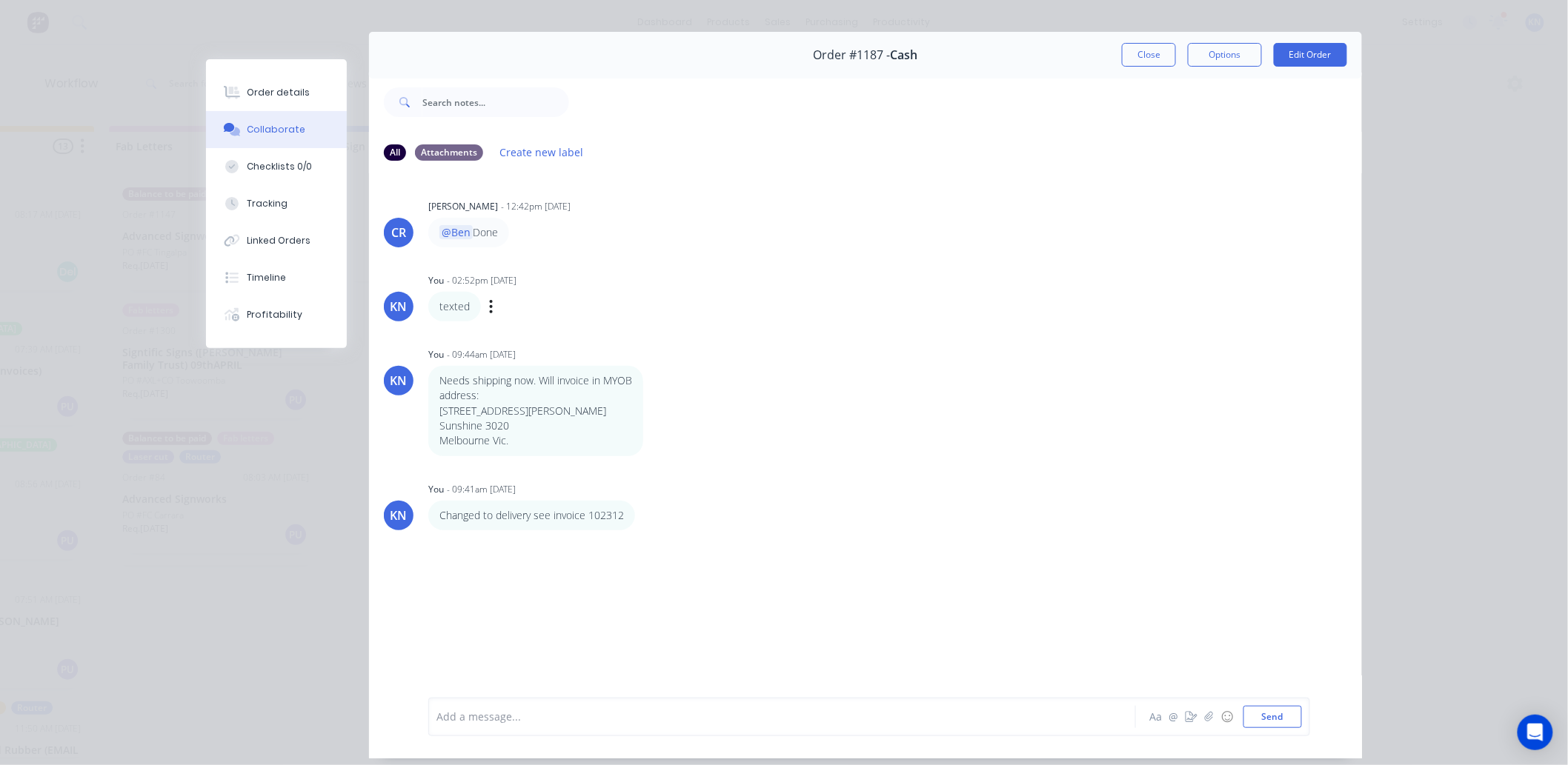
scroll to position [0, 0]
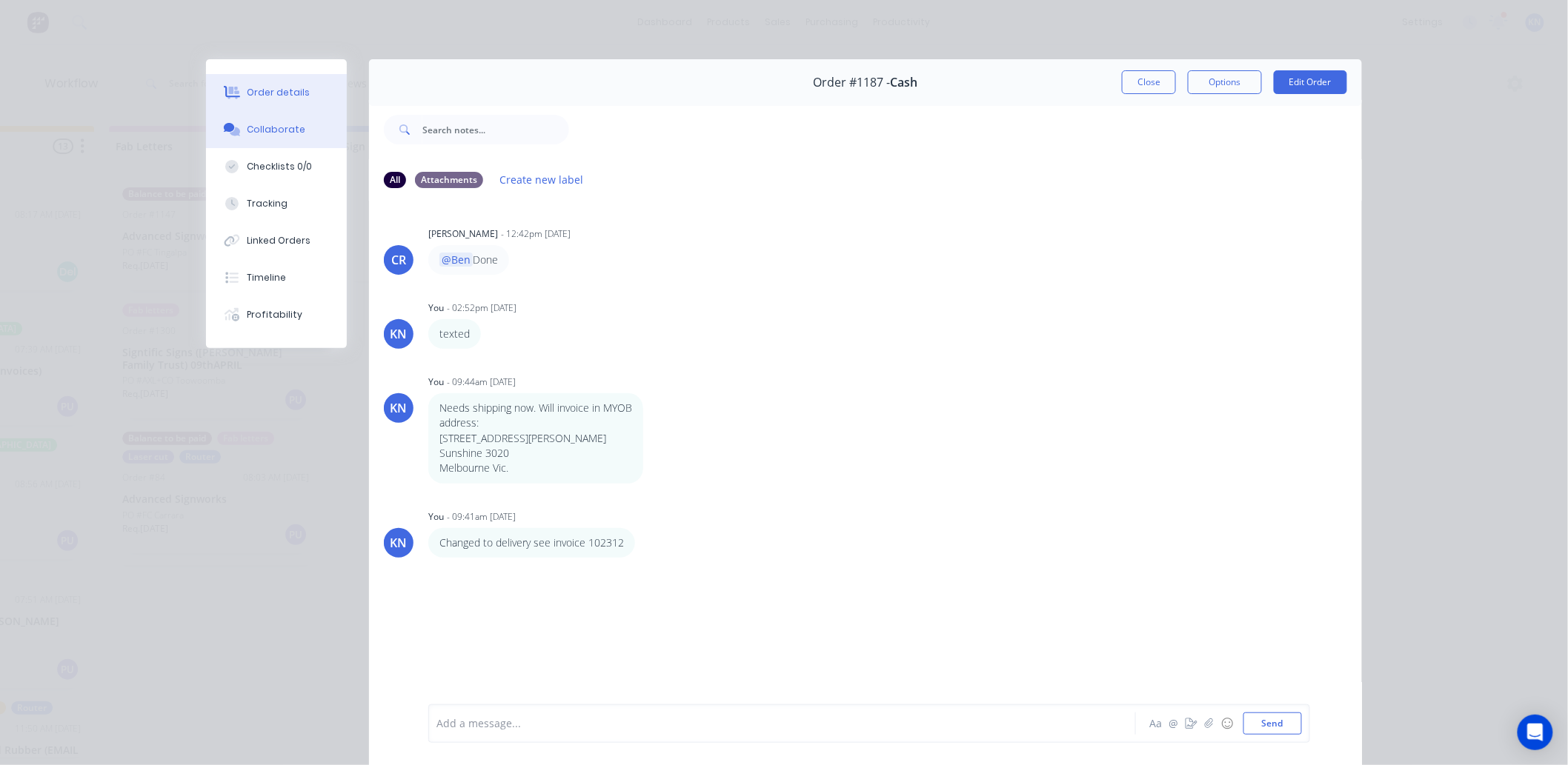
click at [235, 87] on div at bounding box center [231, 93] width 22 height 13
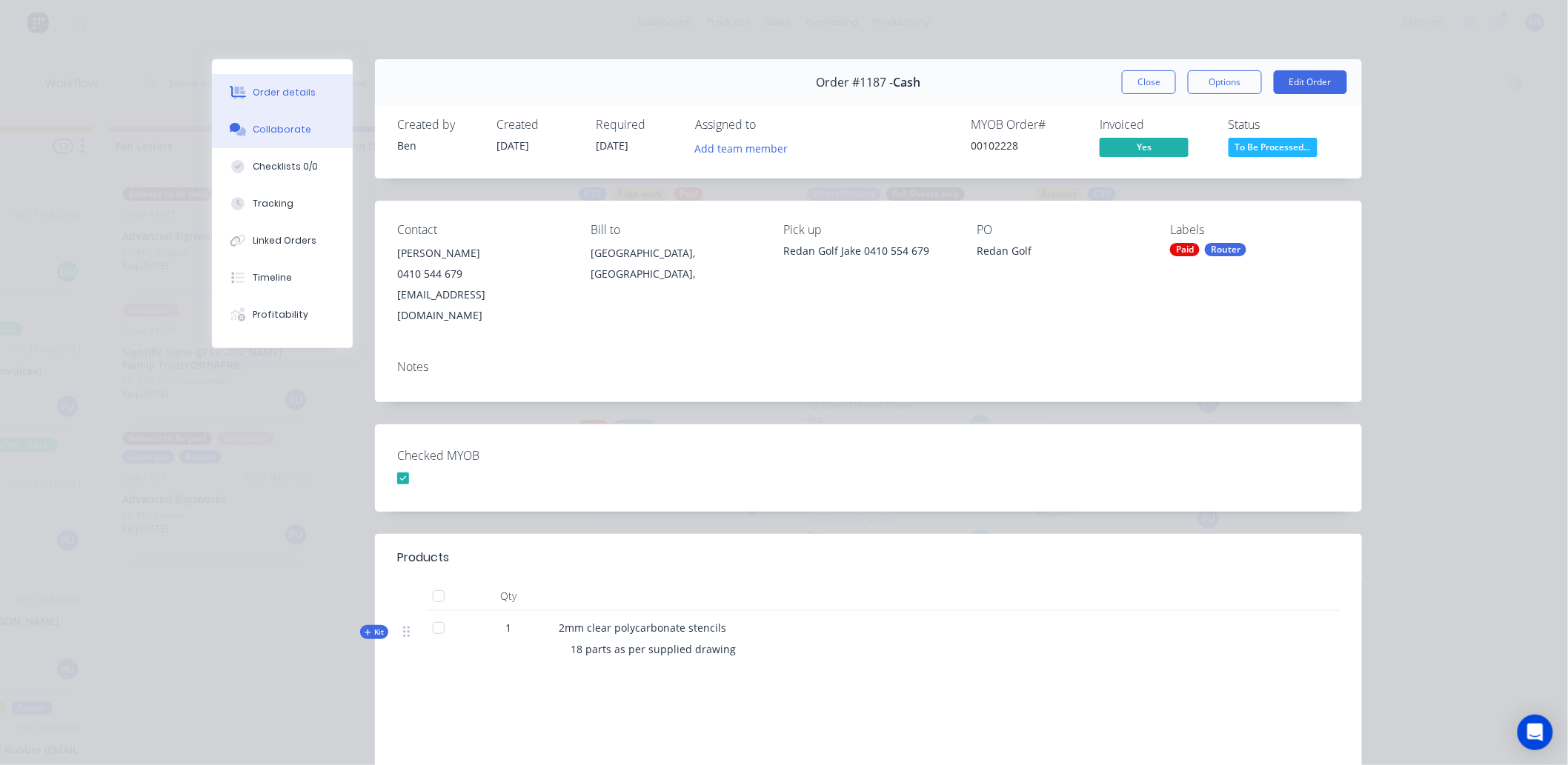
click at [302, 130] on button "Collaborate" at bounding box center [283, 129] width 141 height 37
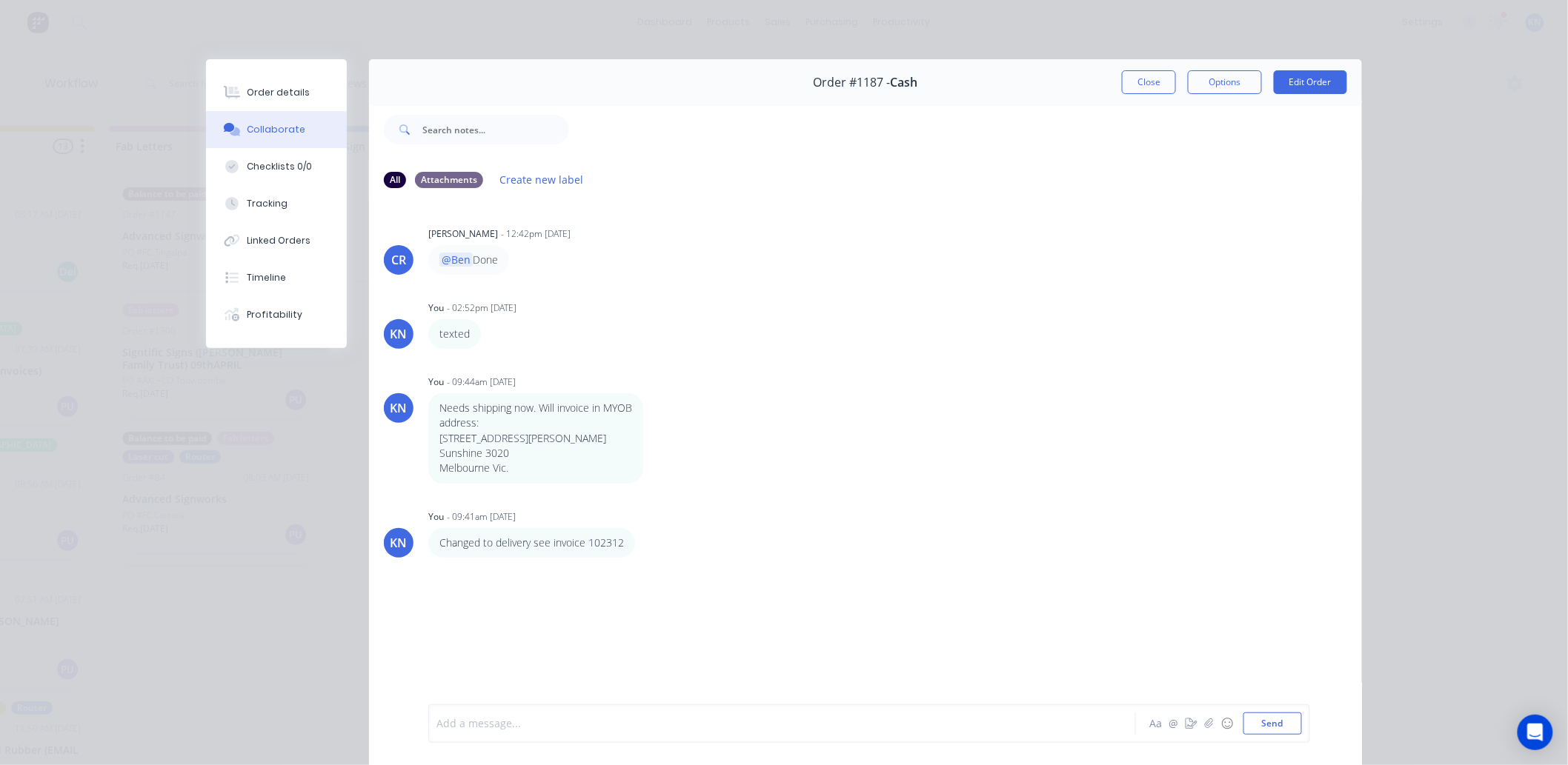
click at [541, 722] on div at bounding box center [761, 724] width 648 height 16
click at [1272, 724] on button "Send" at bounding box center [1272, 724] width 59 height 22
click at [265, 94] on div "Order details" at bounding box center [279, 93] width 63 height 13
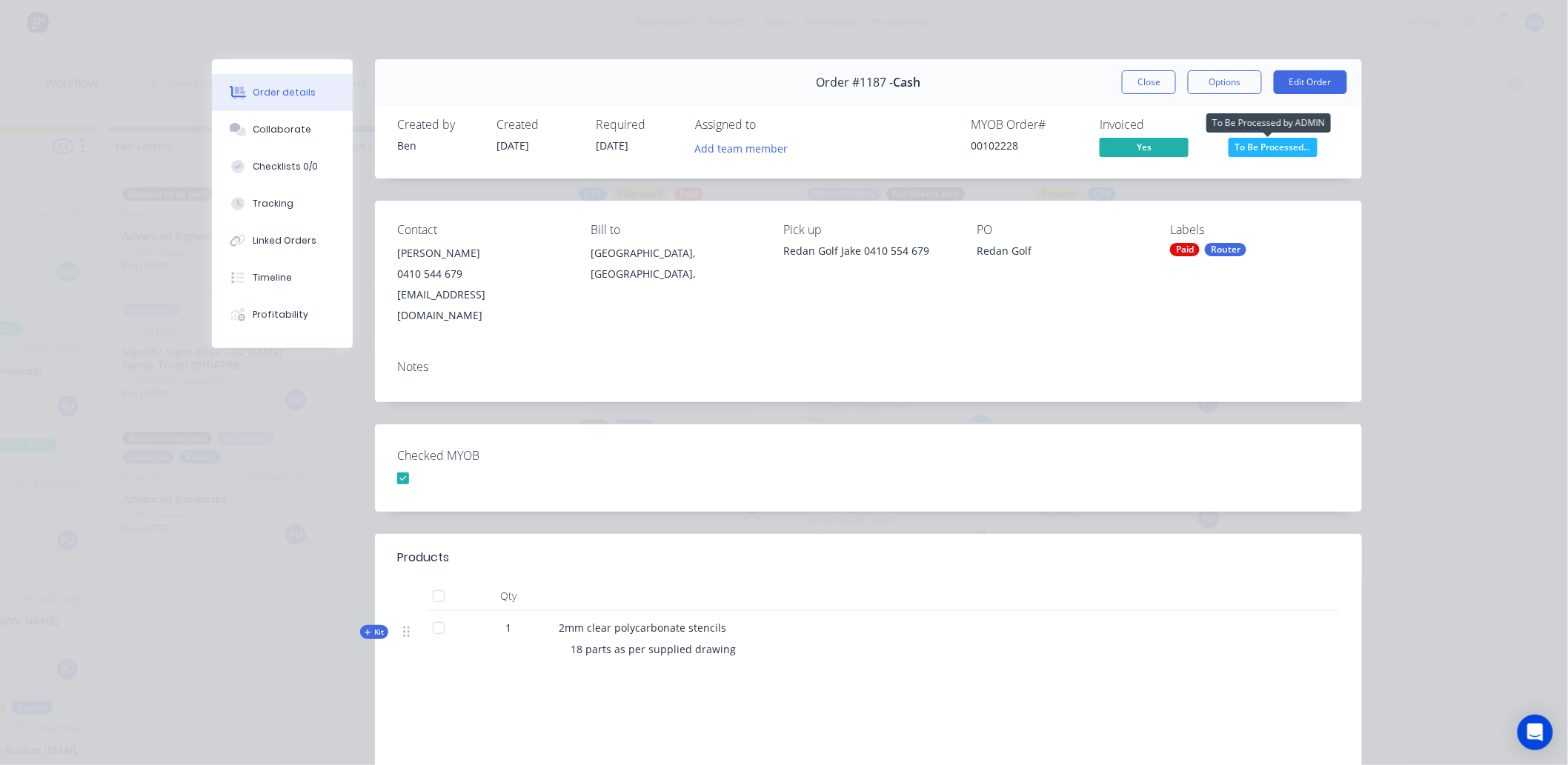
click at [1273, 143] on span "To Be Processed..." at bounding box center [1272, 147] width 89 height 18
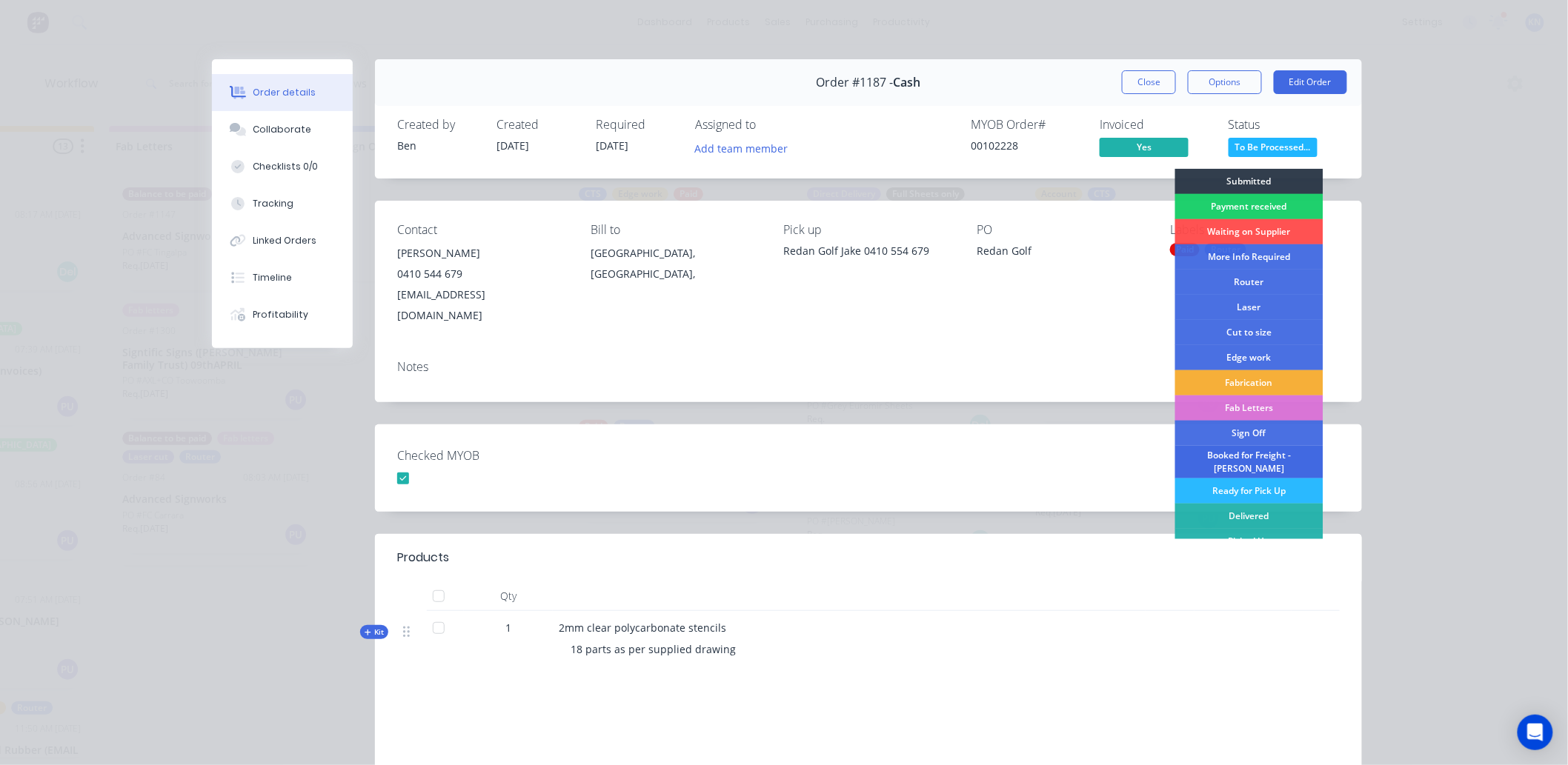
click at [1227, 457] on div "Booked for Freight - [PERSON_NAME]" at bounding box center [1249, 462] width 148 height 32
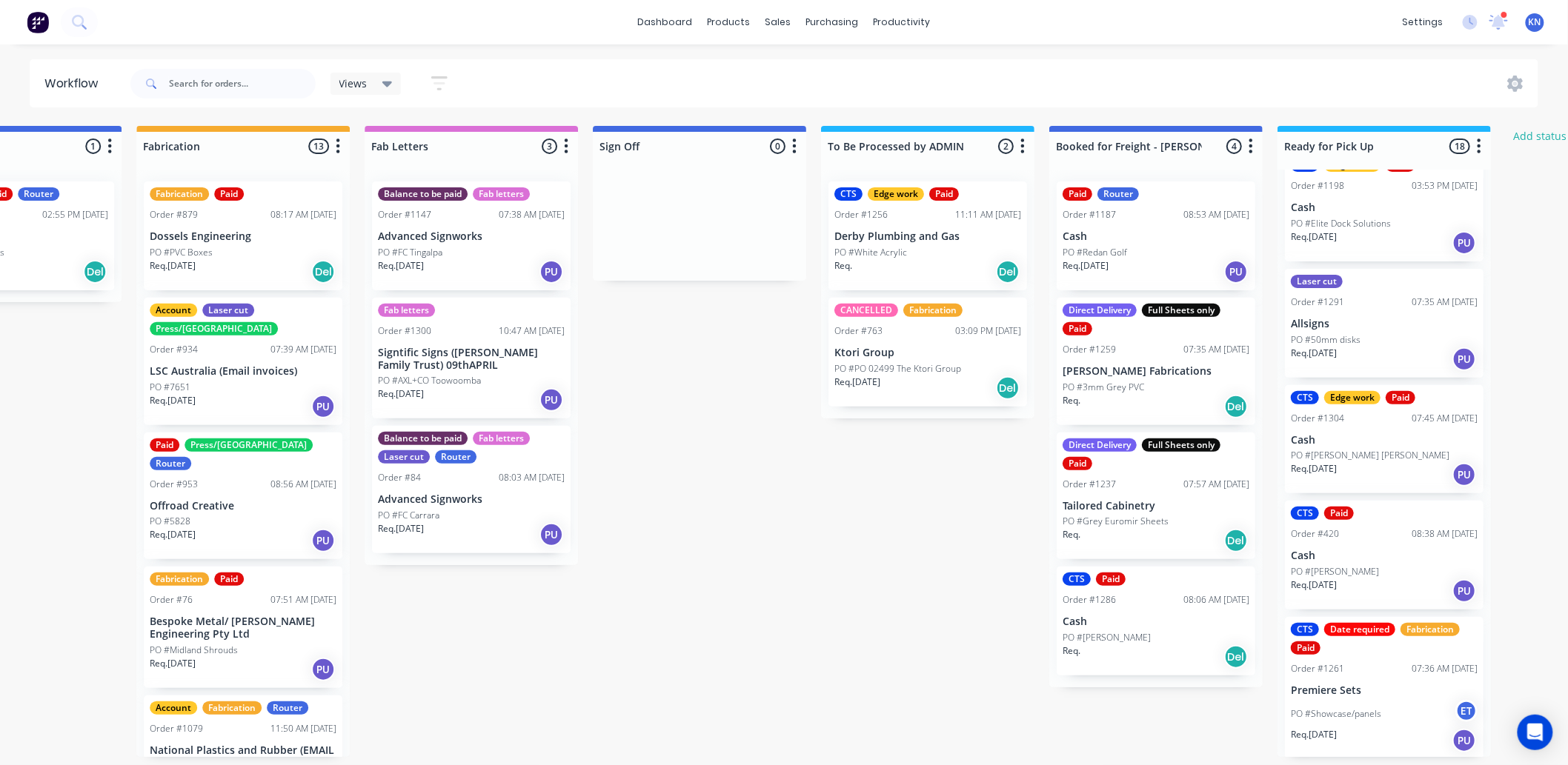
scroll to position [0, 1747]
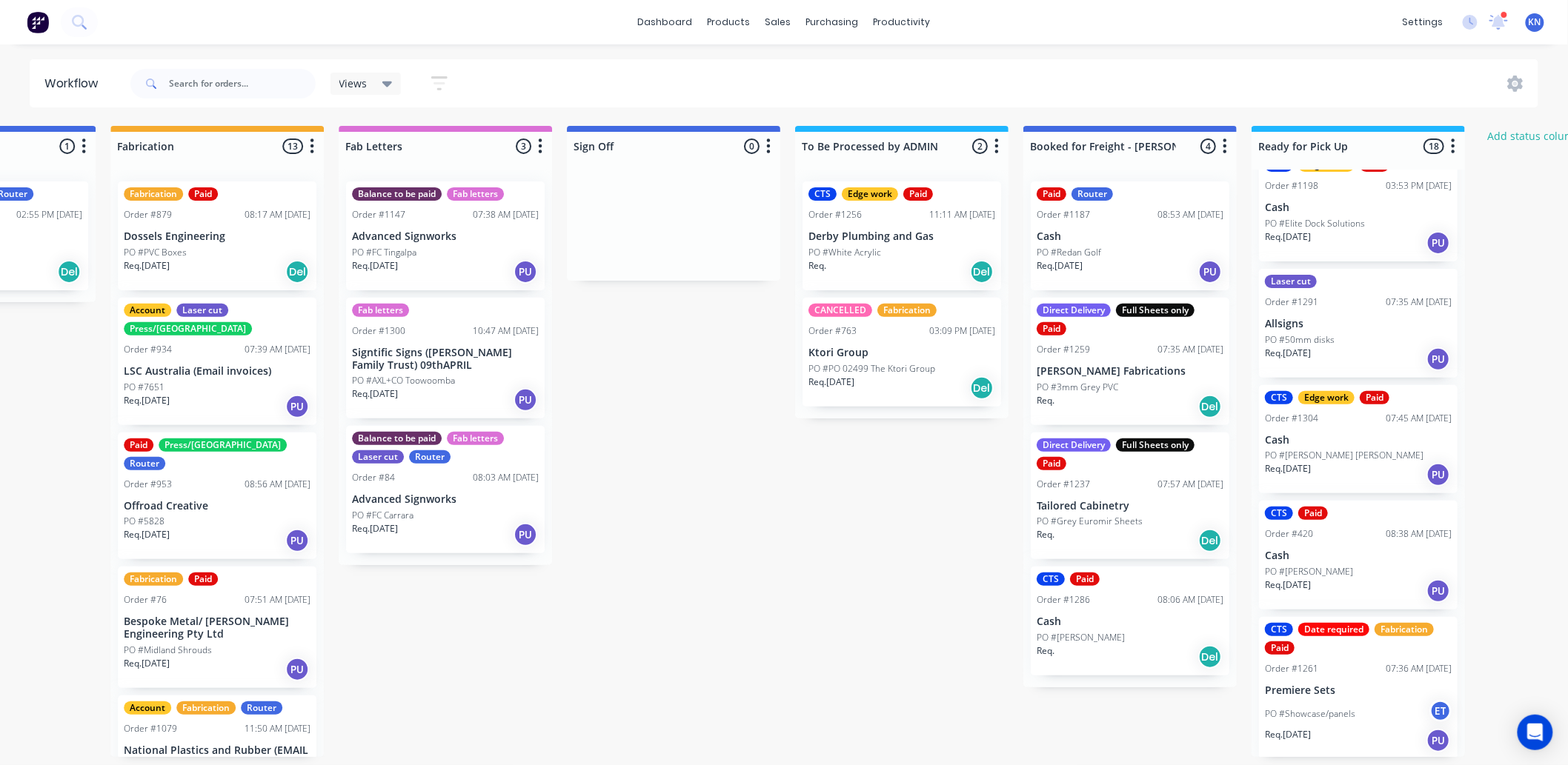
click at [1130, 372] on p "[PERSON_NAME] Fabrications" at bounding box center [1130, 371] width 186 height 12
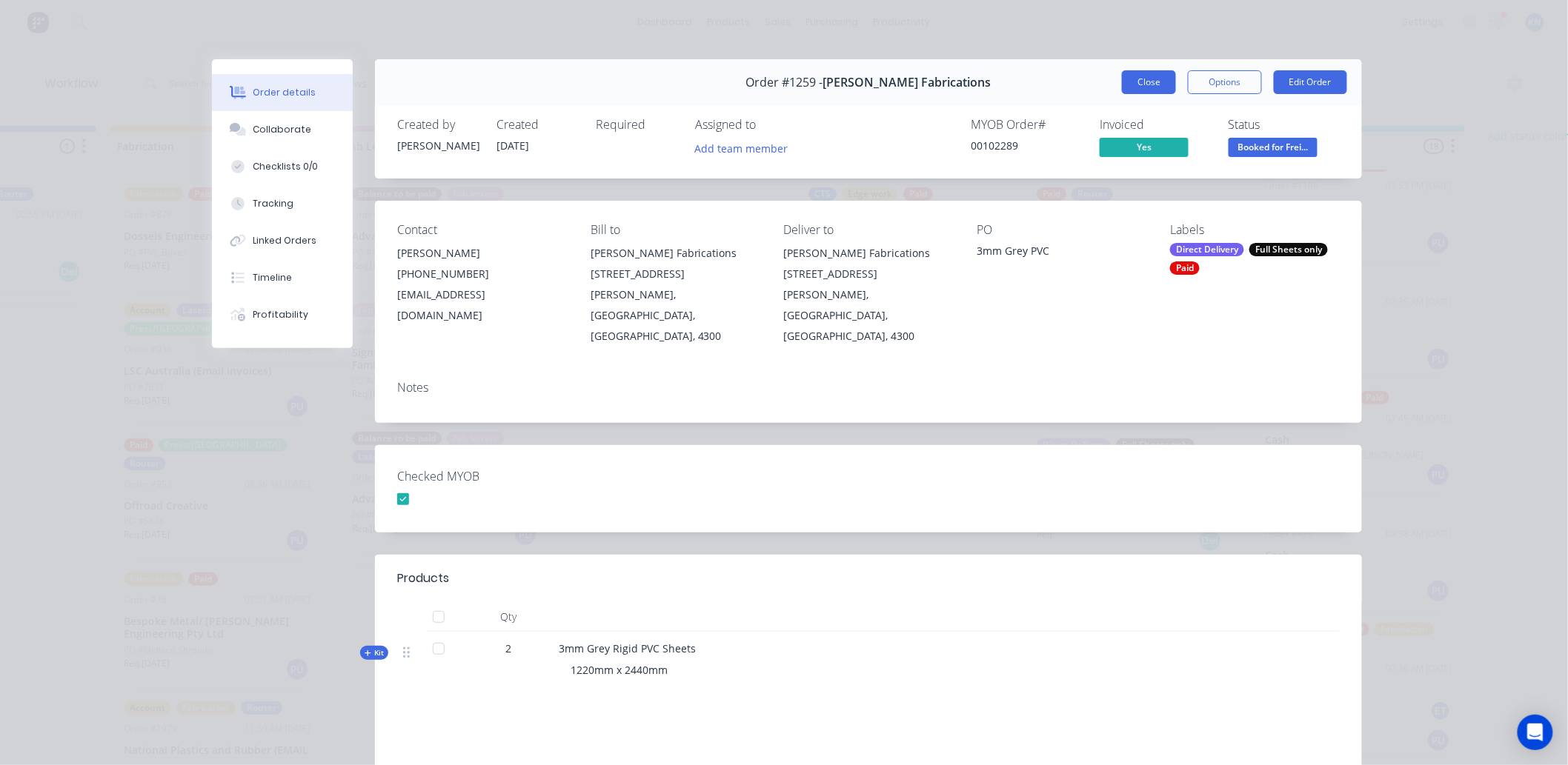
click at [1147, 80] on button "Close" at bounding box center [1149, 82] width 54 height 24
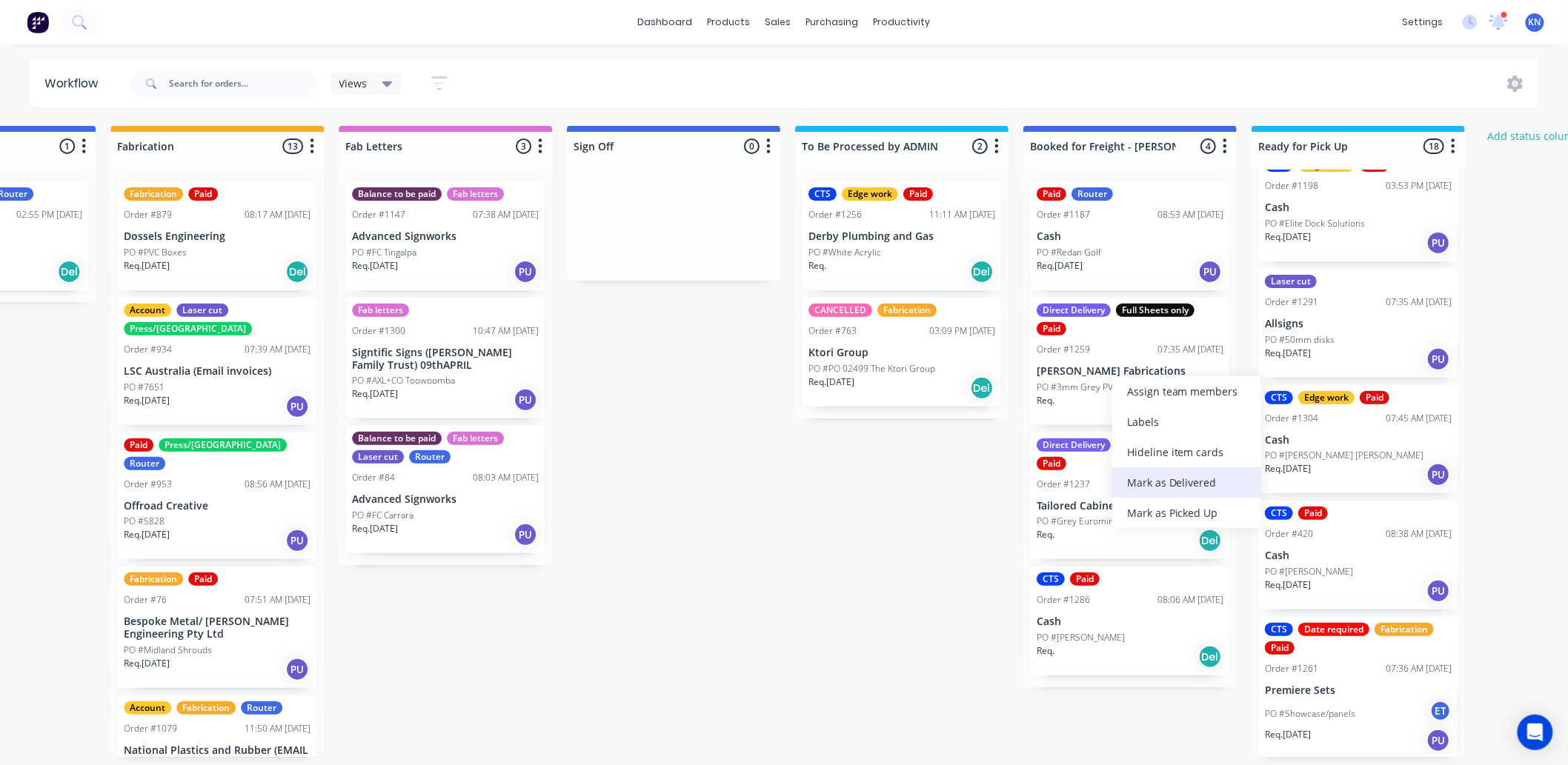
click at [1175, 482] on div "Mark as Delivered" at bounding box center [1187, 482] width 149 height 31
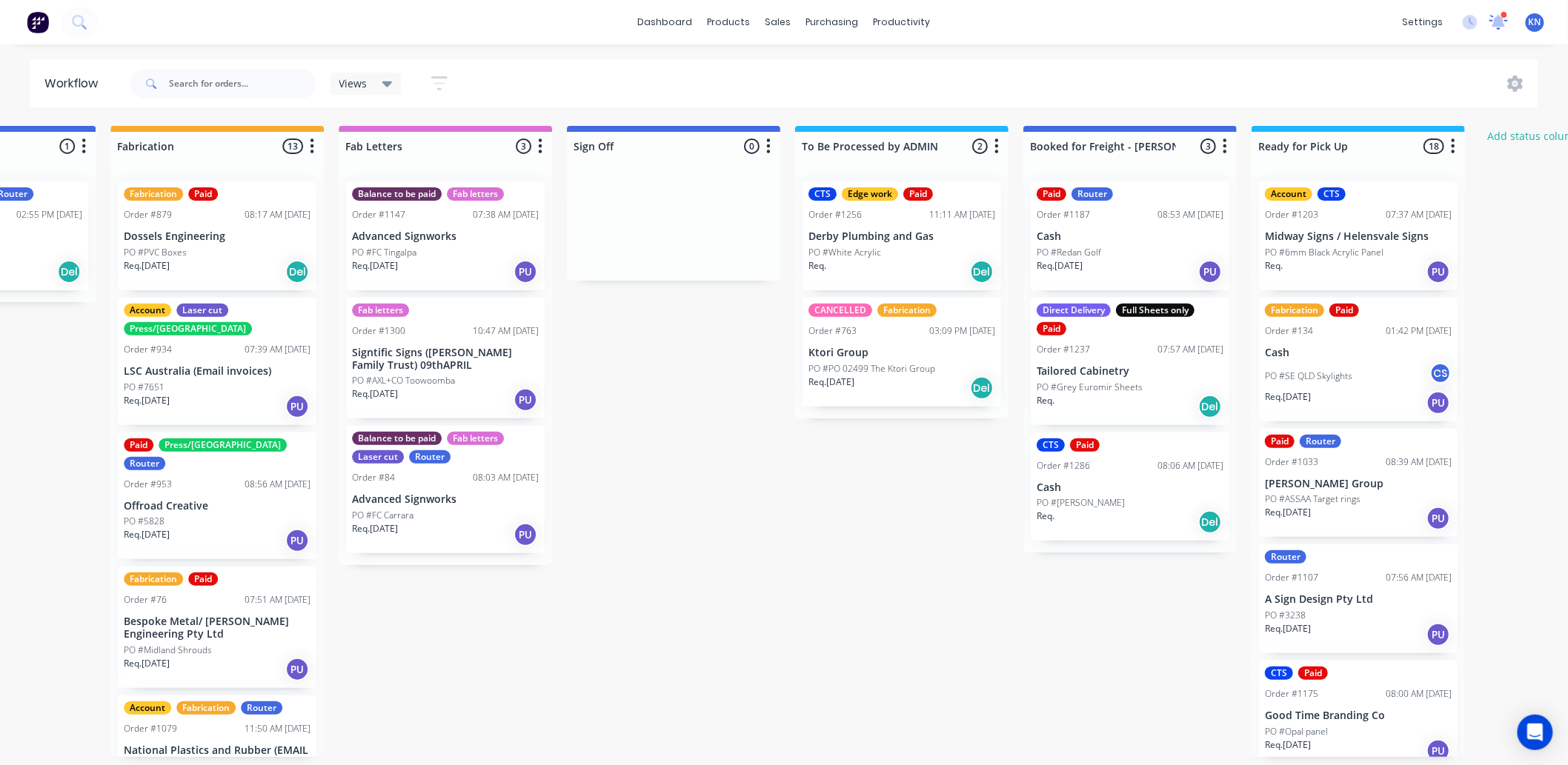
click at [1500, 21] on icon at bounding box center [1499, 21] width 13 height 12
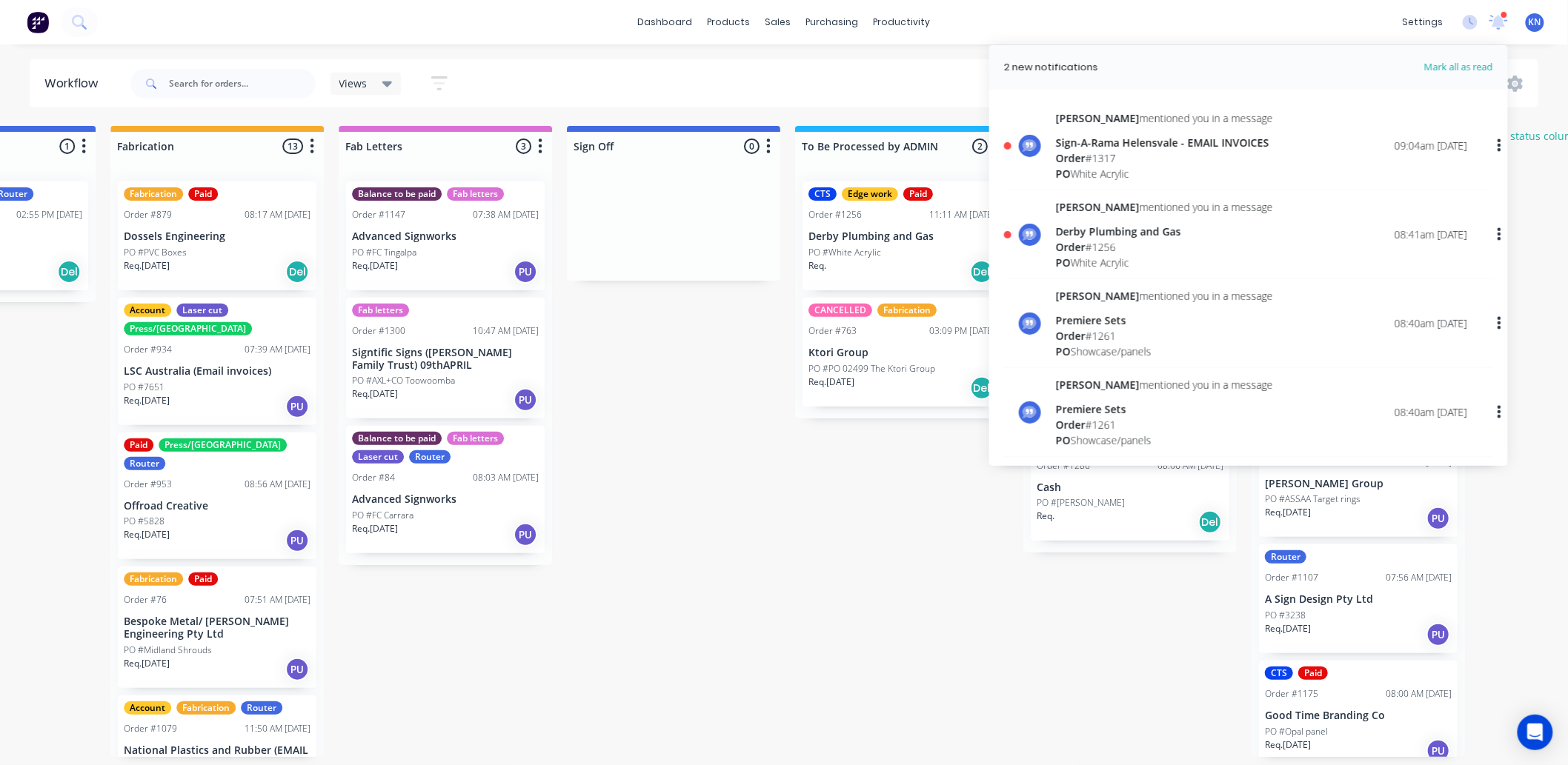
click at [1115, 243] on div "Order # 1256" at bounding box center [1164, 247] width 217 height 16
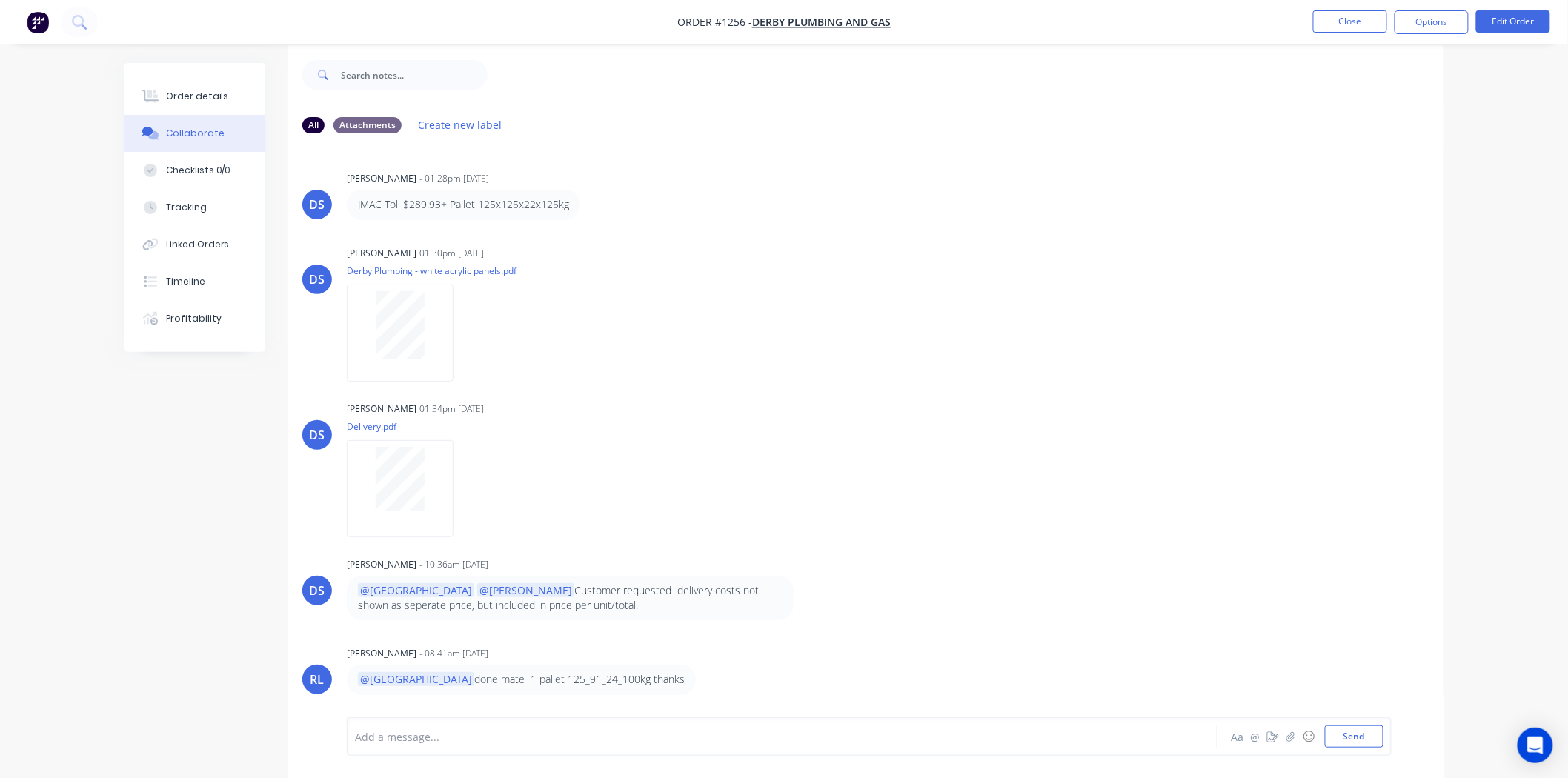
scroll to position [23, 0]
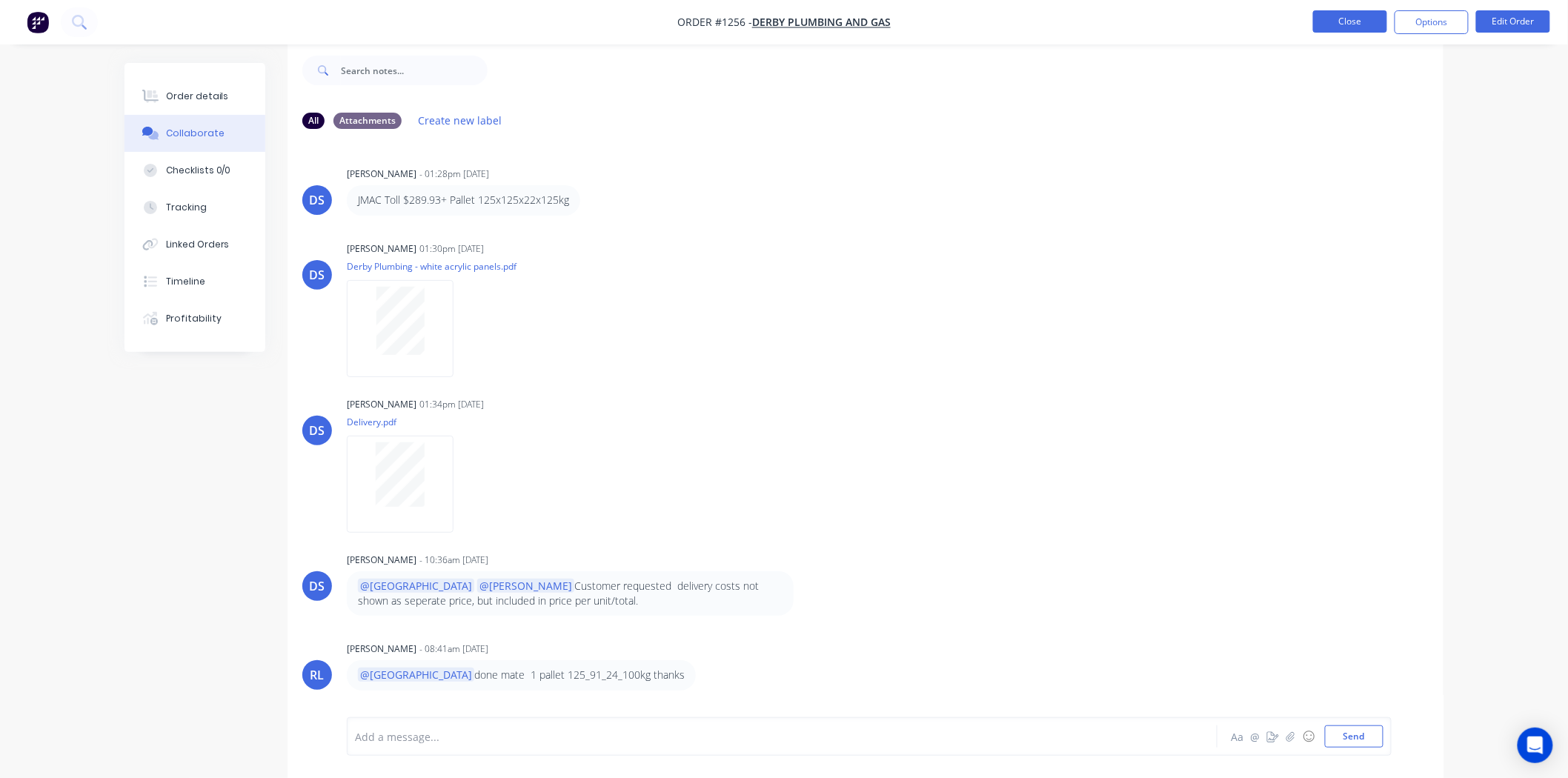
click at [1366, 21] on button "Close" at bounding box center [1349, 22] width 74 height 22
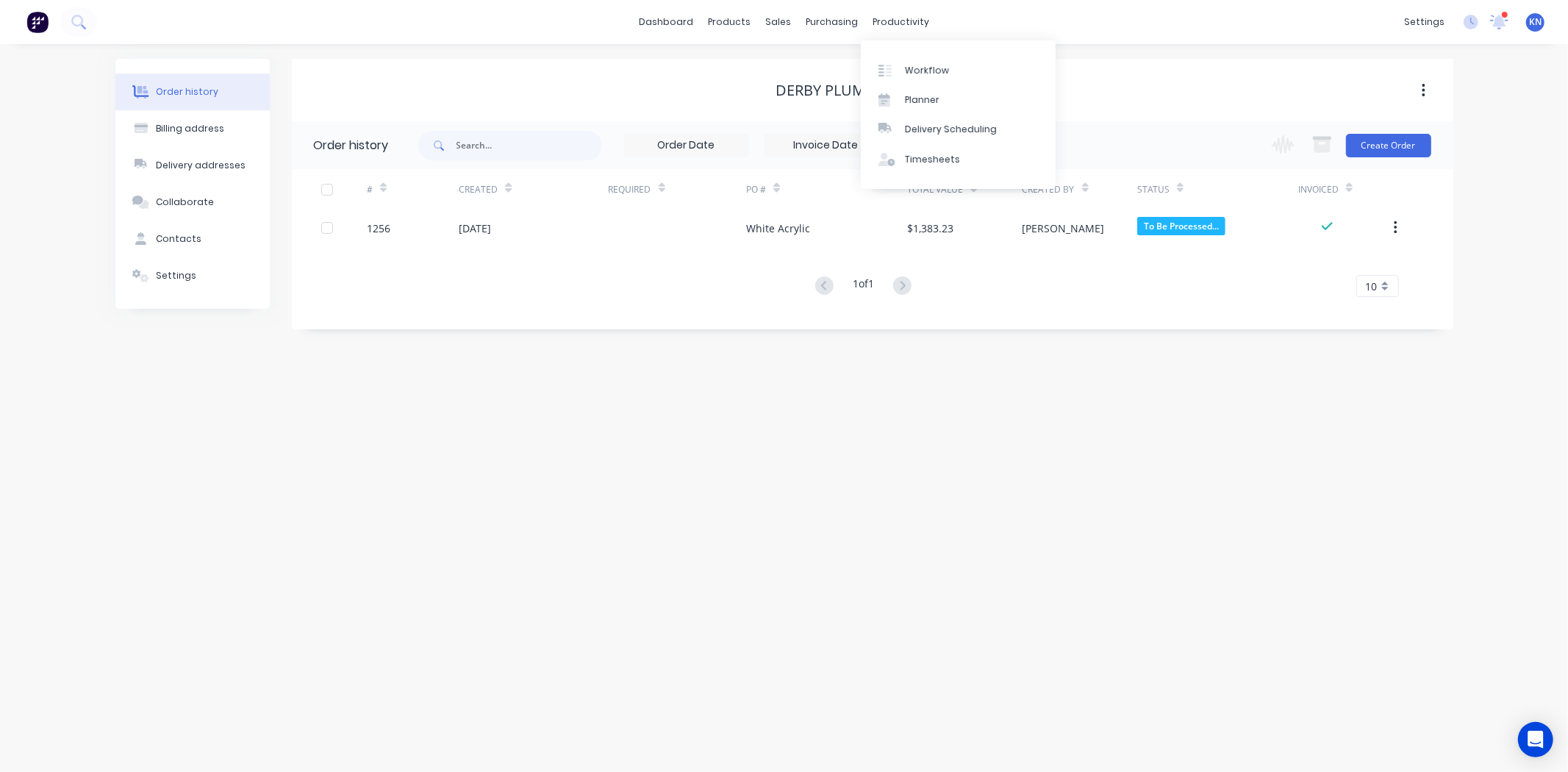
drag, startPoint x: 905, startPoint y: 23, endPoint x: 919, endPoint y: 39, distance: 21.3
click at [905, 23] on div "productivity" at bounding box center [900, 21] width 72 height 22
click at [936, 68] on div "Workflow" at bounding box center [927, 71] width 44 height 13
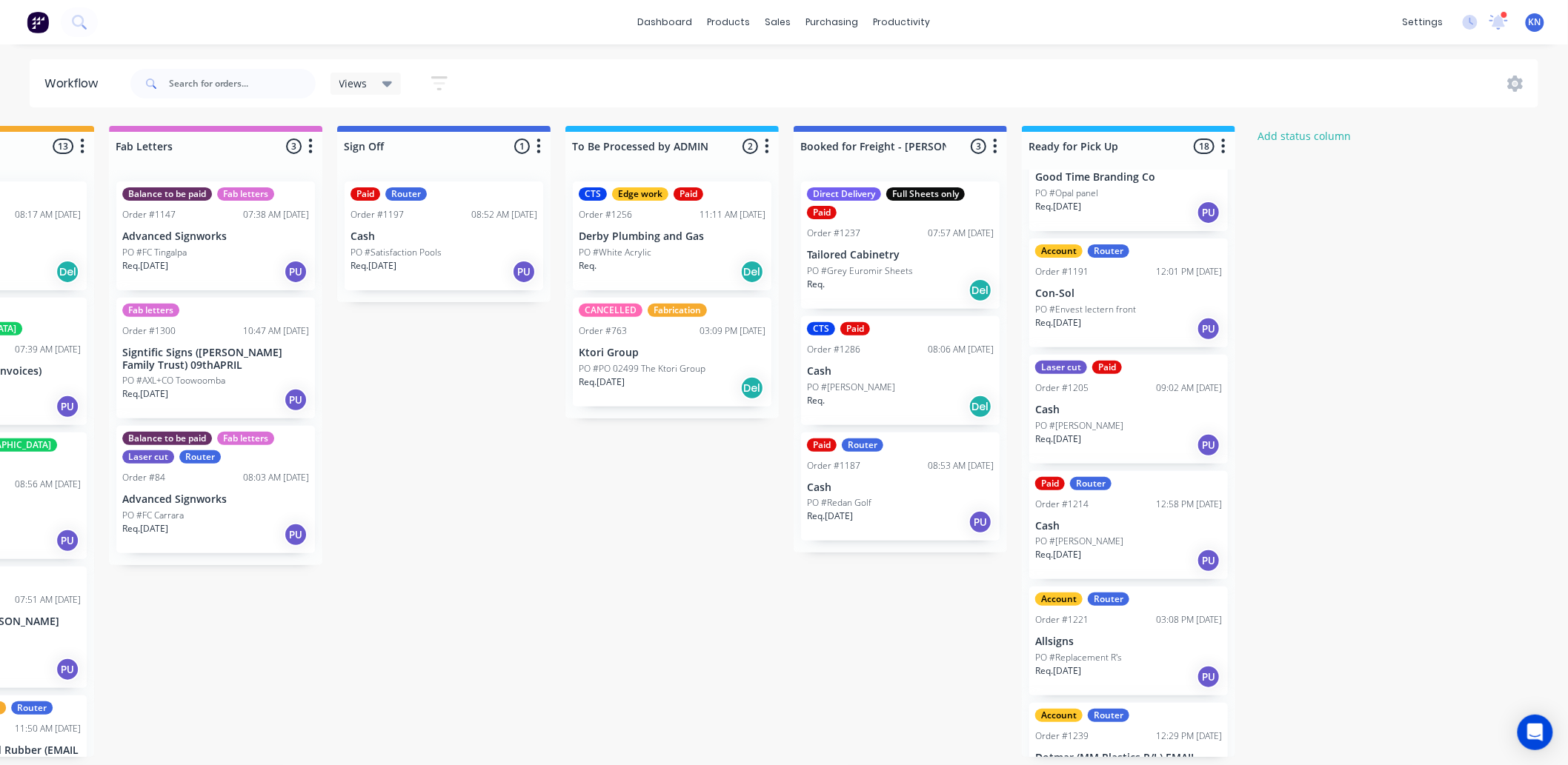
scroll to position [576, 0]
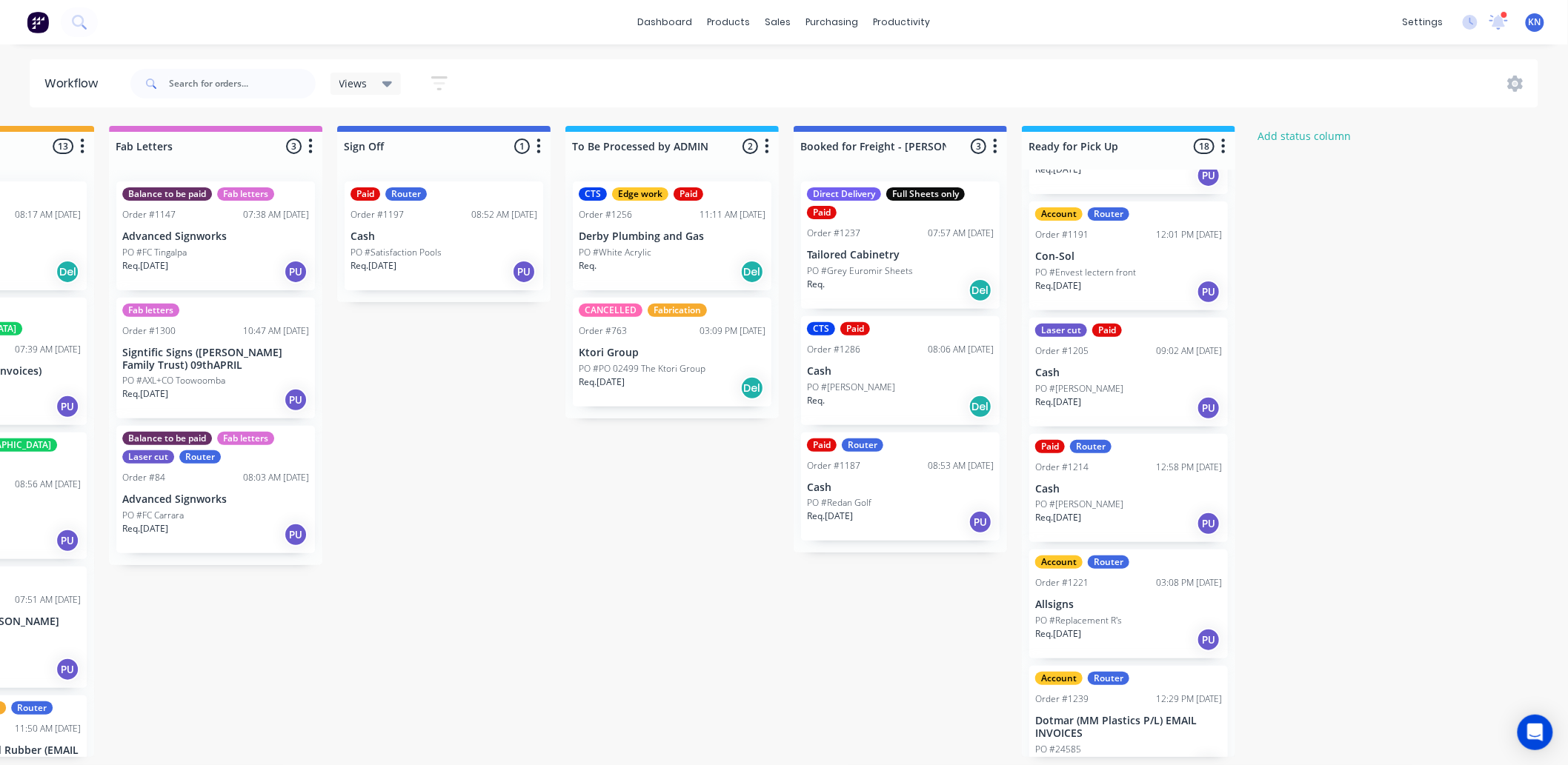
click at [1097, 491] on p "Cash" at bounding box center [1128, 489] width 186 height 12
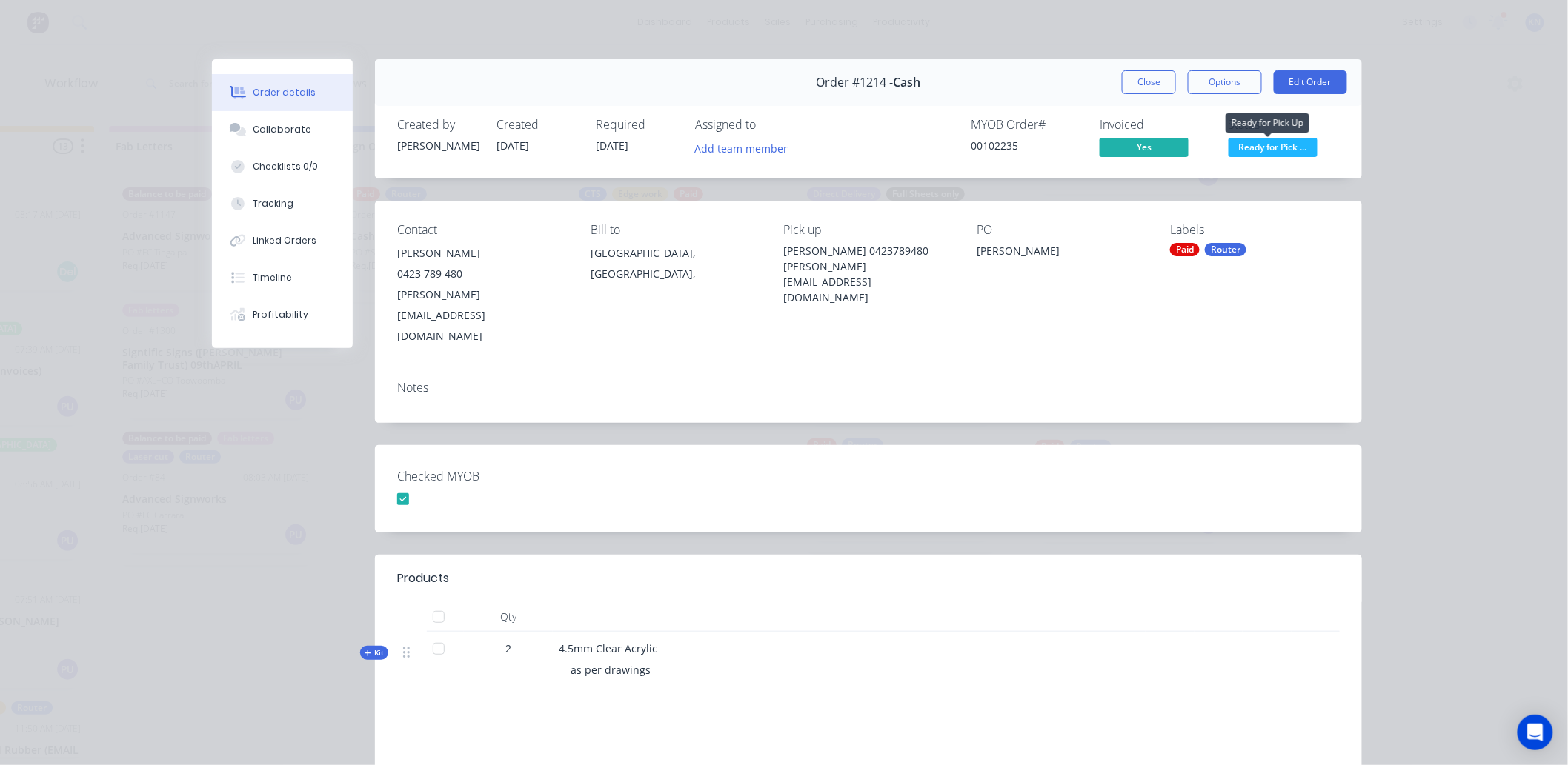
click at [1270, 150] on span "Ready for Pick ..." at bounding box center [1272, 147] width 89 height 18
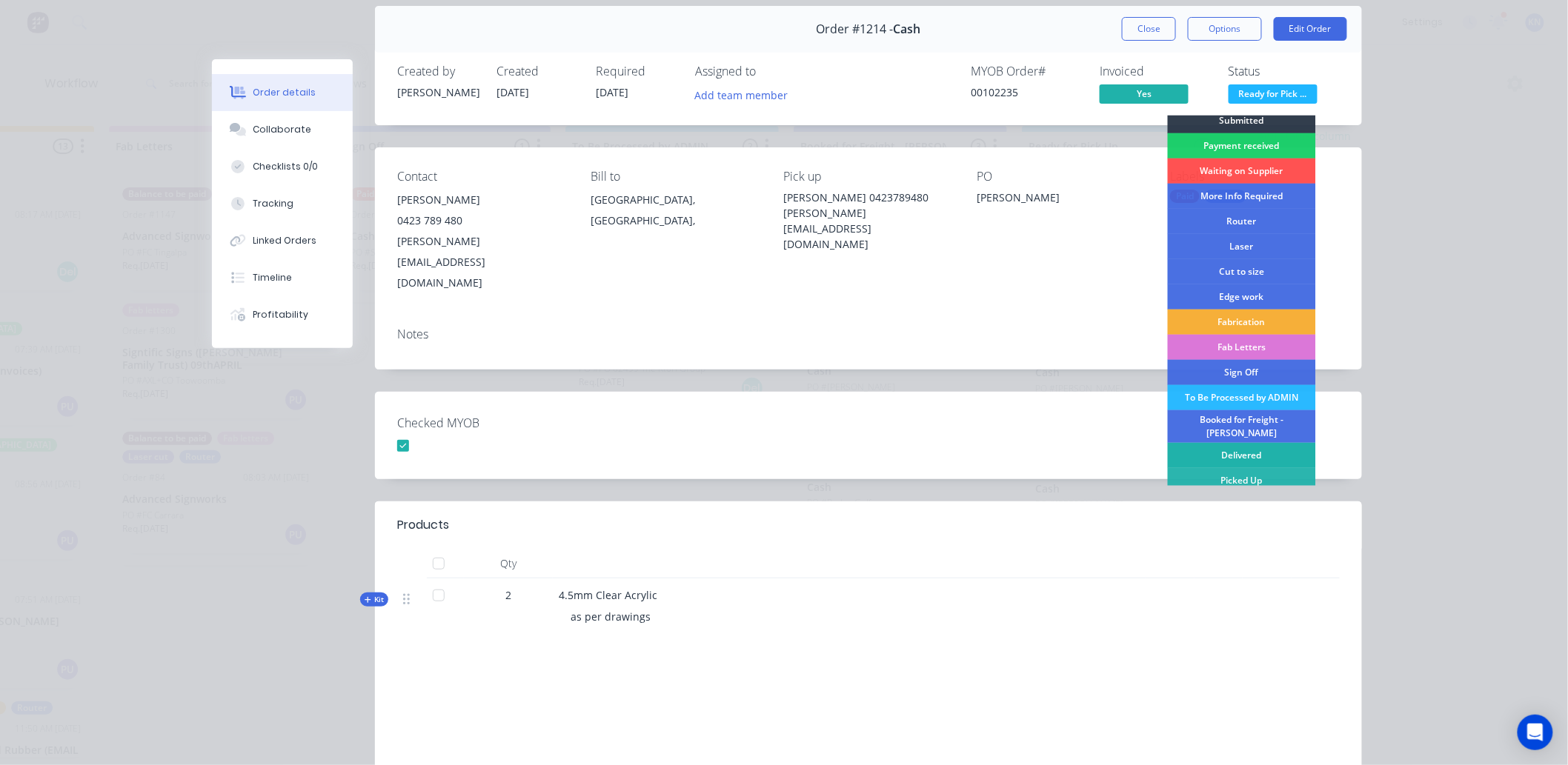
scroll to position [82, 0]
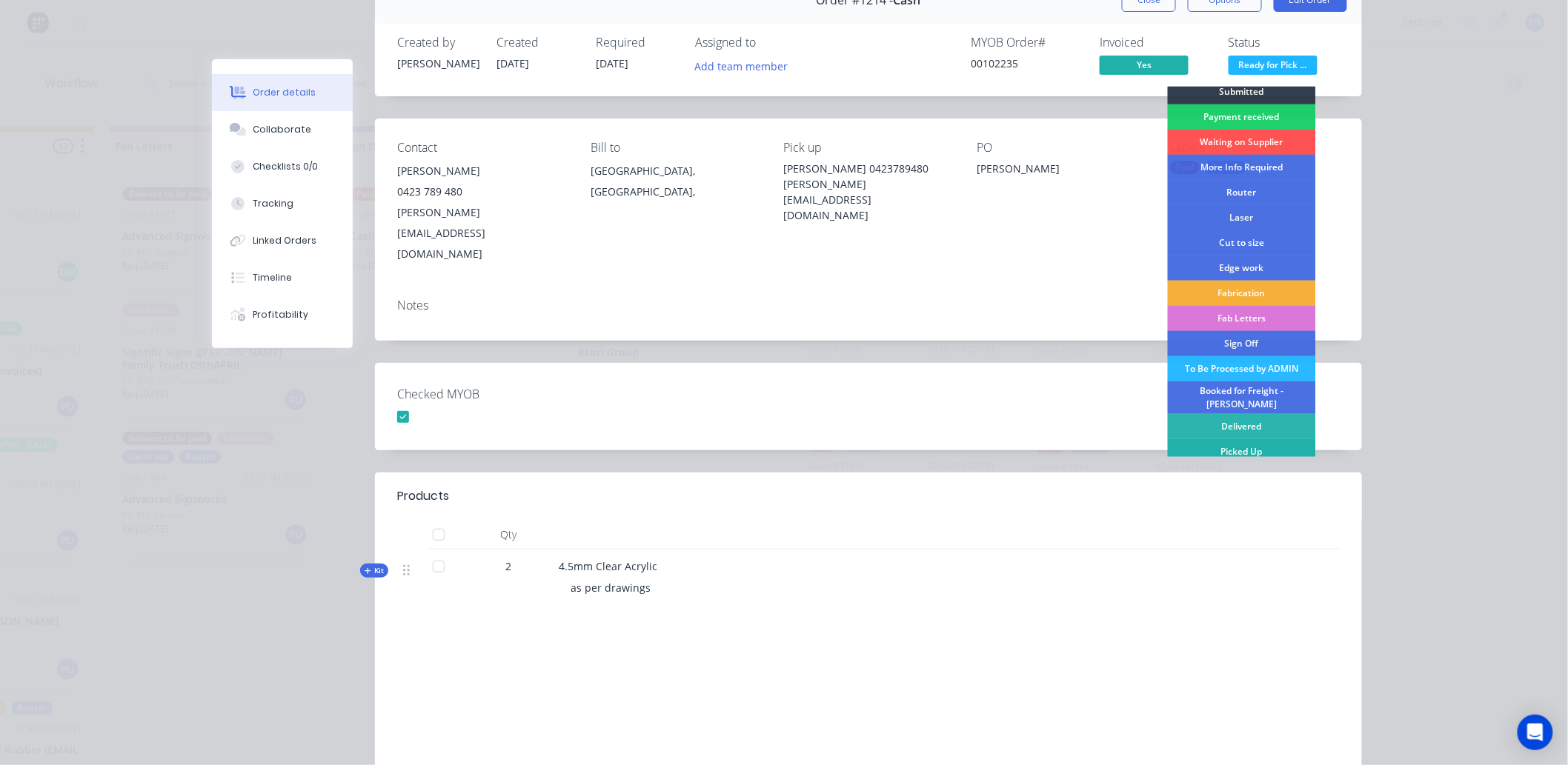
click at [1241, 443] on div "Picked Up" at bounding box center [1241, 452] width 148 height 25
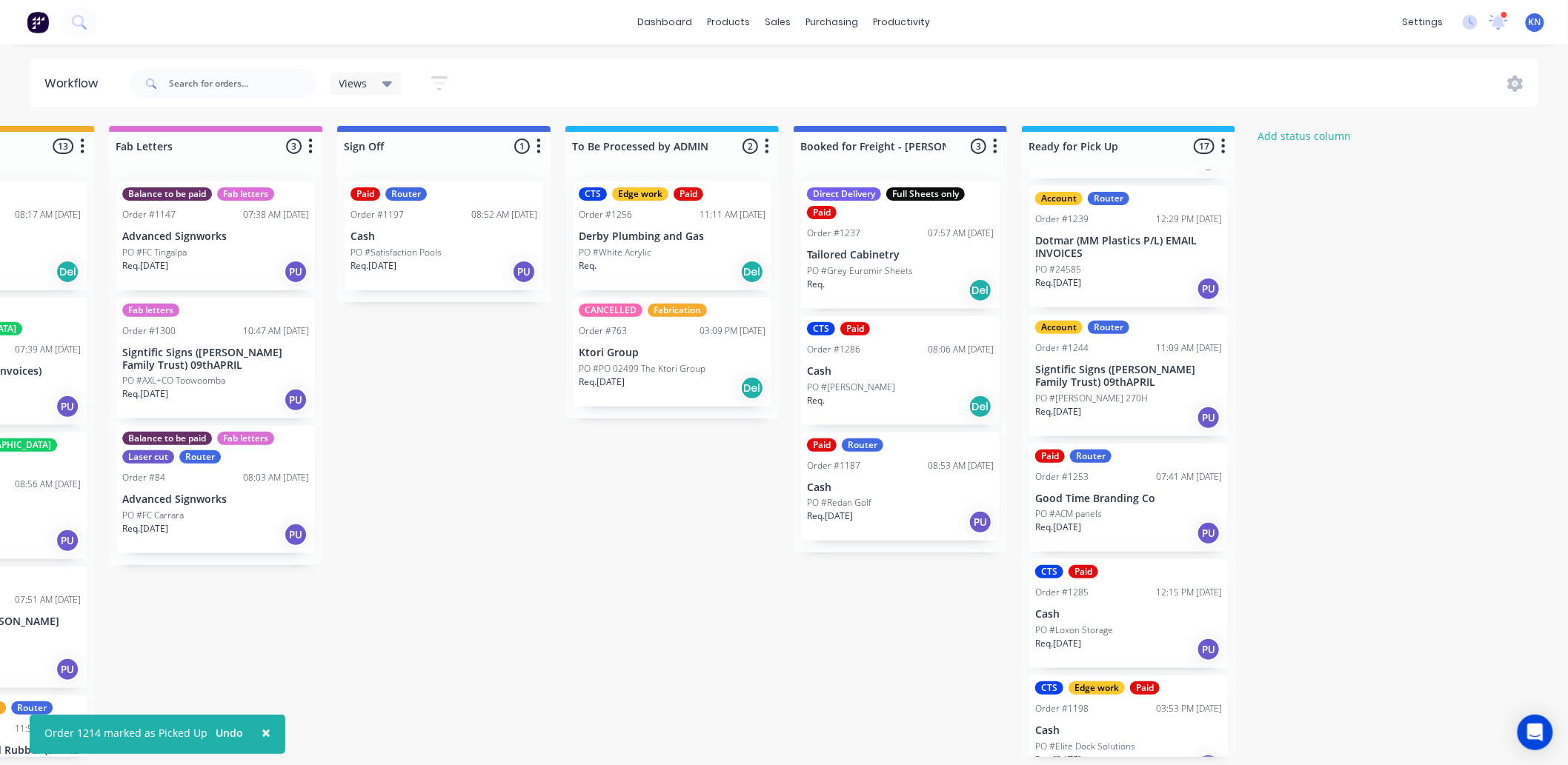
scroll to position [988, 0]
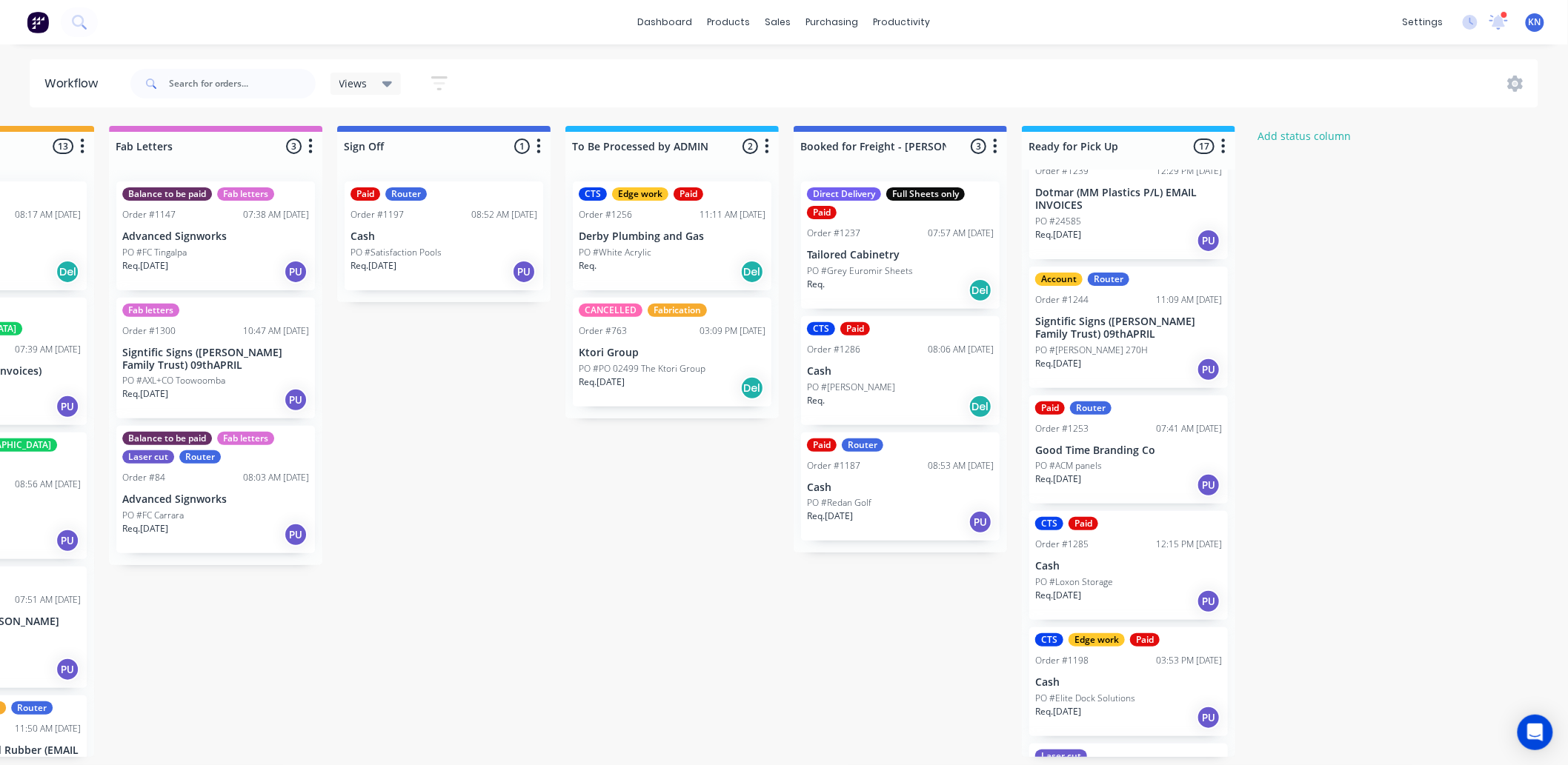
drag, startPoint x: 1304, startPoint y: 311, endPoint x: 1337, endPoint y: 310, distance: 33.0
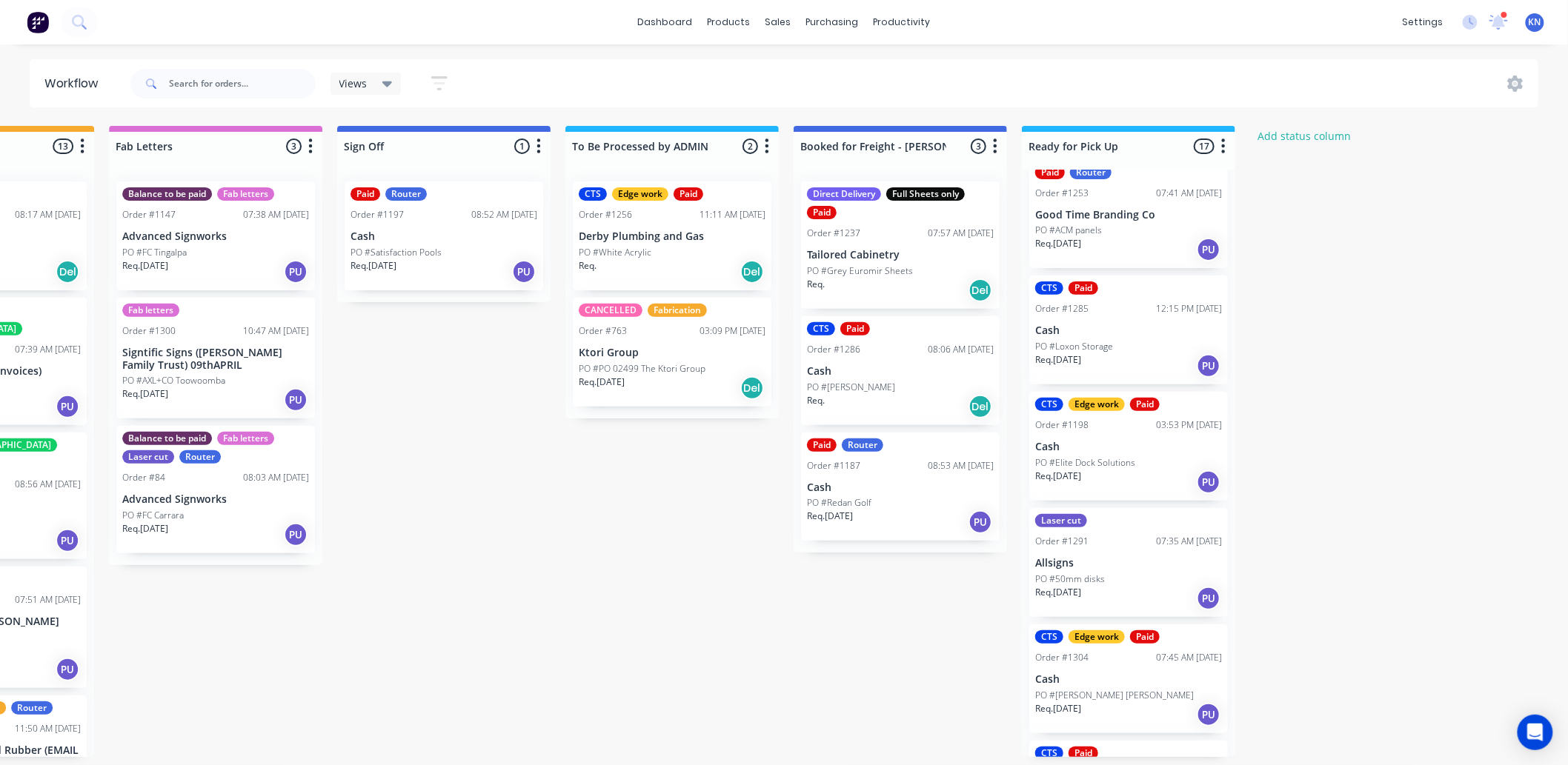
scroll to position [1463, 0]
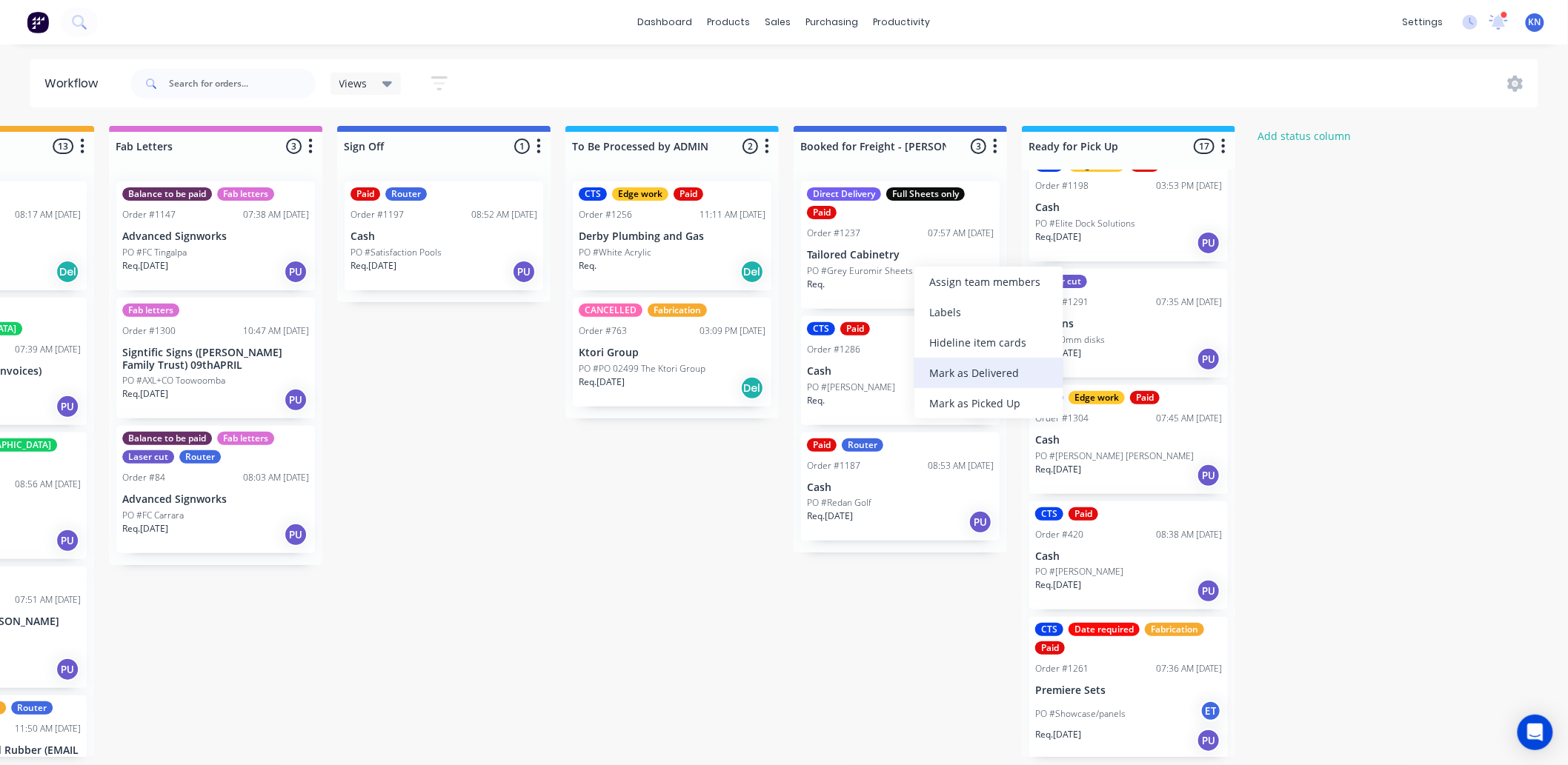
click at [988, 373] on div "Mark as Delivered" at bounding box center [989, 373] width 149 height 31
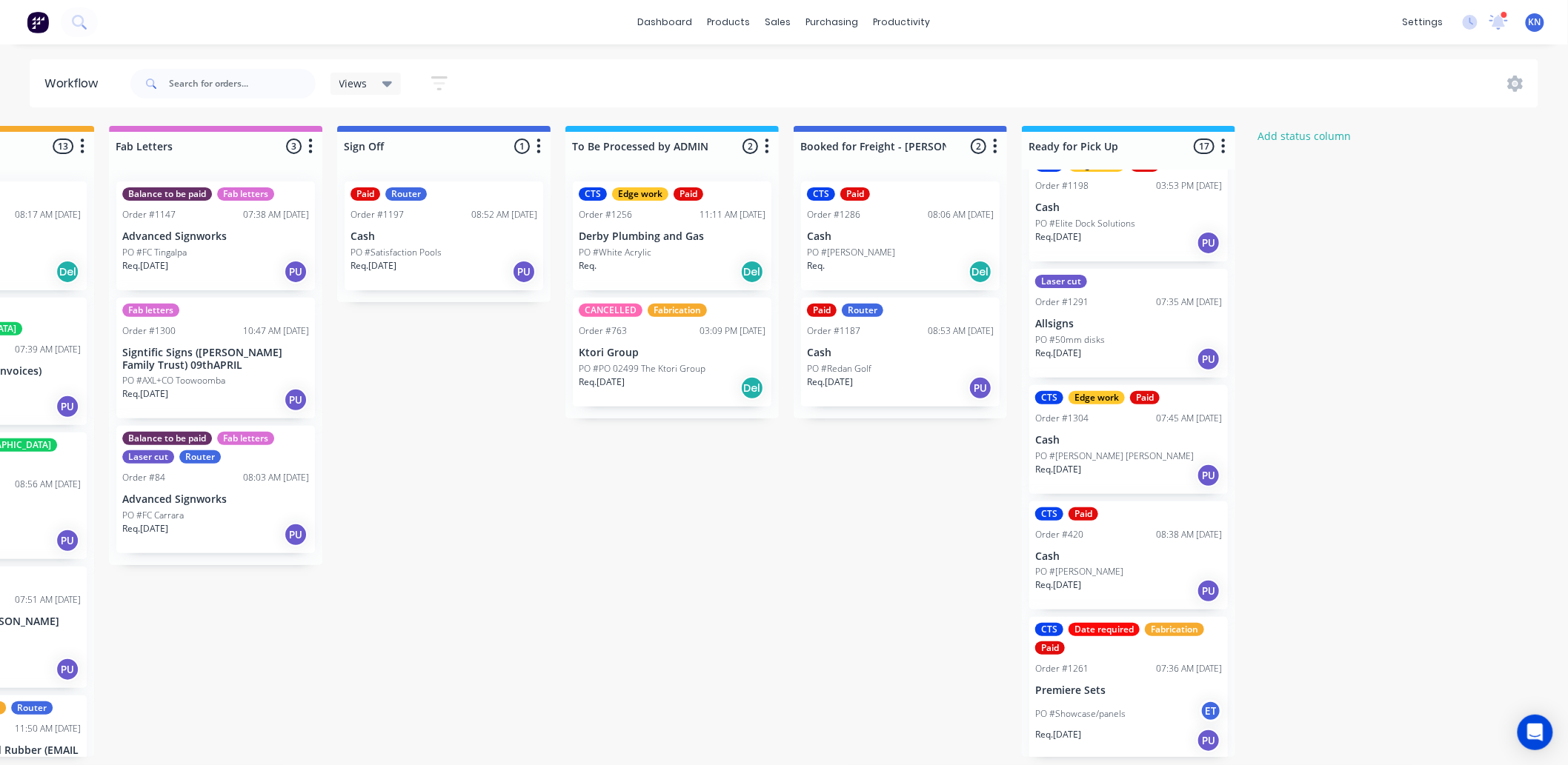
click at [627, 253] on p "PO #White Acrylic" at bounding box center [615, 253] width 73 height 13
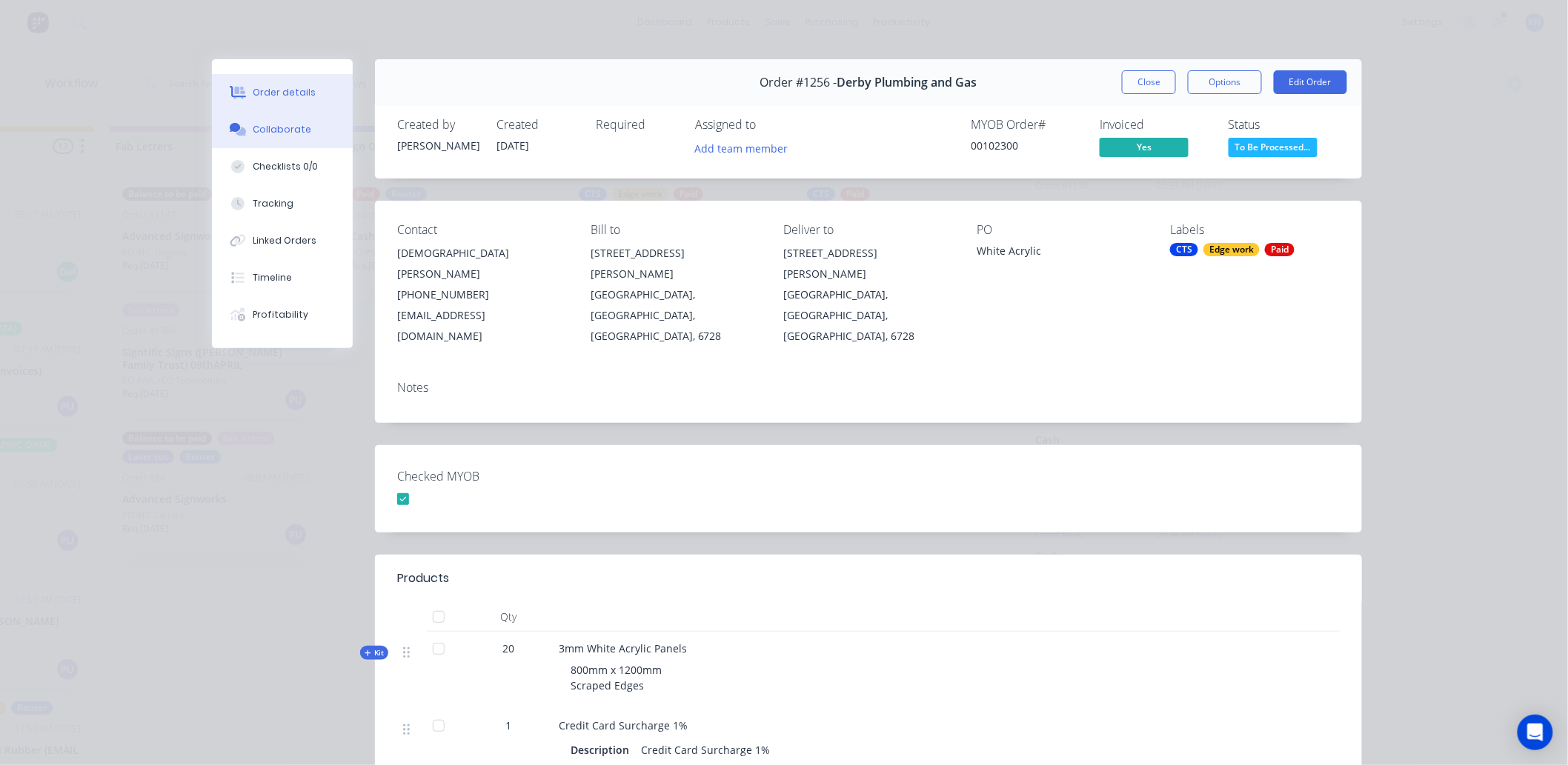
click at [297, 126] on div "Collaborate" at bounding box center [283, 129] width 59 height 13
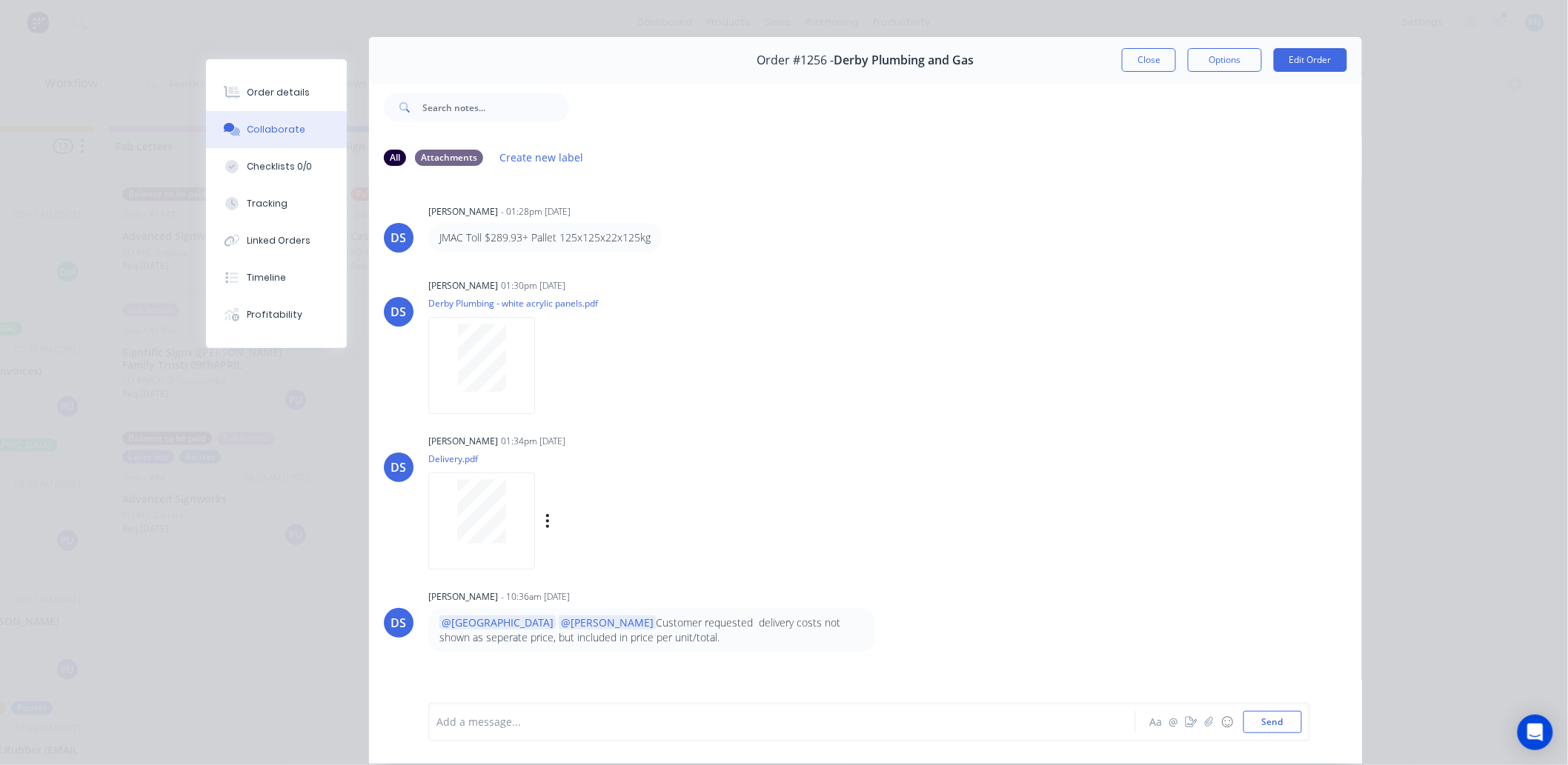
scroll to position [0, 0]
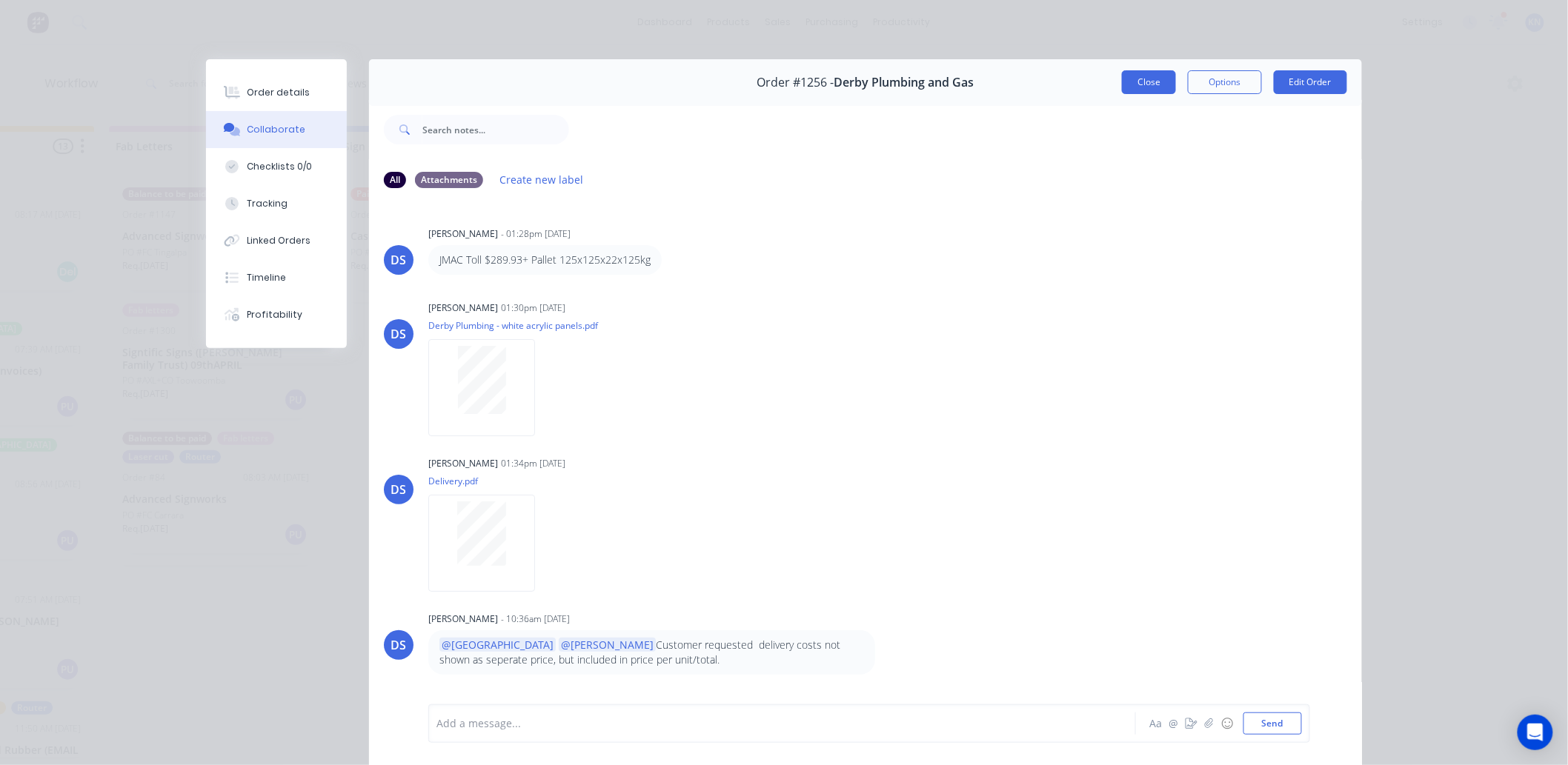
click at [1149, 85] on button "Close" at bounding box center [1149, 82] width 54 height 24
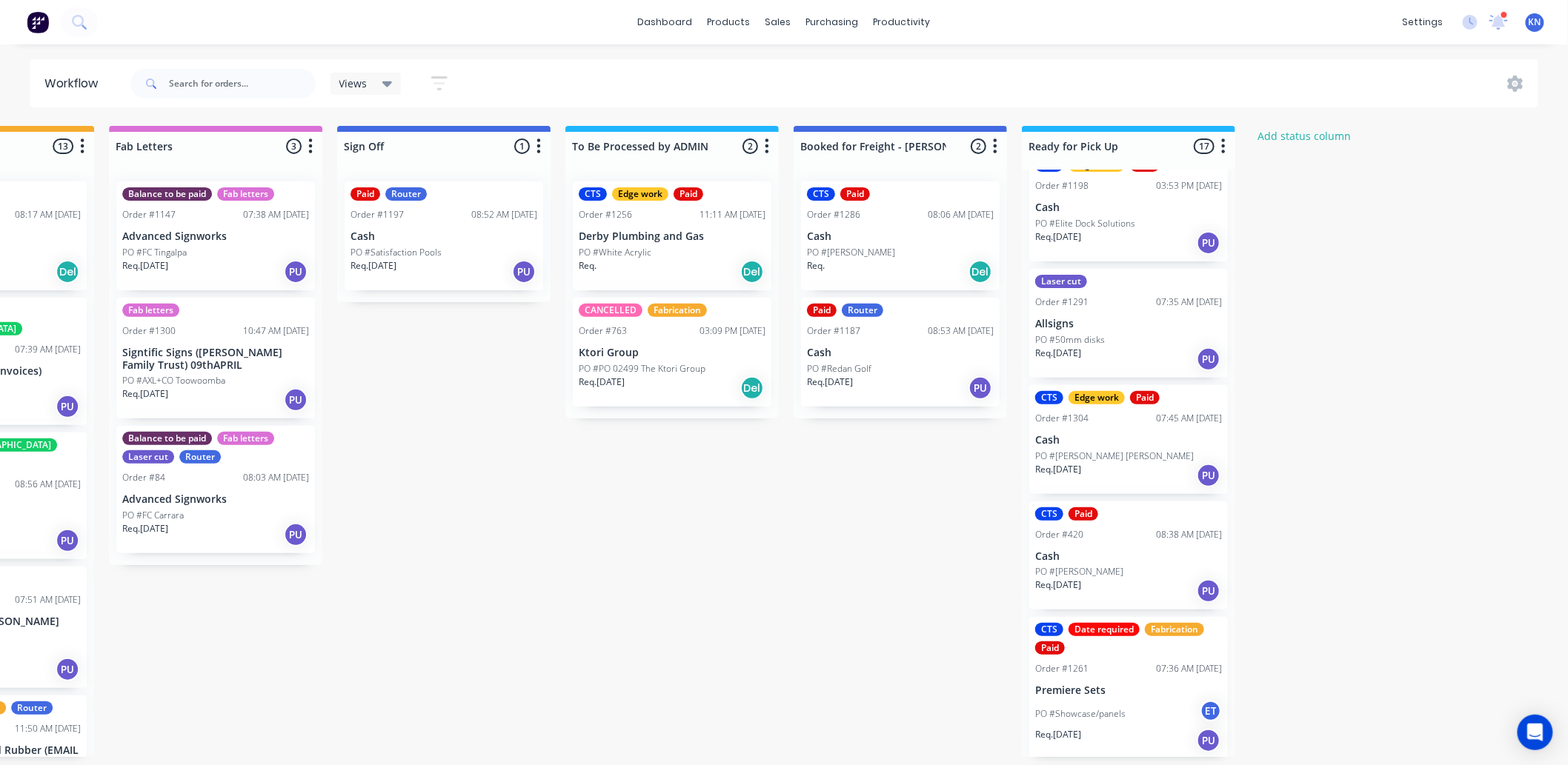
click at [673, 230] on p "Derby Plumbing and Gas" at bounding box center [671, 236] width 186 height 12
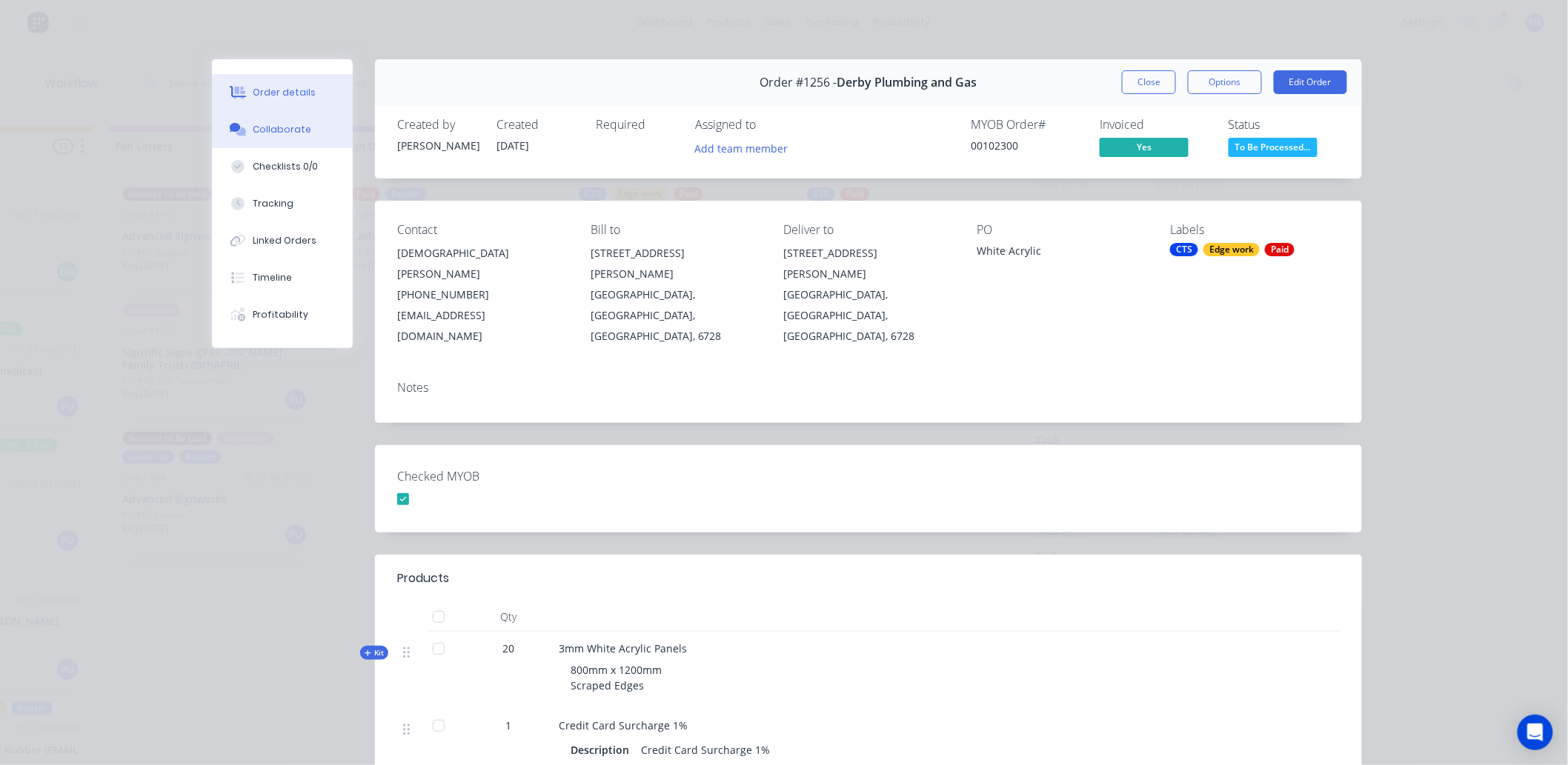
click at [283, 133] on div "Collaborate" at bounding box center [283, 129] width 59 height 13
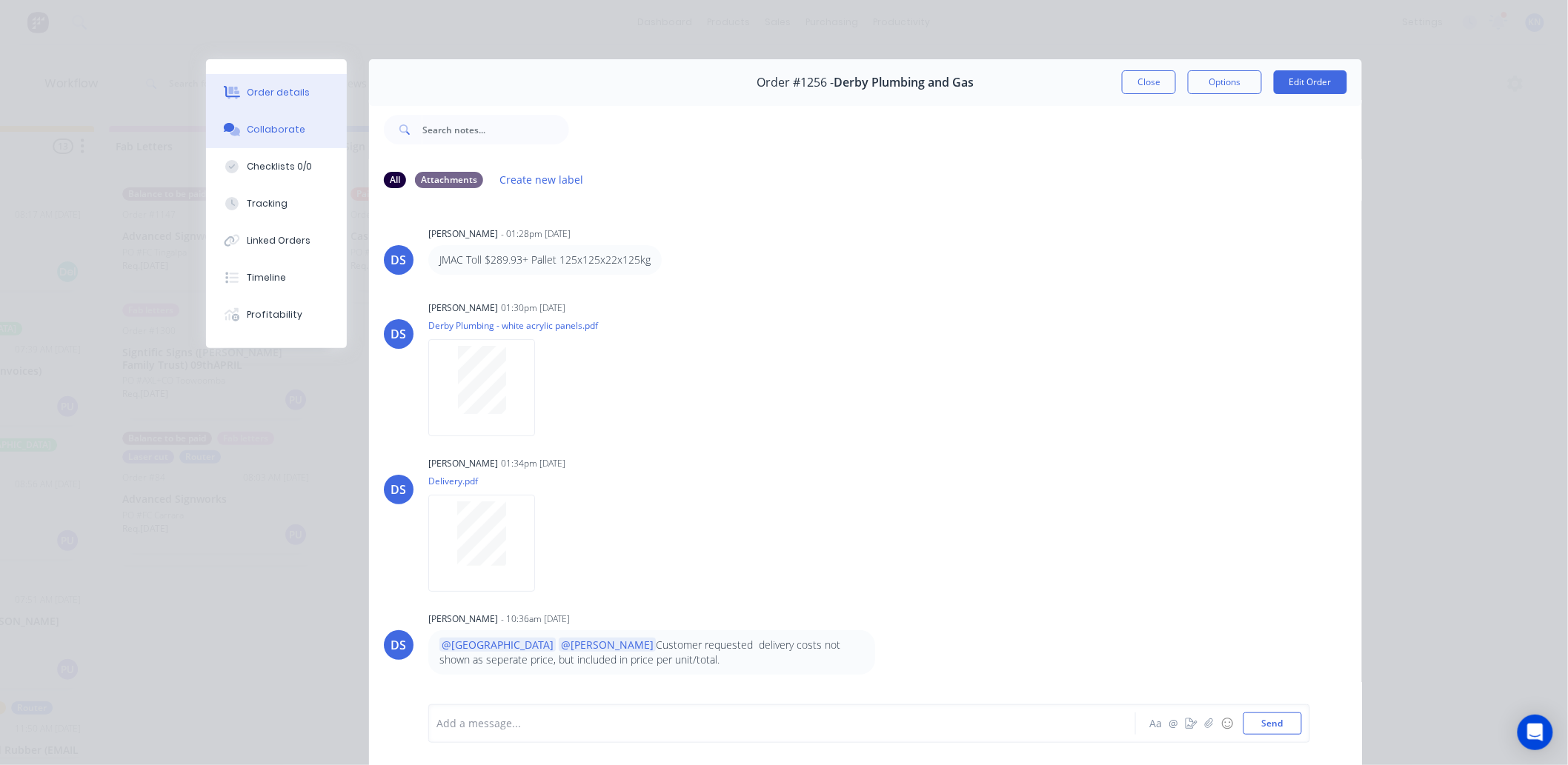
click at [283, 90] on div "Order details" at bounding box center [279, 93] width 63 height 13
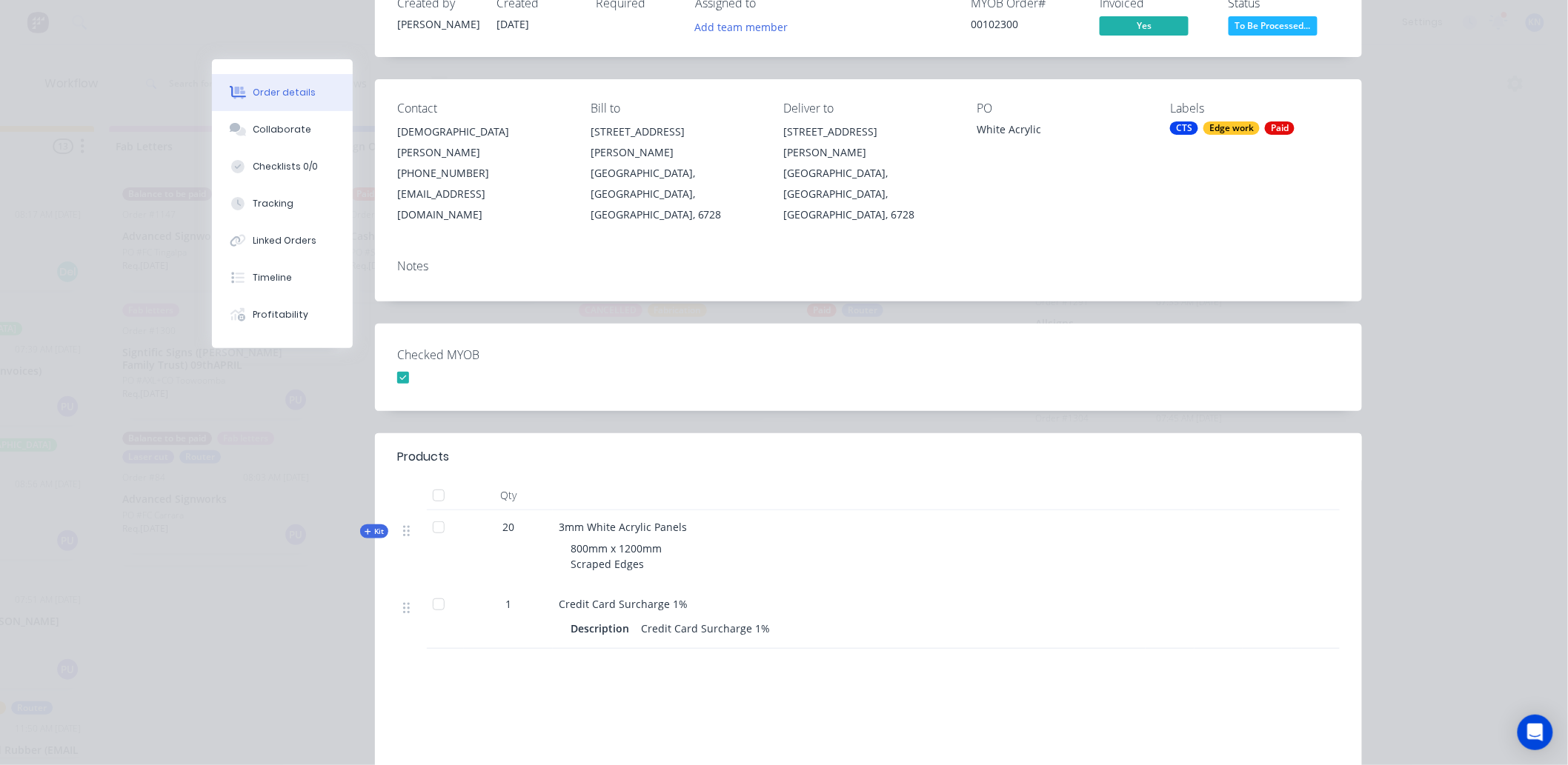
scroll to position [247, 0]
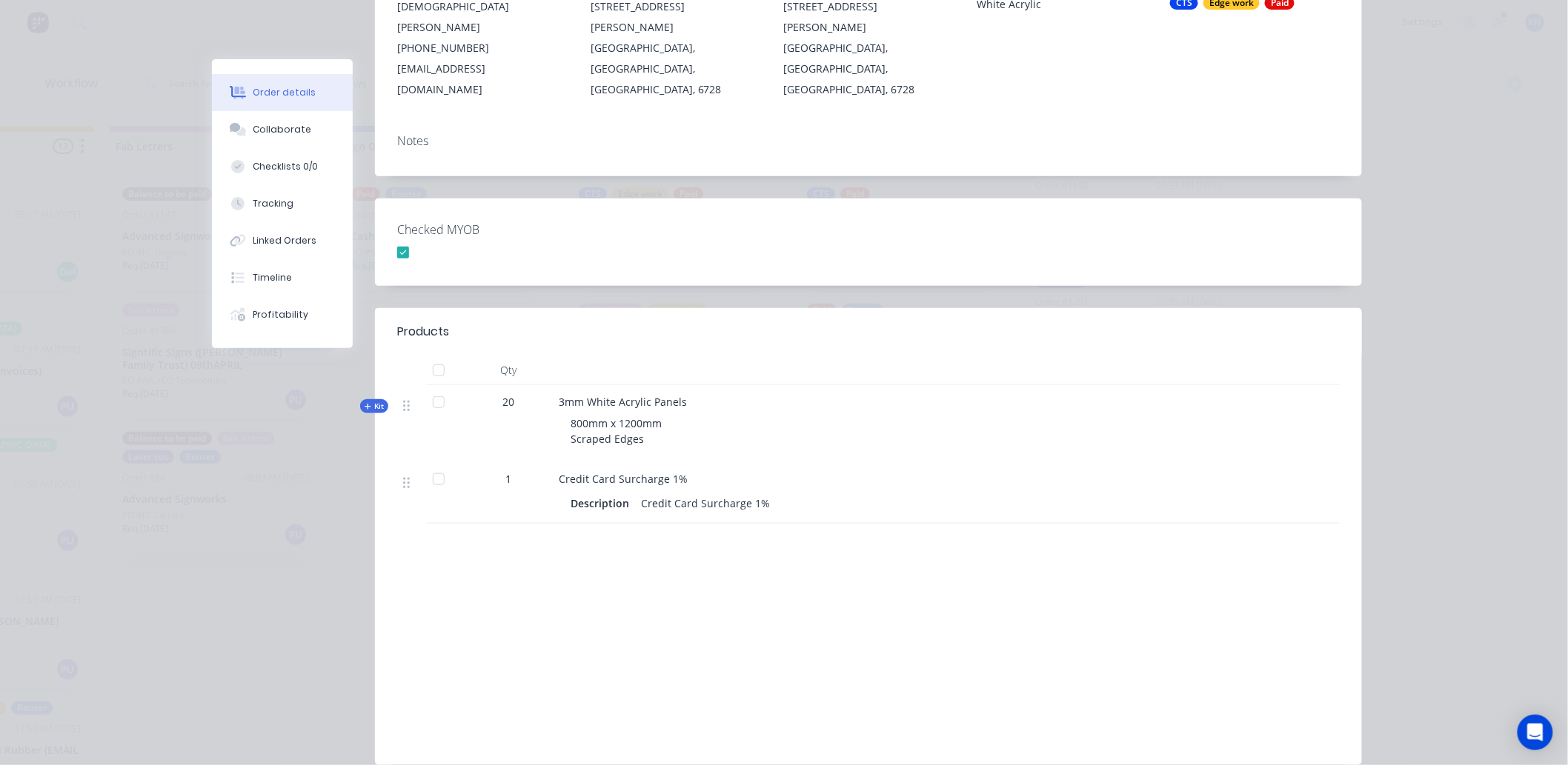
click at [365, 403] on icon at bounding box center [368, 406] width 7 height 7
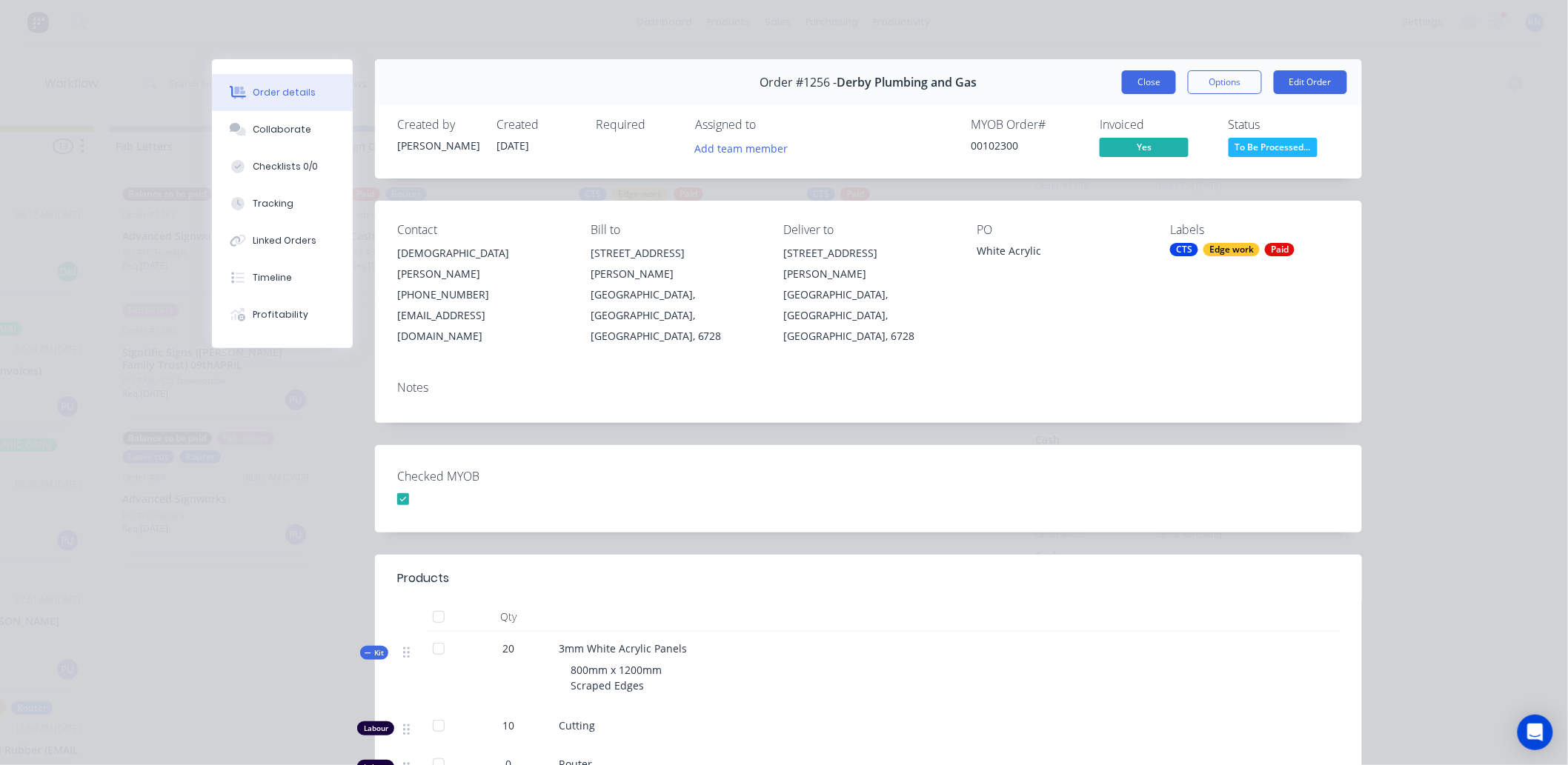
scroll to position [0, 1977]
click at [1219, 86] on button "Options" at bounding box center [1224, 82] width 74 height 24
click at [1516, 158] on div "Order details Collaborate Checklists 0/0 Tracking Linked Orders Timeline Profit…" at bounding box center [784, 382] width 1568 height 765
click at [280, 129] on div "Collaborate" at bounding box center [283, 129] width 59 height 13
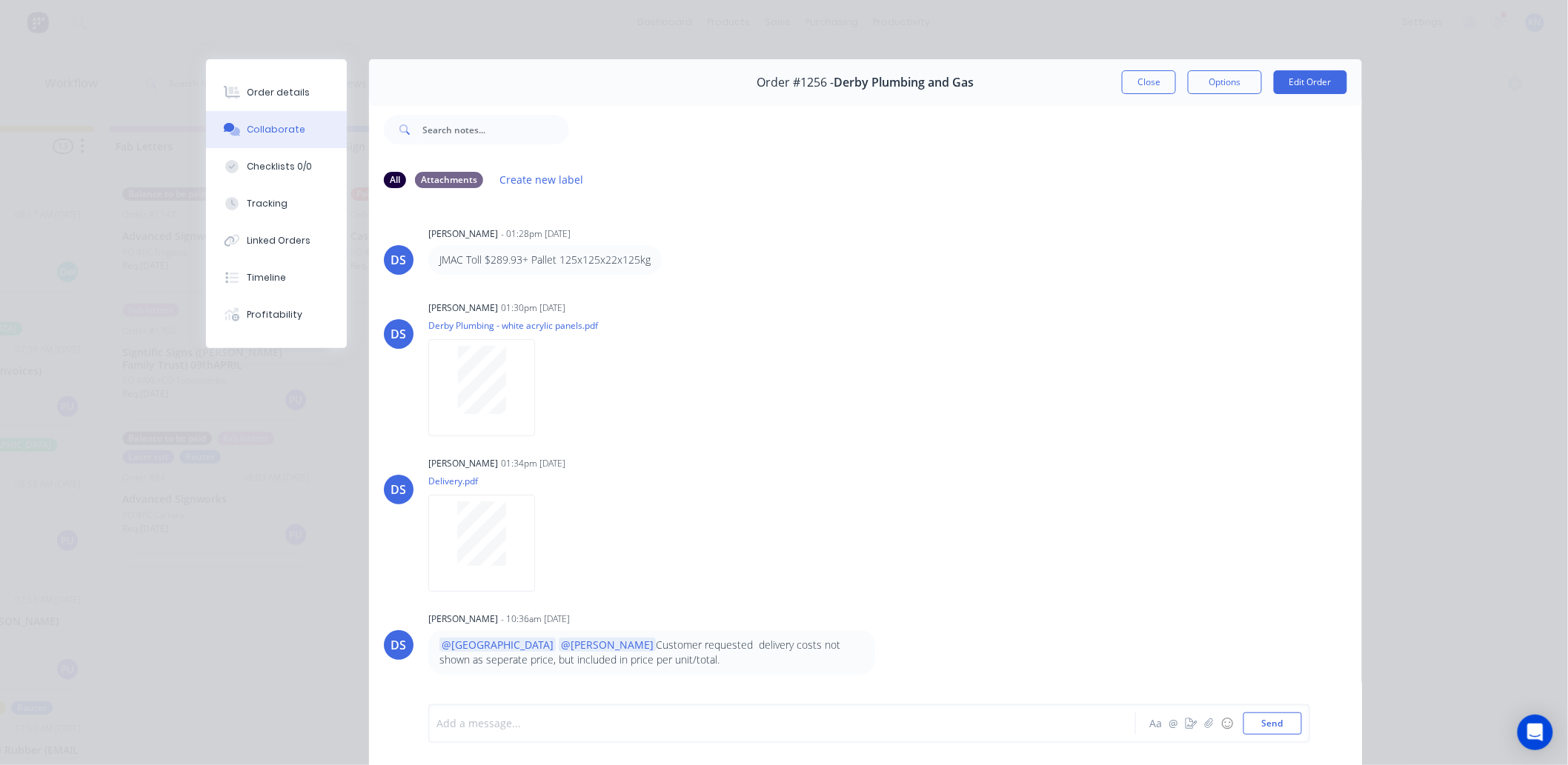
click at [514, 719] on div at bounding box center [761, 724] width 648 height 16
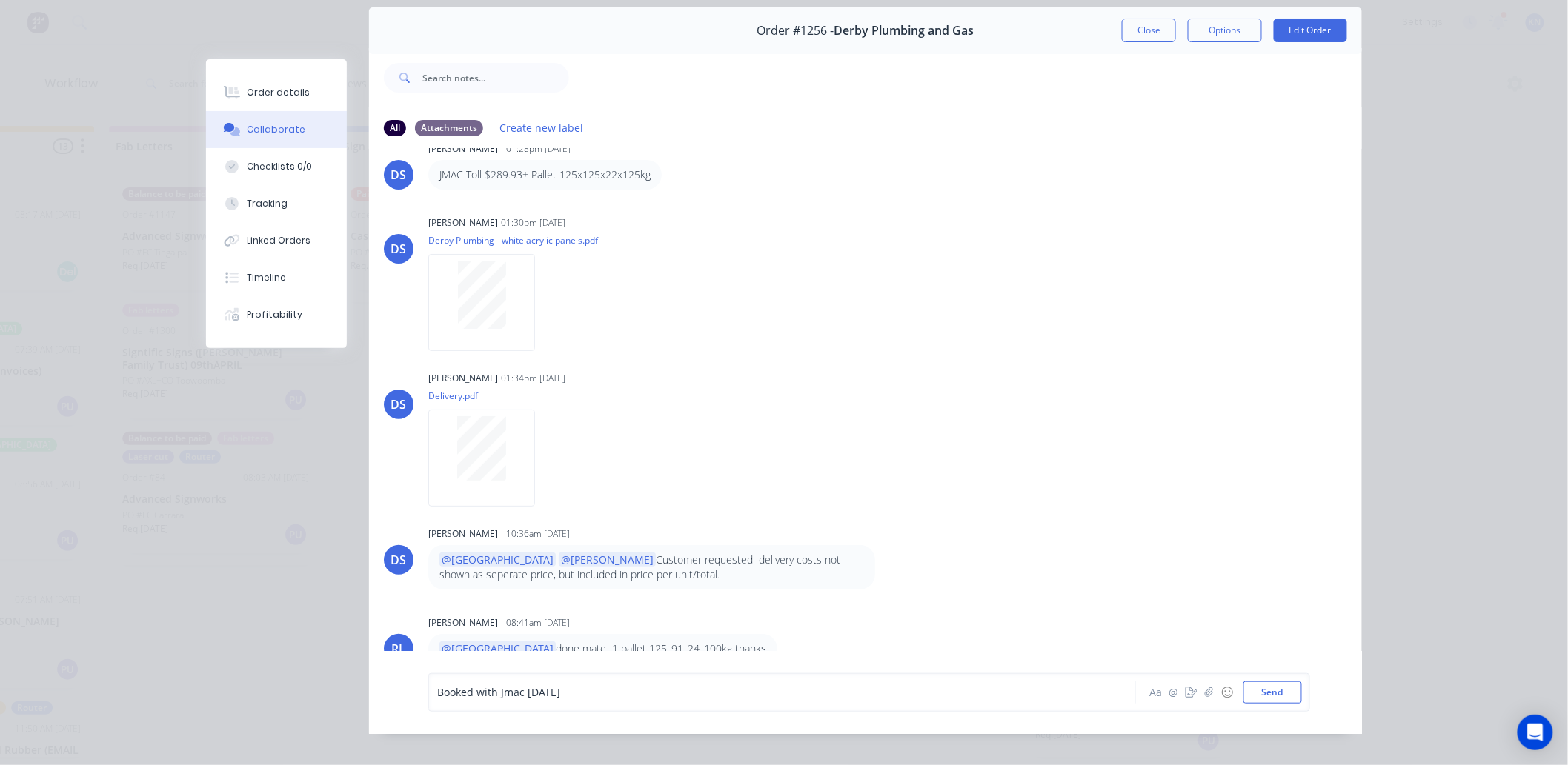
scroll to position [80, 0]
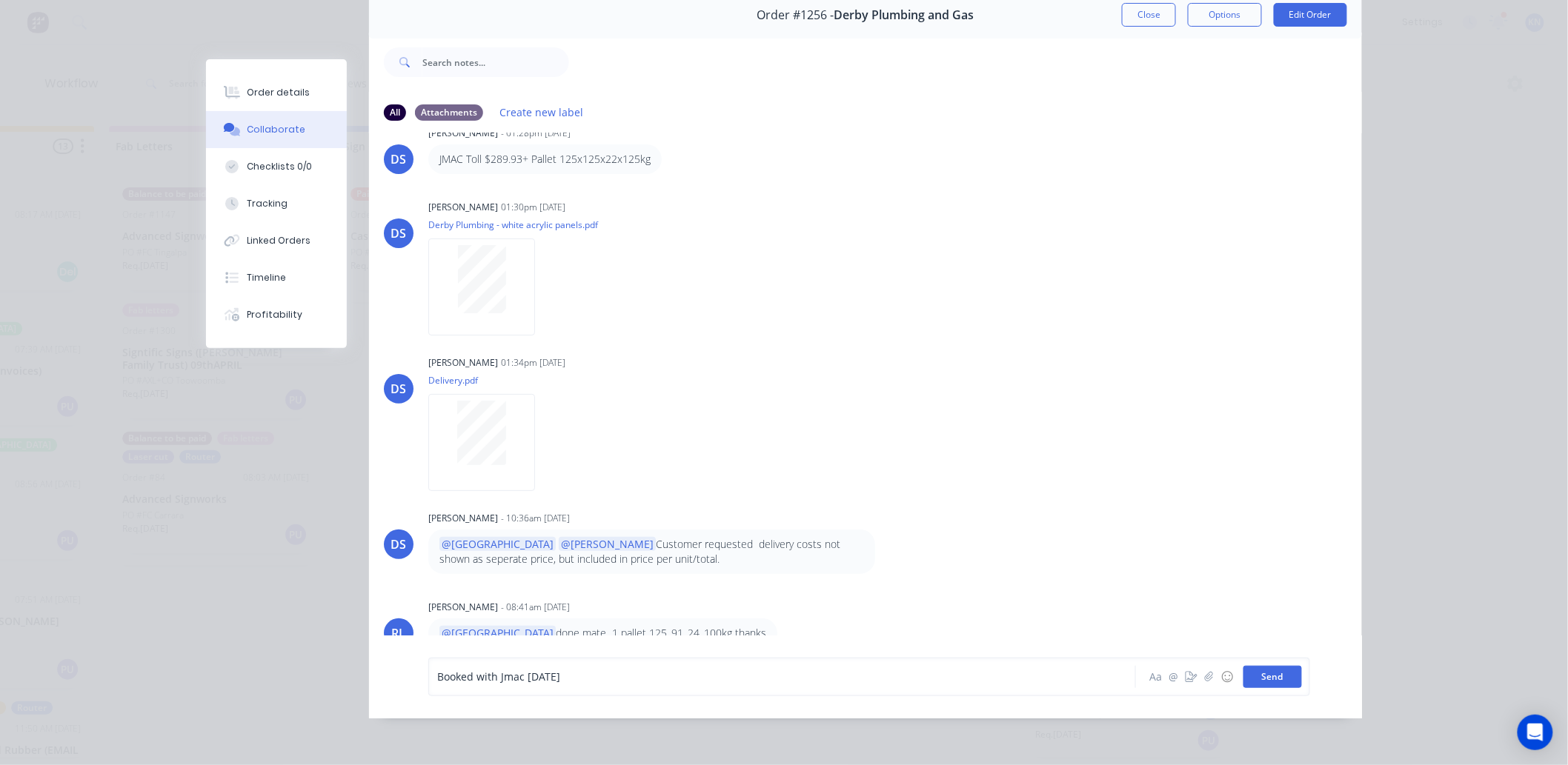
click at [1269, 678] on button "Send" at bounding box center [1272, 677] width 59 height 22
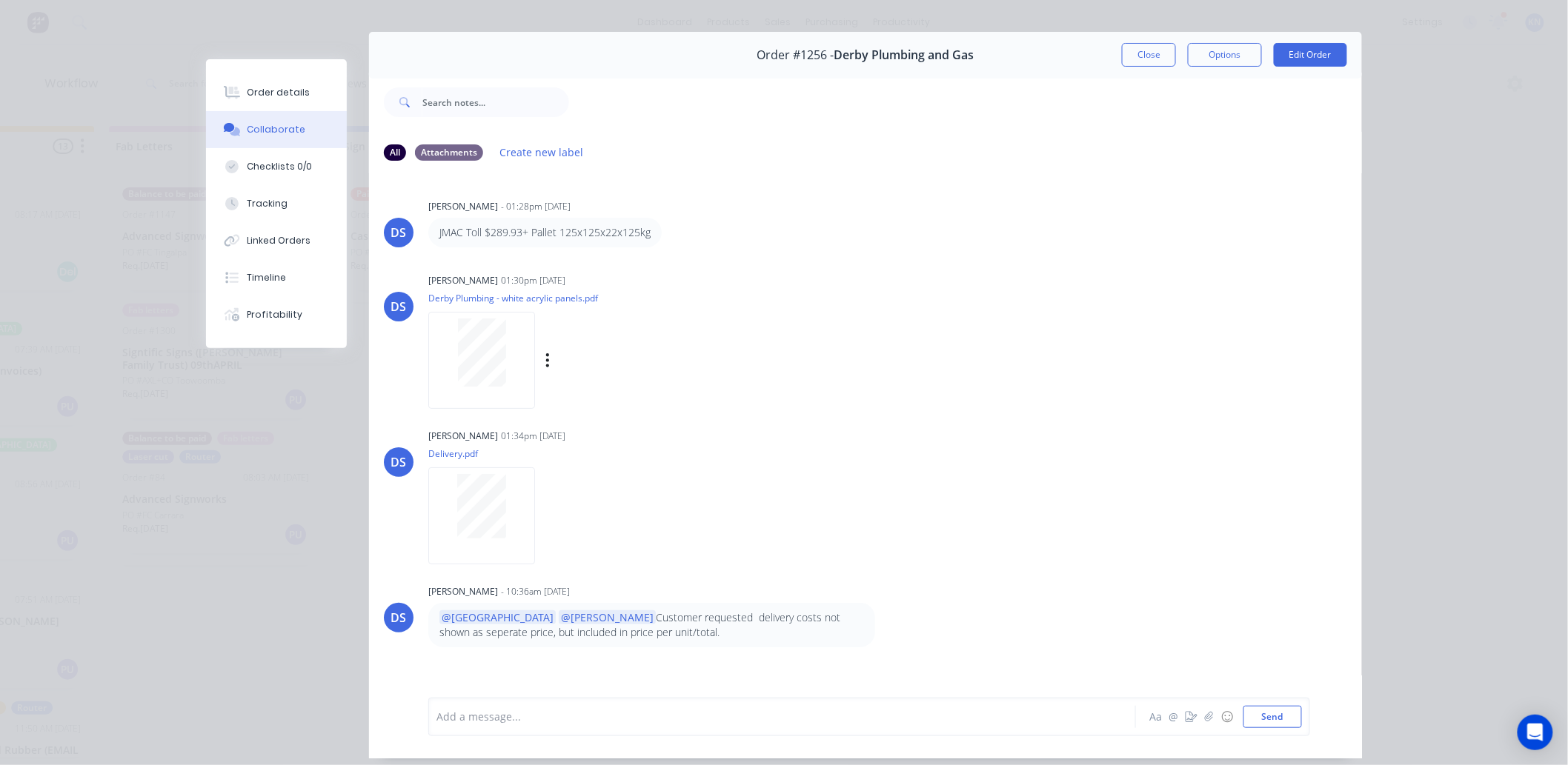
scroll to position [0, 0]
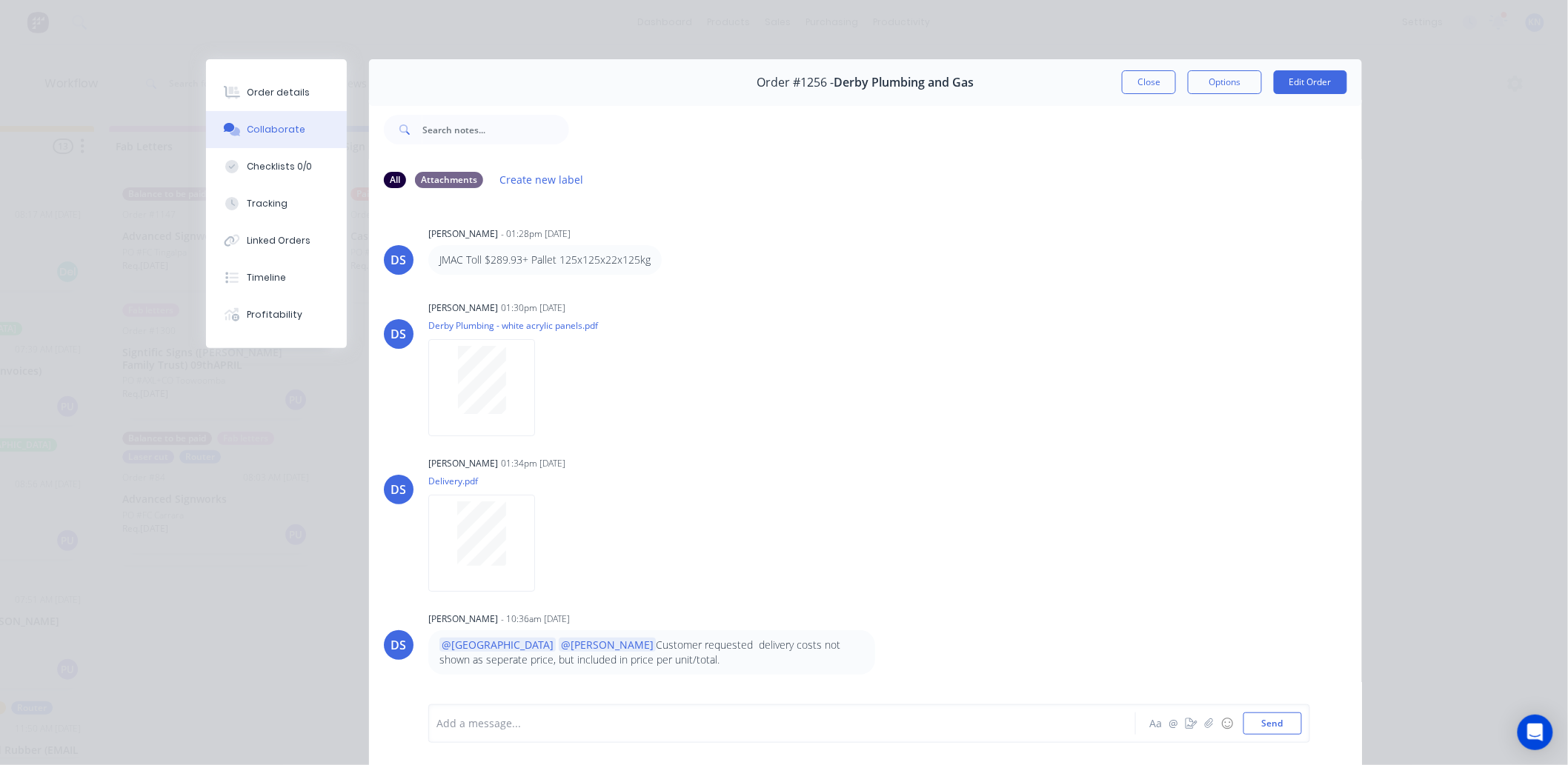
drag, startPoint x: 1135, startPoint y: 82, endPoint x: 804, endPoint y: 447, distance: 492.7
click at [1135, 82] on button "Close" at bounding box center [1149, 82] width 54 height 24
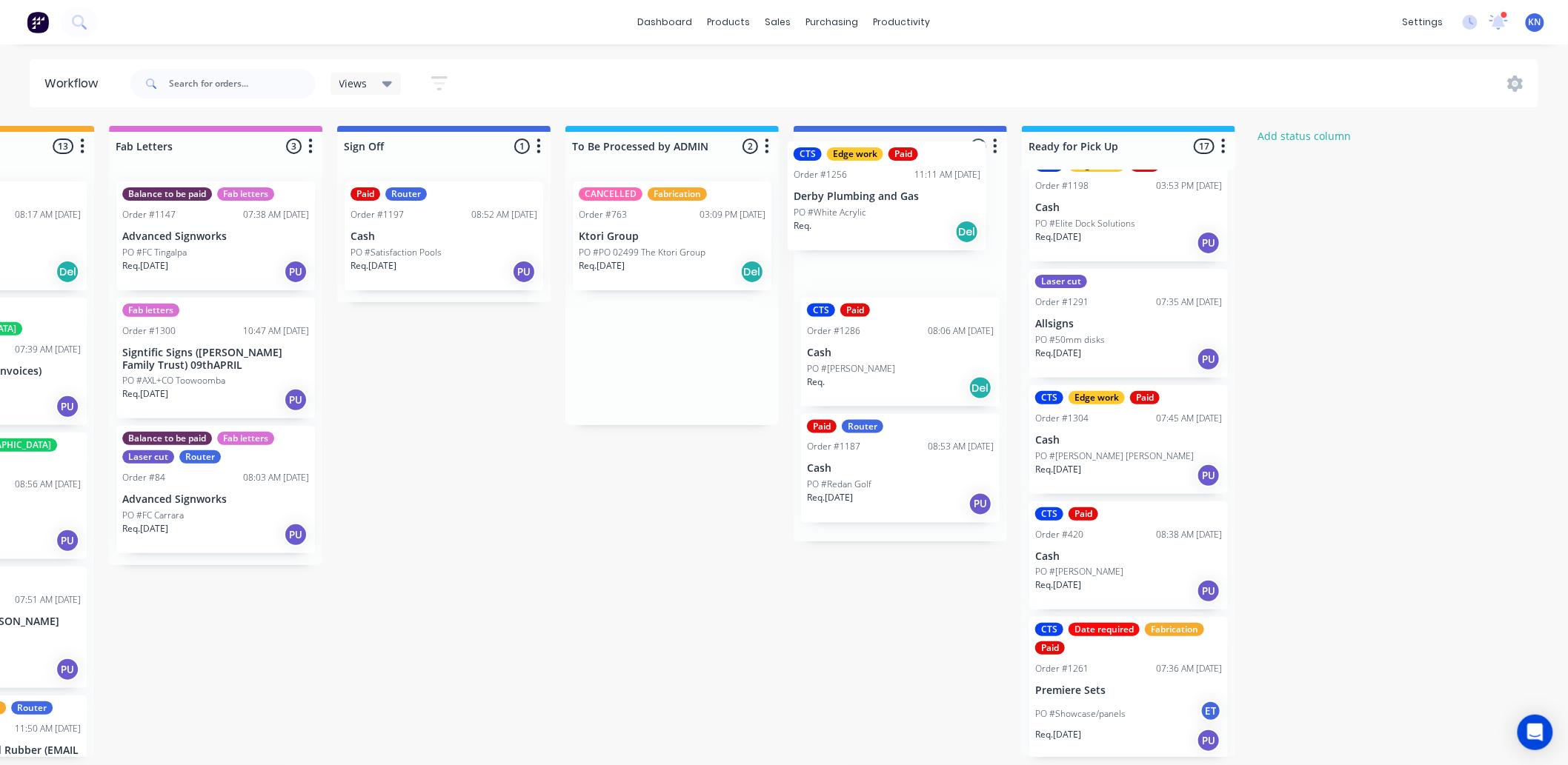
drag, startPoint x: 641, startPoint y: 237, endPoint x: 862, endPoint y: 197, distance: 224.6
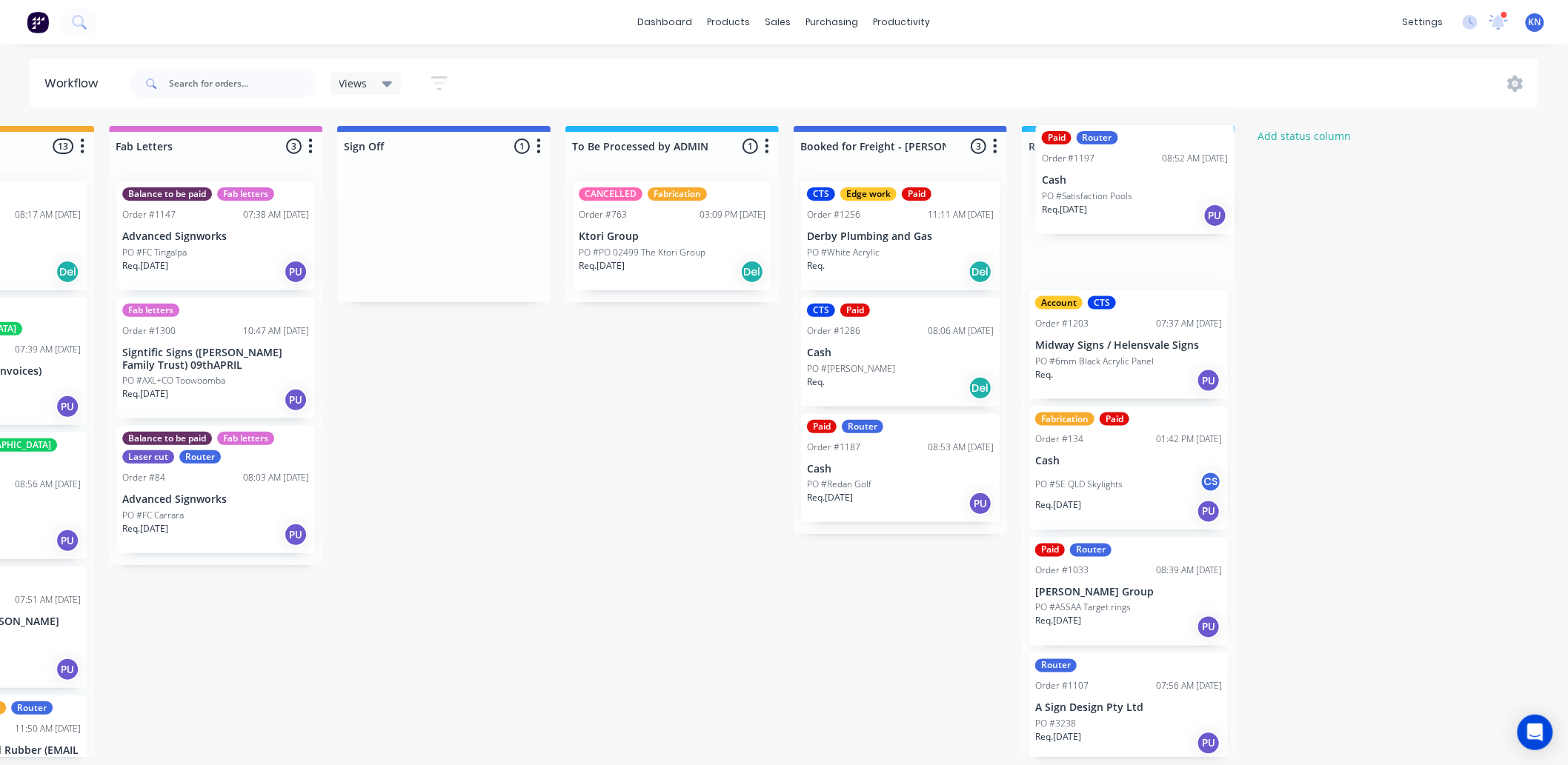
drag, startPoint x: 417, startPoint y: 248, endPoint x: 1115, endPoint y: 191, distance: 700.3
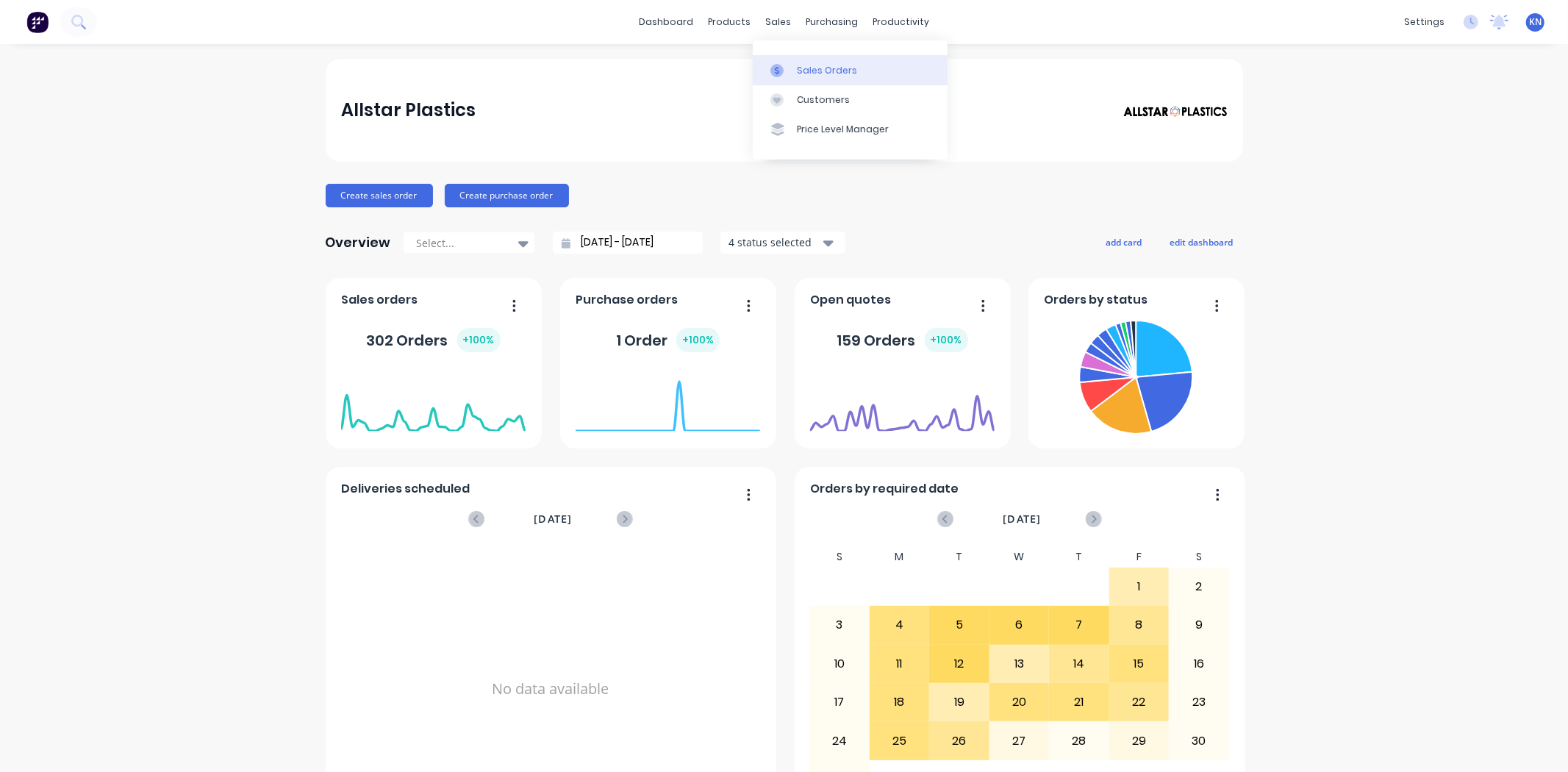
click at [825, 68] on div "Sales Orders" at bounding box center [826, 71] width 60 height 13
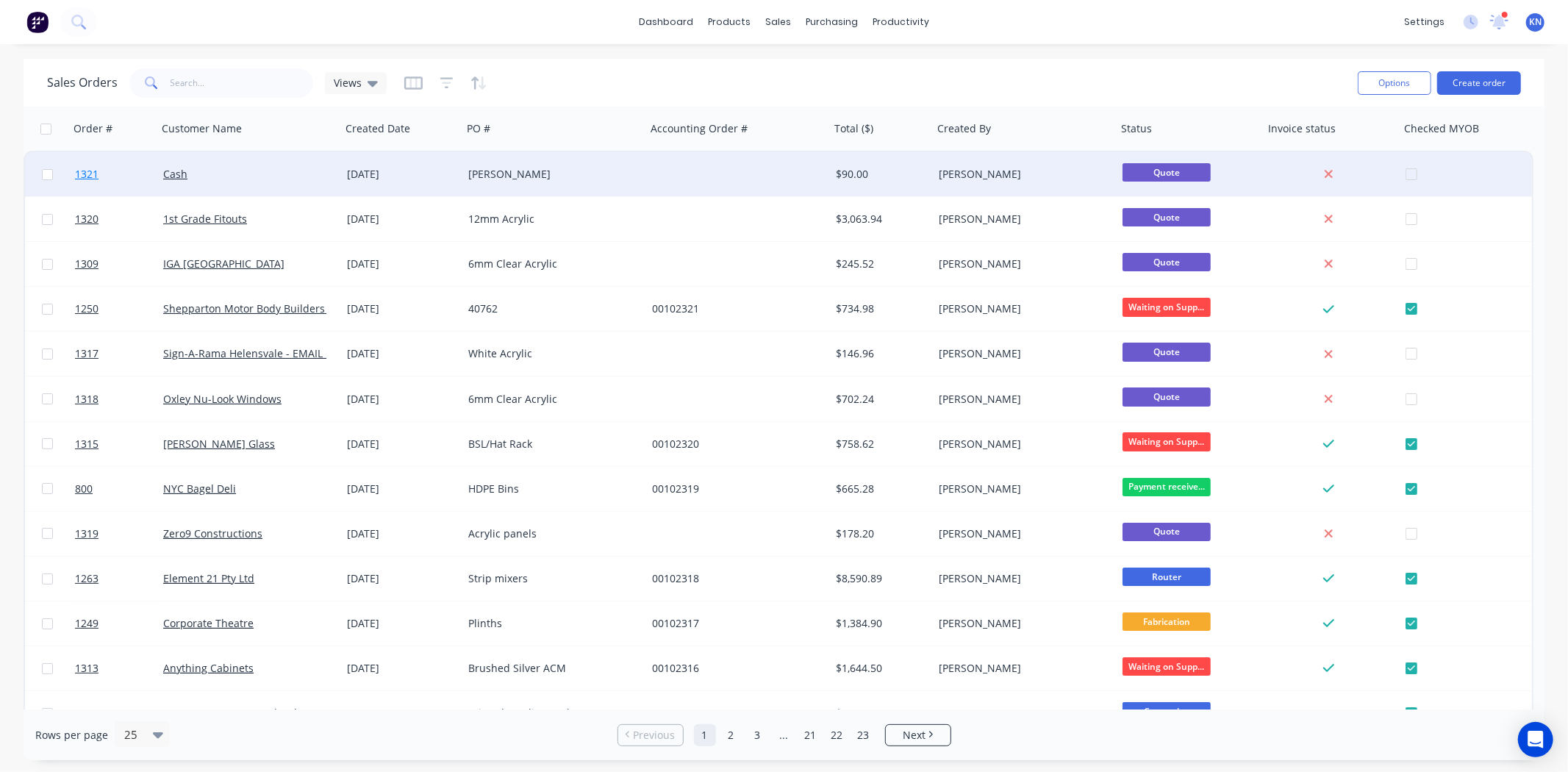
click at [92, 171] on span "1321" at bounding box center [86, 174] width 24 height 15
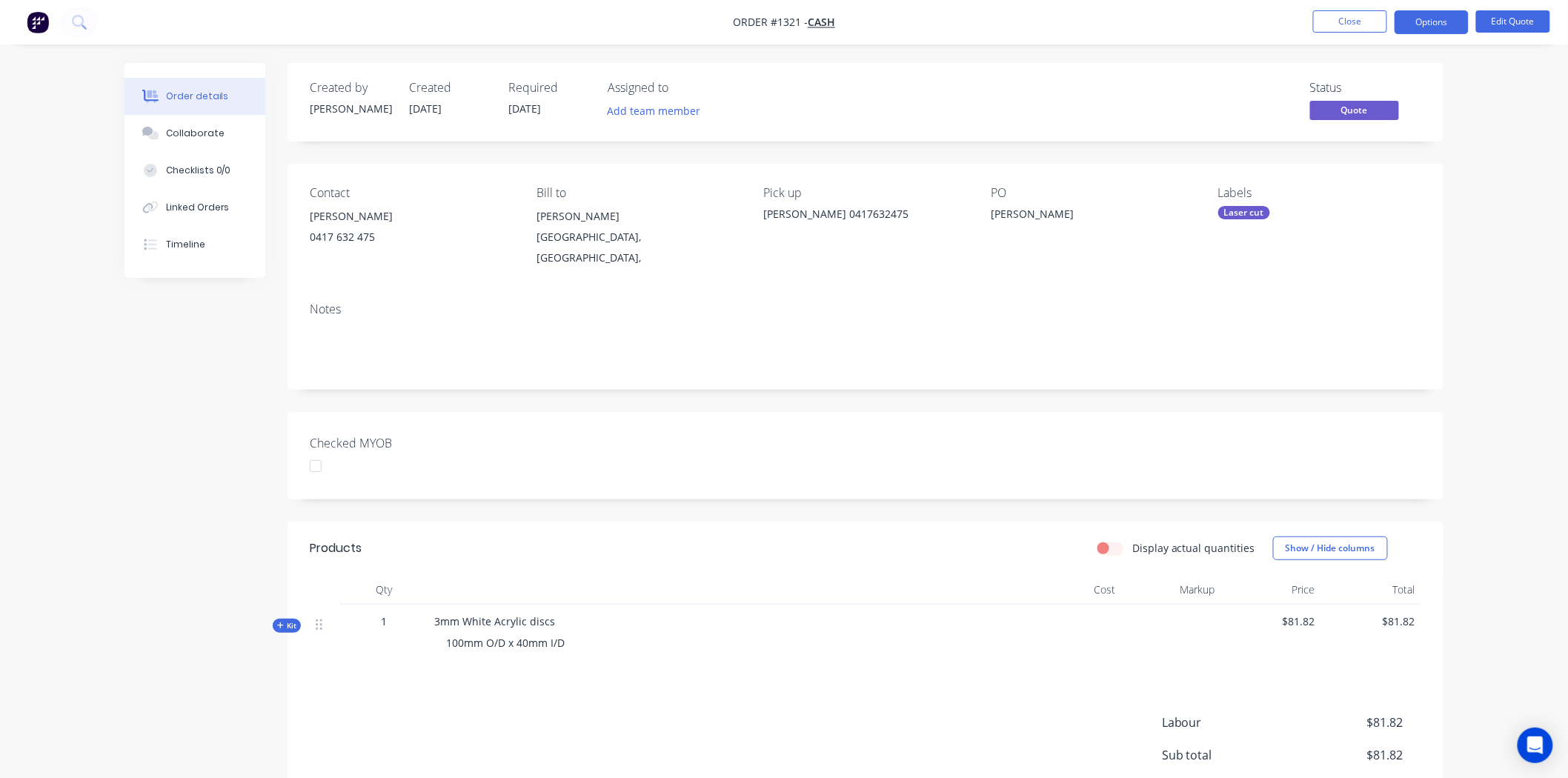
click at [312, 452] on div at bounding box center [316, 466] width 30 height 30
click at [1449, 18] on button "Options" at bounding box center [1431, 22] width 74 height 24
click at [1362, 174] on div "Convert to Order" at bounding box center [1387, 179] width 136 height 22
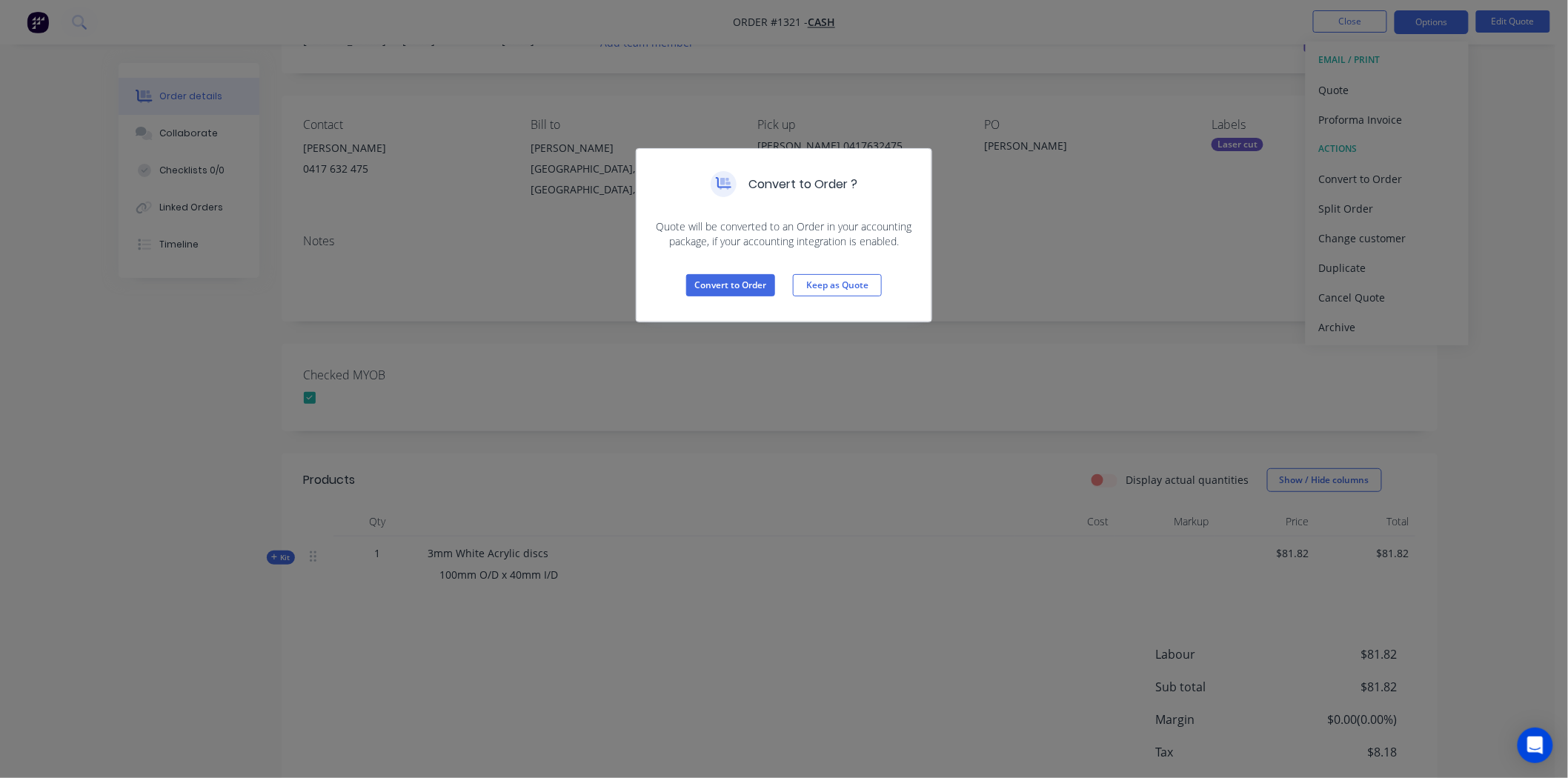
scroll to position [138, 0]
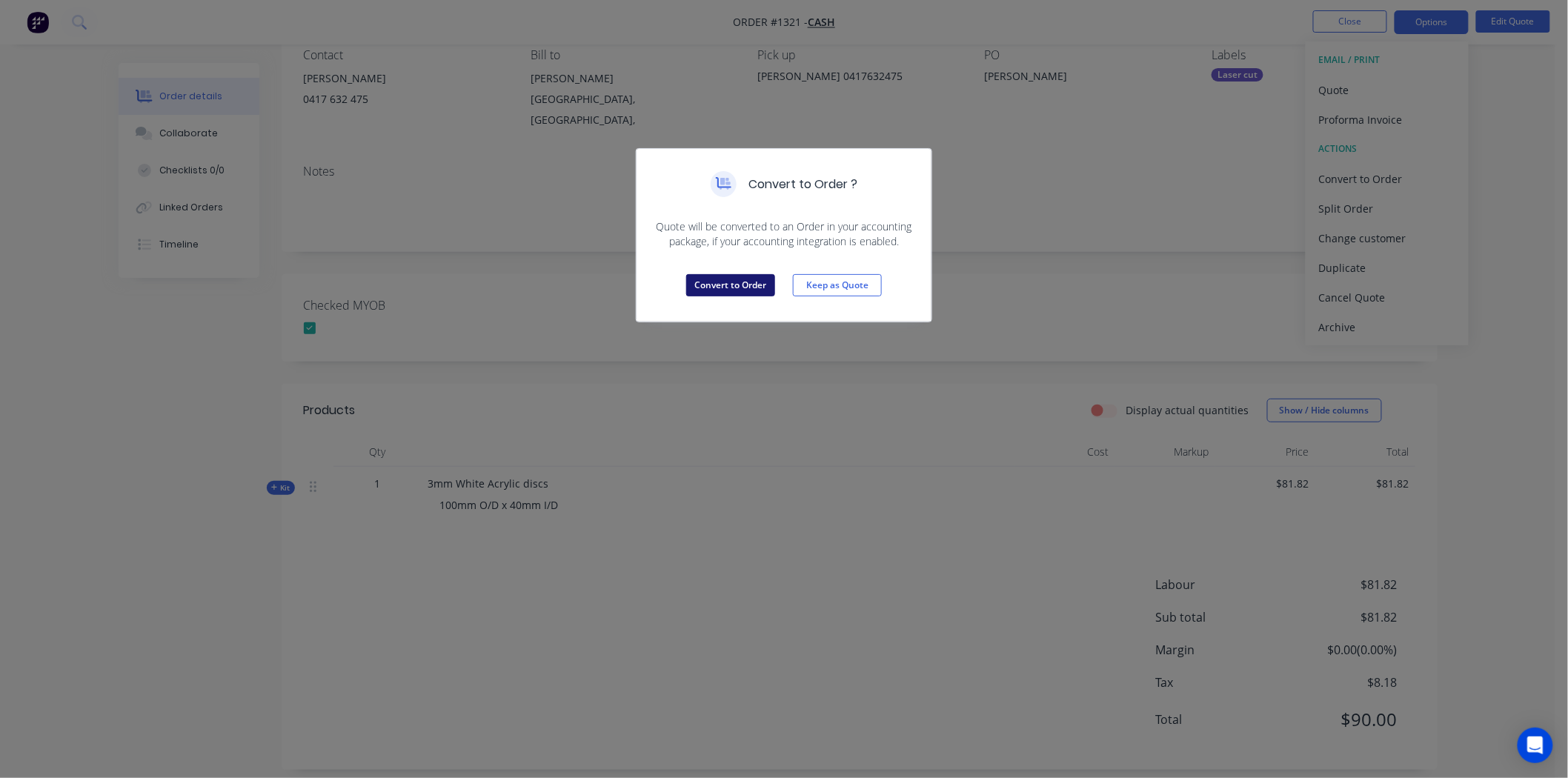
click at [708, 284] on button "Convert to Order" at bounding box center [730, 285] width 89 height 22
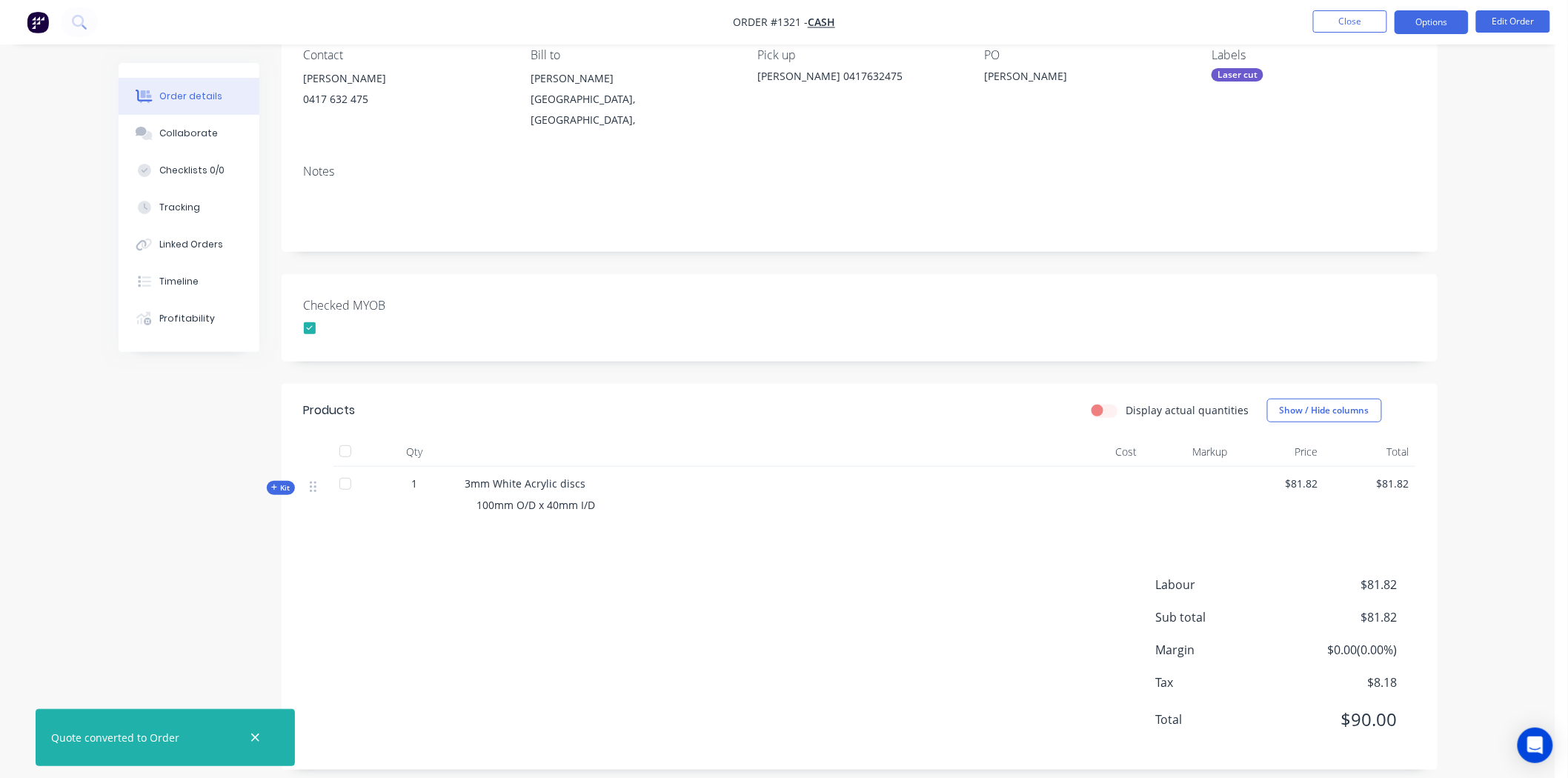
click at [1425, 25] on button "Options" at bounding box center [1431, 22] width 74 height 24
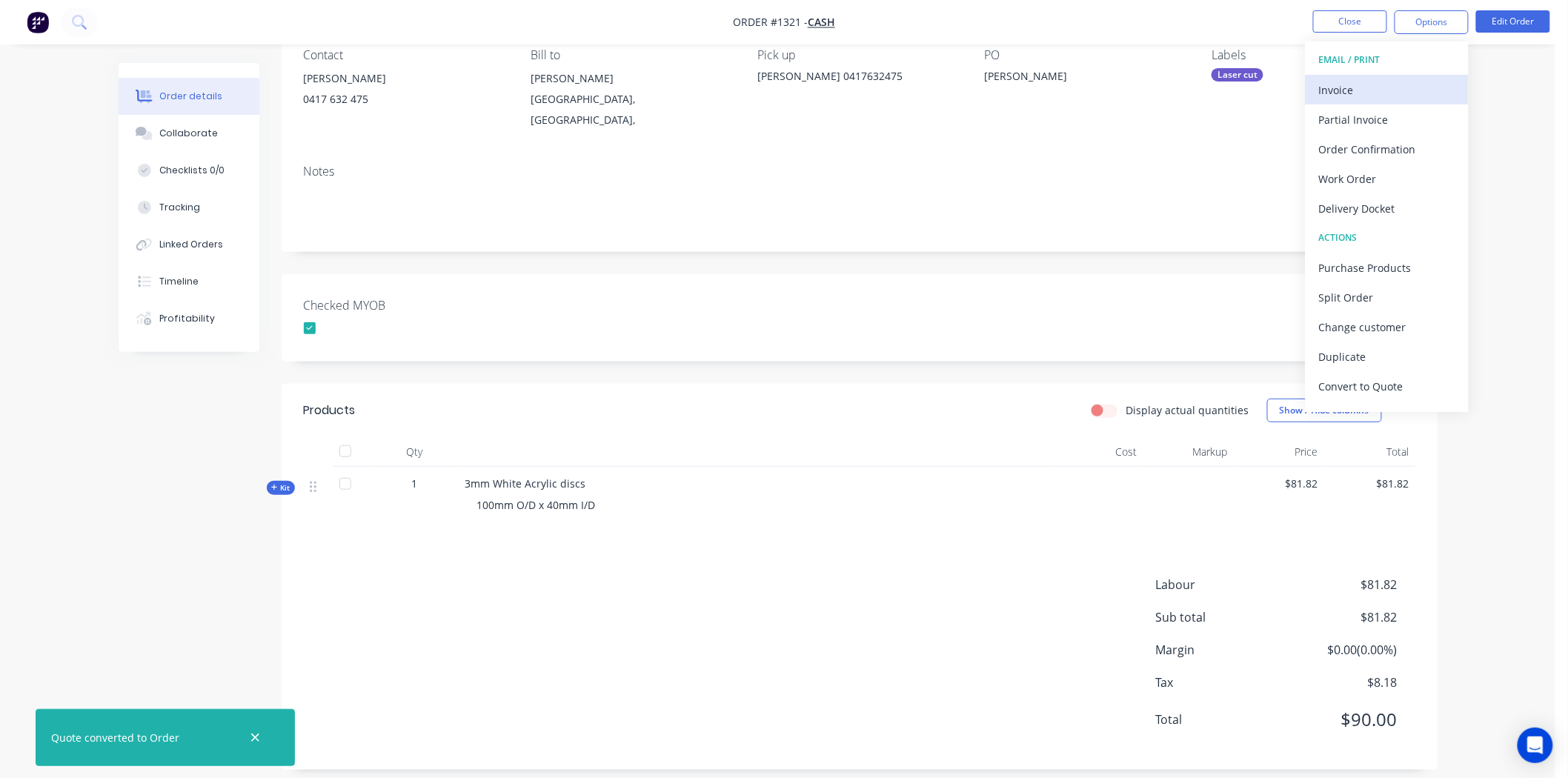
click at [1359, 87] on div "Invoice" at bounding box center [1387, 90] width 136 height 22
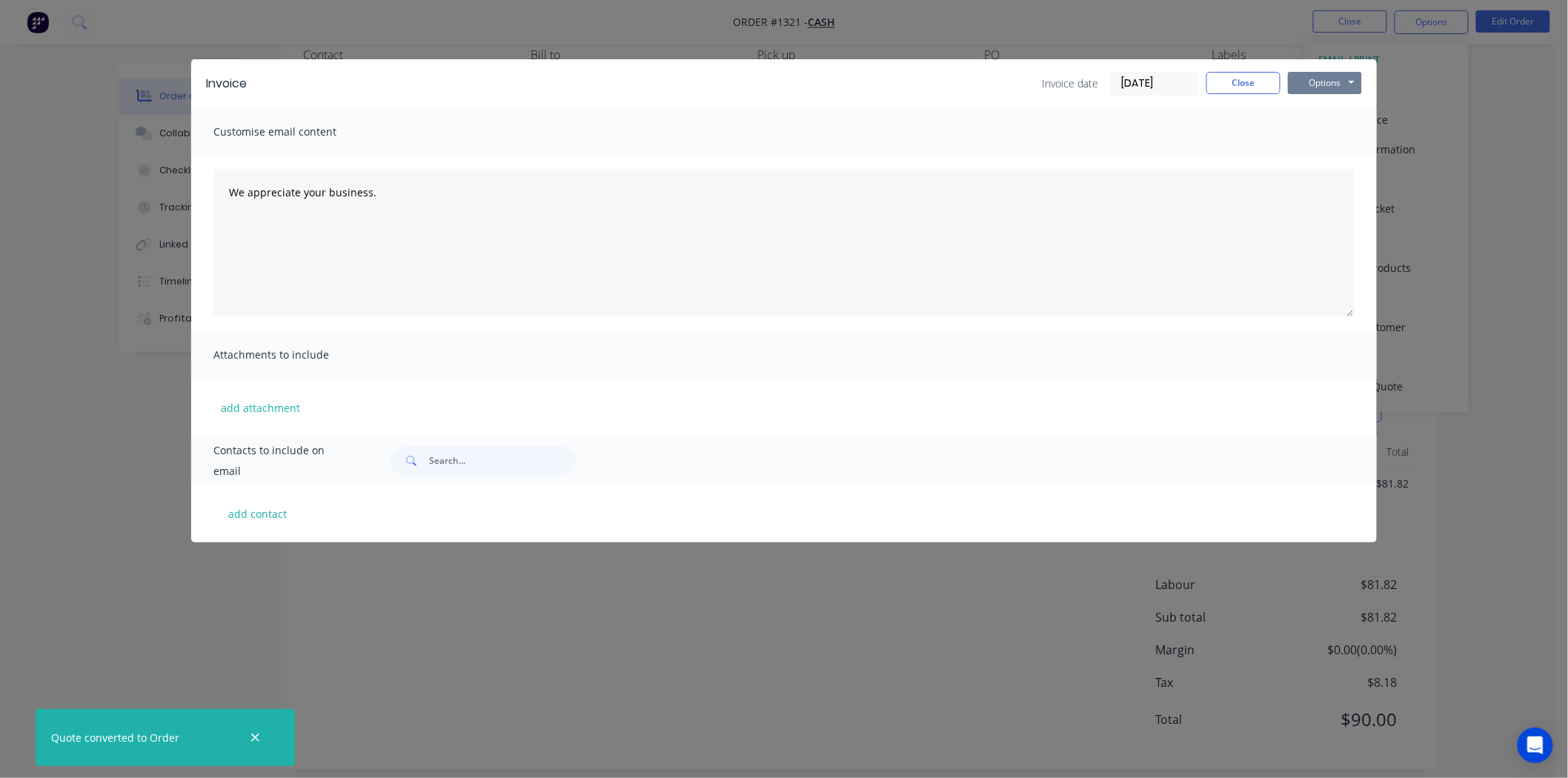
click at [1324, 80] on button "Options" at bounding box center [1324, 83] width 74 height 22
click at [1345, 126] on button "Print" at bounding box center [1335, 134] width 94 height 25
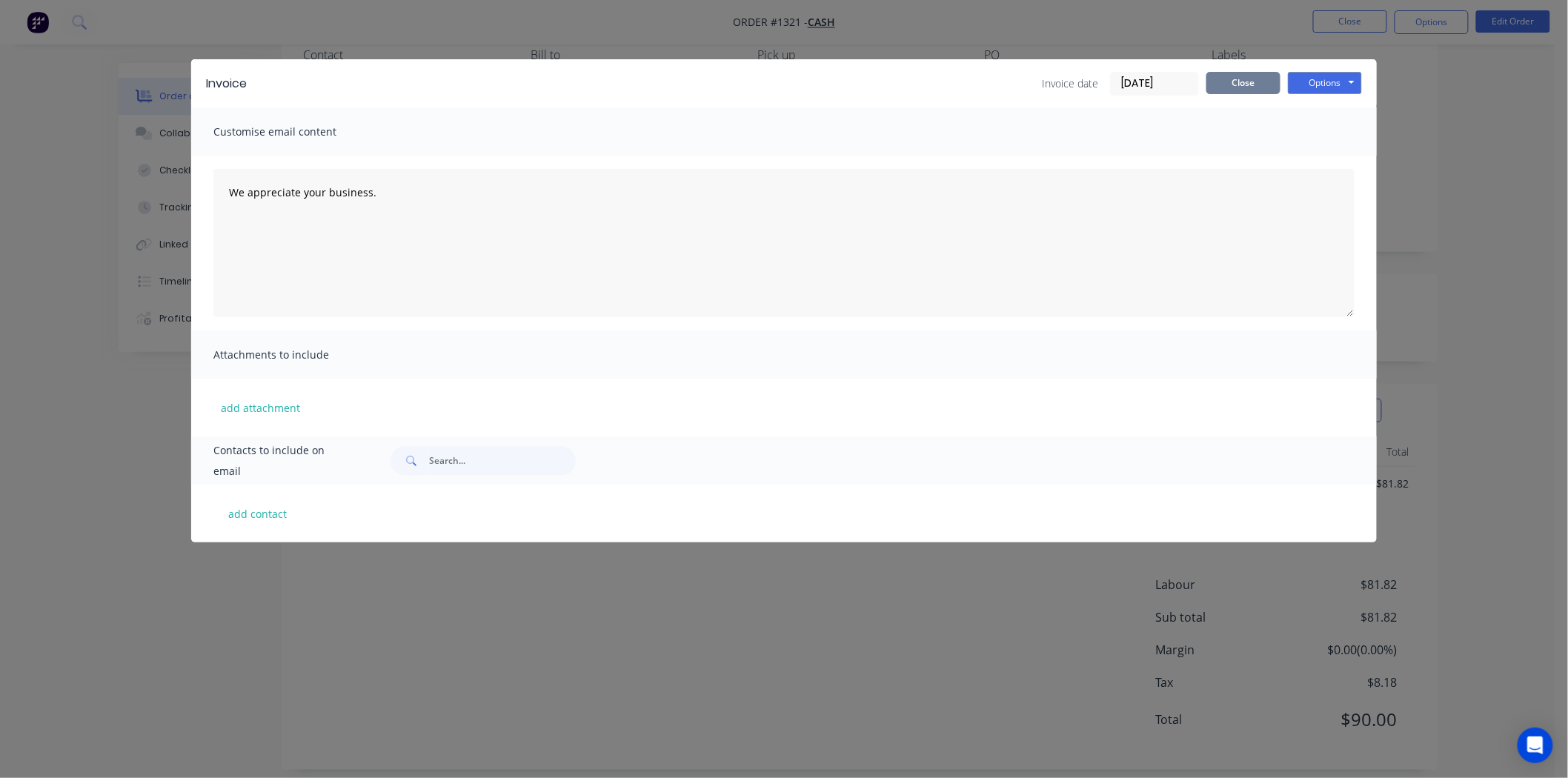
click at [1252, 82] on button "Close" at bounding box center [1242, 83] width 74 height 22
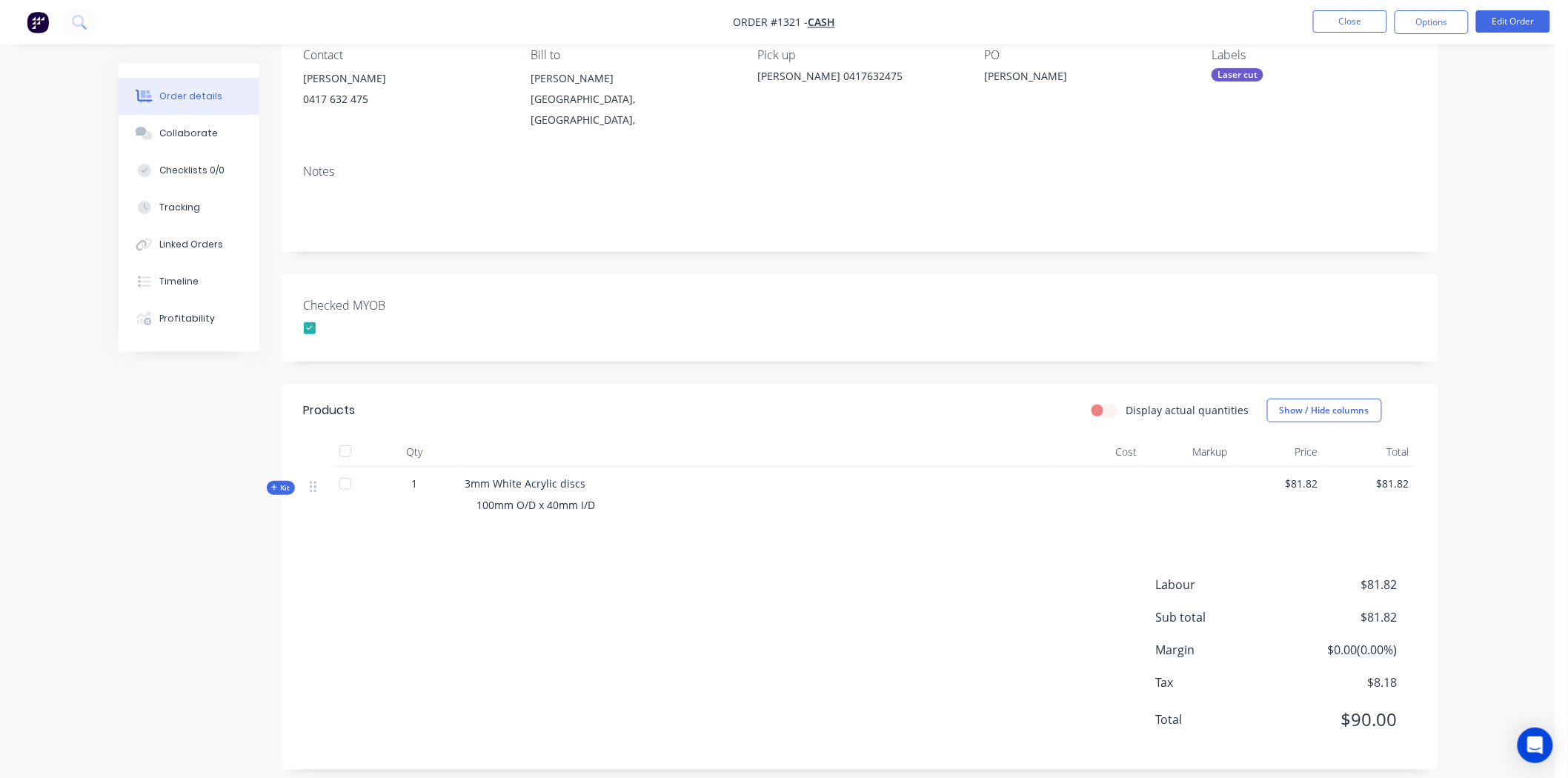
scroll to position [0, 0]
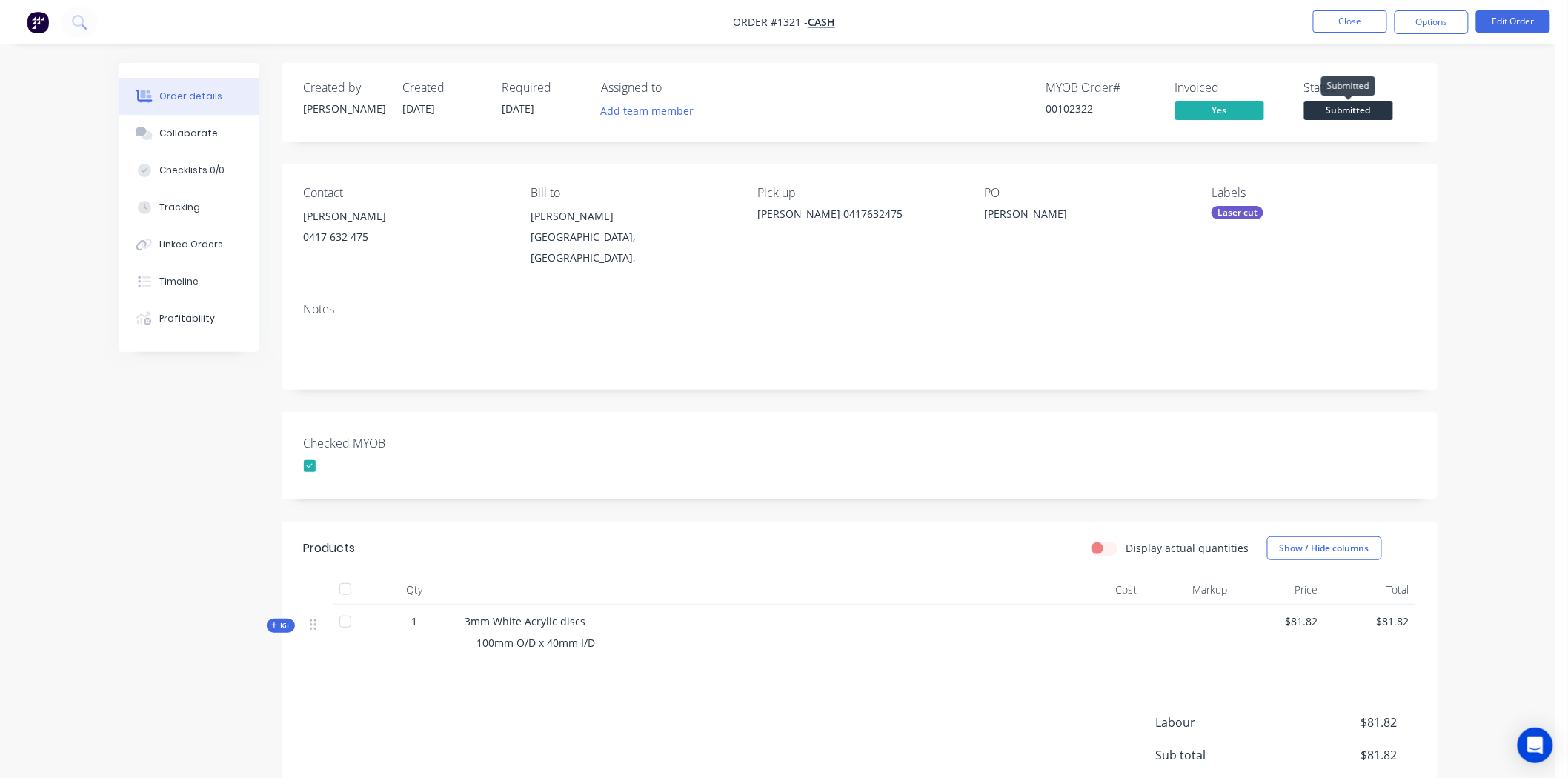
click at [1373, 107] on span "Submitted" at bounding box center [1348, 110] width 89 height 18
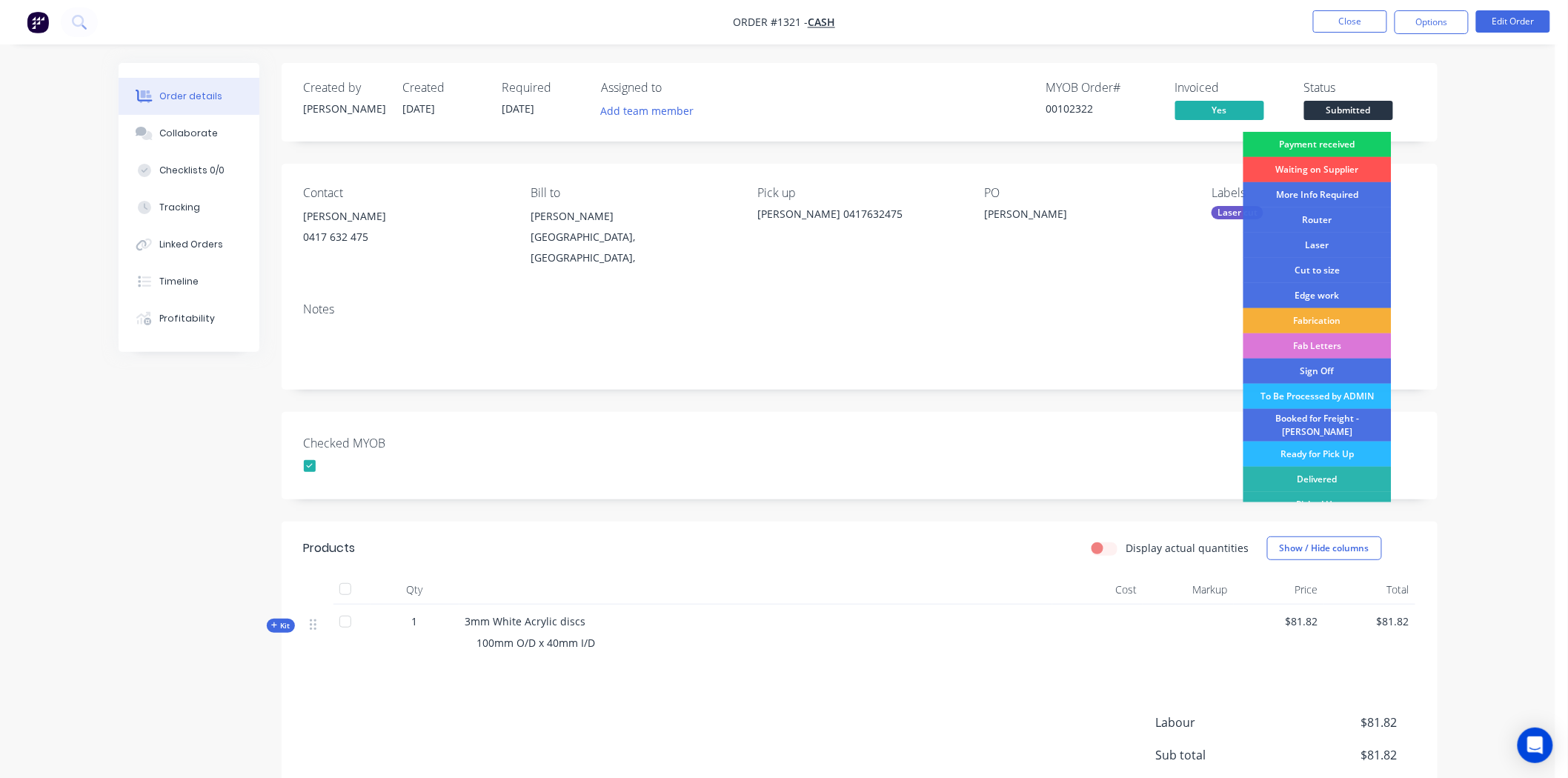
click at [1332, 141] on div "Payment received" at bounding box center [1317, 144] width 148 height 25
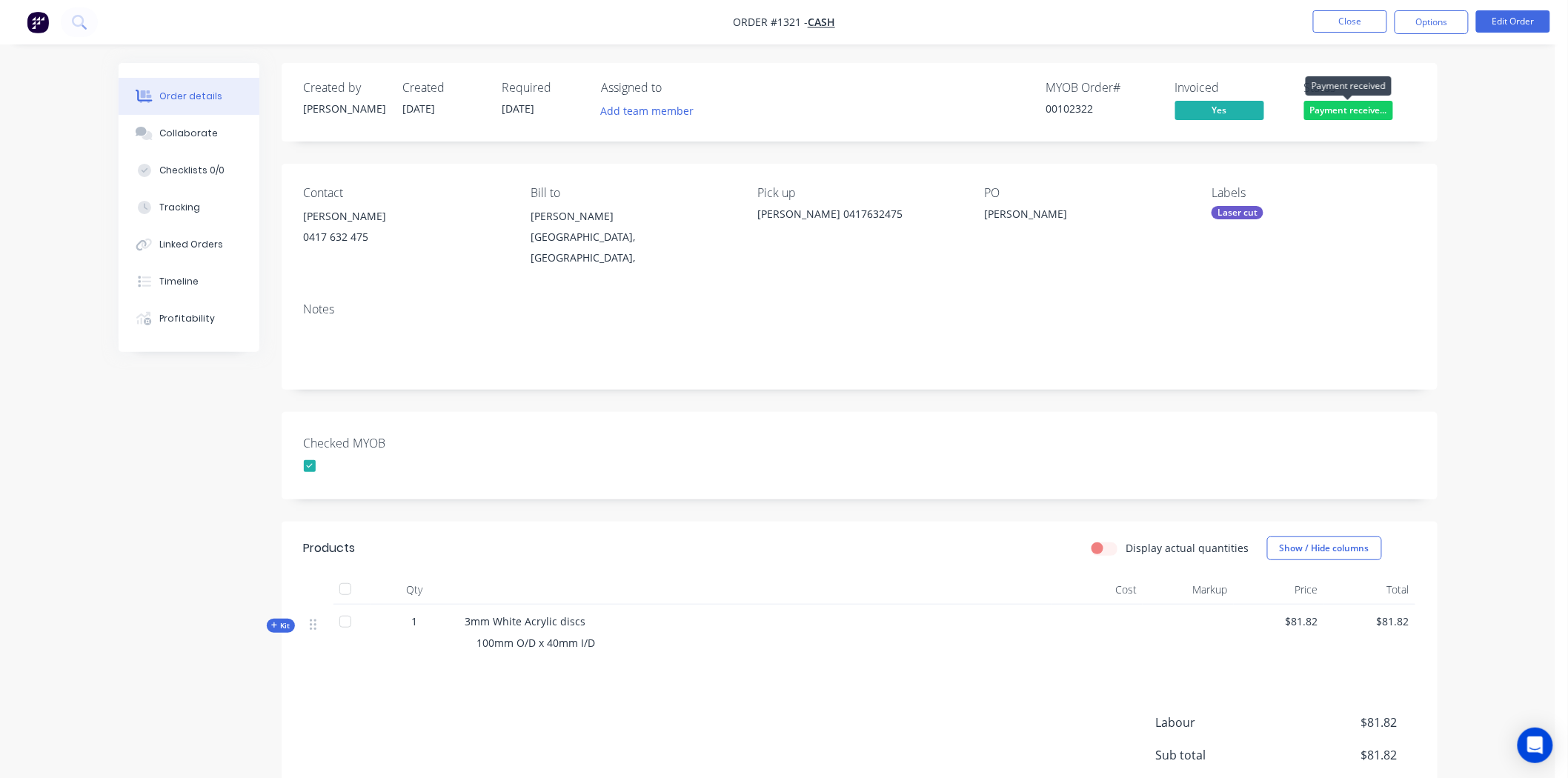
click at [1367, 112] on span "Payment receive..." at bounding box center [1348, 110] width 89 height 18
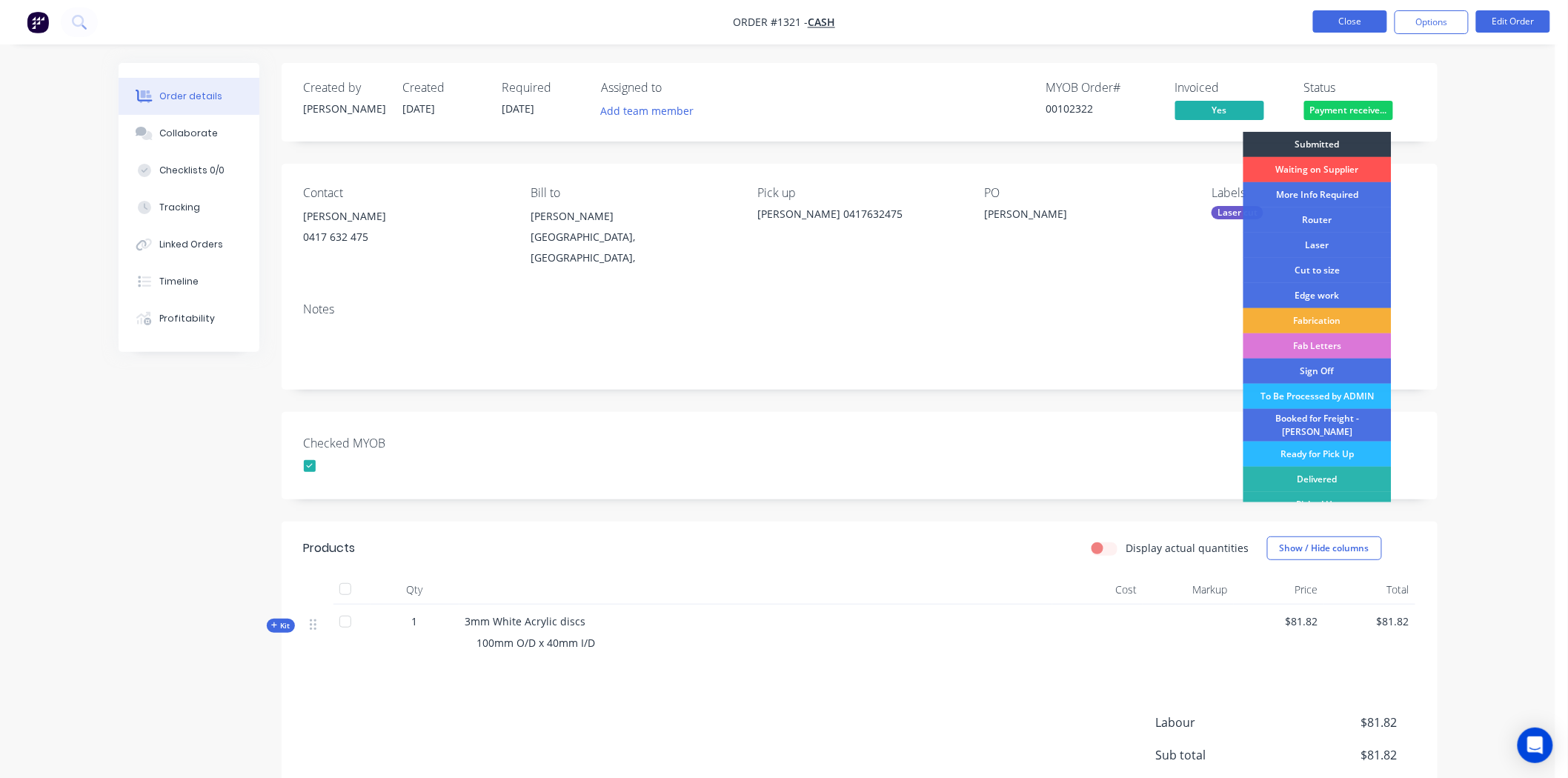
click at [1372, 20] on button "Close" at bounding box center [1349, 22] width 74 height 22
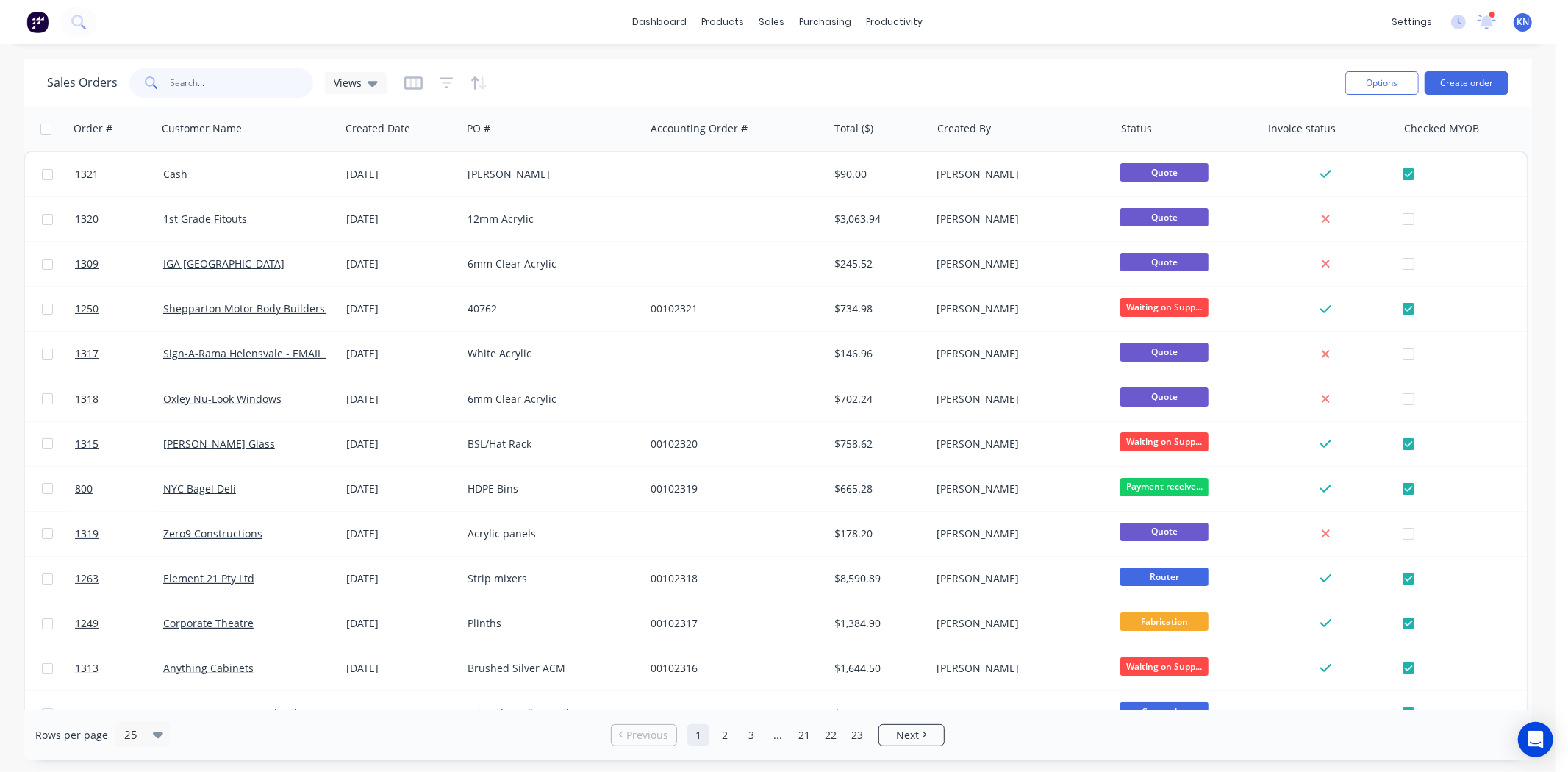
click at [248, 79] on input "text" at bounding box center [242, 83] width 143 height 30
type input "derby"
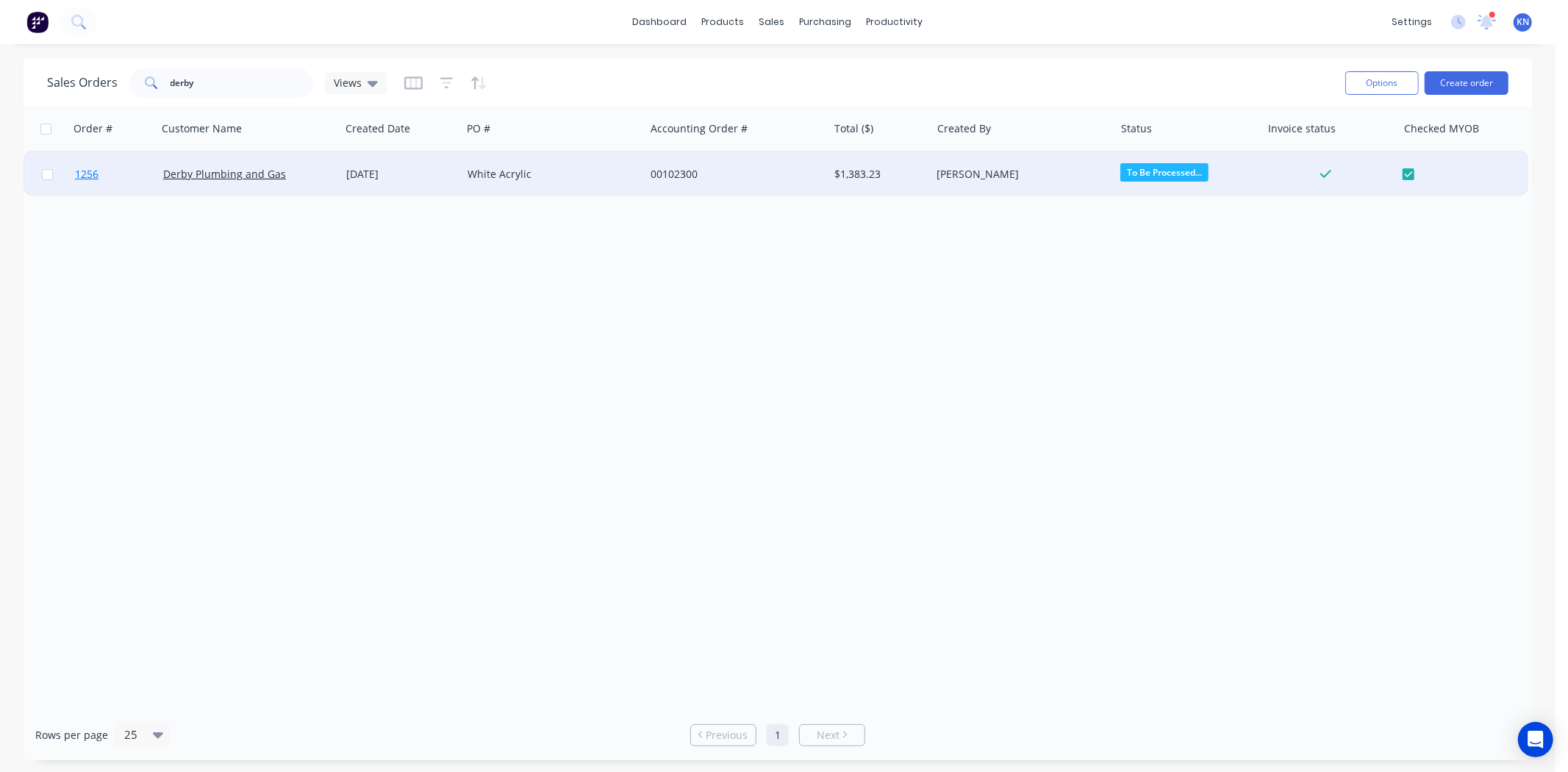
click at [94, 173] on span "1256" at bounding box center [86, 174] width 24 height 15
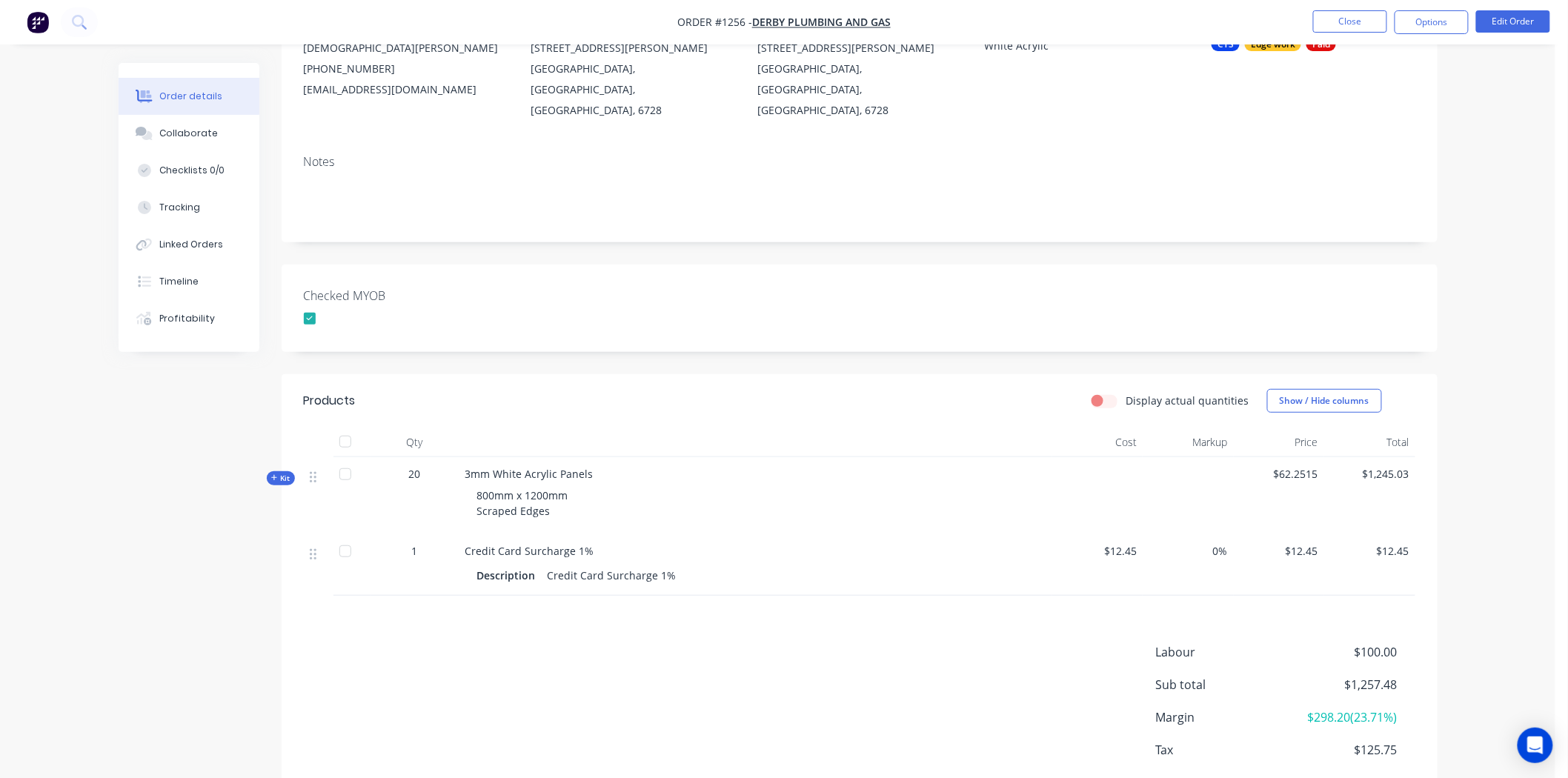
scroll to position [230, 0]
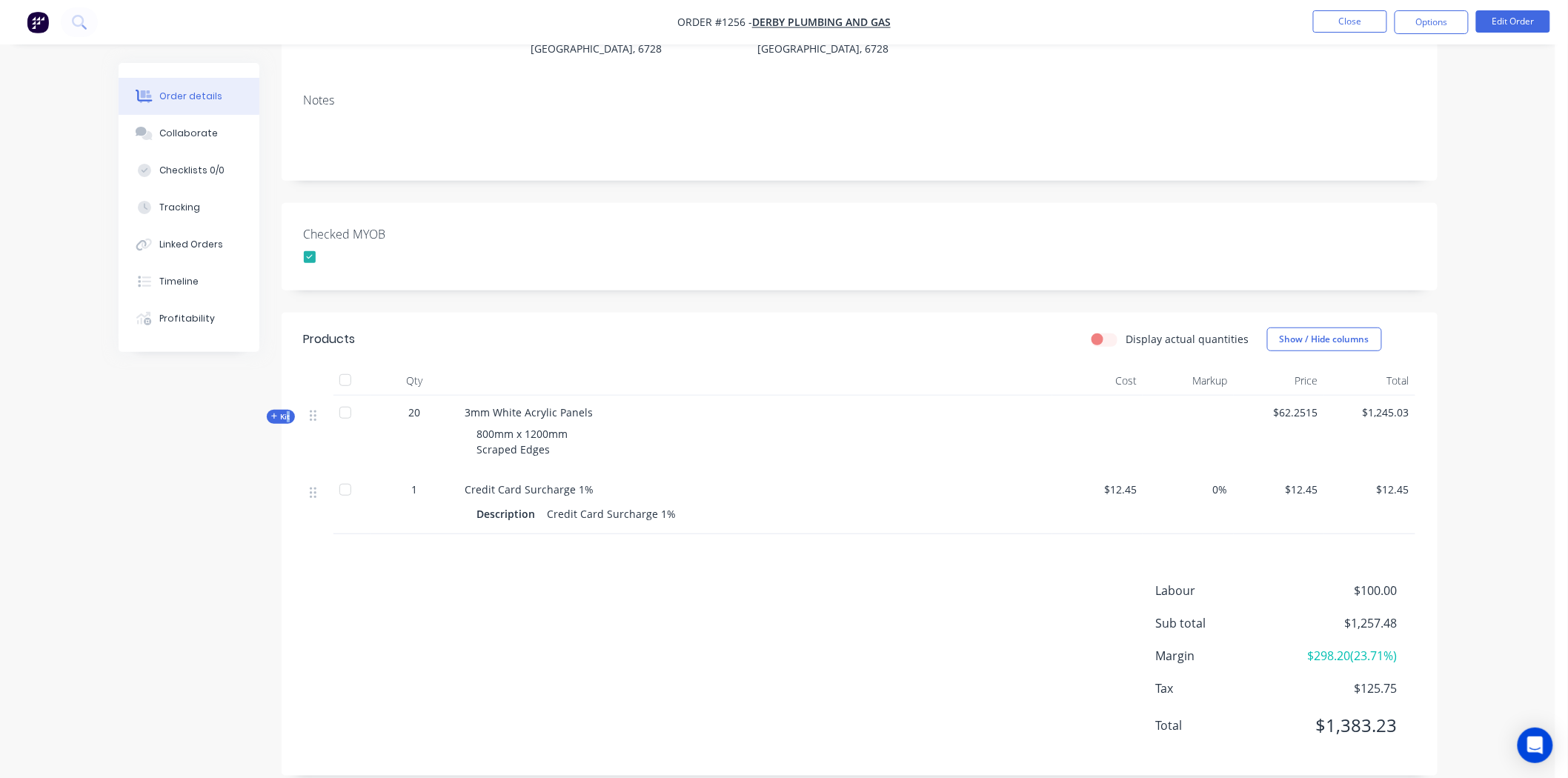
click at [285, 411] on span "Kit" at bounding box center [280, 416] width 19 height 11
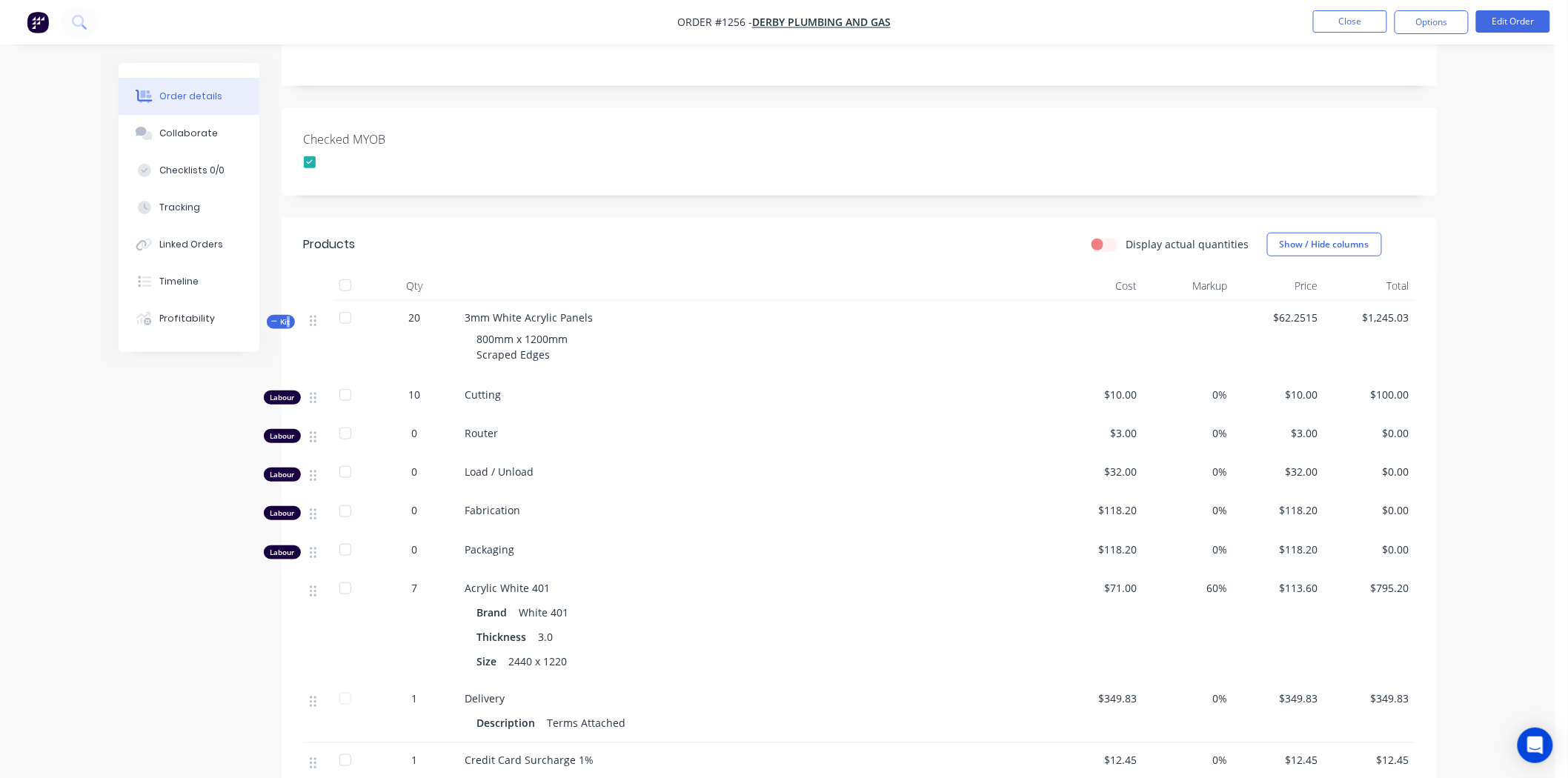
scroll to position [476, 0]
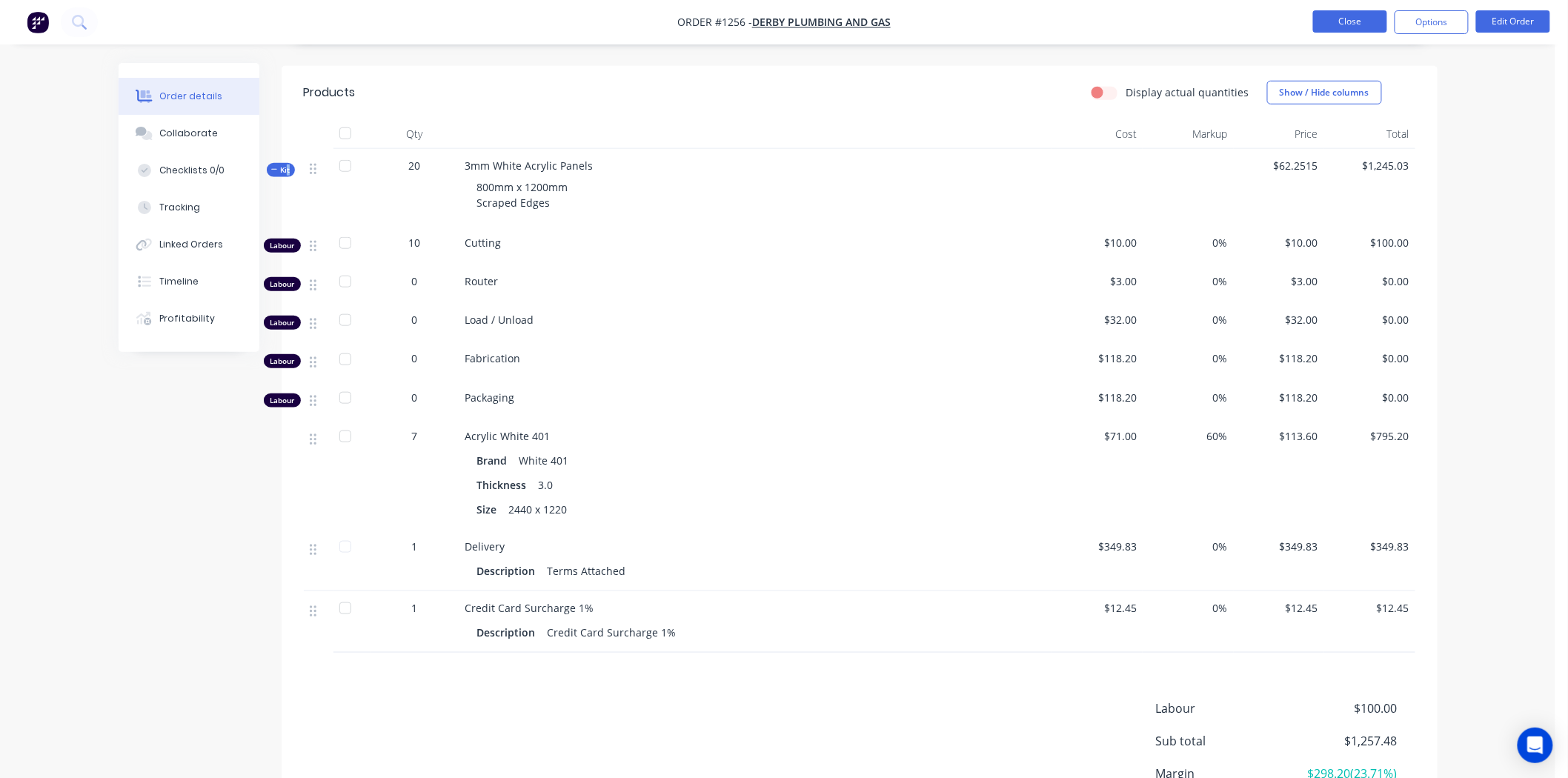
click at [1343, 17] on button "Close" at bounding box center [1349, 22] width 74 height 22
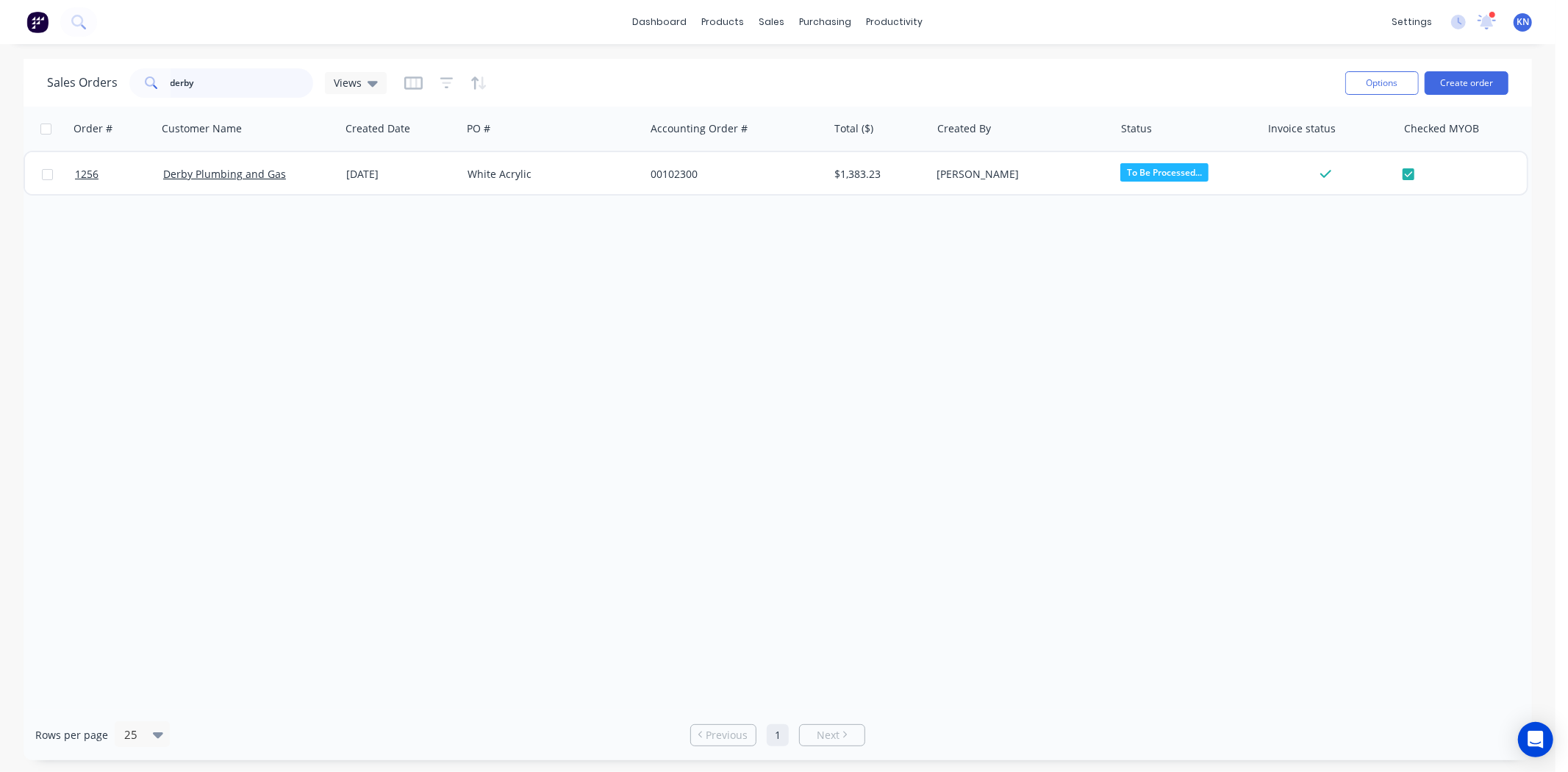
click at [244, 76] on input "derby" at bounding box center [242, 83] width 143 height 30
type input "d"
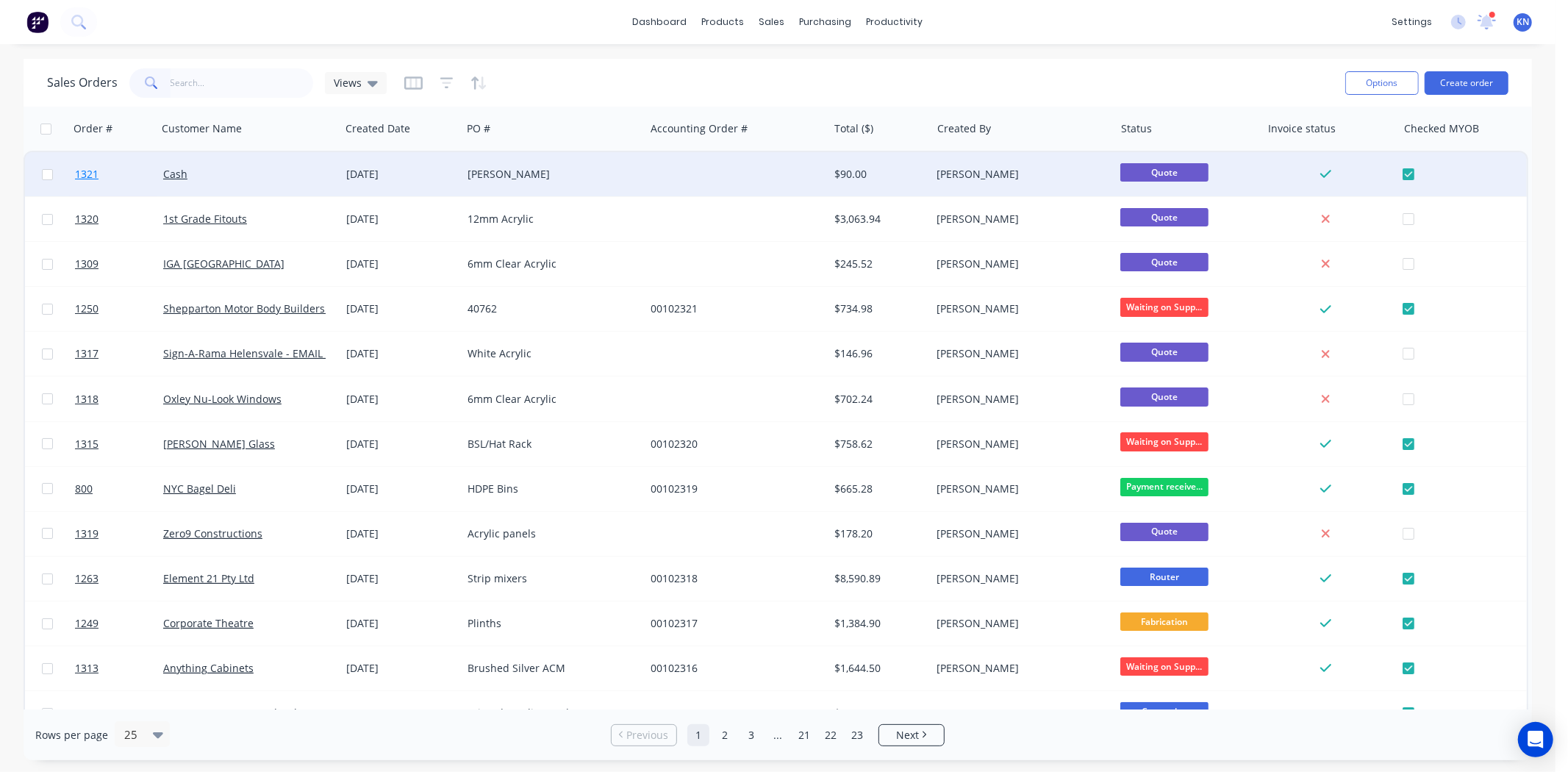
click at [121, 166] on link "1321" at bounding box center [118, 174] width 88 height 44
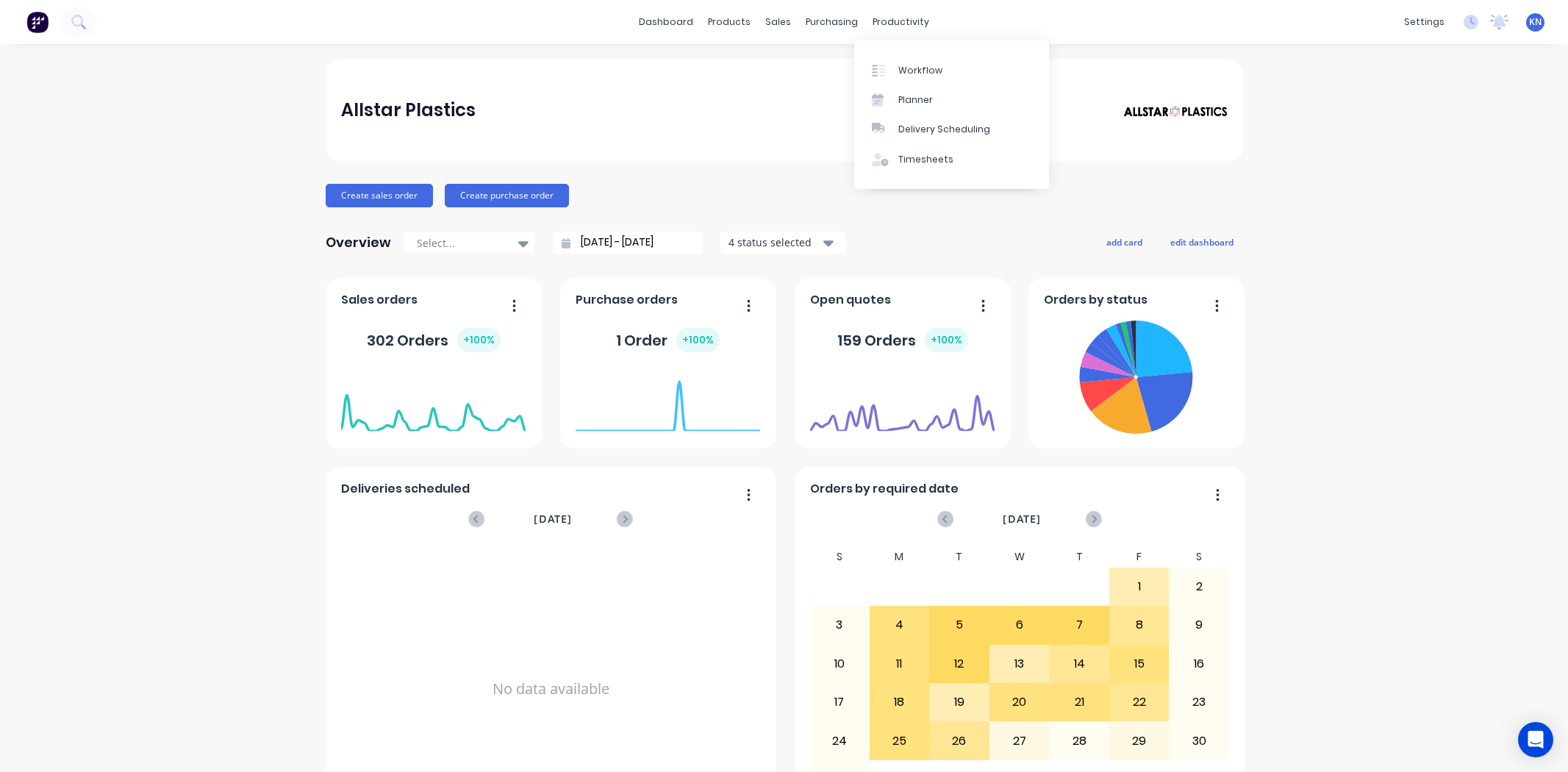
click at [927, 65] on div "Workflow" at bounding box center [920, 71] width 44 height 13
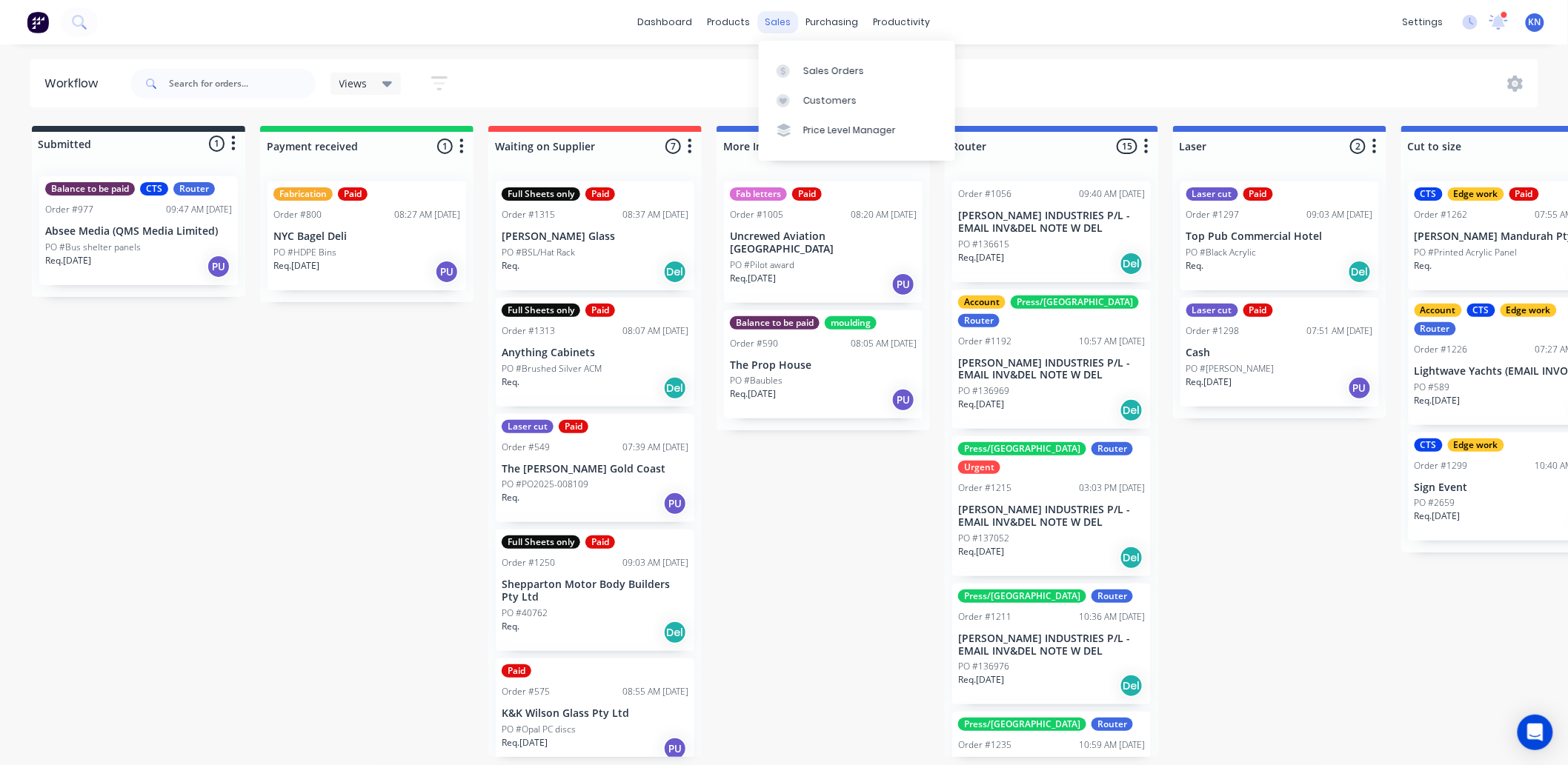
click at [780, 22] on div "sales" at bounding box center [778, 22] width 41 height 22
click at [831, 67] on div "Sales Orders" at bounding box center [833, 71] width 60 height 13
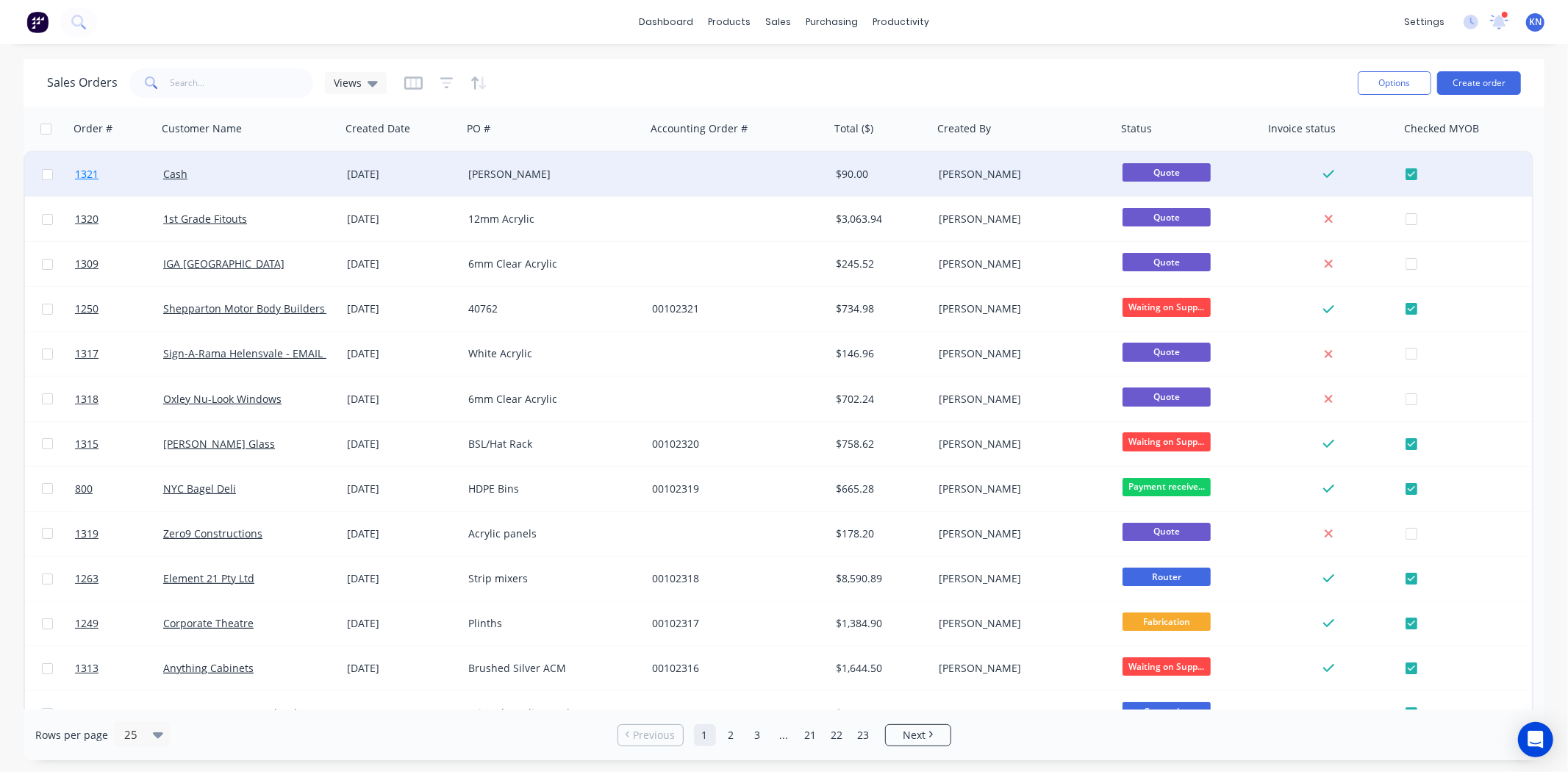
click at [132, 169] on link "1321" at bounding box center [118, 174] width 88 height 44
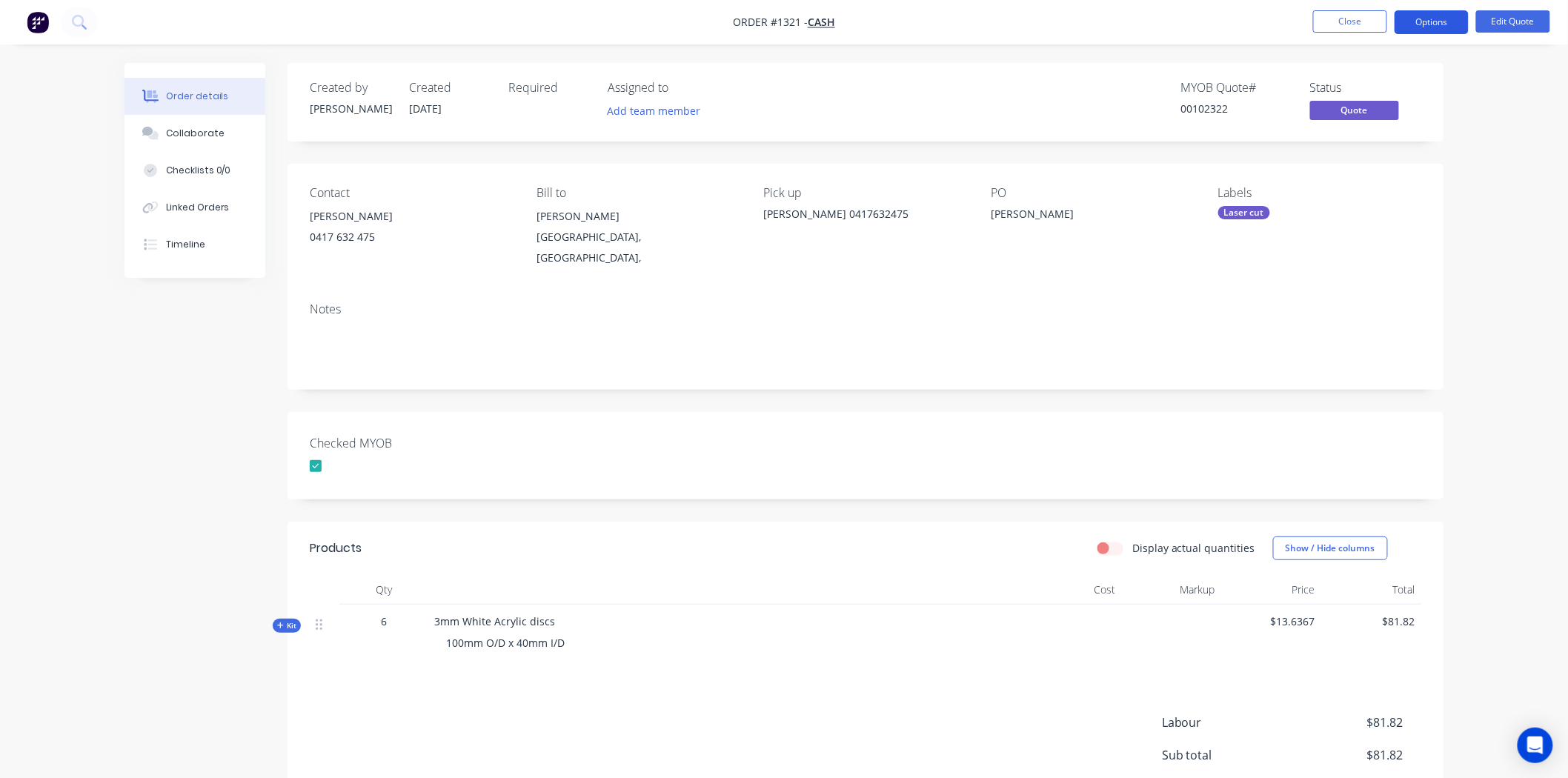
click at [1429, 20] on button "Options" at bounding box center [1431, 22] width 74 height 24
click at [1196, 12] on nav "Order #1321 - Cash Close Options Edit Quote" at bounding box center [784, 22] width 1568 height 45
click at [1441, 21] on button "Options" at bounding box center [1431, 22] width 74 height 24
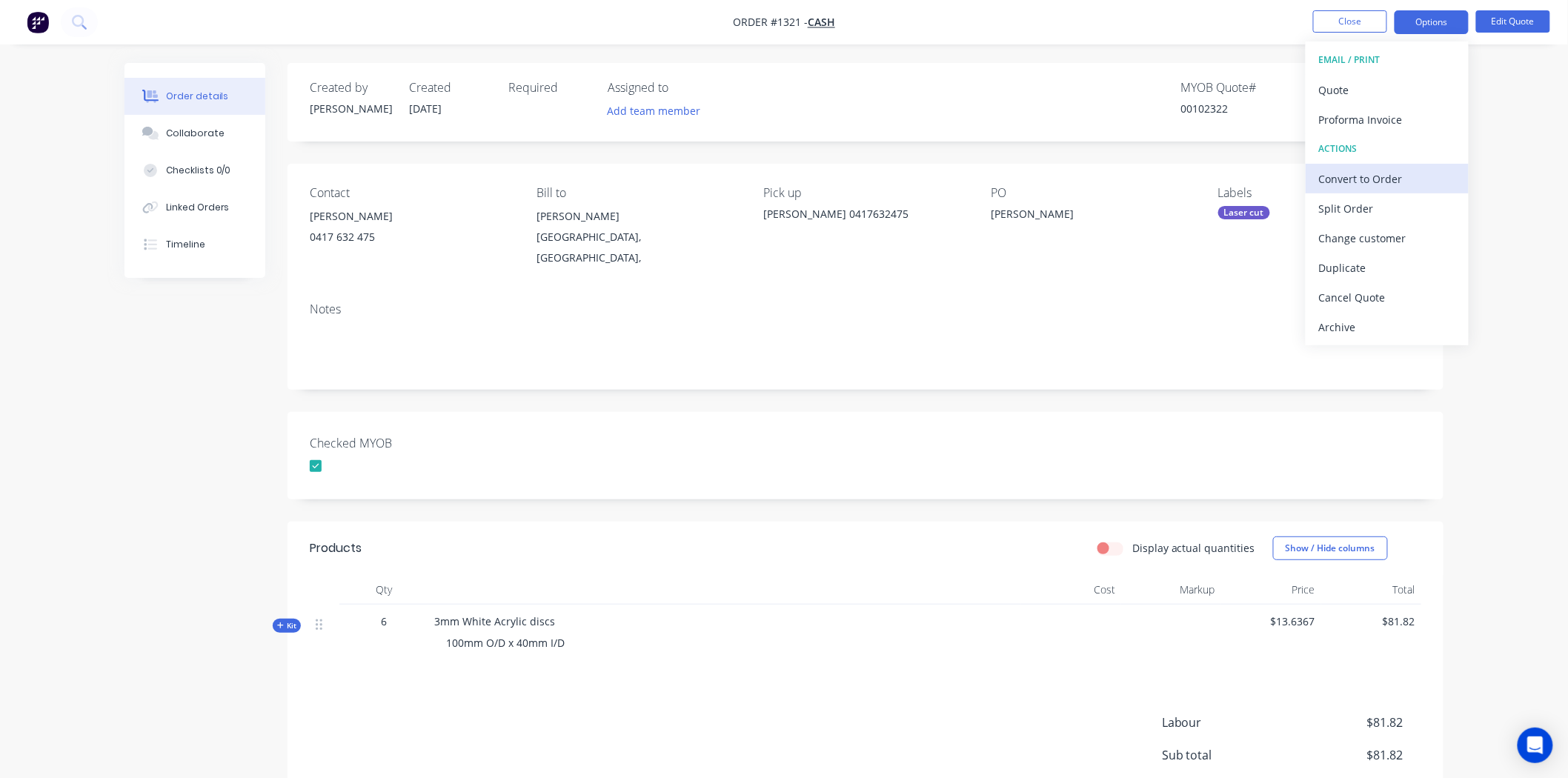
click at [1388, 172] on div "Convert to Order" at bounding box center [1387, 179] width 136 height 22
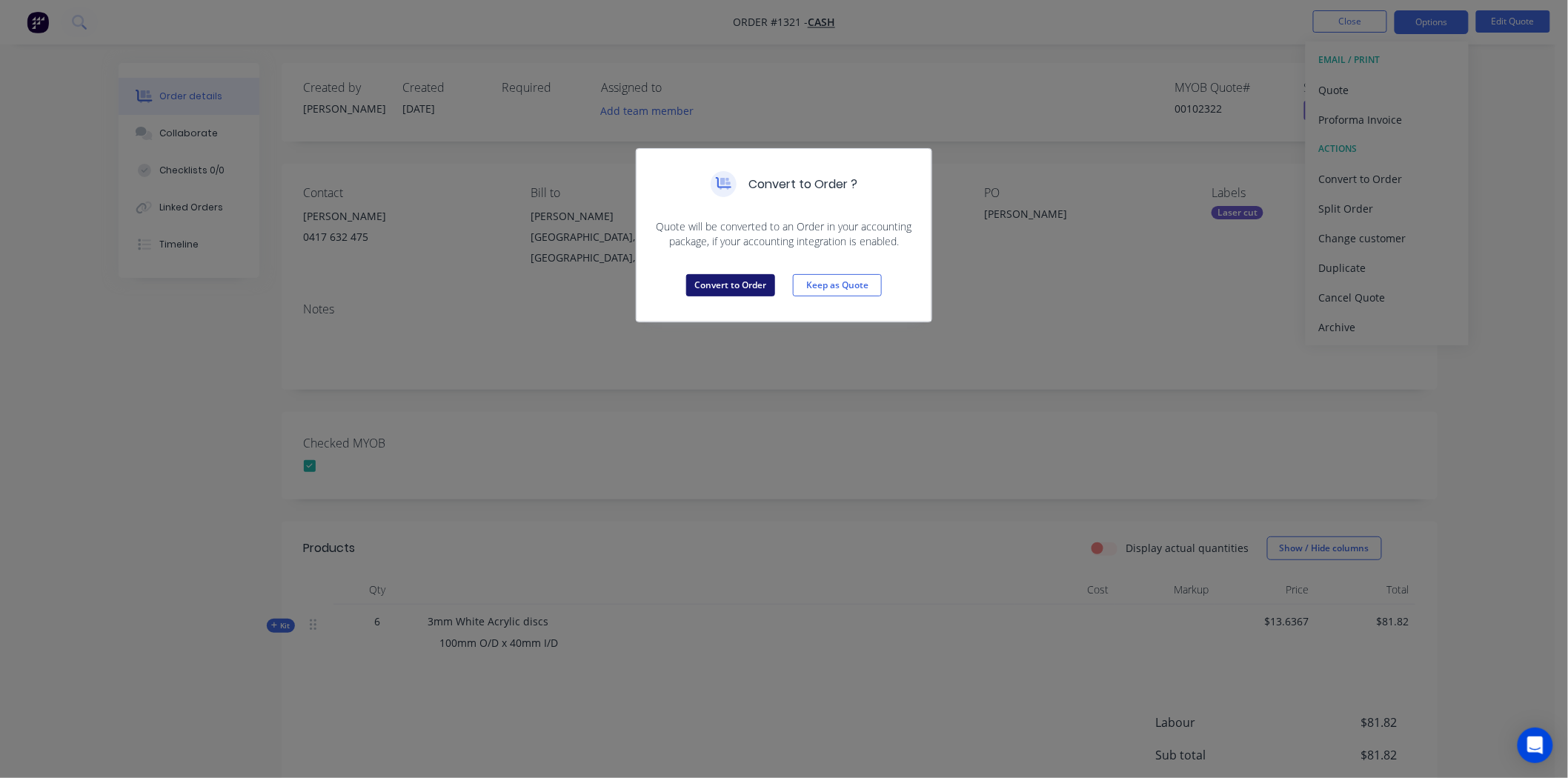
click at [743, 284] on button "Convert to Order" at bounding box center [730, 285] width 89 height 22
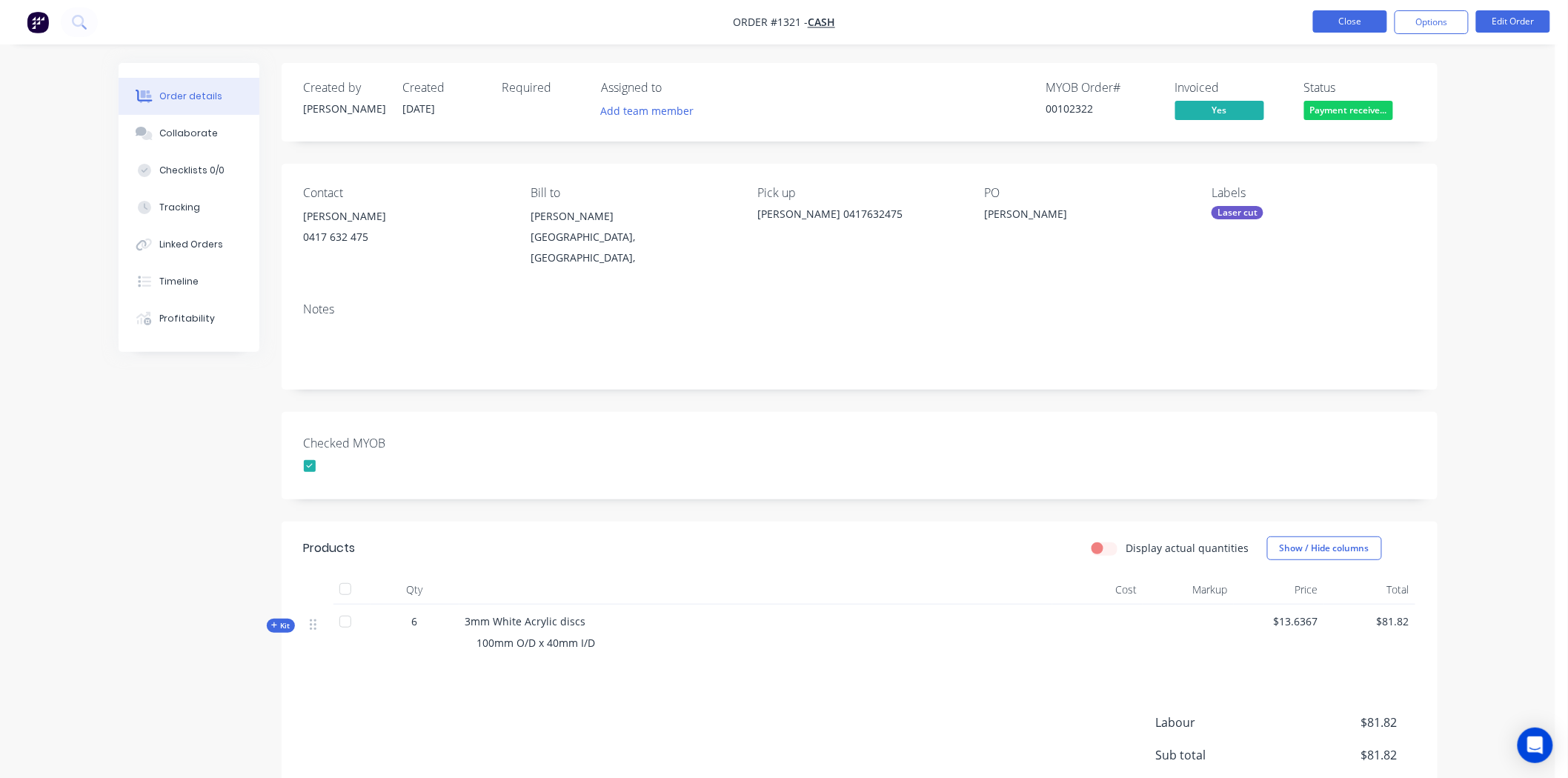
click at [1344, 19] on button "Close" at bounding box center [1349, 22] width 74 height 22
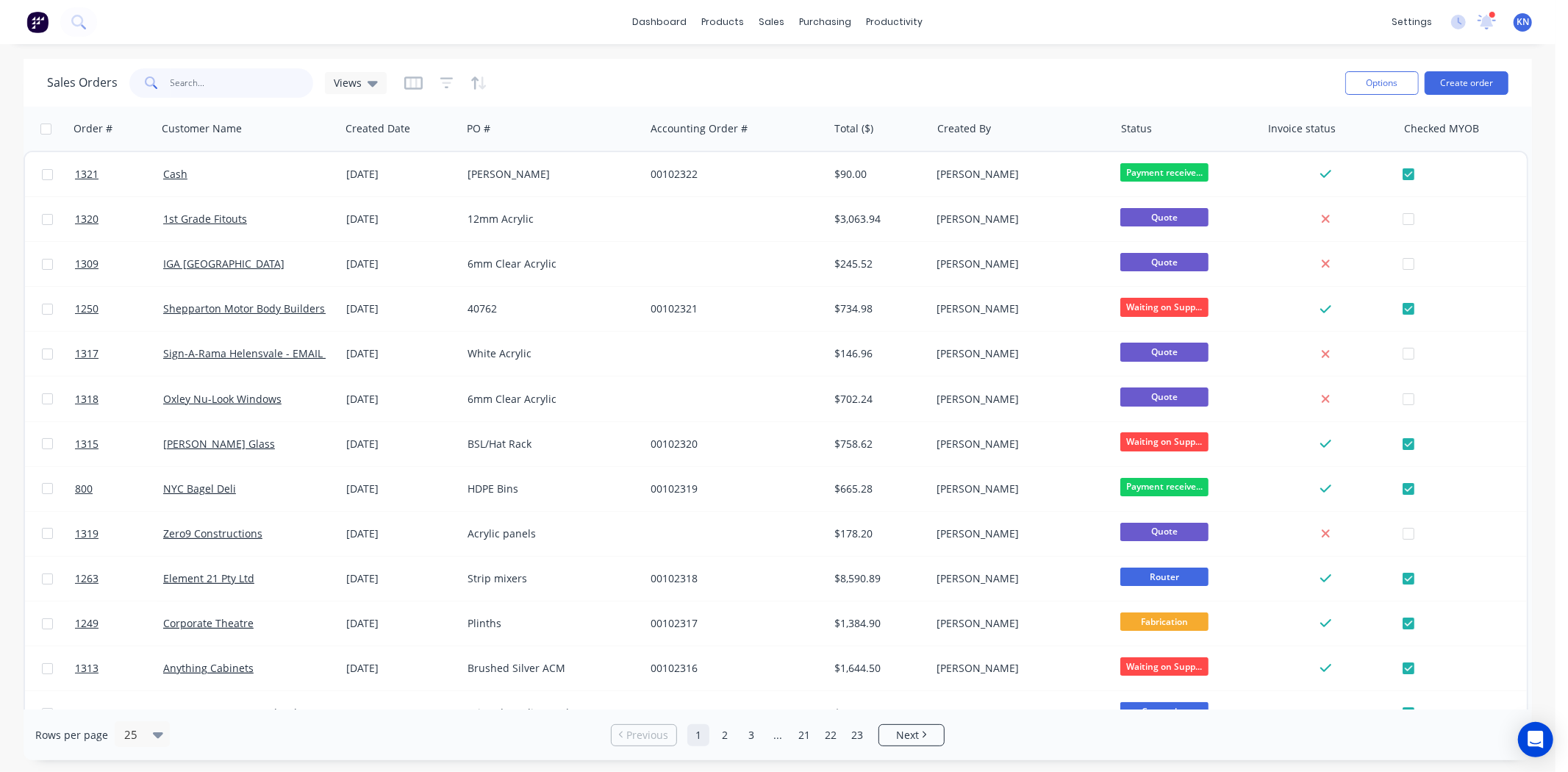
click at [238, 81] on input "text" at bounding box center [242, 83] width 143 height 30
click at [203, 81] on input "text" at bounding box center [242, 83] width 143 height 30
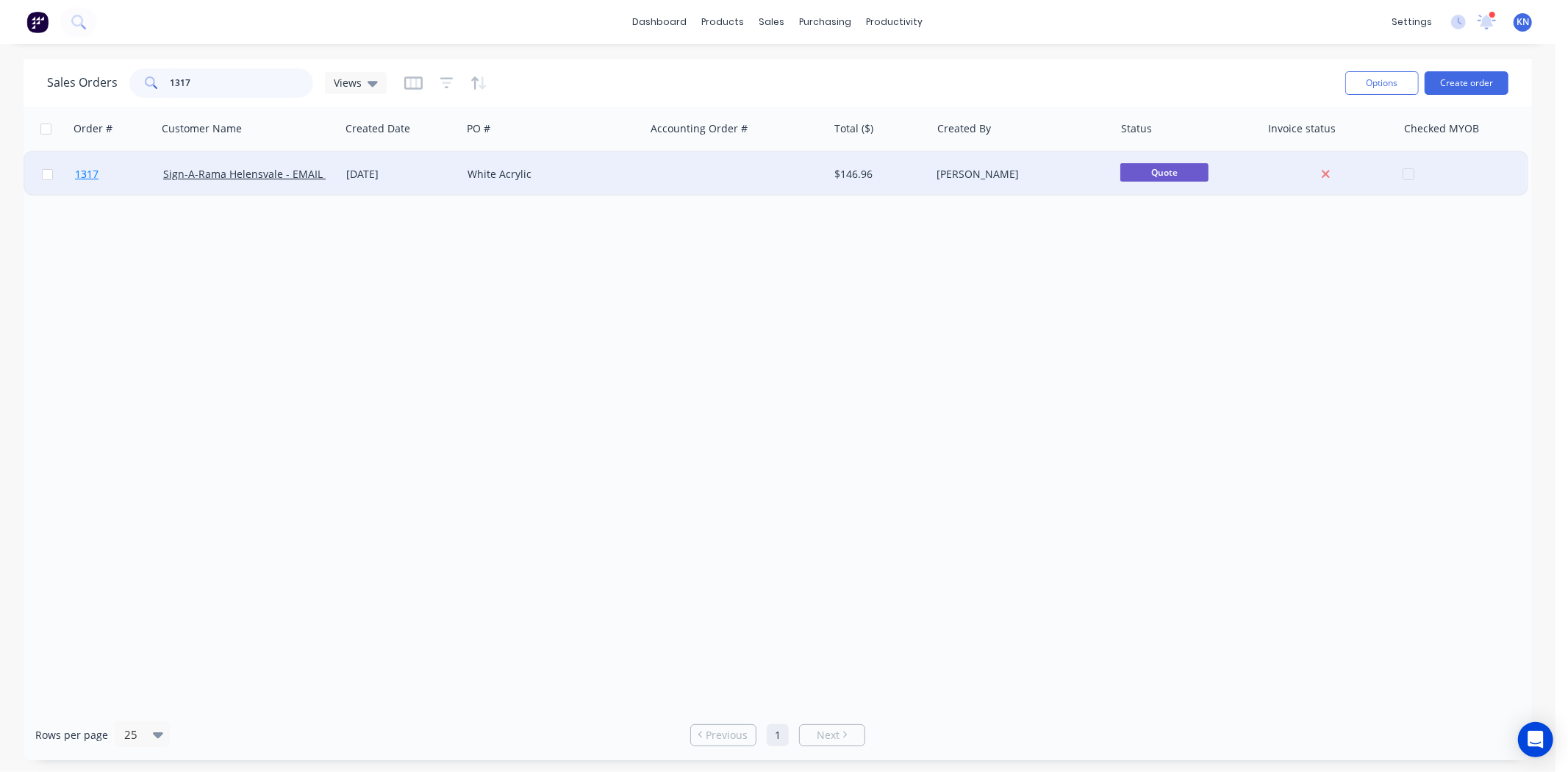
type input "1317"
click at [123, 172] on link "1317" at bounding box center [118, 174] width 88 height 44
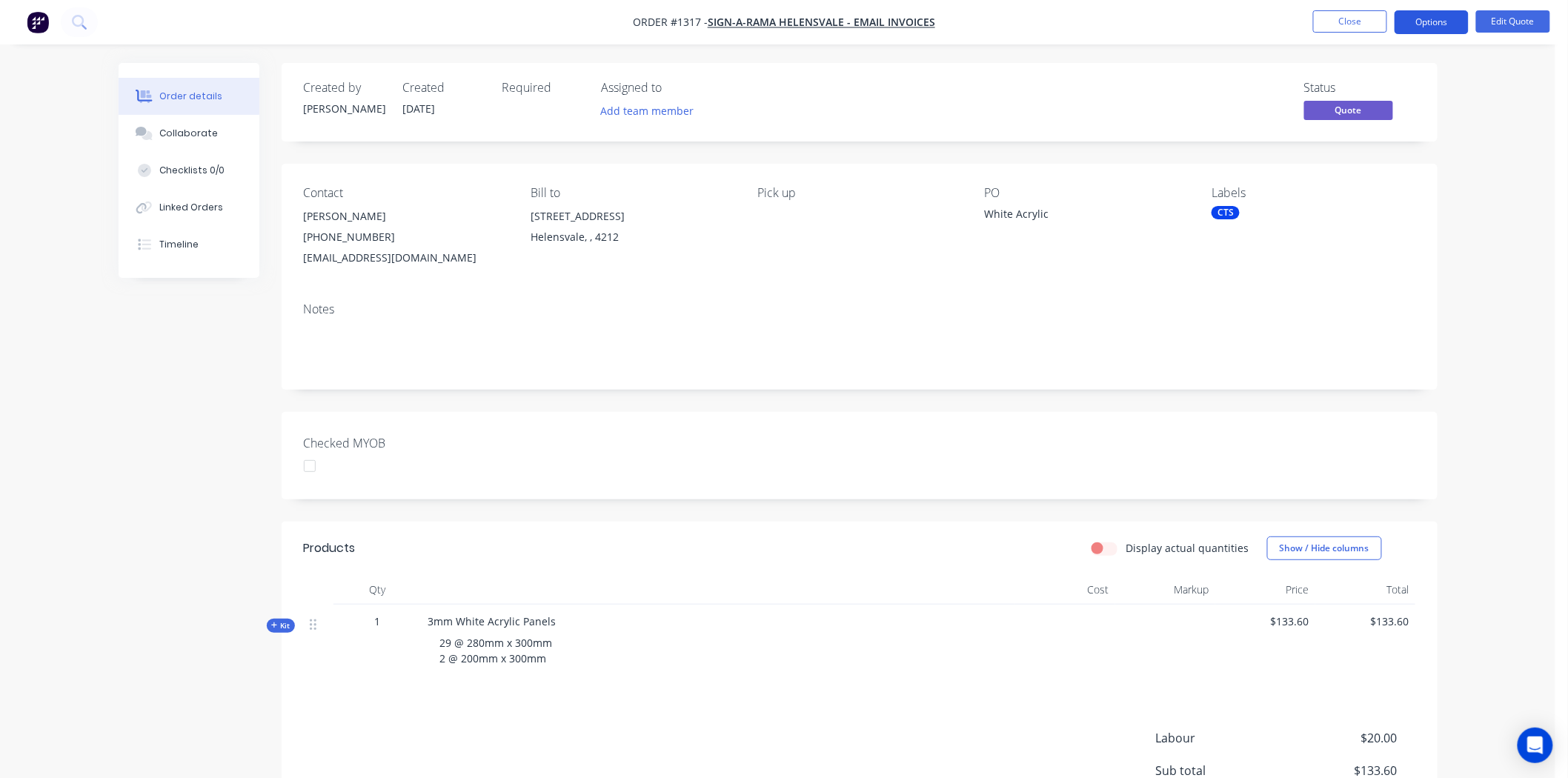
click at [1450, 19] on button "Options" at bounding box center [1431, 22] width 74 height 24
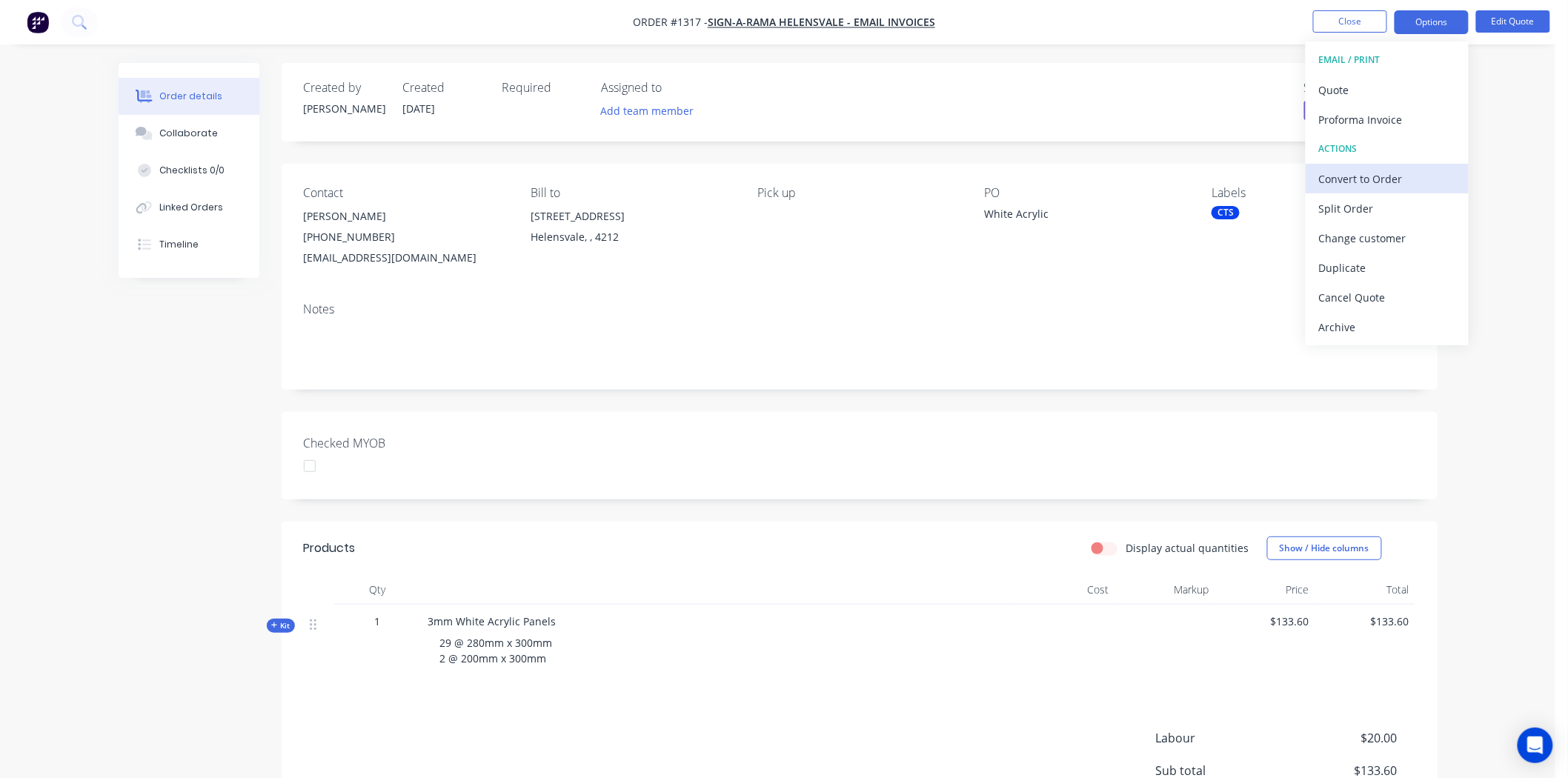
click at [1362, 176] on div "Convert to Order" at bounding box center [1387, 179] width 136 height 22
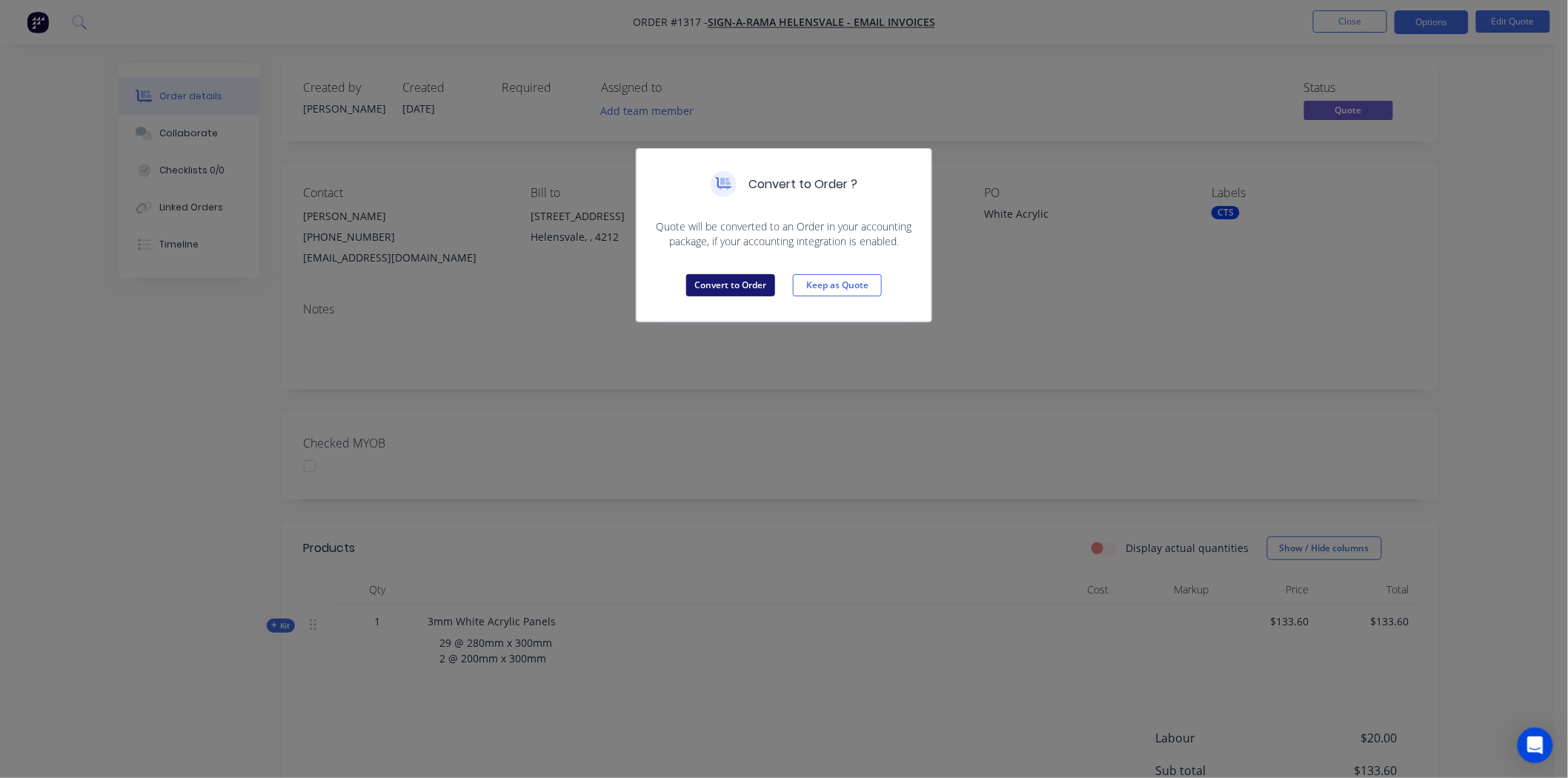
click at [738, 283] on button "Convert to Order" at bounding box center [730, 285] width 89 height 22
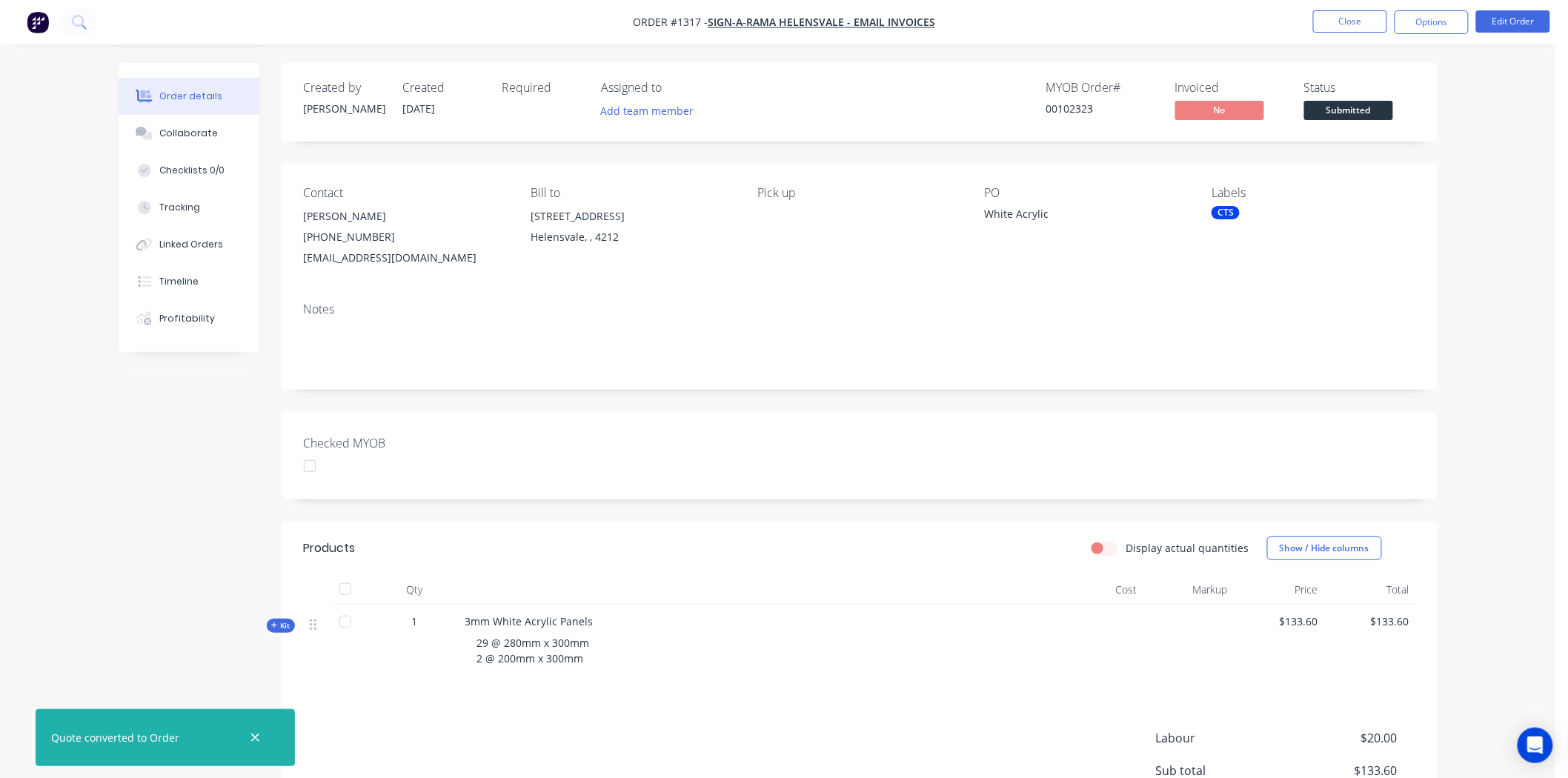
click at [1234, 218] on div "CTS" at bounding box center [1226, 213] width 28 height 13
click at [1235, 402] on div at bounding box center [1239, 402] width 30 height 30
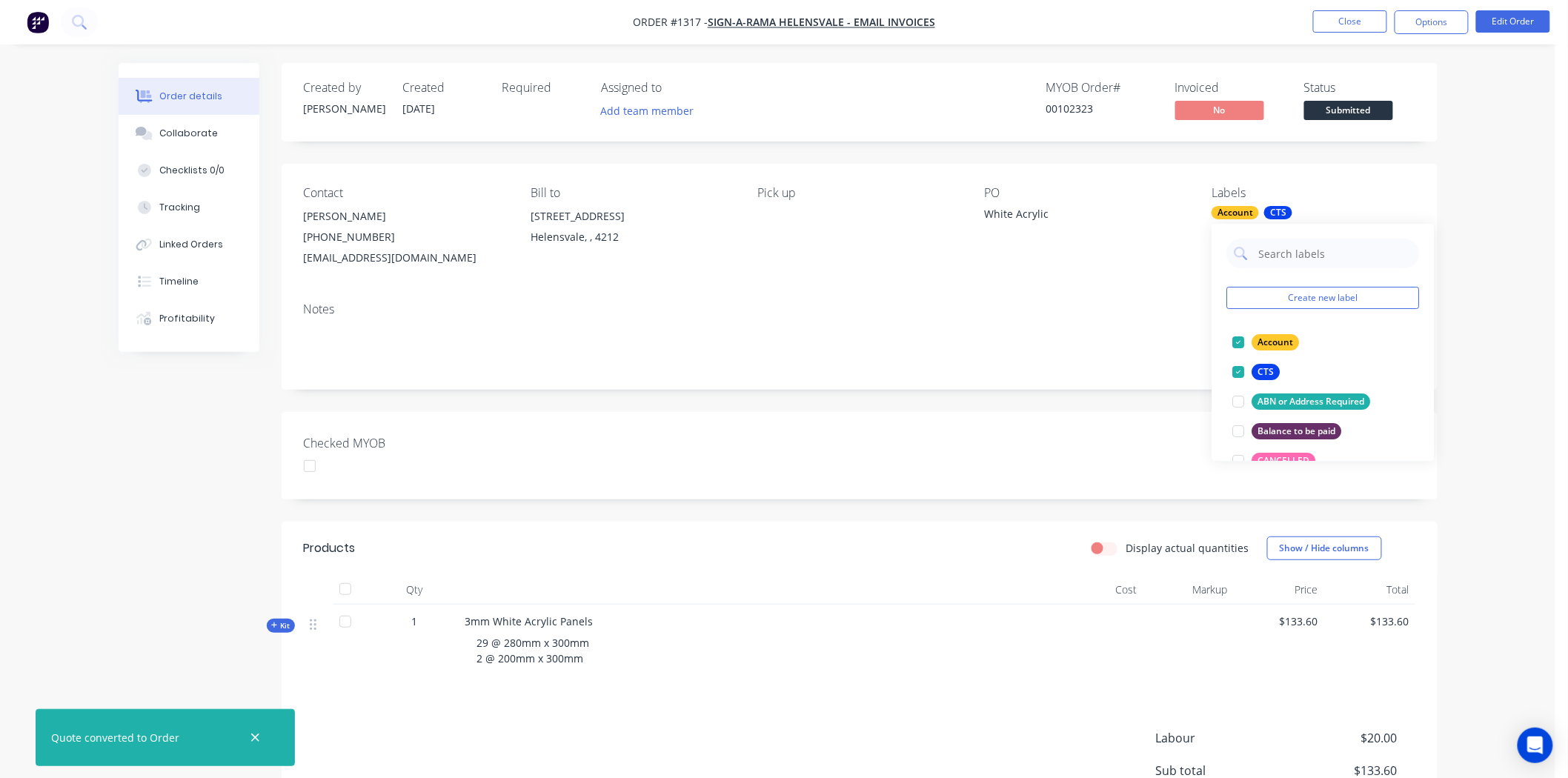
click at [1016, 390] on div "Created by Darren Created 27/08/25 Required Assigned to Add team member MYOB Or…" at bounding box center [859, 493] width 1156 height 860
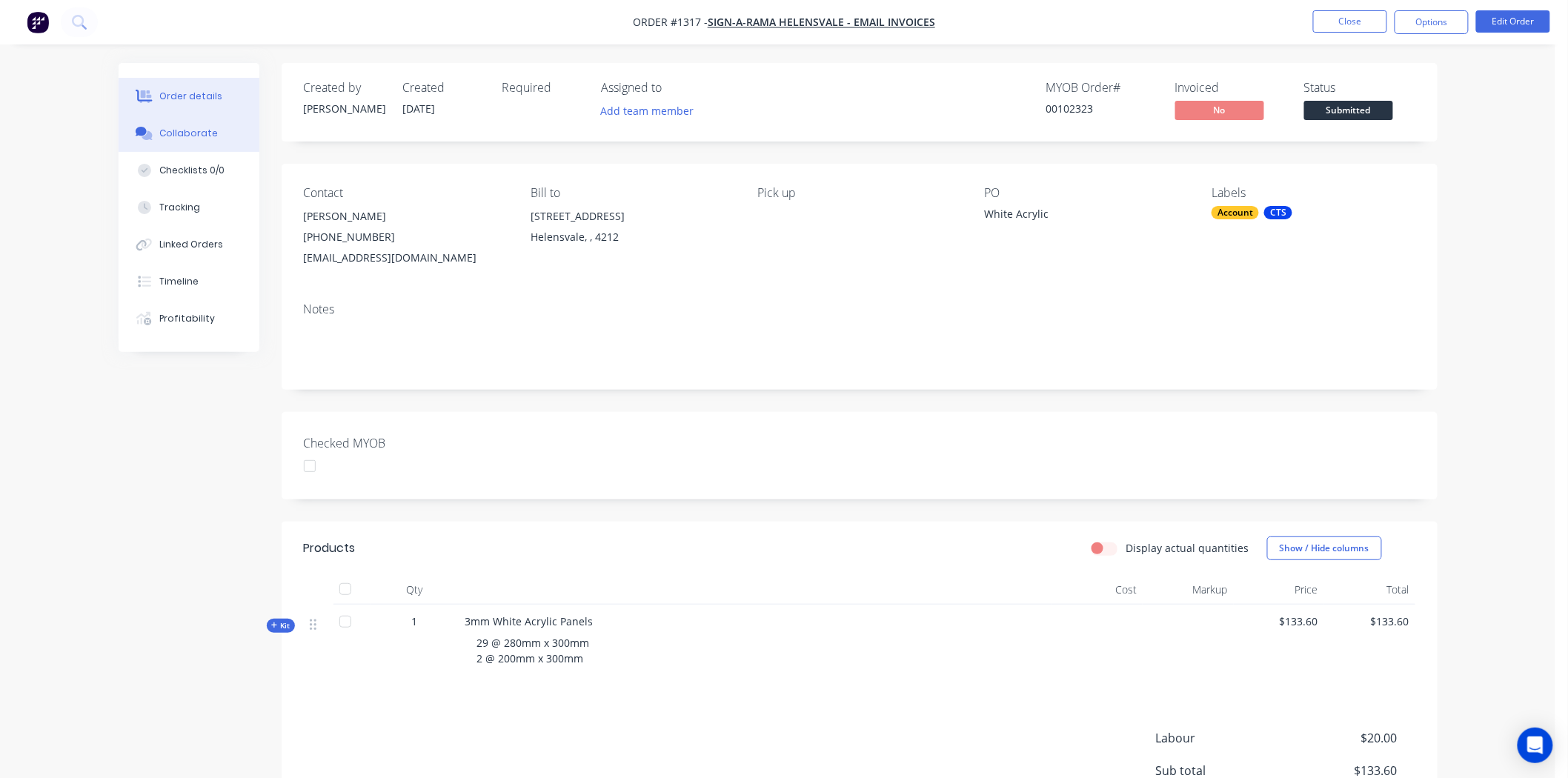
click at [186, 138] on div "Collaborate" at bounding box center [188, 133] width 59 height 13
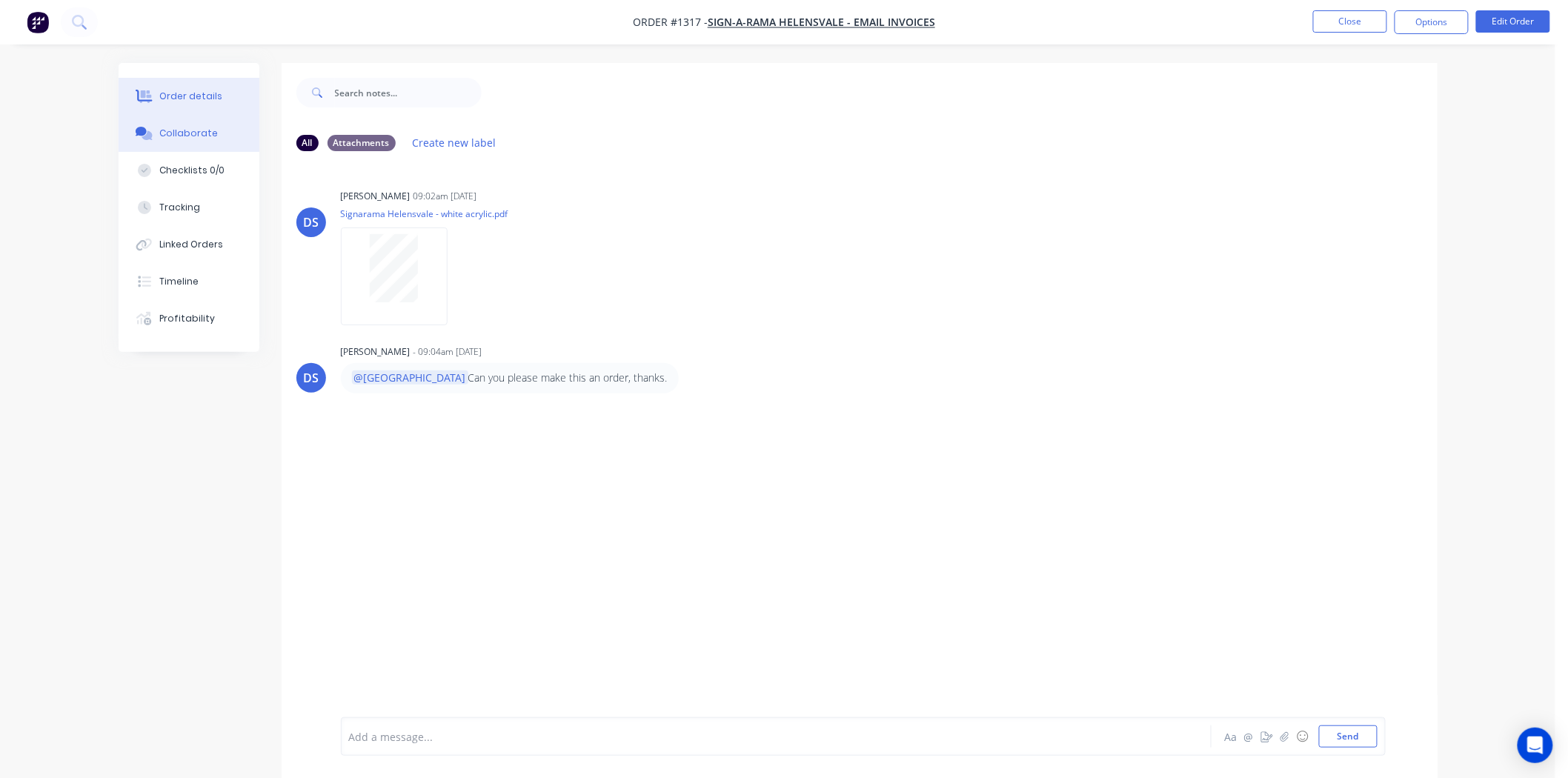
click at [165, 90] on div "Order details" at bounding box center [191, 96] width 63 height 13
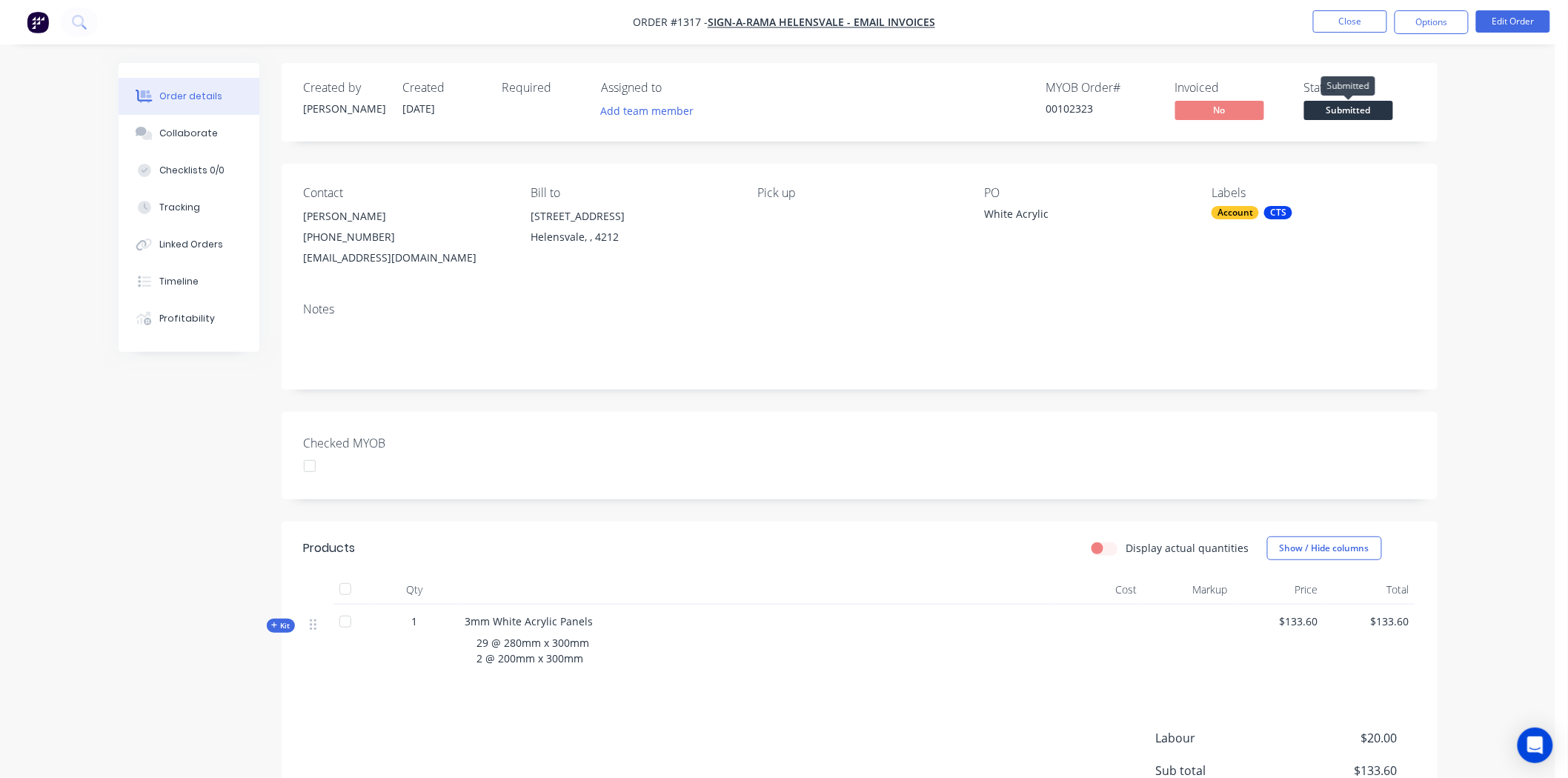
click at [1354, 108] on span "Submitted" at bounding box center [1348, 110] width 89 height 18
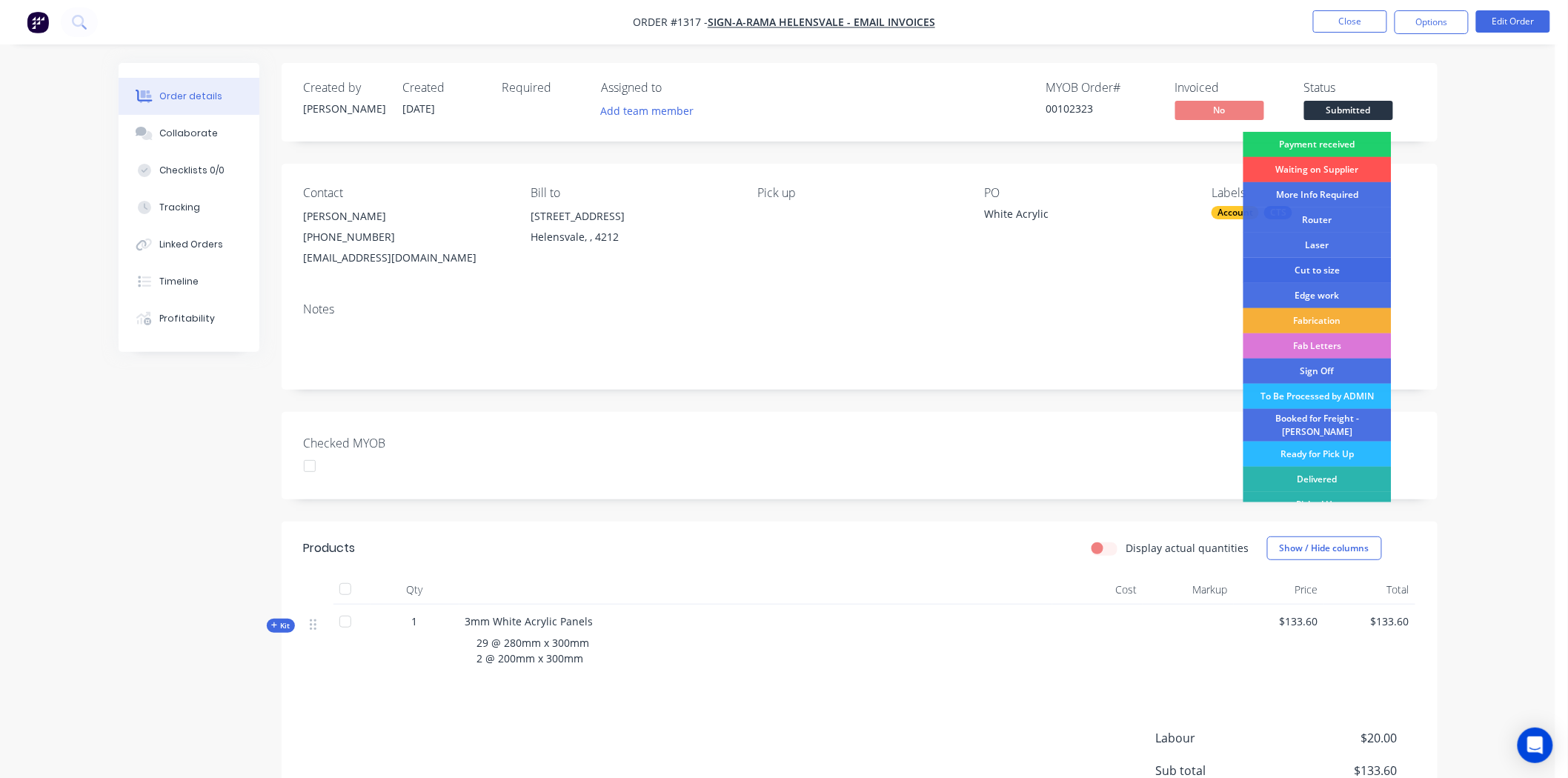
click at [1327, 265] on div "Cut to size" at bounding box center [1317, 270] width 148 height 25
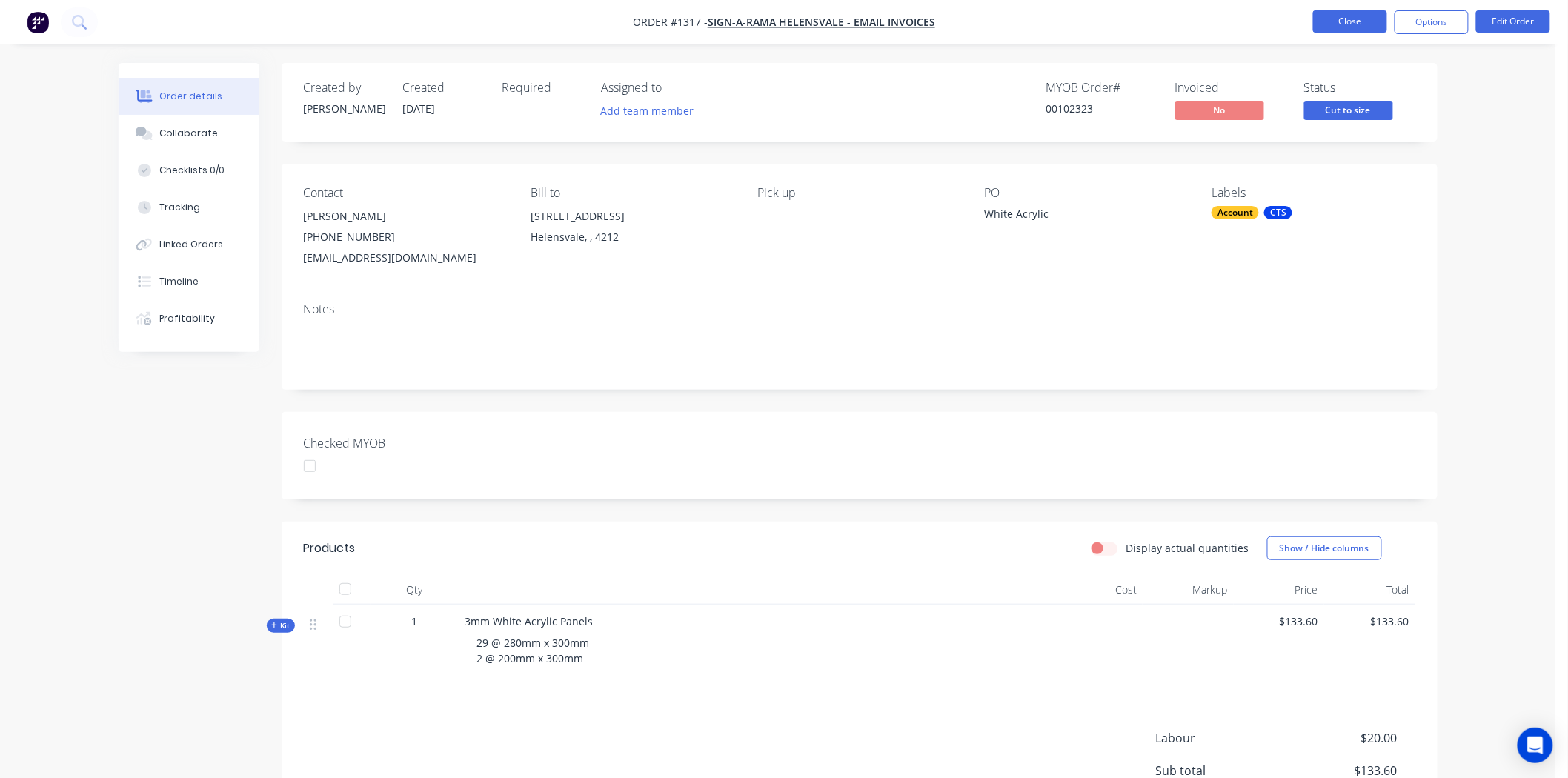
click at [1351, 17] on button "Close" at bounding box center [1349, 22] width 74 height 22
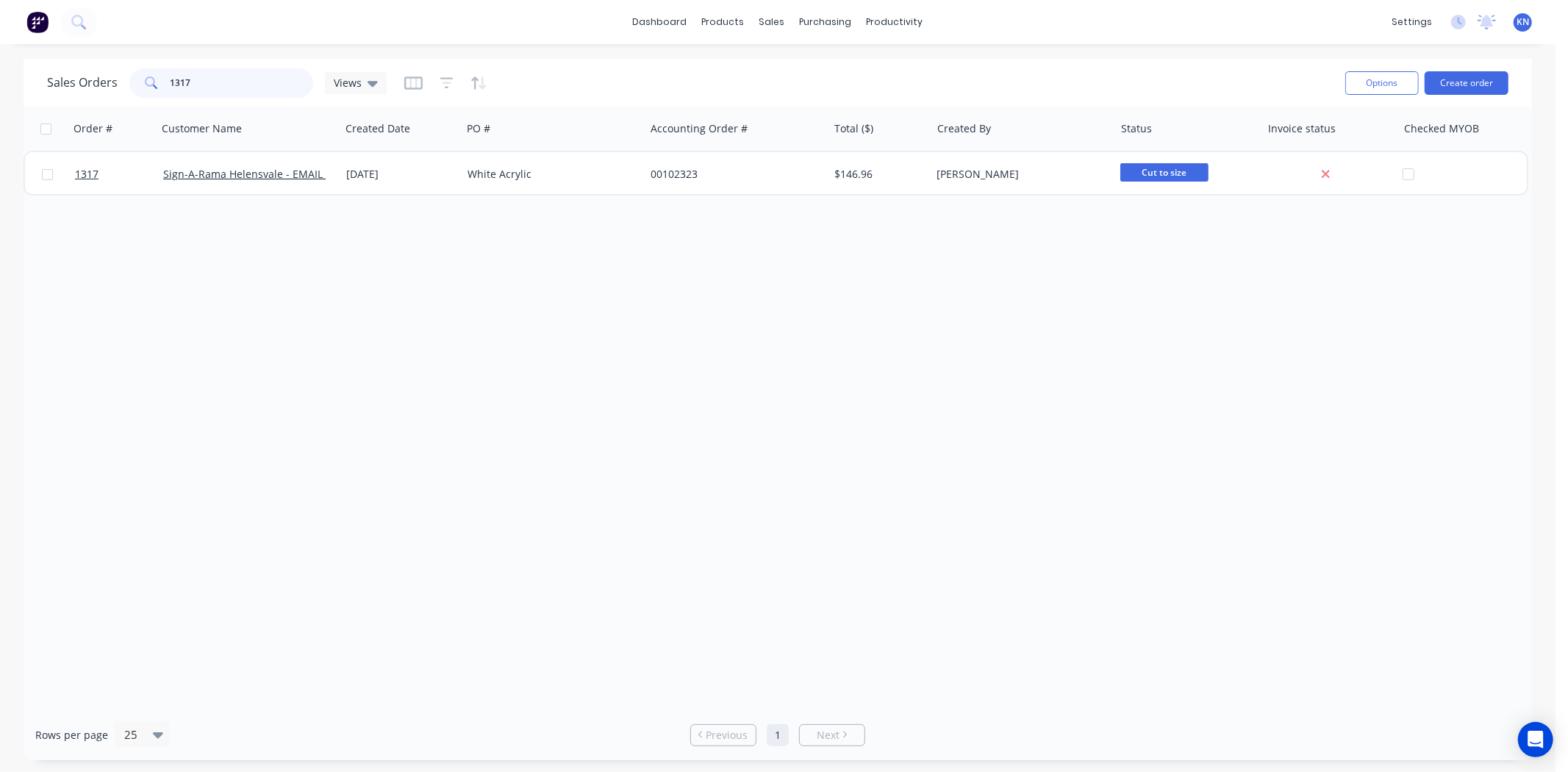
click at [215, 86] on input "1317" at bounding box center [242, 83] width 143 height 30
type input "1"
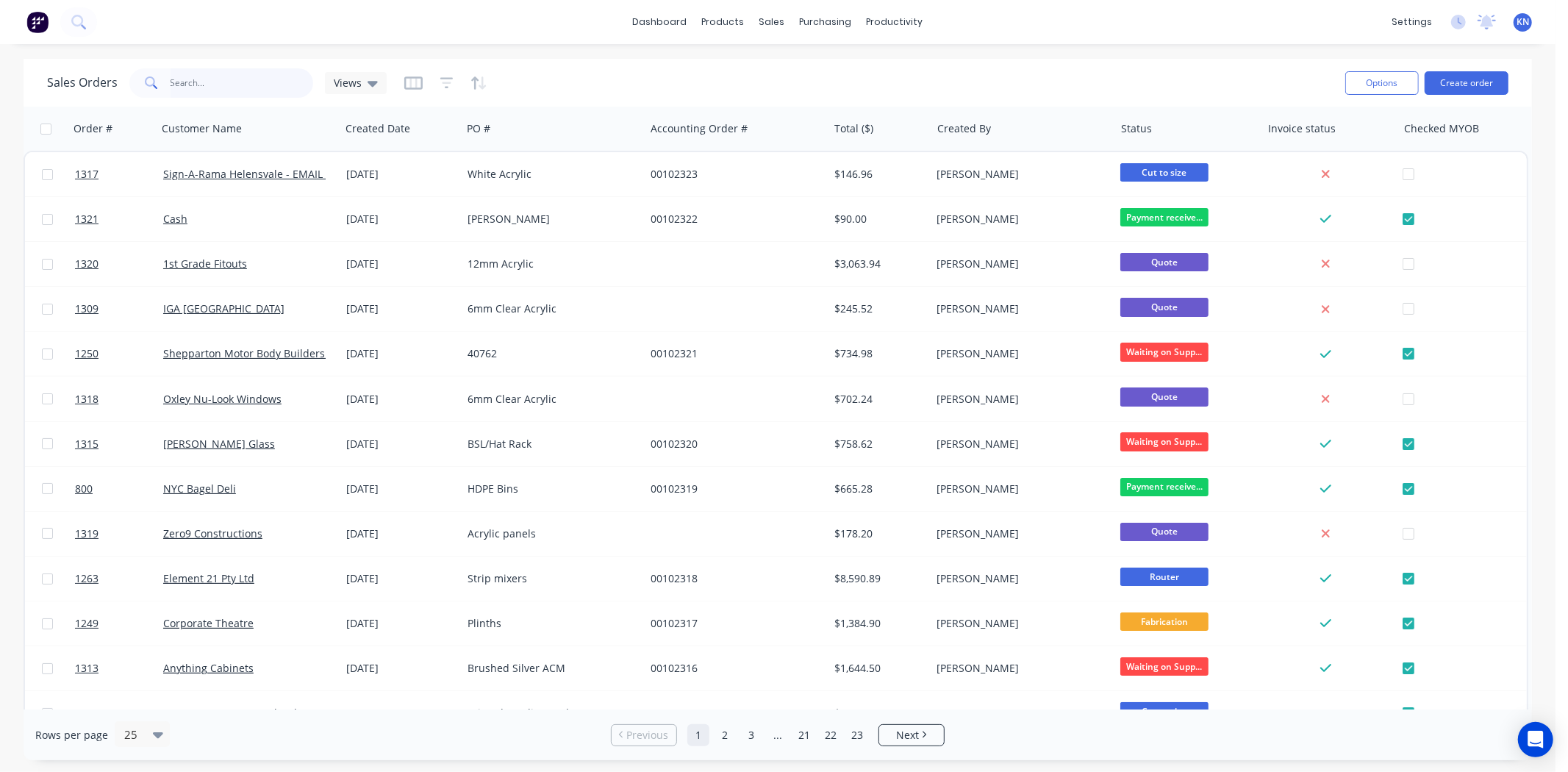
click at [192, 83] on input "text" at bounding box center [242, 83] width 143 height 30
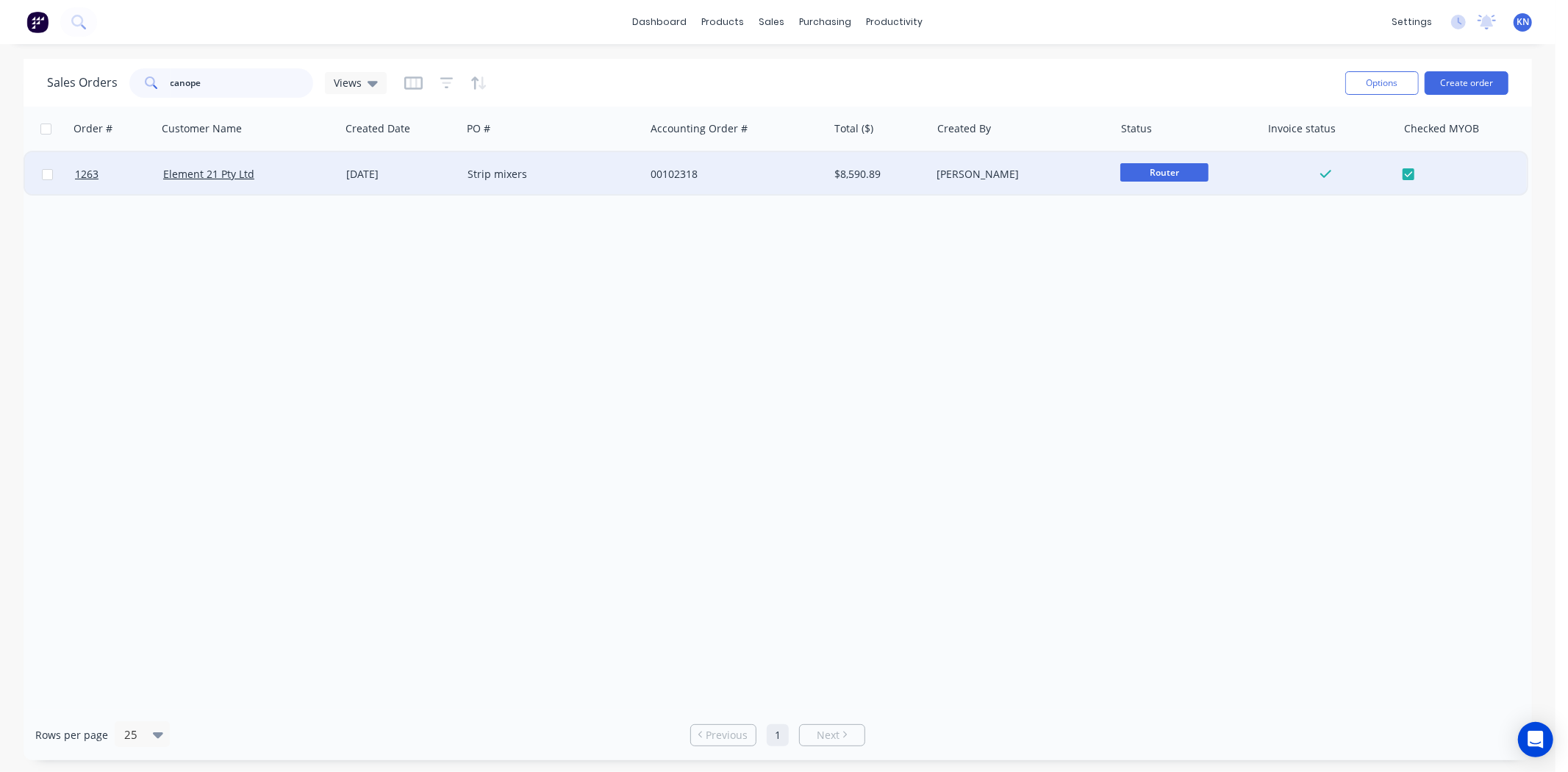
type input "canope"
click at [300, 172] on div "Element 21 Pty Ltd" at bounding box center [244, 174] width 163 height 15
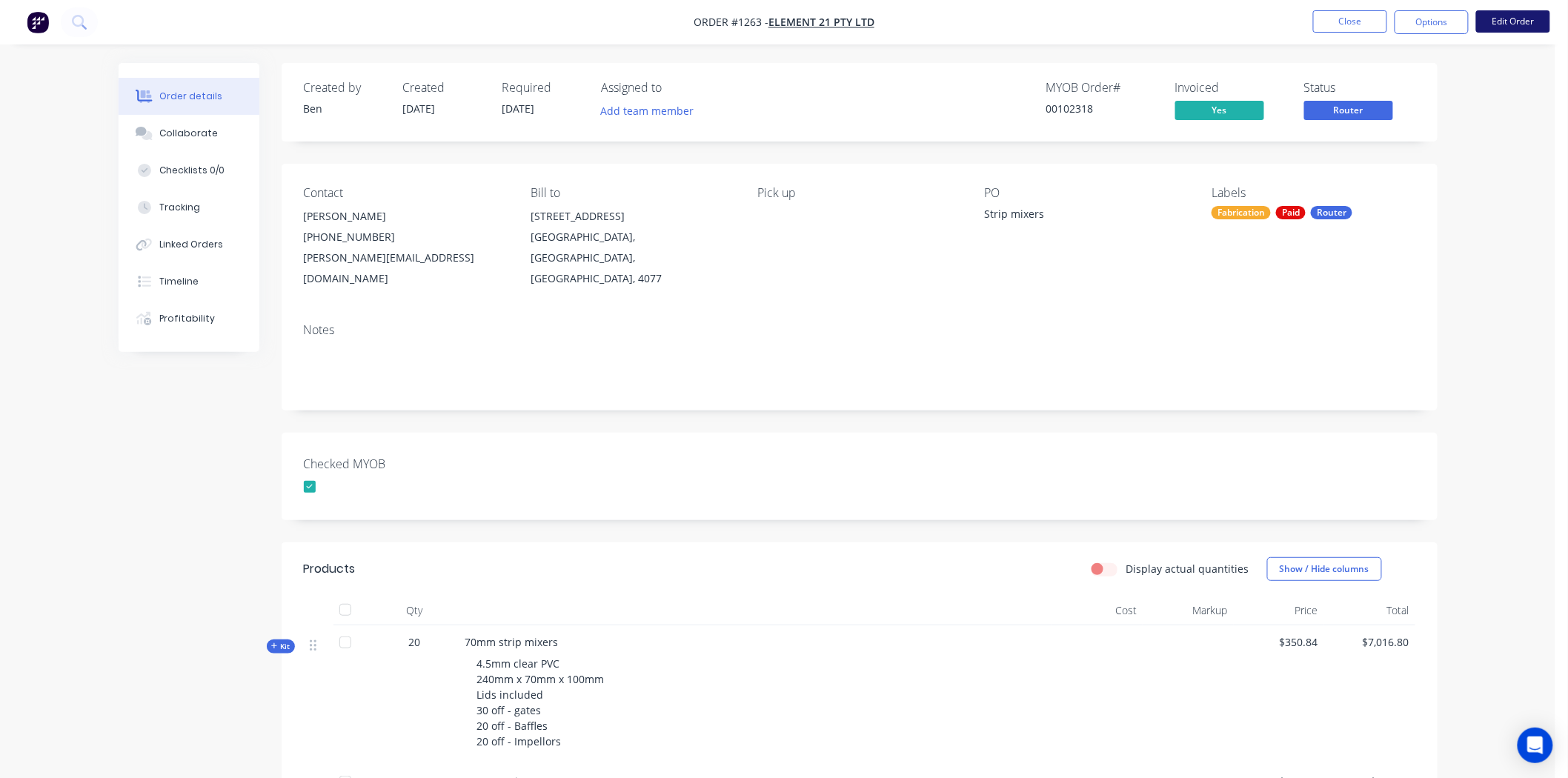
click at [1534, 20] on button "Edit Order" at bounding box center [1512, 22] width 74 height 22
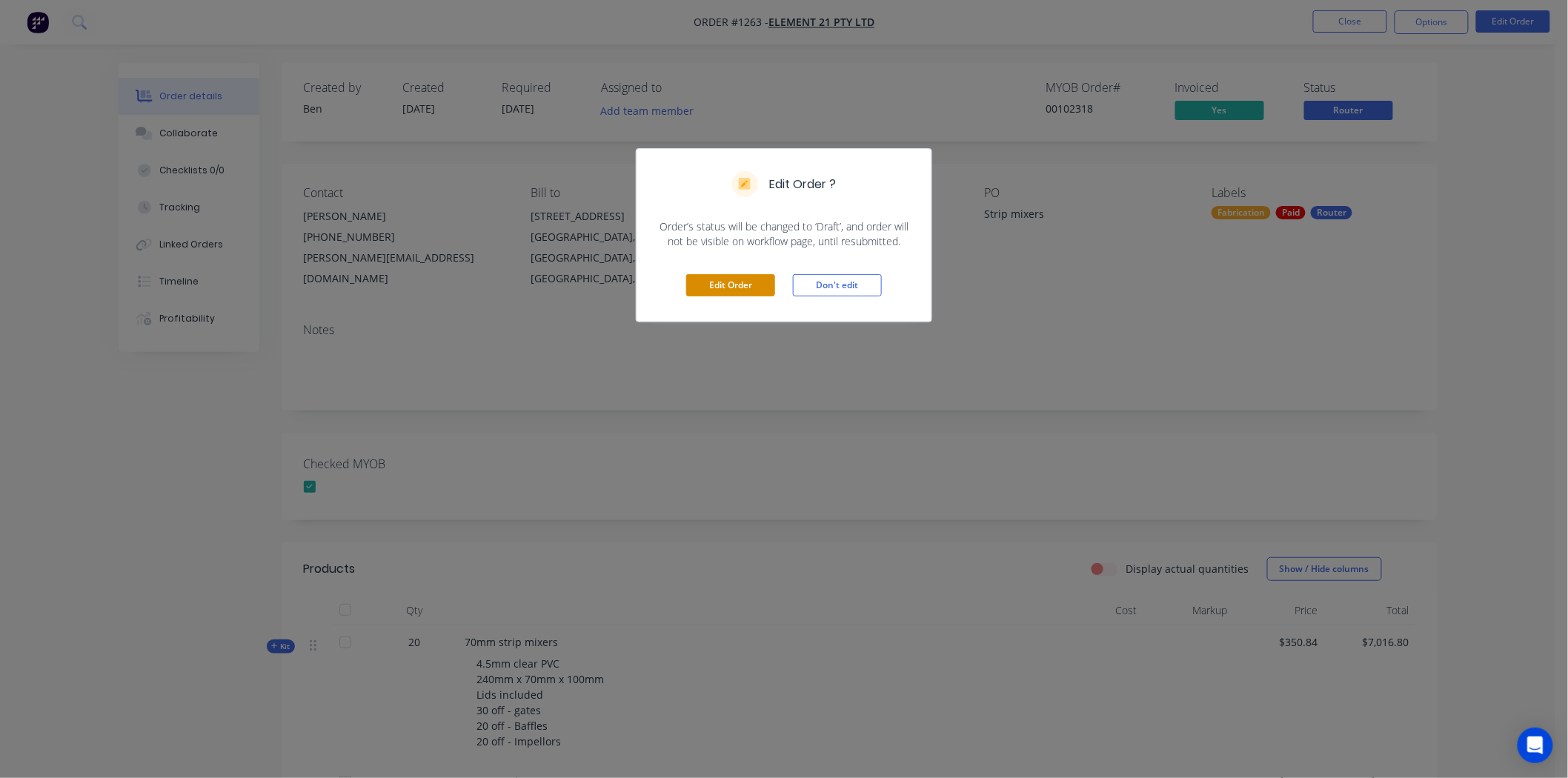
click at [724, 285] on button "Edit Order" at bounding box center [730, 285] width 89 height 22
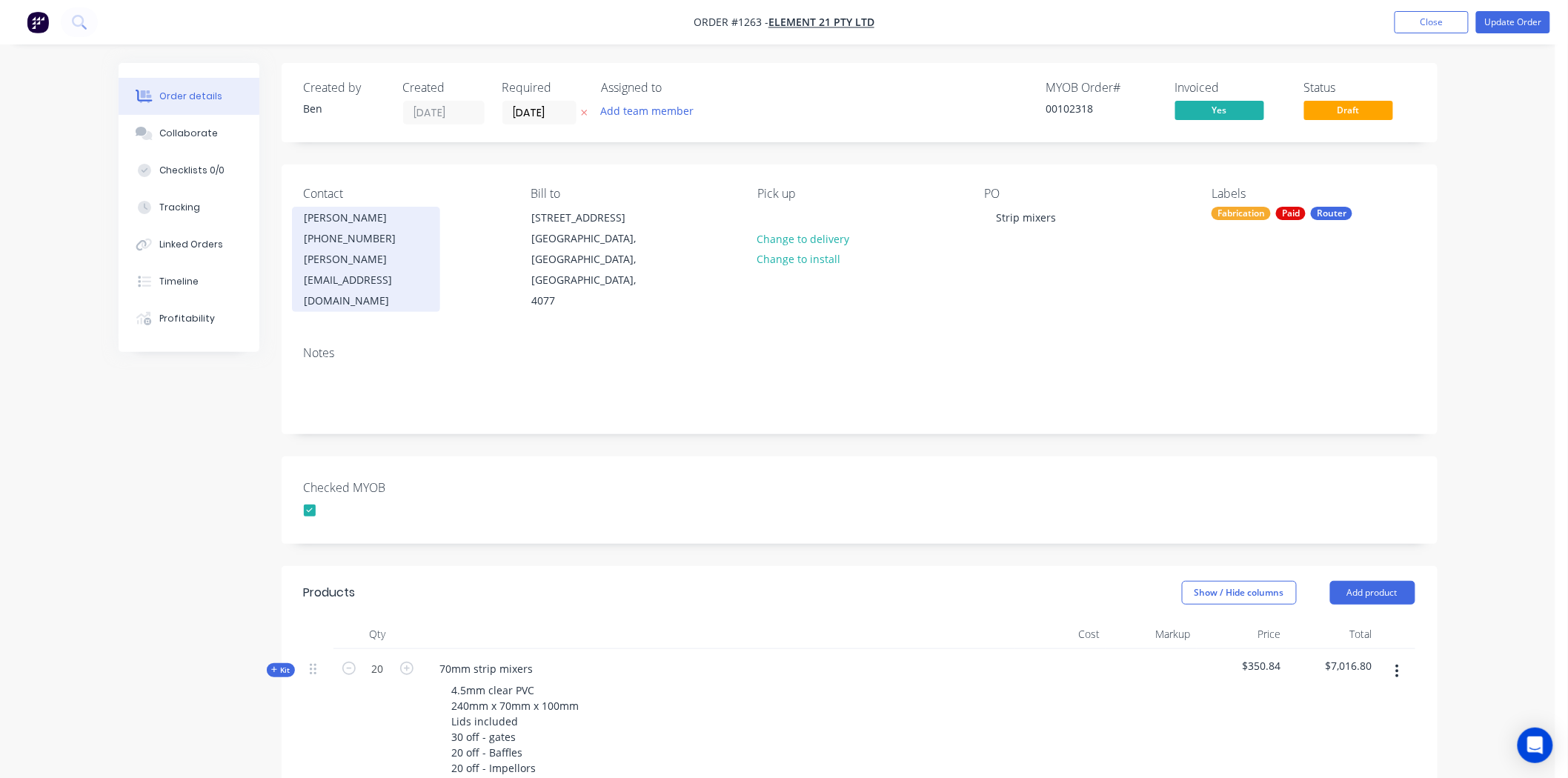
click at [399, 219] on div "David Nakon" at bounding box center [365, 217] width 123 height 21
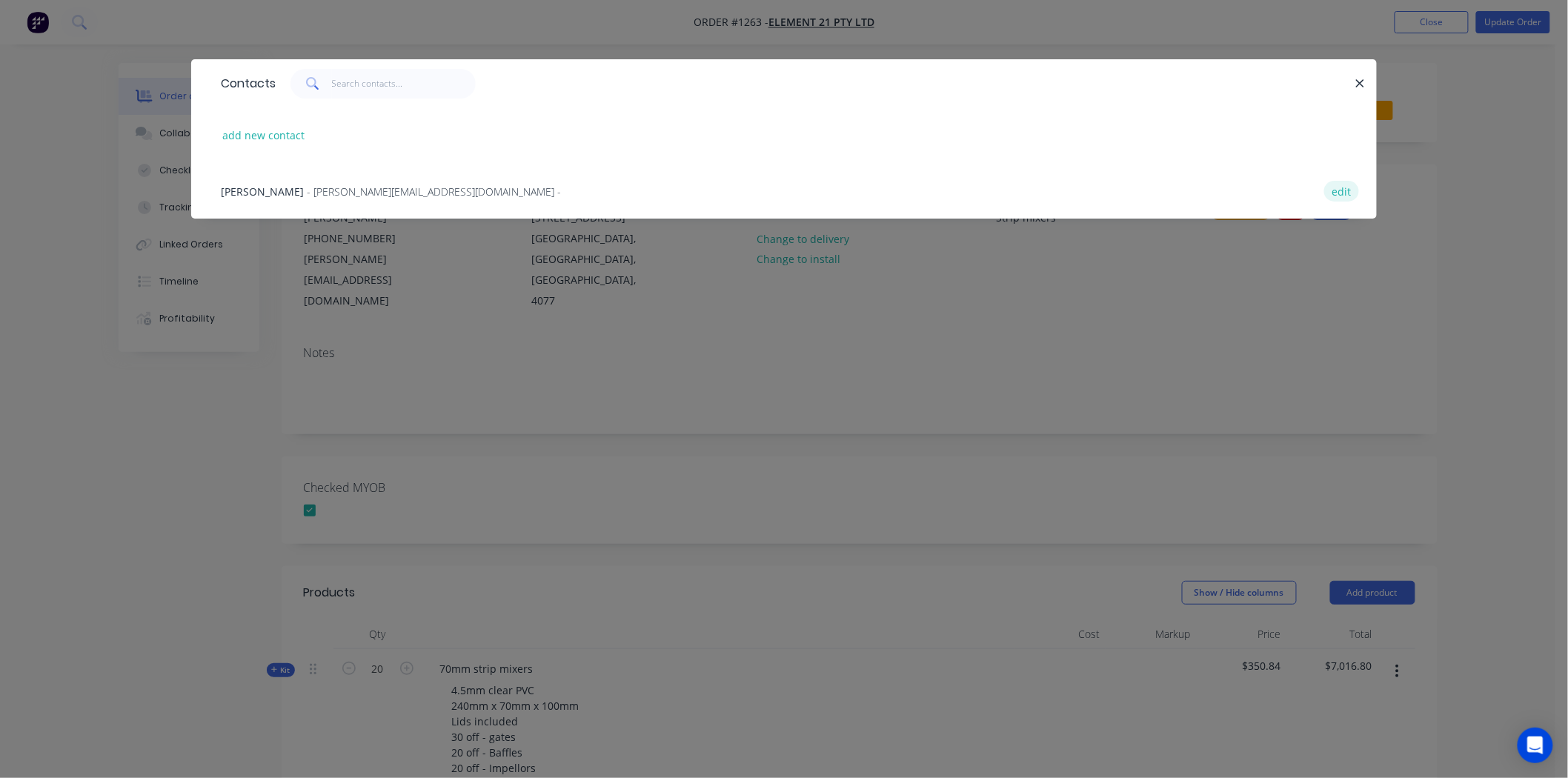
click at [1335, 189] on button "edit" at bounding box center [1342, 191] width 35 height 20
select select "AU"
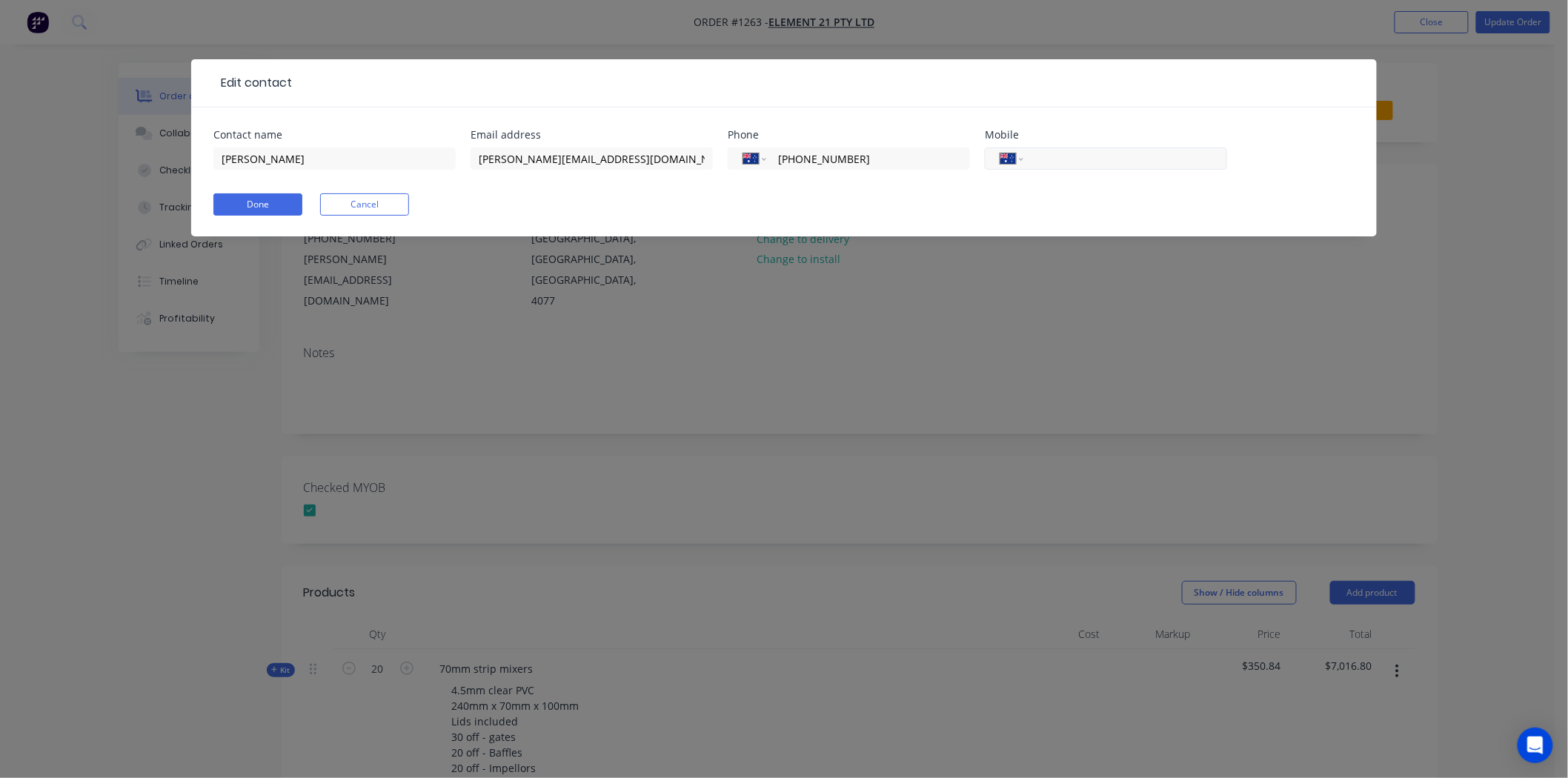
click at [1048, 159] on input "tel" at bounding box center [1122, 158] width 178 height 17
type input "0434 958 971"
click at [264, 198] on button "Done" at bounding box center [257, 204] width 89 height 22
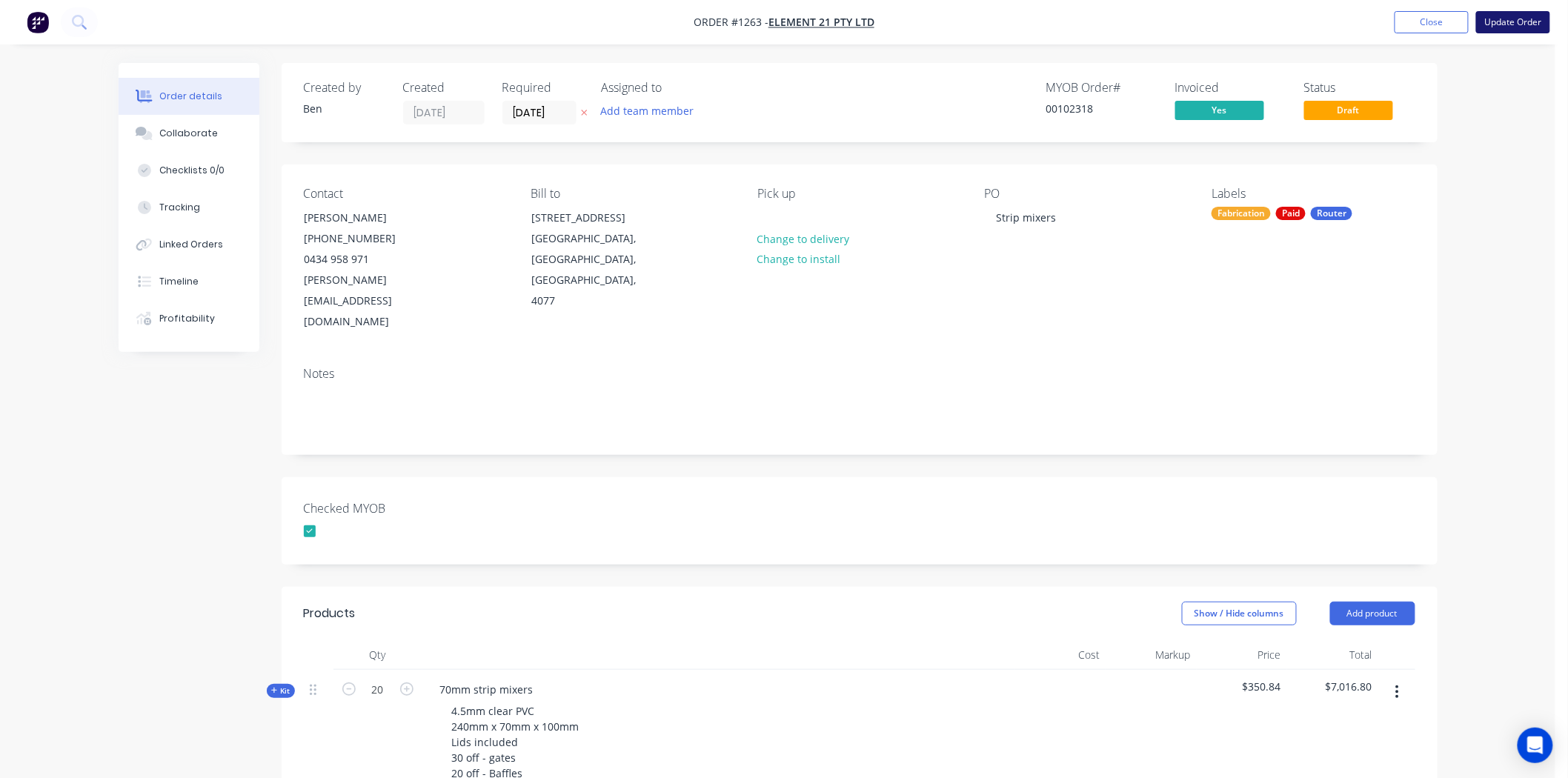
click at [1528, 18] on button "Update Order" at bounding box center [1512, 22] width 74 height 22
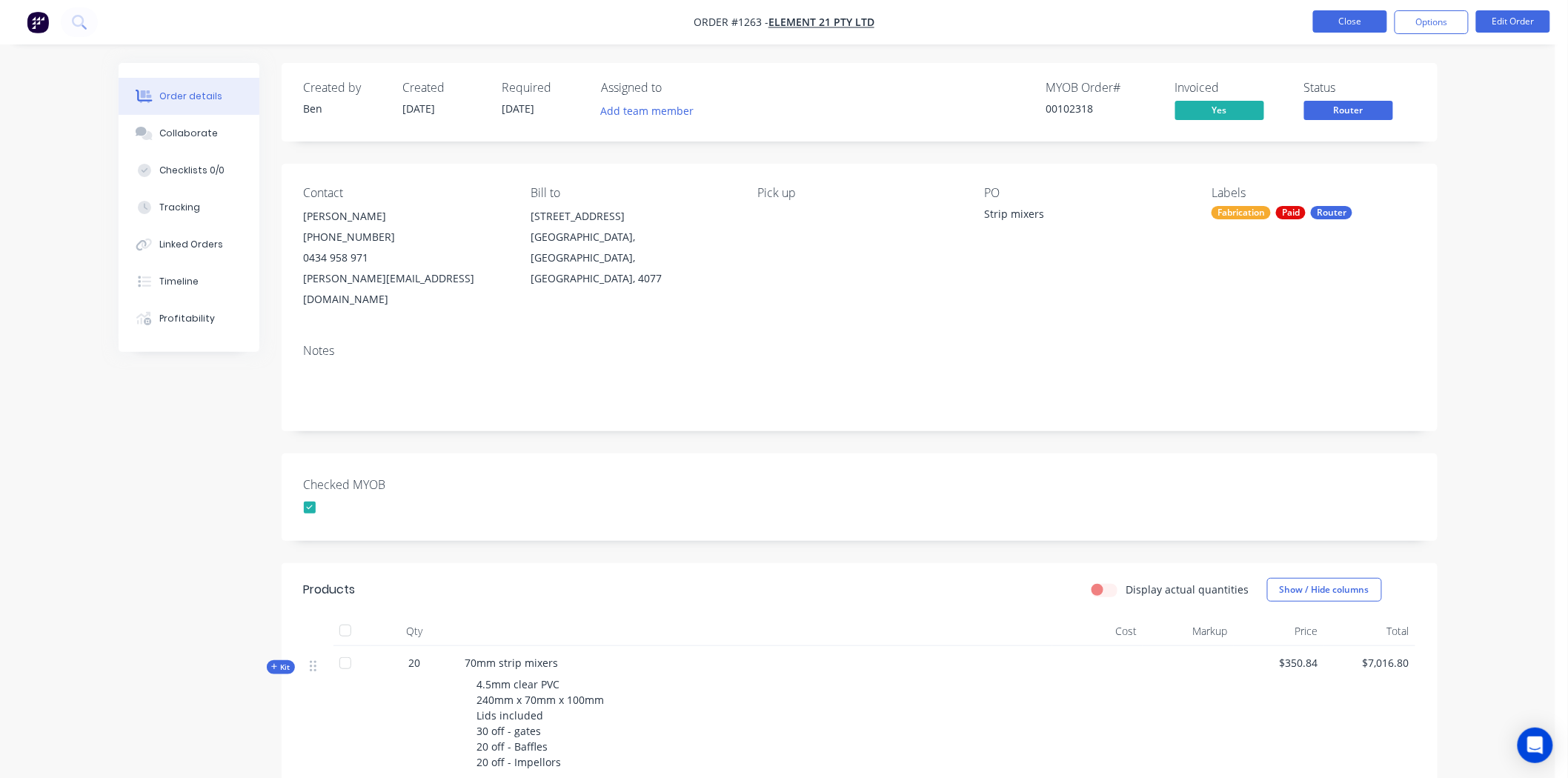
click at [1362, 22] on button "Close" at bounding box center [1349, 22] width 74 height 22
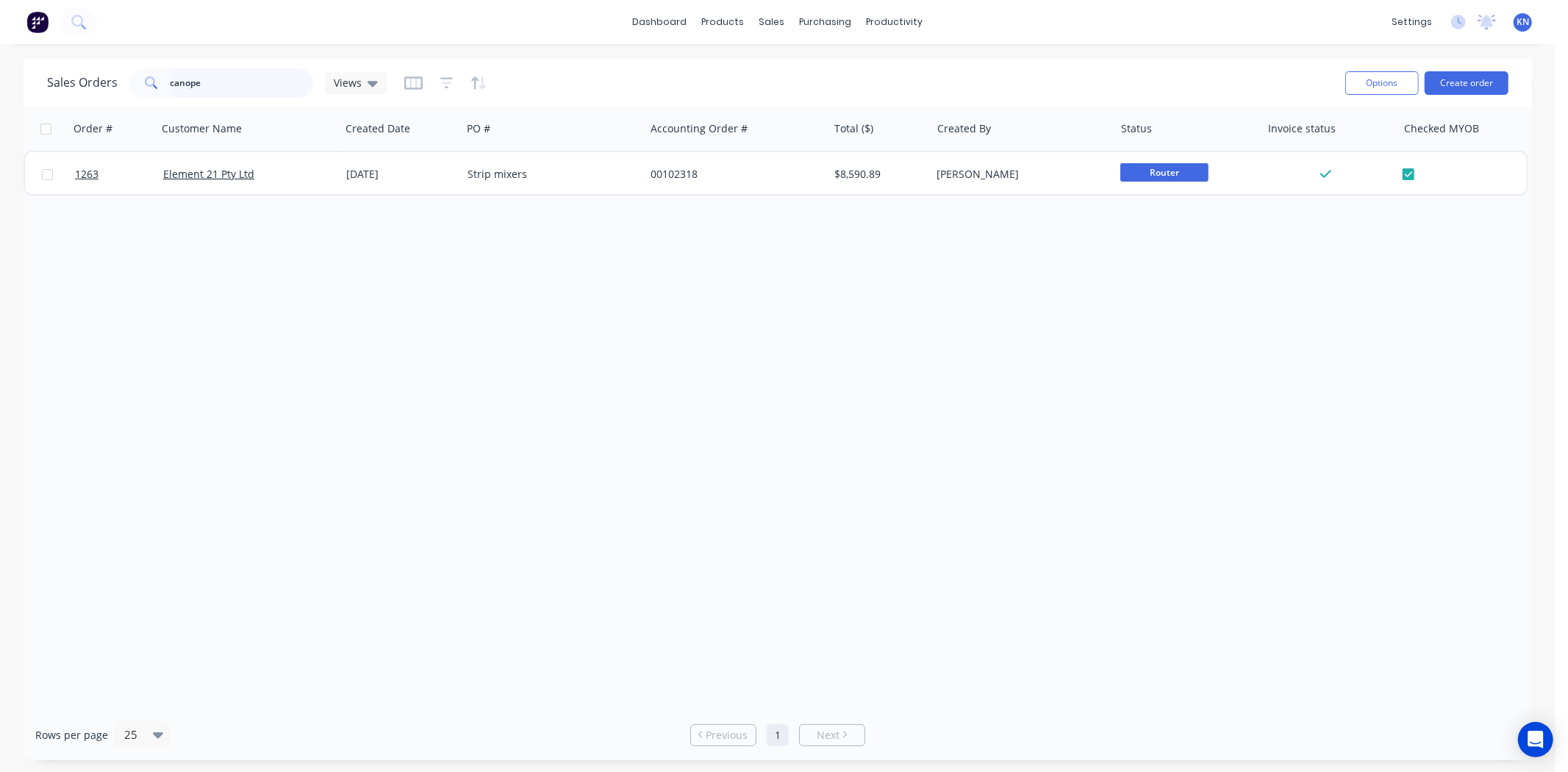
click at [219, 77] on input "canope" at bounding box center [242, 83] width 143 height 30
click at [900, 21] on div "productivity" at bounding box center [895, 21] width 72 height 22
click at [905, 71] on div "Workflow" at bounding box center [920, 71] width 44 height 13
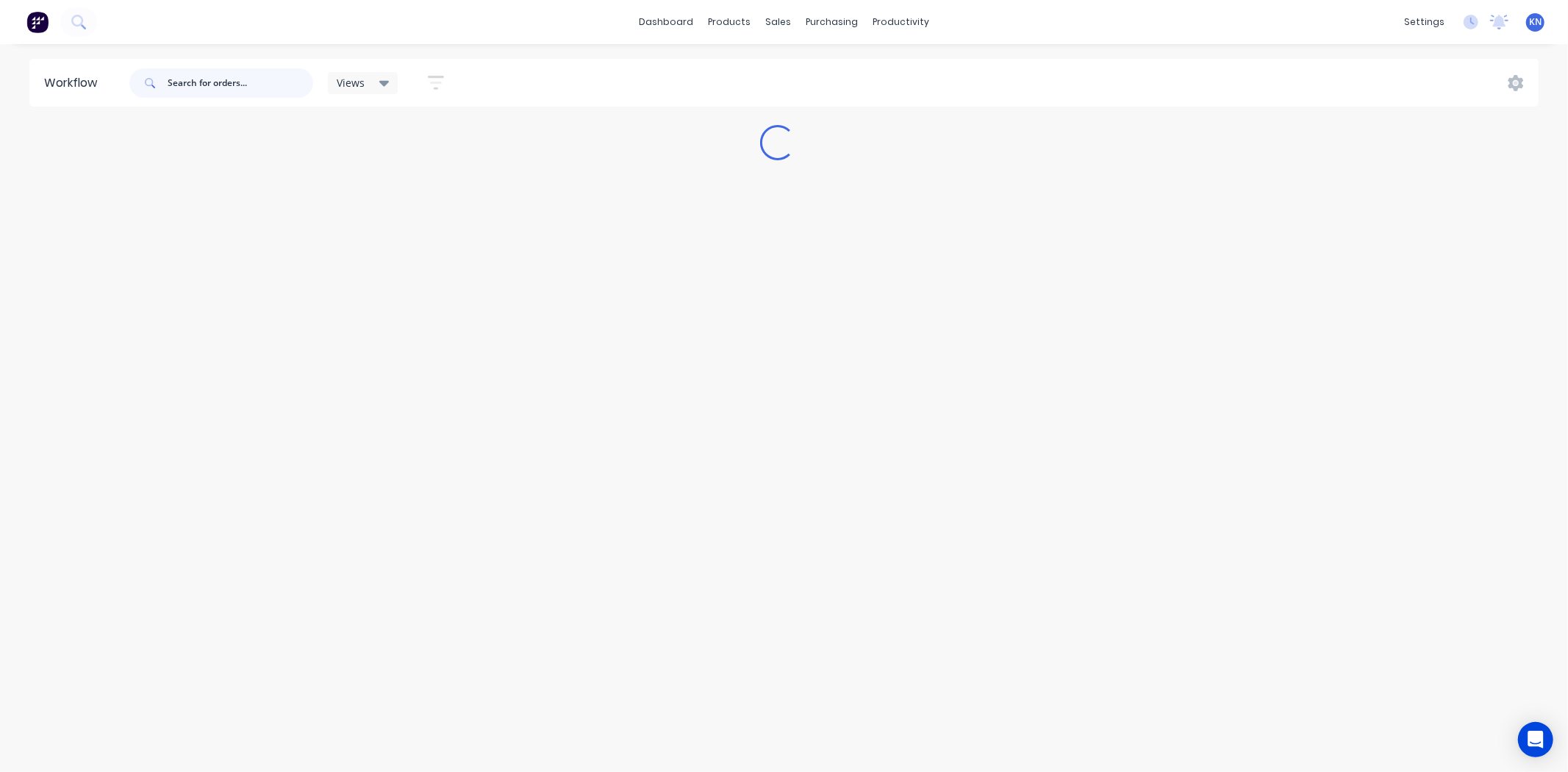
click at [226, 79] on input "text" at bounding box center [240, 83] width 146 height 30
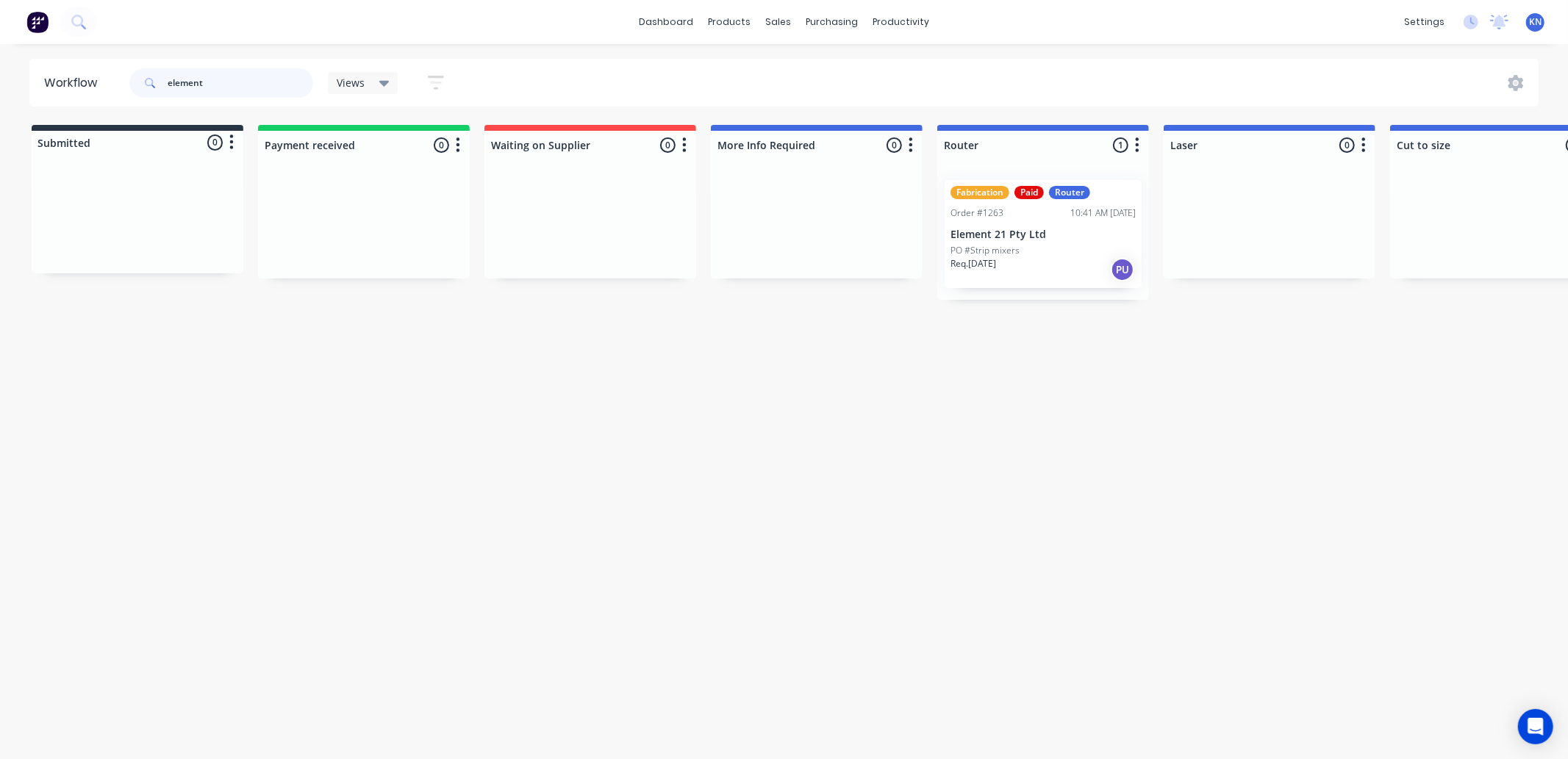
type input "element"
click at [1009, 246] on p "PO #Strip mixers" at bounding box center [985, 251] width 69 height 13
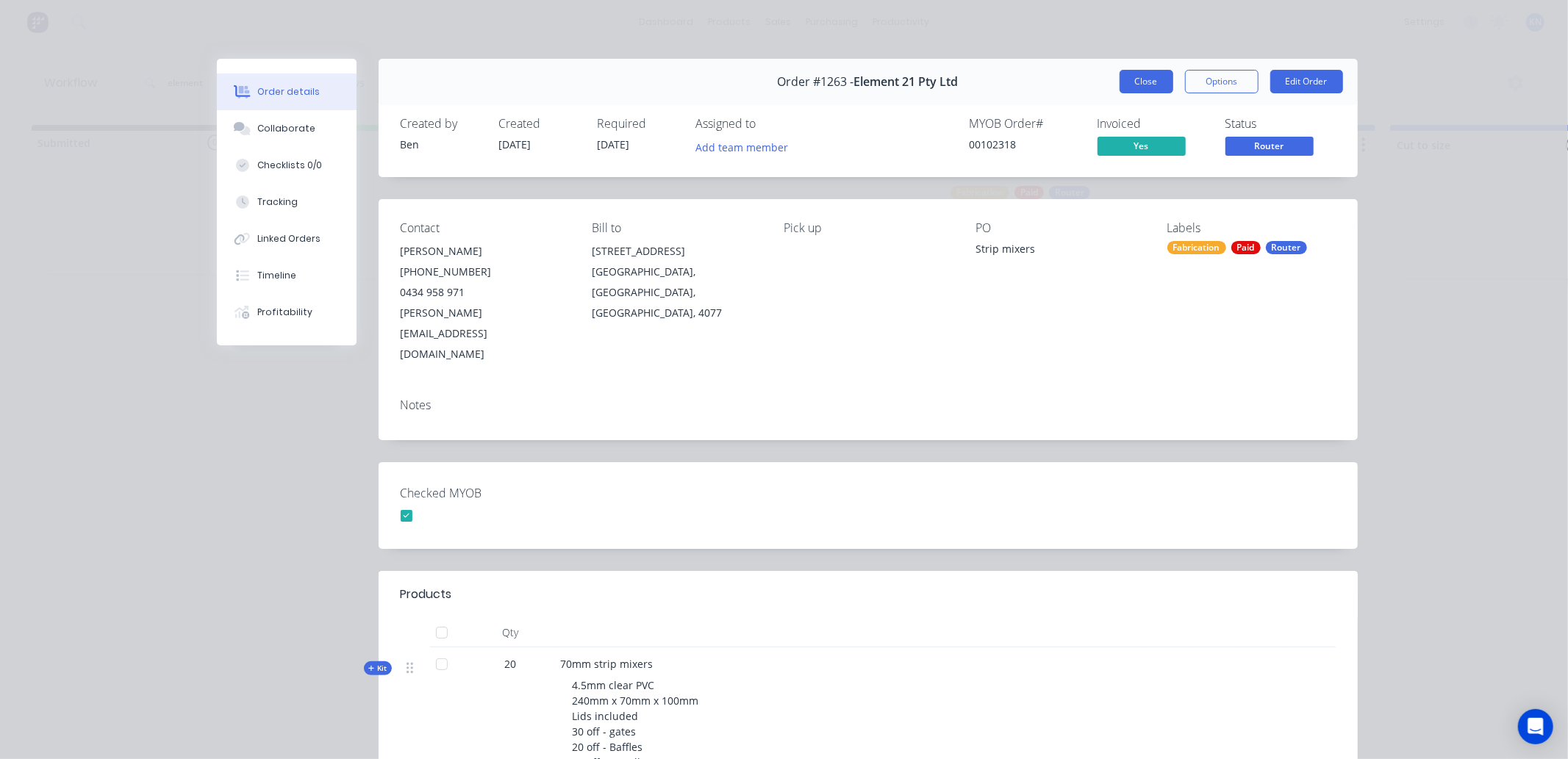
click at [1145, 81] on button "Close" at bounding box center [1146, 81] width 53 height 24
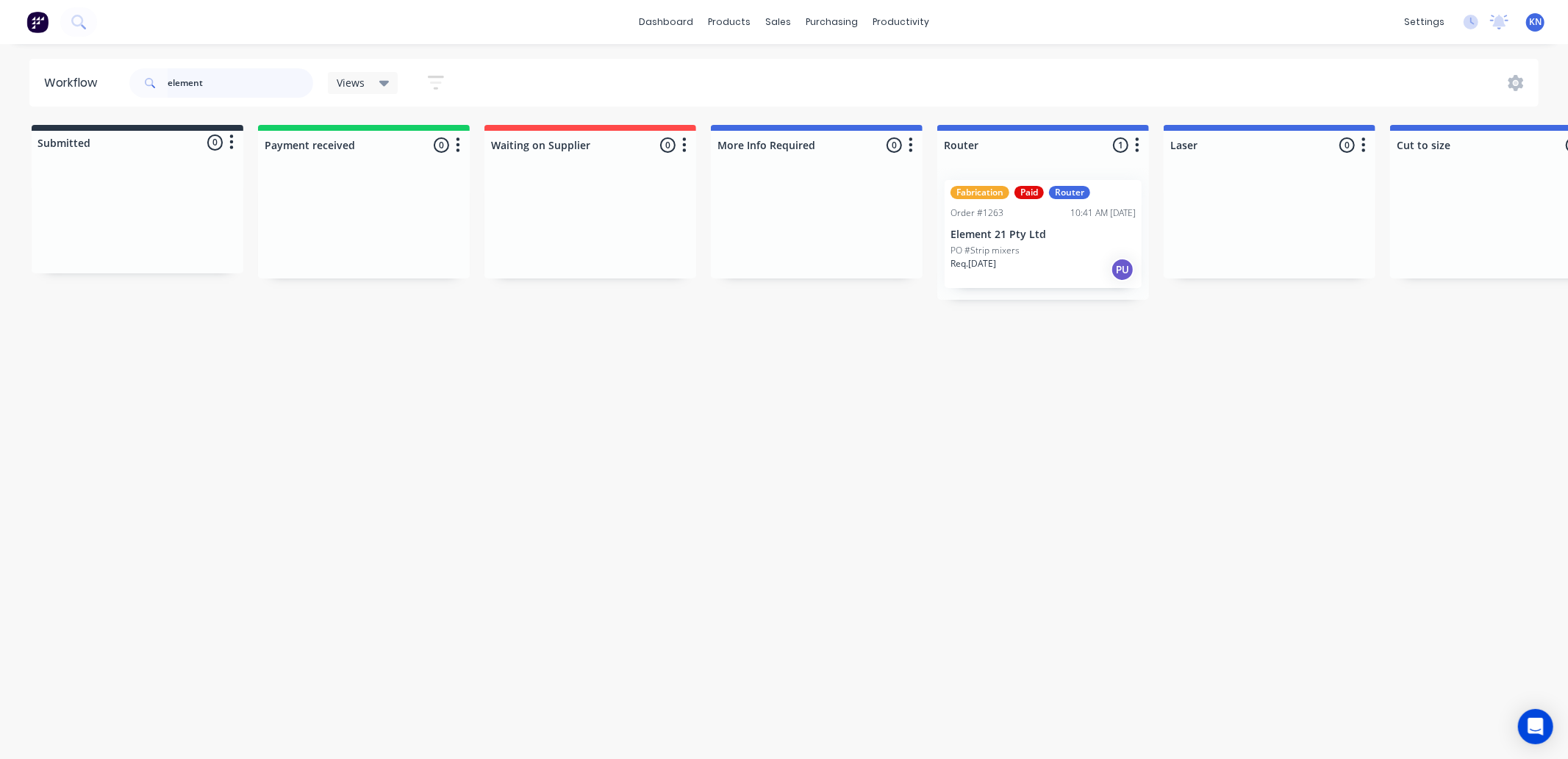
drag, startPoint x: 247, startPoint y: 86, endPoint x: 145, endPoint y: 80, distance: 102.2
click at [145, 80] on div "element" at bounding box center [220, 83] width 183 height 30
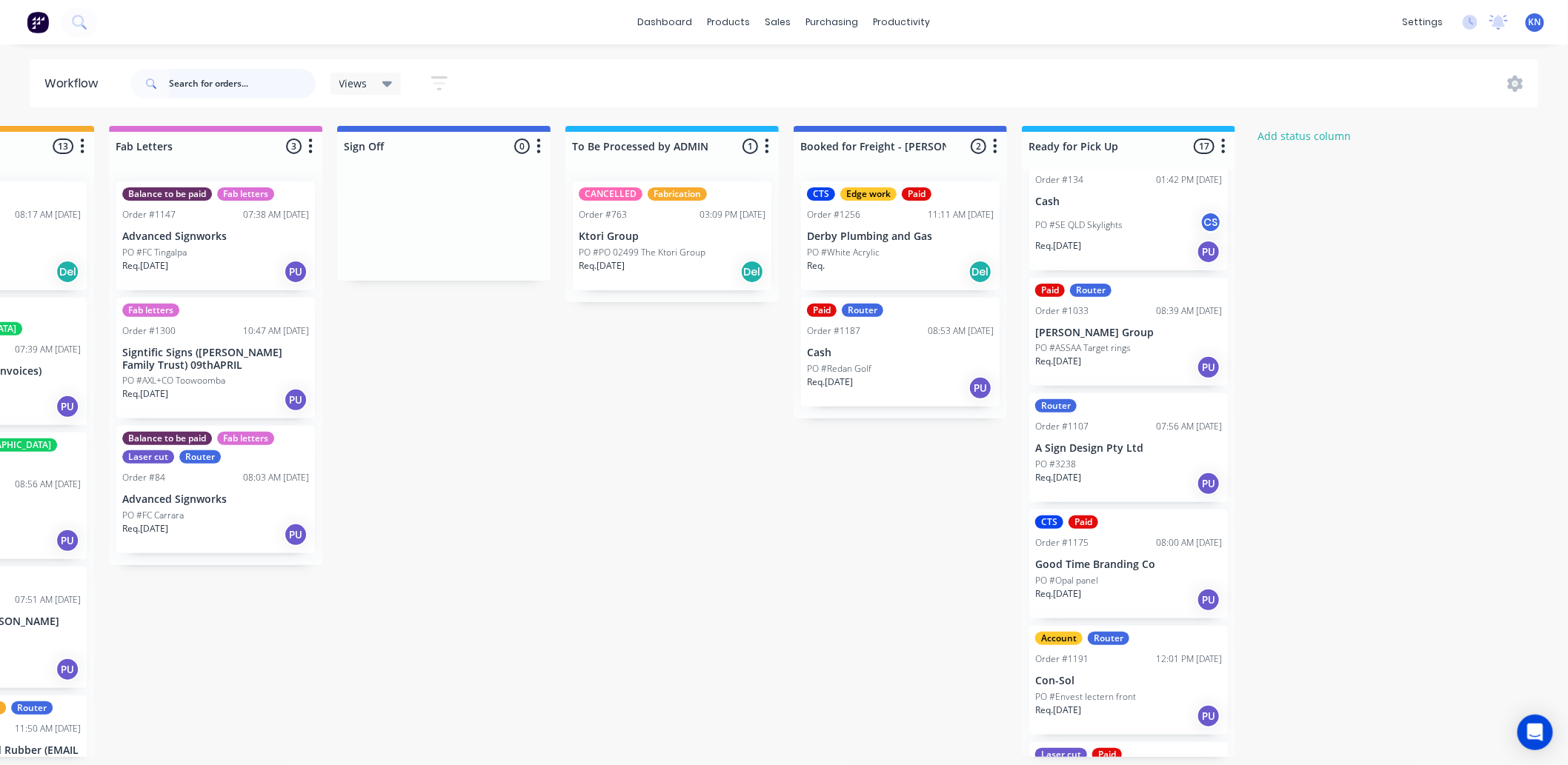
scroll to position [329, 0]
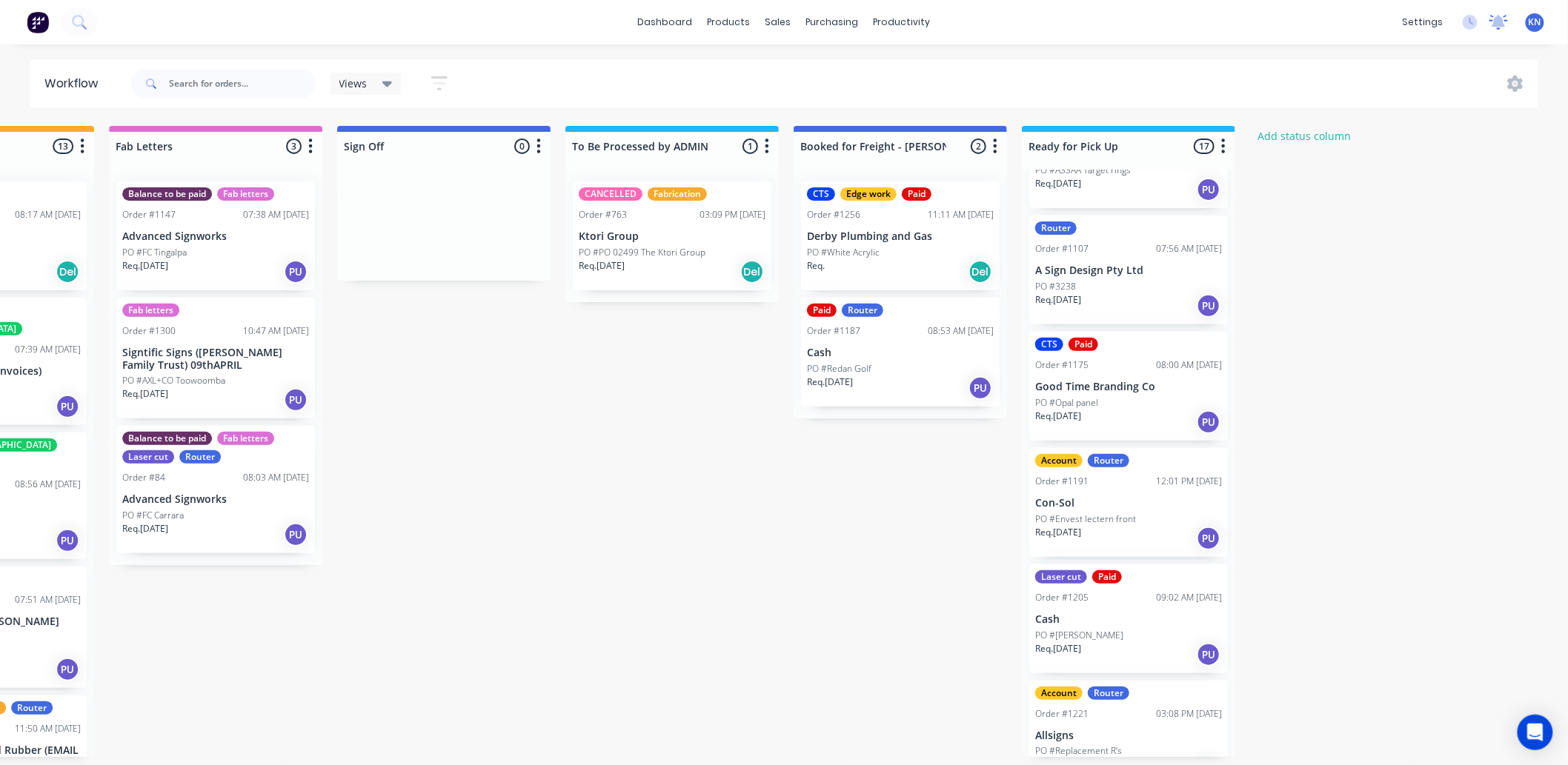
click at [1499, 18] on icon at bounding box center [1499, 21] width 13 height 12
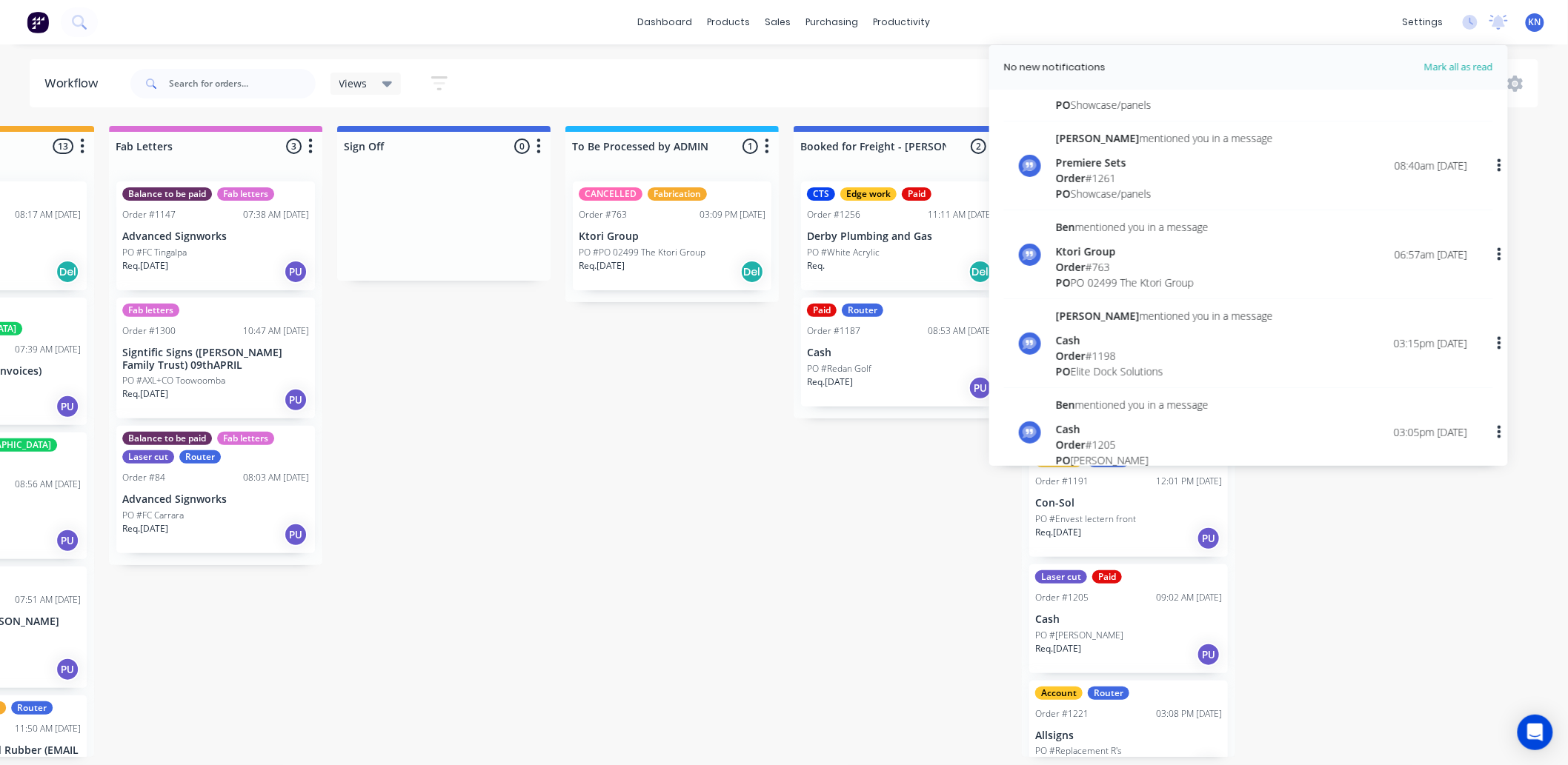
scroll to position [0, 0]
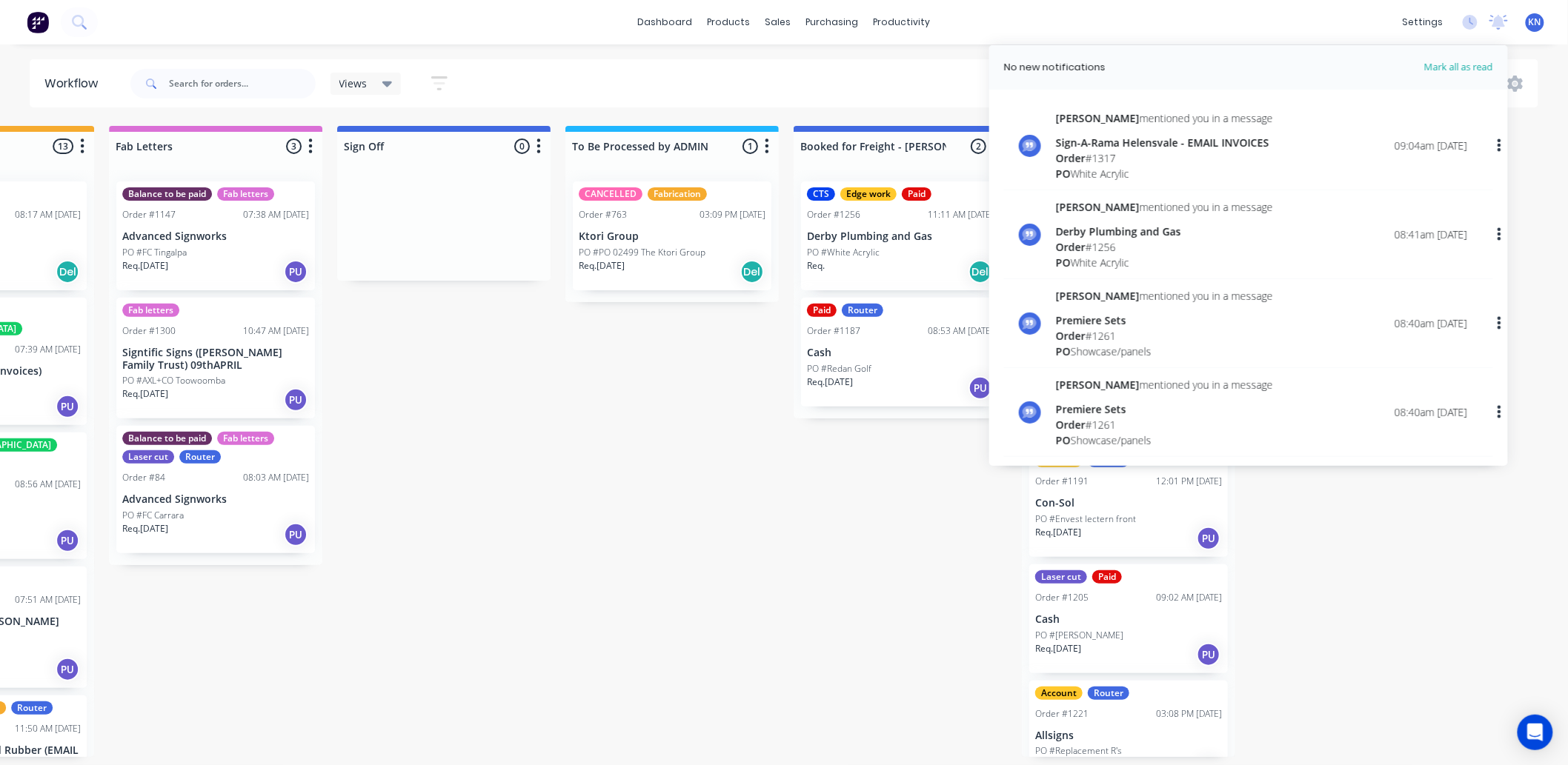
drag, startPoint x: 436, startPoint y: 525, endPoint x: 723, endPoint y: 247, distance: 399.6
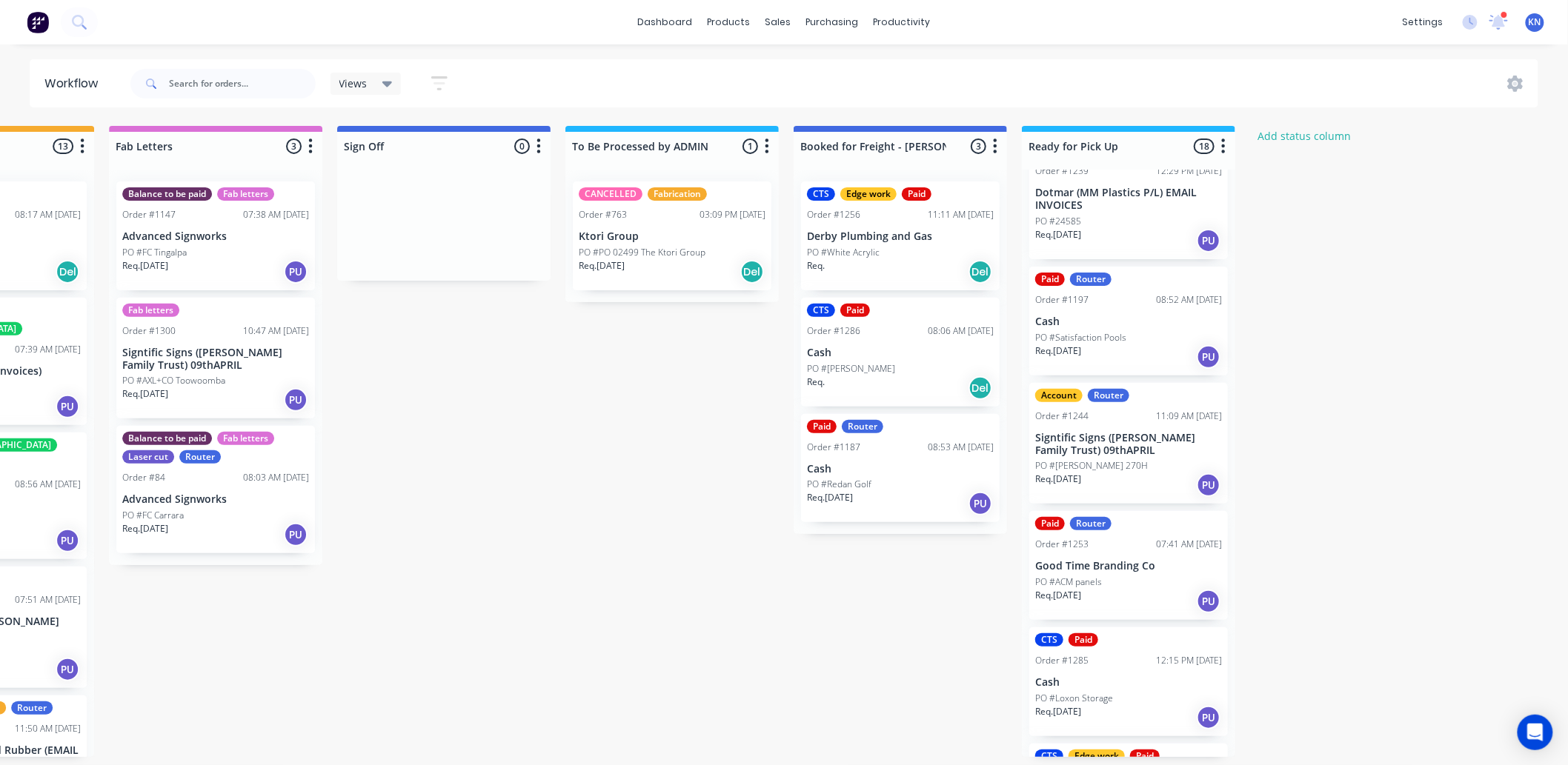
scroll to position [1070, 0]
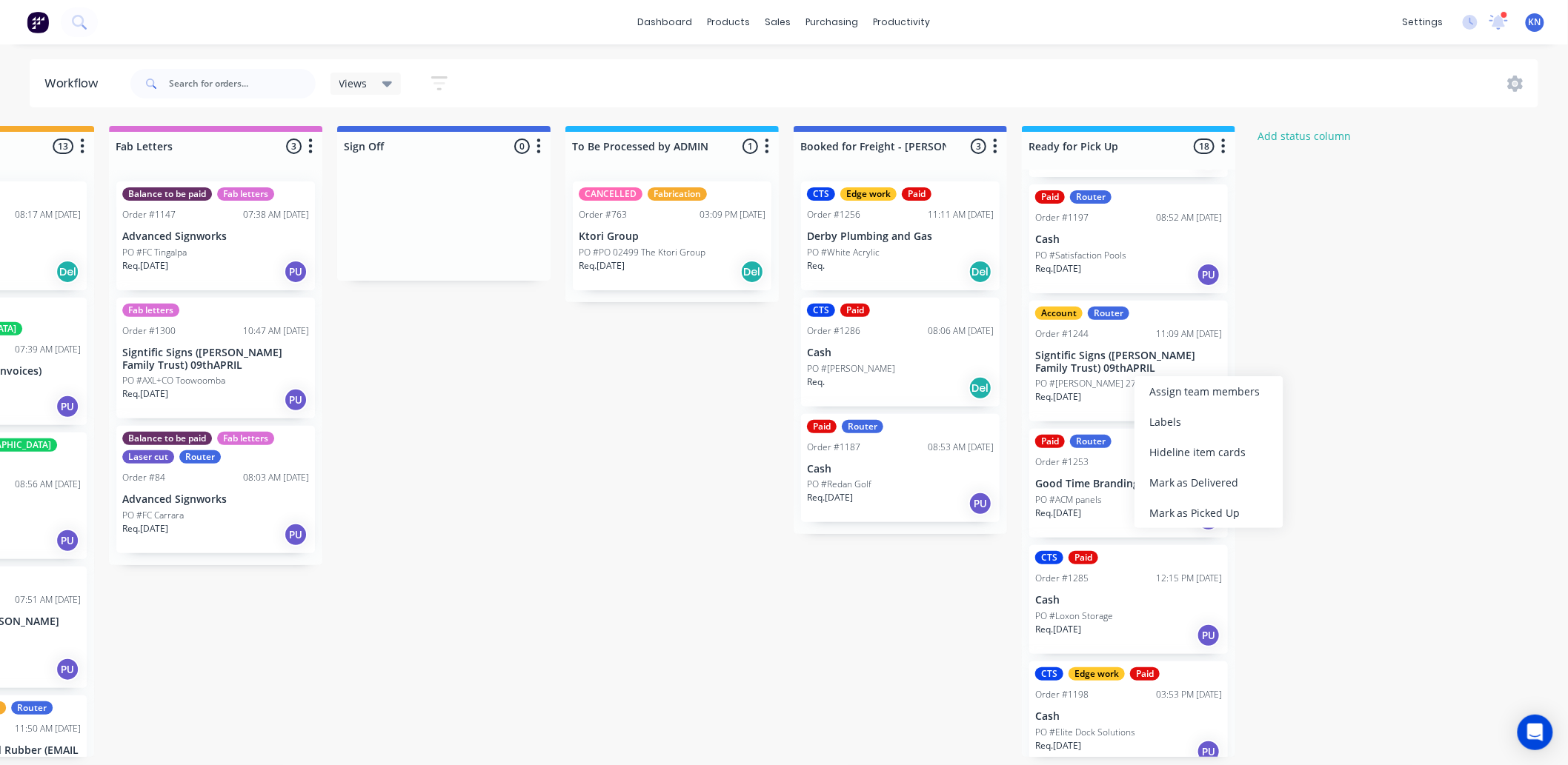
click at [1198, 507] on div "Mark as Picked Up" at bounding box center [1209, 513] width 149 height 31
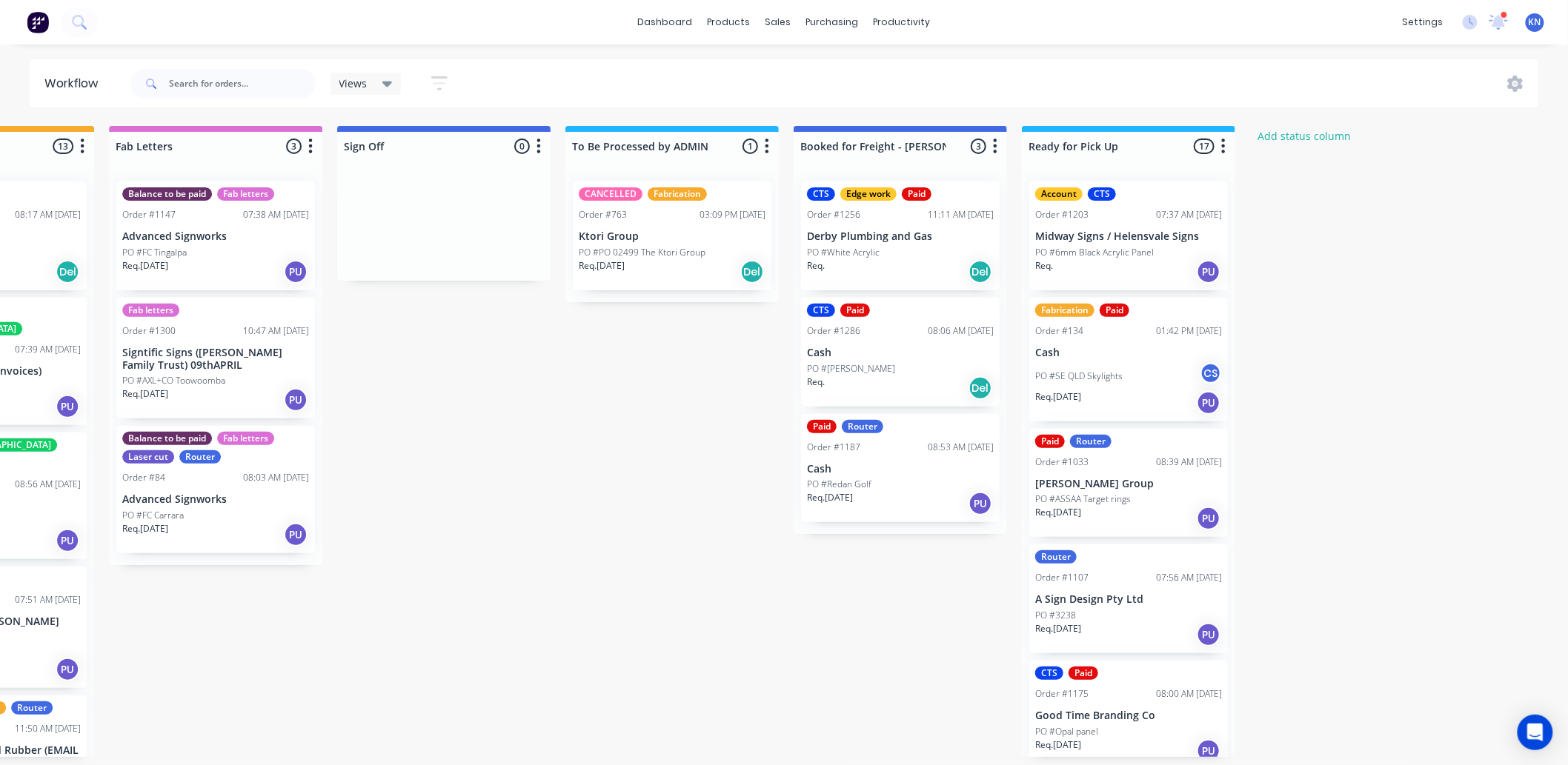
scroll to position [0, 1977]
click at [968, 506] on div "Mark as Picked Up" at bounding box center [957, 506] width 149 height 31
click at [1502, 22] on icon at bounding box center [1498, 21] width 14 height 13
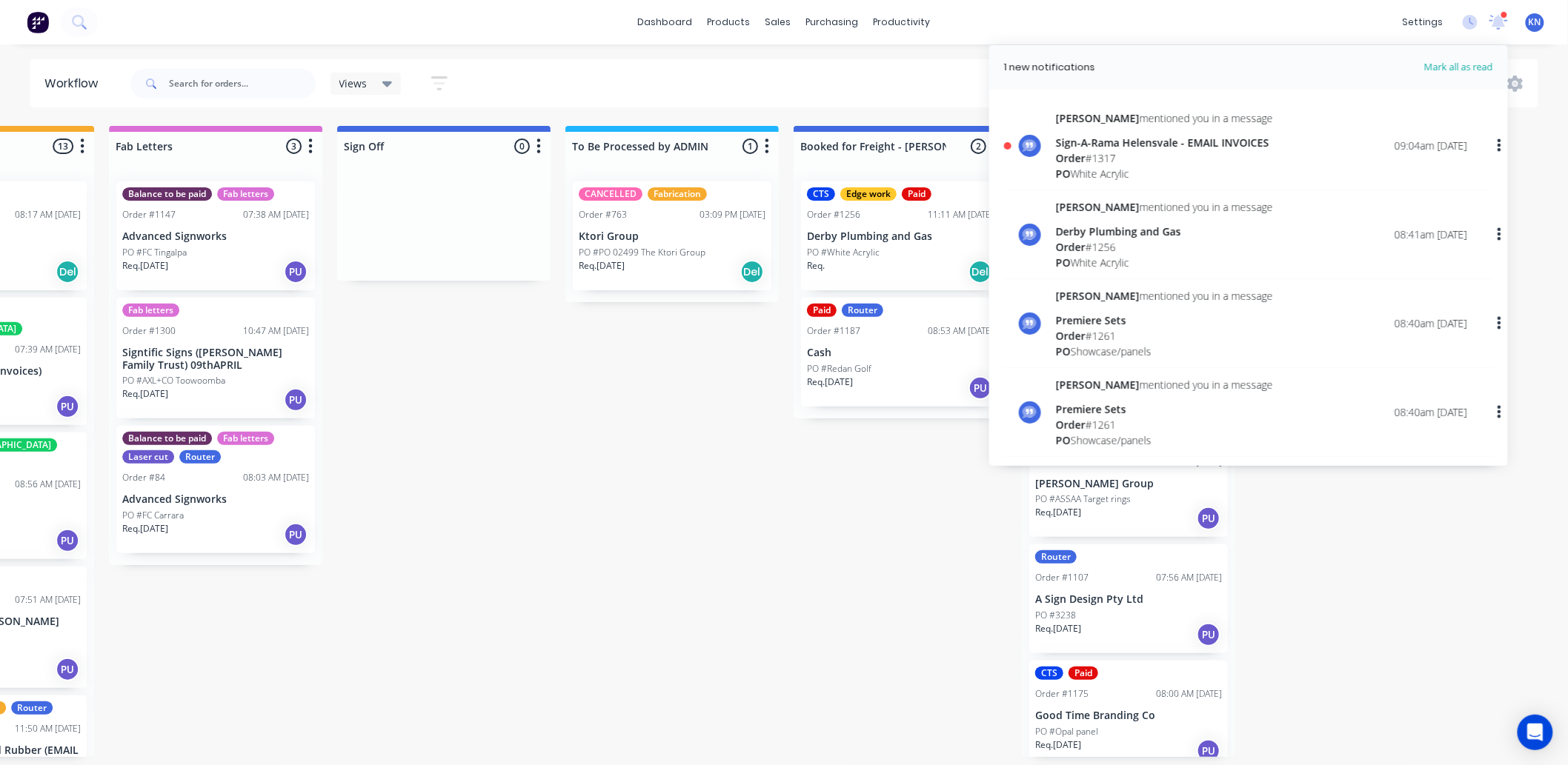
click at [1108, 156] on div "Order # 1317" at bounding box center [1164, 157] width 217 height 16
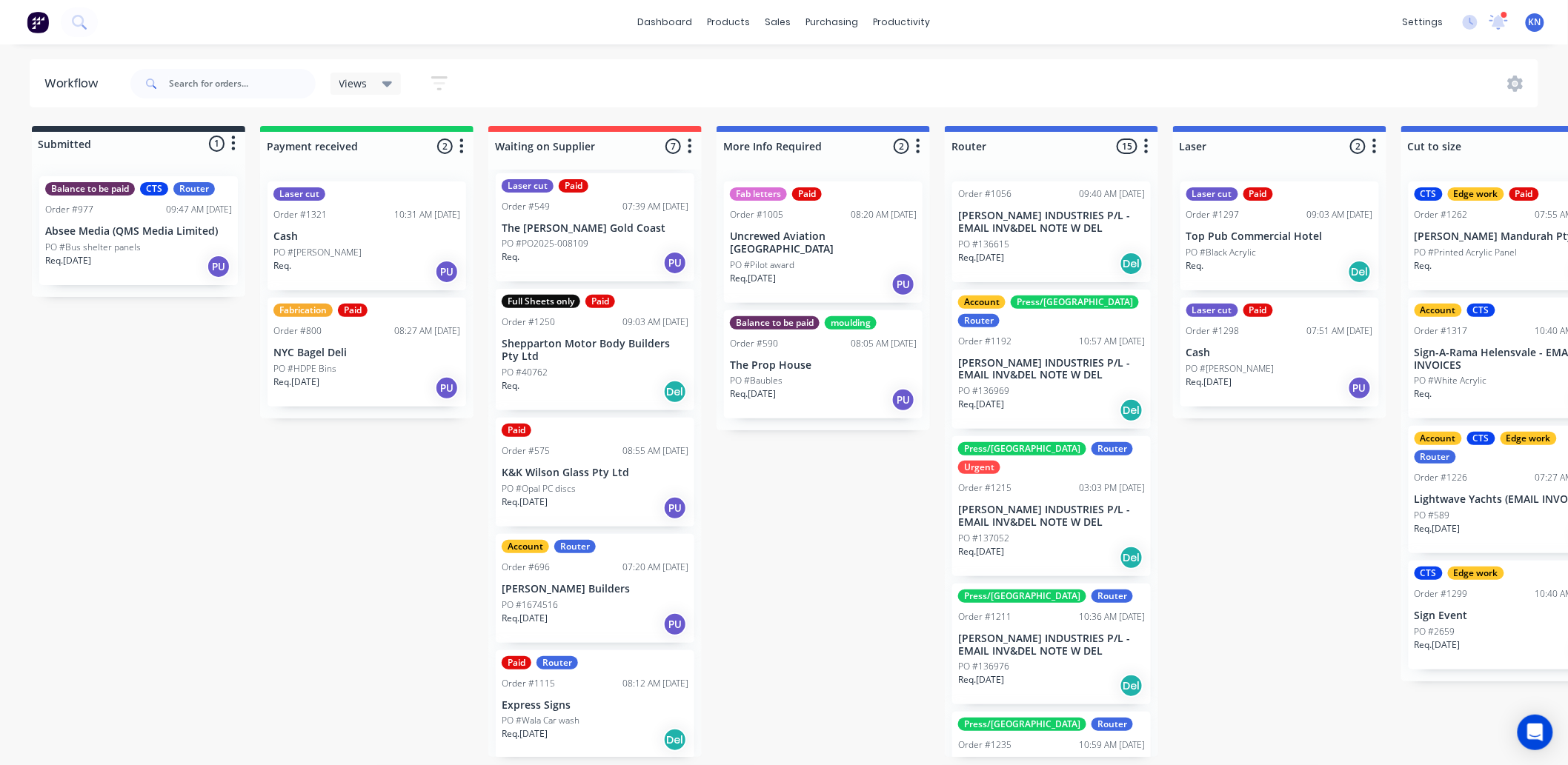
scroll to position [3, 0]
drag, startPoint x: 1500, startPoint y: 17, endPoint x: 1580, endPoint y: 68, distance: 94.9
click at [1500, 17] on div at bounding box center [1503, 14] width 7 height 7
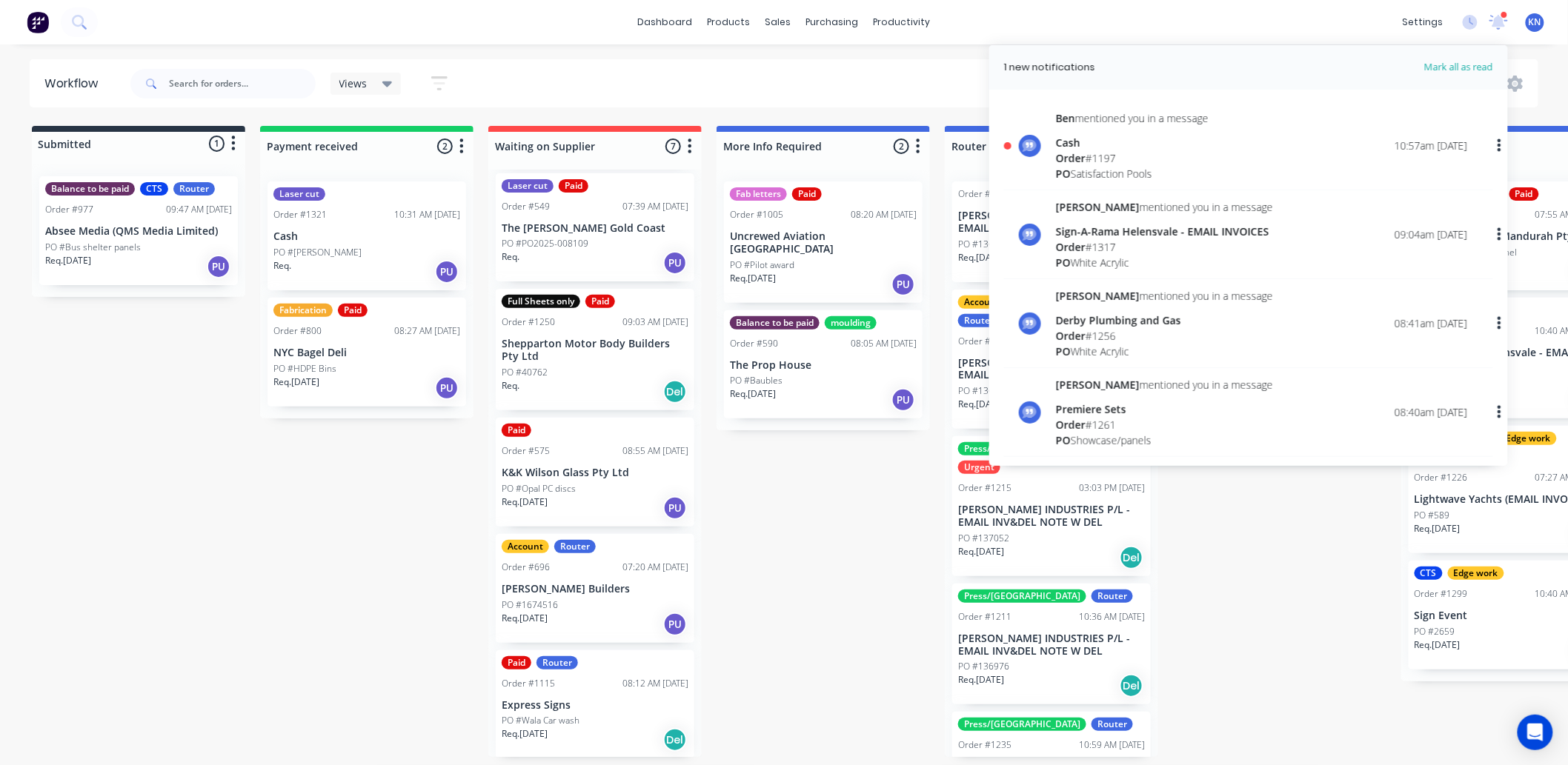
click at [1091, 153] on div "Order # 1197" at bounding box center [1132, 157] width 152 height 16
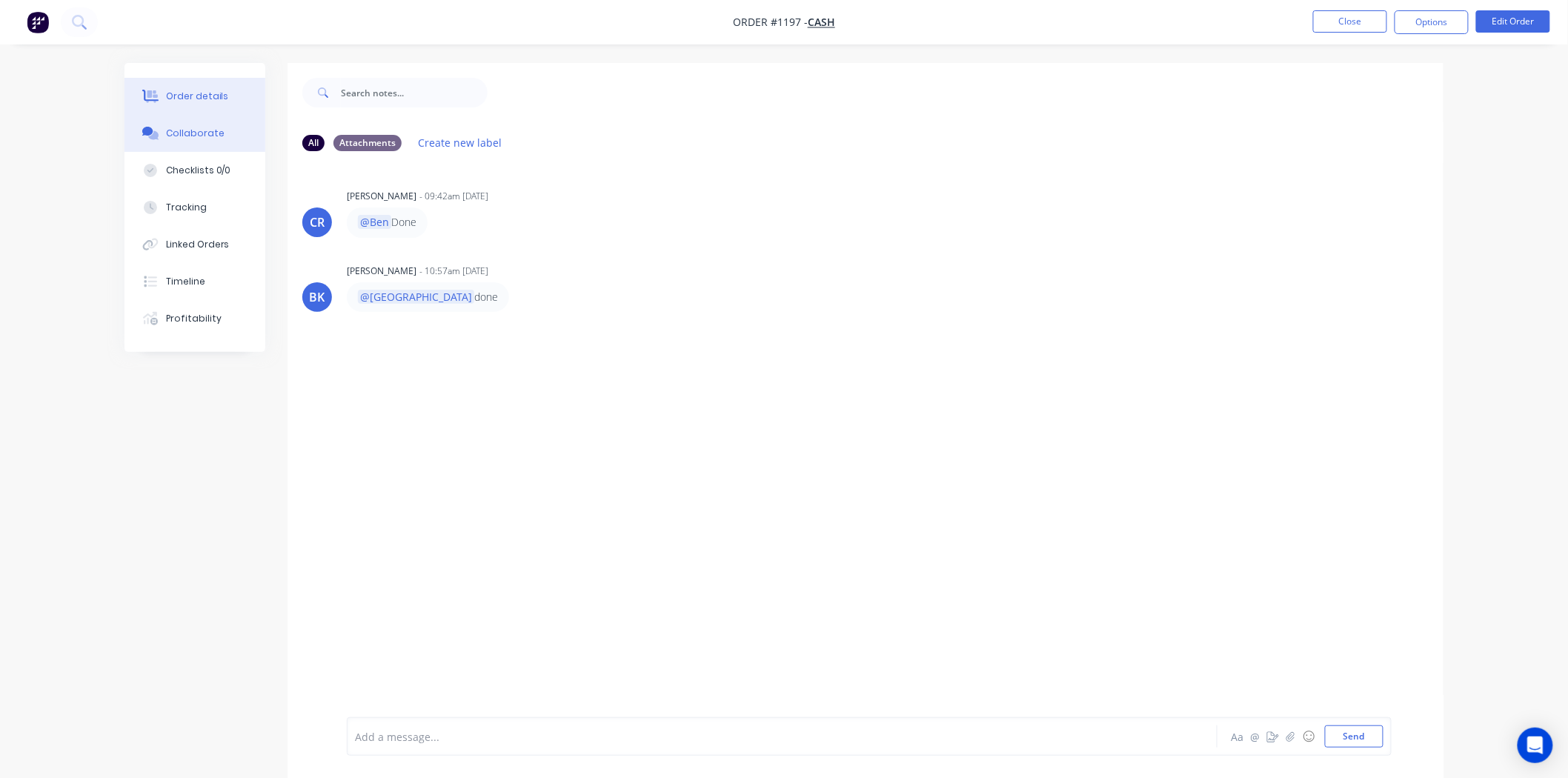
click at [215, 94] on div "Order details" at bounding box center [197, 96] width 63 height 13
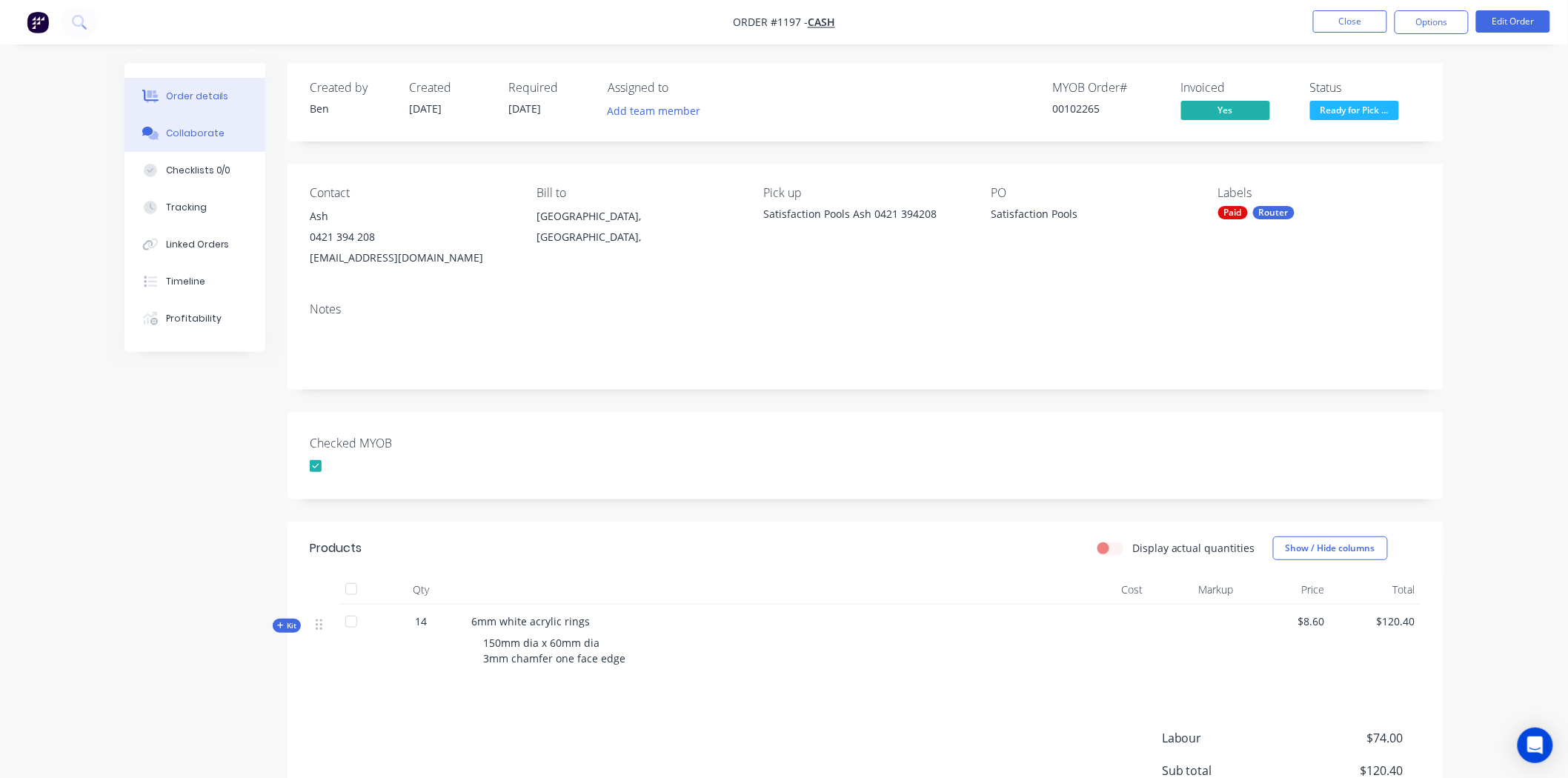
click at [173, 132] on div "Collaborate" at bounding box center [195, 133] width 59 height 13
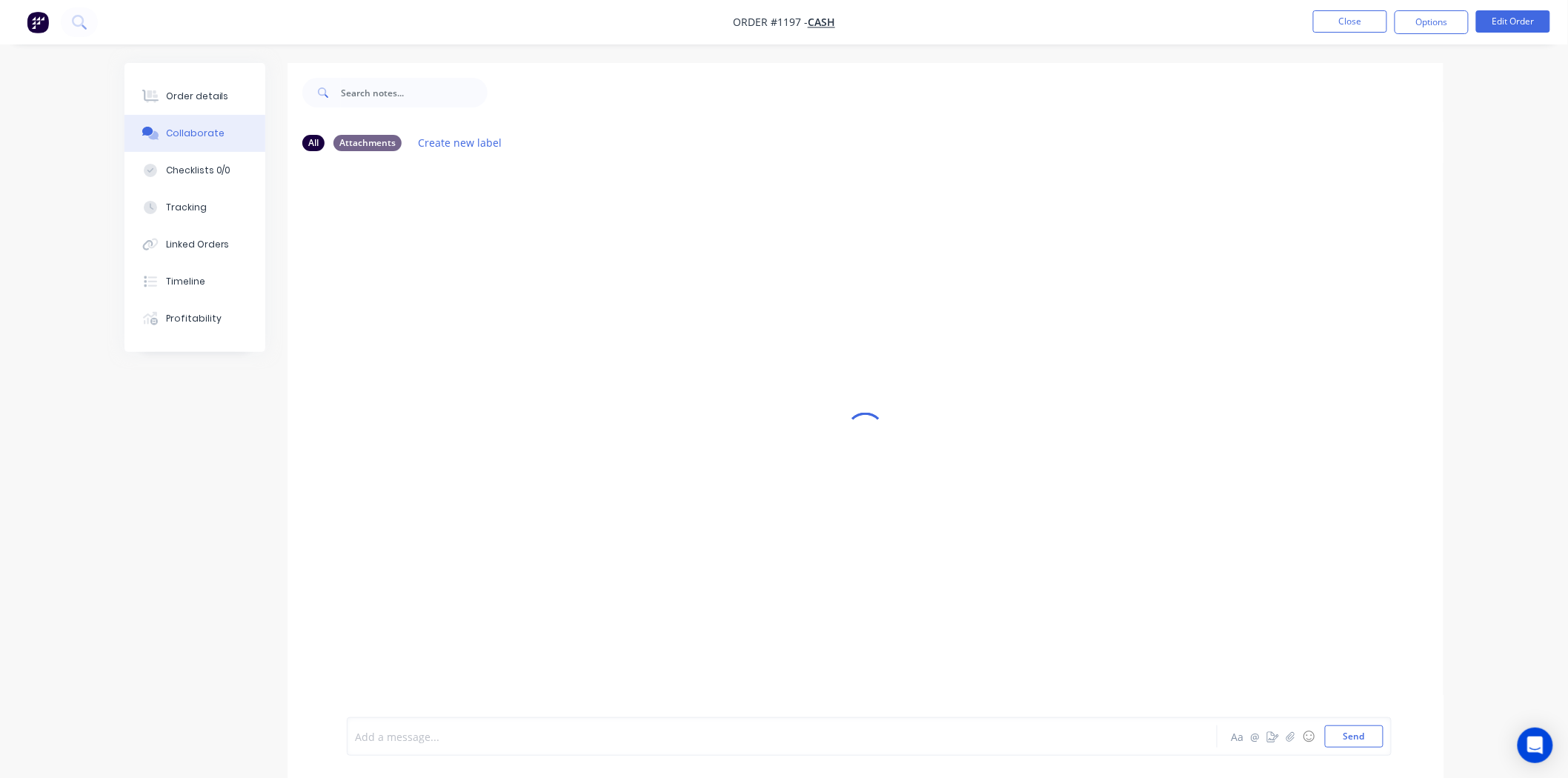
click at [467, 736] on div at bounding box center [741, 737] width 771 height 16
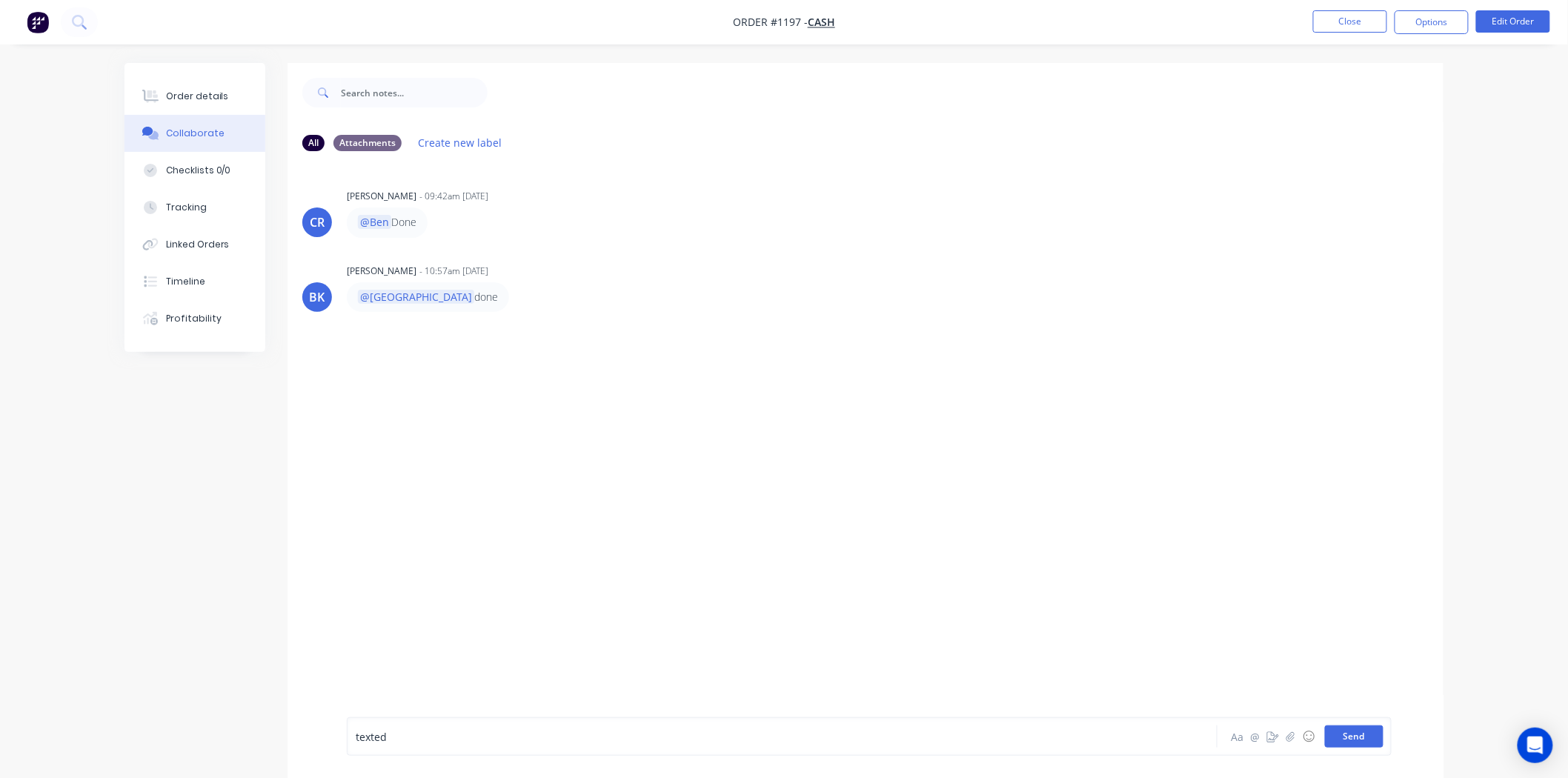
click at [1351, 737] on button "Send" at bounding box center [1353, 736] width 59 height 22
click at [1359, 20] on button "Close" at bounding box center [1349, 22] width 74 height 22
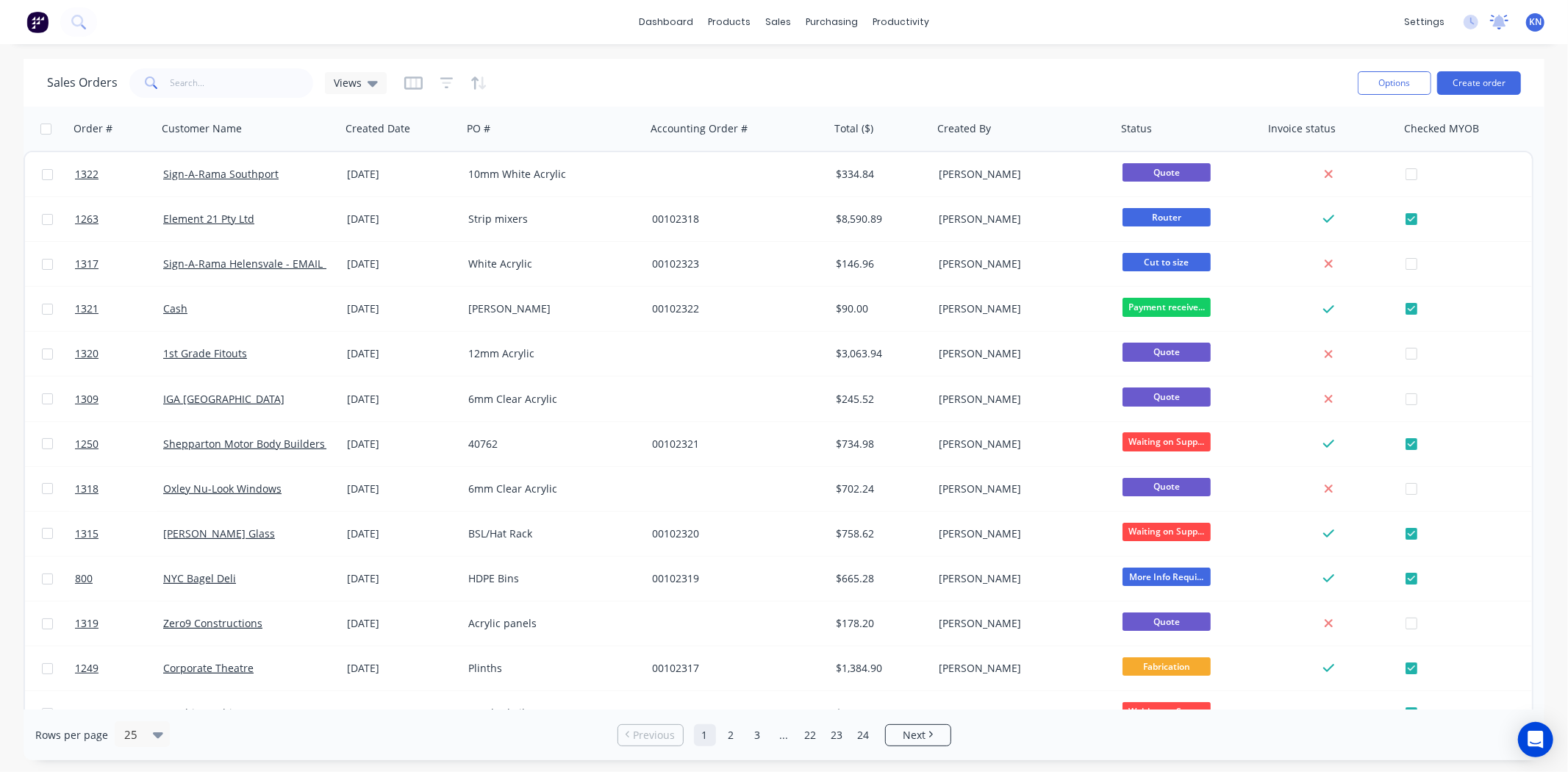
click at [1497, 26] on icon at bounding box center [1499, 22] width 18 height 15
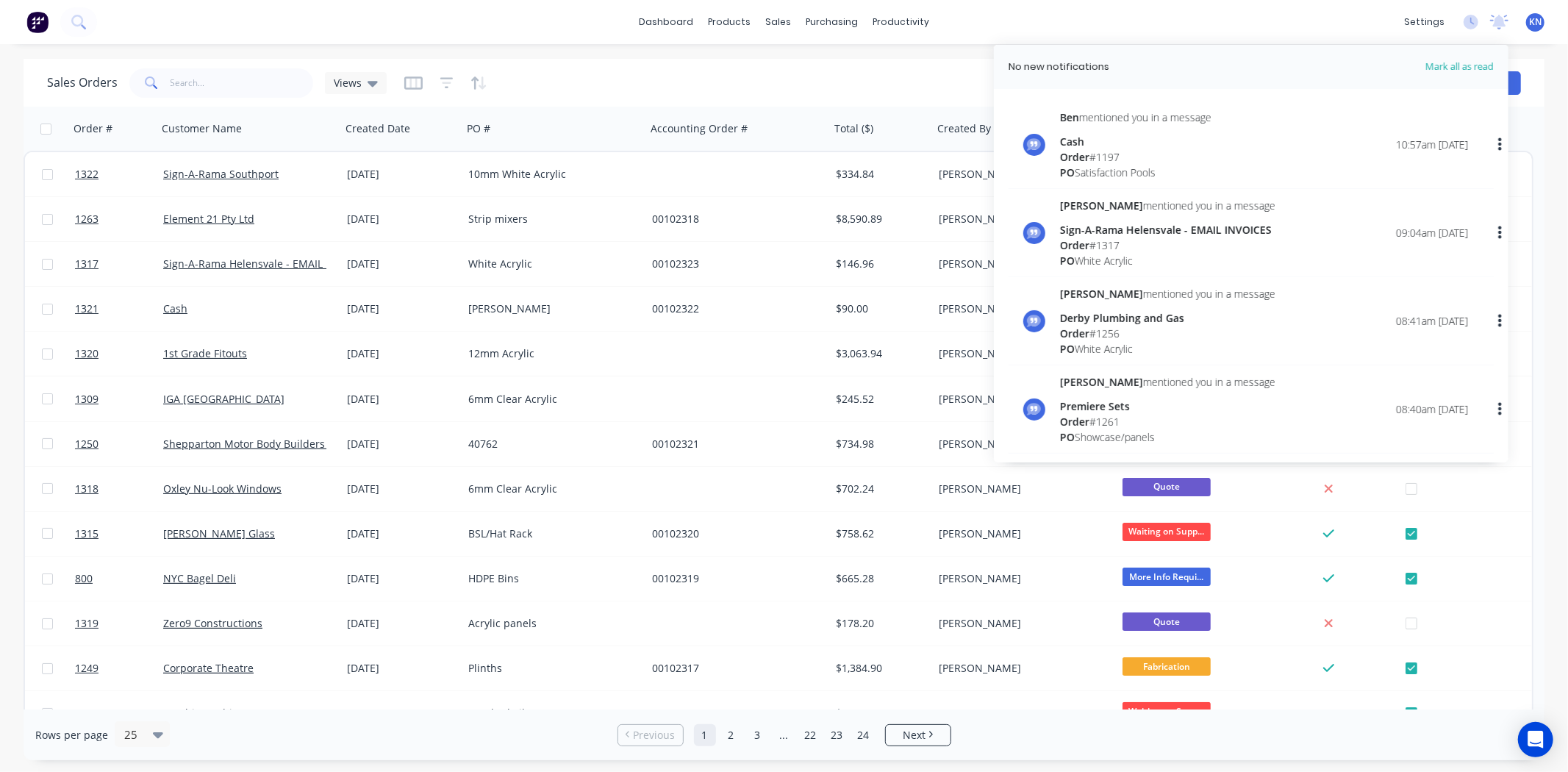
click at [1205, 20] on div "dashboard products sales purchasing productivity dashboard products Product Cat…" at bounding box center [784, 22] width 1568 height 44
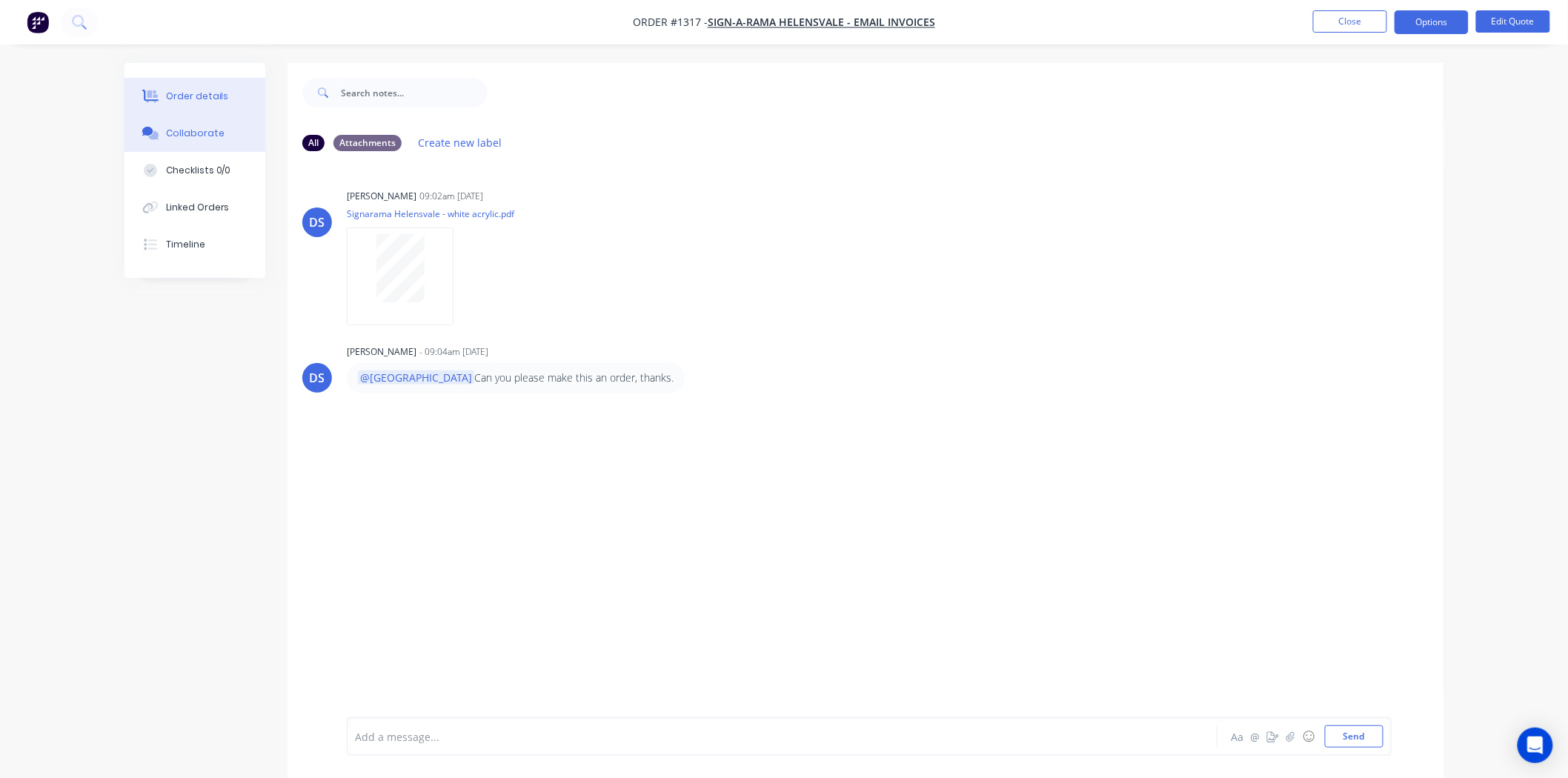
click at [167, 93] on div "Order details" at bounding box center [197, 96] width 63 height 13
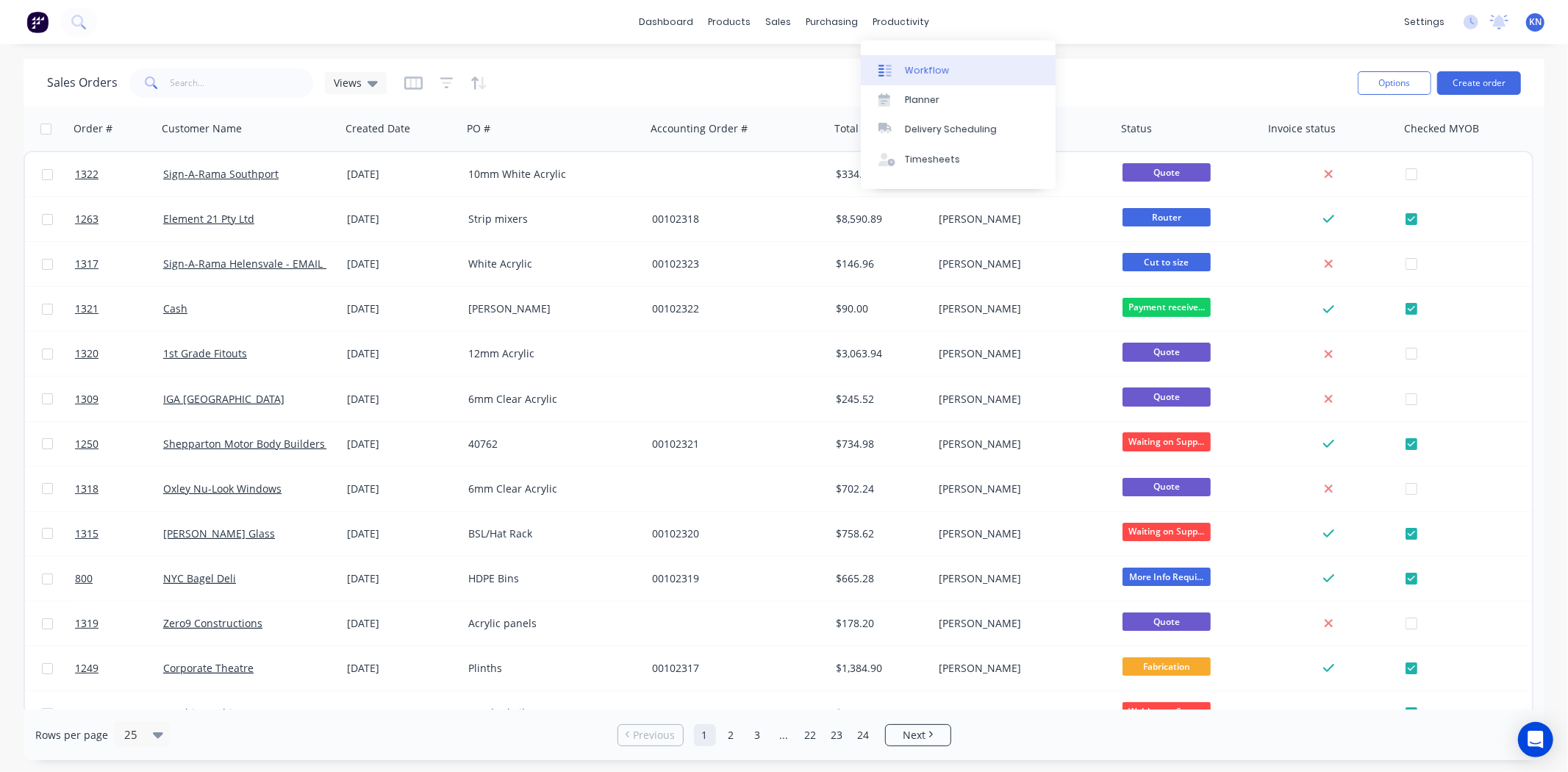
click at [940, 67] on div "Workflow" at bounding box center [927, 71] width 44 height 13
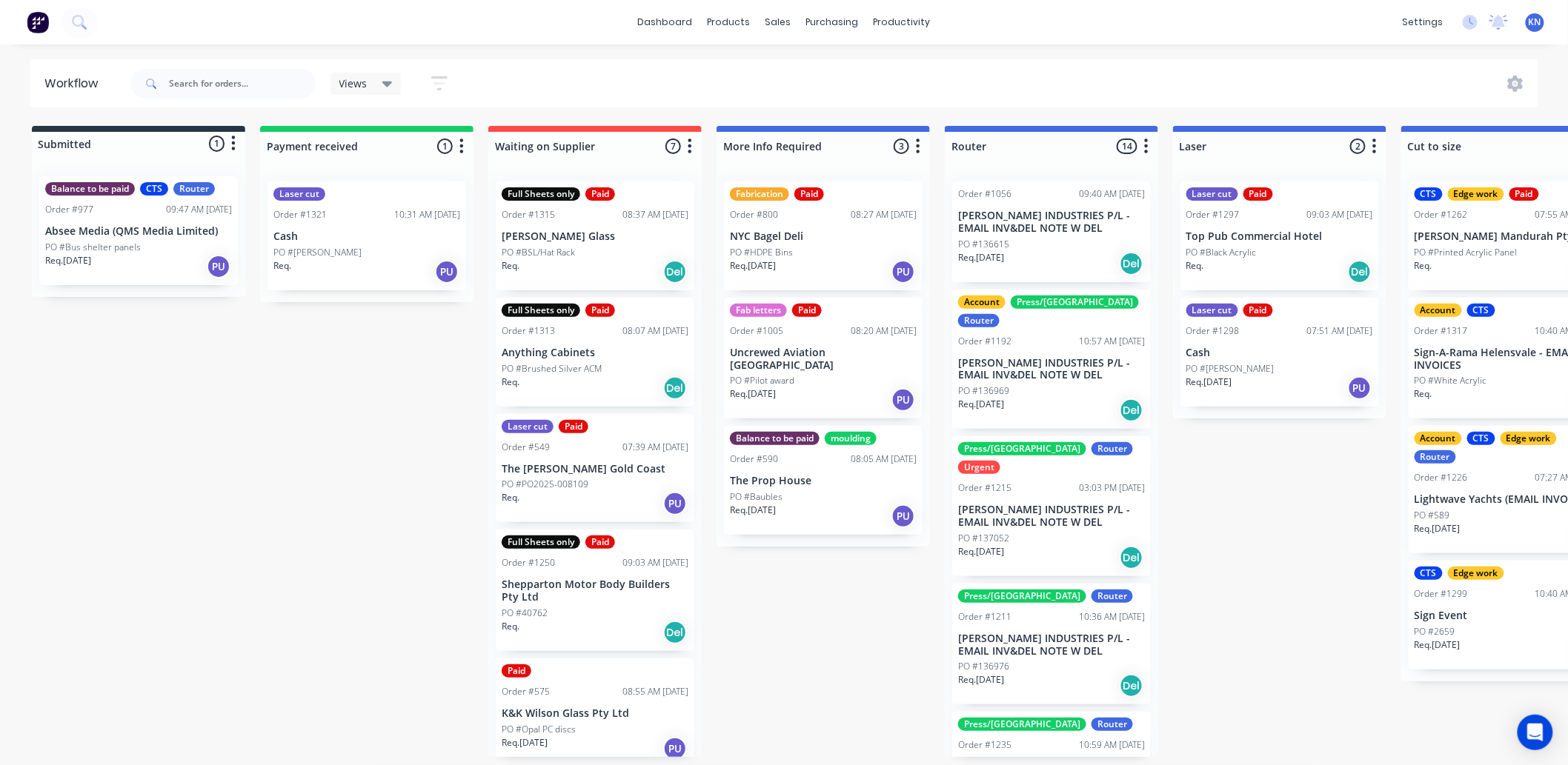
drag, startPoint x: 320, startPoint y: 346, endPoint x: 341, endPoint y: 346, distance: 21.0
click at [301, 198] on div "Laser cut" at bounding box center [299, 194] width 52 height 13
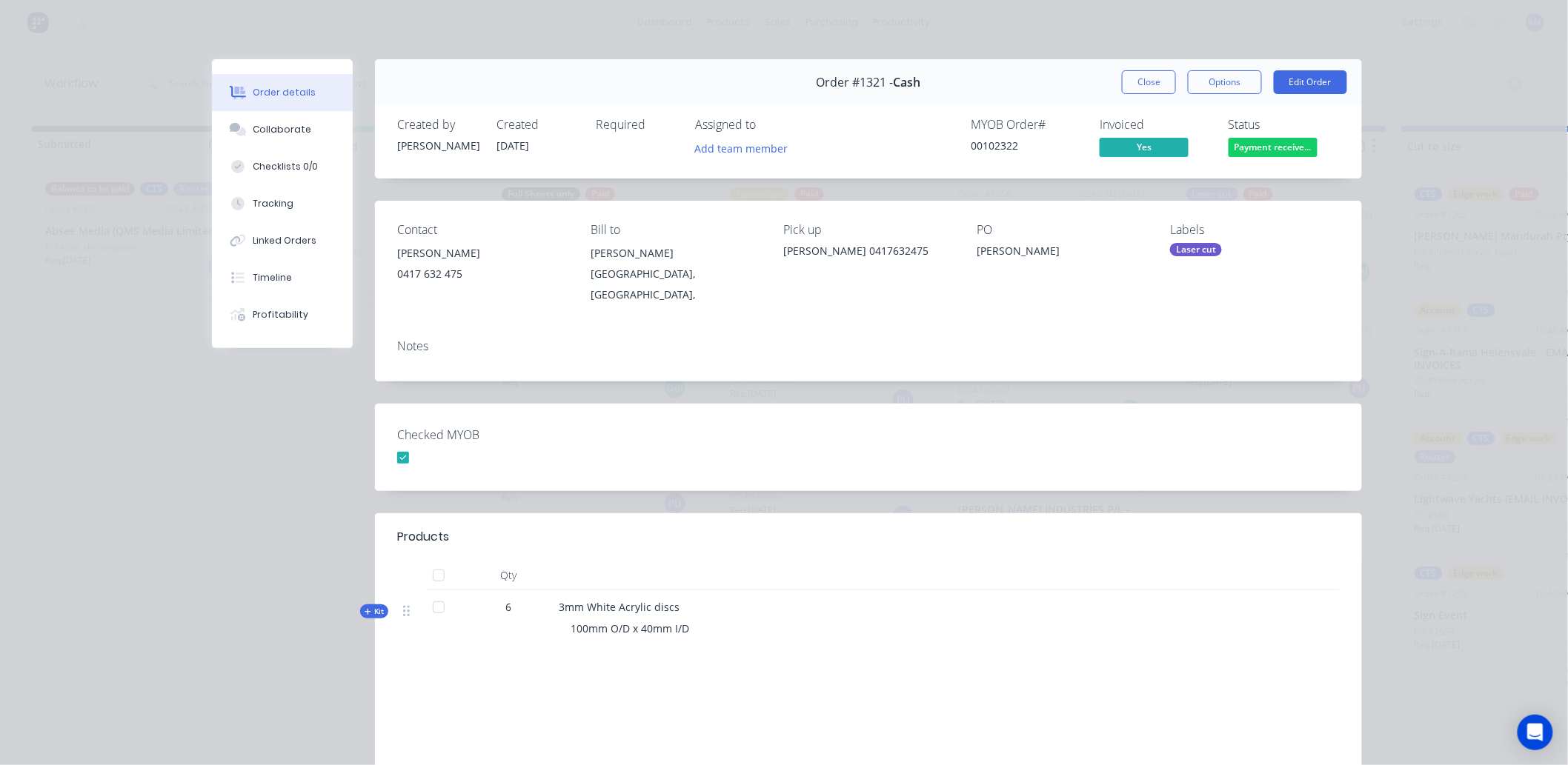
click at [1196, 250] on div "Laser cut" at bounding box center [1196, 249] width 52 height 13
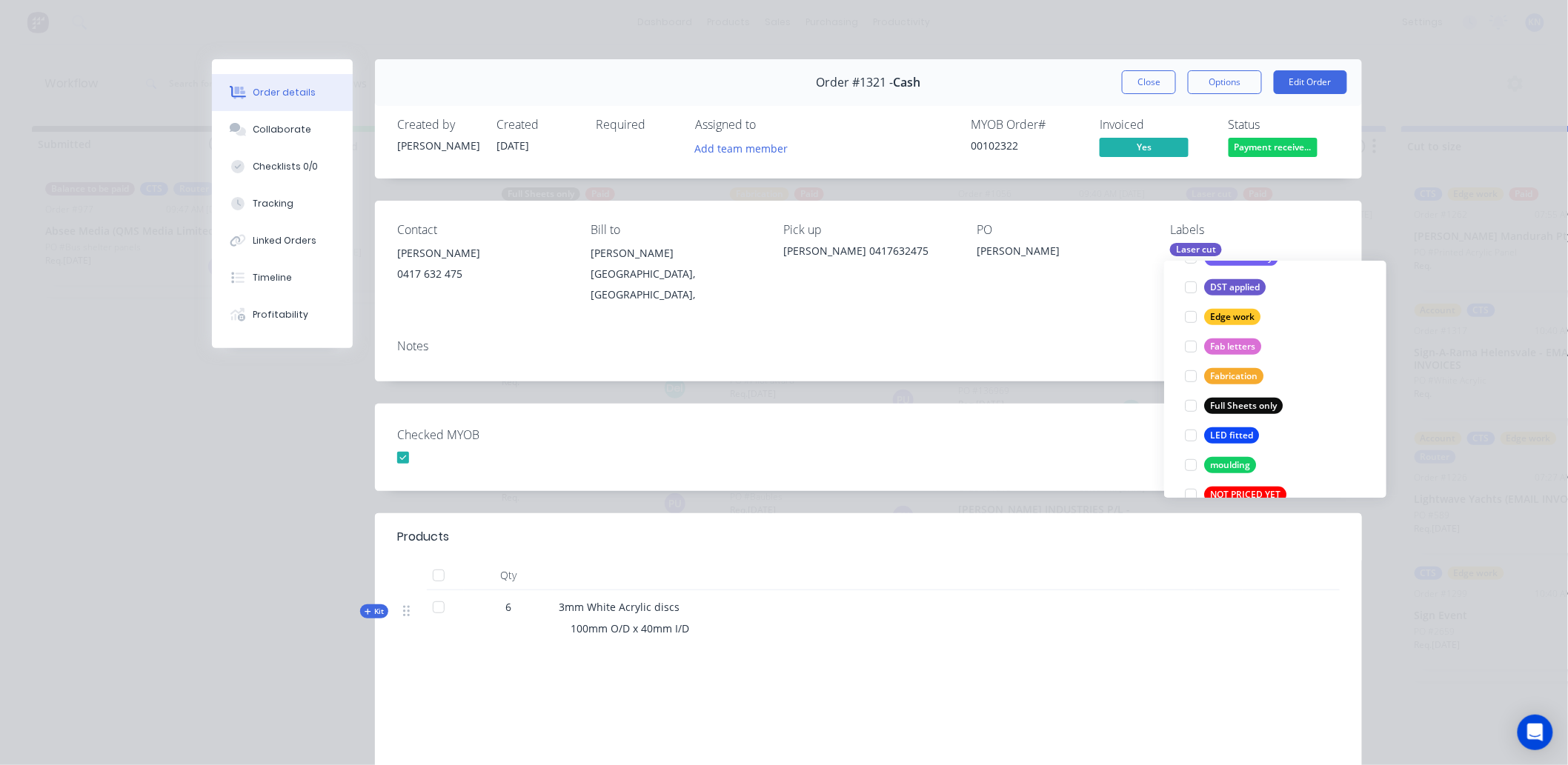
scroll to position [411, 0]
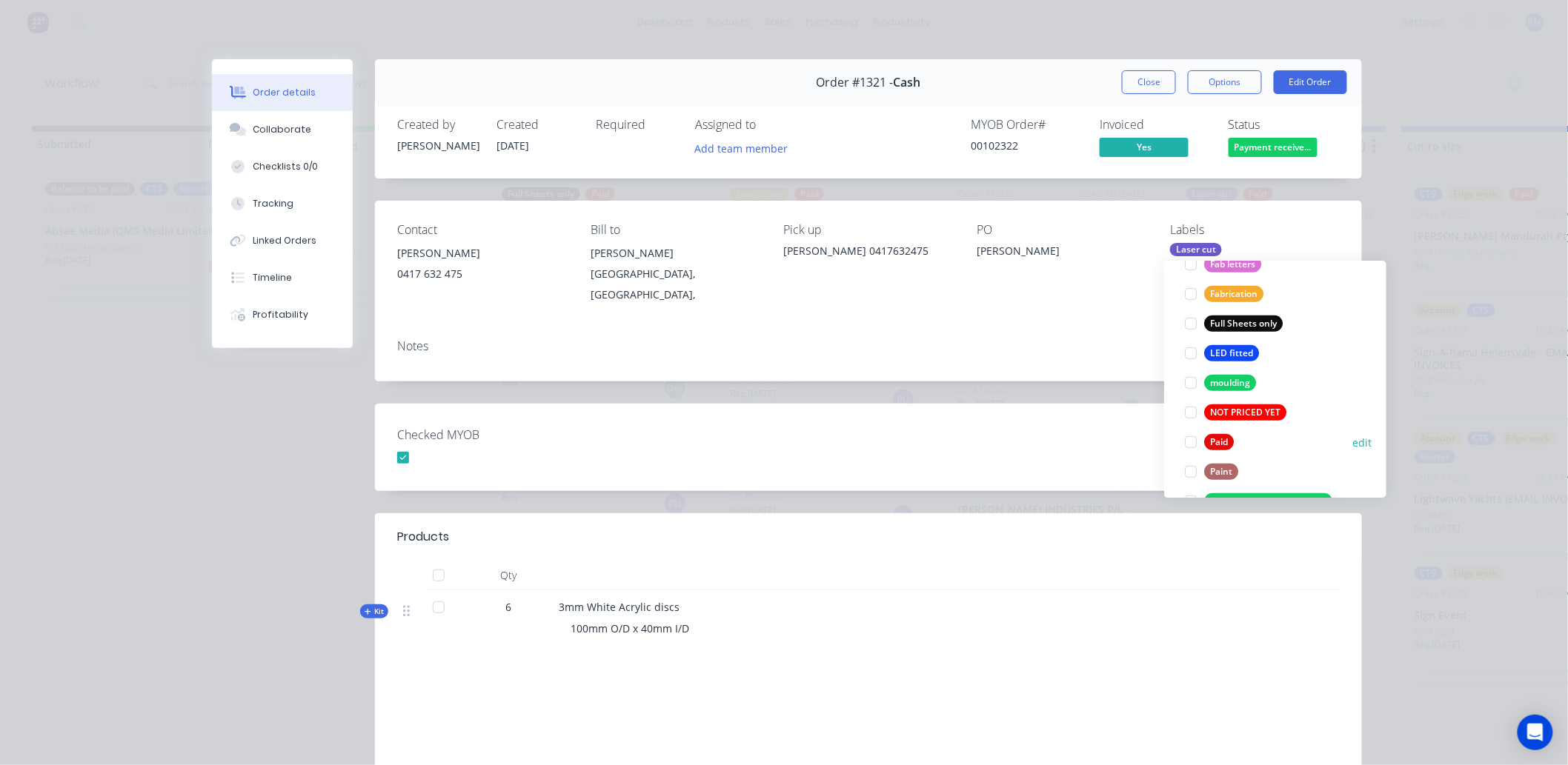
click at [1192, 441] on div at bounding box center [1191, 443] width 30 height 30
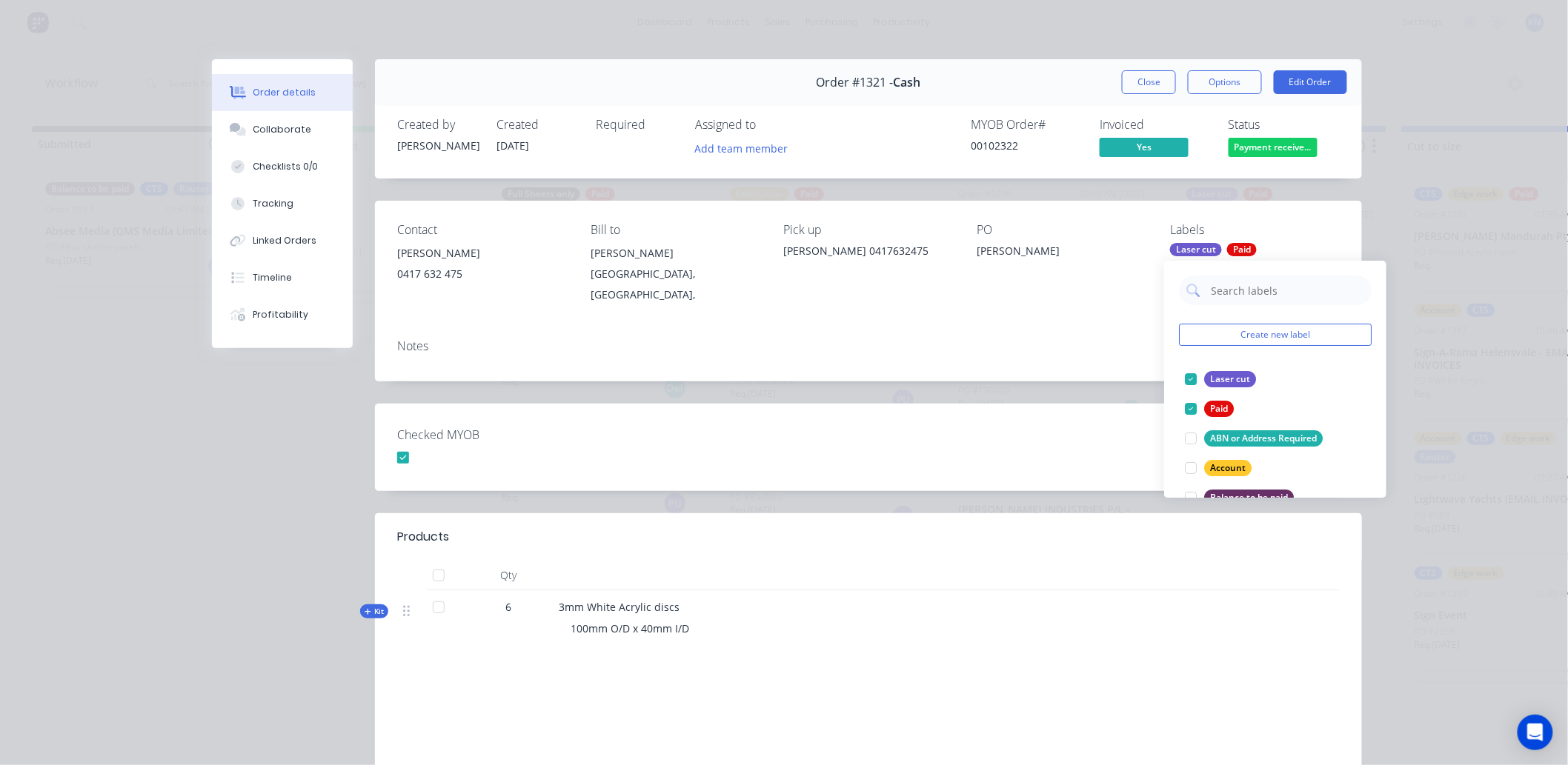
click at [1113, 461] on div "Checked MYOB" at bounding box center [868, 447] width 987 height 87
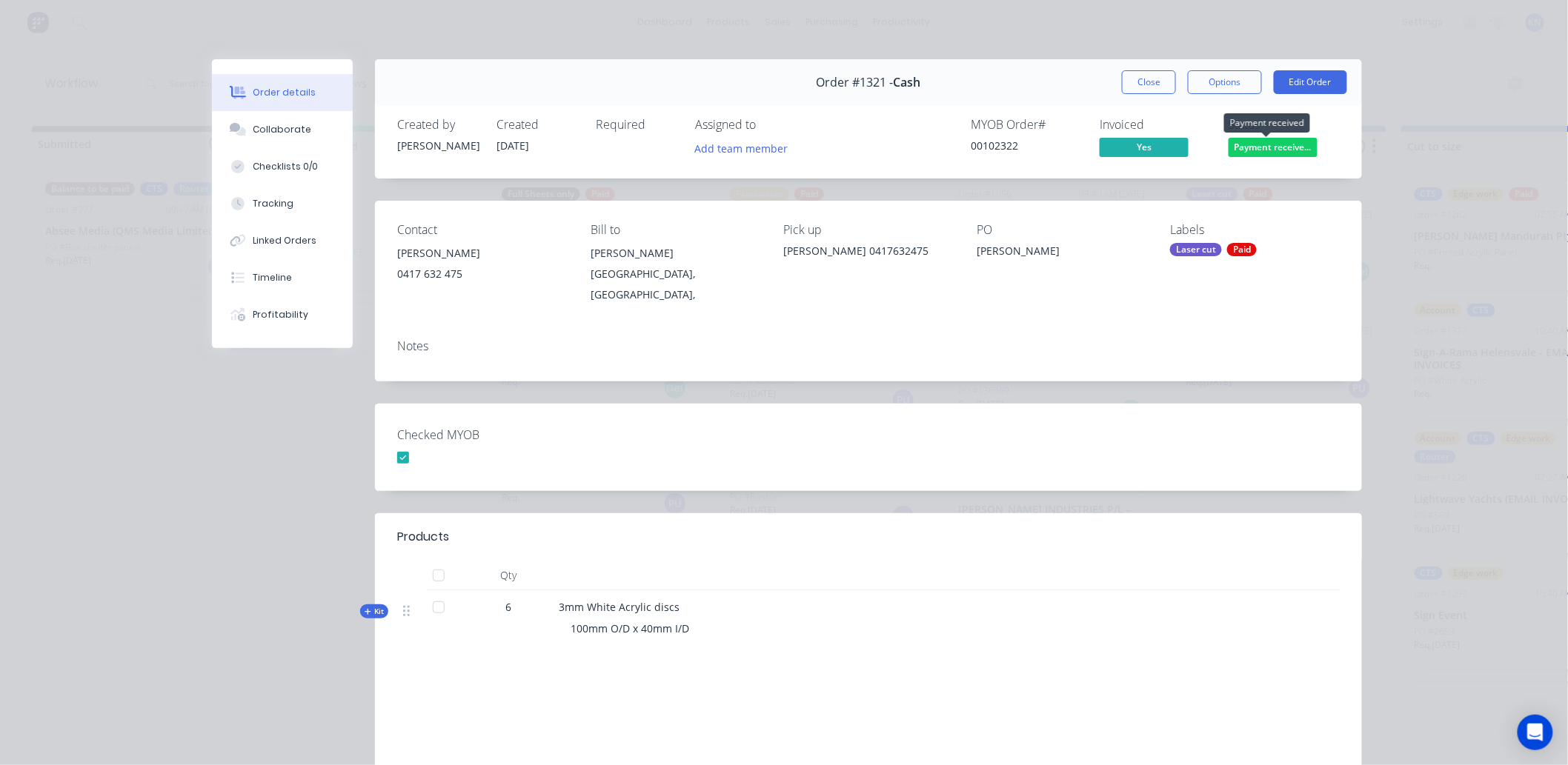
click at [1263, 148] on span "Payment receive..." at bounding box center [1272, 147] width 89 height 18
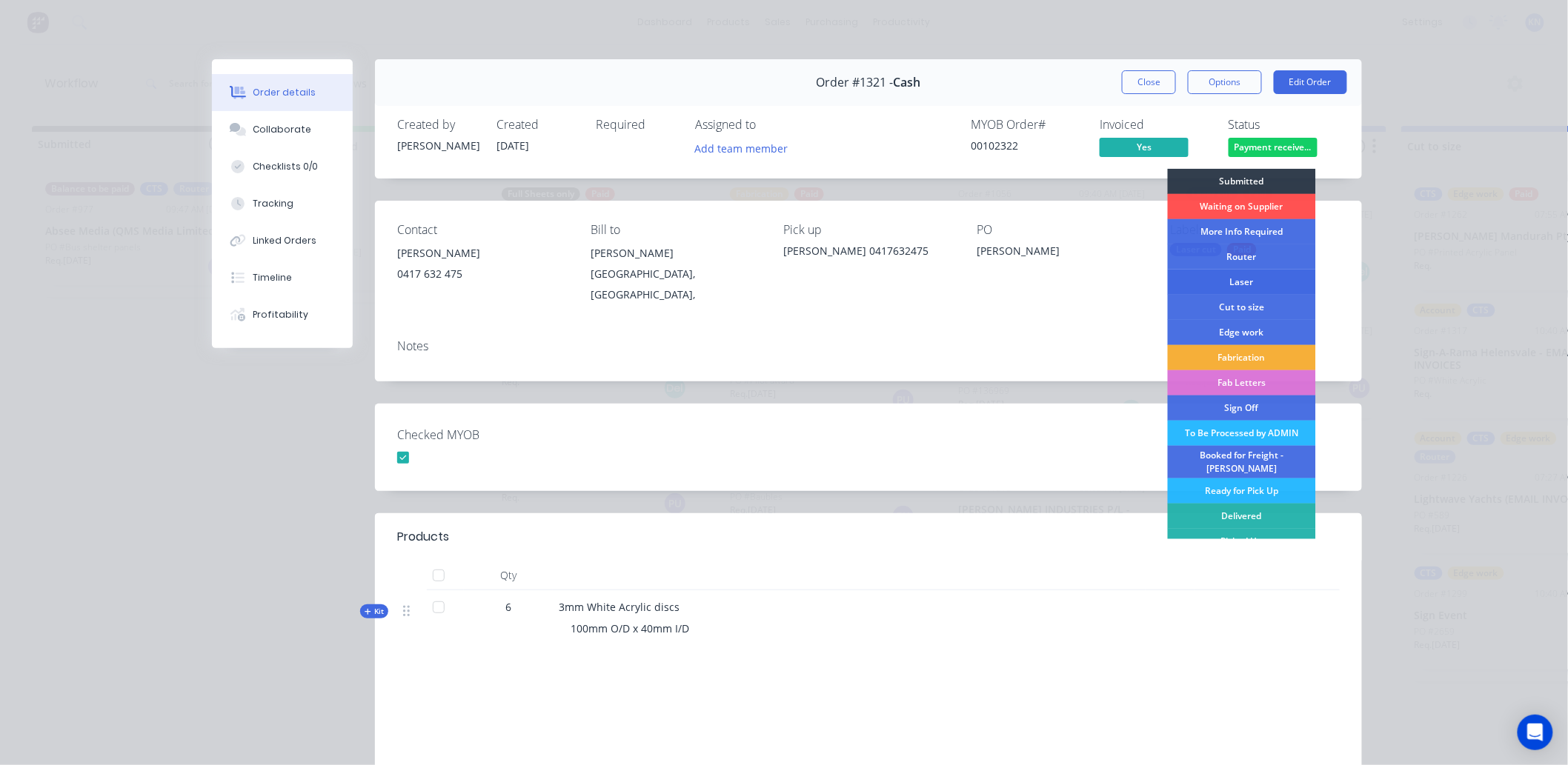
click at [1235, 277] on div "Laser" at bounding box center [1241, 282] width 148 height 25
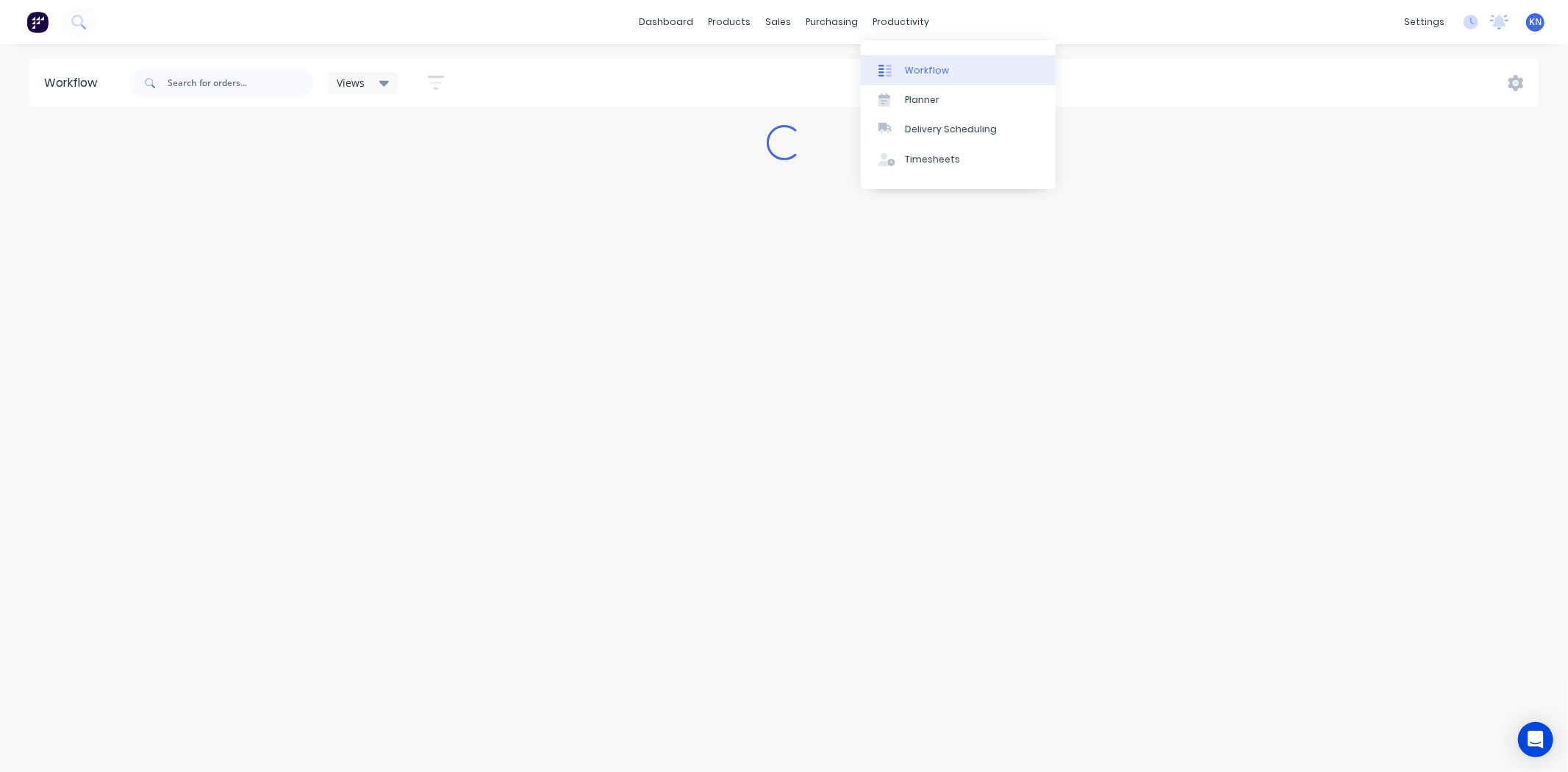
click at [935, 66] on div "Workflow" at bounding box center [927, 71] width 44 height 13
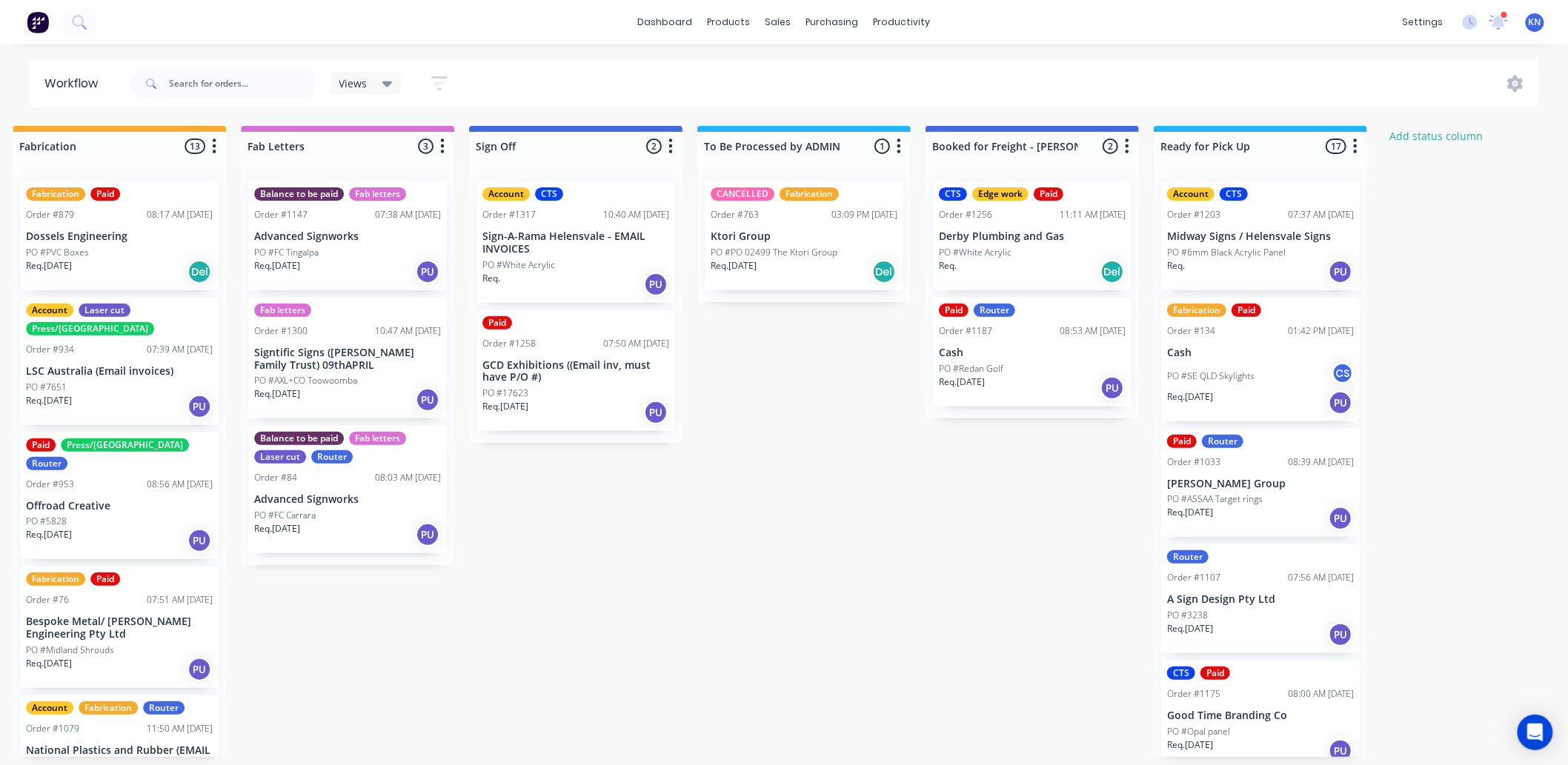
scroll to position [0, 1977]
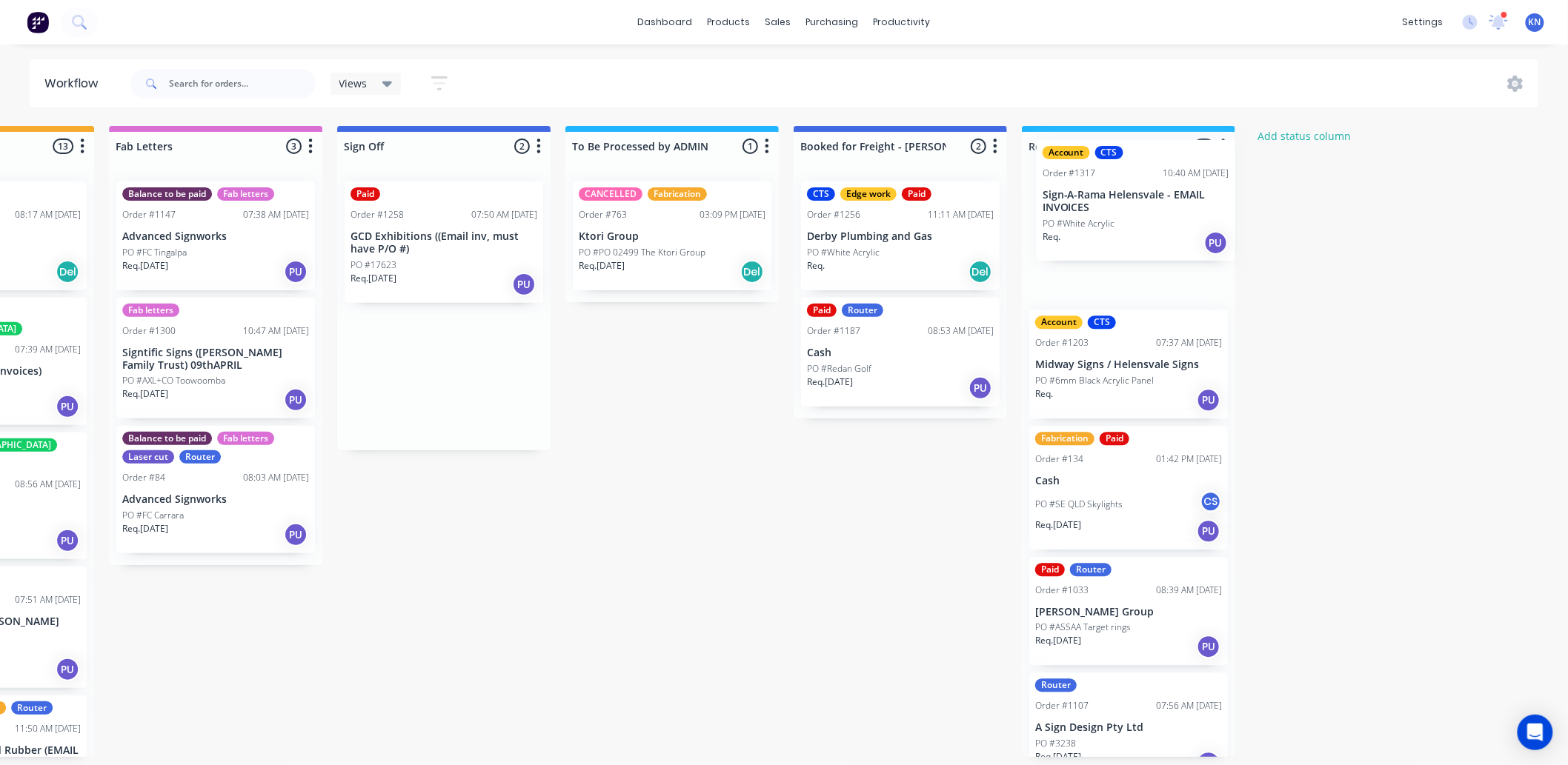
drag, startPoint x: 400, startPoint y: 255, endPoint x: 1099, endPoint y: 213, distance: 700.3
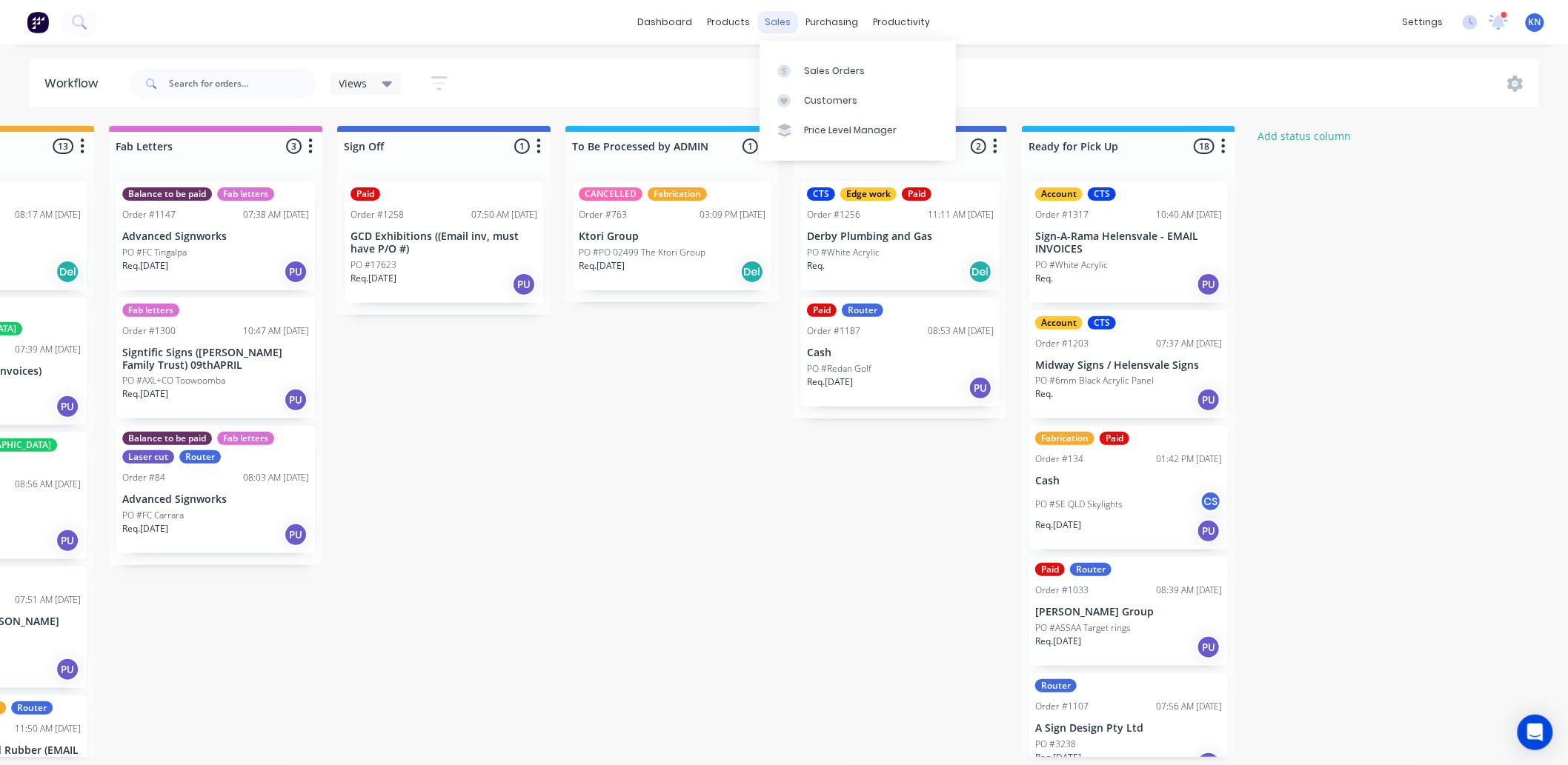
click at [781, 23] on div "sales" at bounding box center [778, 22] width 41 height 22
click at [819, 65] on div "Sales Orders" at bounding box center [834, 71] width 60 height 13
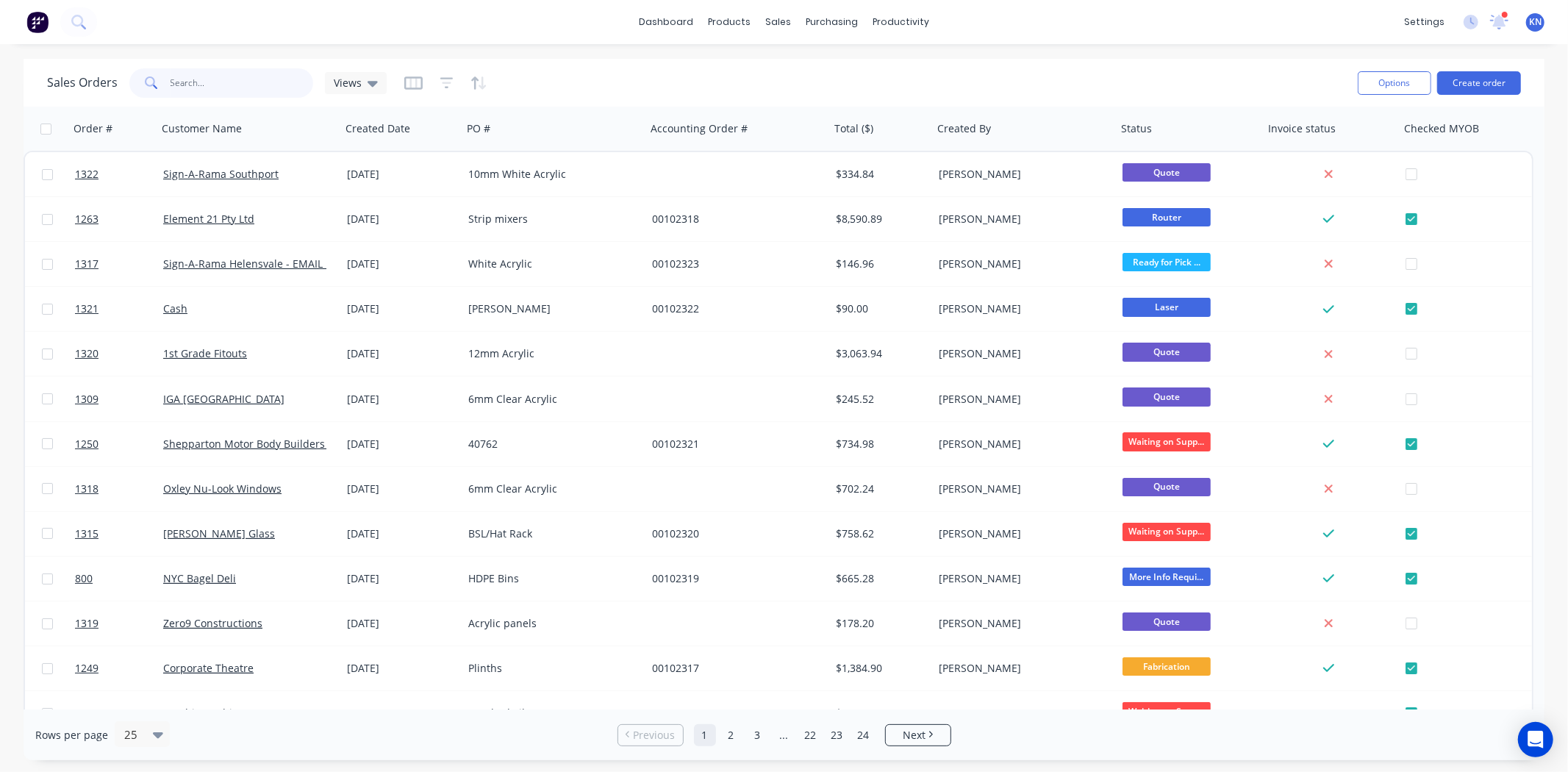
click at [201, 85] on input "text" at bounding box center [242, 83] width 143 height 30
type input "1317"
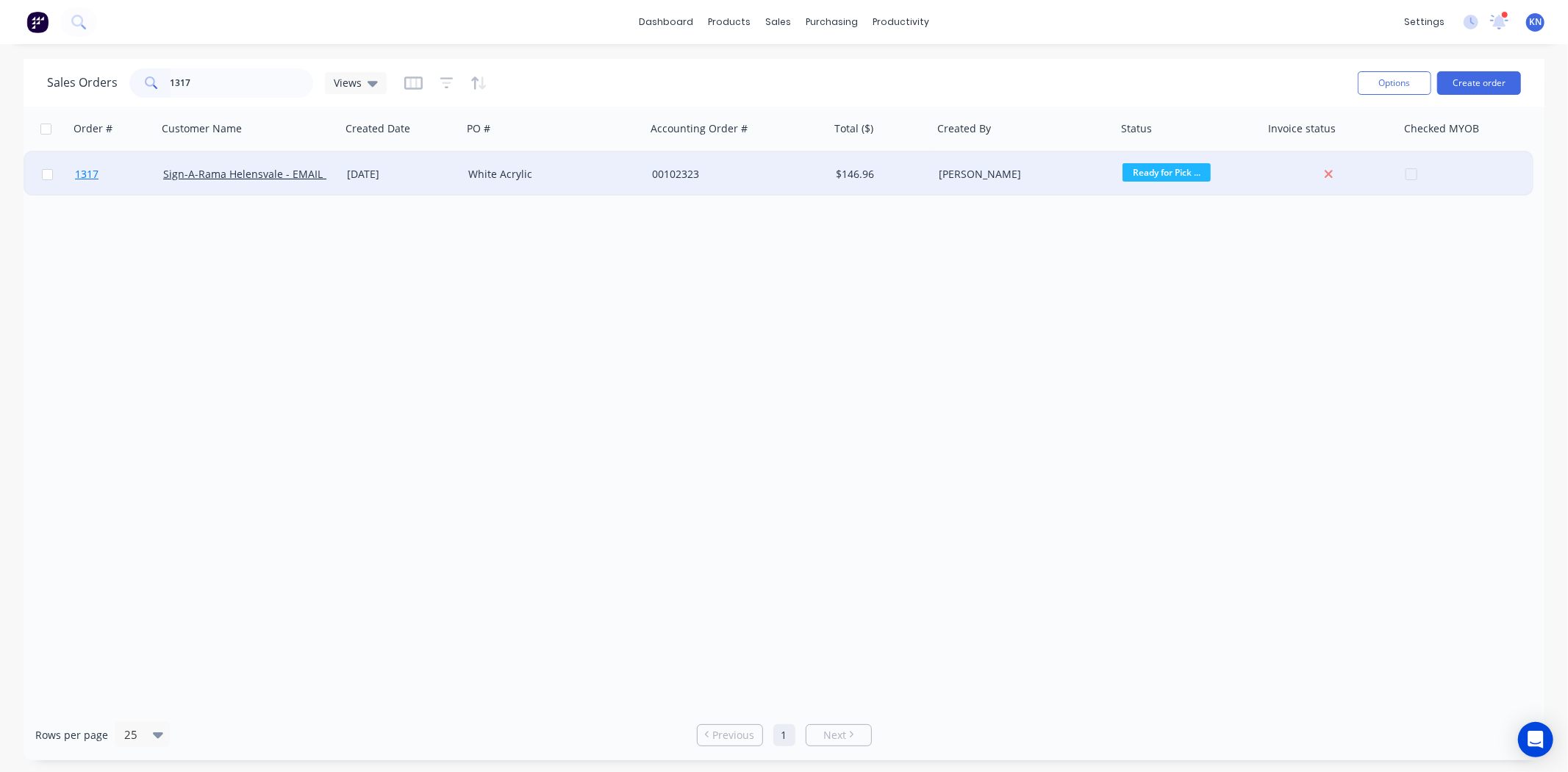
click at [112, 173] on link "1317" at bounding box center [118, 174] width 88 height 44
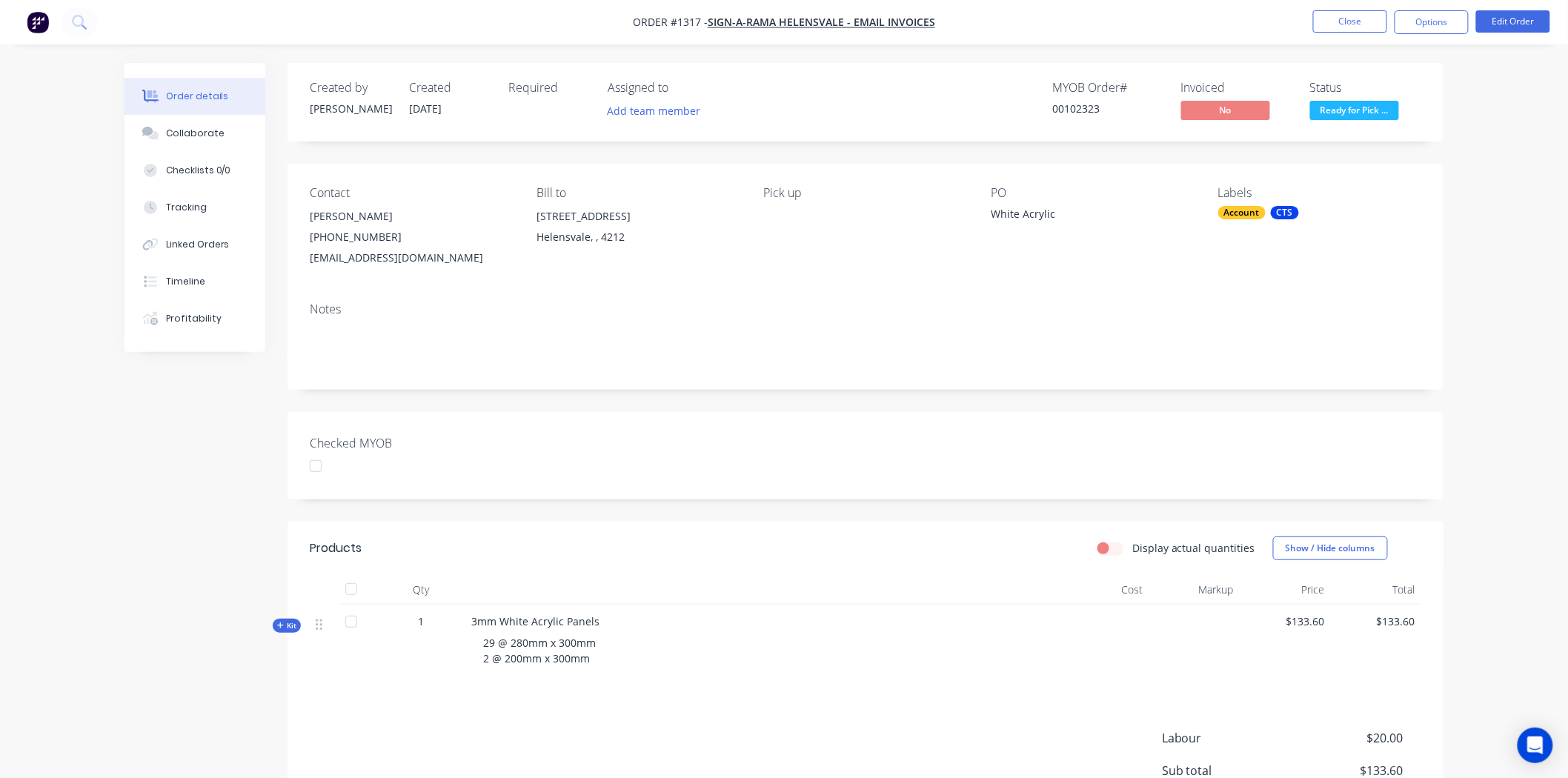
click at [311, 466] on div at bounding box center [316, 466] width 30 height 30
click at [1413, 27] on button "Options" at bounding box center [1431, 22] width 74 height 24
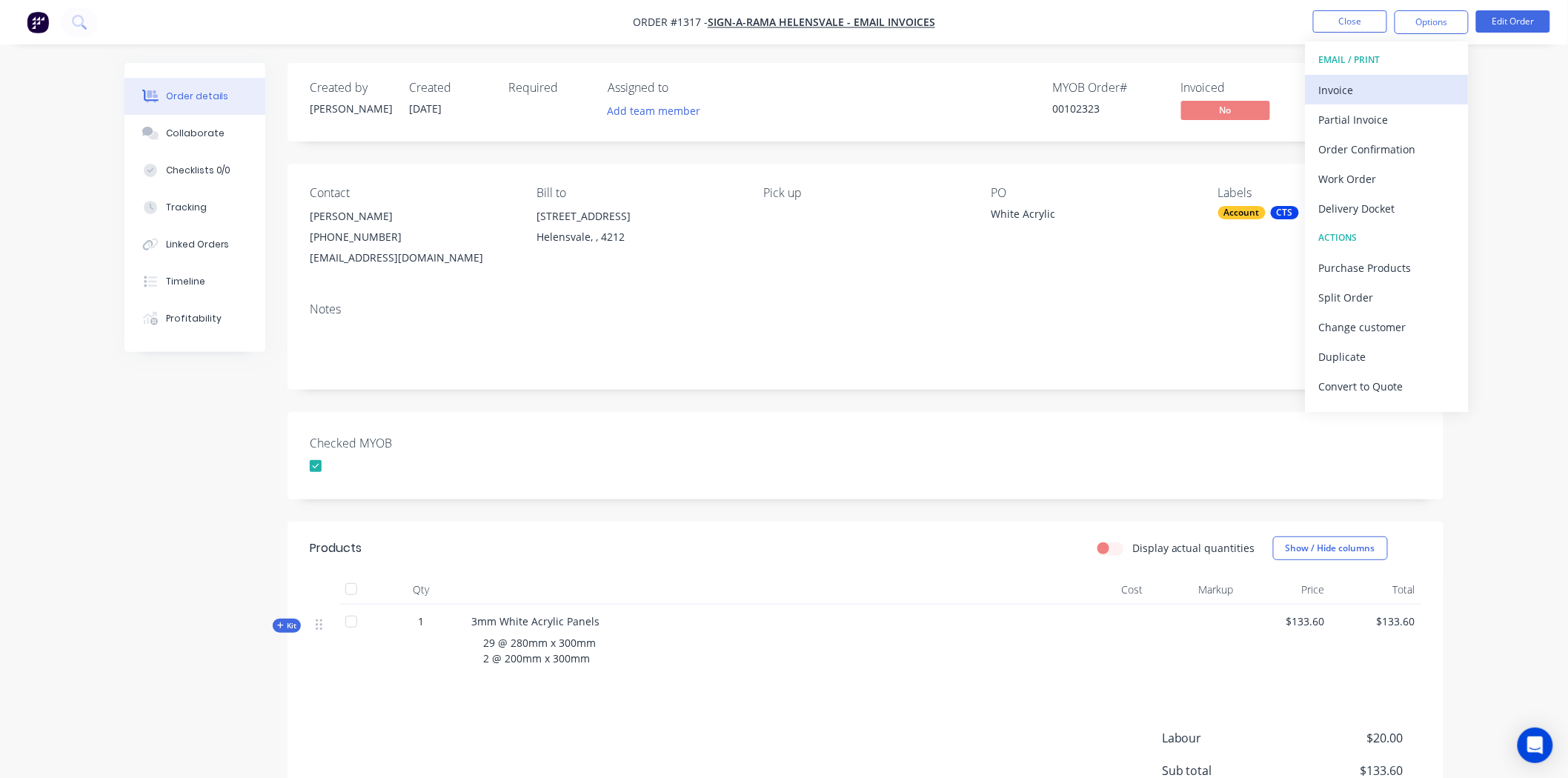
click at [1393, 85] on div "Invoice" at bounding box center [1387, 90] width 136 height 22
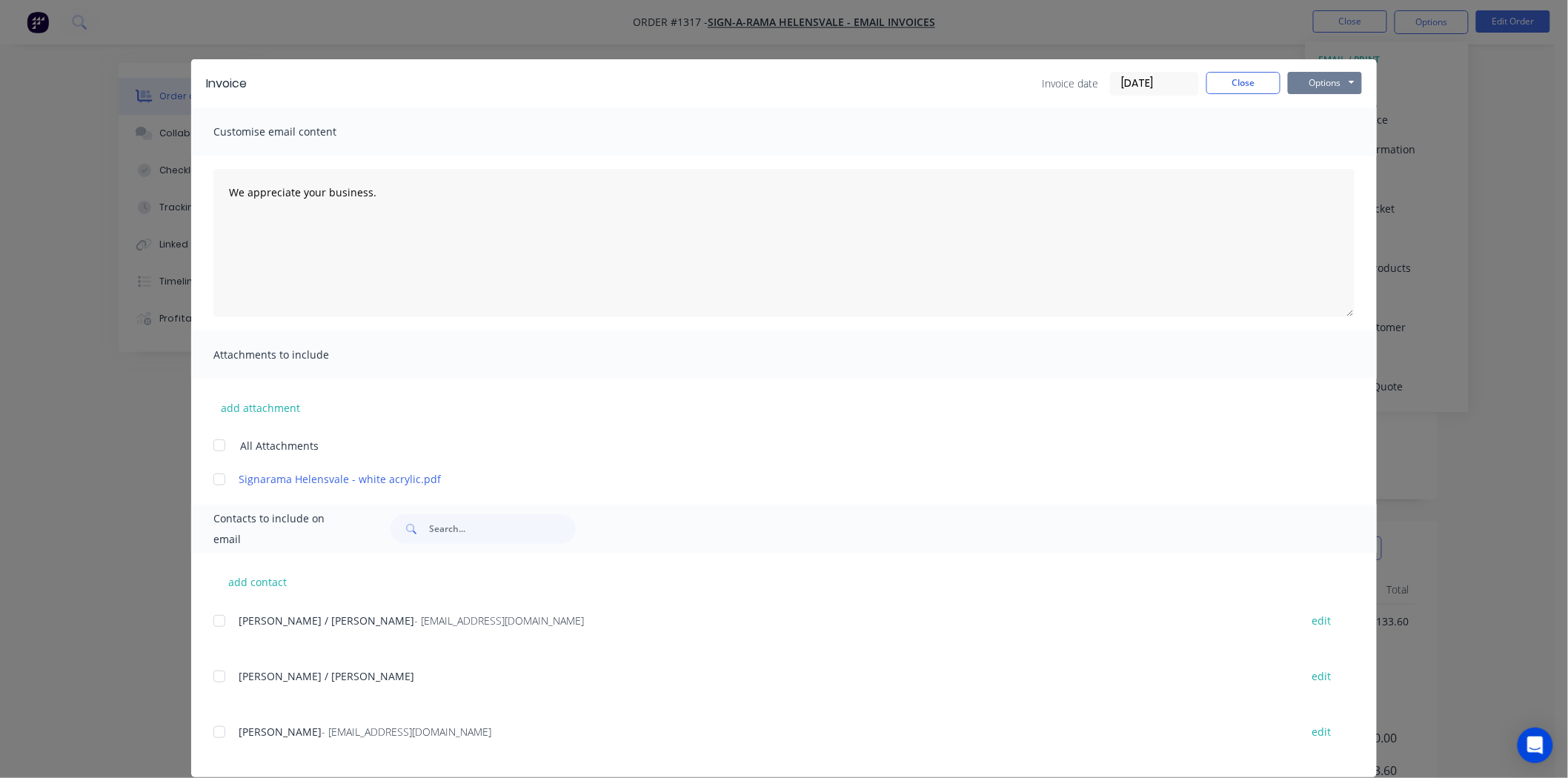
click at [1310, 79] on button "Options" at bounding box center [1324, 83] width 74 height 22
click at [1319, 132] on button "Print" at bounding box center [1335, 134] width 94 height 25
click at [1227, 84] on button "Close" at bounding box center [1242, 83] width 74 height 22
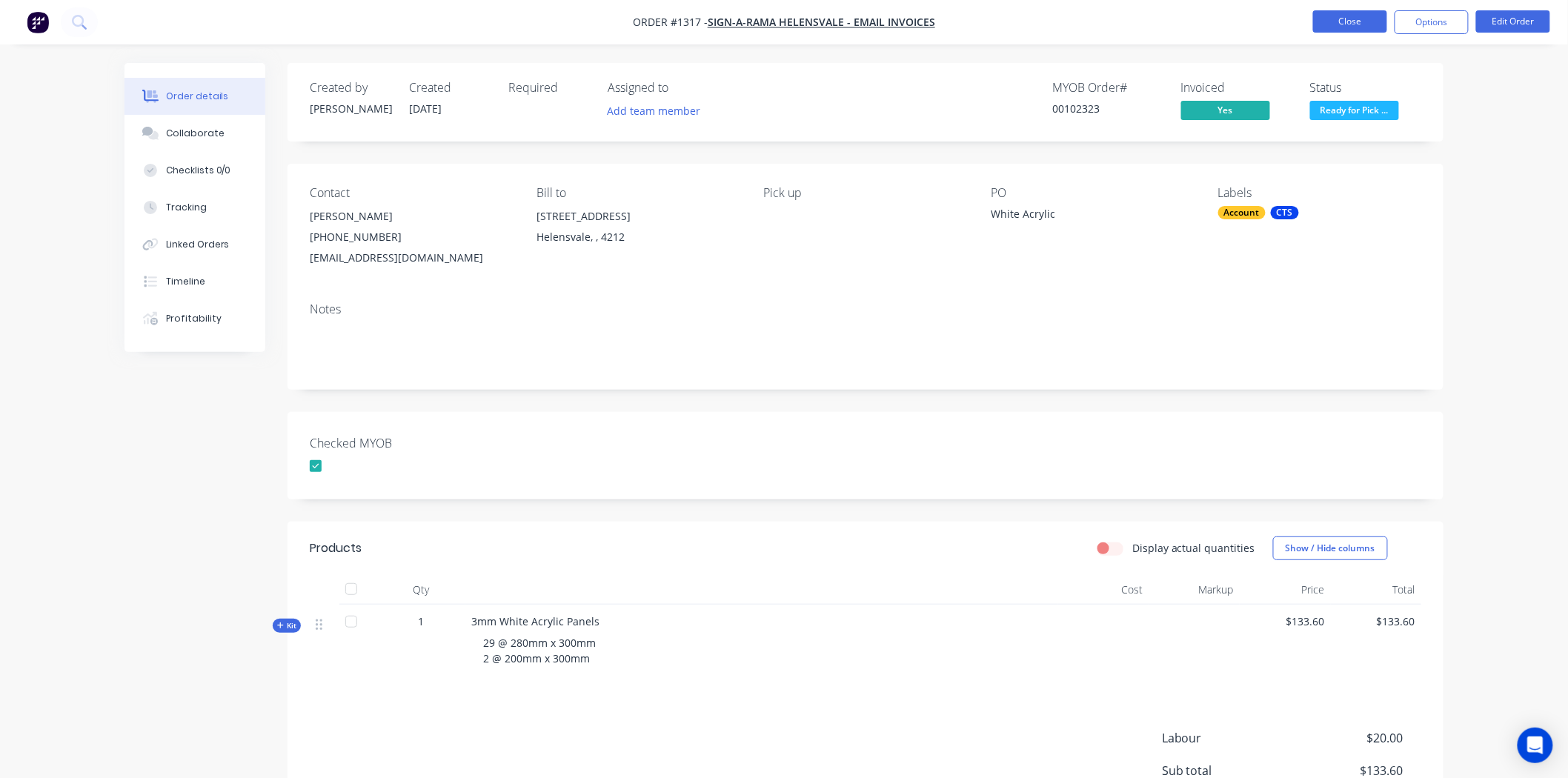
click at [1349, 20] on button "Close" at bounding box center [1349, 22] width 74 height 22
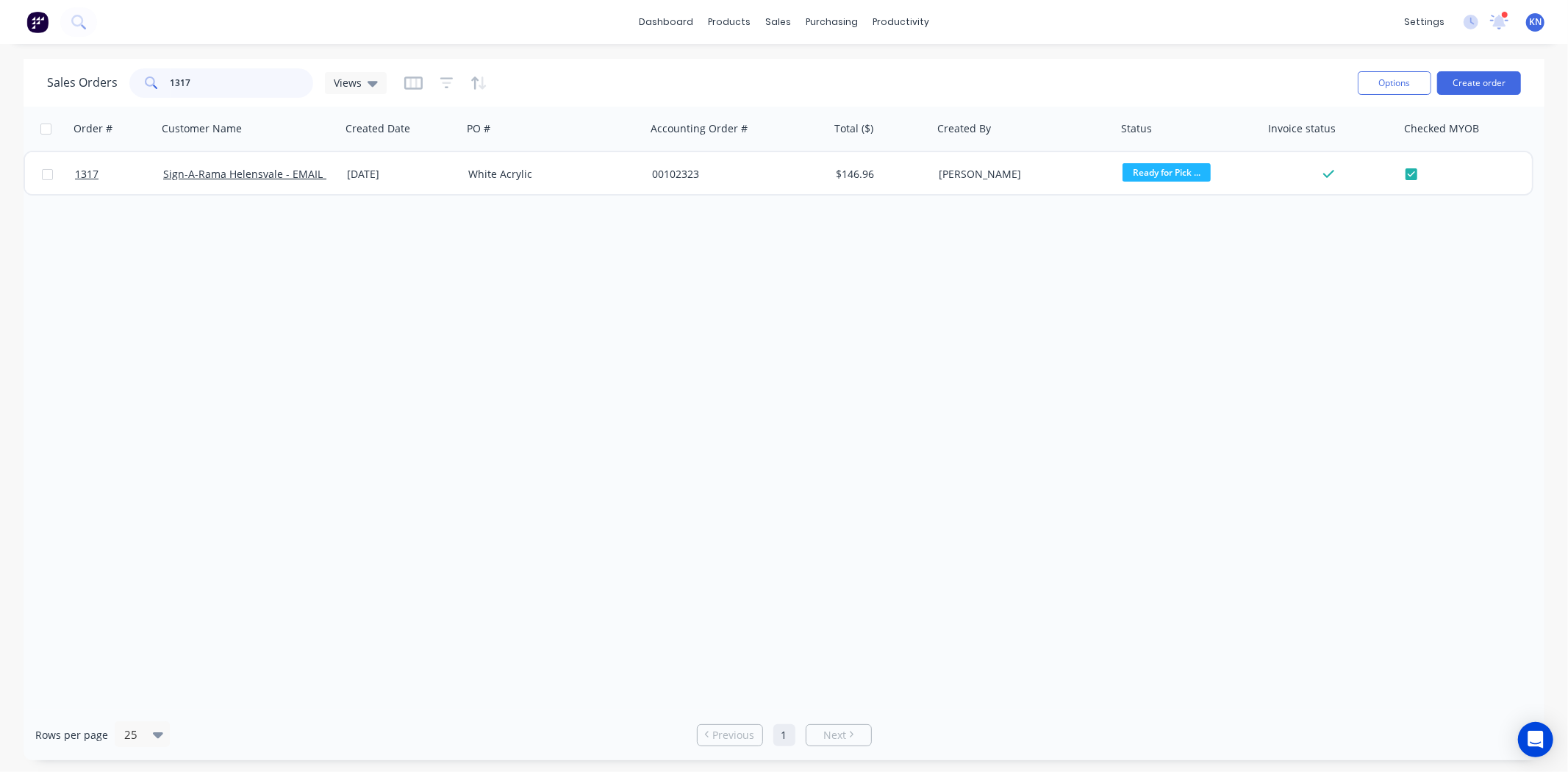
drag, startPoint x: 230, startPoint y: 86, endPoint x: 133, endPoint y: 80, distance: 97.2
click at [133, 80] on div "1317" at bounding box center [220, 83] width 183 height 30
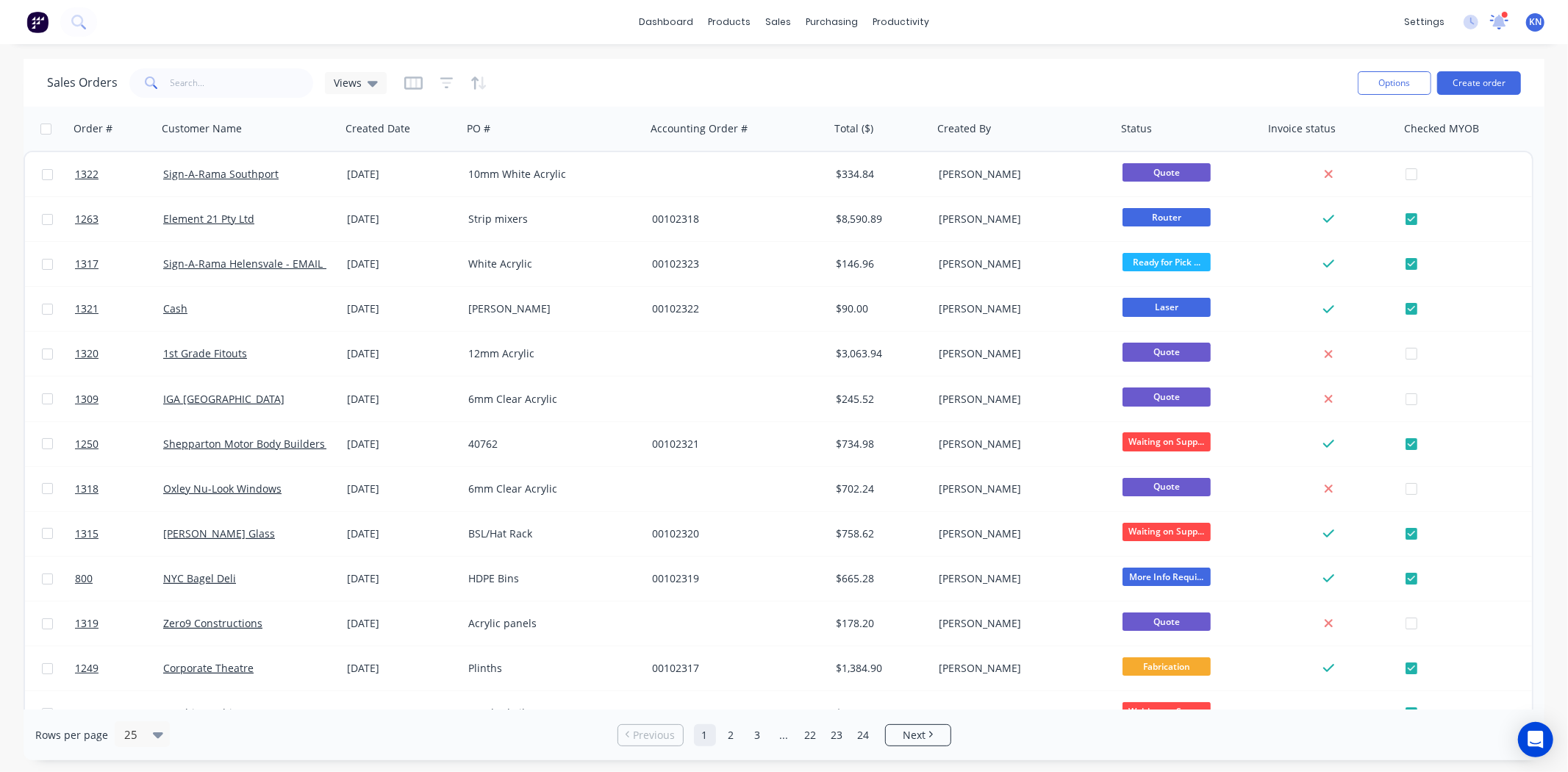
click at [1501, 18] on icon at bounding box center [1499, 20] width 14 height 13
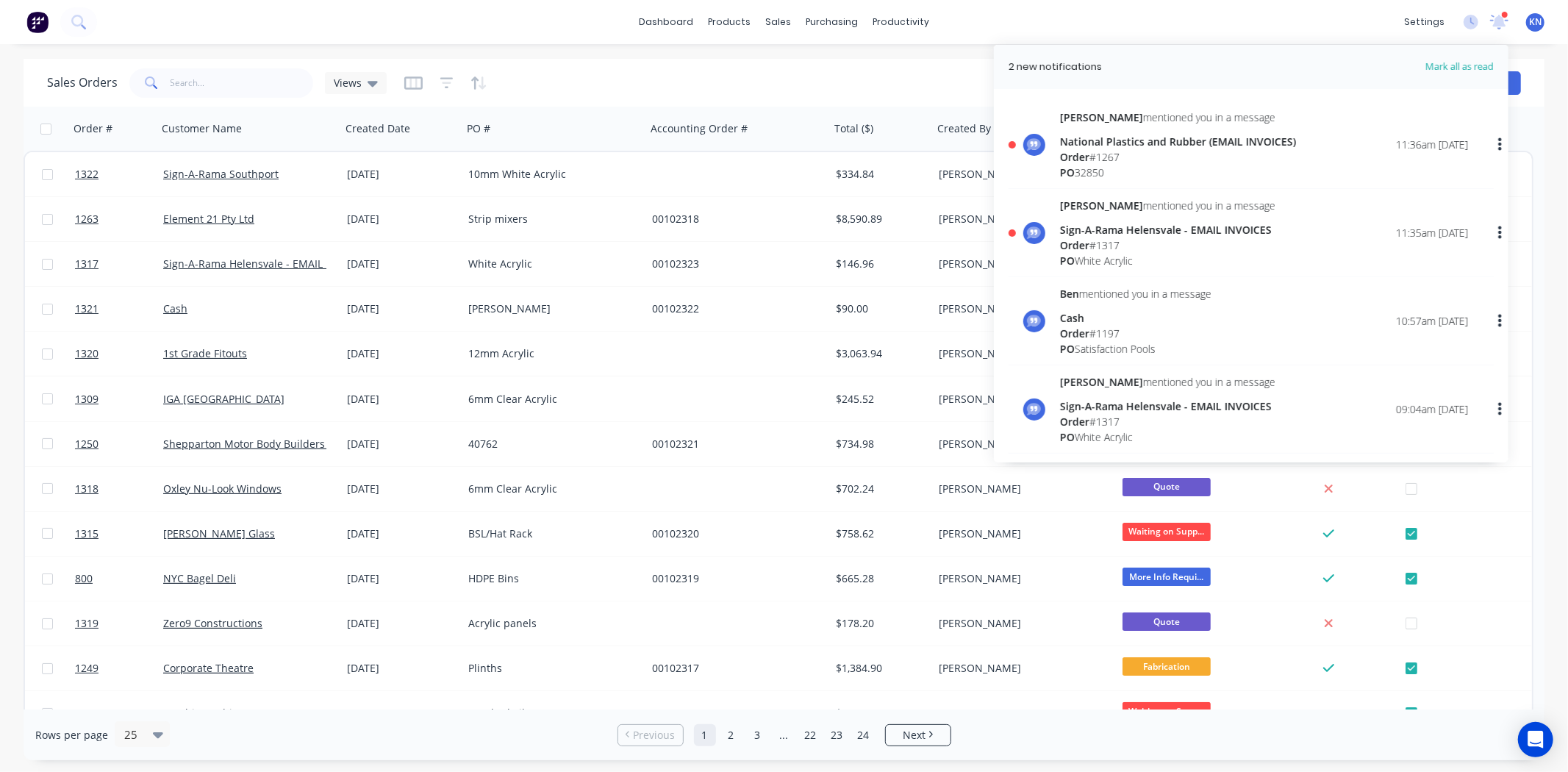
click at [1085, 239] on span "Order" at bounding box center [1075, 245] width 30 height 14
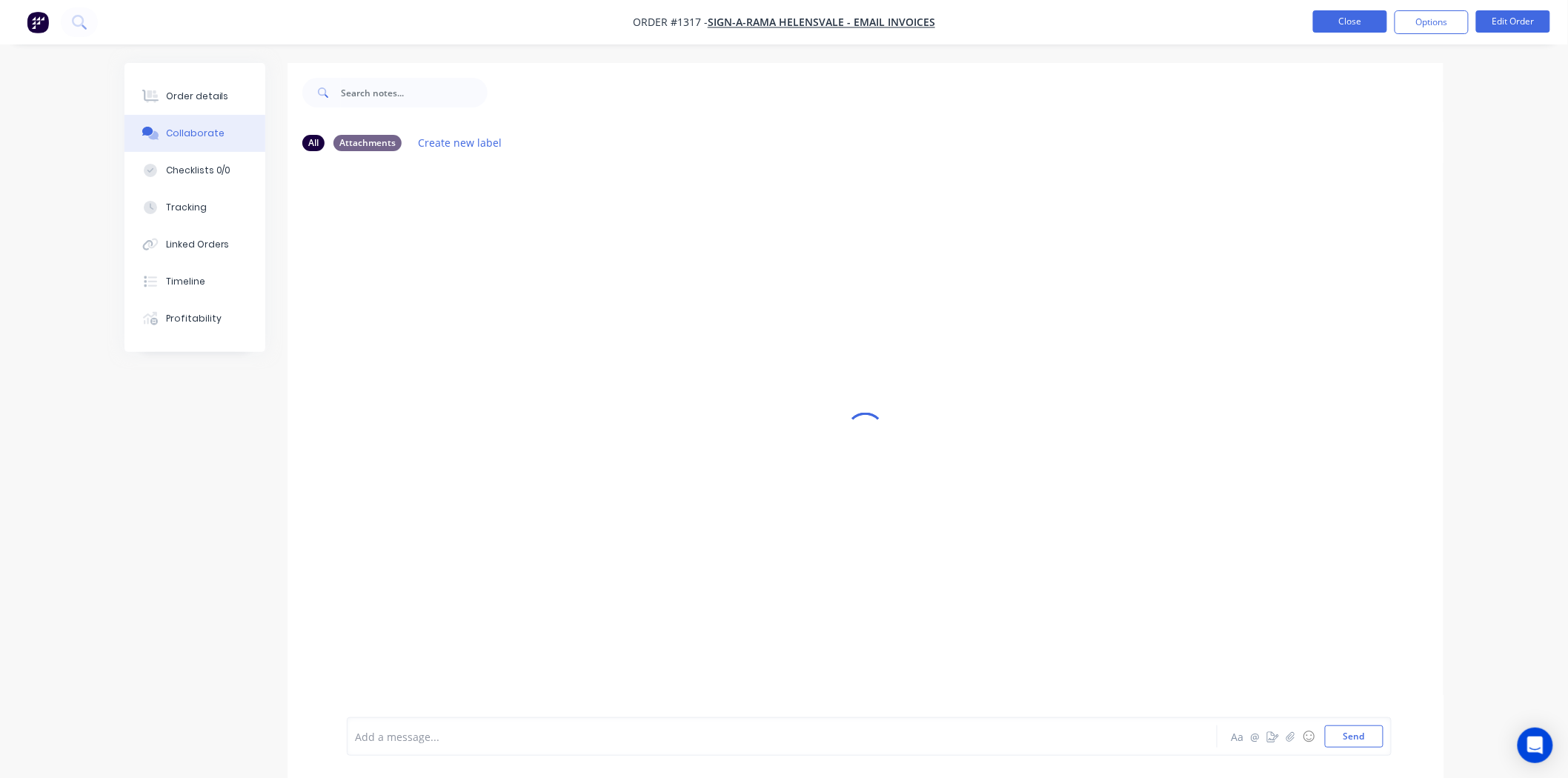
click at [1331, 20] on button "Close" at bounding box center [1349, 22] width 74 height 22
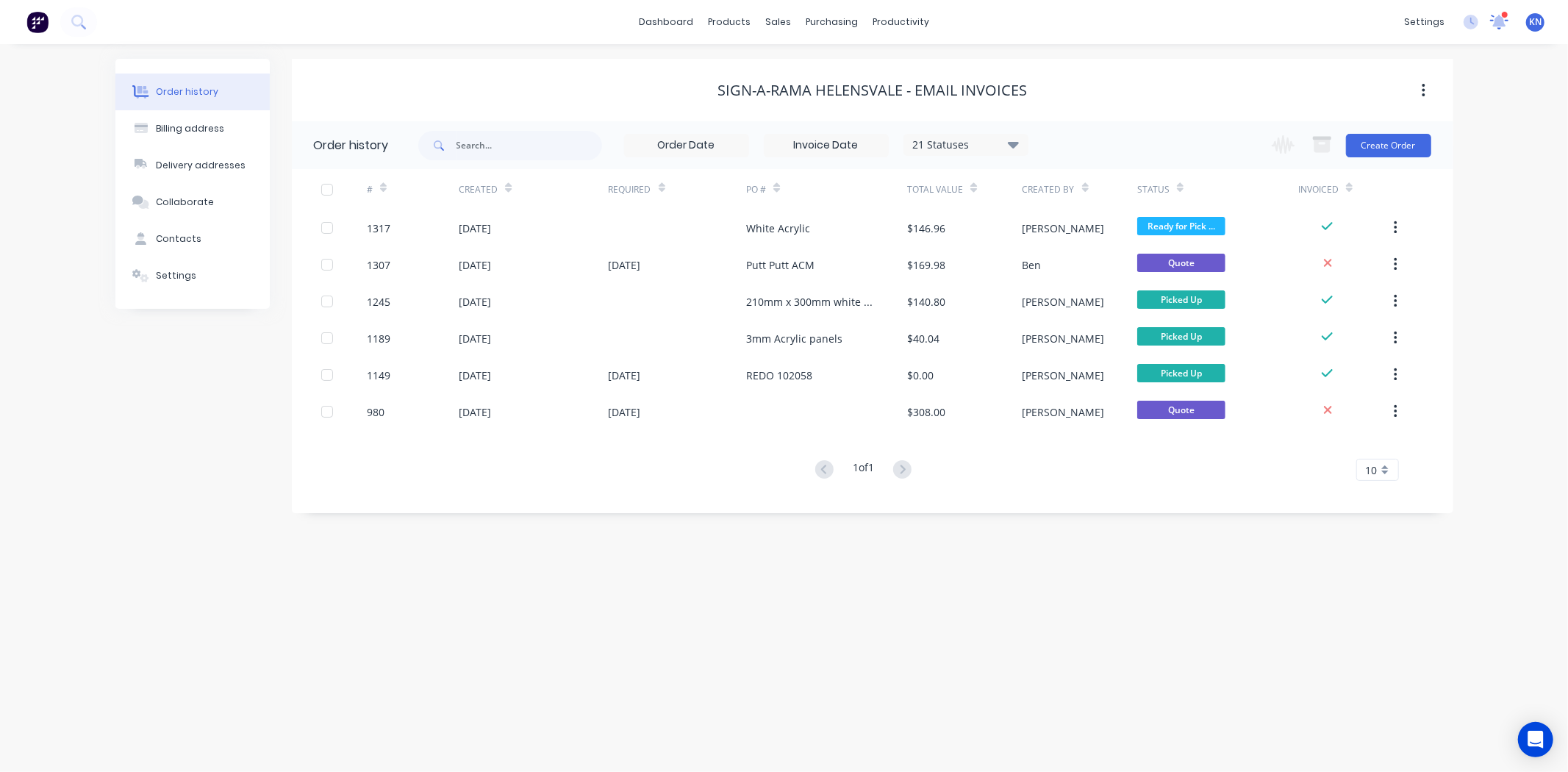
click at [1501, 19] on icon at bounding box center [1499, 21] width 14 height 13
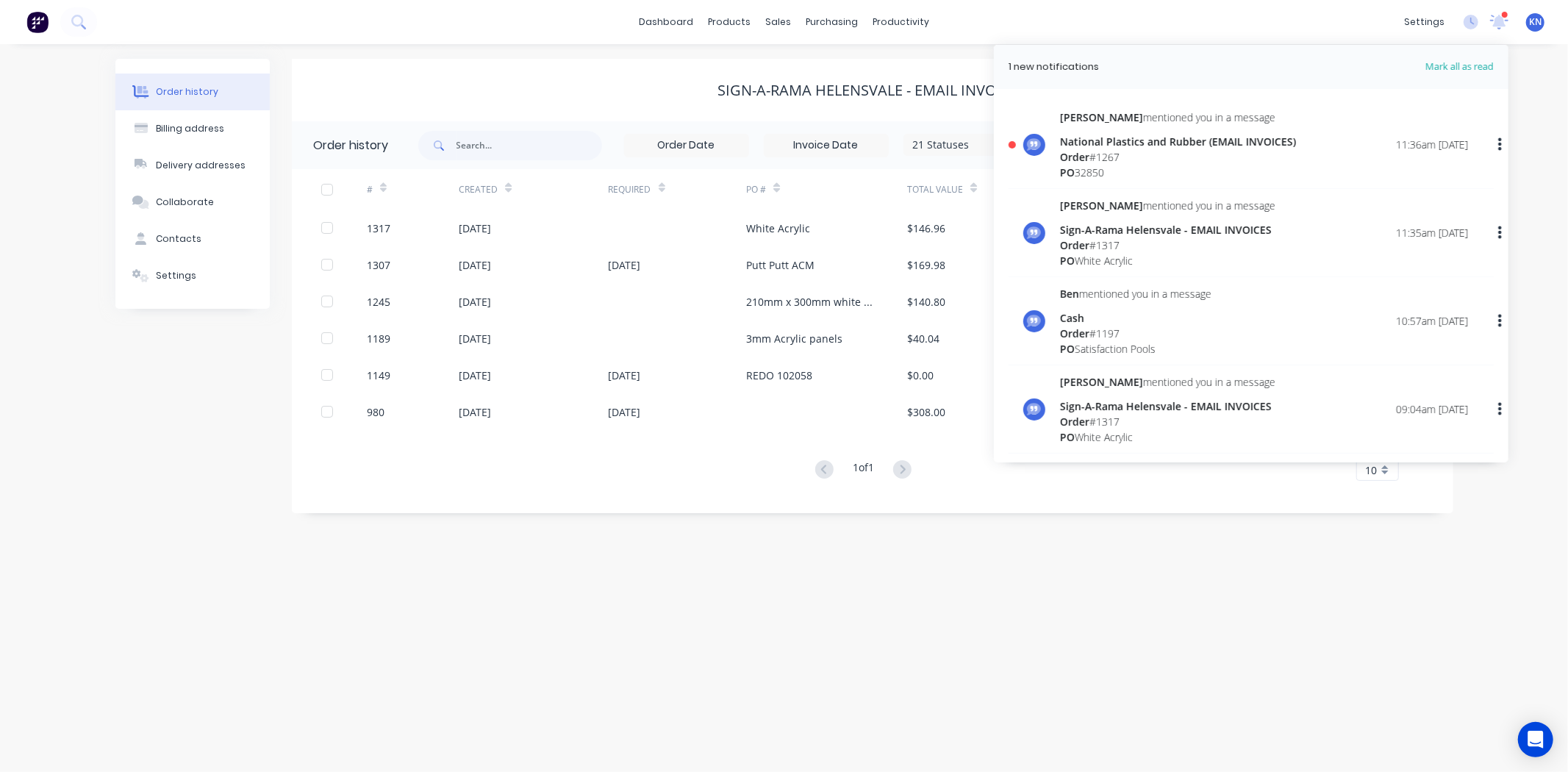
click at [1091, 148] on div "National Plastics and Rubber (EMAIL INVOICES)" at bounding box center [1177, 141] width 236 height 16
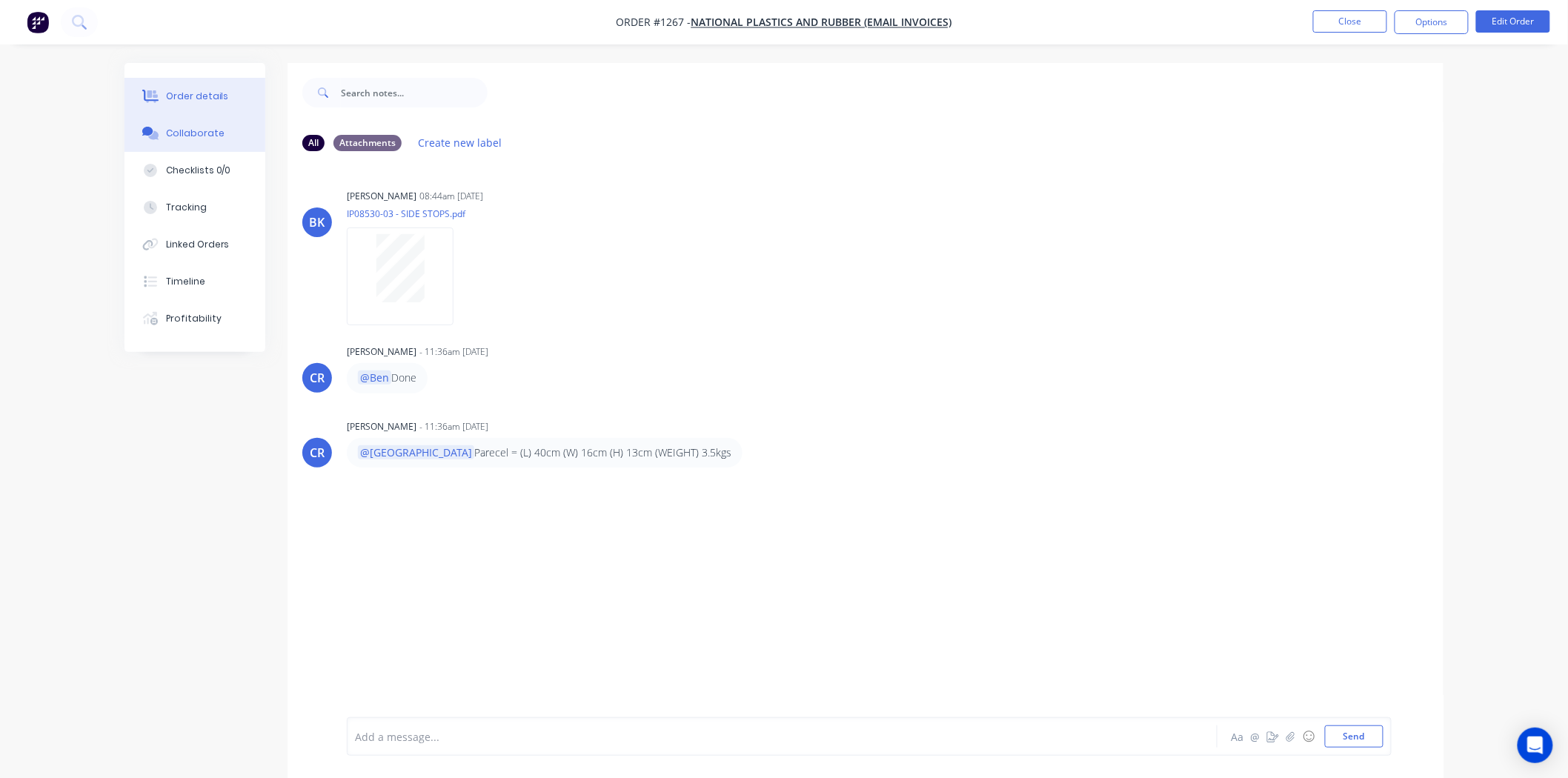
click at [220, 87] on button "Order details" at bounding box center [195, 96] width 141 height 37
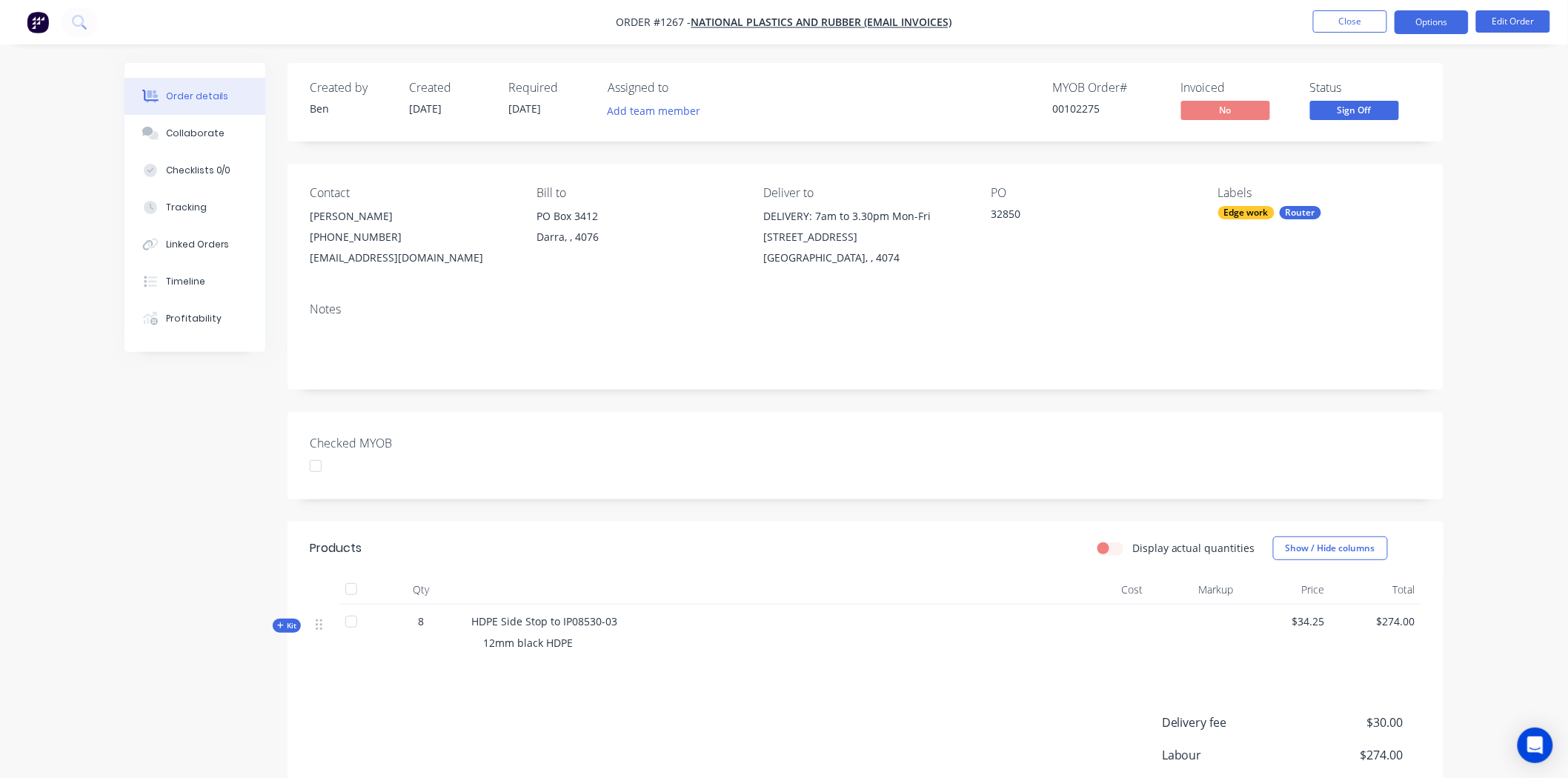
click at [1424, 17] on button "Options" at bounding box center [1431, 22] width 74 height 24
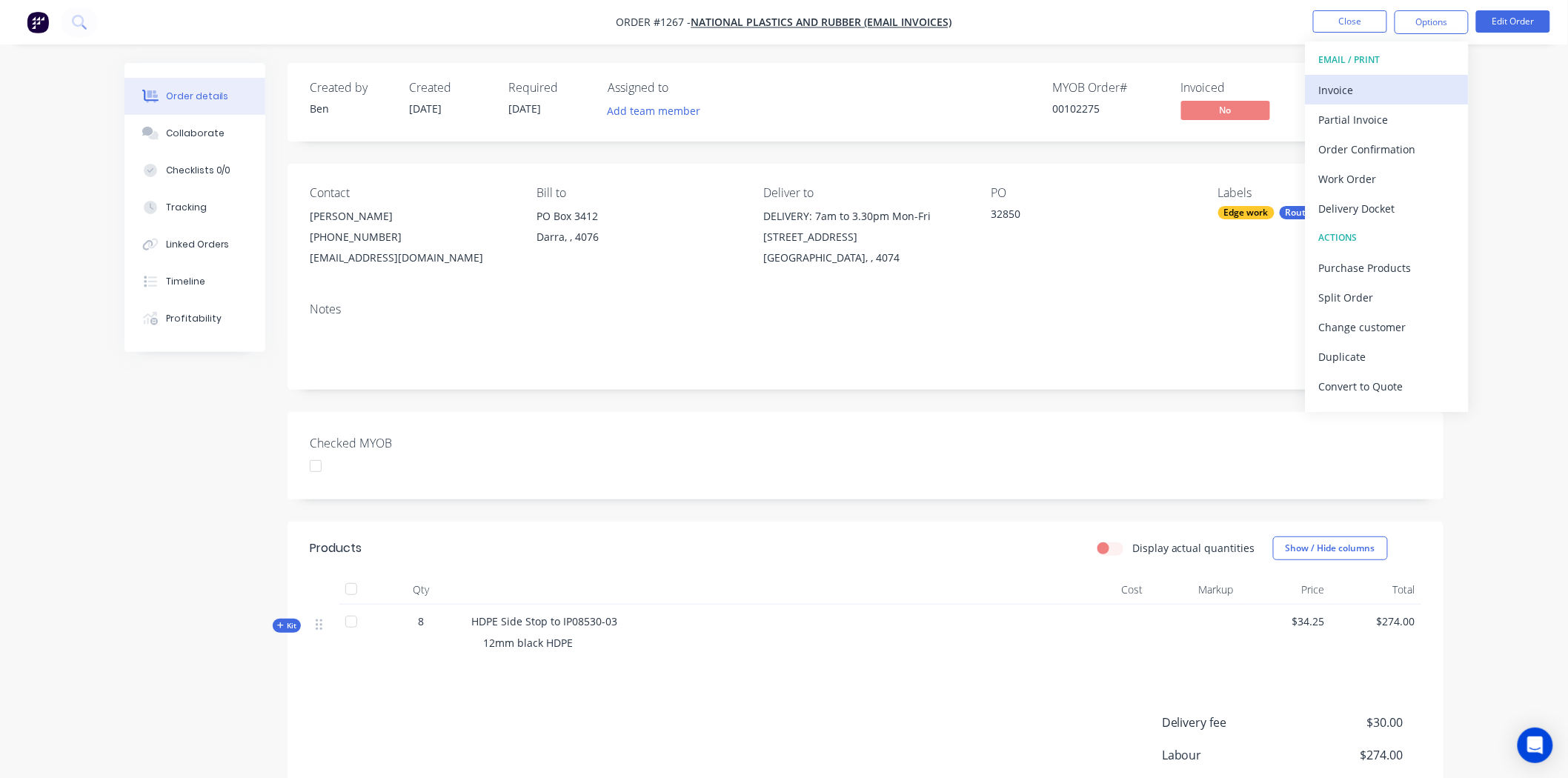
click at [1358, 85] on div "Invoice" at bounding box center [1387, 90] width 136 height 22
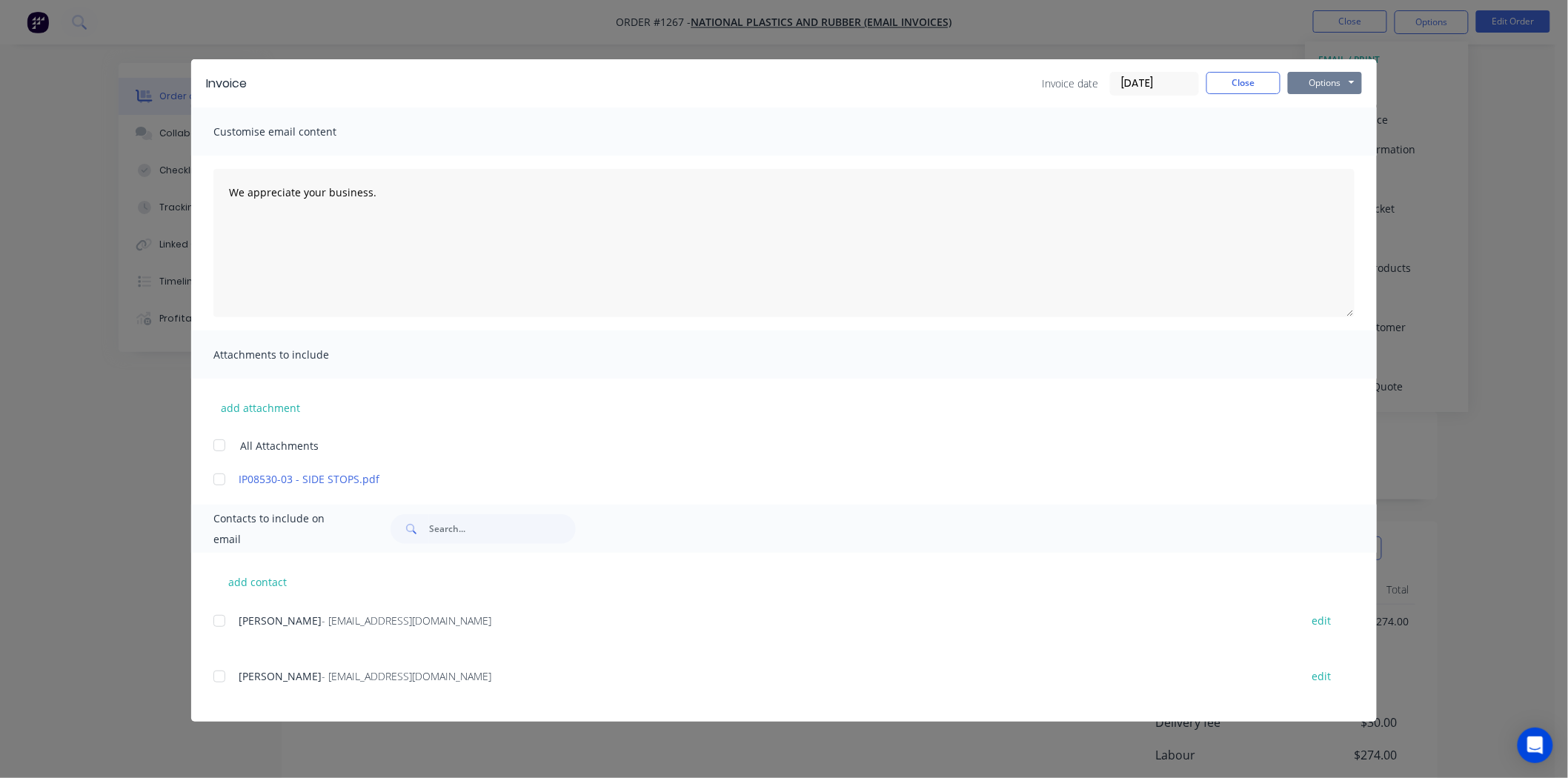
click at [1330, 78] on button "Options" at bounding box center [1324, 83] width 74 height 22
click at [1335, 129] on button "Print" at bounding box center [1335, 134] width 94 height 25
click at [1247, 85] on button "Close" at bounding box center [1242, 83] width 74 height 22
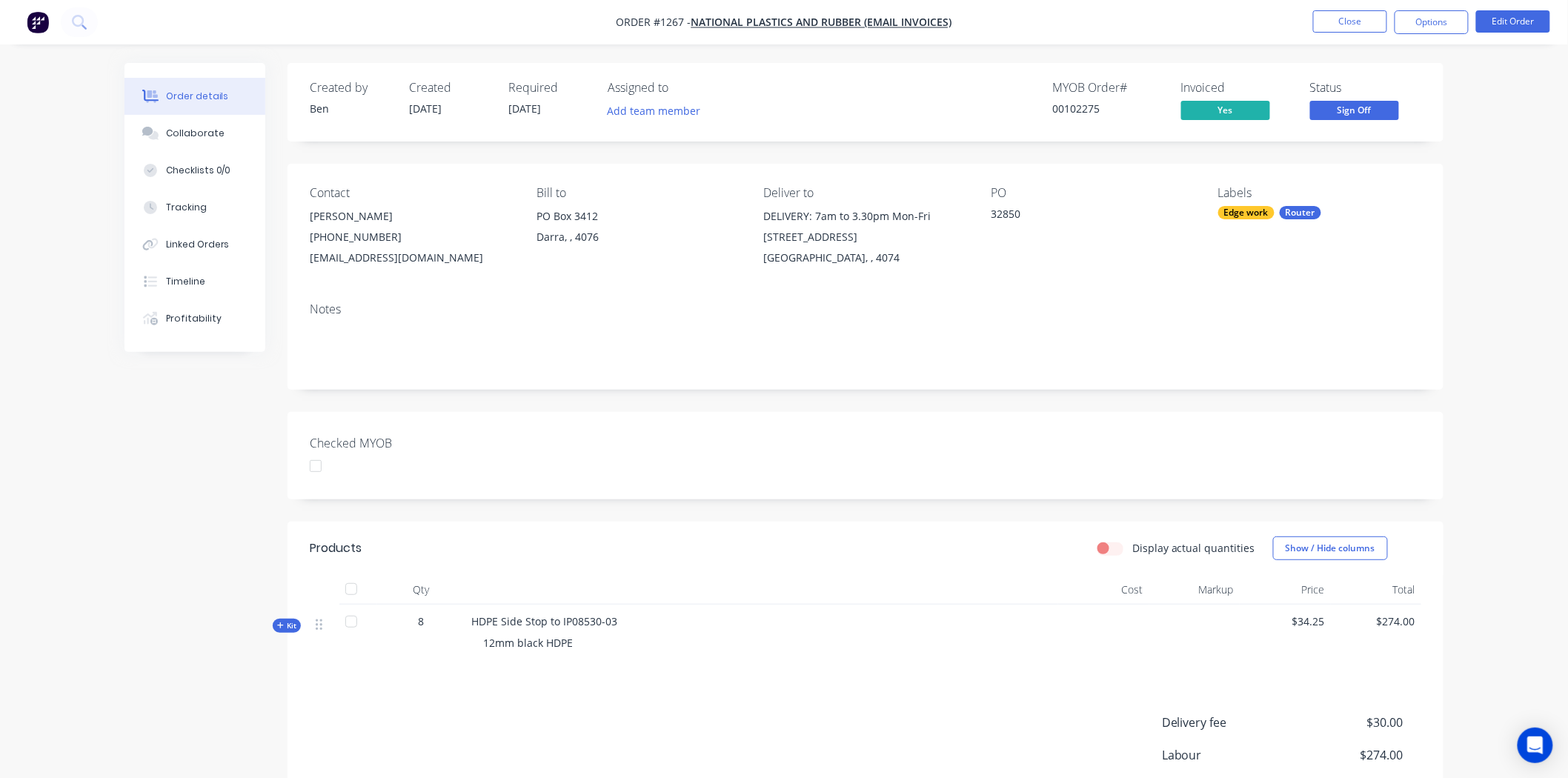
click at [321, 471] on div at bounding box center [316, 466] width 30 height 30
click at [1360, 101] on span "Sign Off" at bounding box center [1354, 110] width 89 height 18
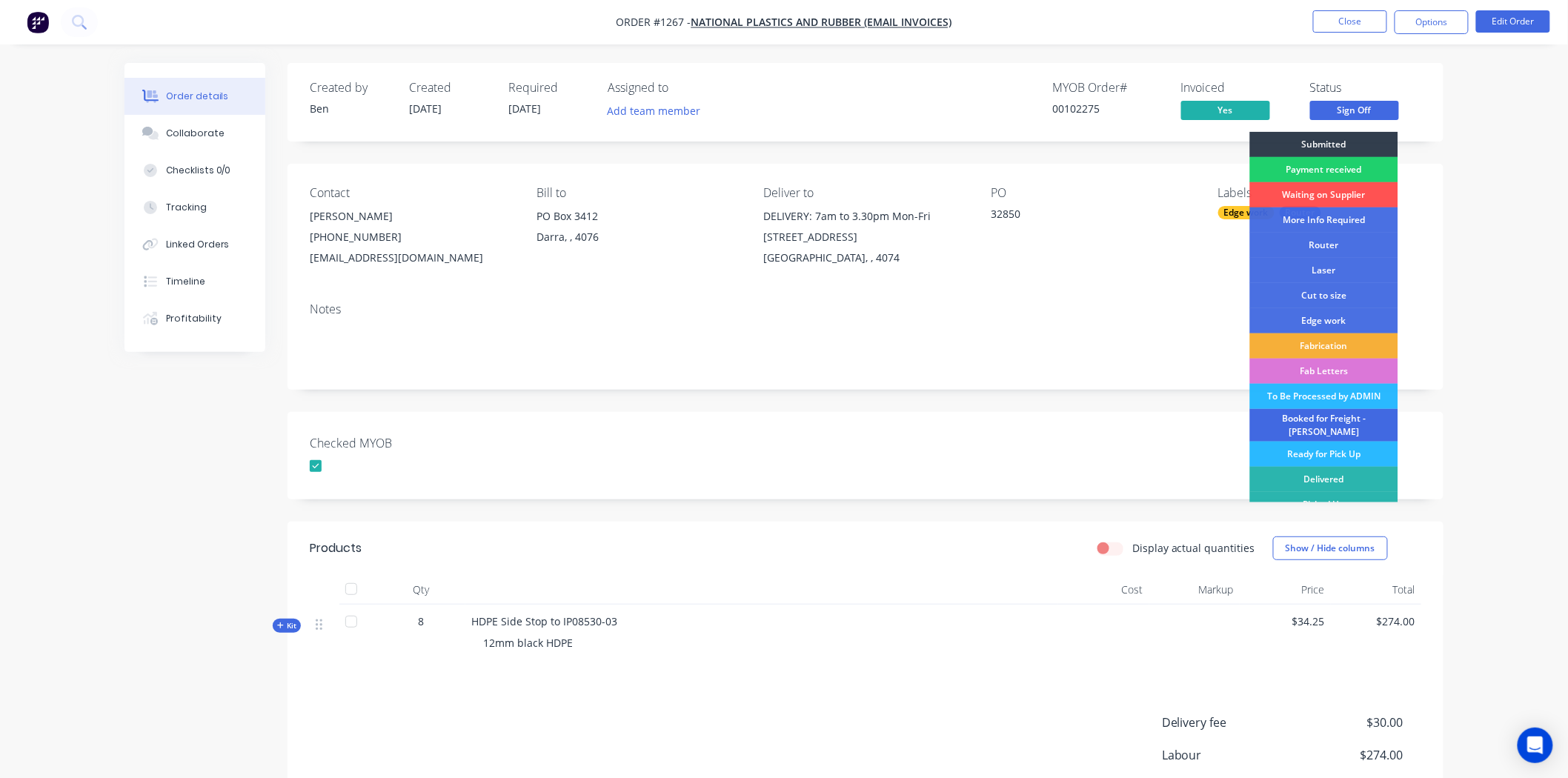
click at [1334, 418] on div "Booked for Freight - [PERSON_NAME]" at bounding box center [1324, 424] width 148 height 32
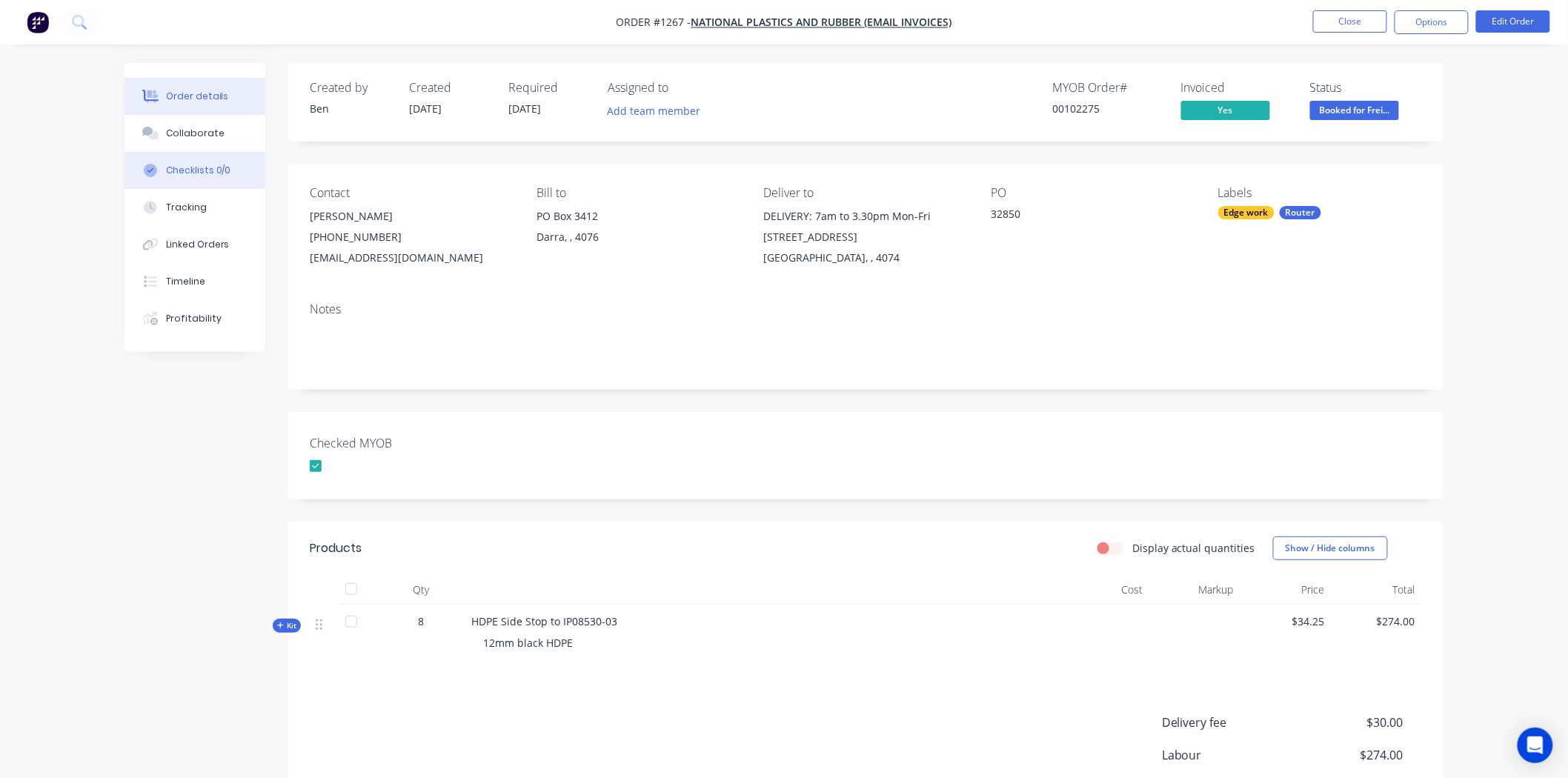
drag, startPoint x: 207, startPoint y: 135, endPoint x: 224, endPoint y: 158, distance: 28.6
click at [207, 135] on div "Collaborate" at bounding box center [195, 133] width 59 height 13
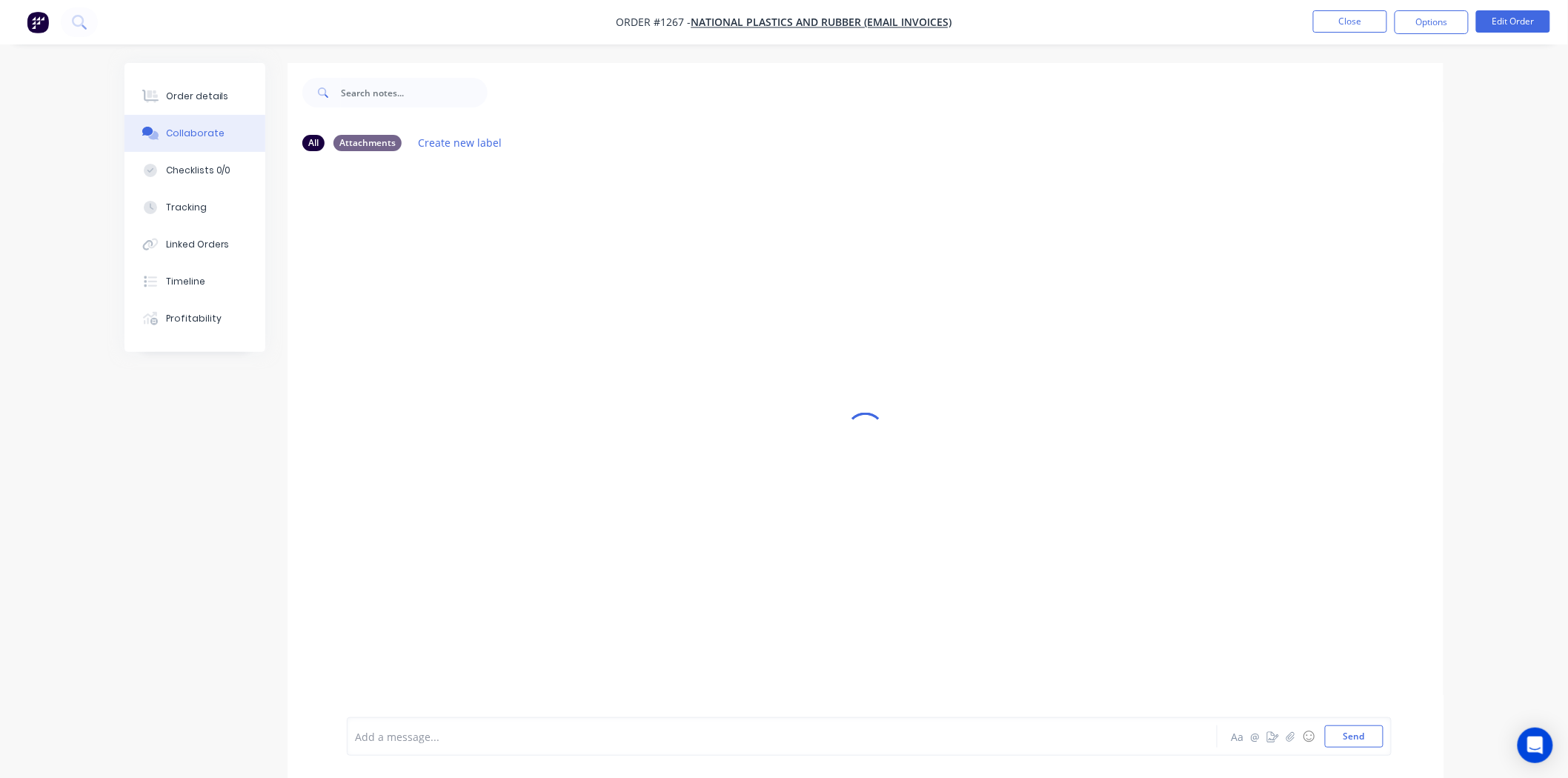
click at [441, 727] on div "Add a message... Aa @ ☺ Send" at bounding box center [869, 736] width 1045 height 38
click at [476, 750] on div "Add a message... Aa @ ☺ Send" at bounding box center [869, 736] width 1045 height 38
click at [477, 741] on div at bounding box center [741, 737] width 771 height 16
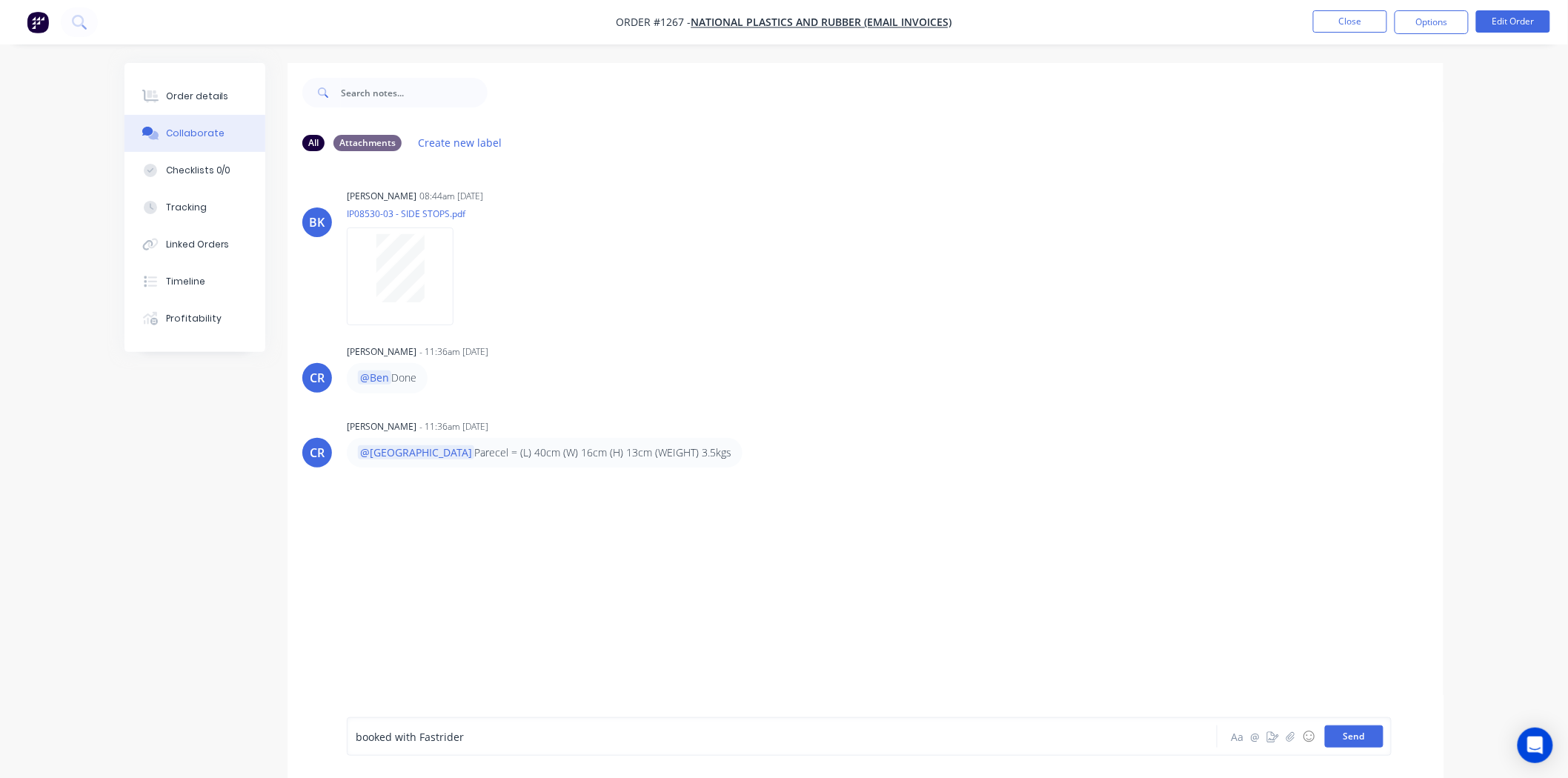
click at [1359, 734] on button "Send" at bounding box center [1353, 736] width 59 height 22
click at [505, 744] on div "Add a message..." at bounding box center [740, 736] width 772 height 22
click at [217, 89] on div "Order details" at bounding box center [197, 96] width 63 height 13
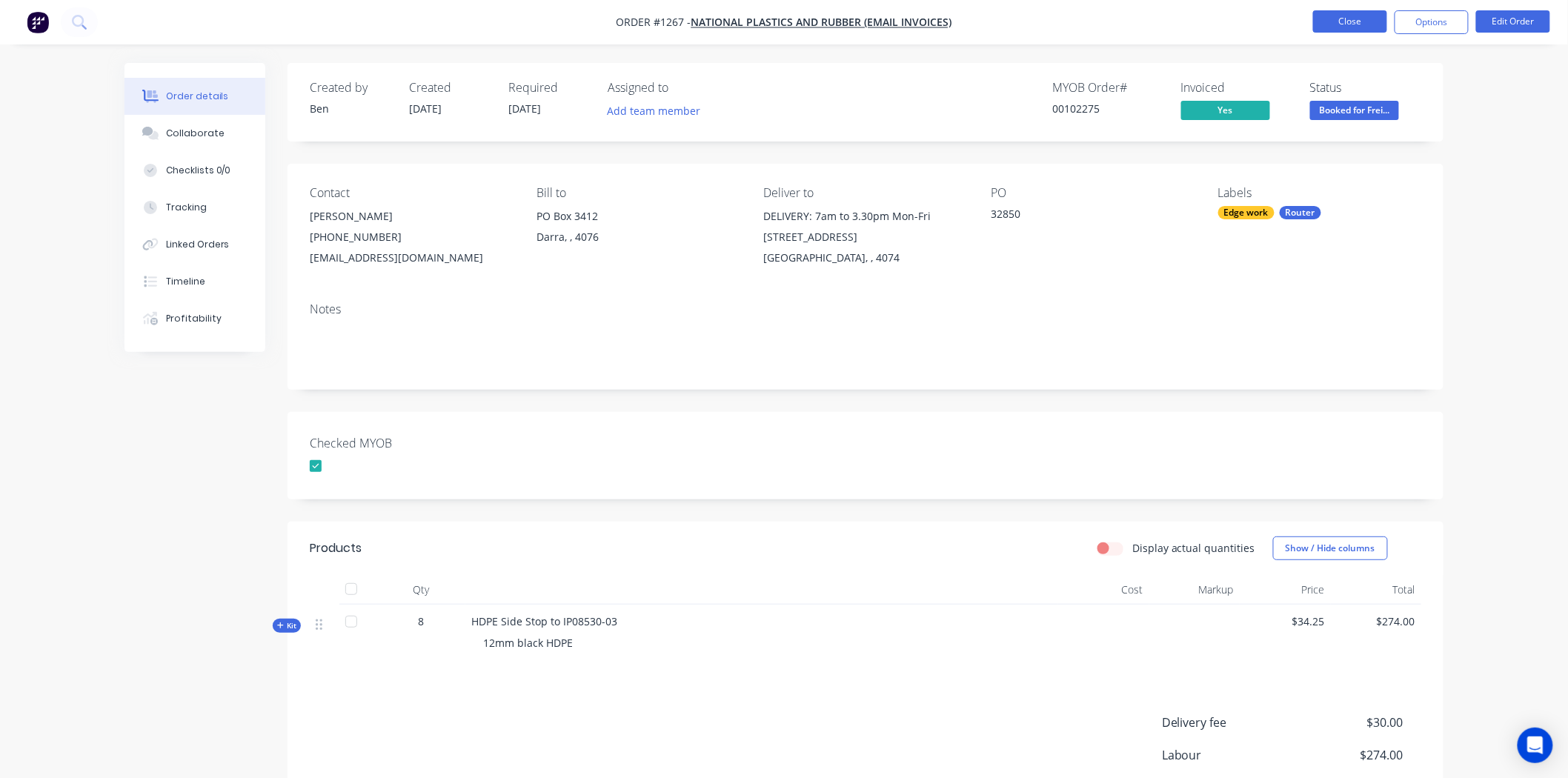
click at [1353, 21] on button "Close" at bounding box center [1349, 22] width 74 height 22
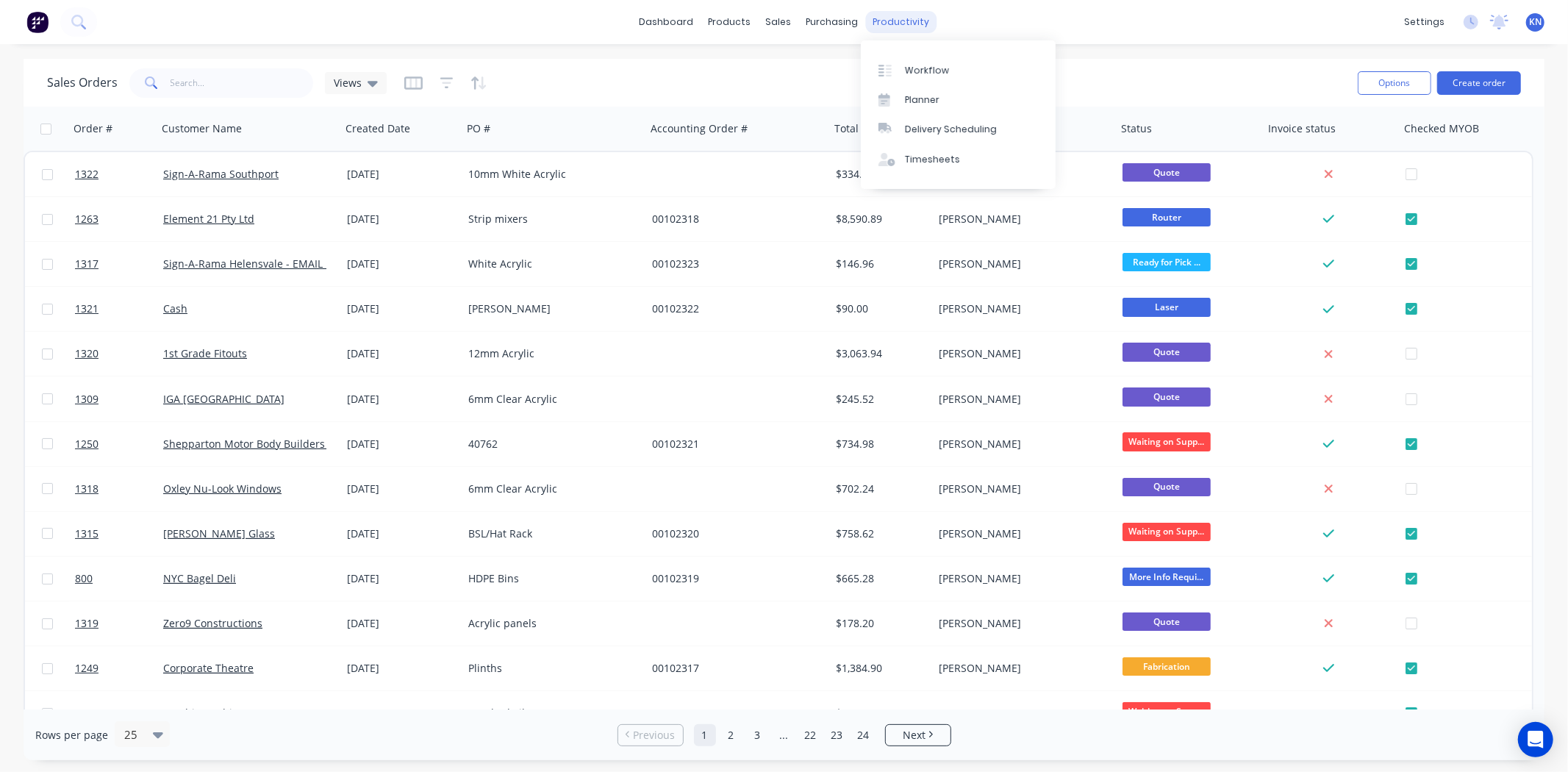
click at [916, 22] on div "productivity" at bounding box center [900, 21] width 72 height 22
click at [923, 65] on div "Workflow" at bounding box center [927, 71] width 44 height 13
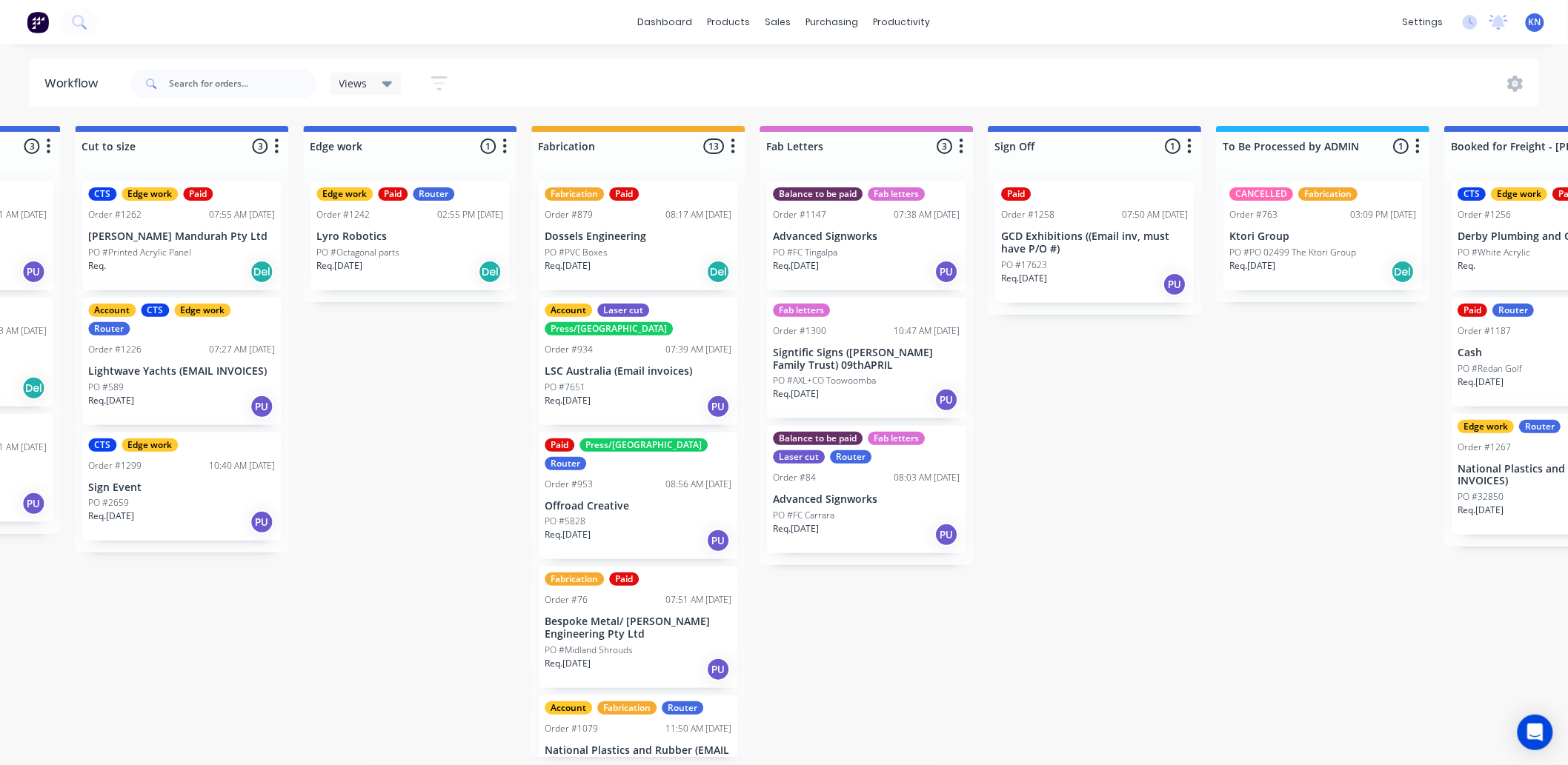
scroll to position [0, 1660]
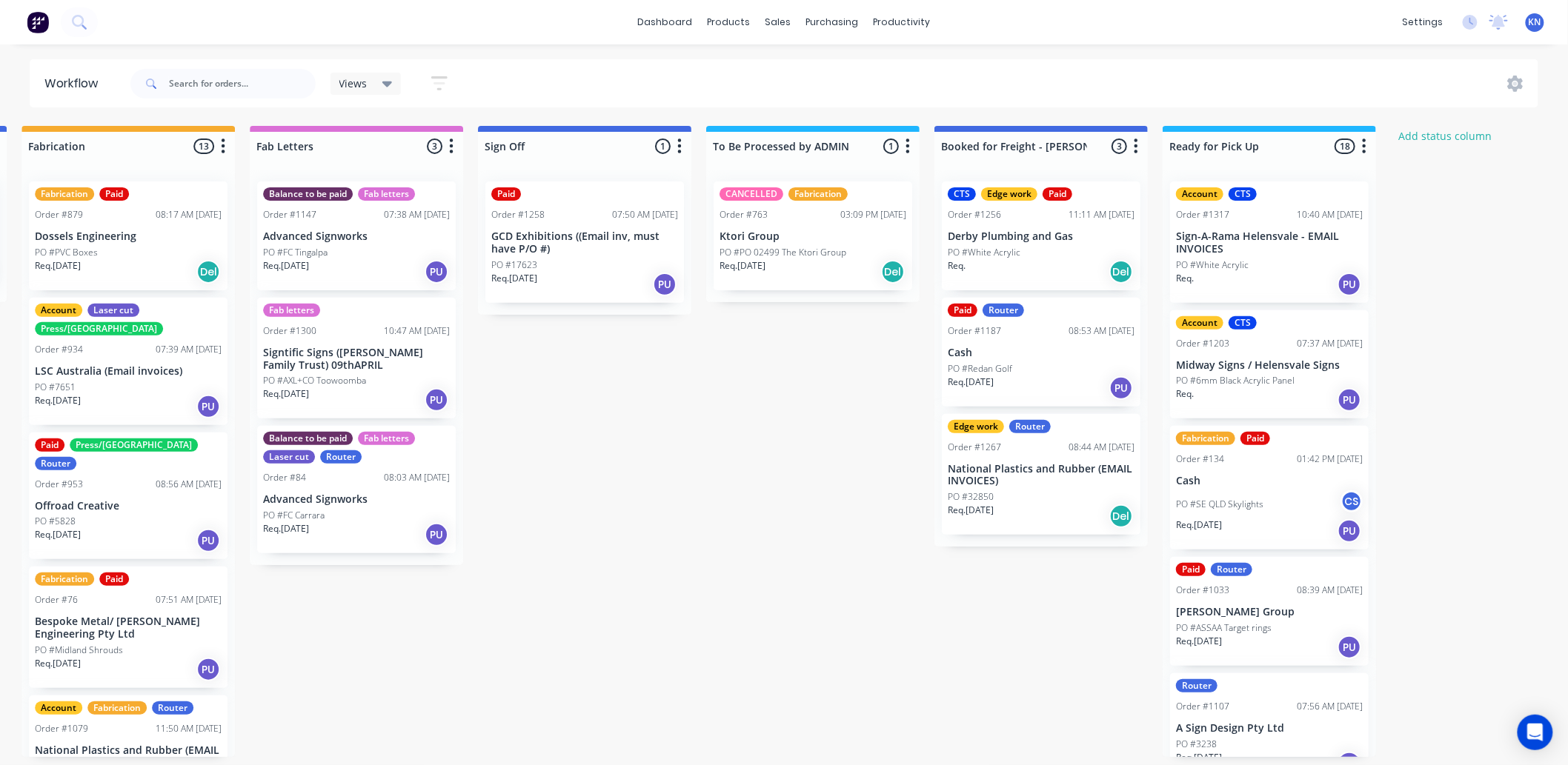
scroll to position [0, 1850]
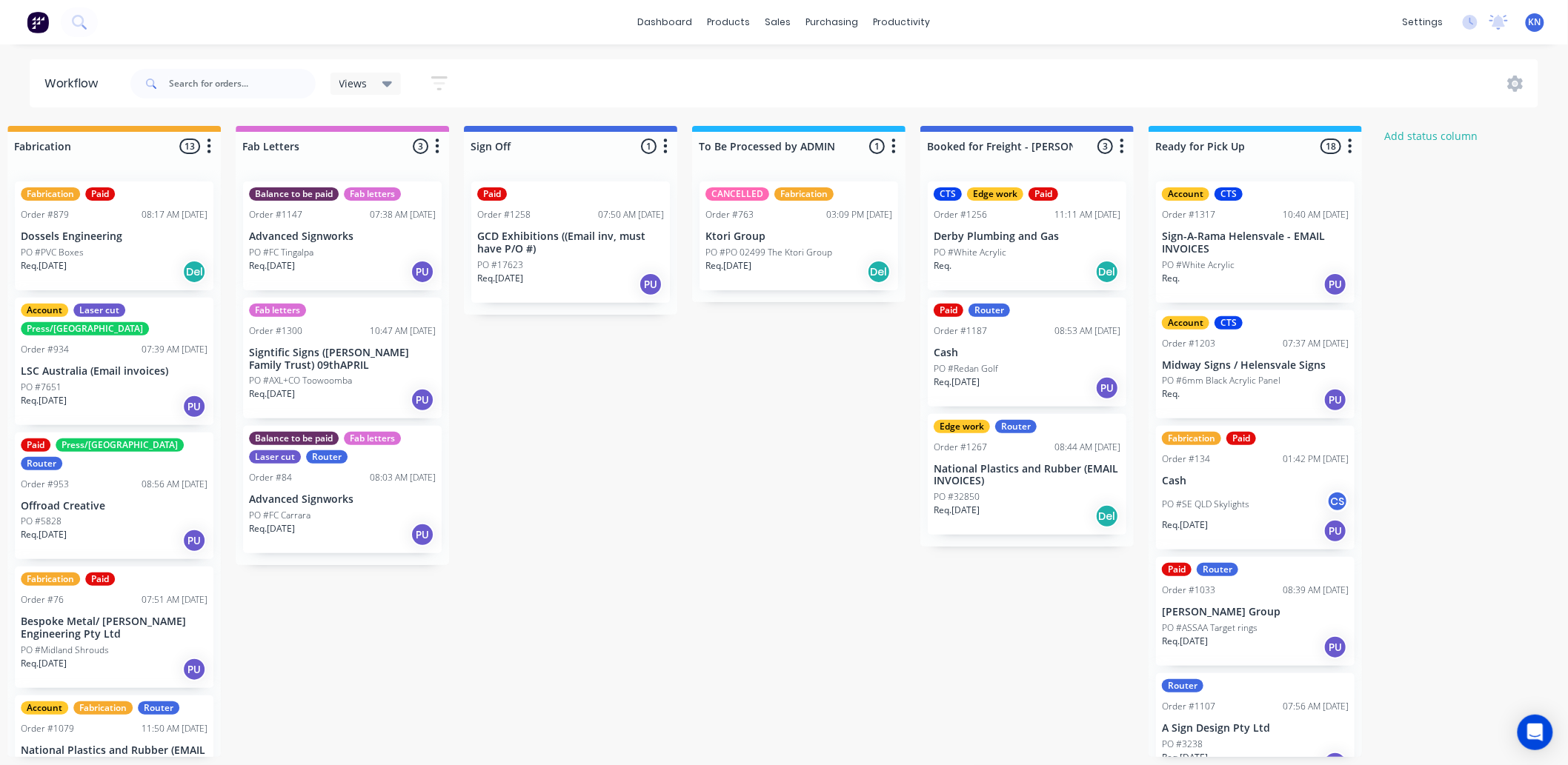
click at [556, 259] on div "PO #17623" at bounding box center [570, 265] width 186 height 13
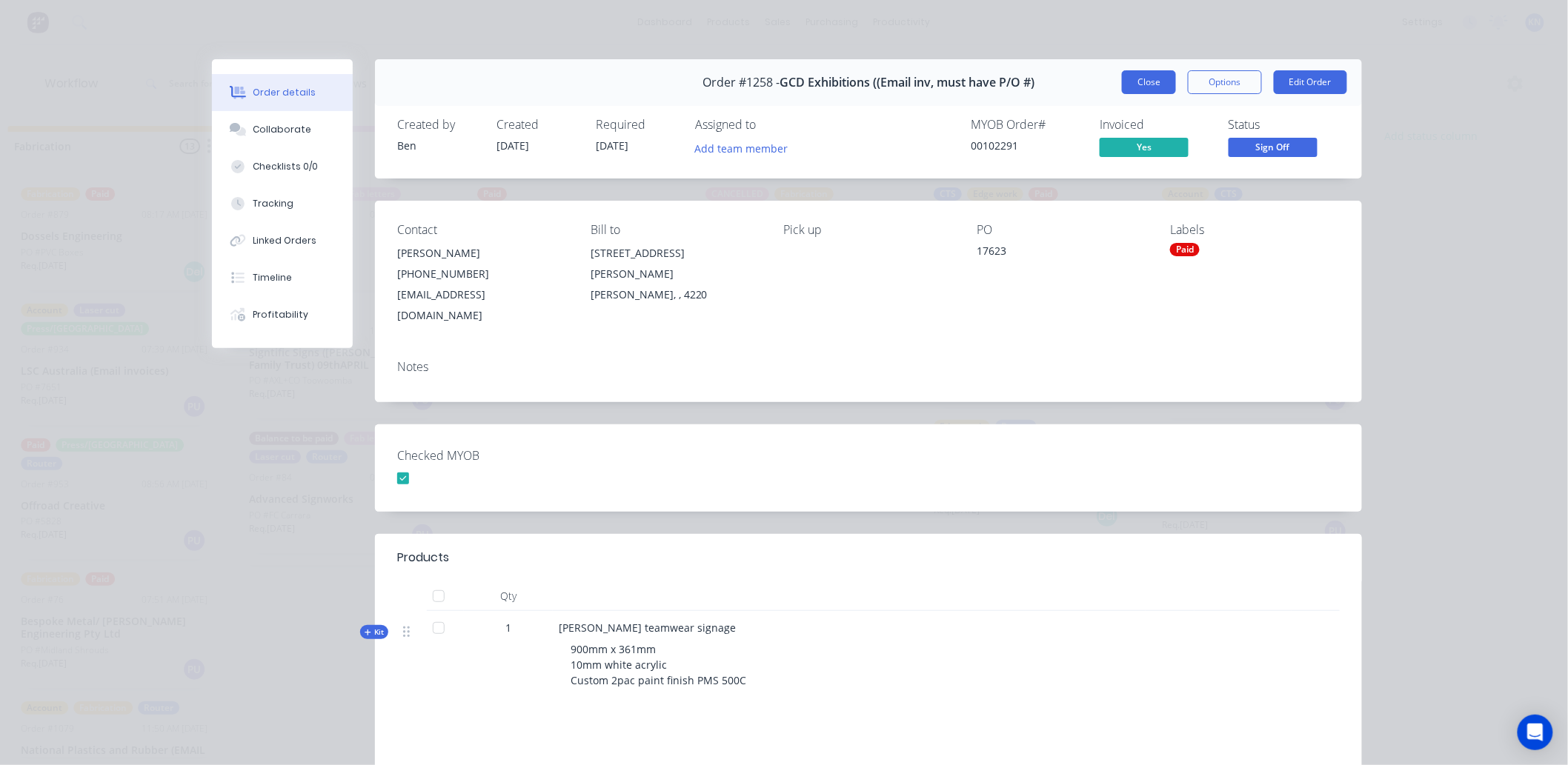
click at [1137, 80] on button "Close" at bounding box center [1149, 82] width 54 height 24
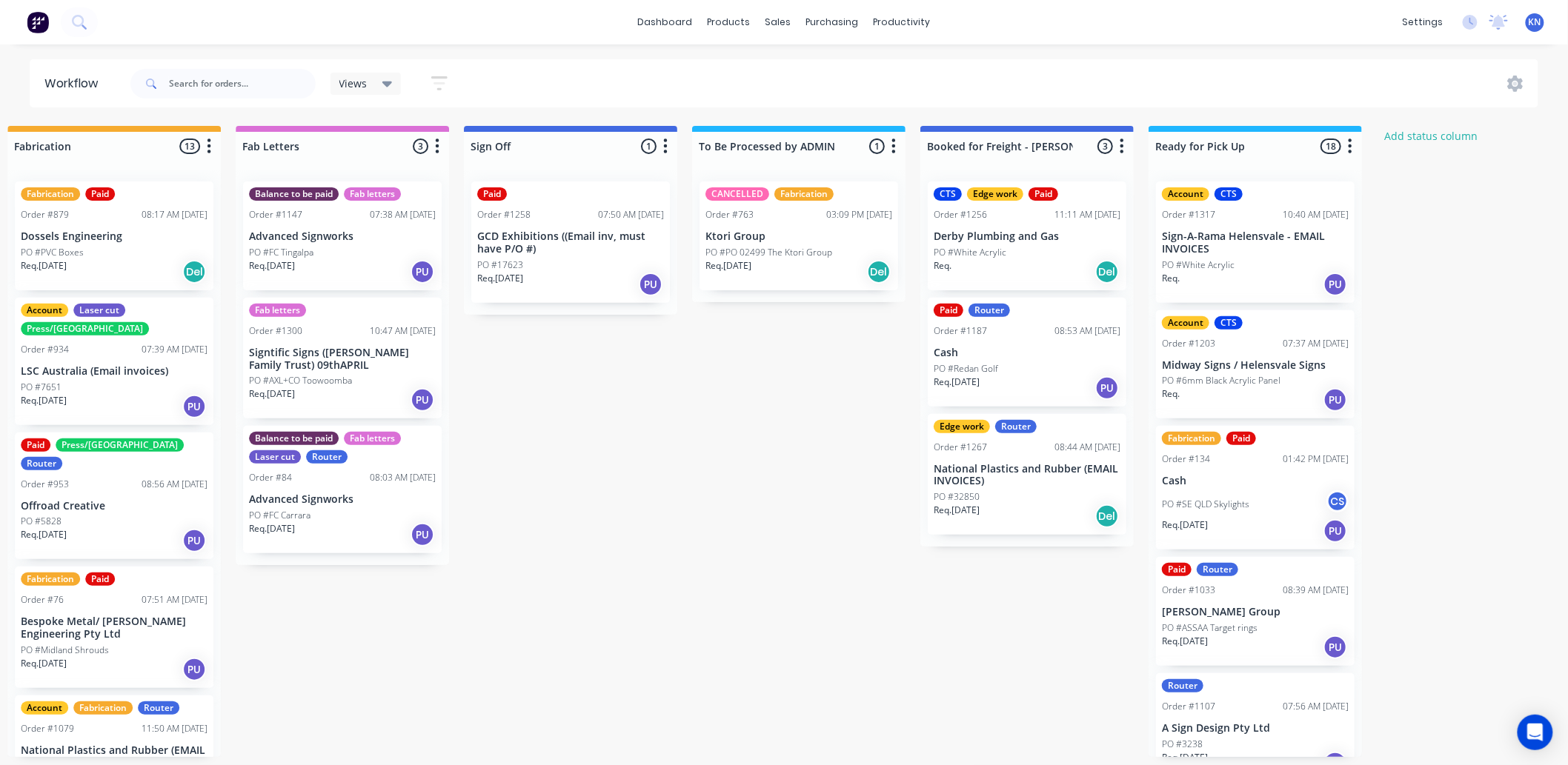
click at [544, 245] on p "GCD Exhibitions ((Email inv, must have P/O #)" at bounding box center [570, 243] width 186 height 25
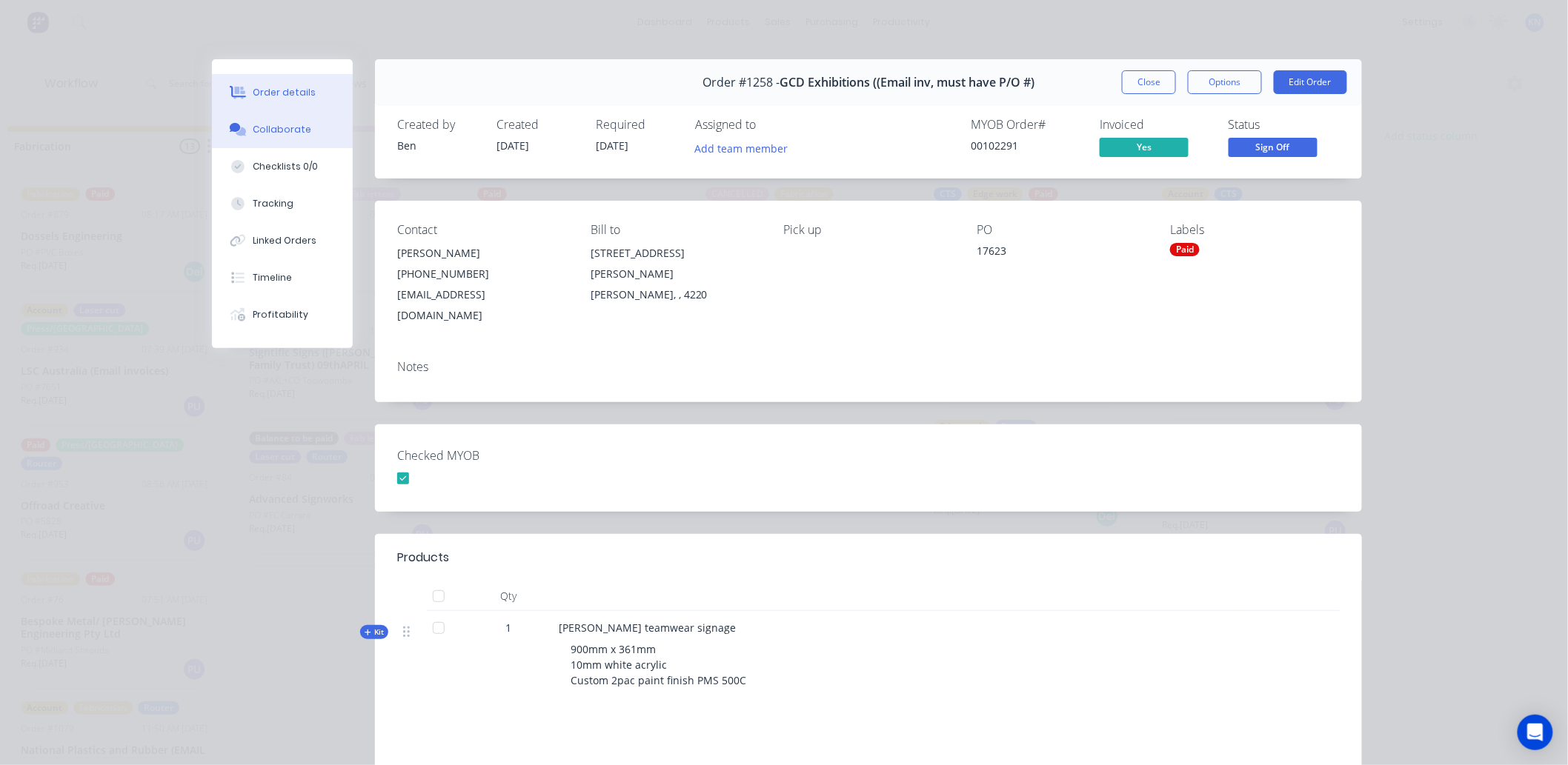
click at [273, 126] on div "Collaborate" at bounding box center [283, 129] width 59 height 13
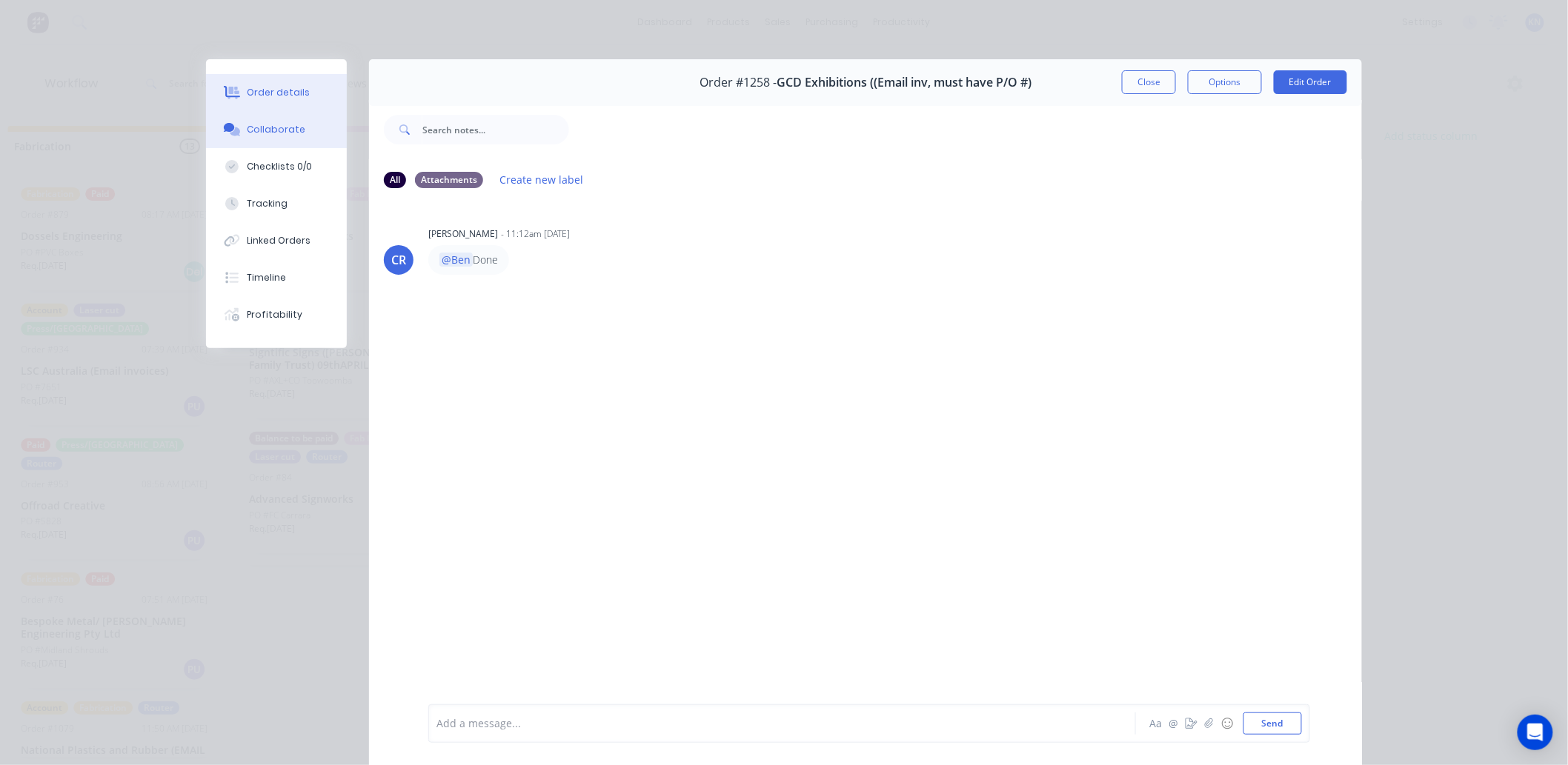
click at [255, 93] on div "Order details" at bounding box center [279, 93] width 63 height 13
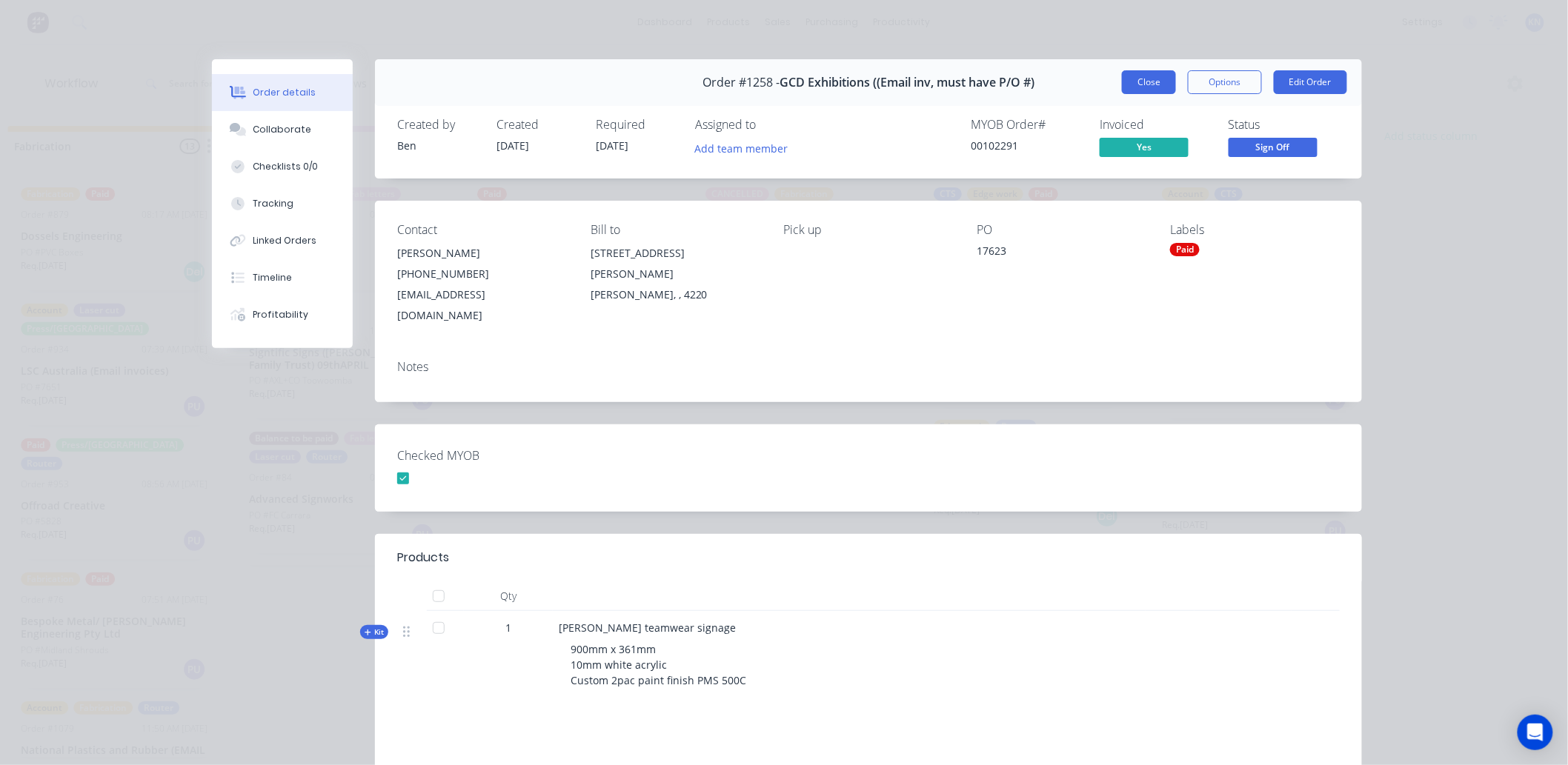
click at [1122, 77] on button "Close" at bounding box center [1149, 82] width 54 height 24
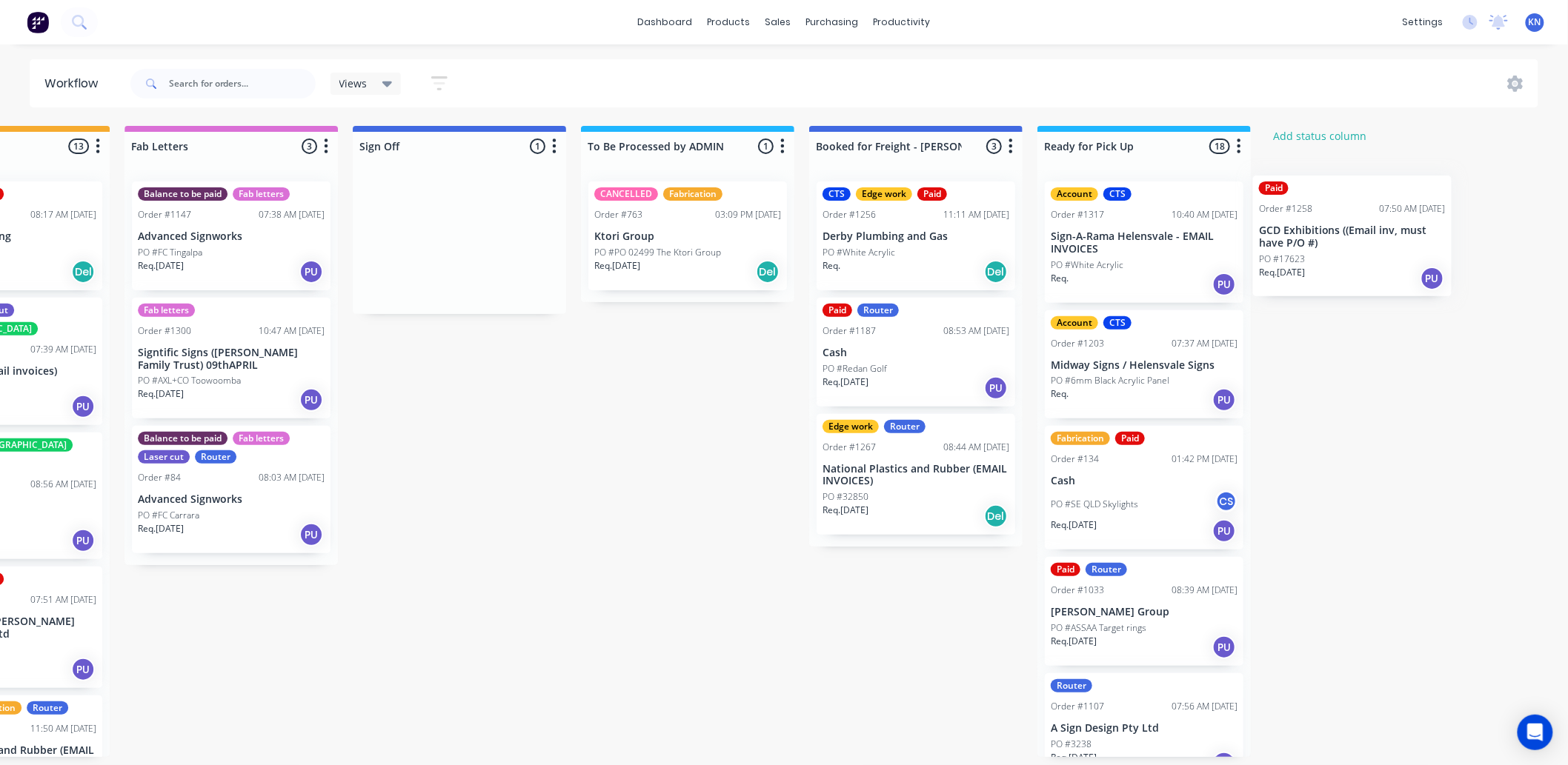
scroll to position [0, 1977]
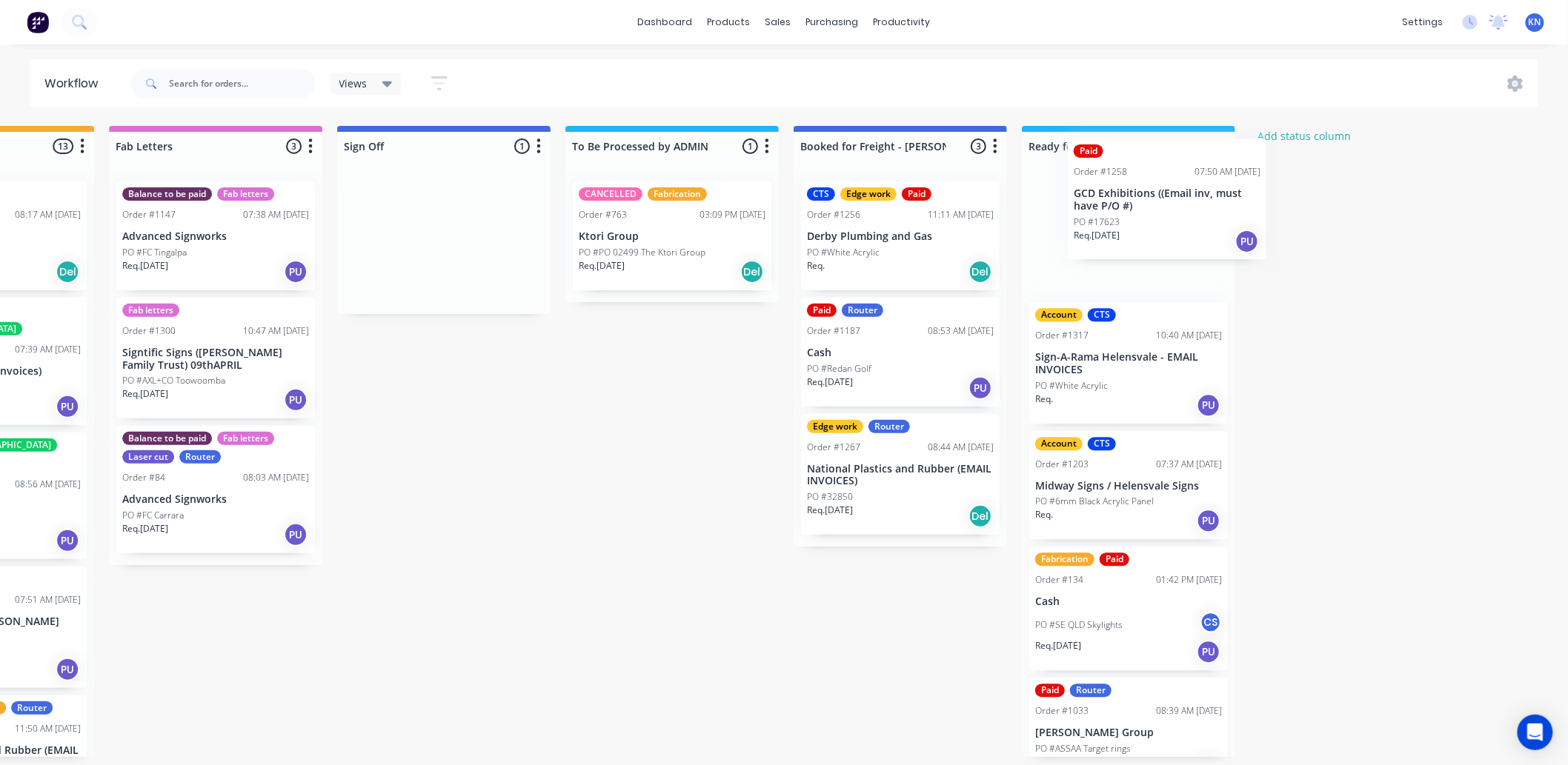
drag, startPoint x: 506, startPoint y: 252, endPoint x: 1091, endPoint y: 201, distance: 587.2
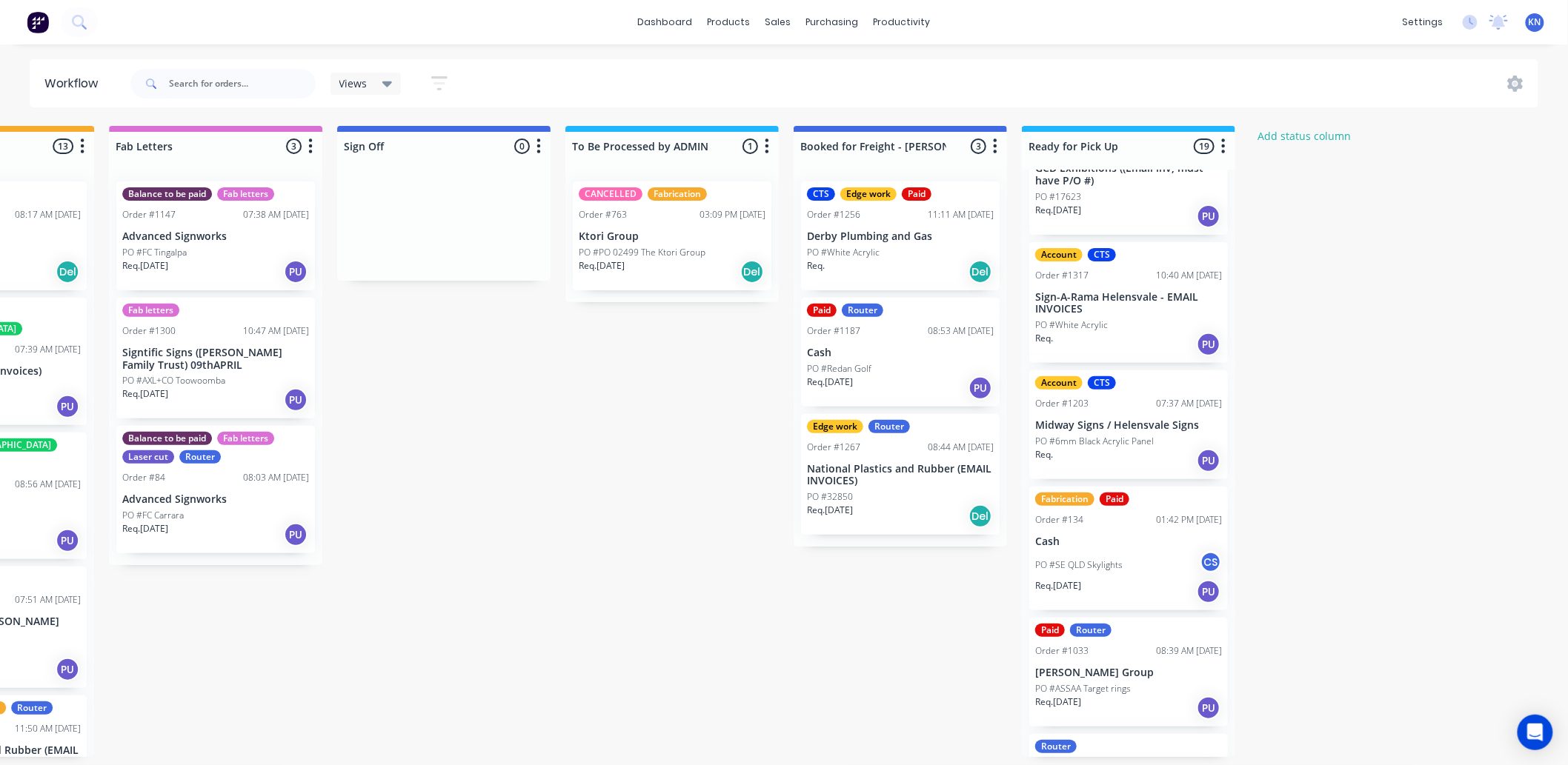
scroll to position [164, 0]
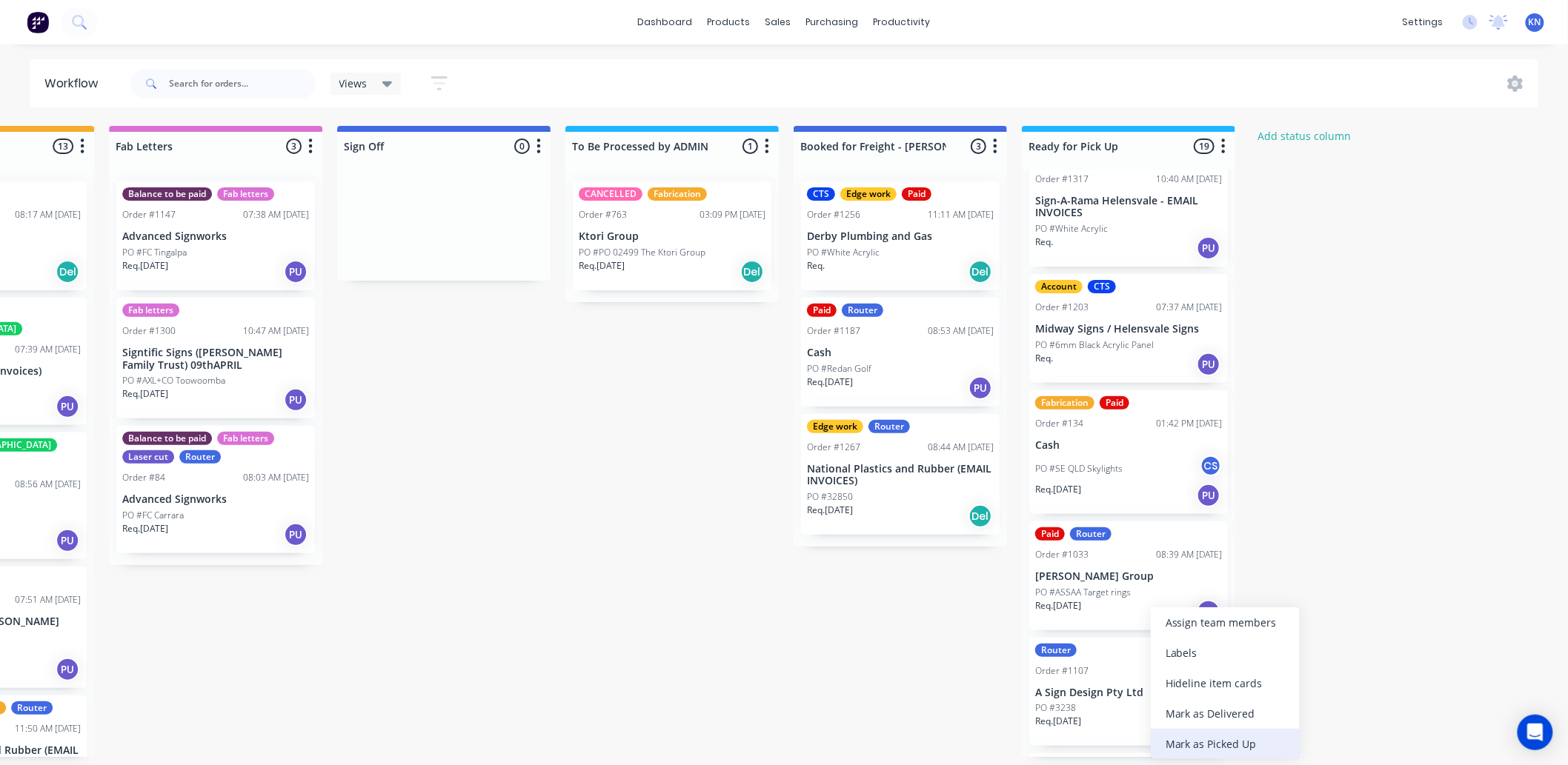
click at [1220, 741] on div "Mark as Picked Up" at bounding box center [1225, 744] width 149 height 31
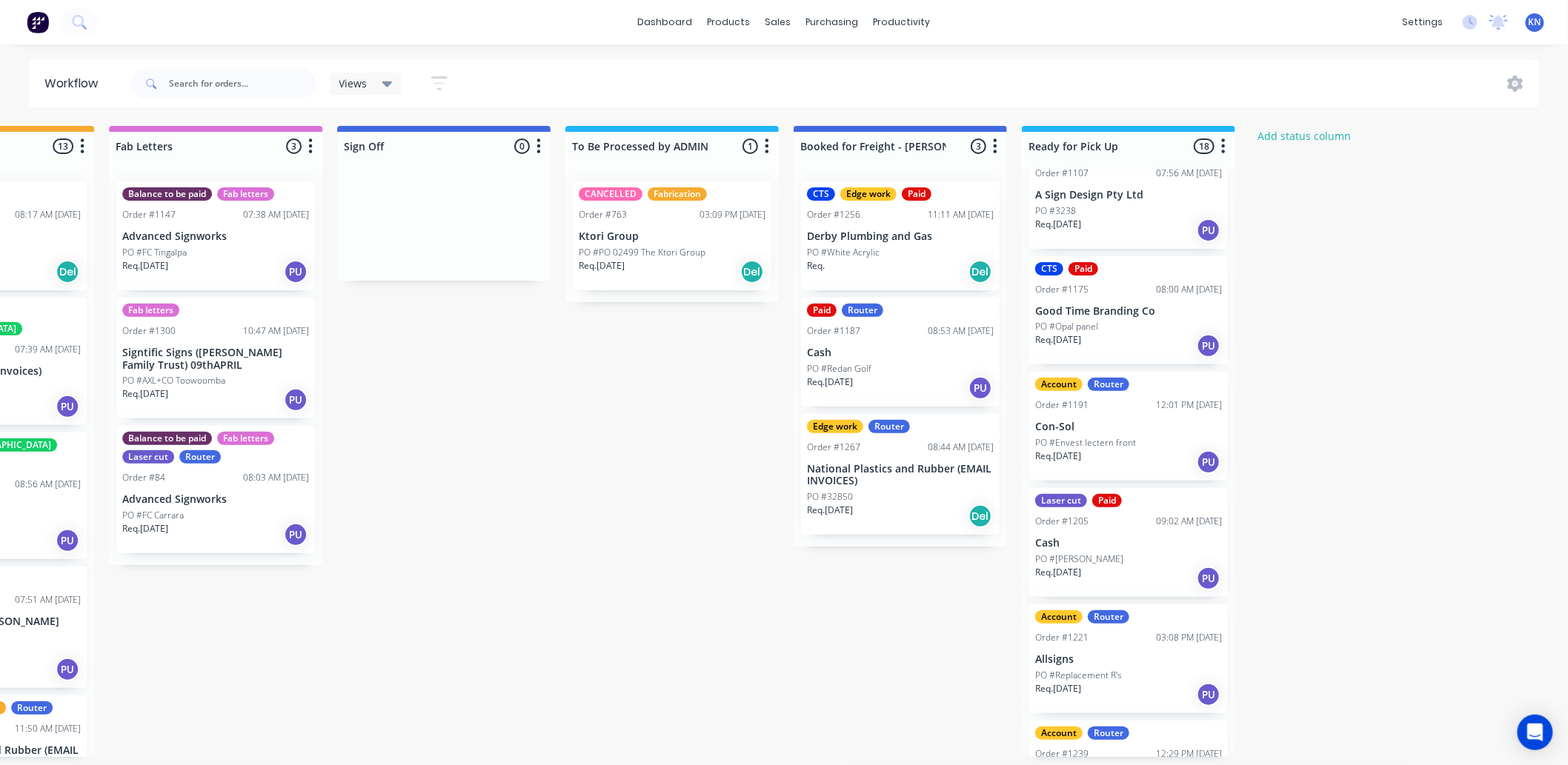
scroll to position [576, 0]
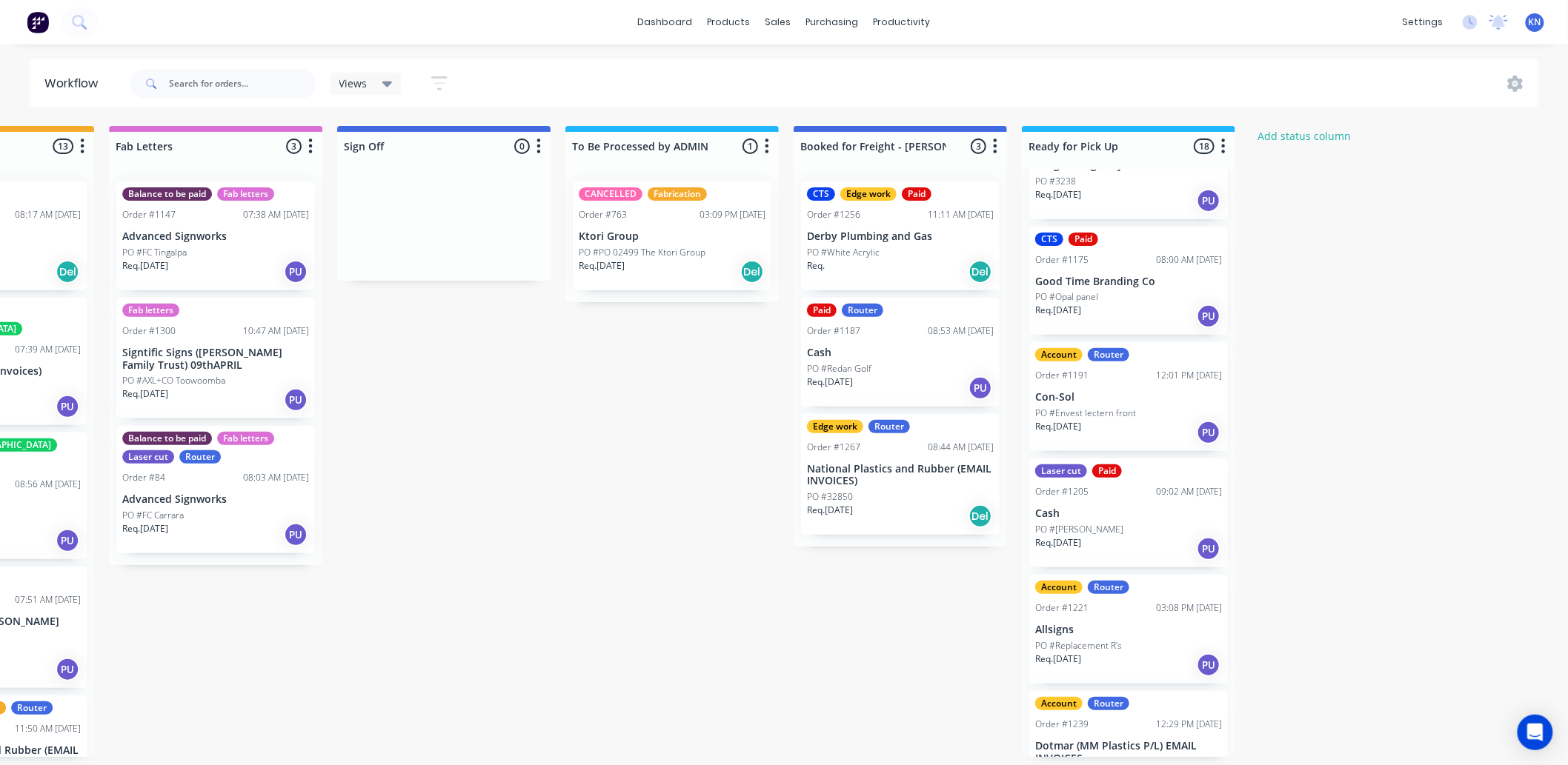
click at [1140, 640] on div "PO #Replacement R's" at bounding box center [1128, 646] width 186 height 13
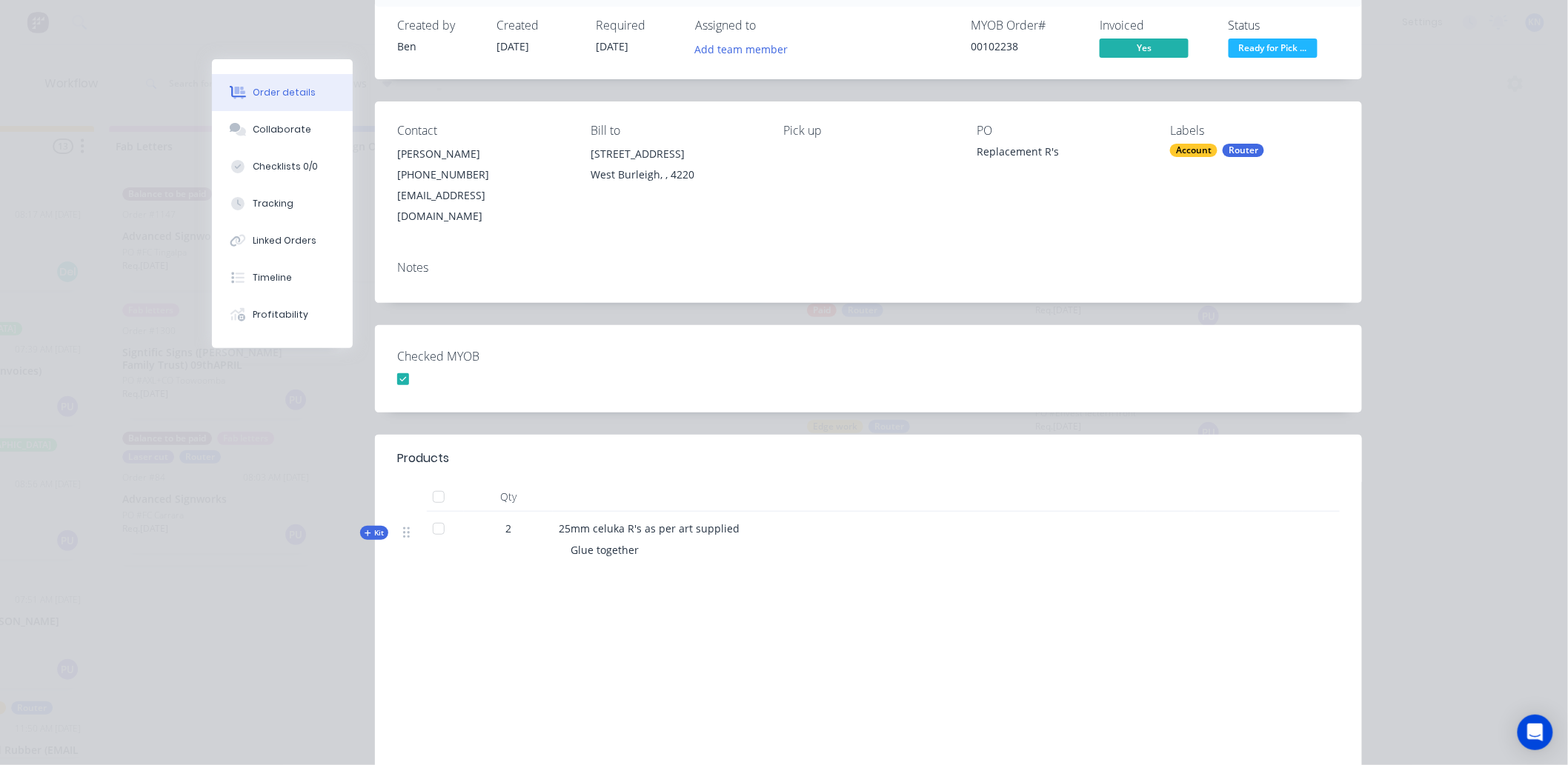
scroll to position [0, 0]
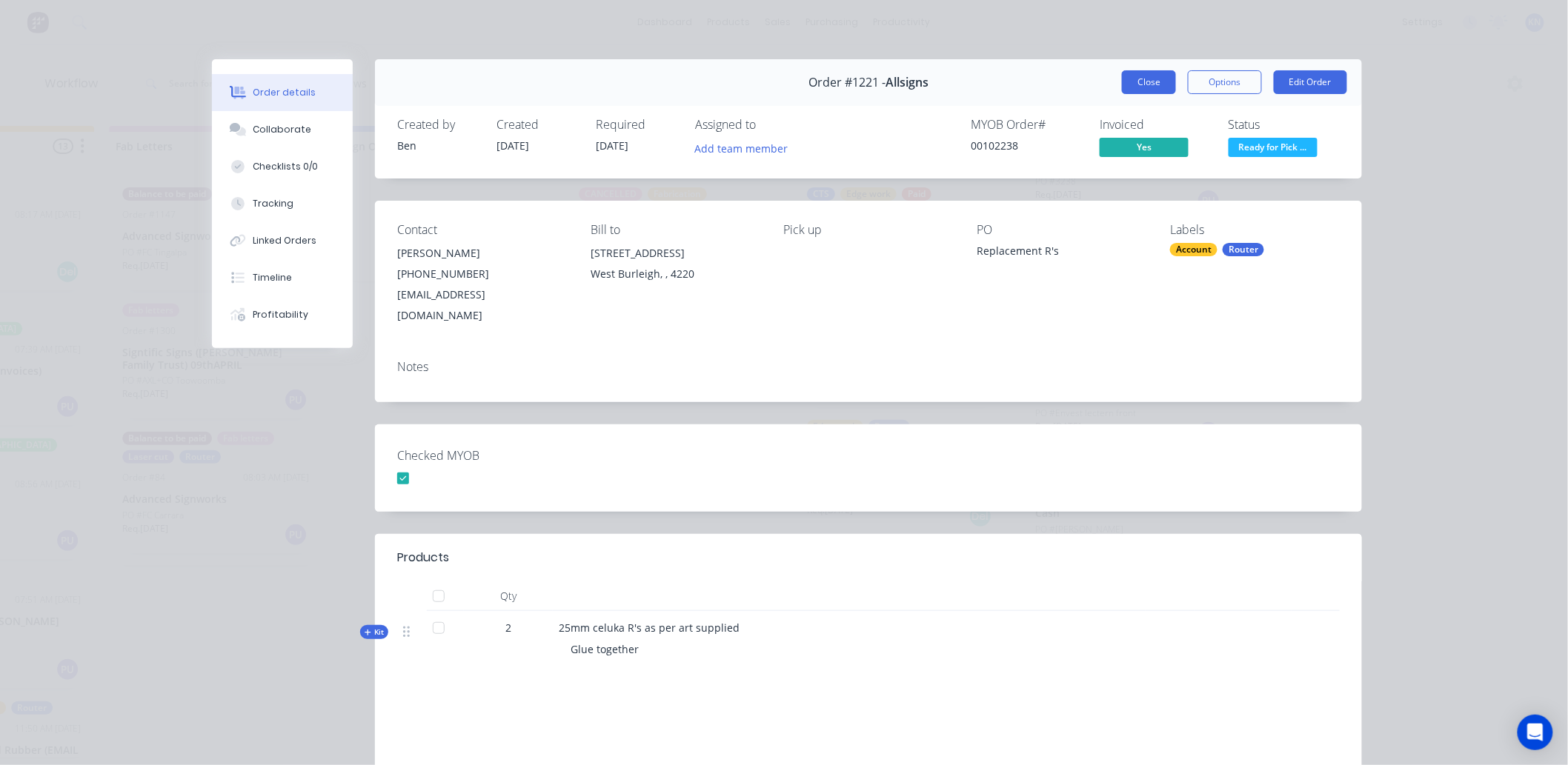
click at [1149, 80] on button "Close" at bounding box center [1149, 82] width 54 height 24
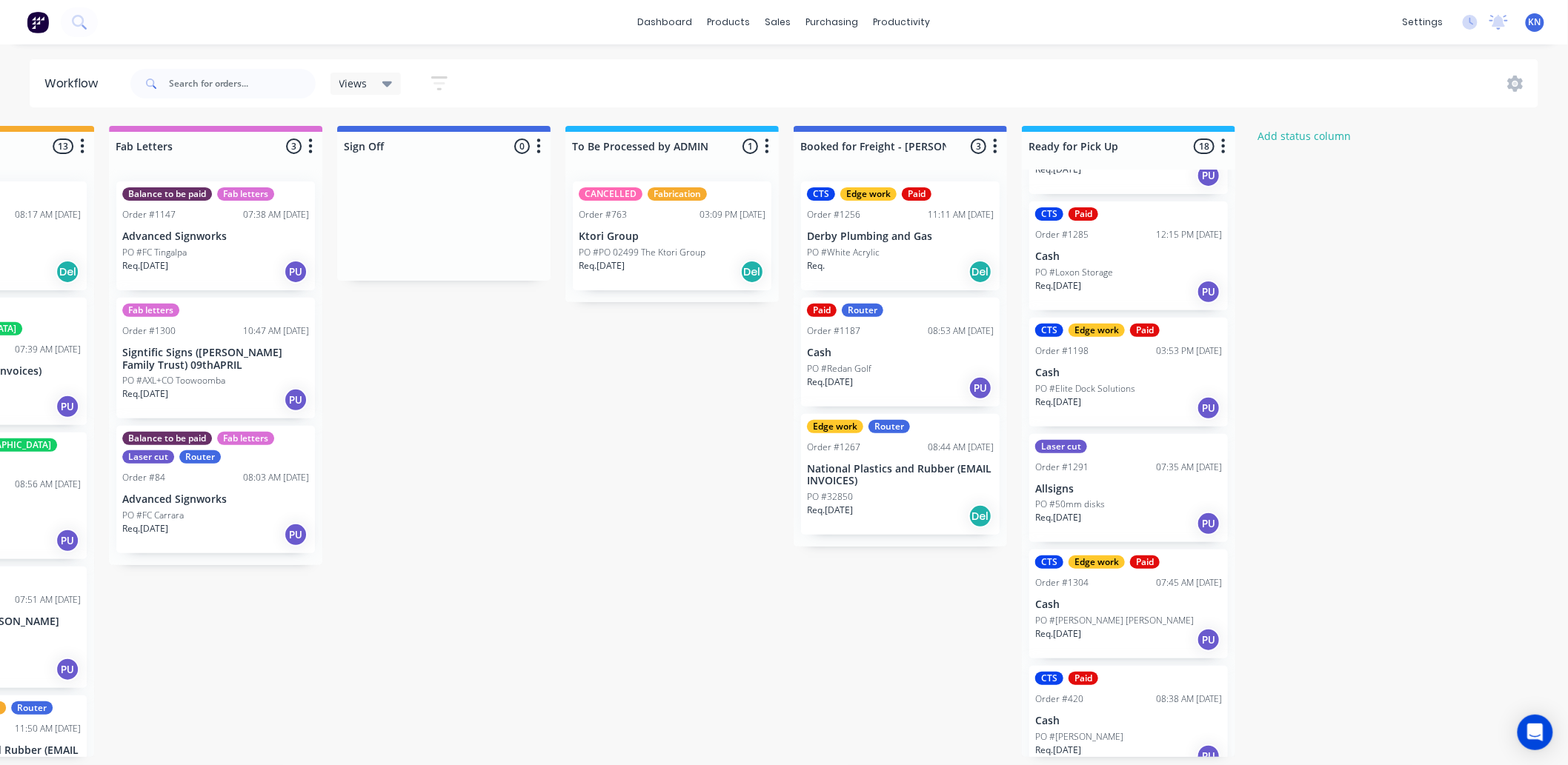
scroll to position [1344, 0]
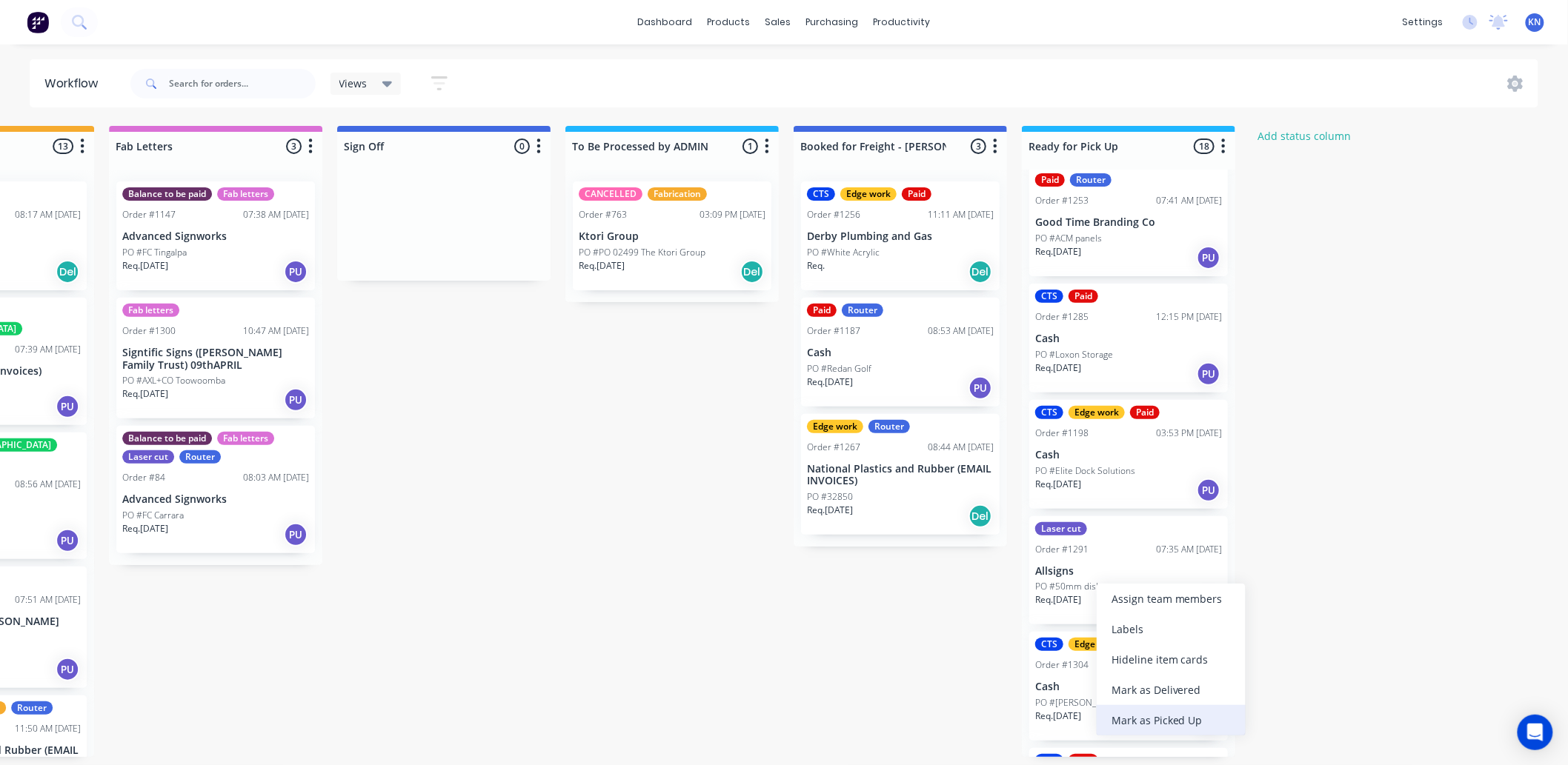
click at [1177, 720] on div "Mark as Picked Up" at bounding box center [1171, 720] width 149 height 31
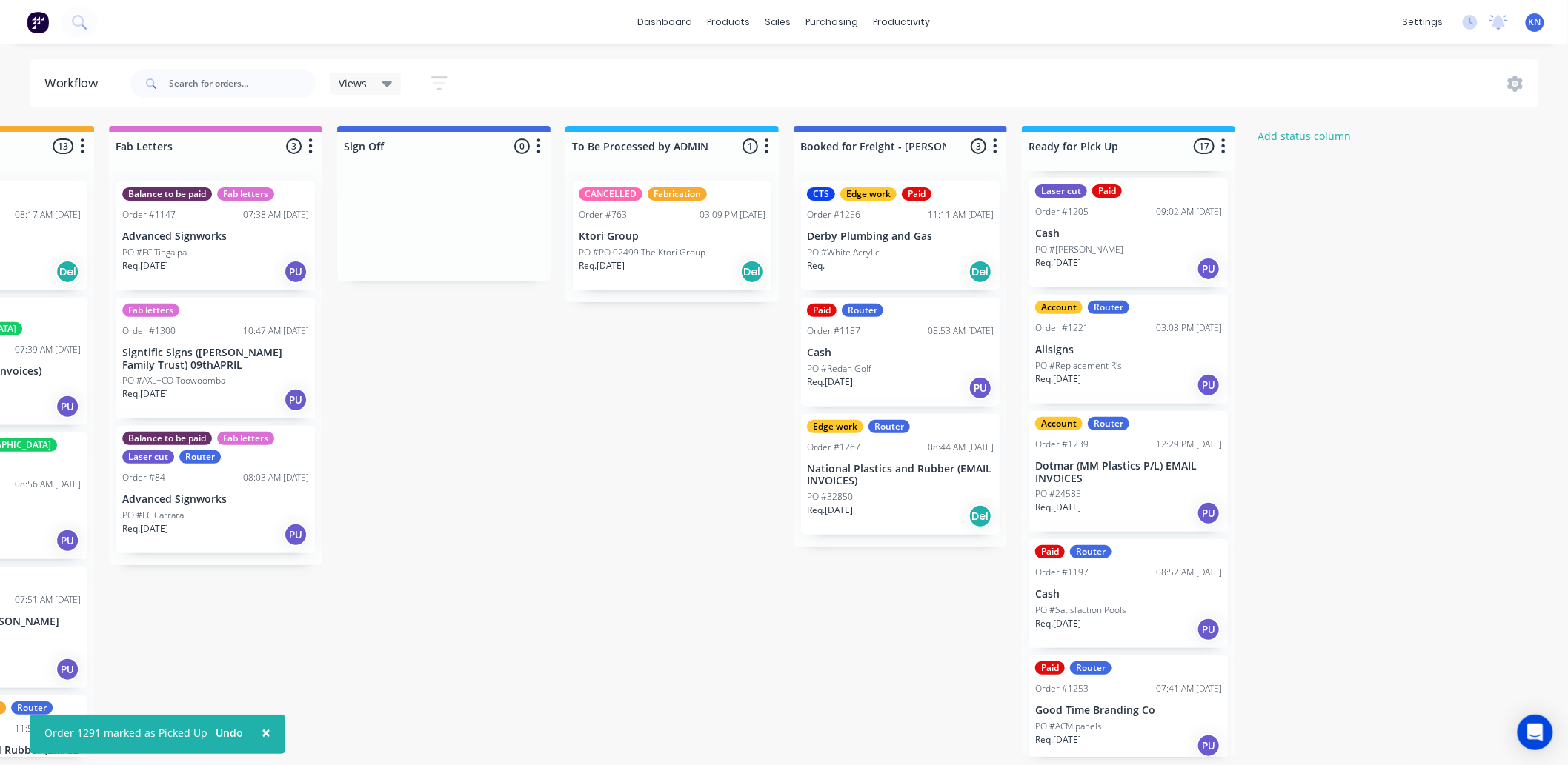
scroll to position [816, 0]
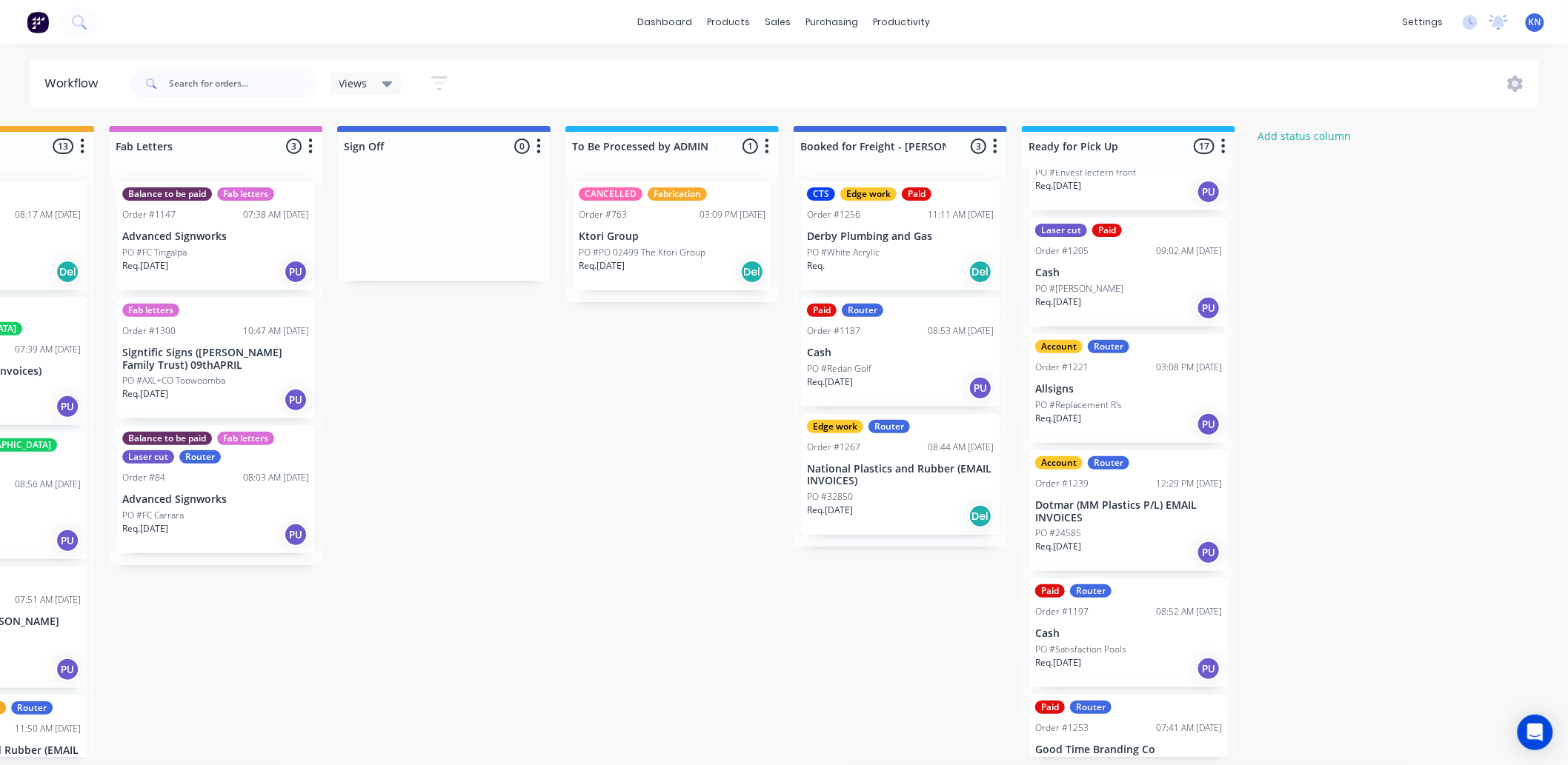
click at [1114, 412] on div "Req. [DATE] PU" at bounding box center [1128, 424] width 186 height 25
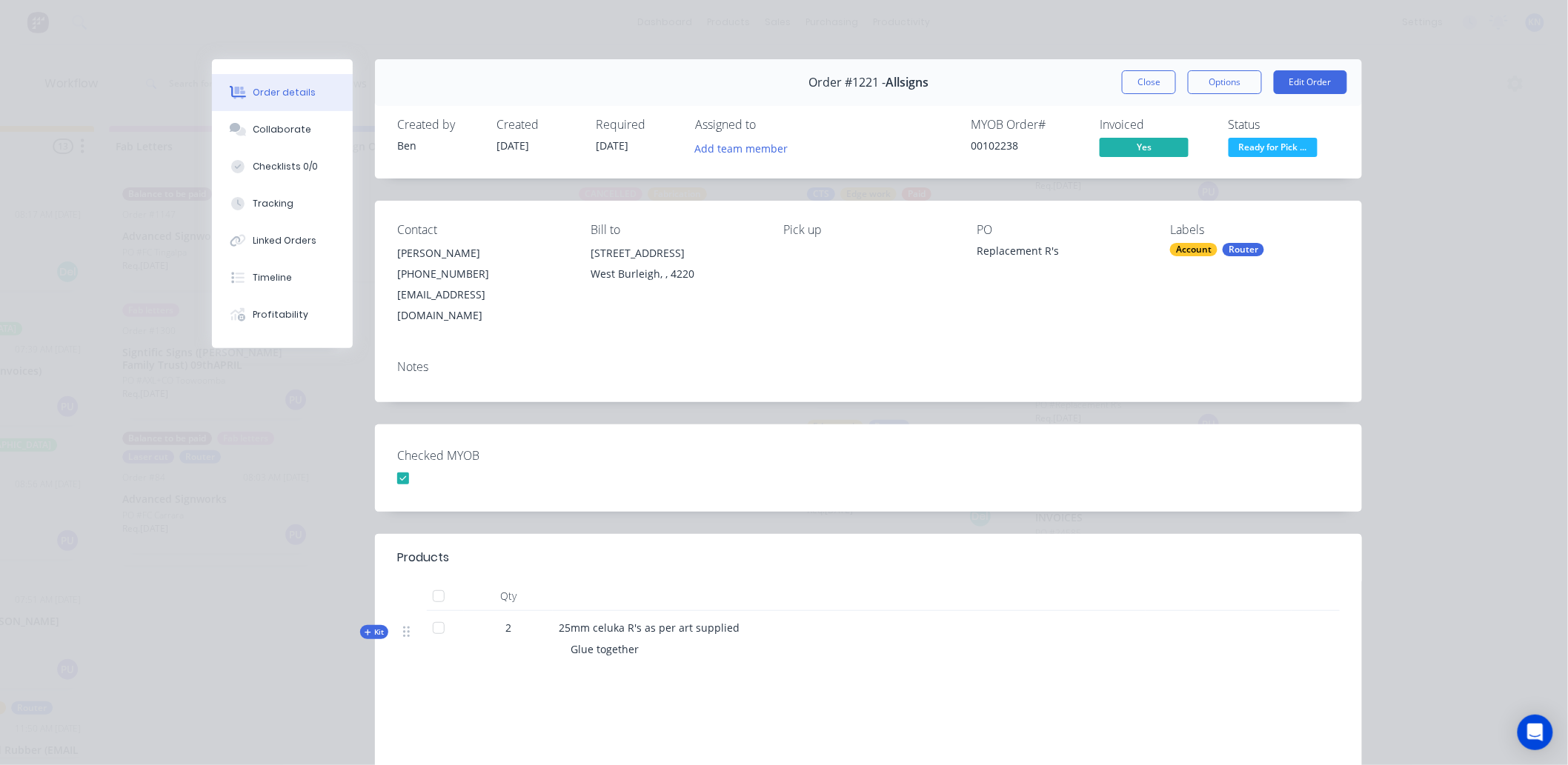
drag, startPoint x: 1114, startPoint y: 409, endPoint x: 845, endPoint y: 17, distance: 475.4
click at [845, 17] on div "Order details Collaborate Checklists 0/0 Tracking Linked Orders Timeline Profit…" at bounding box center [784, 382] width 1568 height 765
click at [1129, 85] on button "Close" at bounding box center [1149, 82] width 54 height 24
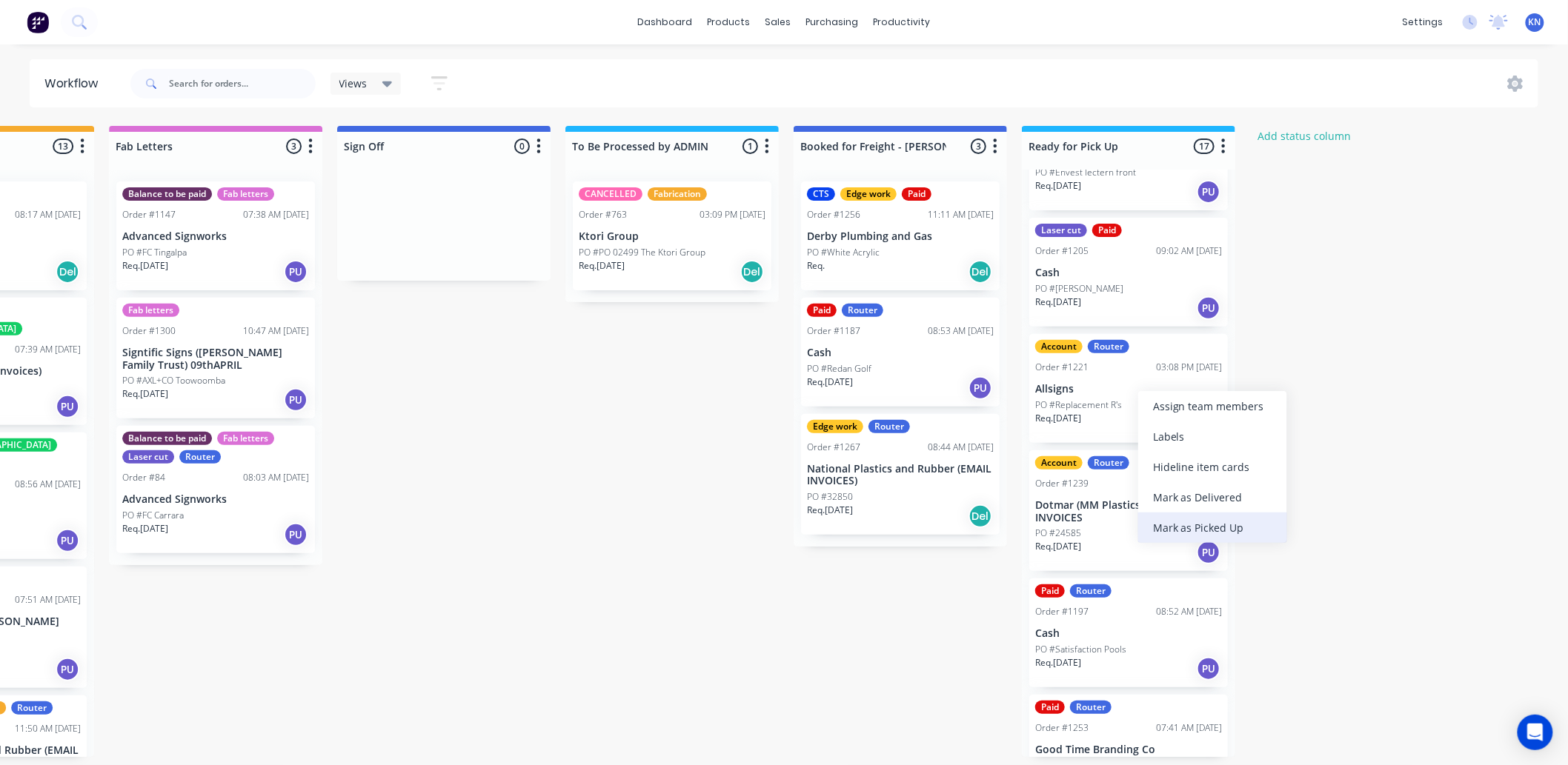
click at [1213, 528] on div "Mark as Picked Up" at bounding box center [1212, 528] width 149 height 31
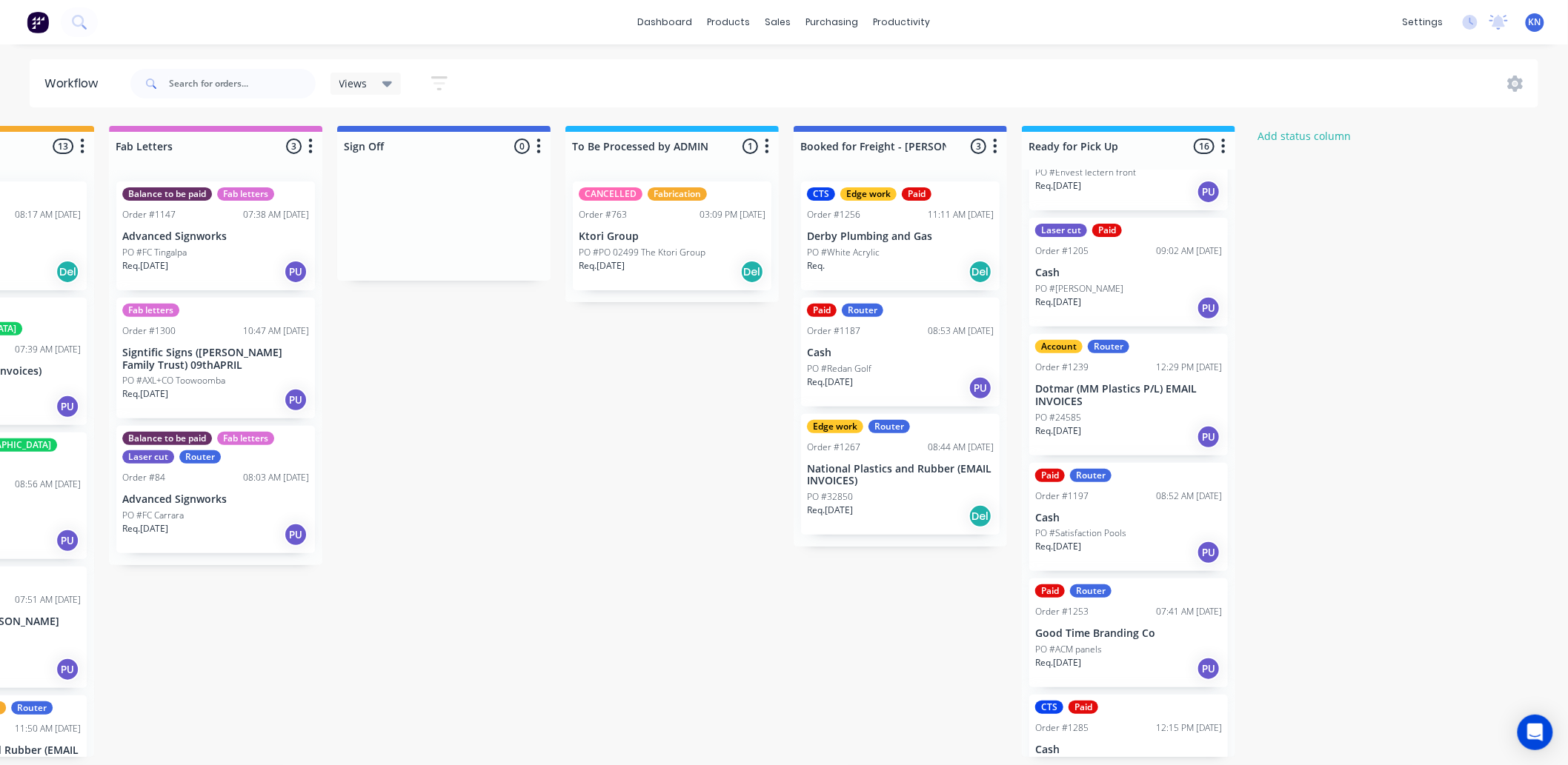
click at [1091, 5] on div "dashboard products sales purchasing productivity dashboard products Product Cat…" at bounding box center [784, 22] width 1568 height 45
click at [796, 69] on div at bounding box center [788, 75] width 22 height 13
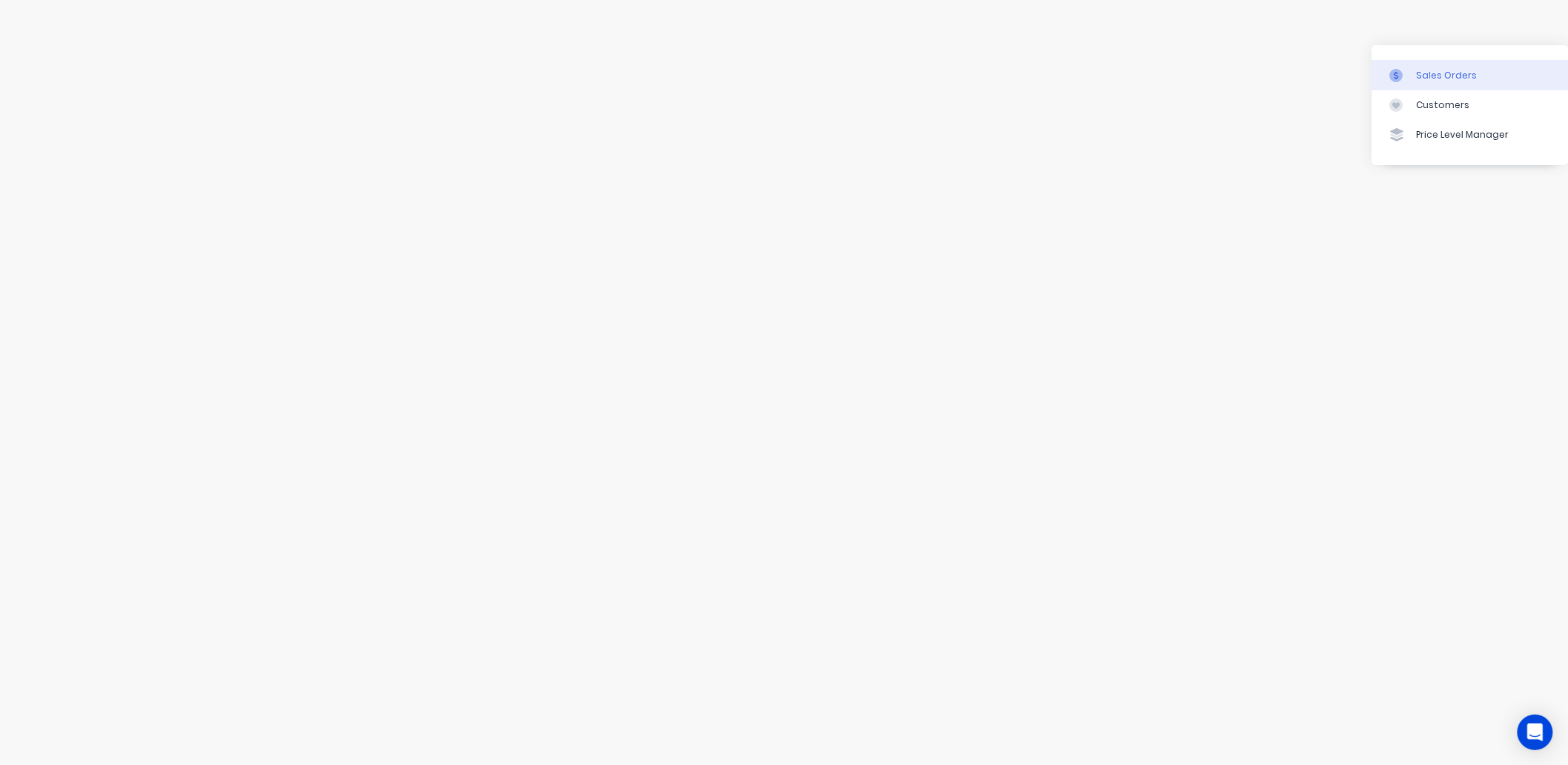
scroll to position [3, 1364]
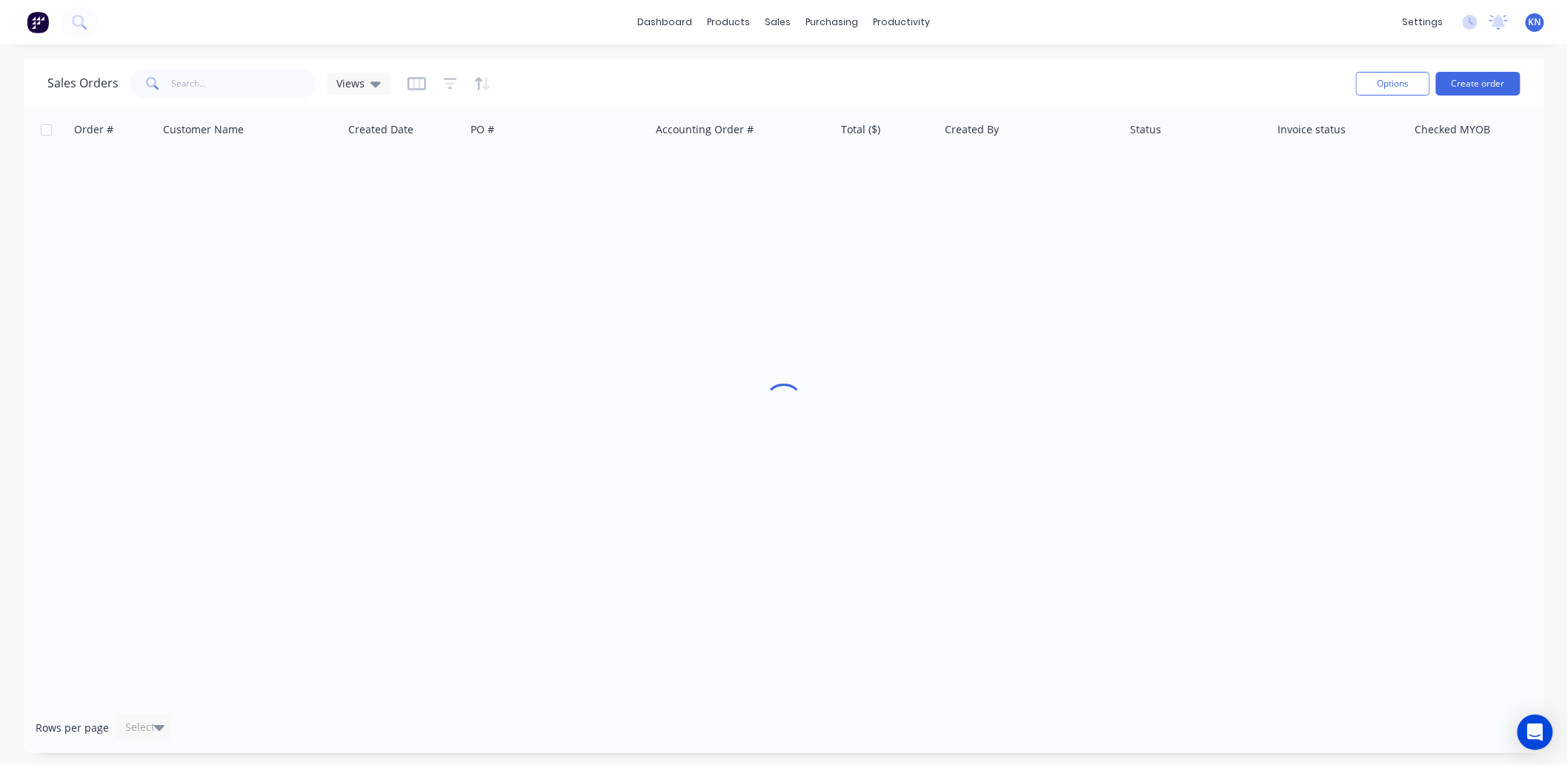
scroll to position [0, 0]
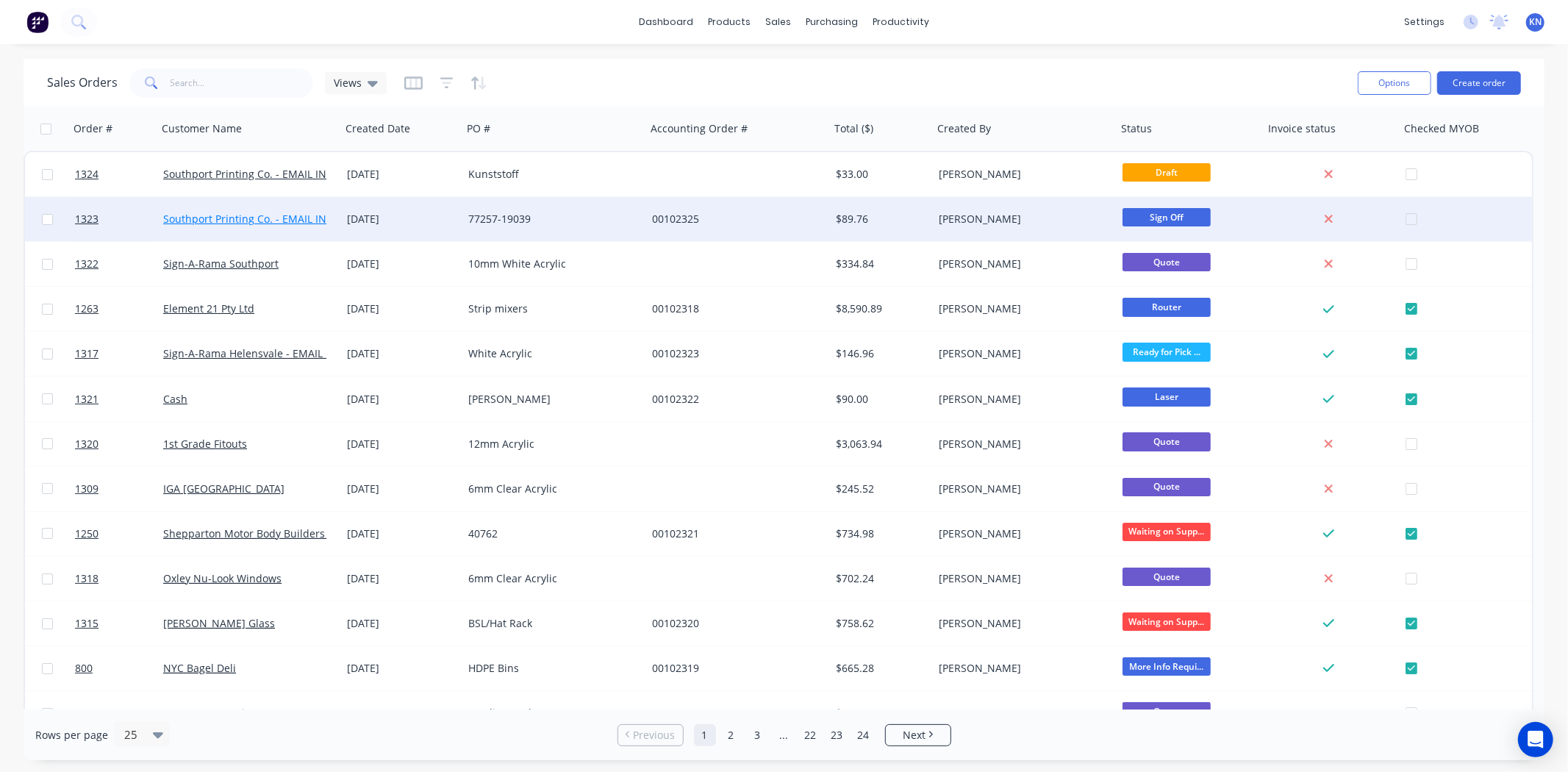
click at [303, 219] on link "Southport Printing Co. - EMAIL INVOICES" at bounding box center [261, 218] width 198 height 14
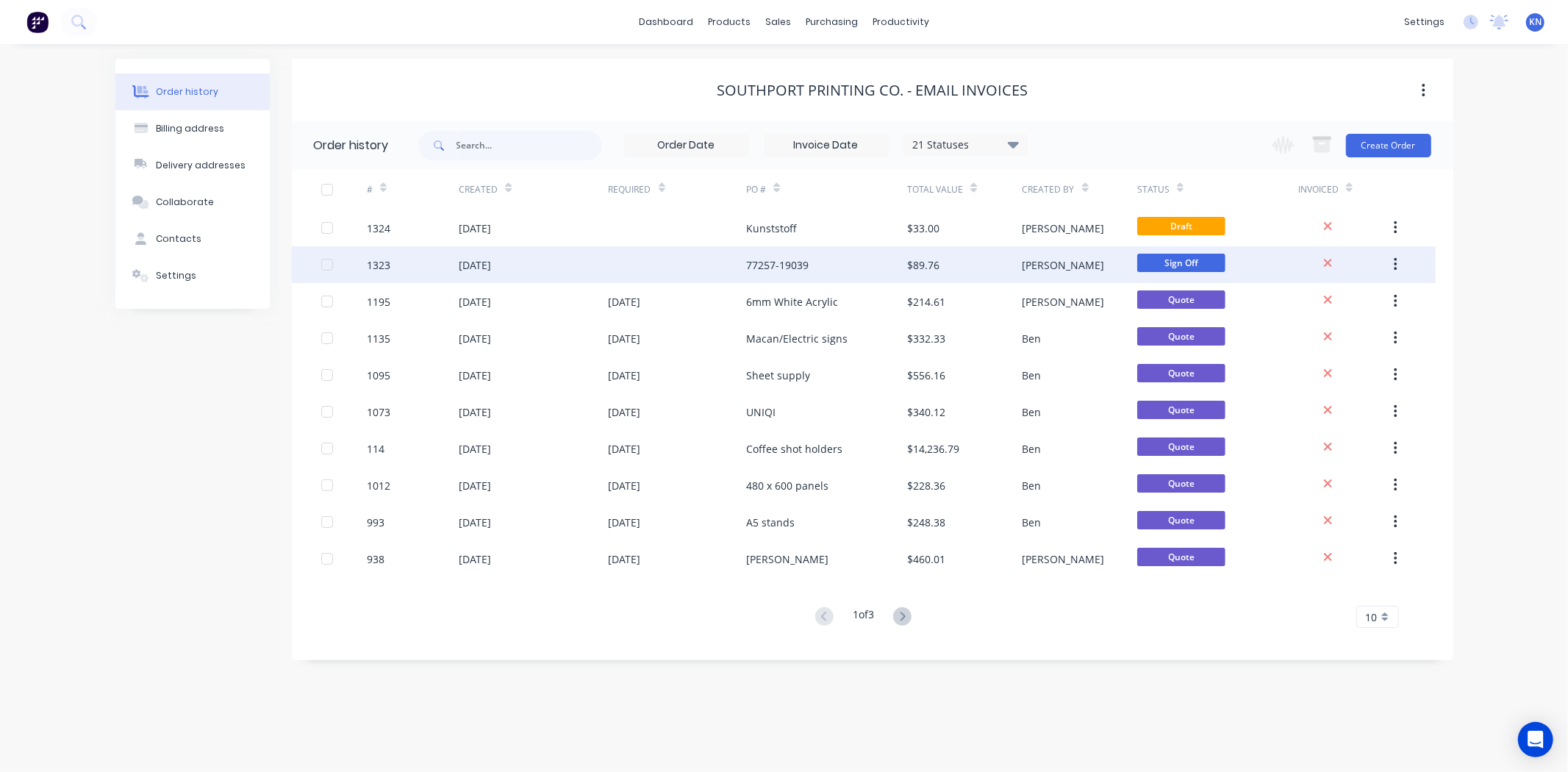
click at [812, 270] on div "77257-19039" at bounding box center [826, 264] width 161 height 37
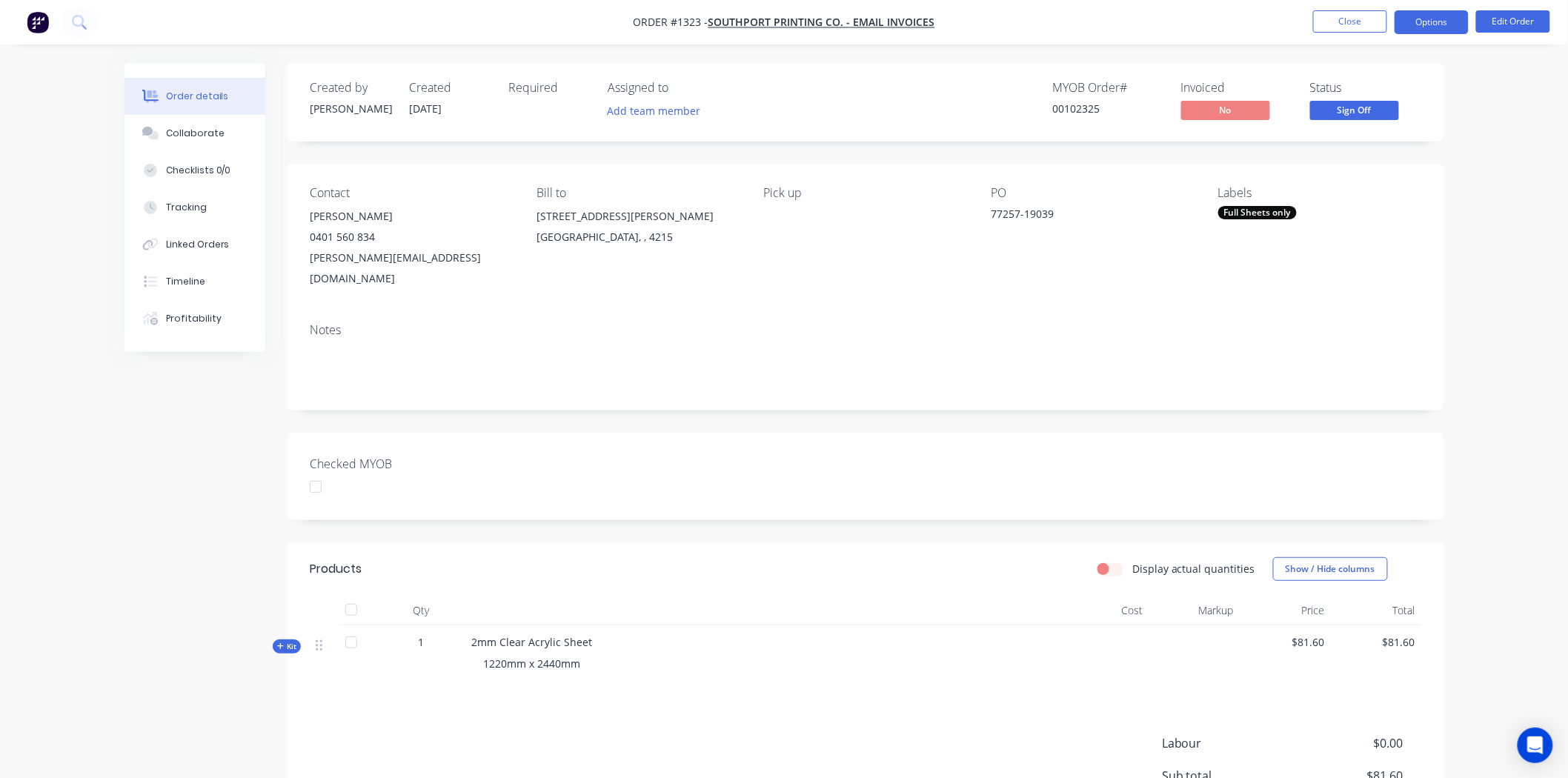
click at [1424, 23] on button "Options" at bounding box center [1431, 22] width 74 height 24
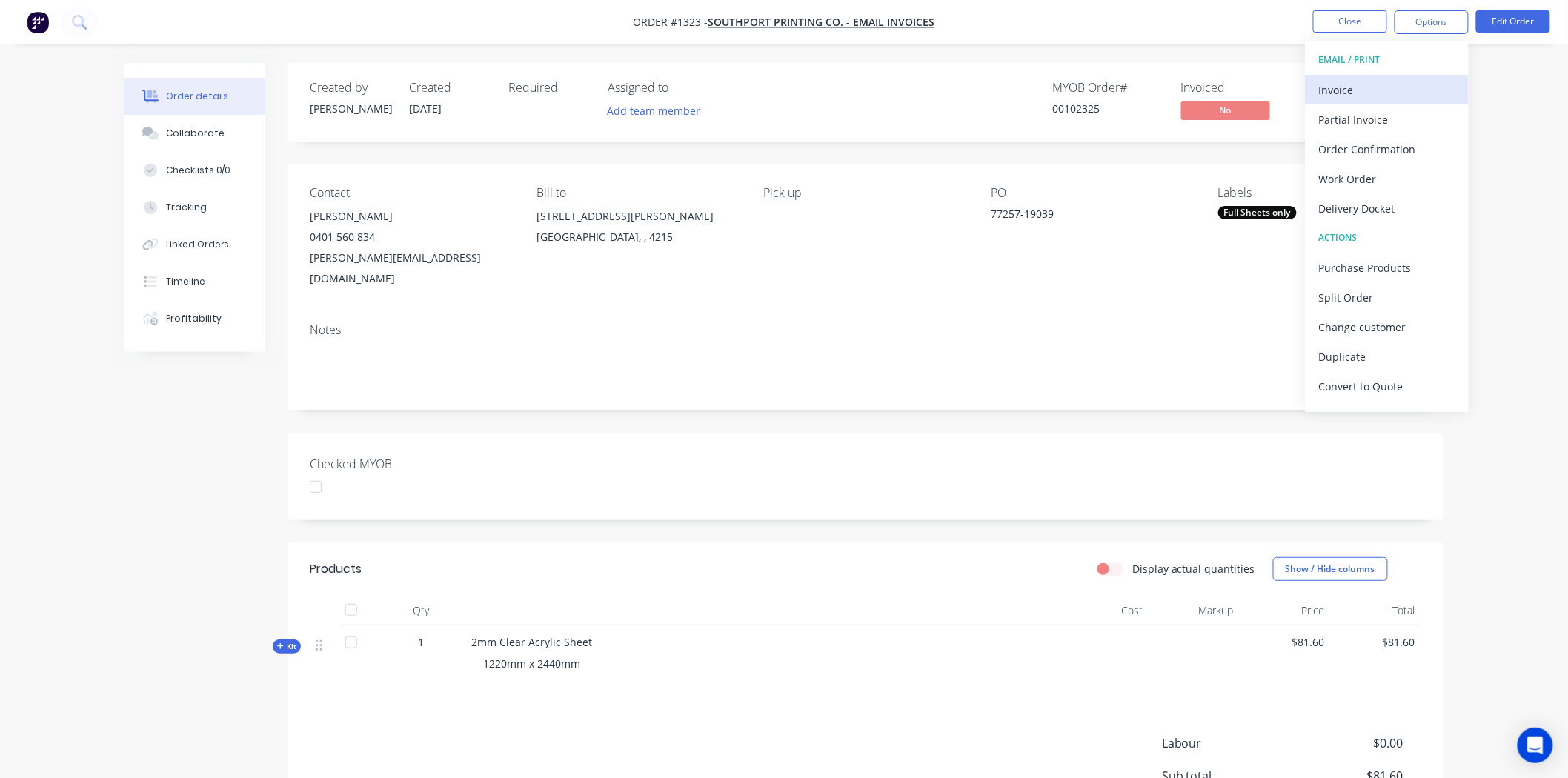
click at [1359, 94] on div "Invoice" at bounding box center [1387, 90] width 136 height 22
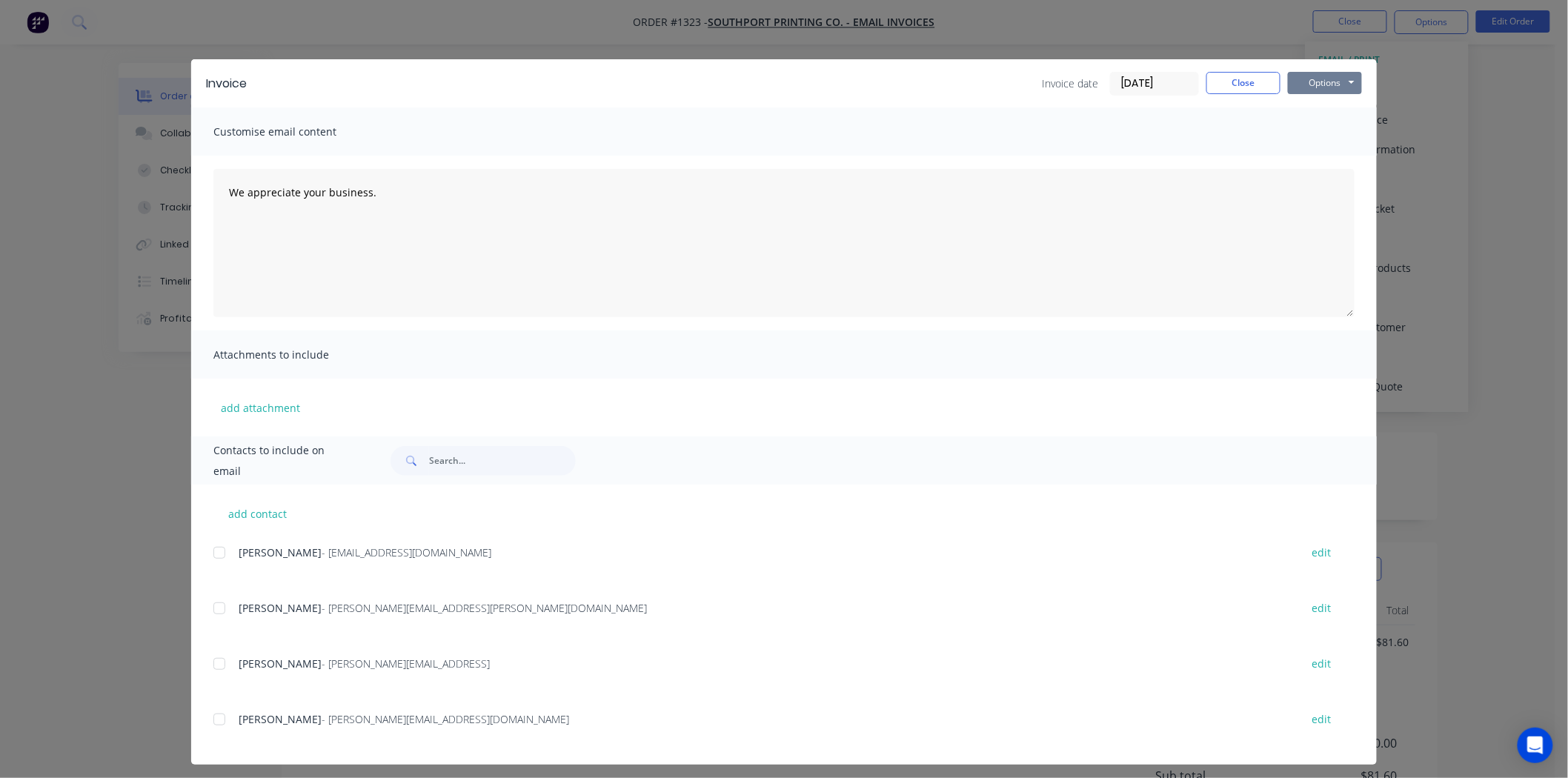
click at [1338, 79] on button "Options" at bounding box center [1324, 83] width 74 height 22
click at [1329, 134] on button "Print" at bounding box center [1335, 134] width 94 height 25
click at [1263, 83] on button "Close" at bounding box center [1242, 83] width 74 height 22
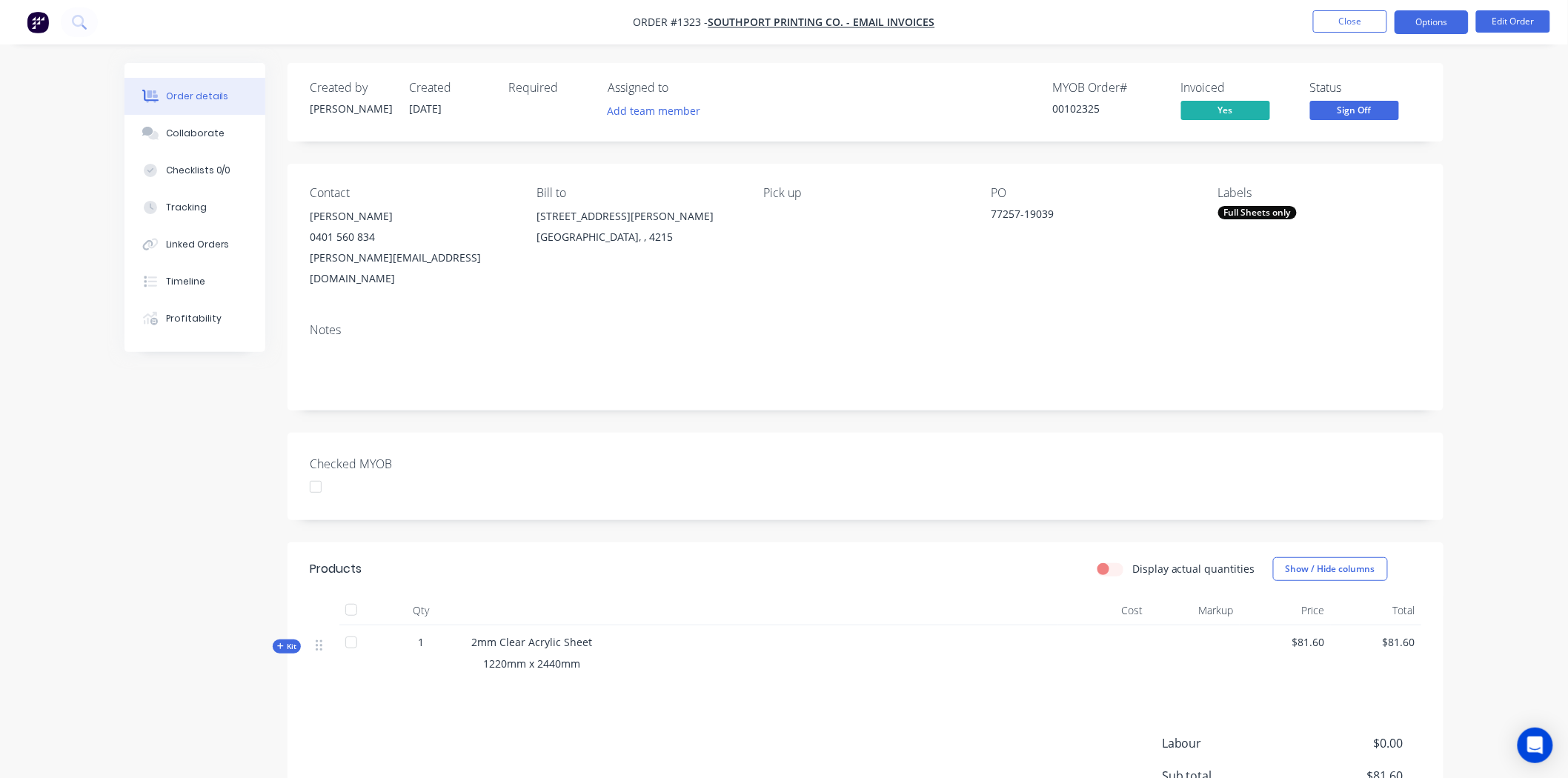
click at [1438, 19] on button "Options" at bounding box center [1431, 22] width 74 height 24
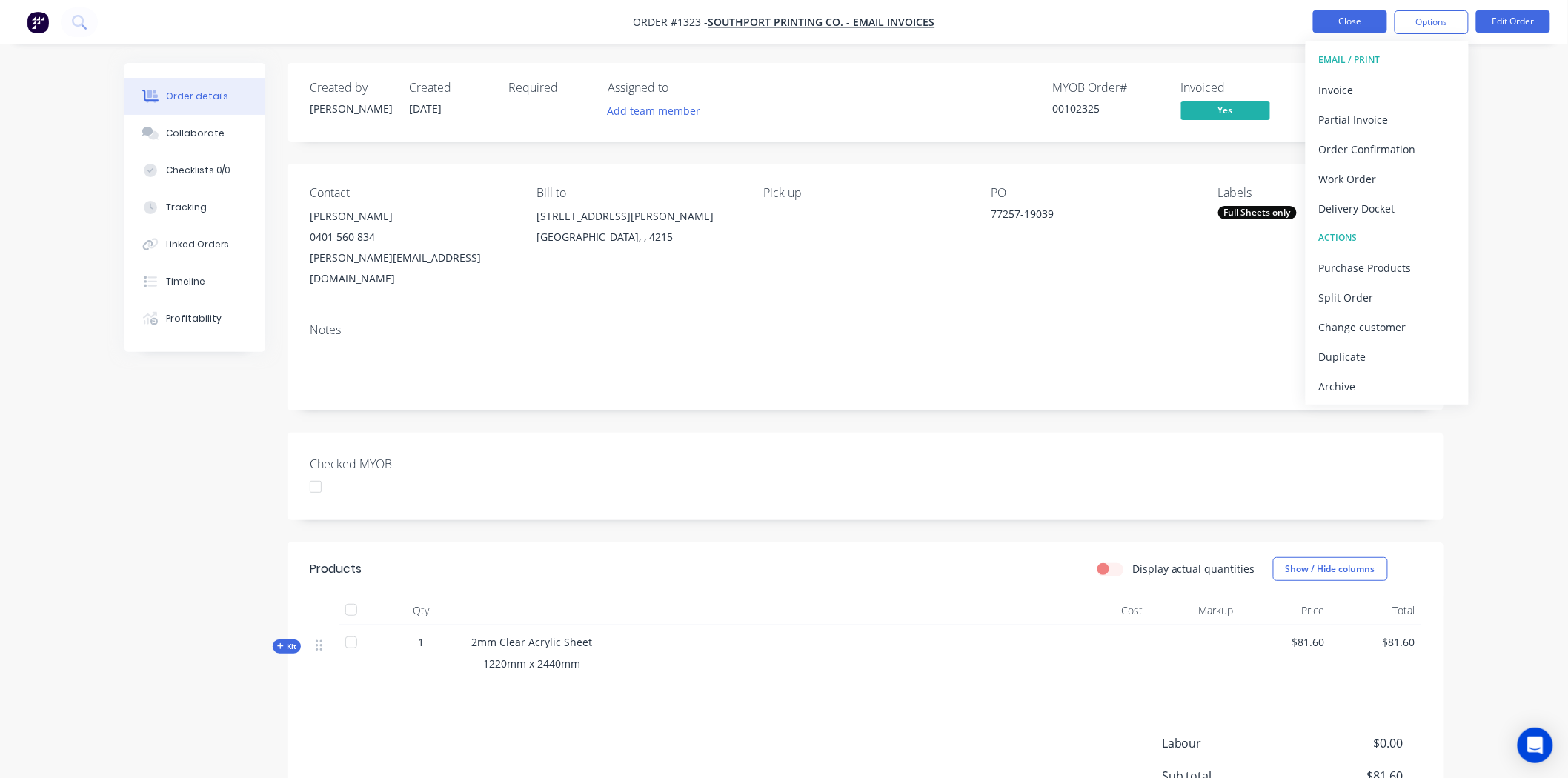
click at [1334, 20] on button "Close" at bounding box center [1349, 22] width 74 height 22
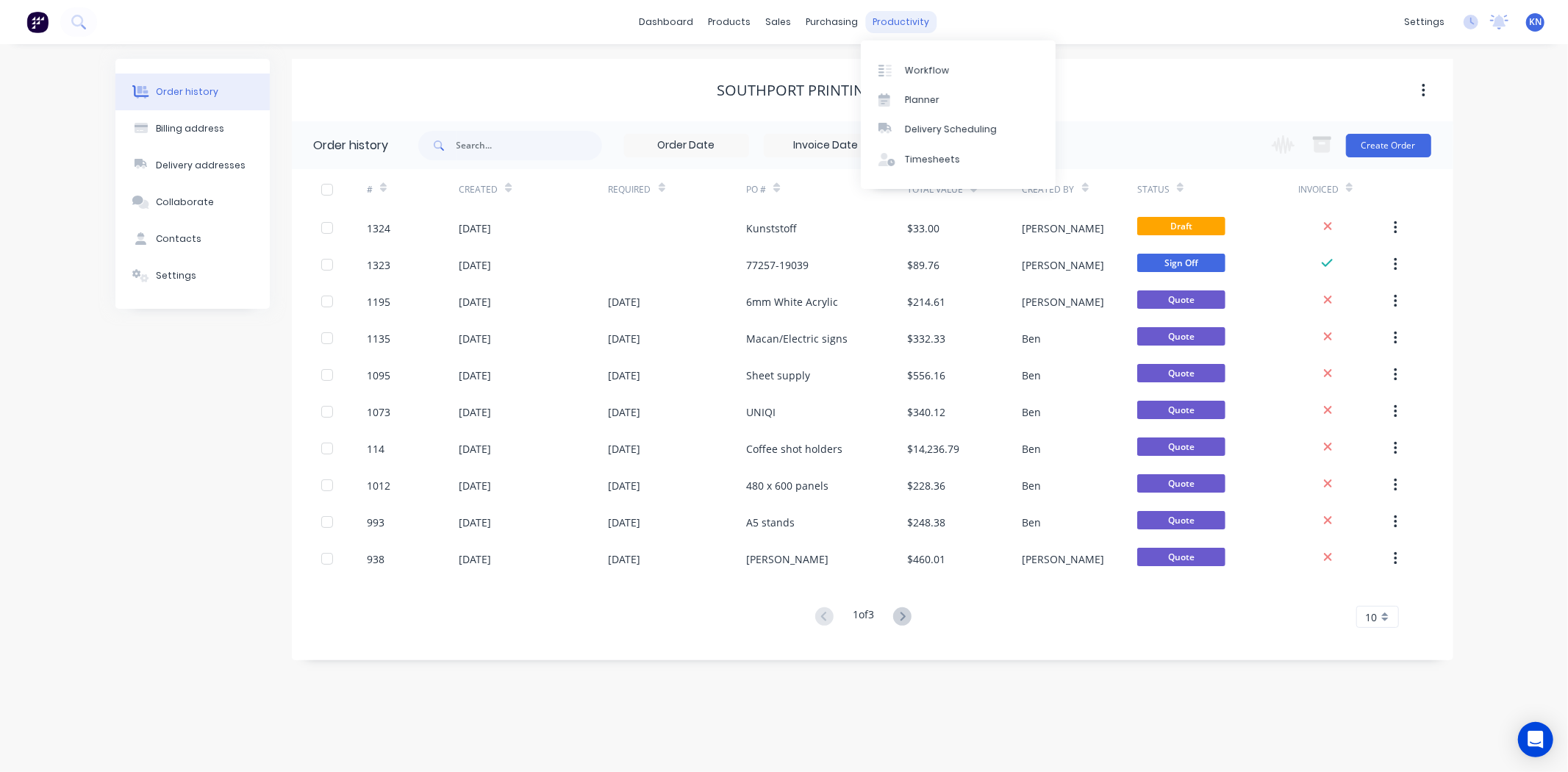
click at [901, 20] on div "productivity" at bounding box center [900, 21] width 72 height 22
click at [927, 67] on div "Workflow" at bounding box center [927, 71] width 44 height 13
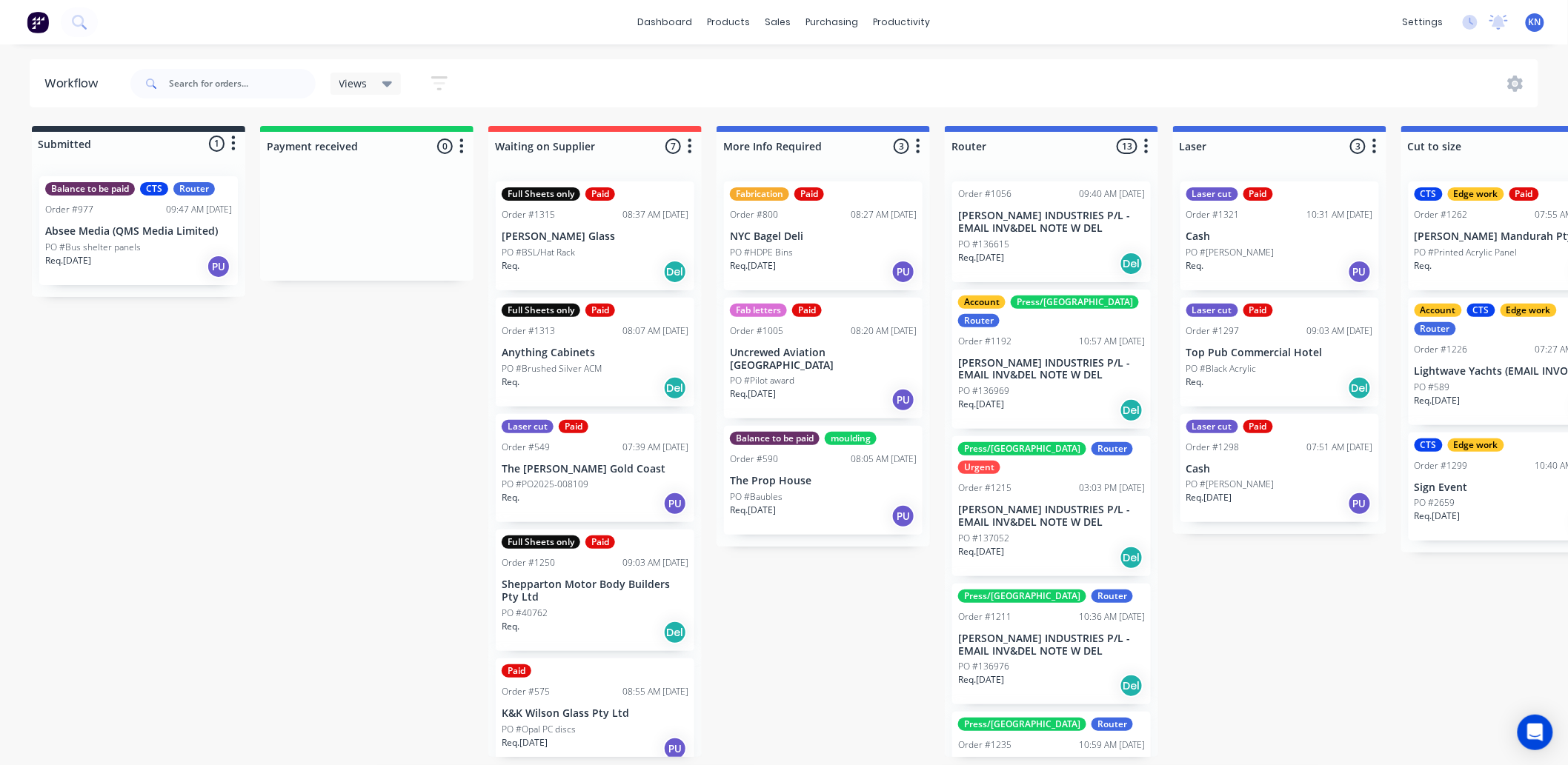
click at [186, 293] on div "Balance to be paid CTS Router Order #977 09:47 AM [DATE] Absee Media (QMS Media…" at bounding box center [138, 230] width 213 height 133
click at [801, 69] on link "Sales Orders" at bounding box center [856, 70] width 196 height 30
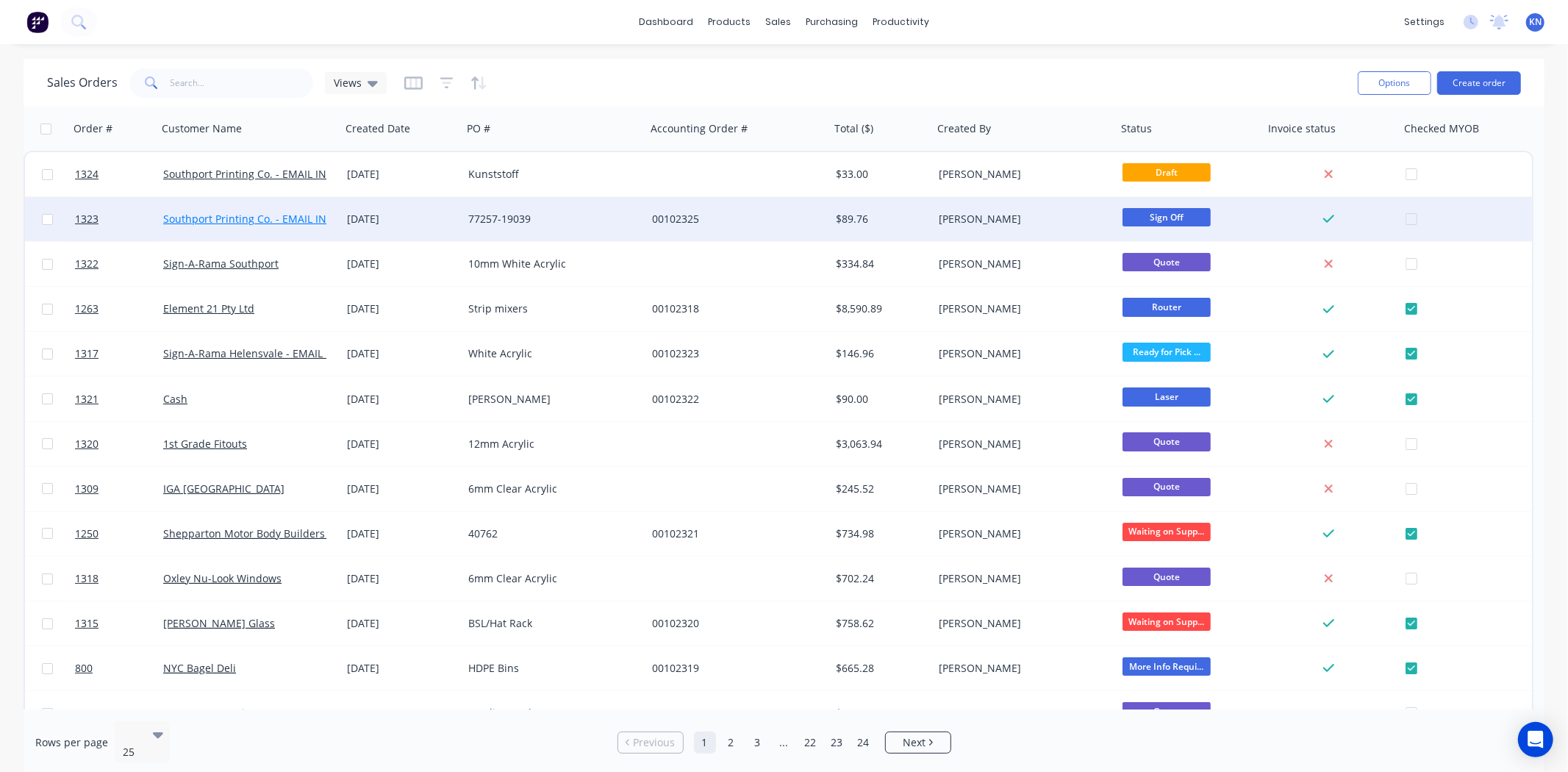
click at [247, 218] on link "Southport Printing Co. - EMAIL INVOICES" at bounding box center [261, 218] width 198 height 14
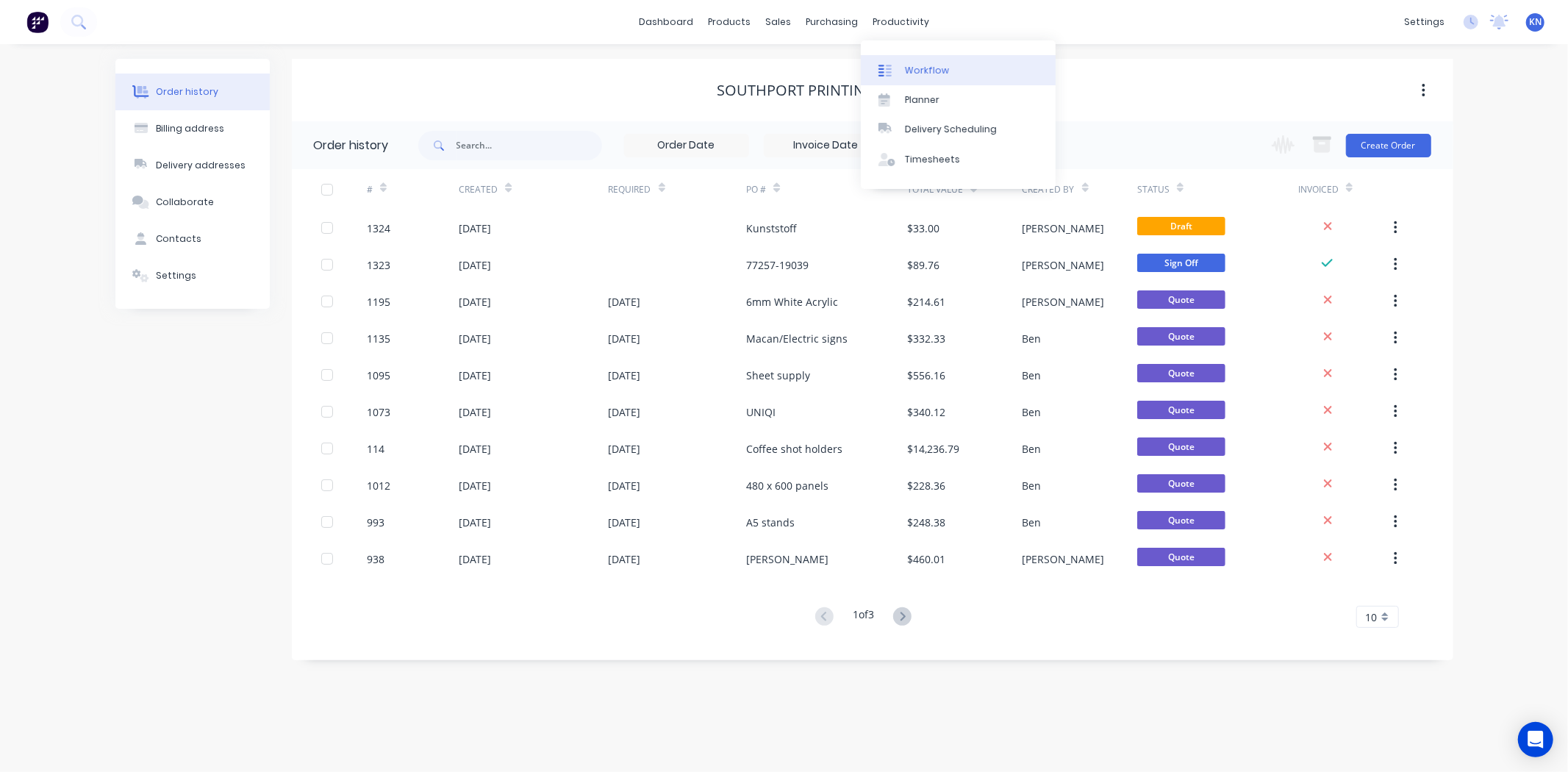
click at [899, 68] on div at bounding box center [889, 71] width 22 height 13
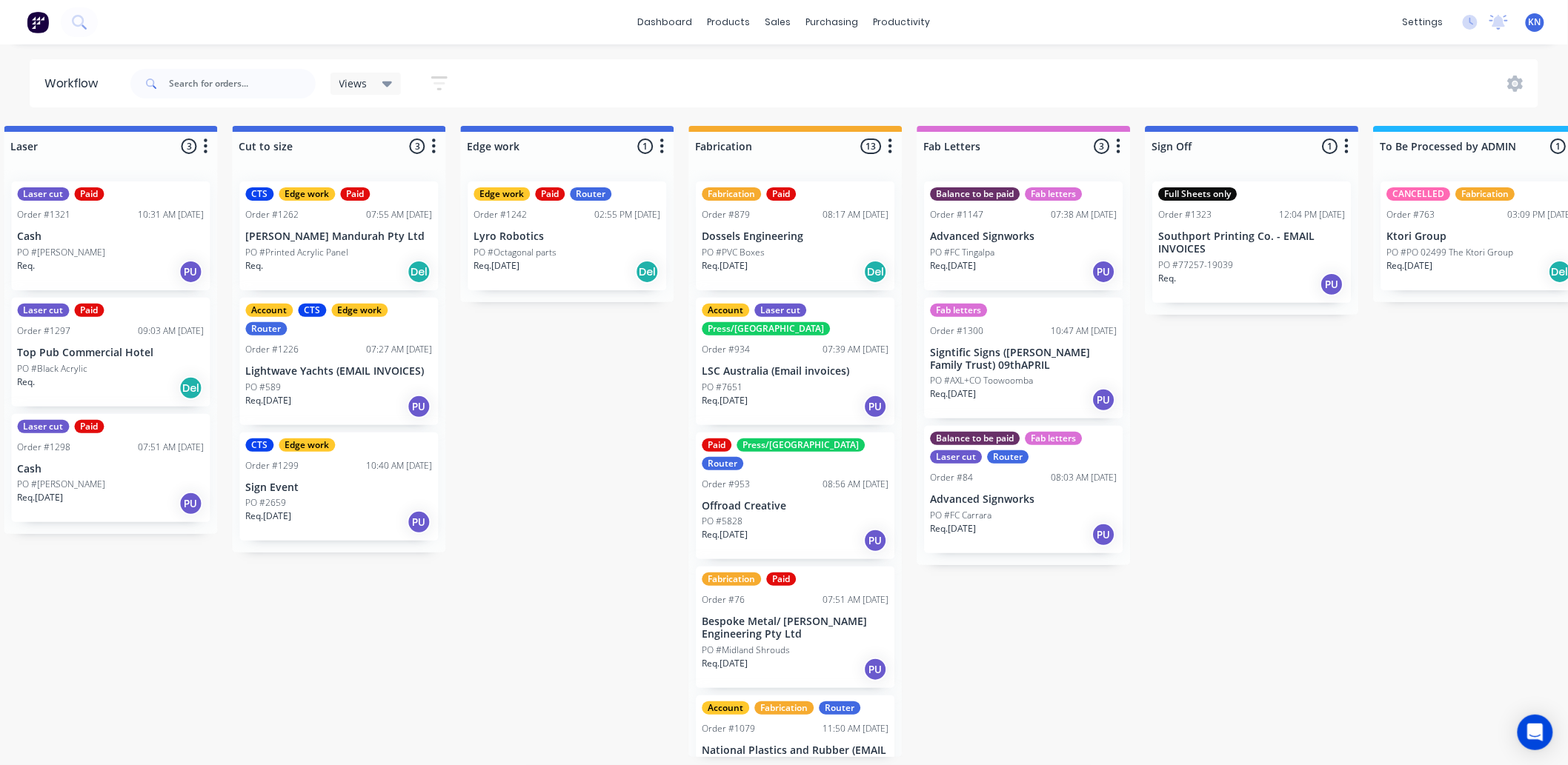
scroll to position [0, 1250]
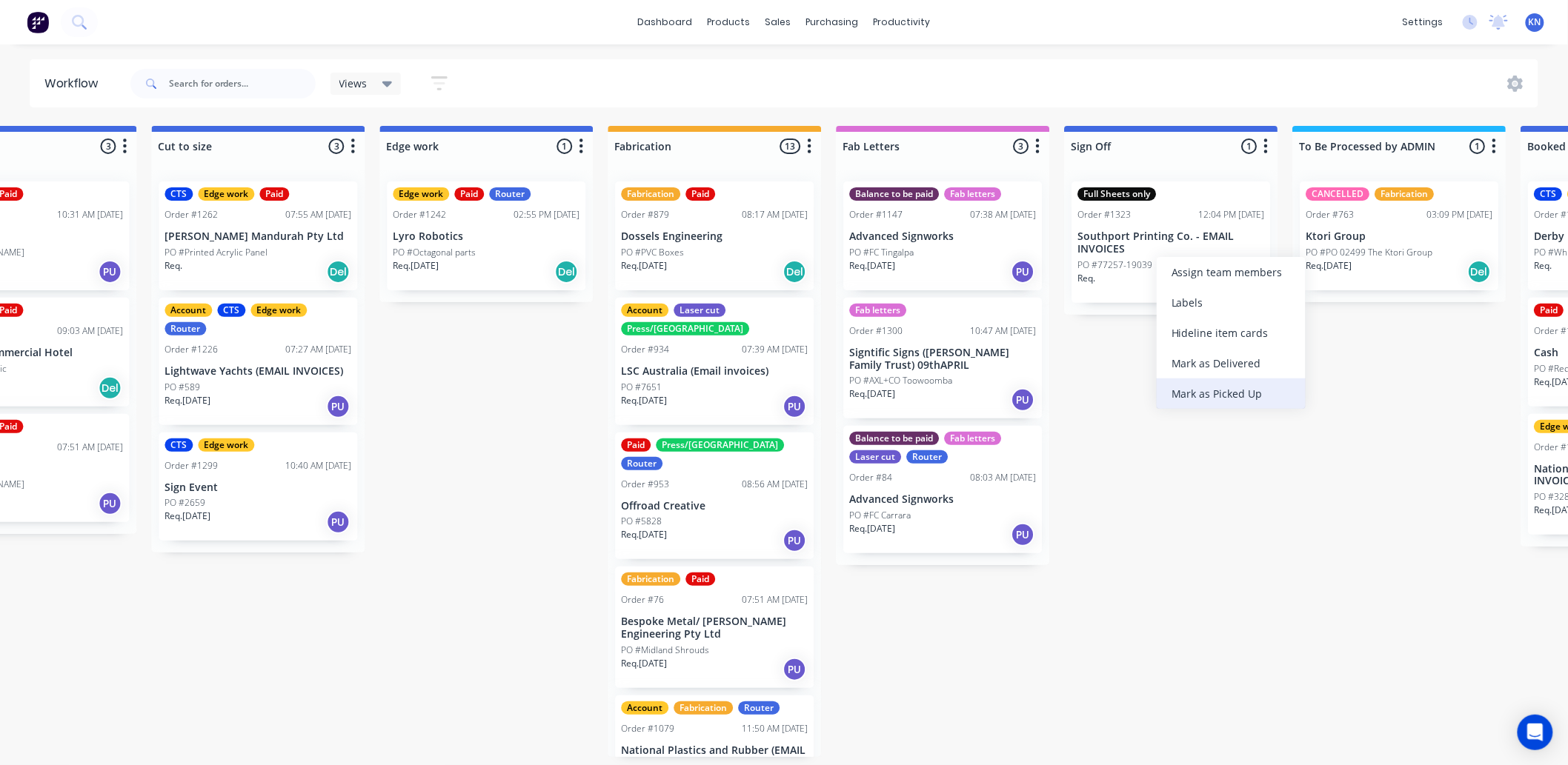
click at [1188, 388] on div "Mark as Picked Up" at bounding box center [1232, 394] width 149 height 31
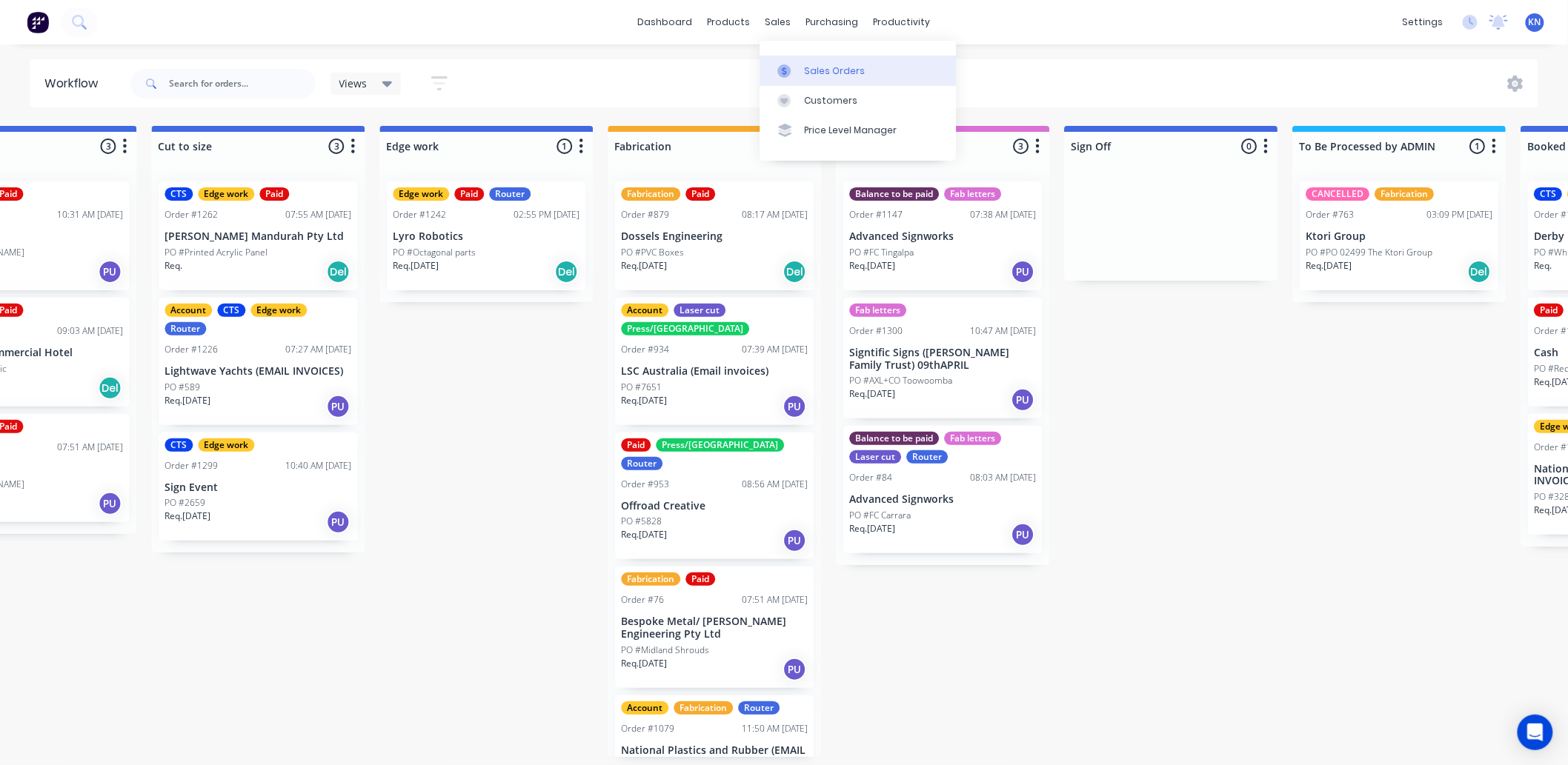
click at [839, 73] on div "Sales Orders" at bounding box center [834, 71] width 60 height 13
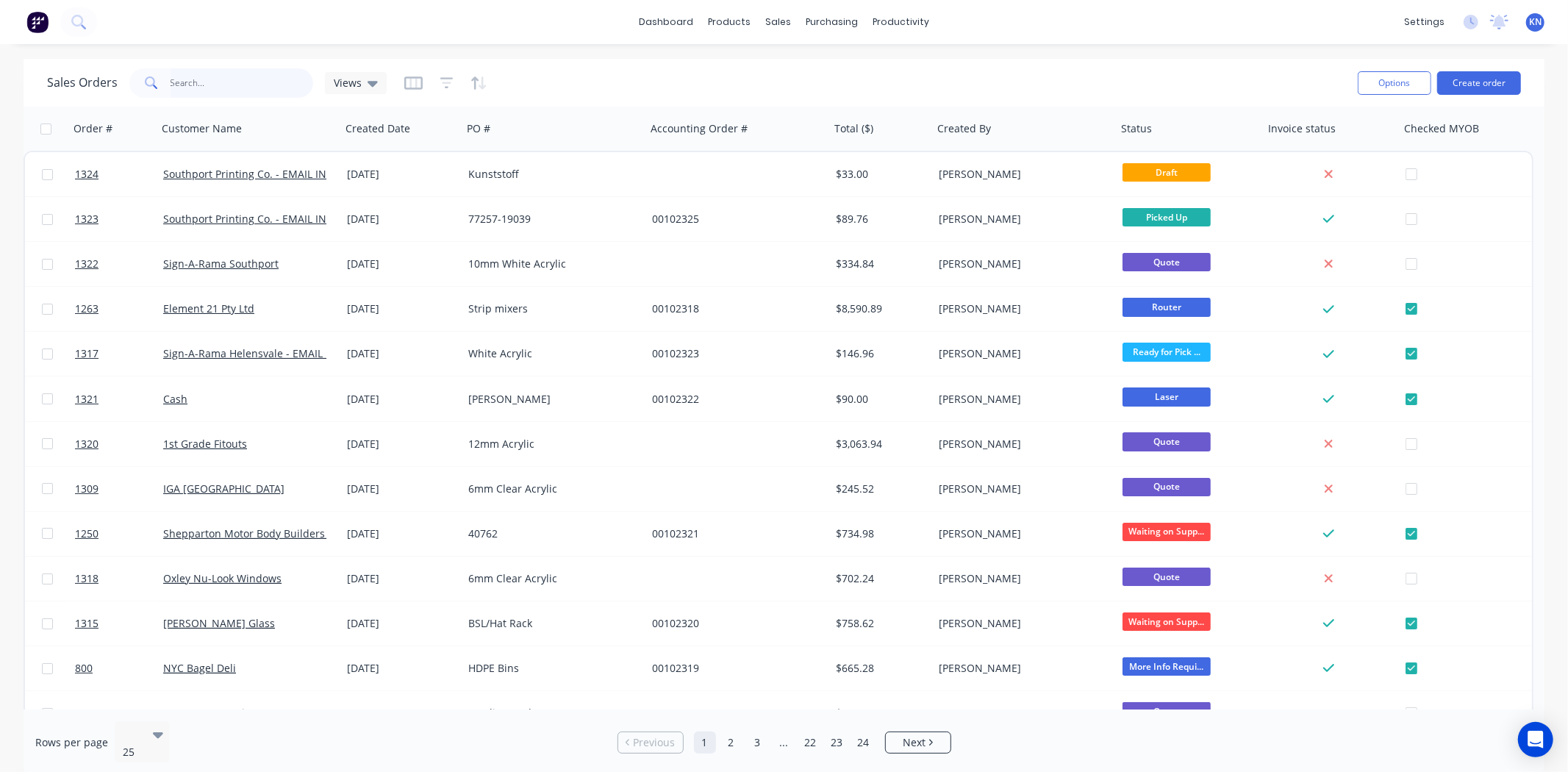
drag, startPoint x: 274, startPoint y: 92, endPoint x: 253, endPoint y: 89, distance: 21.2
click at [274, 92] on input "text" at bounding box center [242, 83] width 143 height 30
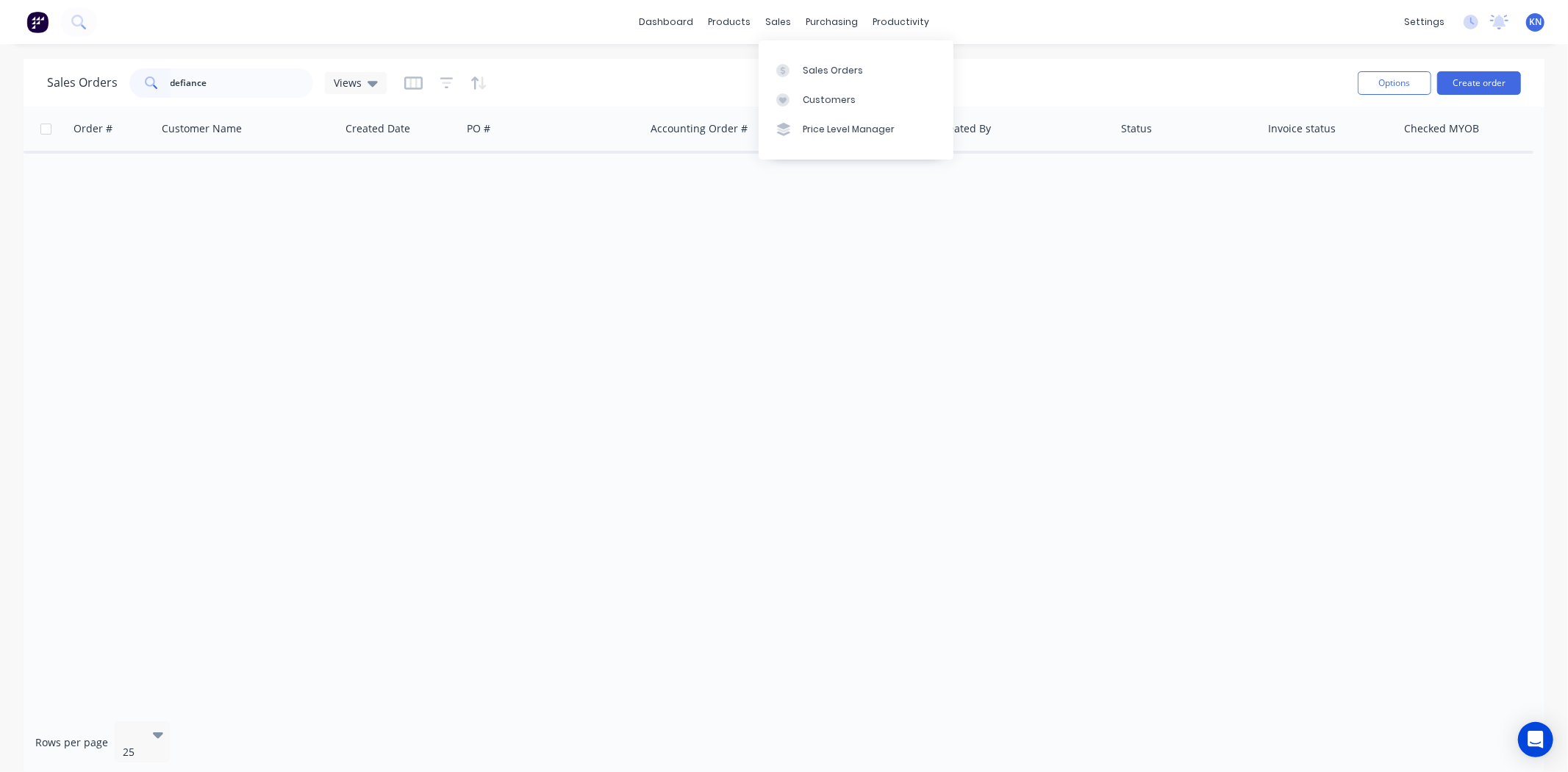
drag, startPoint x: 815, startPoint y: 68, endPoint x: 427, endPoint y: 91, distance: 388.7
click at [815, 68] on div "Sales Orders" at bounding box center [832, 71] width 60 height 13
drag, startPoint x: 252, startPoint y: 84, endPoint x: -341, endPoint y: 46, distance: 594.2
click at [0, 46] on html "dashboard products sales purchasing productivity dashboard products Product Cat…" at bounding box center [784, 386] width 1568 height 772
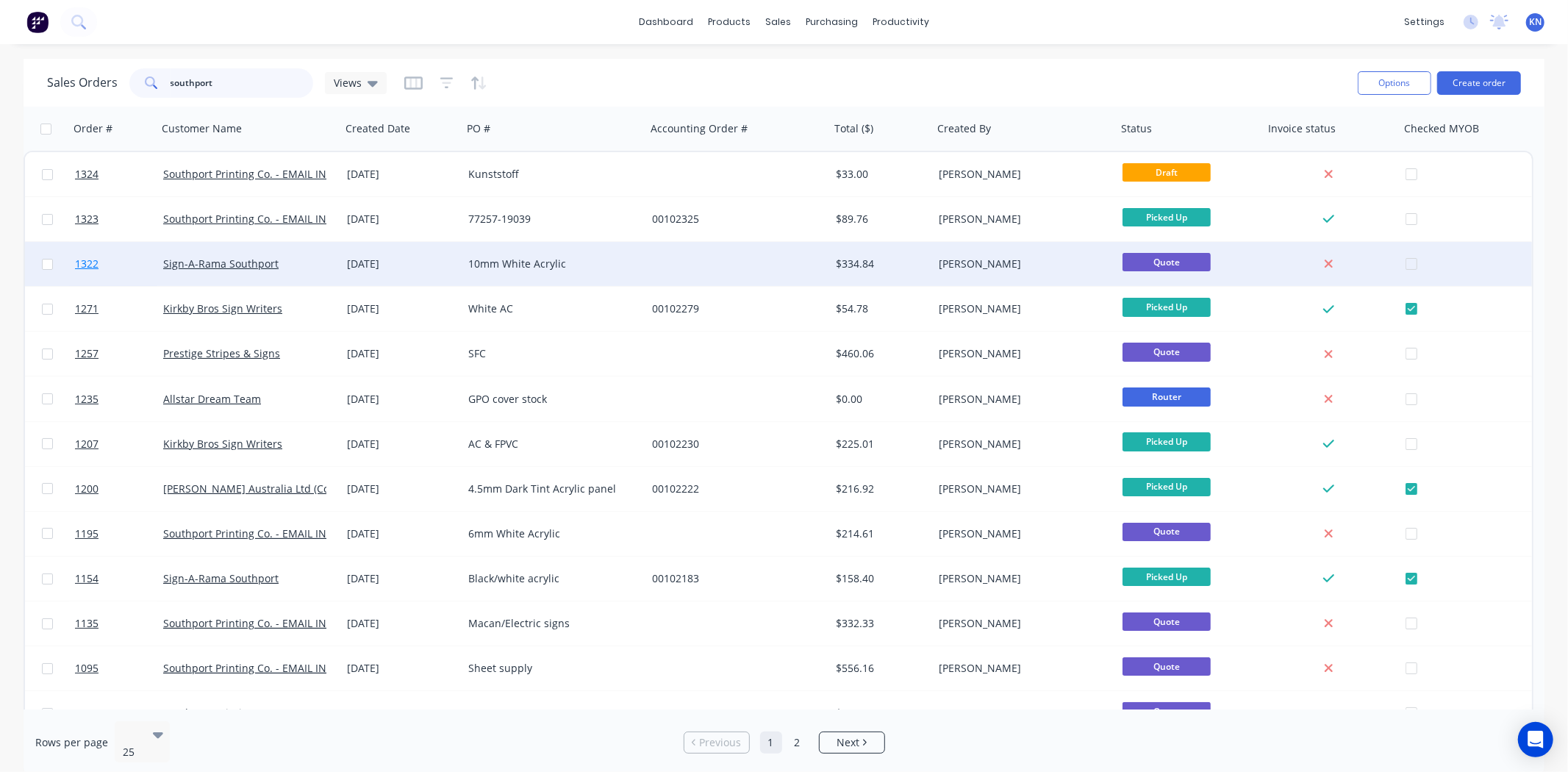
type input "southport"
click at [92, 262] on span "1322" at bounding box center [86, 264] width 24 height 15
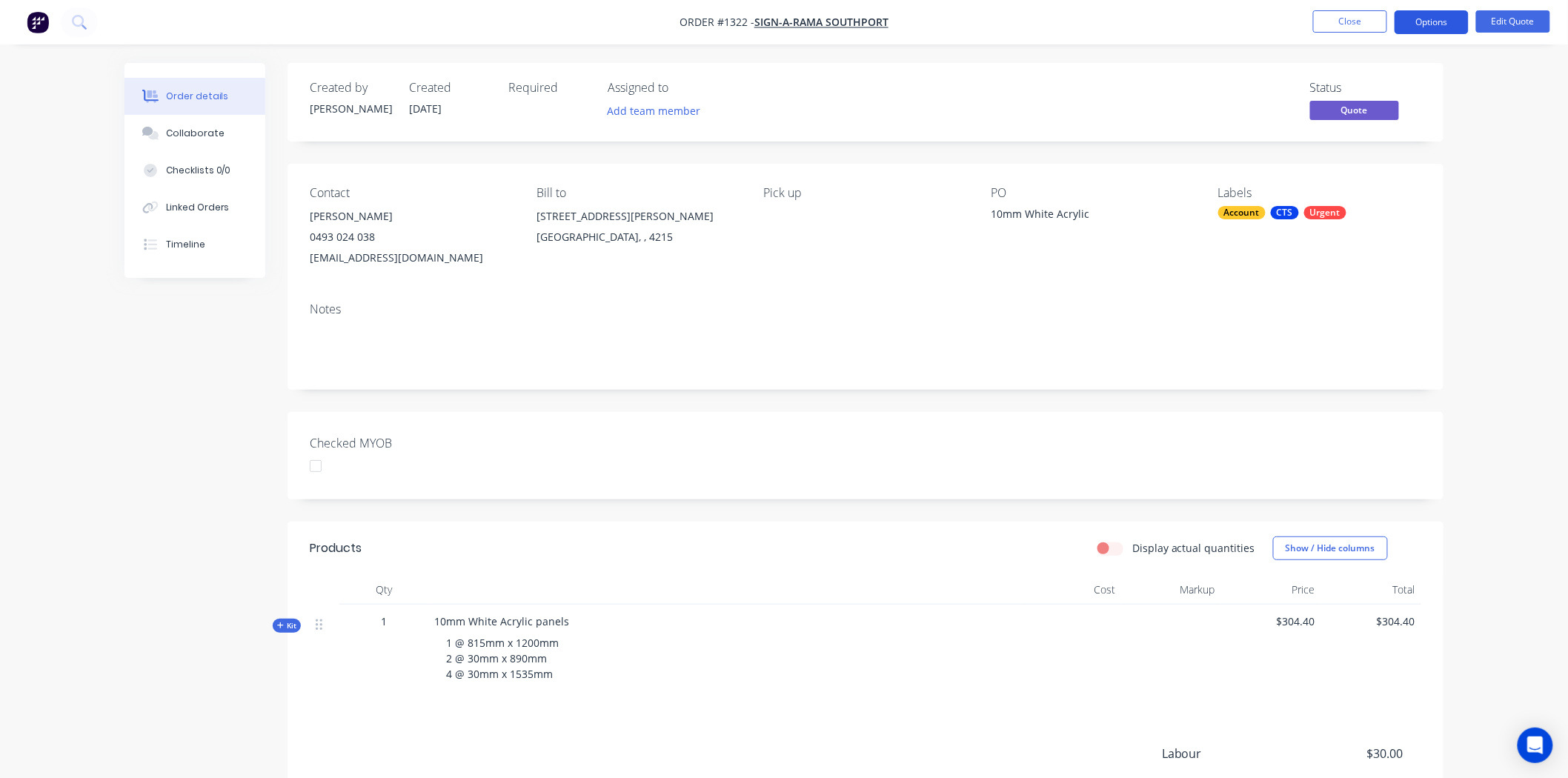
click at [1462, 24] on button "Options" at bounding box center [1431, 22] width 74 height 24
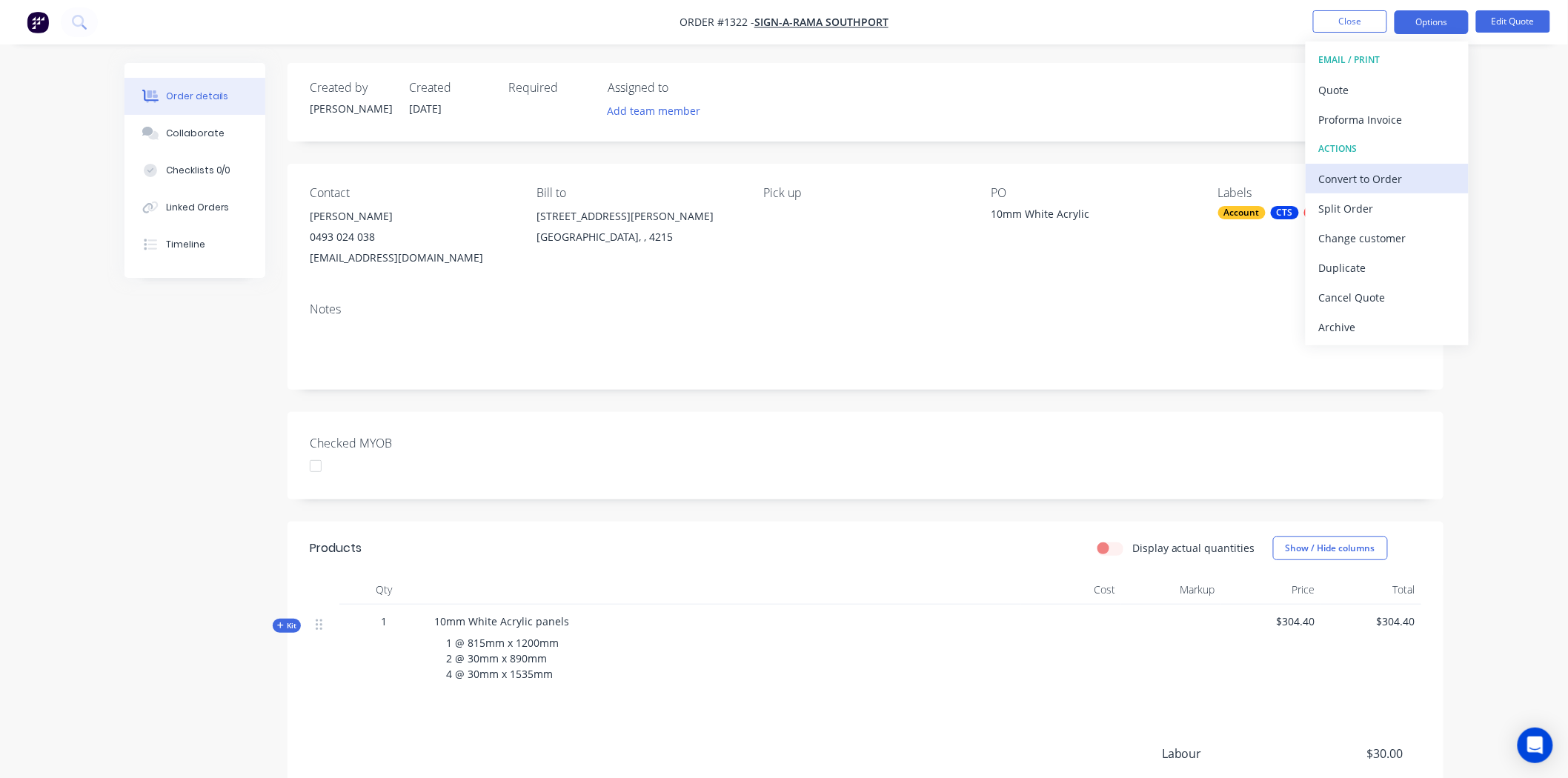
click at [1371, 172] on div "Convert to Order" at bounding box center [1387, 179] width 136 height 22
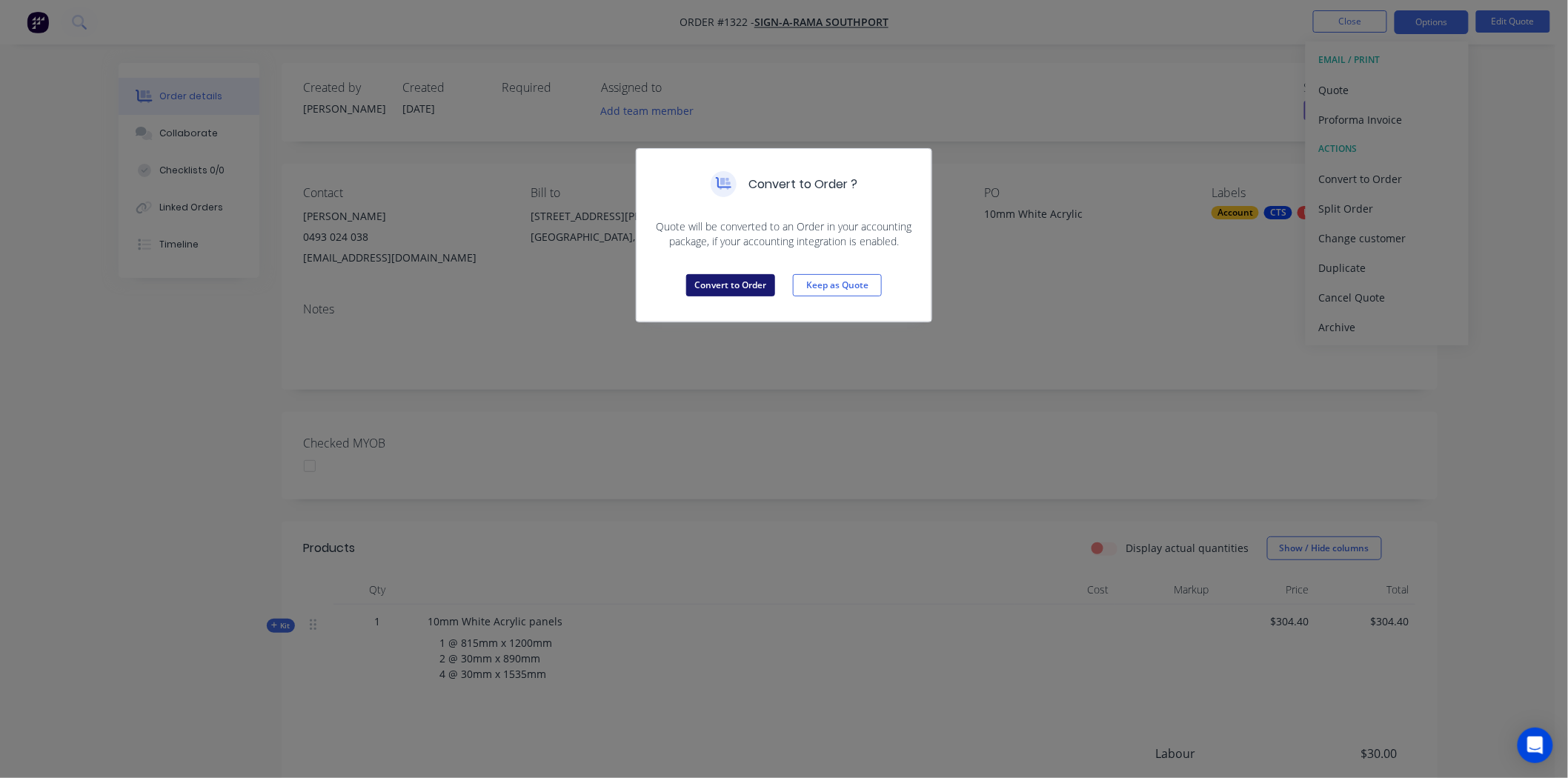
click at [742, 287] on button "Convert to Order" at bounding box center [730, 285] width 89 height 22
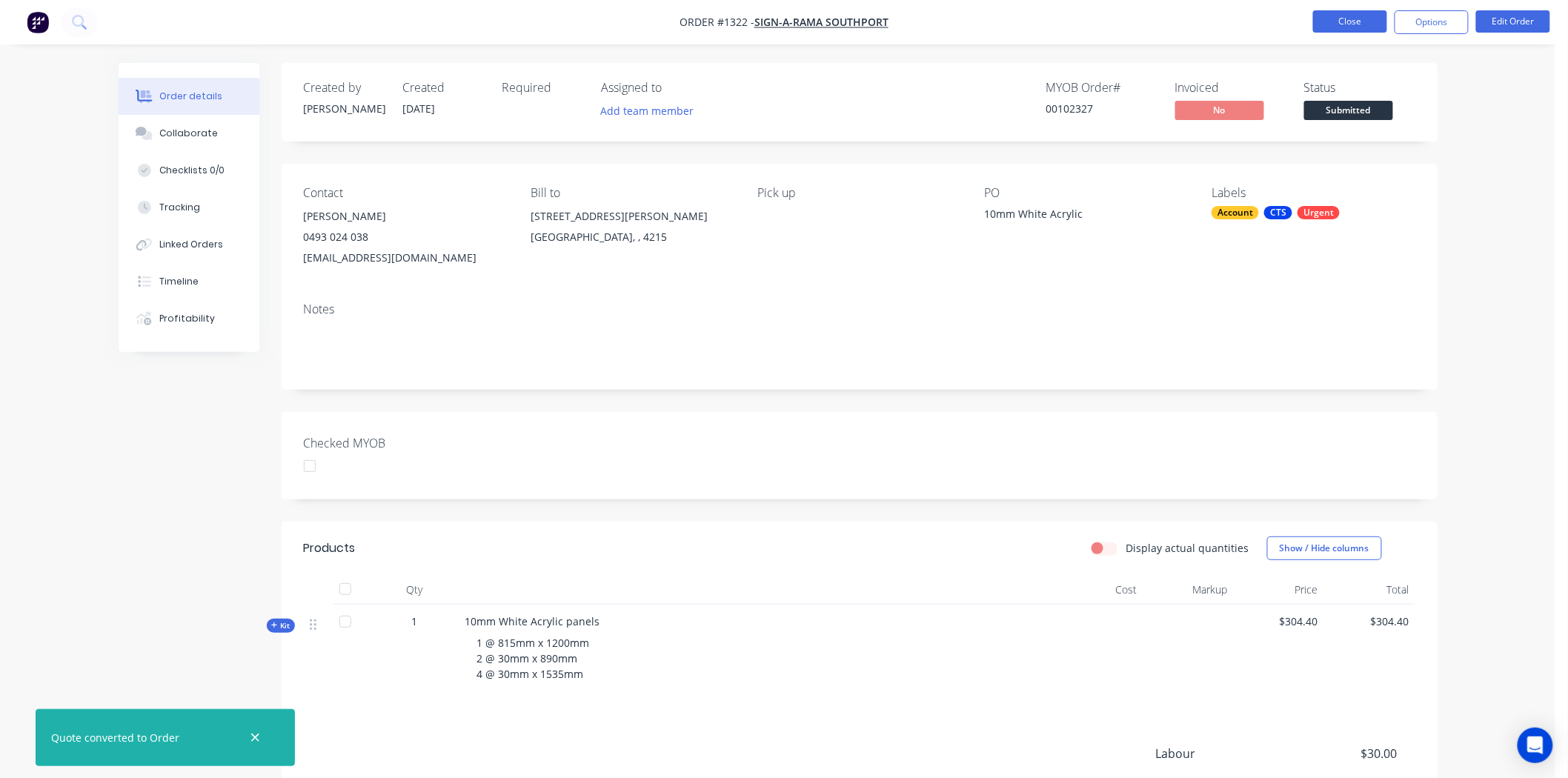
click at [1348, 22] on button "Close" at bounding box center [1349, 22] width 74 height 22
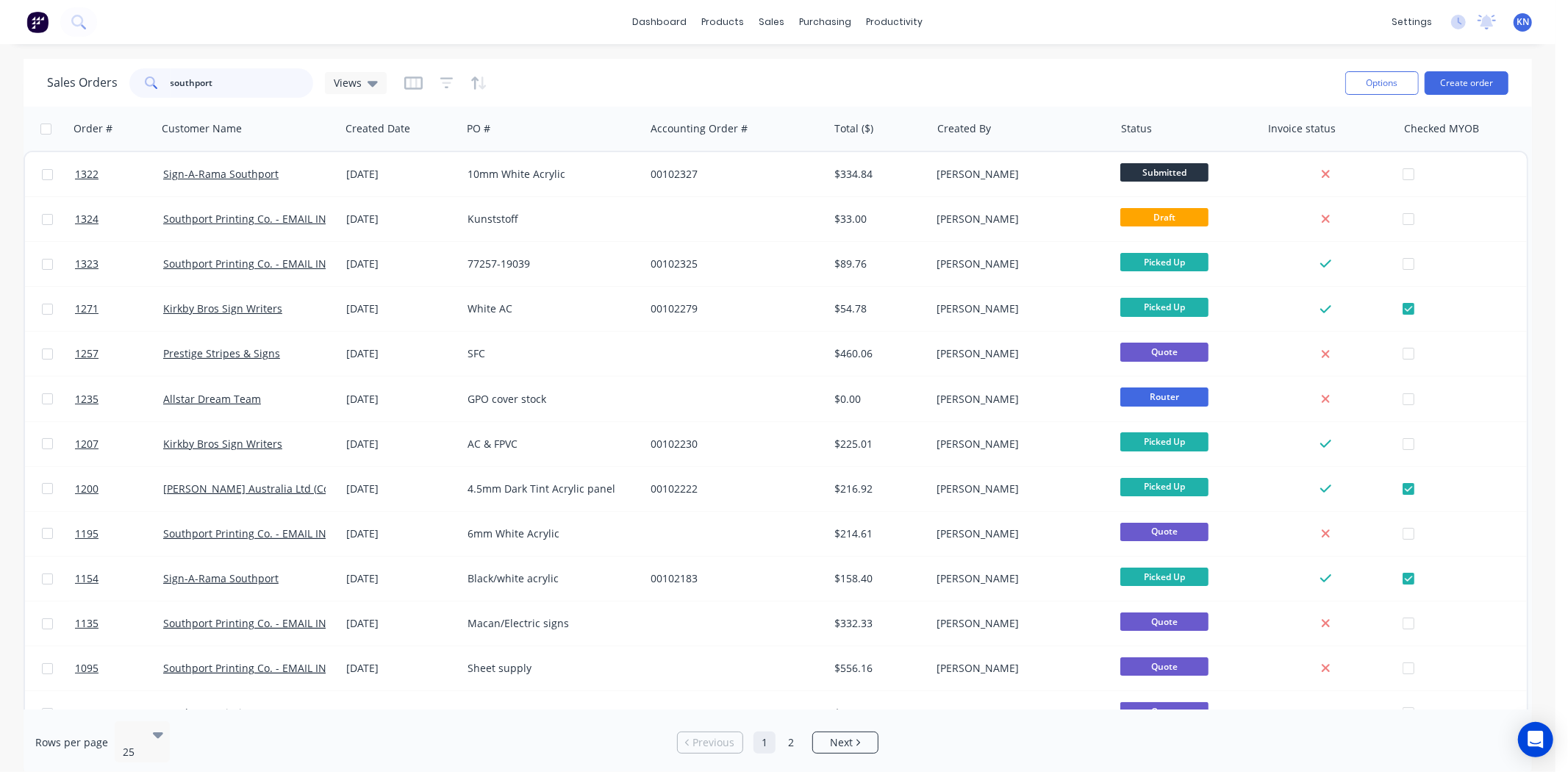
drag, startPoint x: 240, startPoint y: 80, endPoint x: -6, endPoint y: 67, distance: 246.3
click at [0, 67] on html "dashboard products sales purchasing productivity dashboard products Product Cat…" at bounding box center [784, 386] width 1568 height 772
click at [884, 74] on icon at bounding box center [878, 71] width 13 height 13
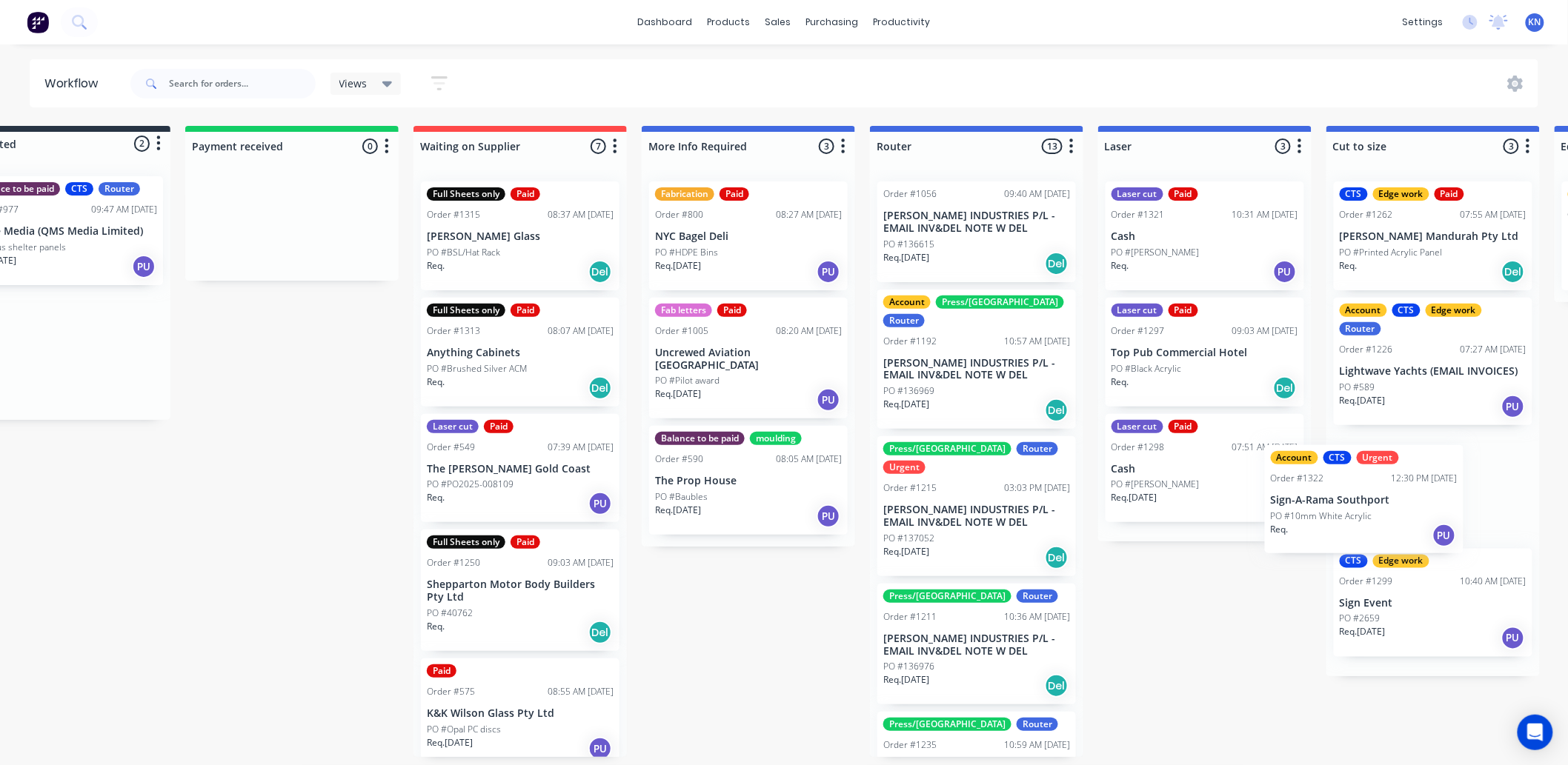
scroll to position [0, 134]
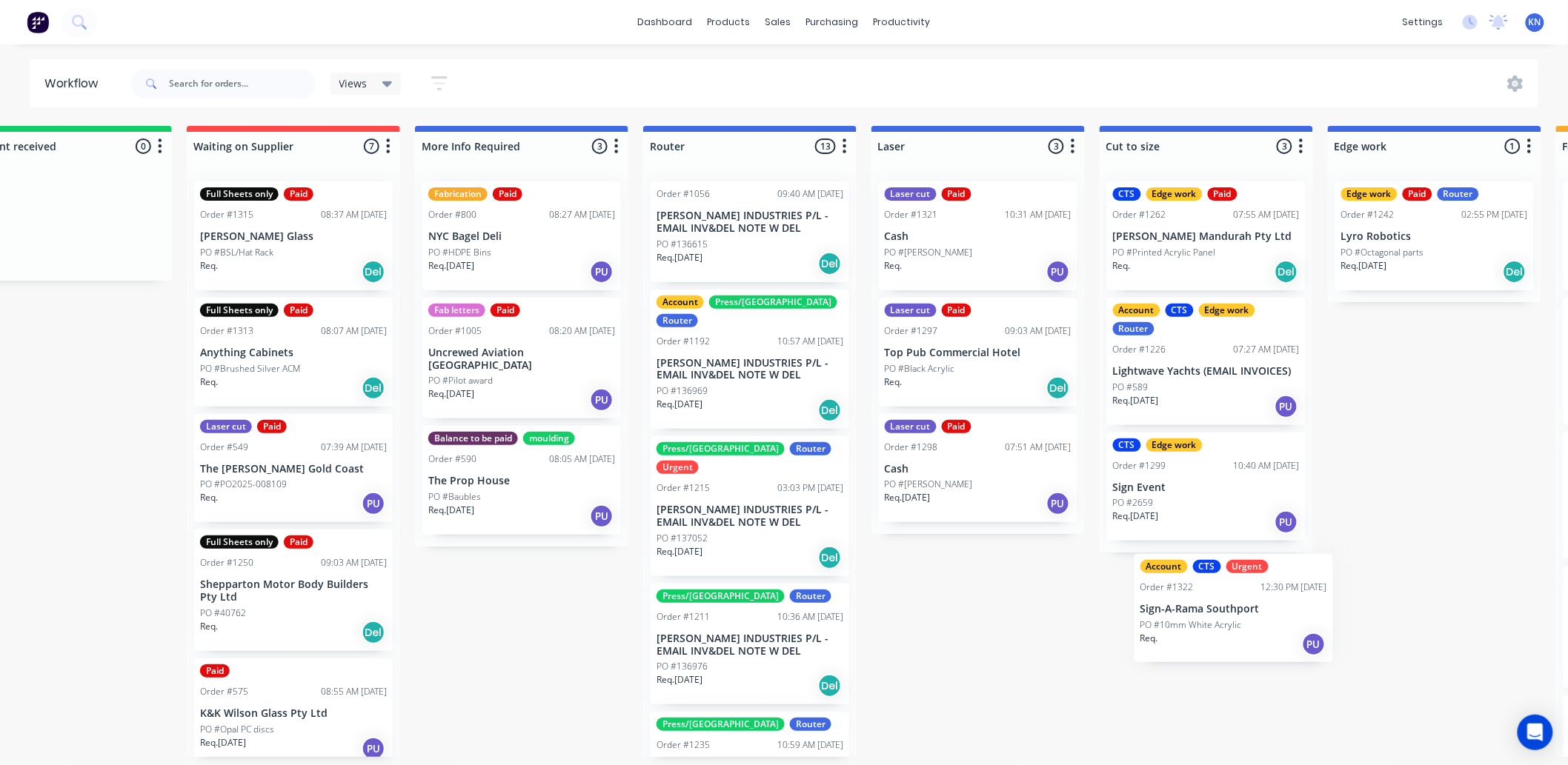
drag, startPoint x: 98, startPoint y: 248, endPoint x: 1193, endPoint y: 617, distance: 1155.5
click at [1195, 619] on div "Submitted 2 Status colour #273444 hex #273444 Save Cancel Summaries Total order…" at bounding box center [1460, 442] width 3545 height 632
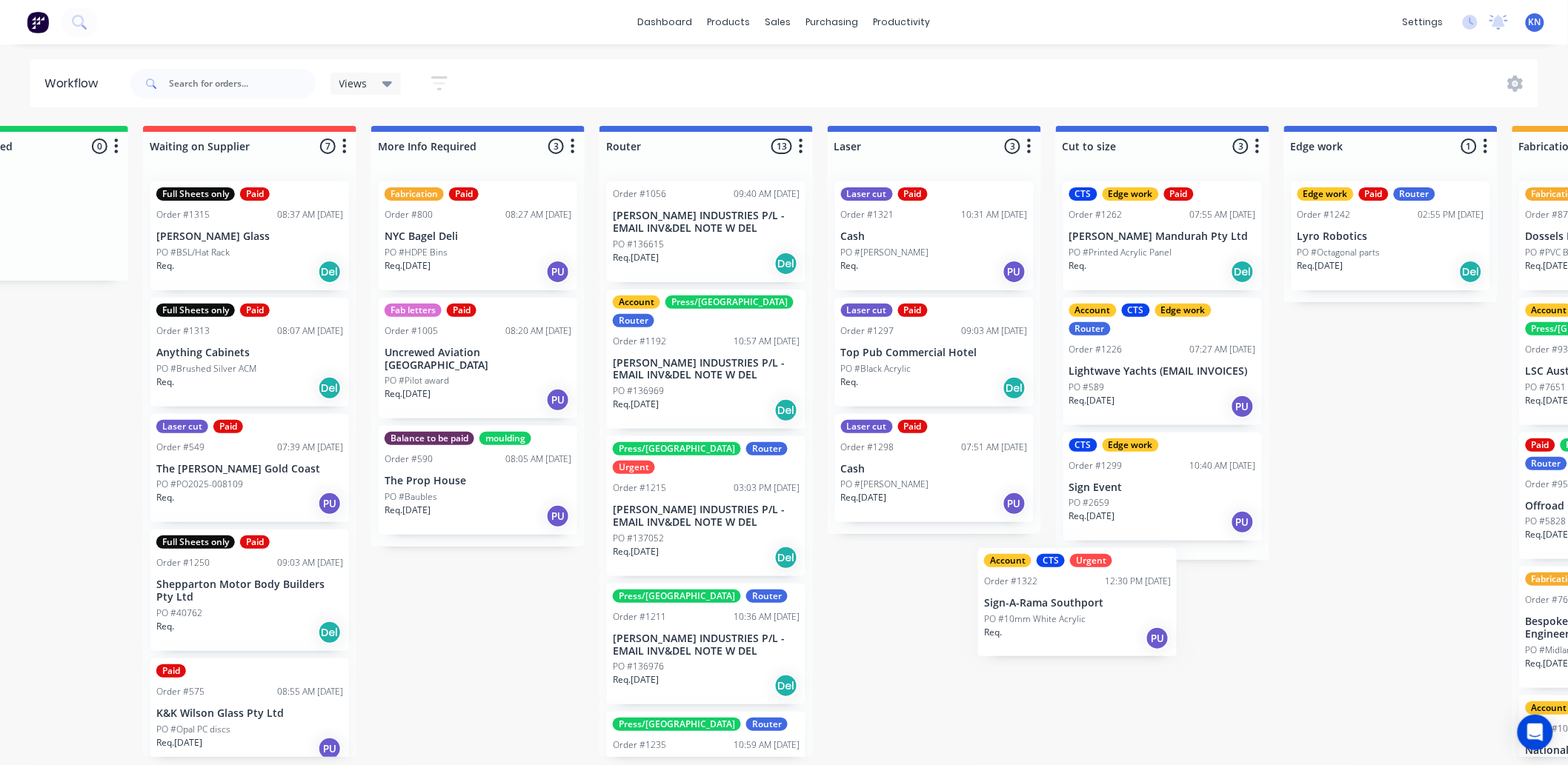
scroll to position [3, 346]
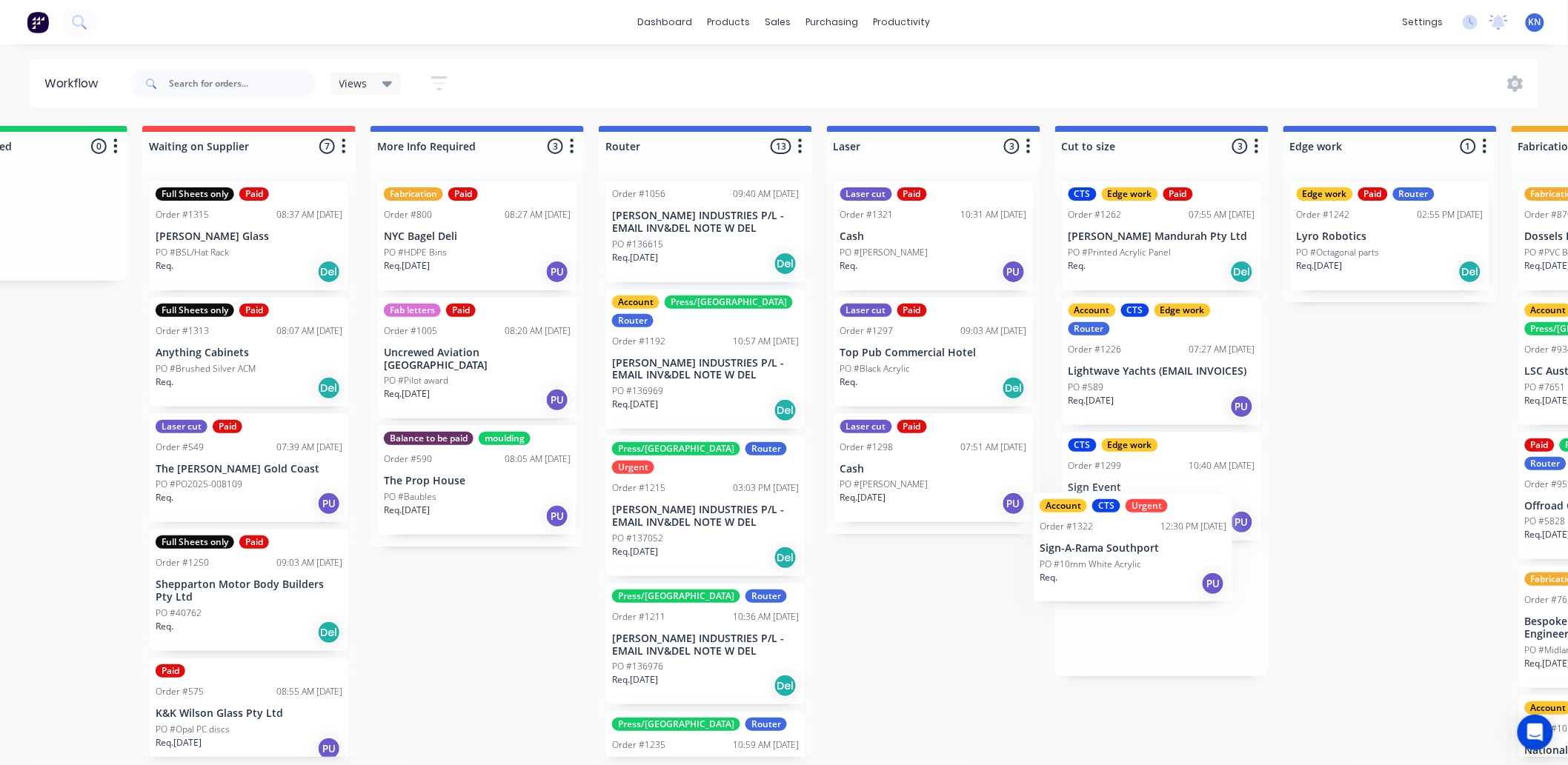
drag, startPoint x: 60, startPoint y: 239, endPoint x: 1169, endPoint y: 550, distance: 1151.8
click at [1169, 550] on div "Submitted 2 Status colour #273444 hex #273444 Save Cancel Summaries Total order…" at bounding box center [1416, 442] width 3545 height 632
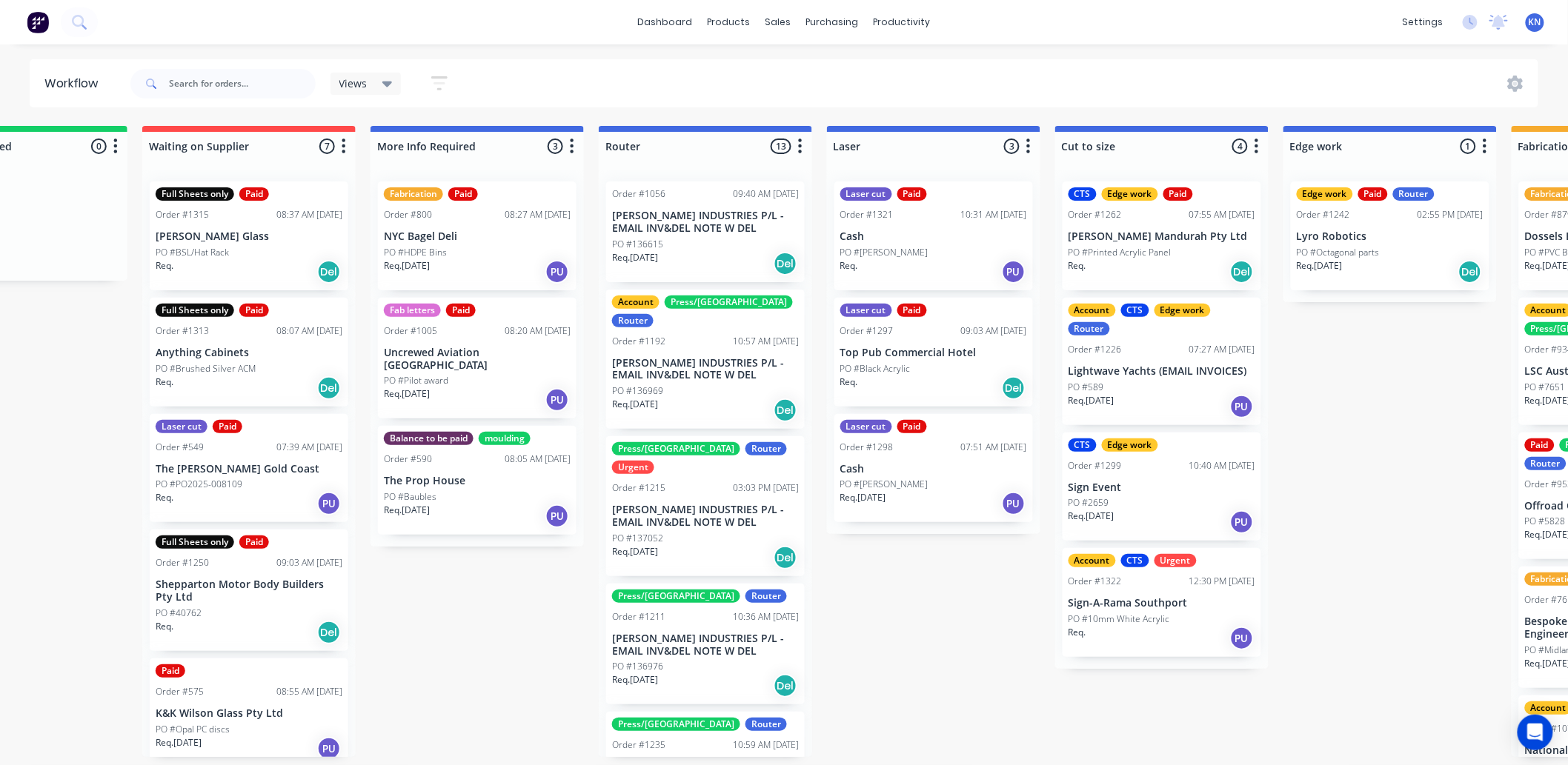
click at [1159, 598] on p "Sign-A-Rama Southport" at bounding box center [1161, 603] width 186 height 12
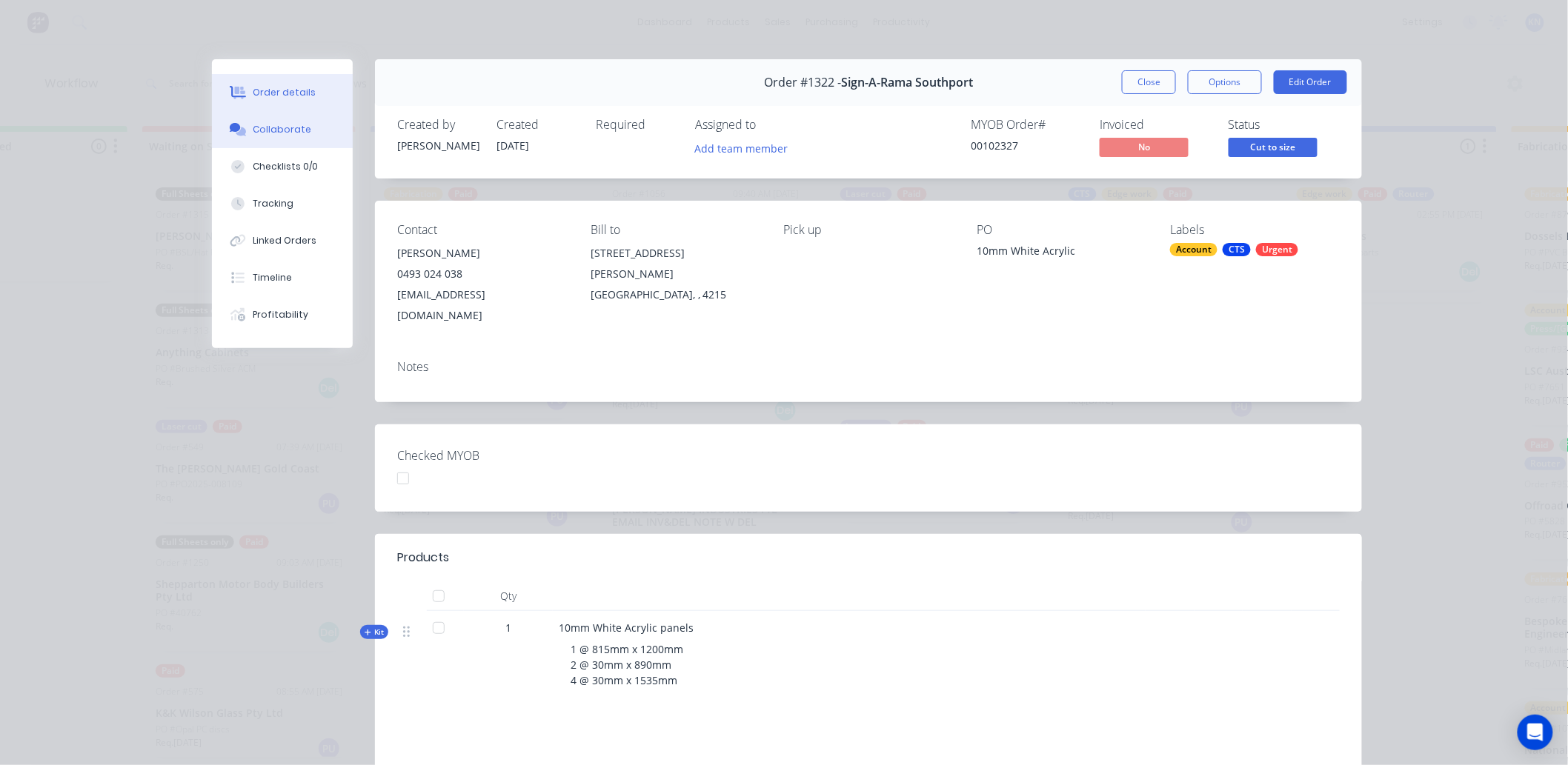
click at [270, 123] on div "Collaborate" at bounding box center [283, 129] width 59 height 13
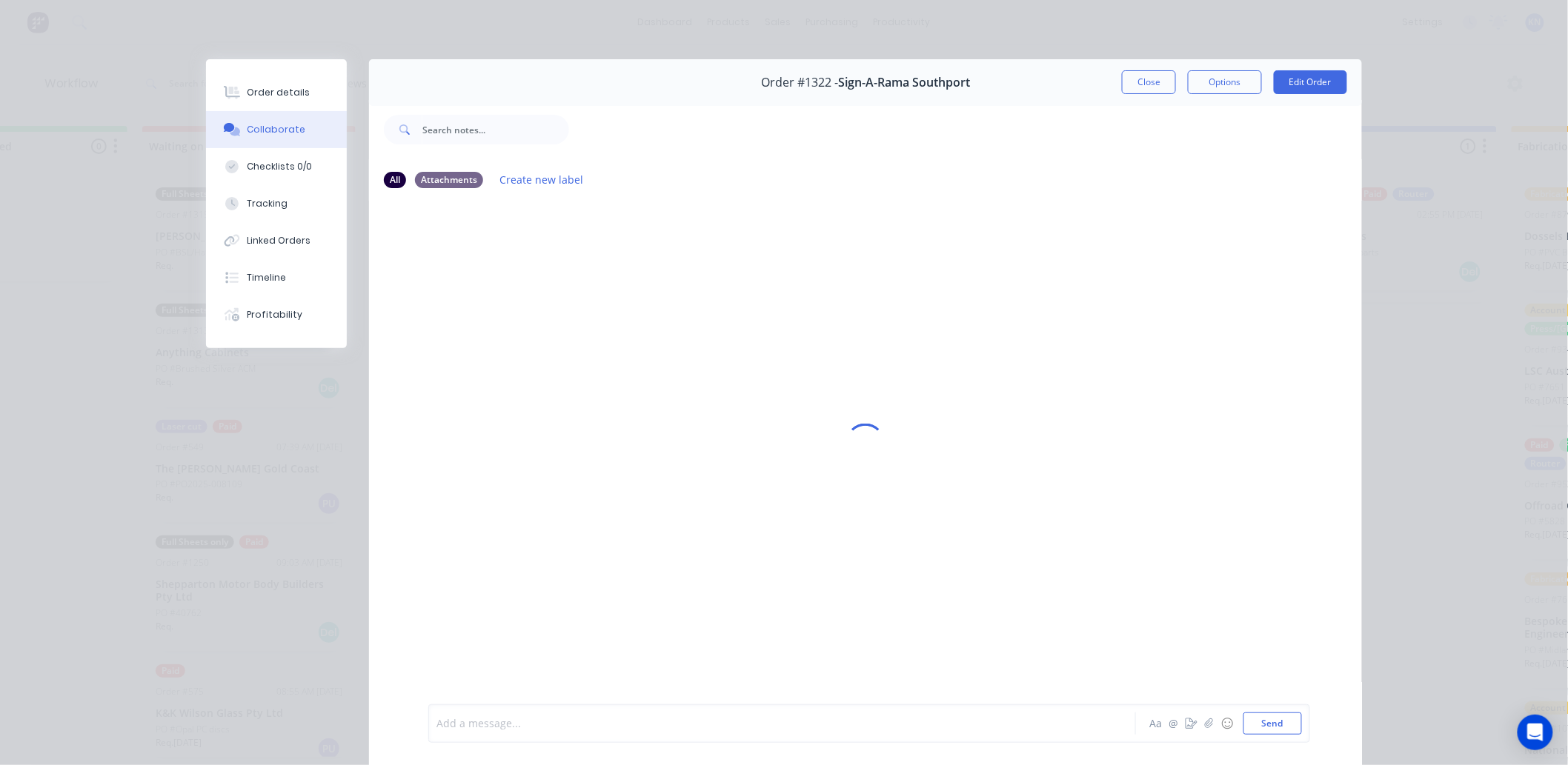
click at [604, 722] on div at bounding box center [761, 724] width 648 height 16
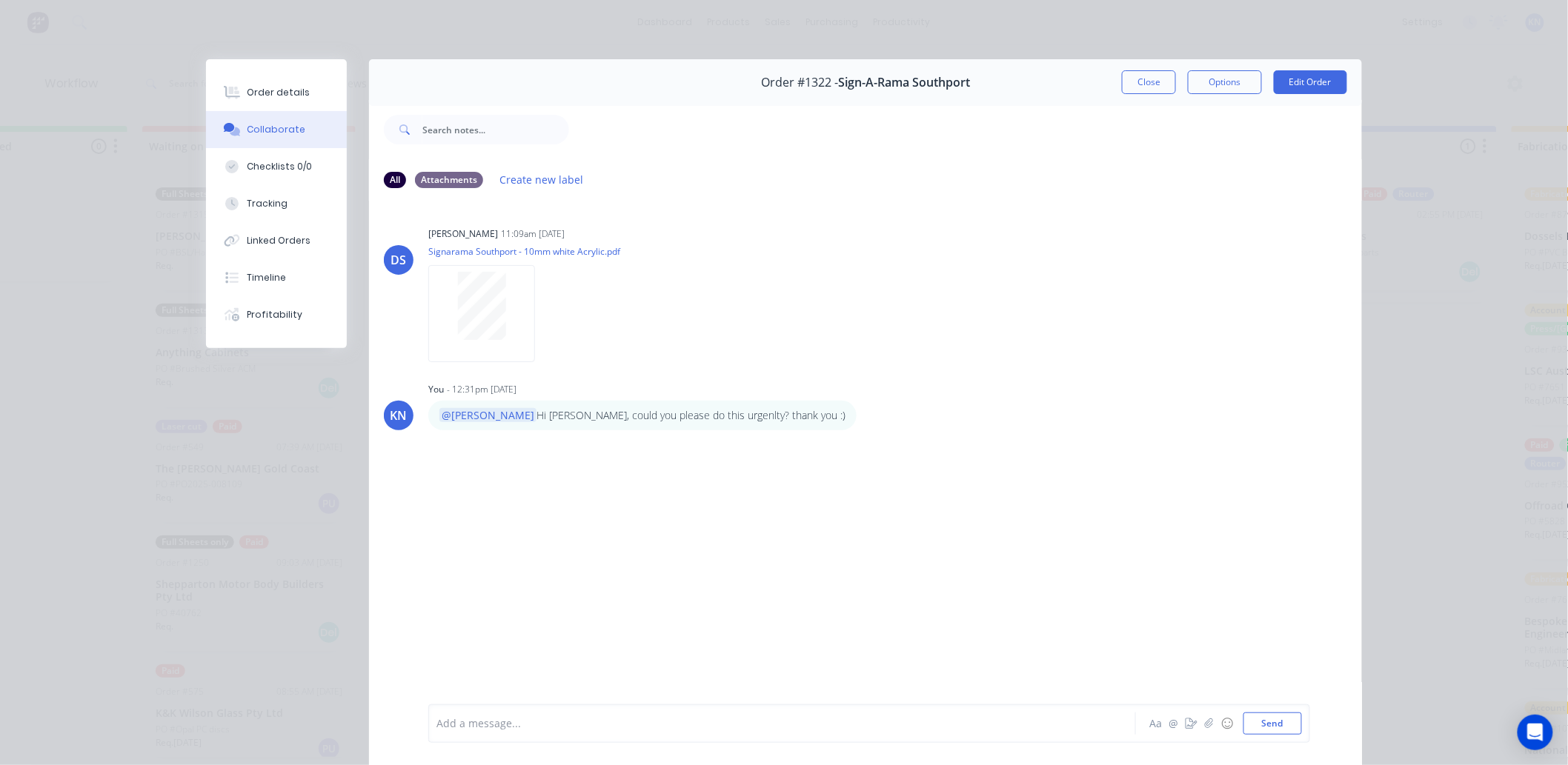
click at [1160, 66] on div "Order #1322 - Sign-A-Rama Southport Close Options Edit Order" at bounding box center [865, 83] width 993 height 46
click at [1154, 87] on button "Close" at bounding box center [1149, 82] width 54 height 24
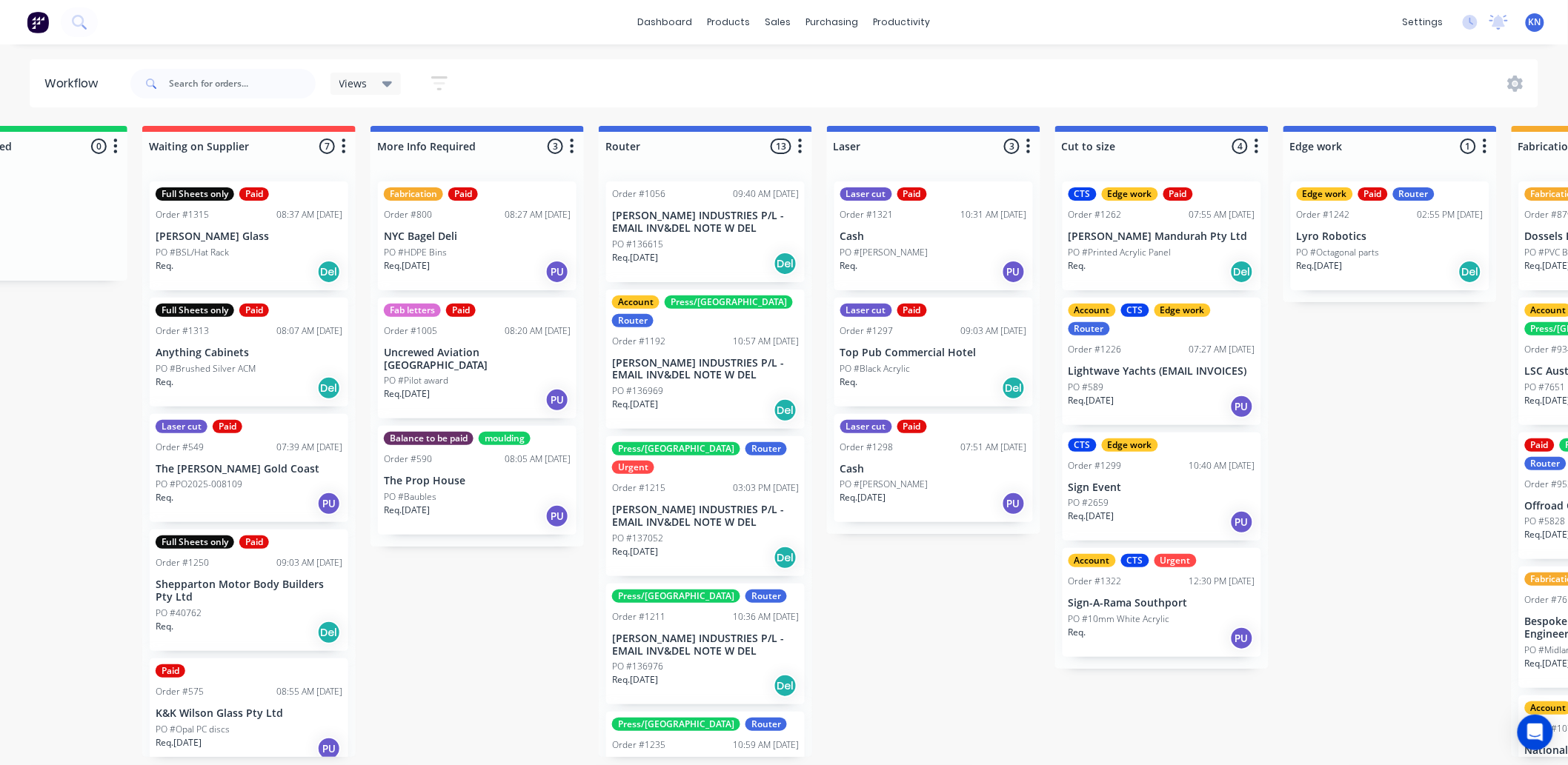
scroll to position [3, 0]
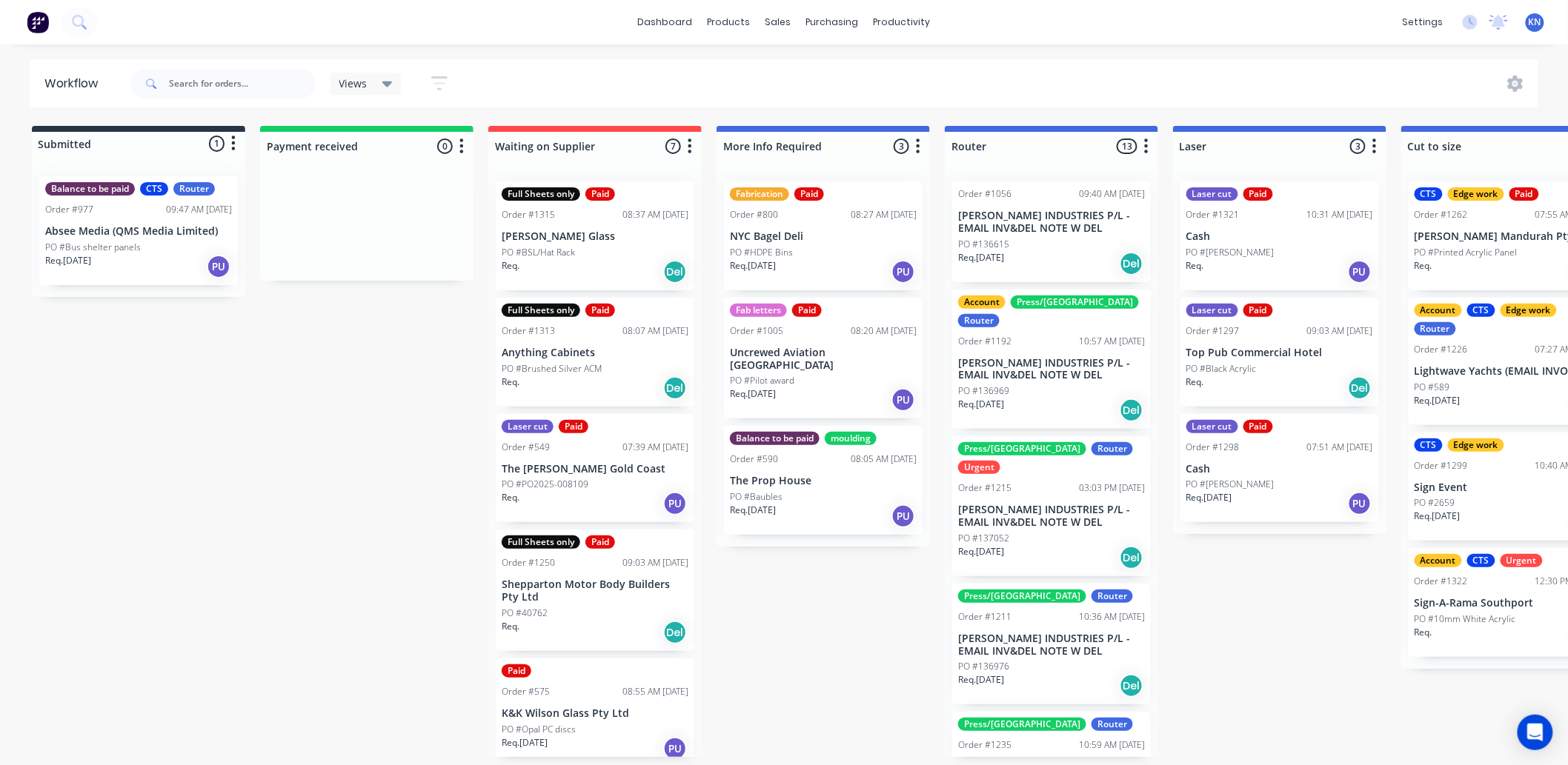
click at [1498, 601] on p "Sign-A-Rama Southport" at bounding box center [1508, 603] width 186 height 12
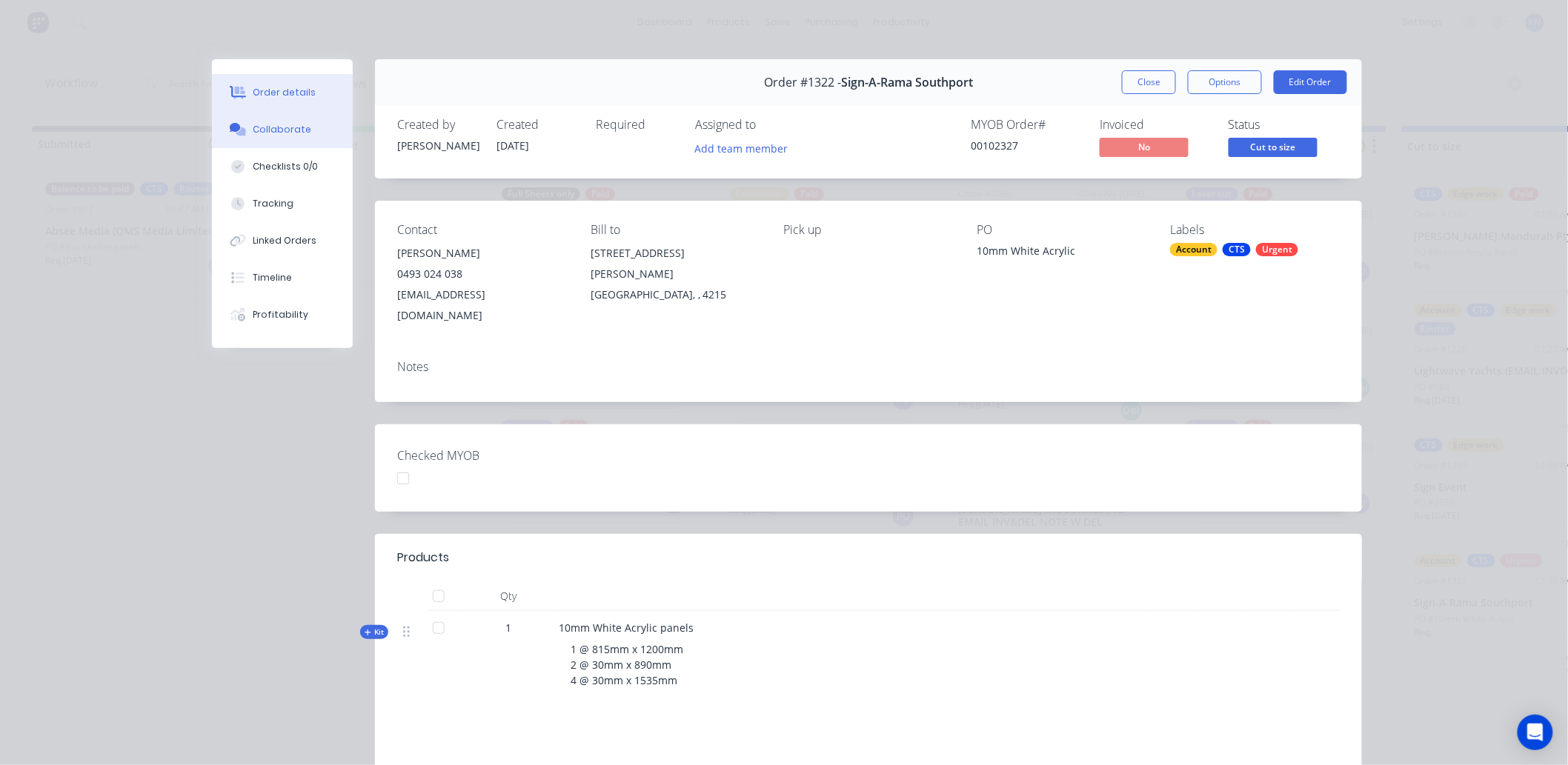
click at [241, 135] on div at bounding box center [238, 129] width 22 height 13
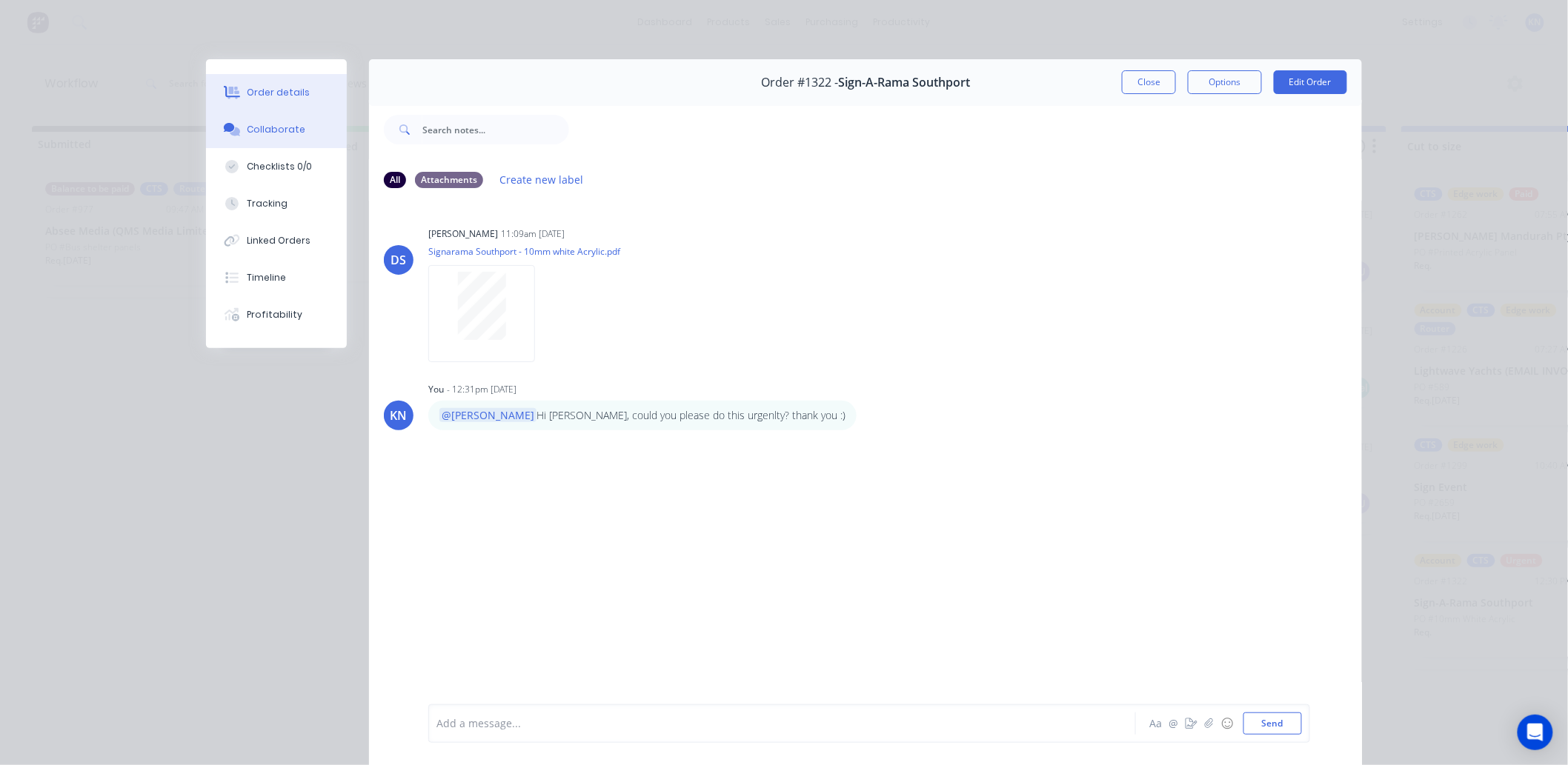
click at [292, 92] on div "Order details" at bounding box center [279, 93] width 63 height 13
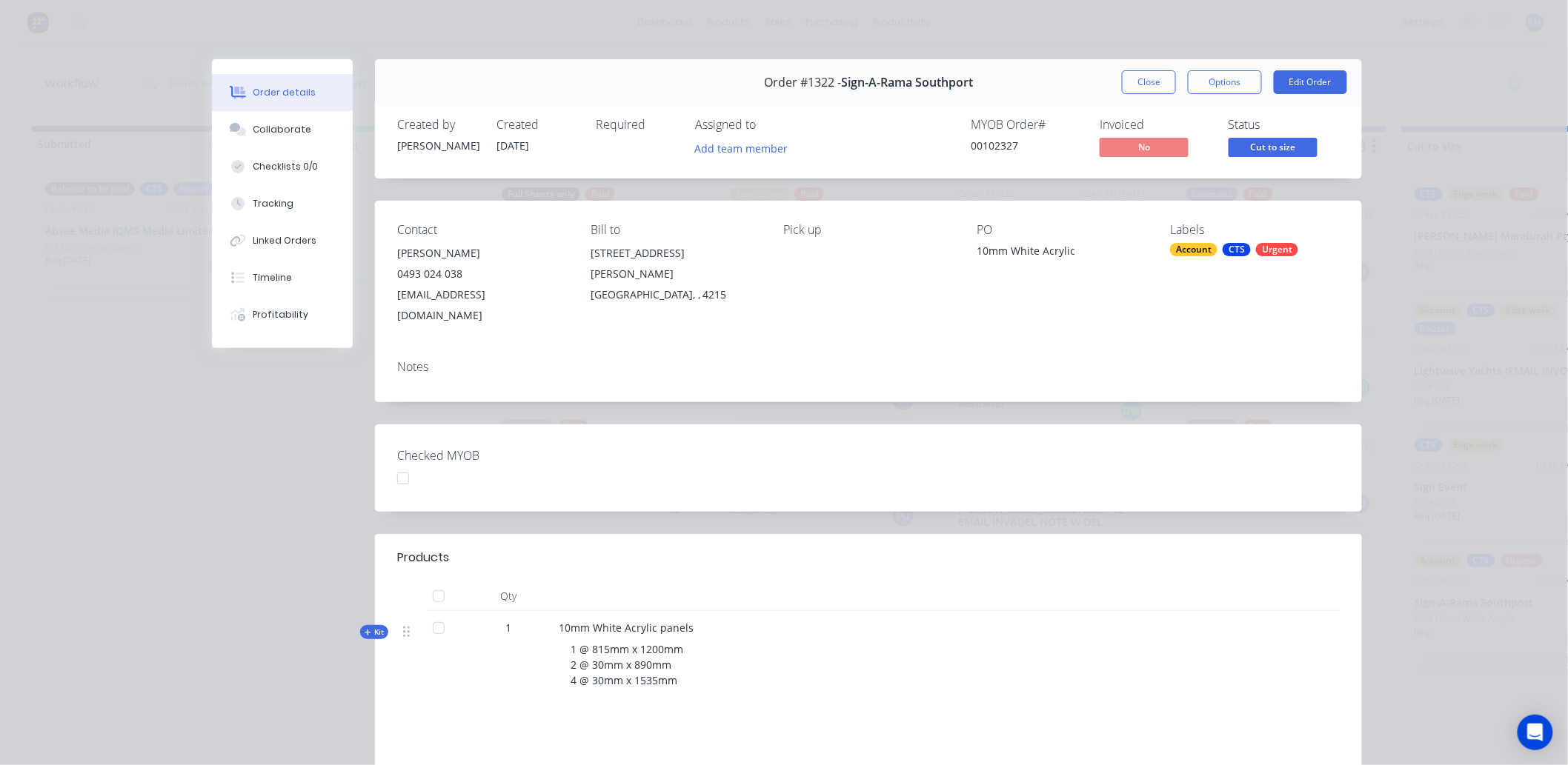
click at [379, 626] on div "Kit" at bounding box center [374, 632] width 28 height 14
click at [1125, 72] on button "Close" at bounding box center [1149, 82] width 54 height 24
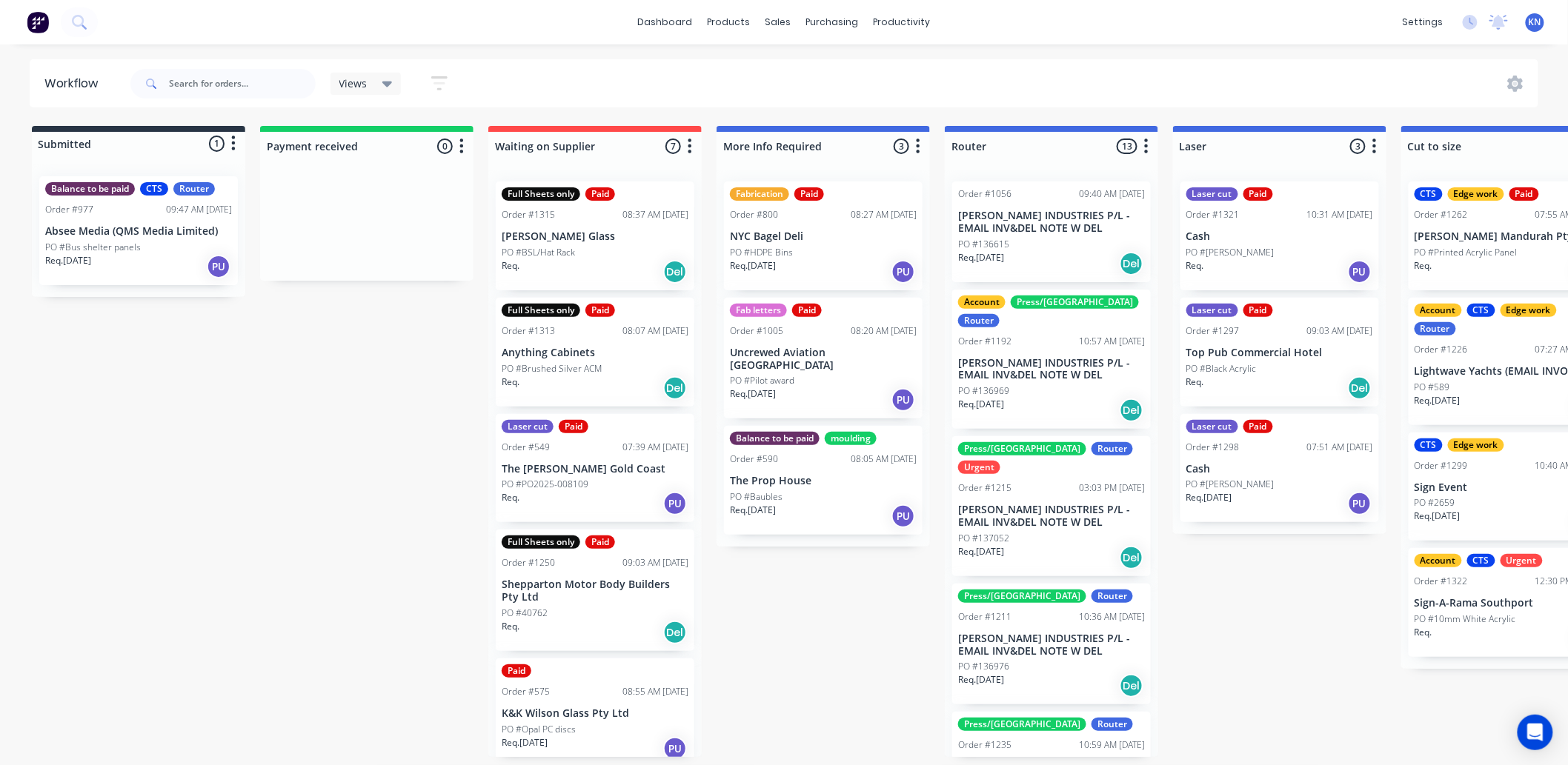
click at [588, 357] on p "Anything Cabinets" at bounding box center [594, 352] width 186 height 12
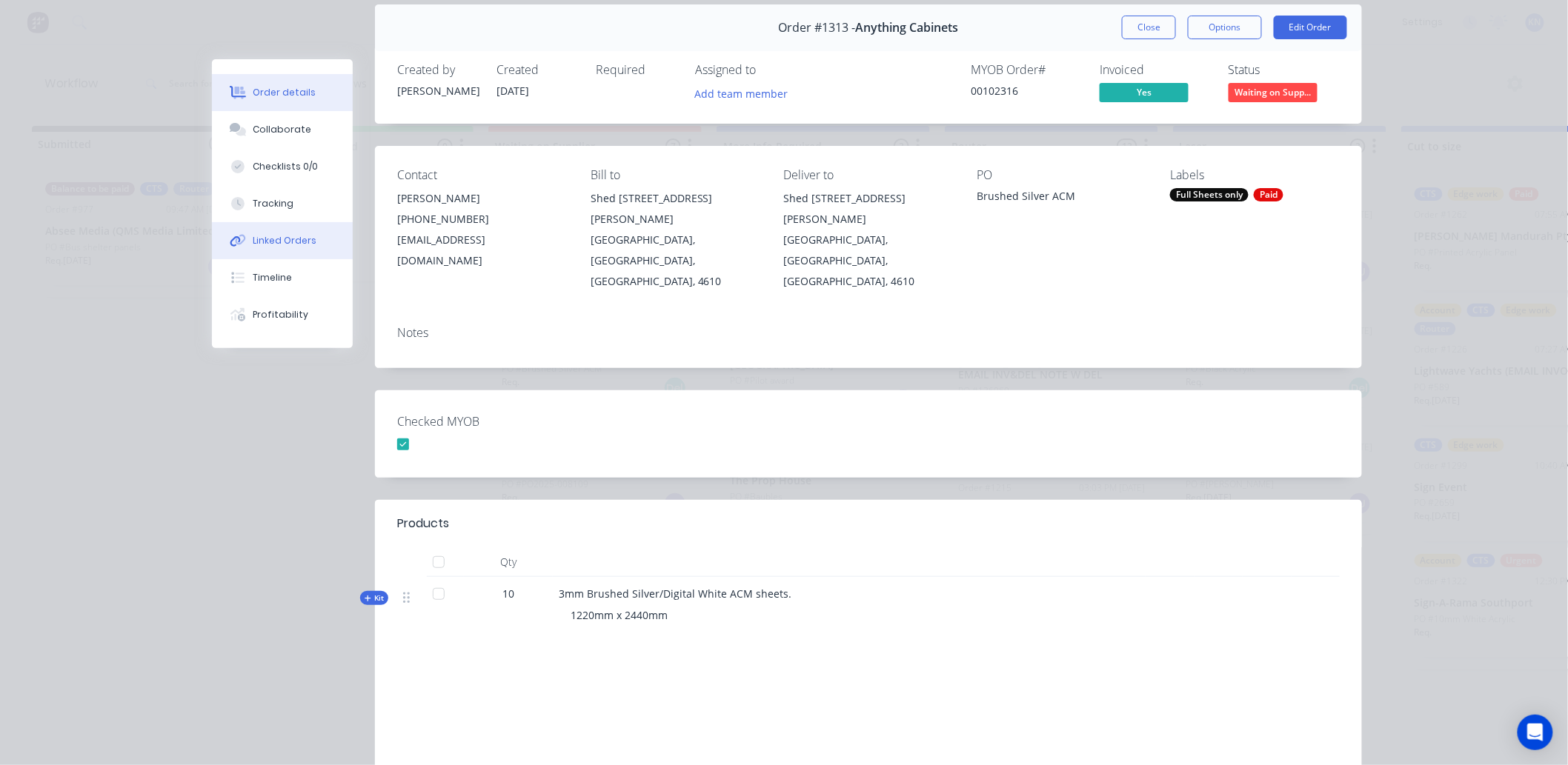
scroll to position [82, 0]
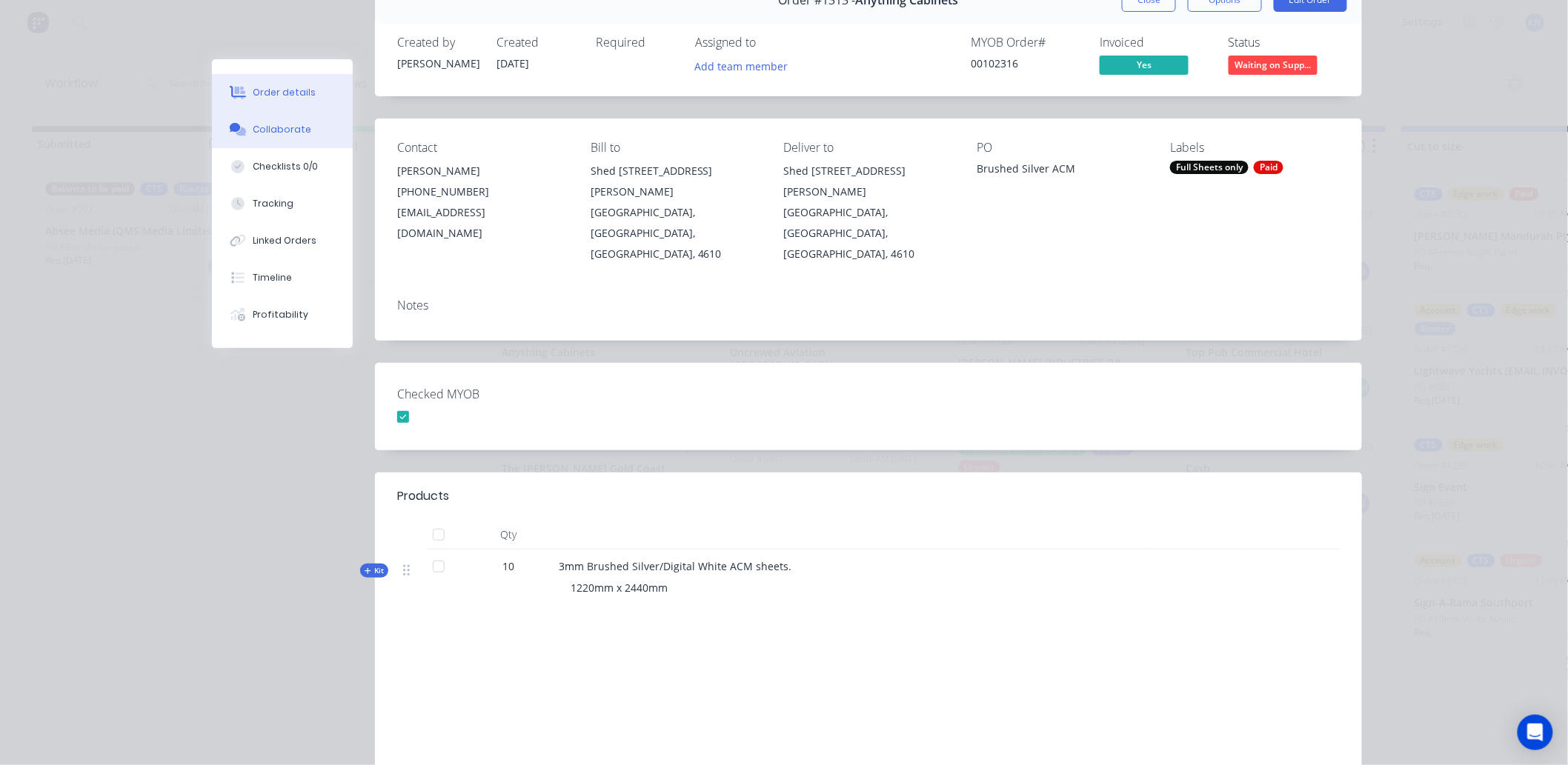
click at [286, 133] on div "Collaborate" at bounding box center [283, 129] width 59 height 13
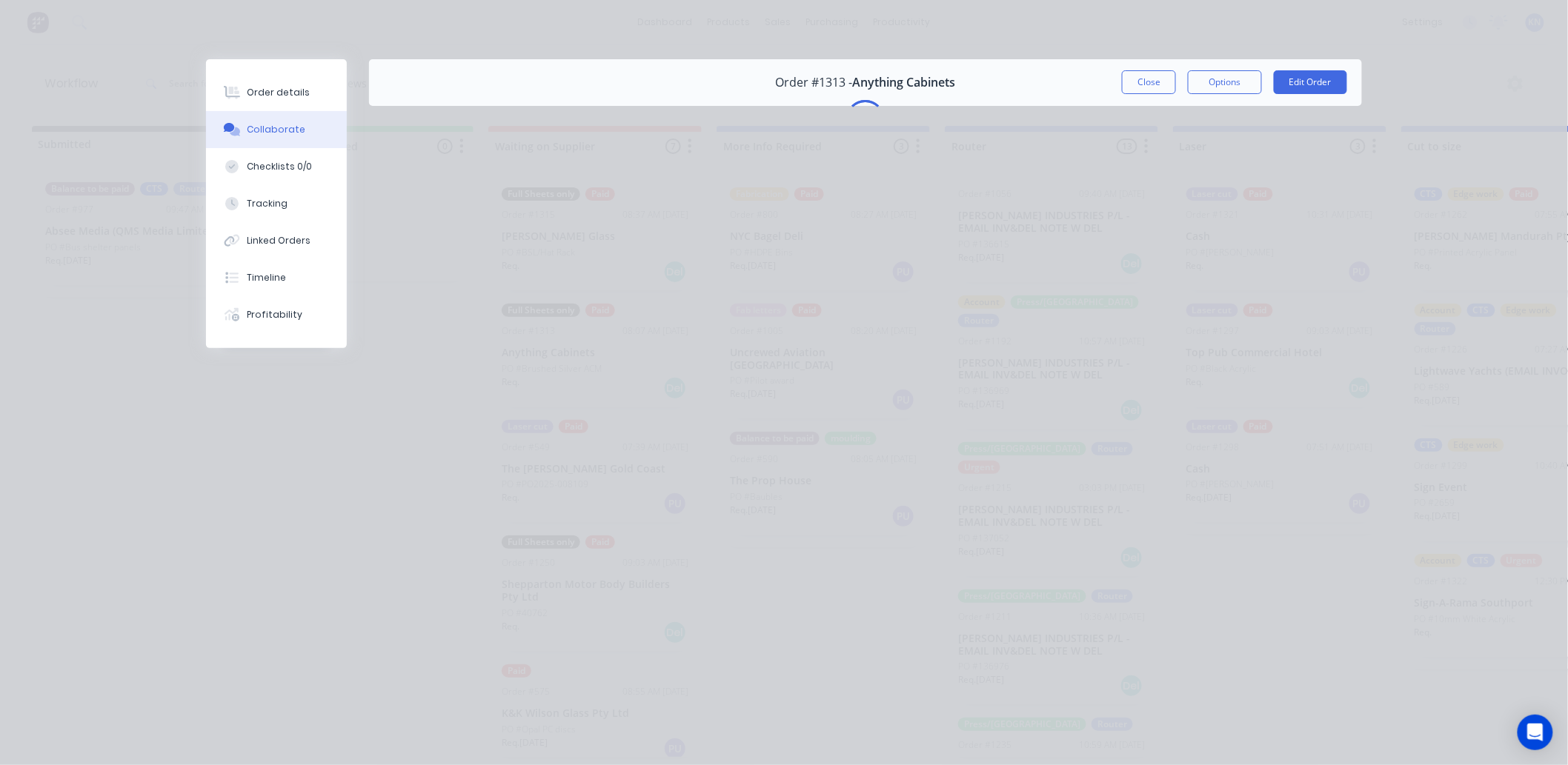
scroll to position [0, 0]
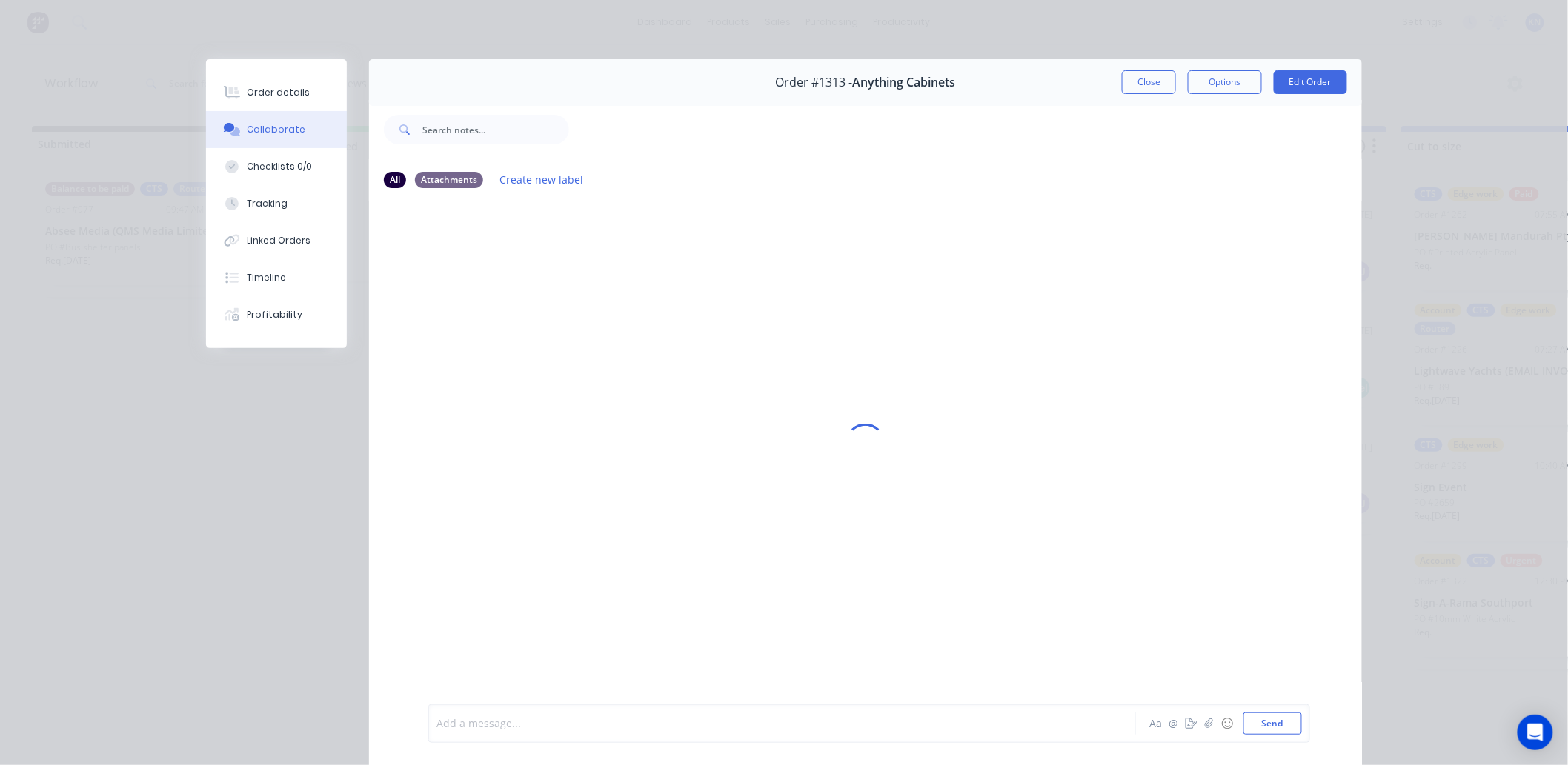
click at [485, 721] on div at bounding box center [761, 724] width 648 height 16
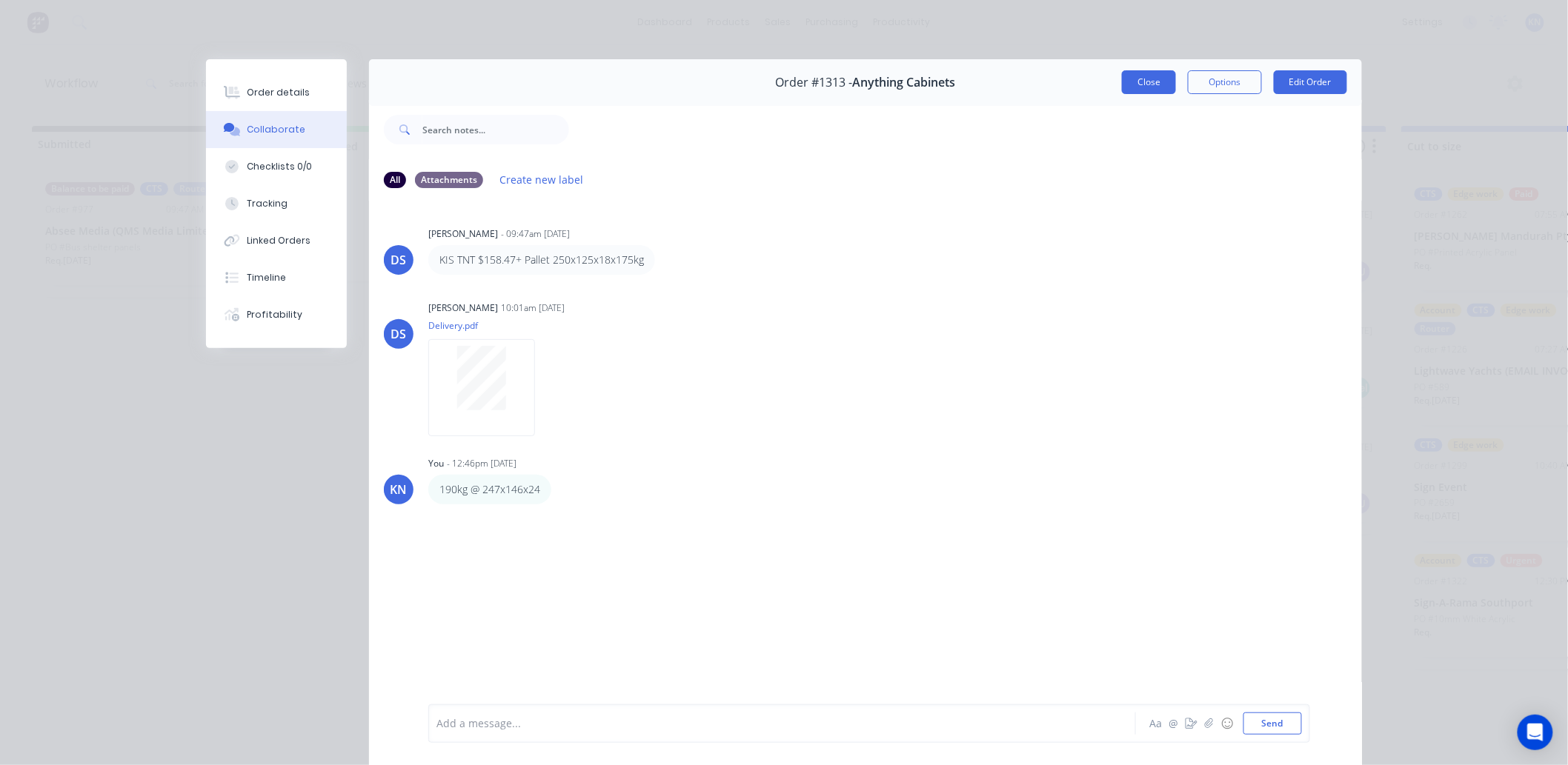
click at [1159, 85] on button "Close" at bounding box center [1149, 82] width 54 height 24
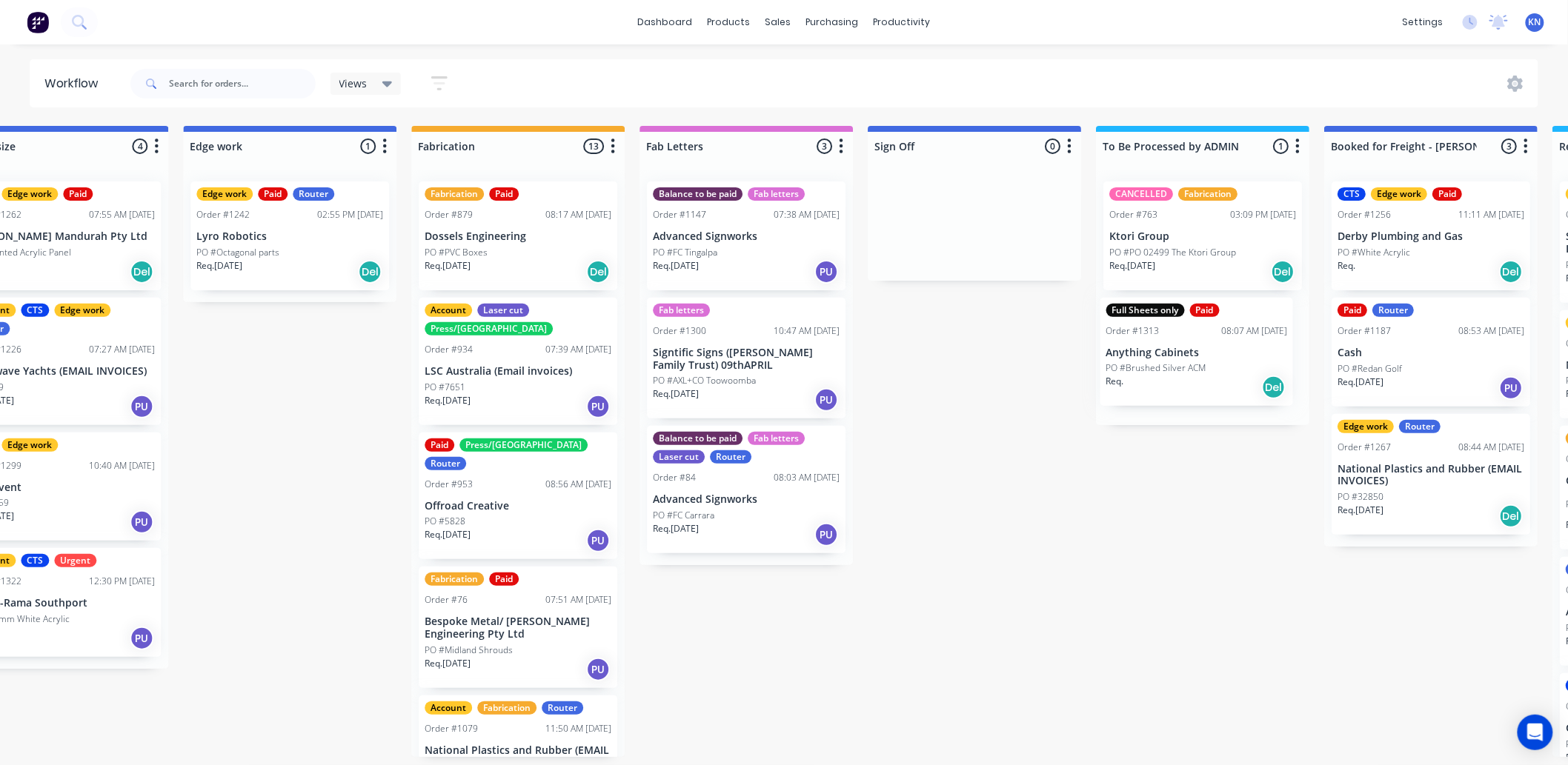
scroll to position [0, 1452]
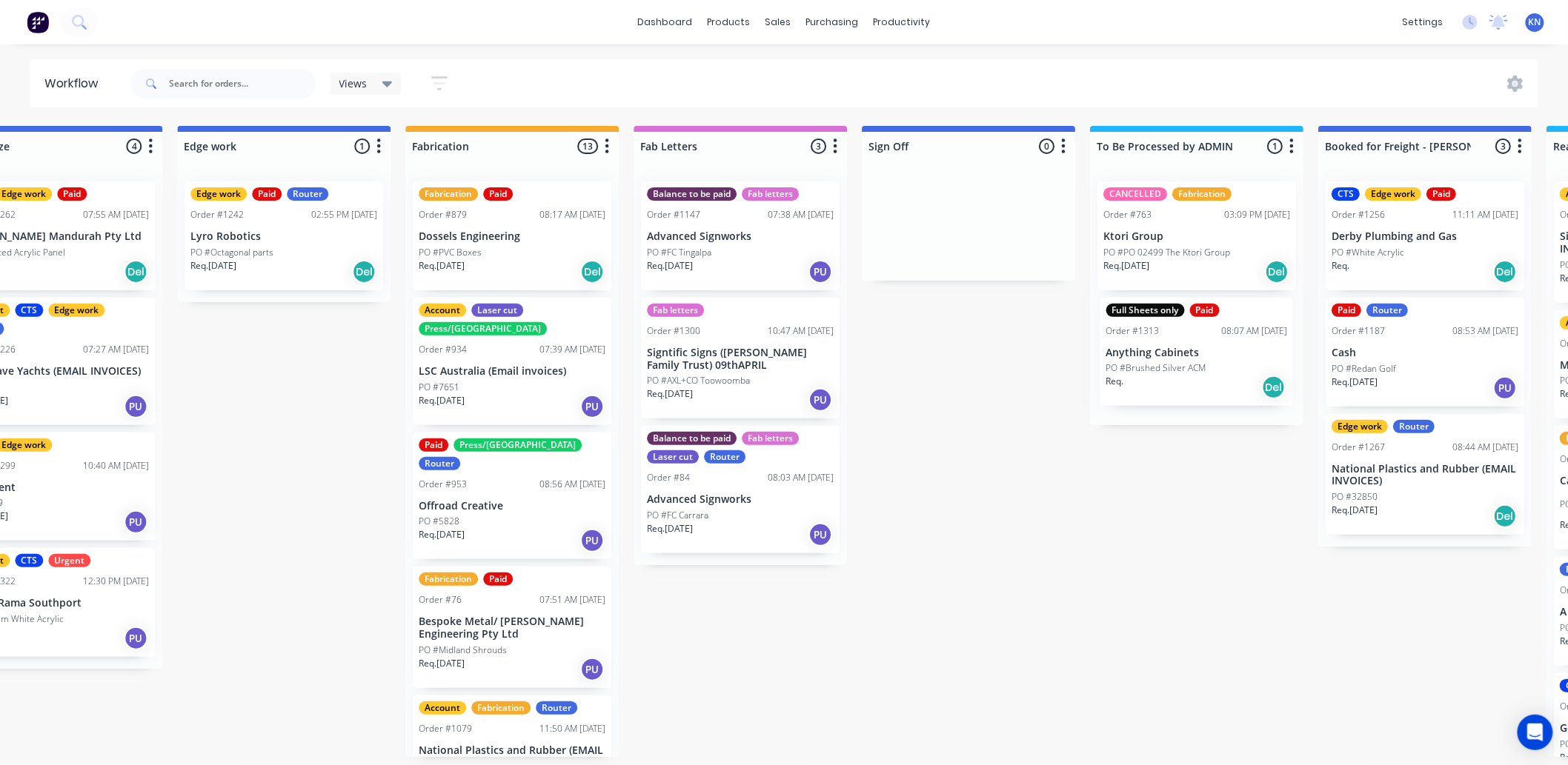
drag, startPoint x: 572, startPoint y: 351, endPoint x: 1194, endPoint y: 352, distance: 622.0
click at [1194, 352] on div "Submitted 1 Status colour #273444 hex #273444 Save Cancel Summaries Total order…" at bounding box center [309, 442] width 3545 height 632
click at [1175, 370] on p "PO #Brushed Silver ACM" at bounding box center [1153, 369] width 100 height 13
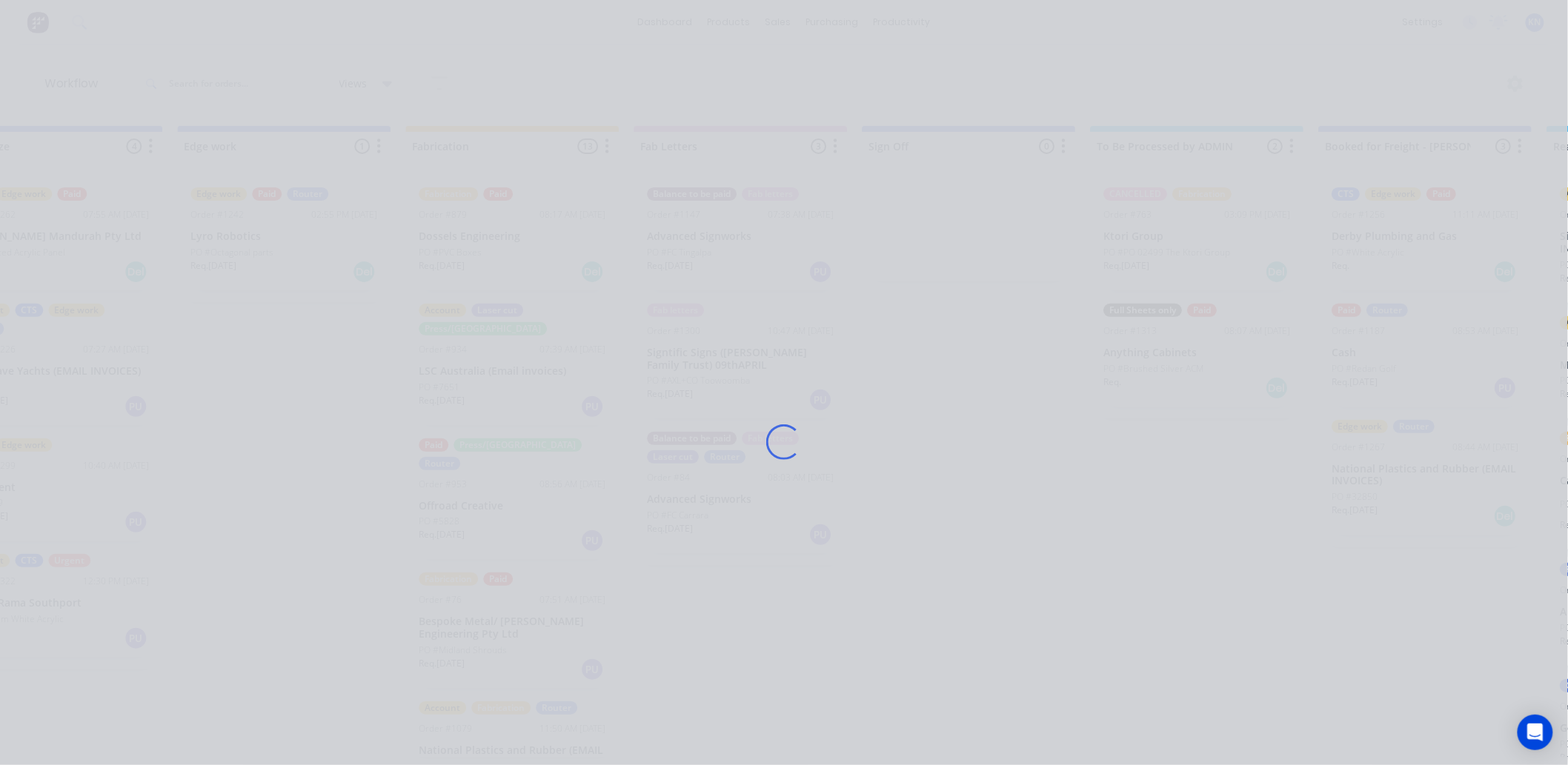
click at [1175, 370] on div "Loading..." at bounding box center [784, 442] width 1185 height 765
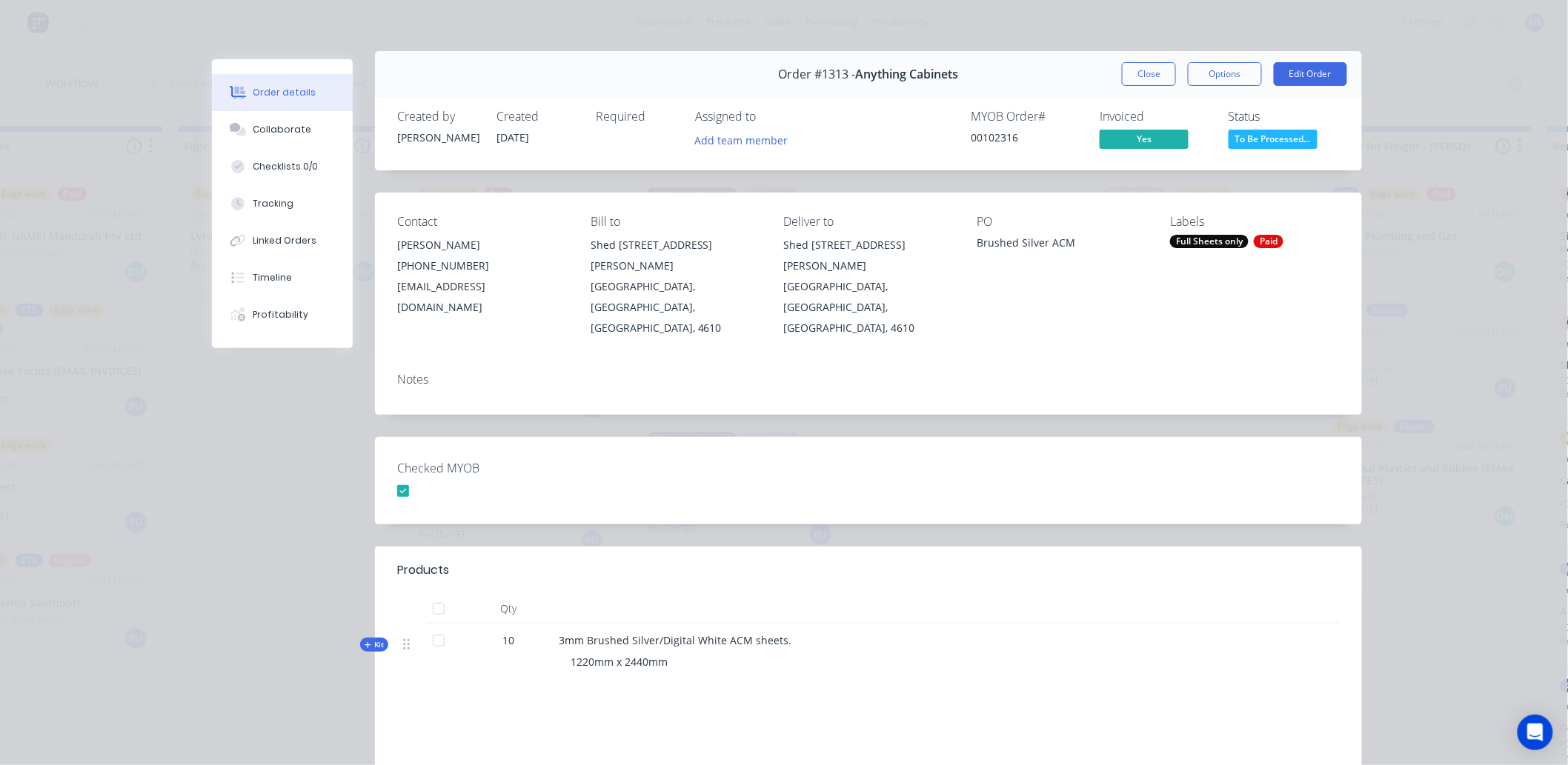
scroll to position [0, 0]
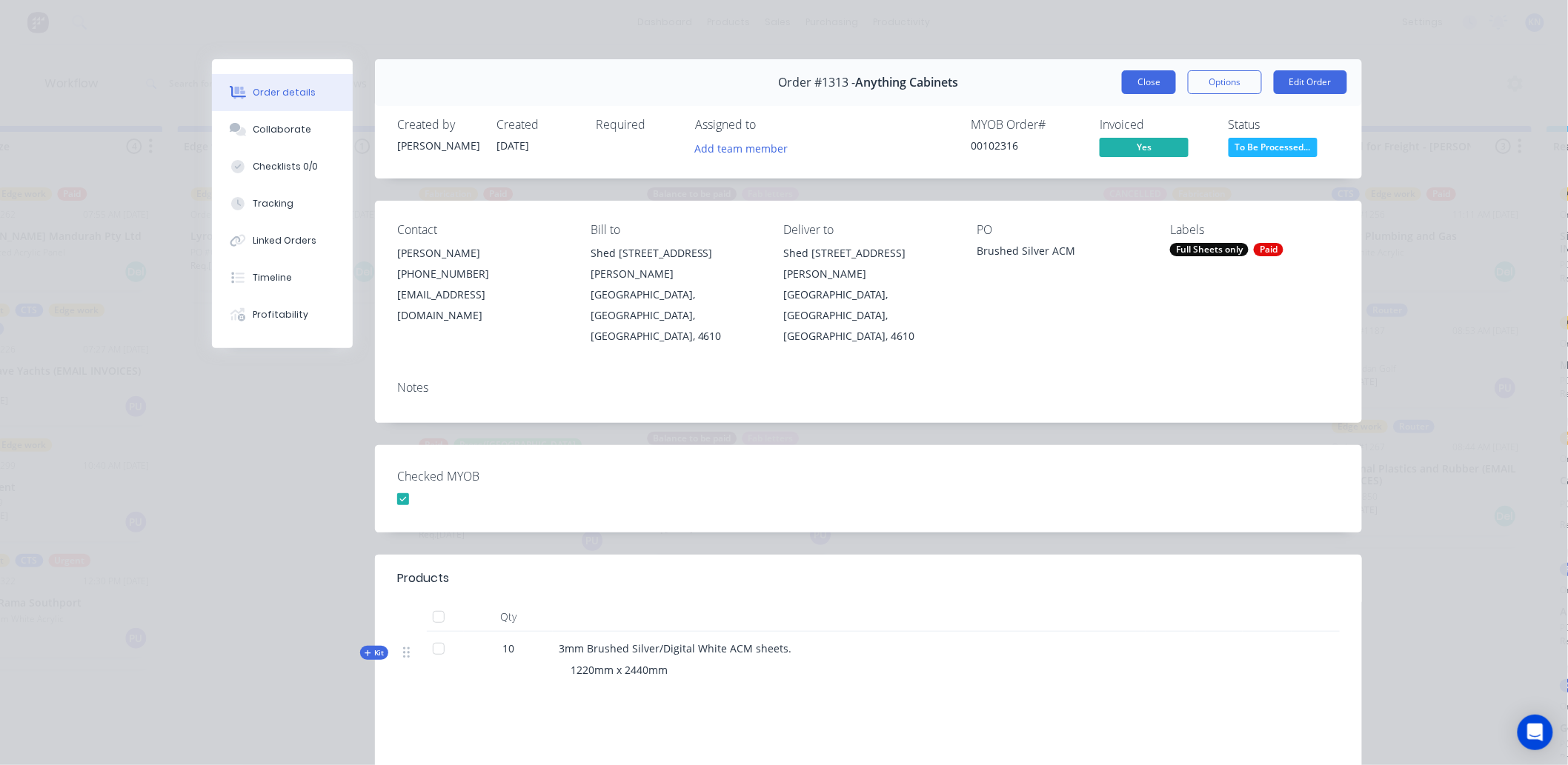
click at [1147, 90] on button "Close" at bounding box center [1149, 82] width 54 height 24
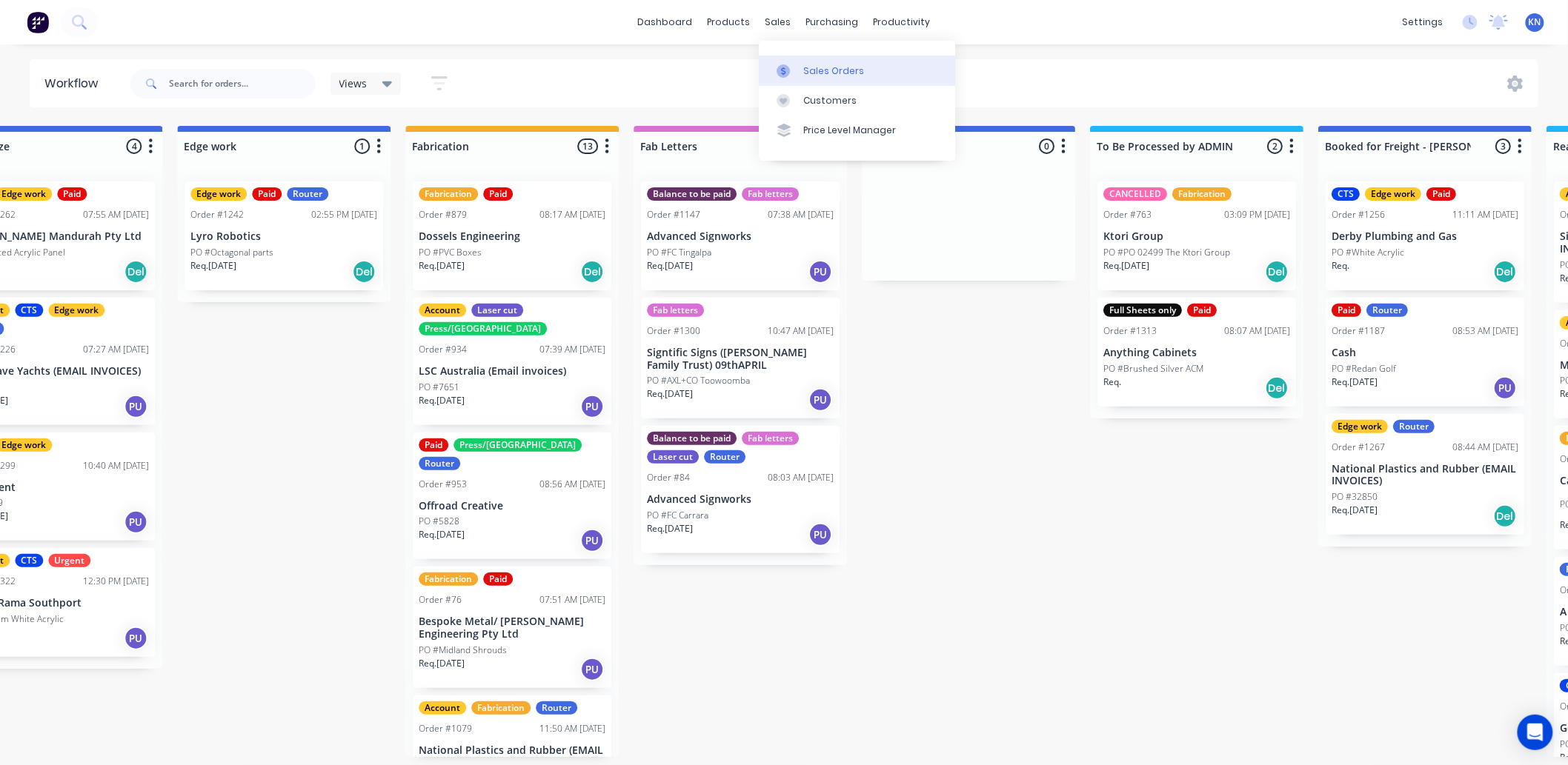
click at [820, 67] on div "Sales Orders" at bounding box center [833, 71] width 60 height 13
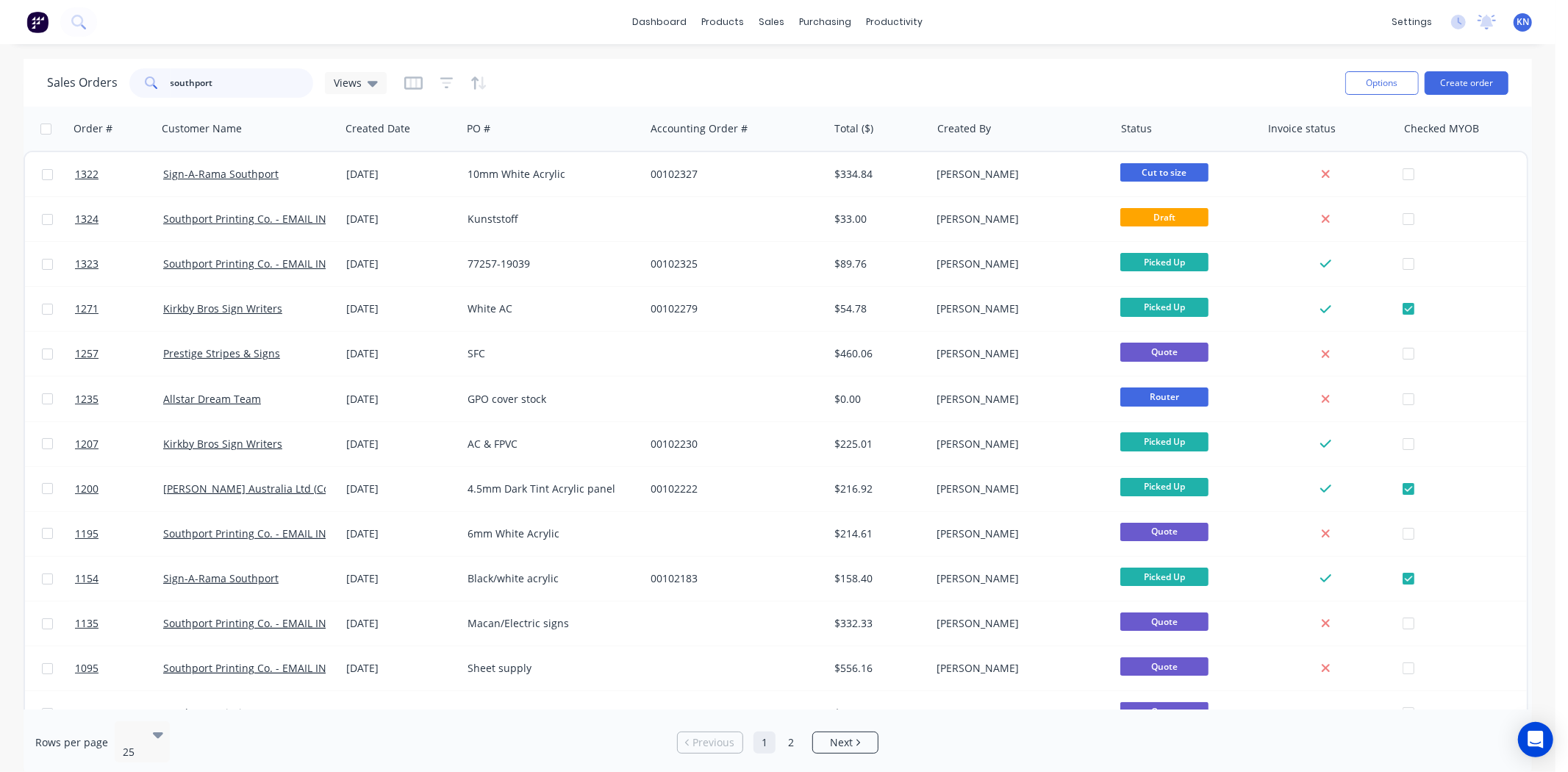
click at [188, 75] on input "southport" at bounding box center [242, 83] width 143 height 30
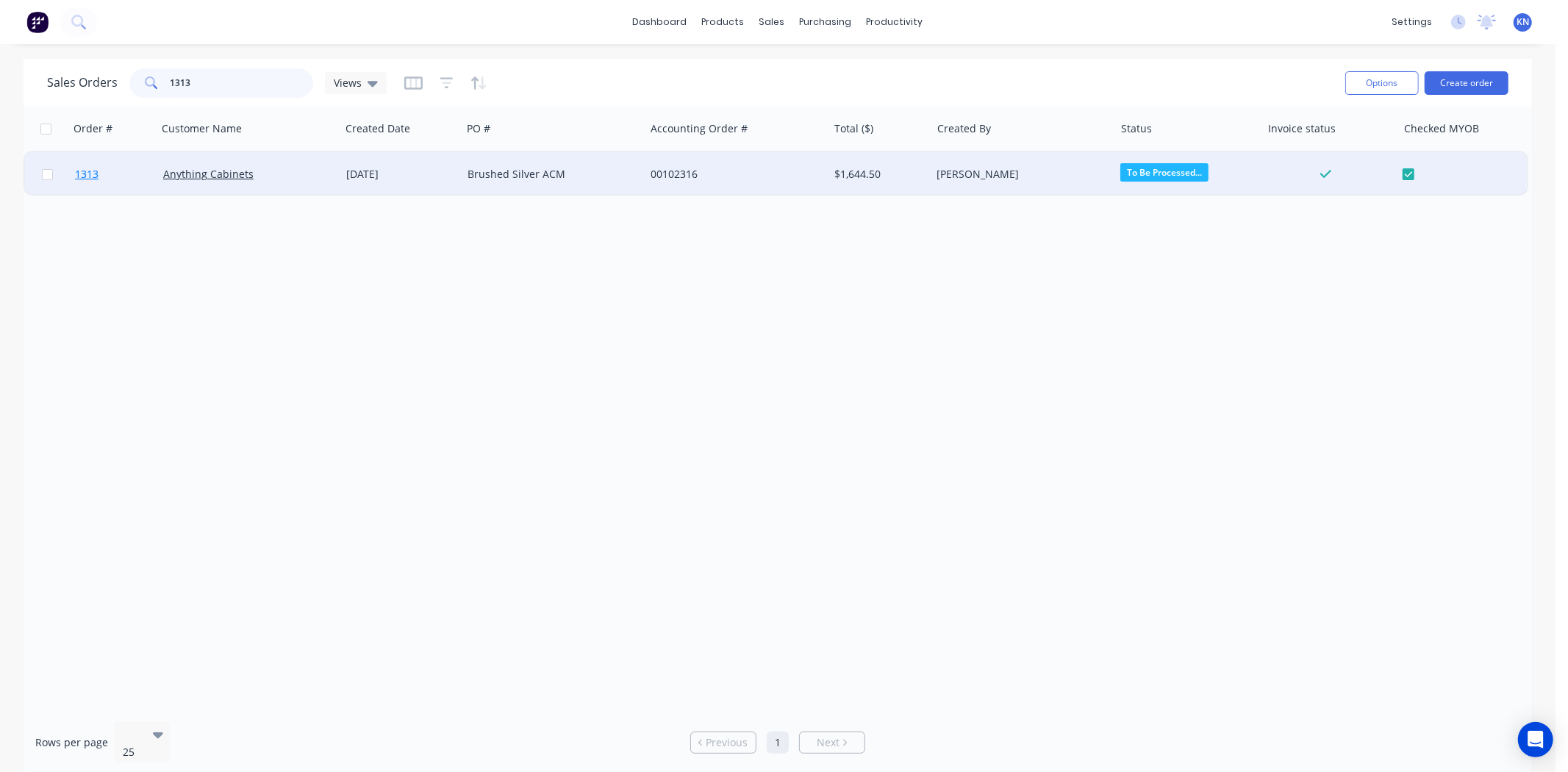
type input "1313"
click at [99, 171] on link "1313" at bounding box center [118, 174] width 88 height 44
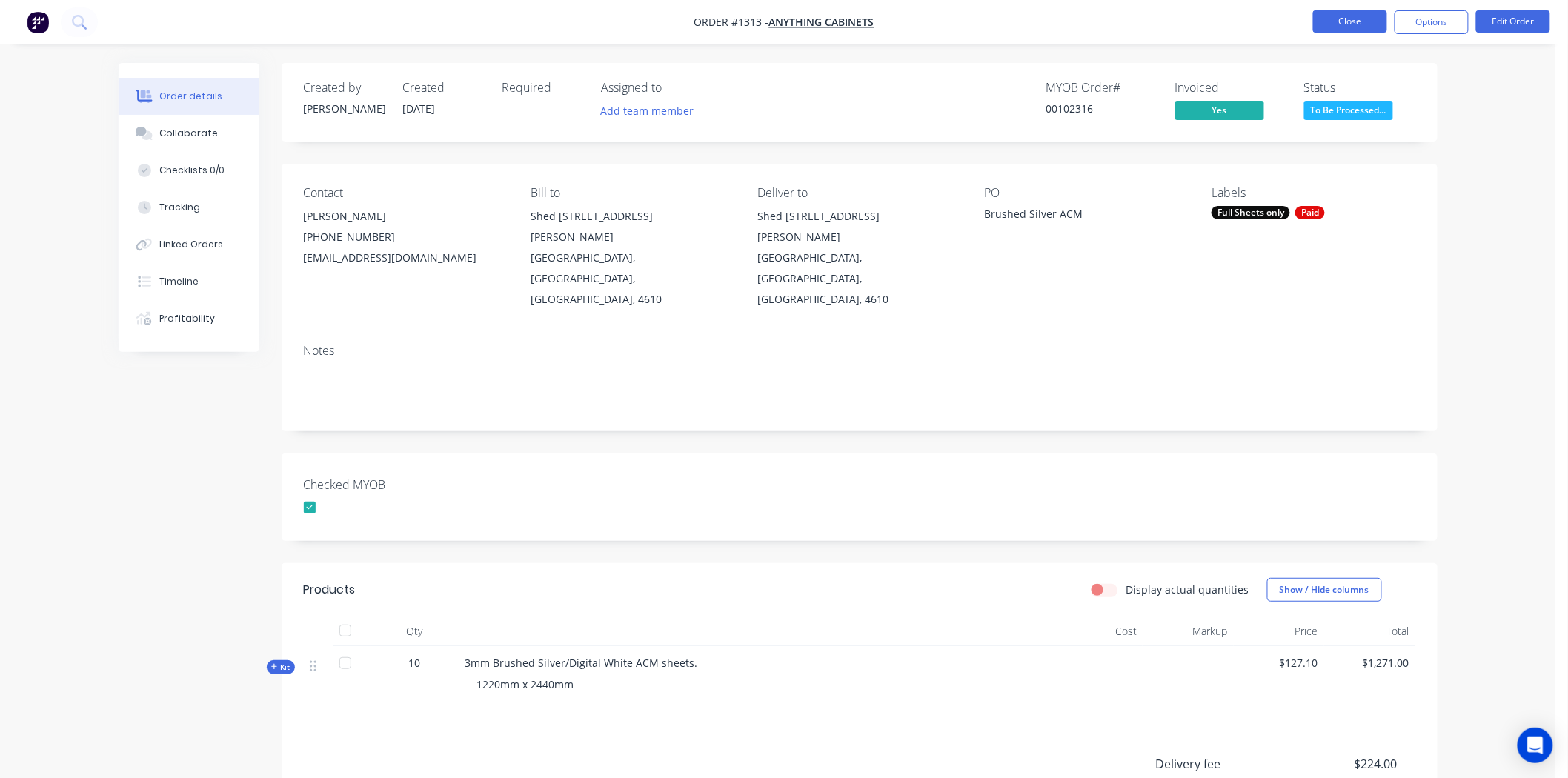
click at [1361, 27] on button "Close" at bounding box center [1349, 22] width 74 height 22
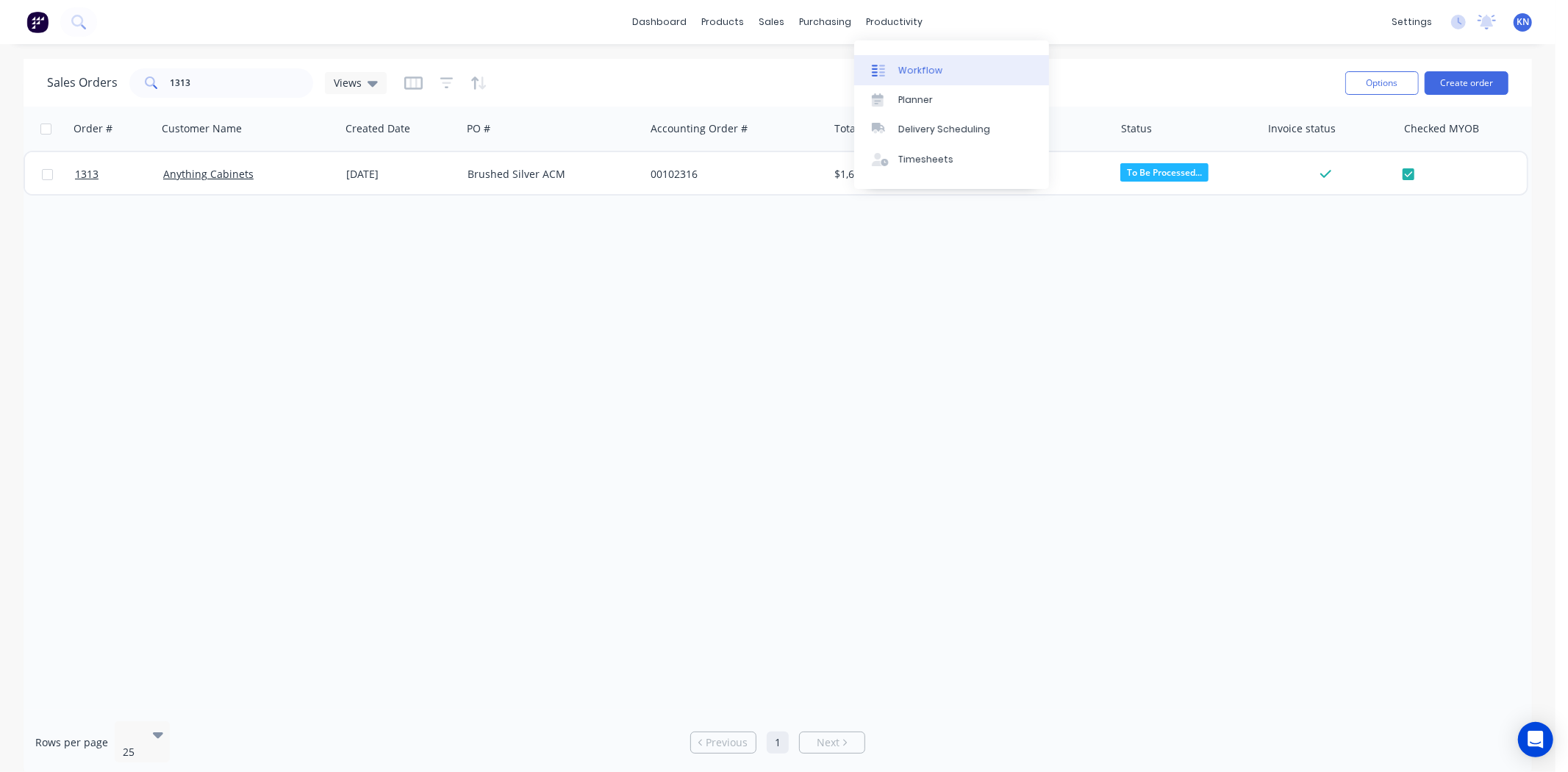
click at [904, 64] on div "Workflow" at bounding box center [920, 71] width 44 height 13
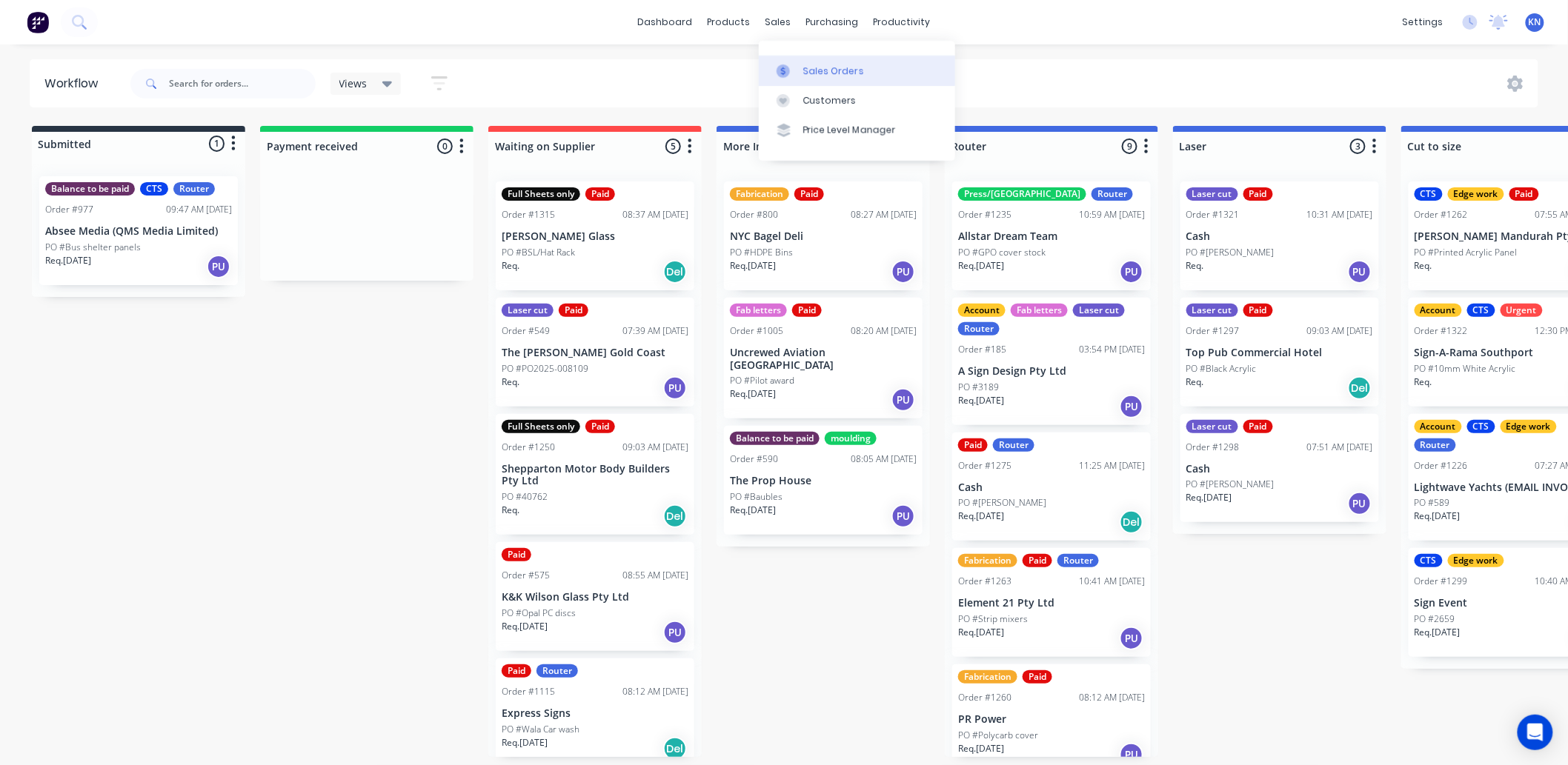
click at [789, 65] on icon at bounding box center [783, 71] width 13 height 13
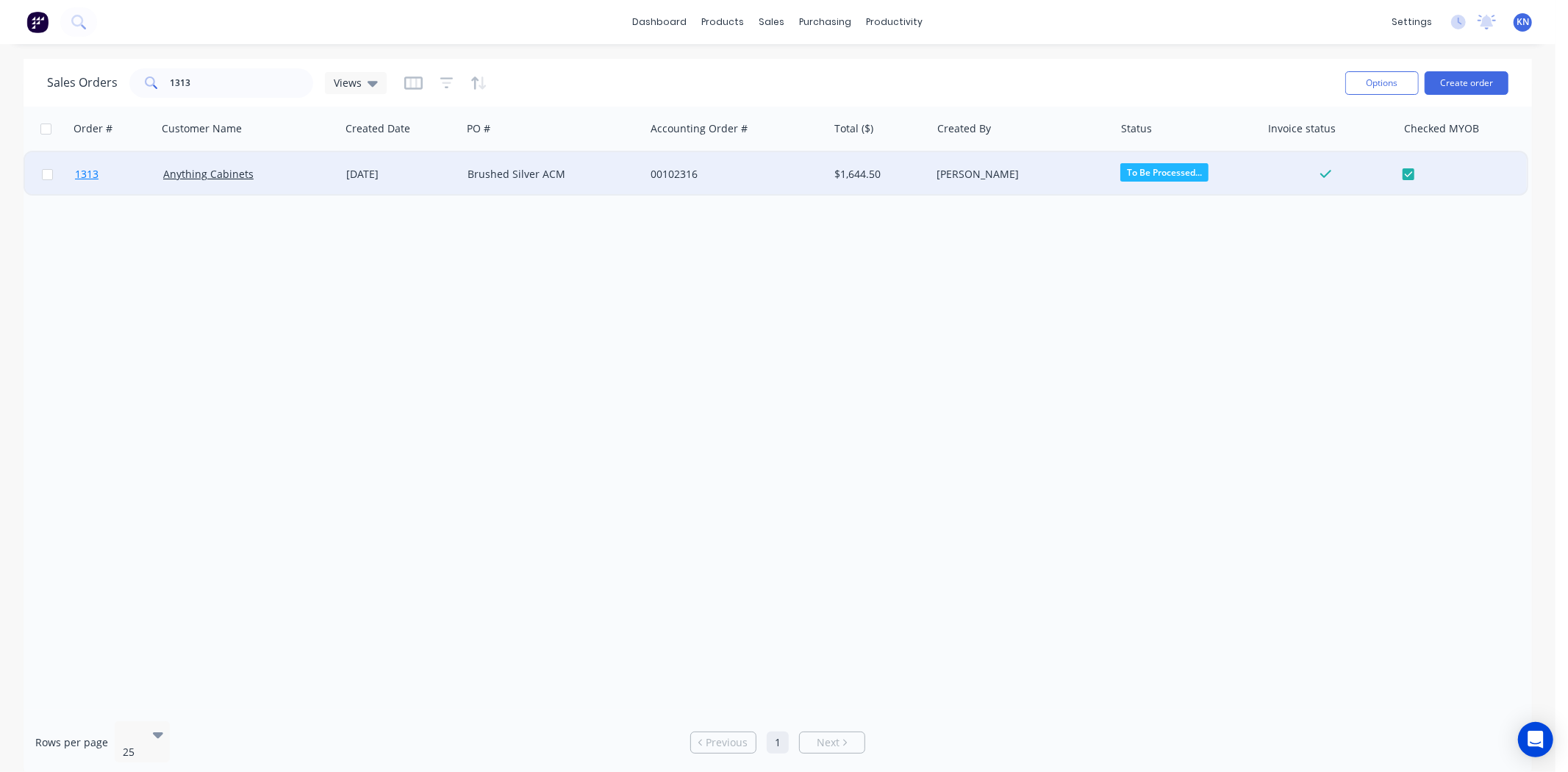
click at [83, 174] on span "1313" at bounding box center [86, 174] width 24 height 15
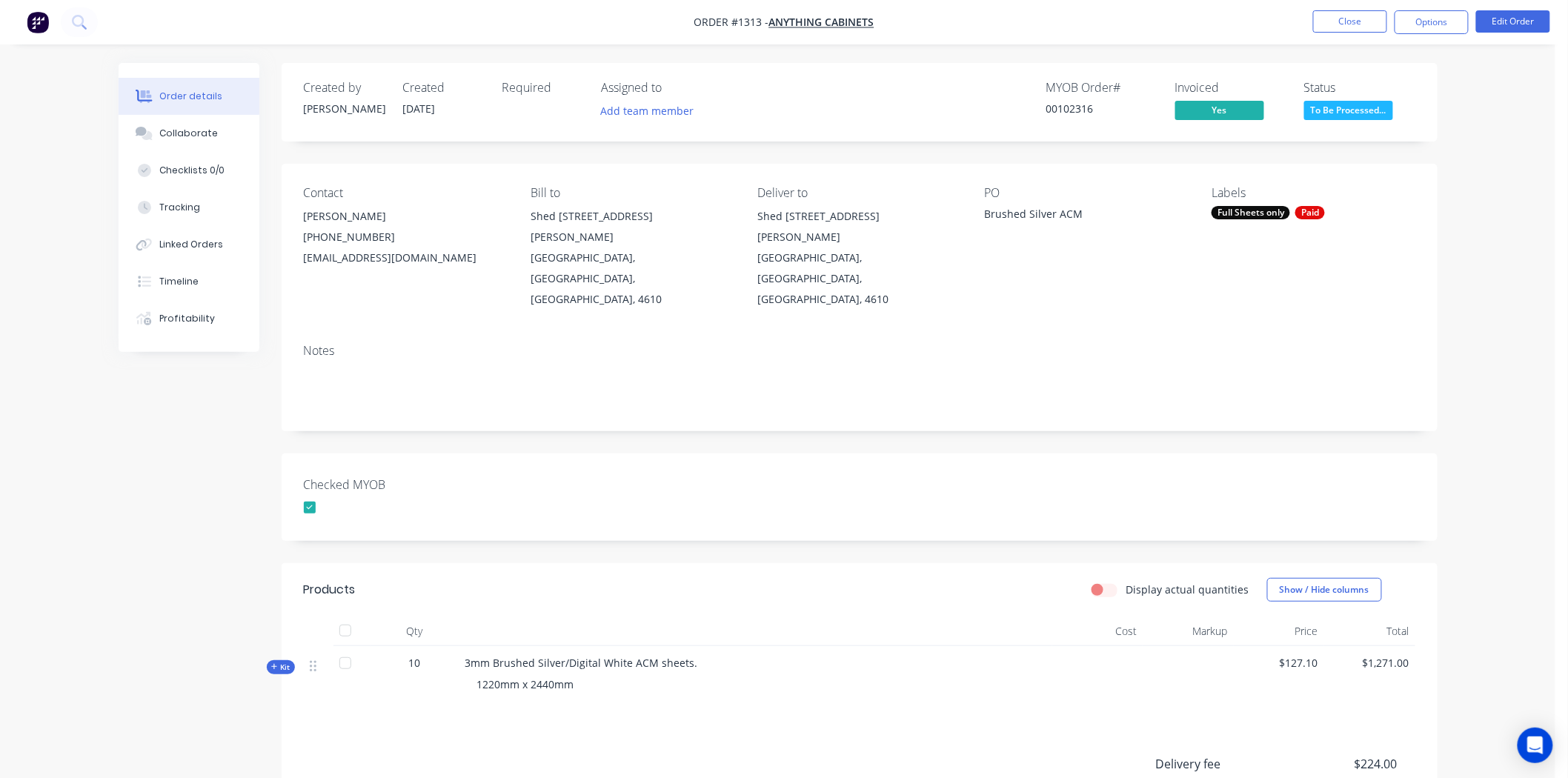
click at [519, 99] on div "Required" at bounding box center [543, 102] width 81 height 43
click at [1499, 21] on button "Edit Order" at bounding box center [1512, 22] width 74 height 22
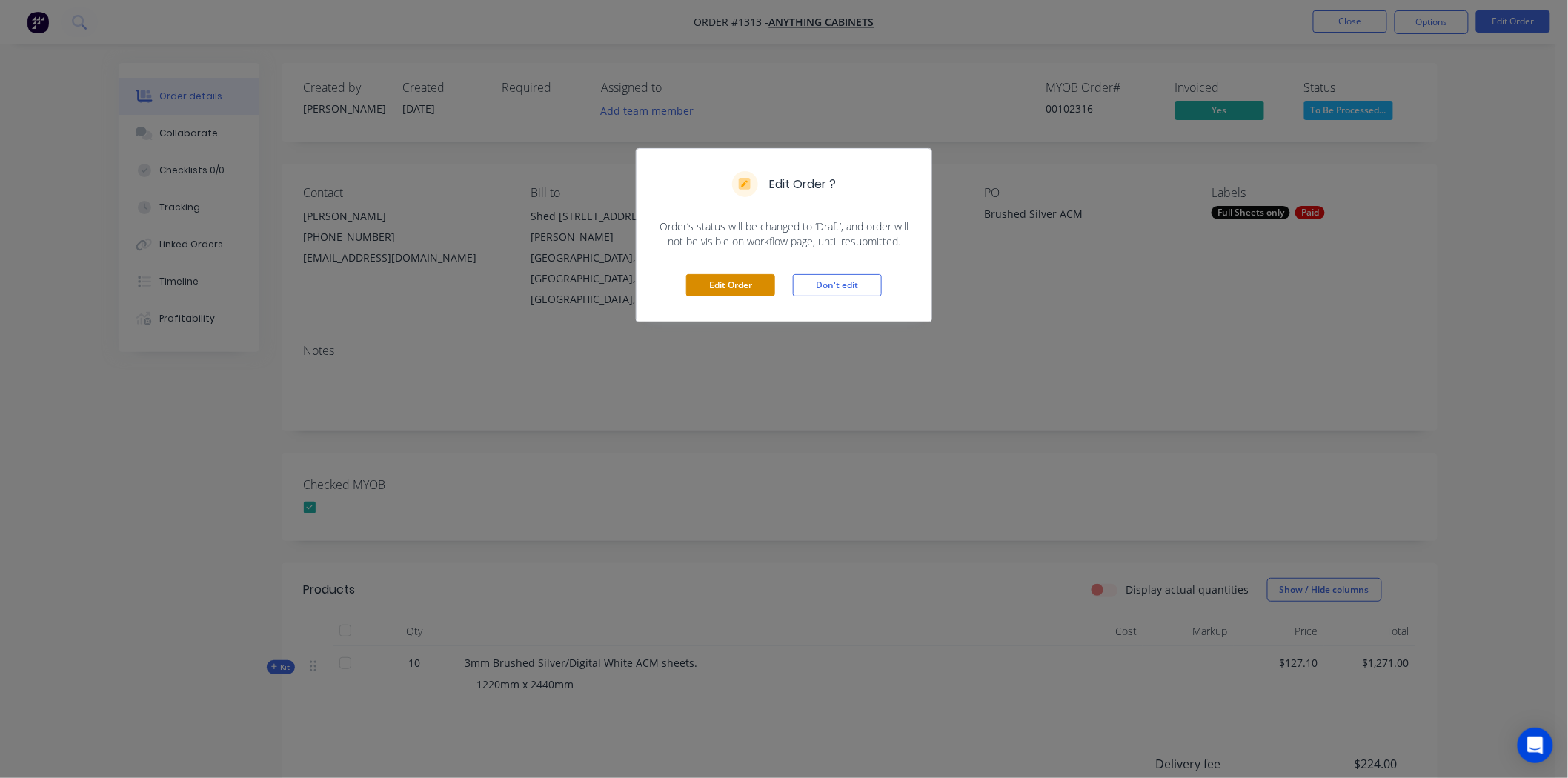
click at [746, 291] on button "Edit Order" at bounding box center [730, 285] width 89 height 22
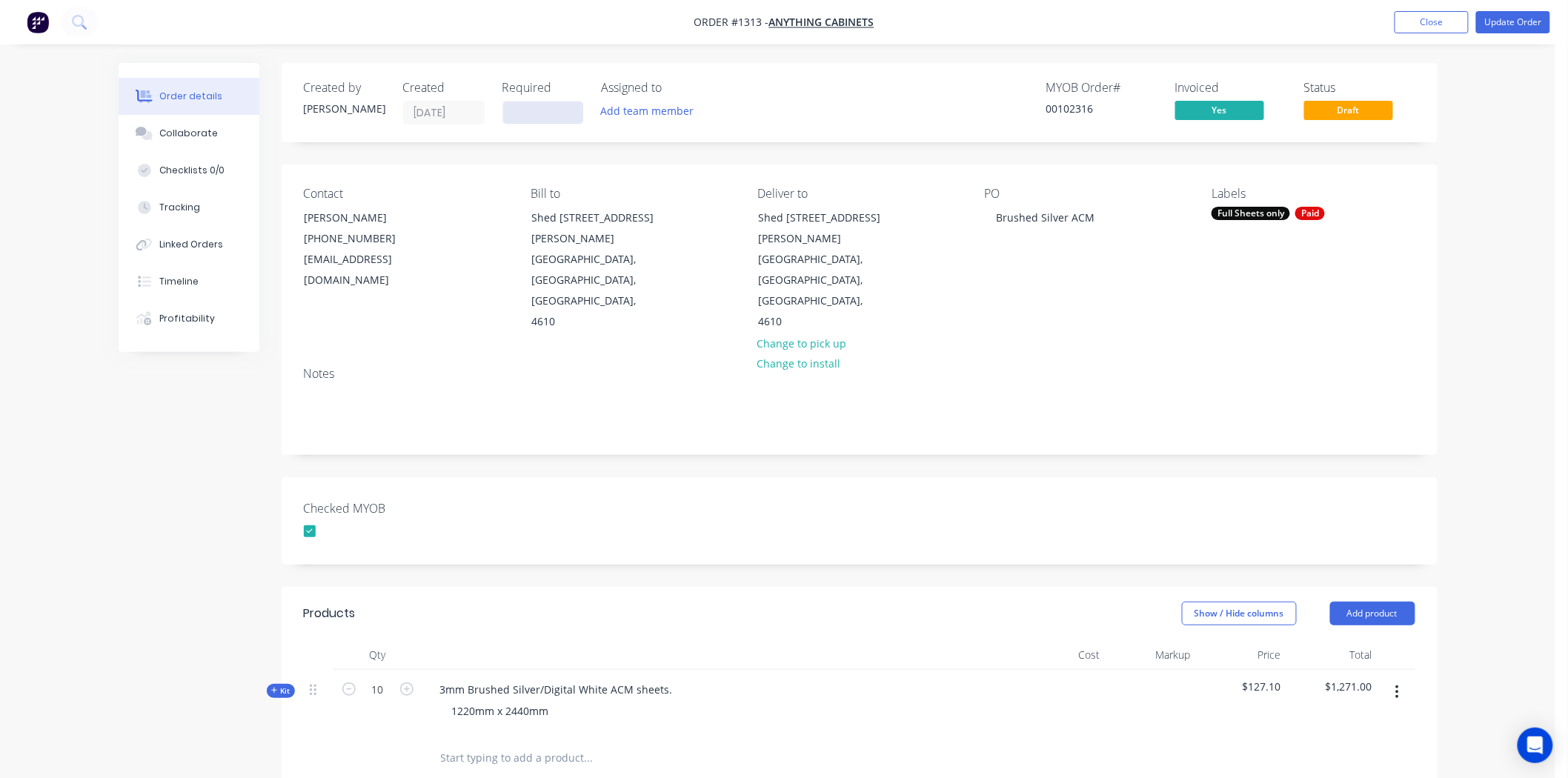
click at [522, 118] on input at bounding box center [543, 112] width 80 height 22
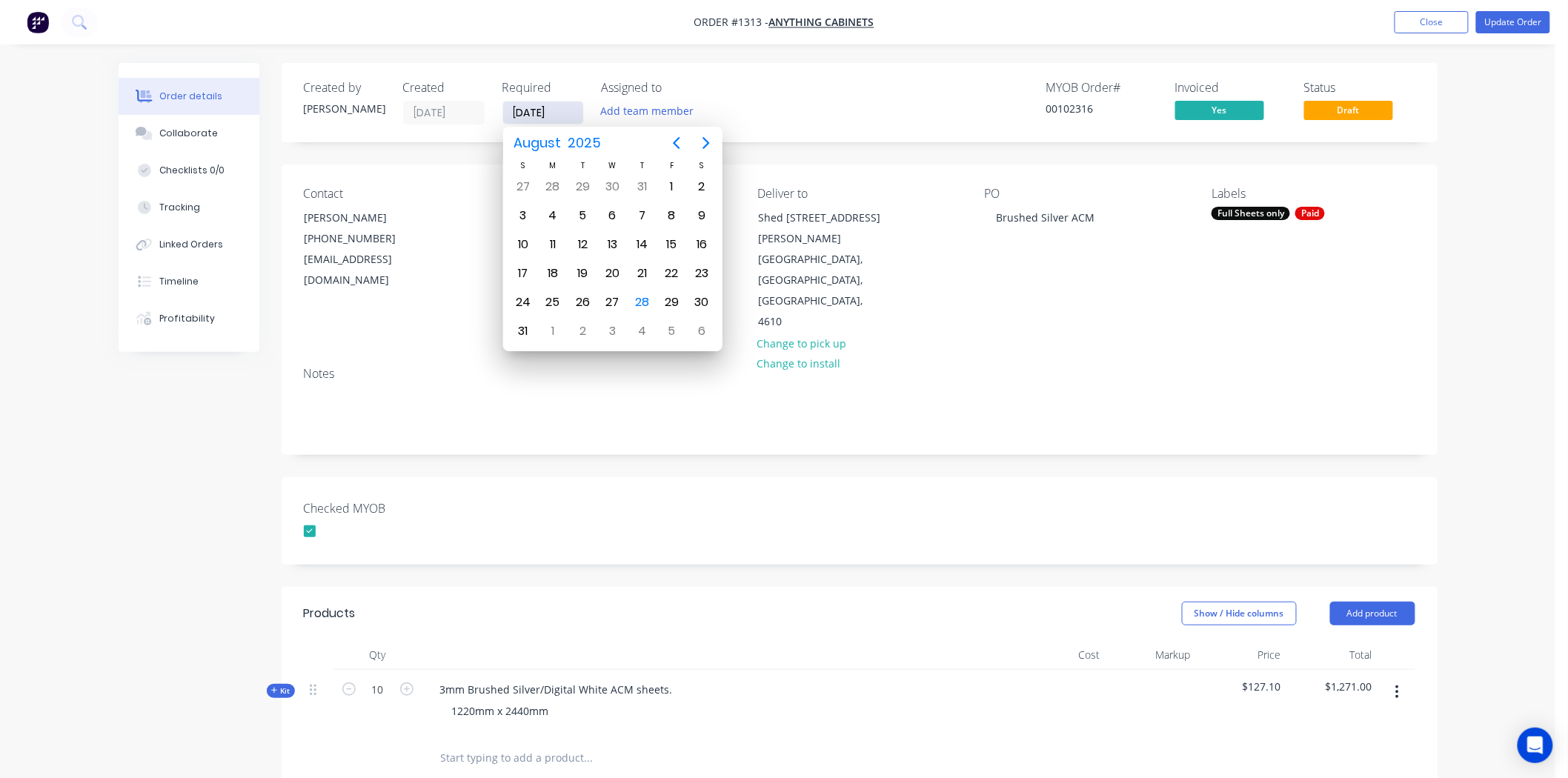
type input "[DATE]"
click at [641, 299] on div "28" at bounding box center [642, 302] width 22 height 22
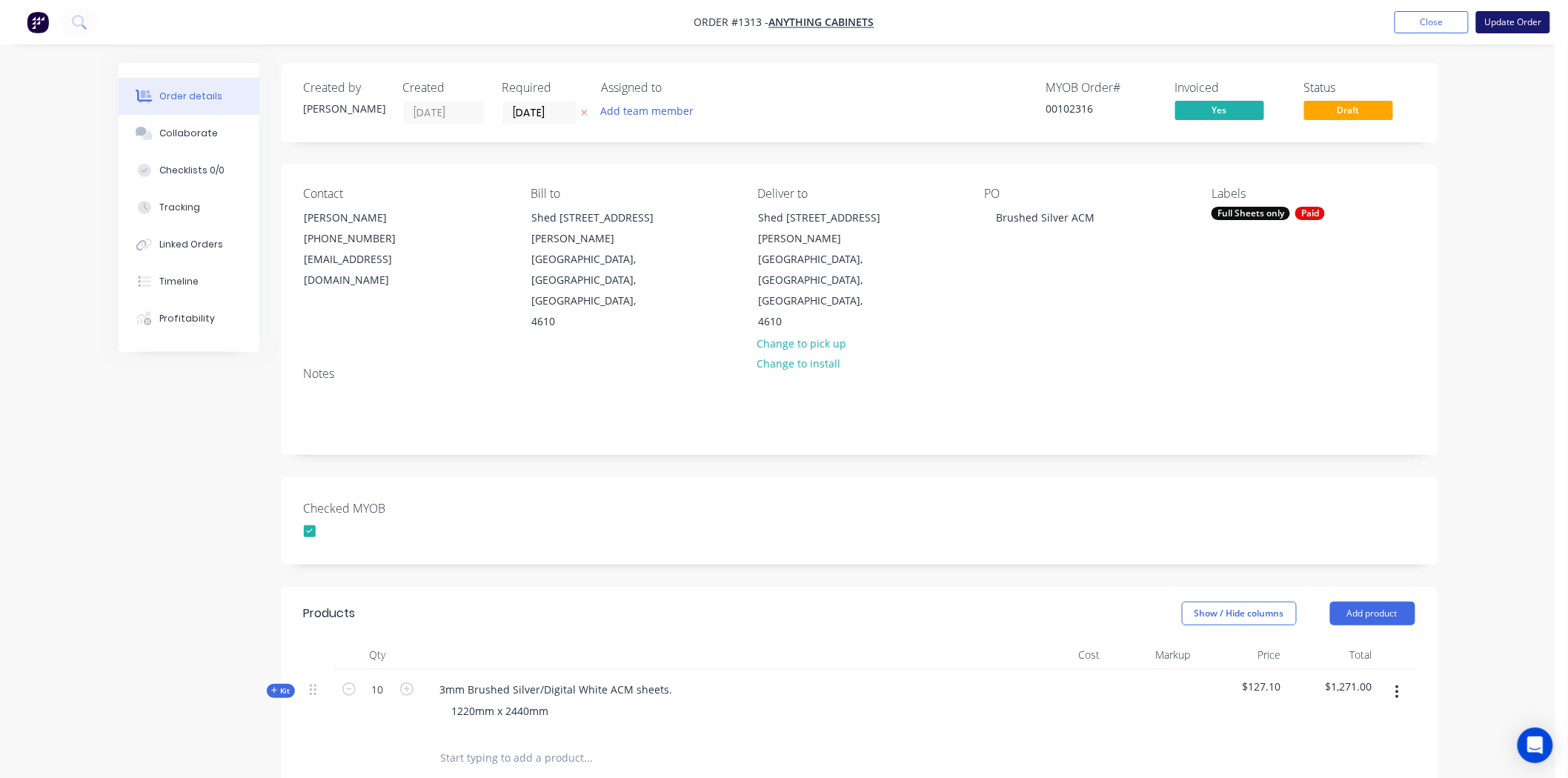
click at [1512, 22] on button "Update Order" at bounding box center [1512, 22] width 74 height 22
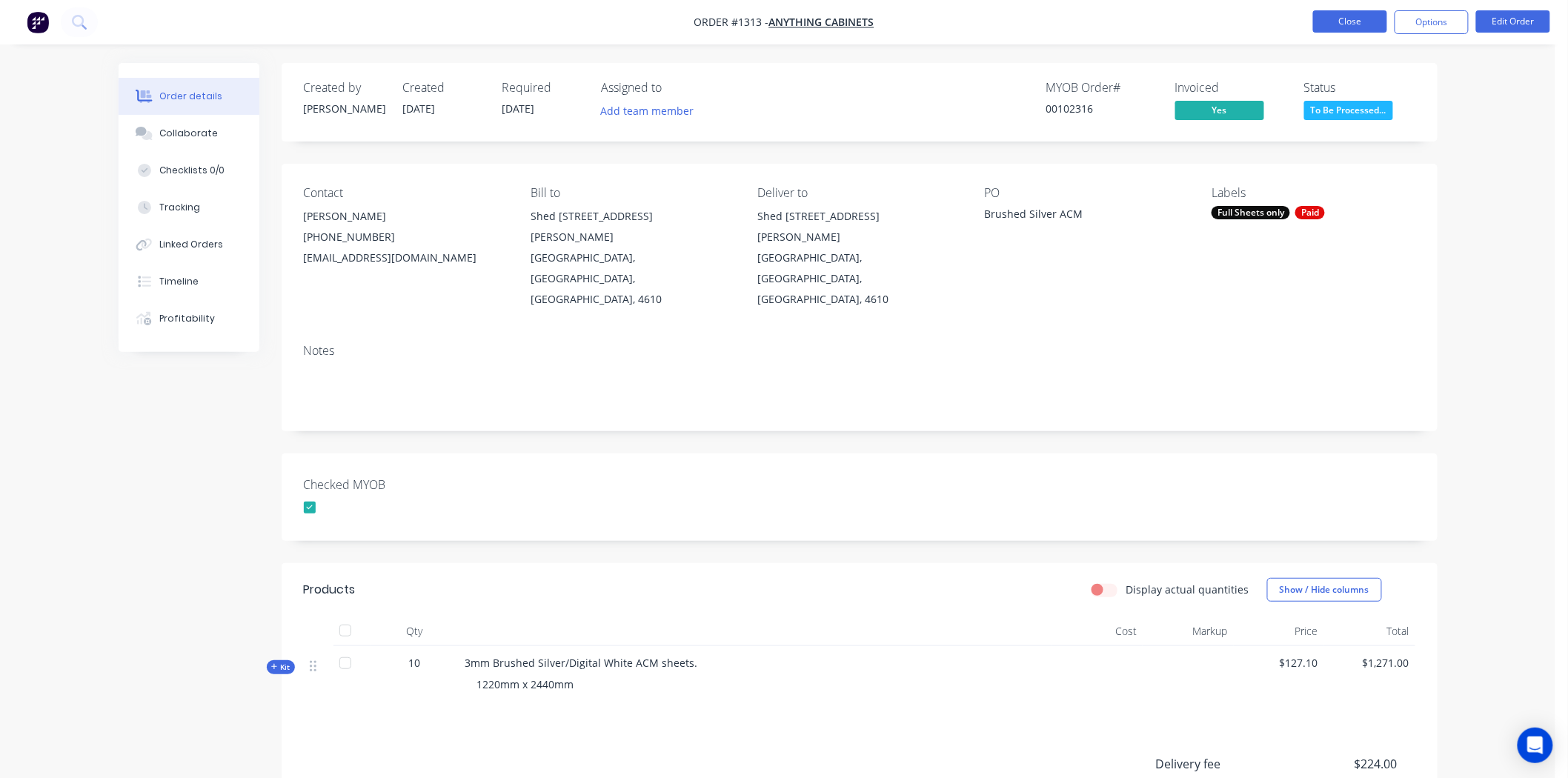
click at [1345, 21] on button "Close" at bounding box center [1349, 22] width 74 height 22
